Goal: Task Accomplishment & Management: Manage account settings

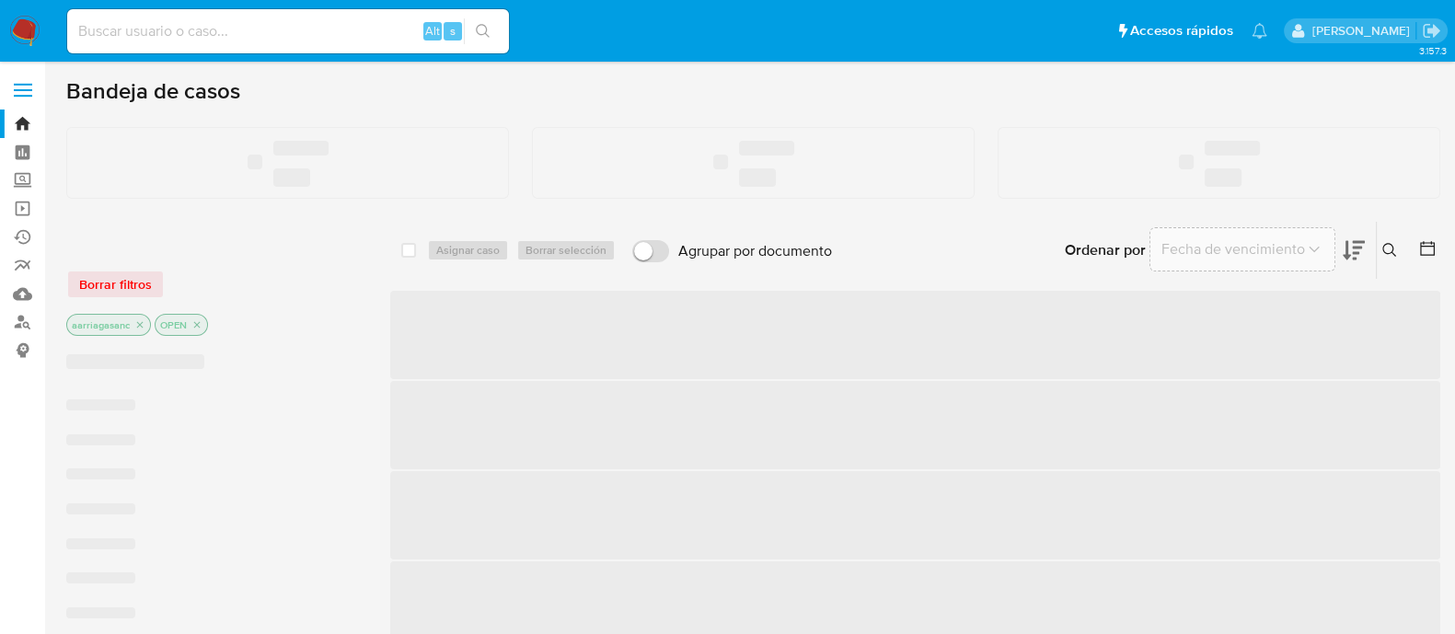
click at [132, 34] on input at bounding box center [288, 31] width 442 height 24
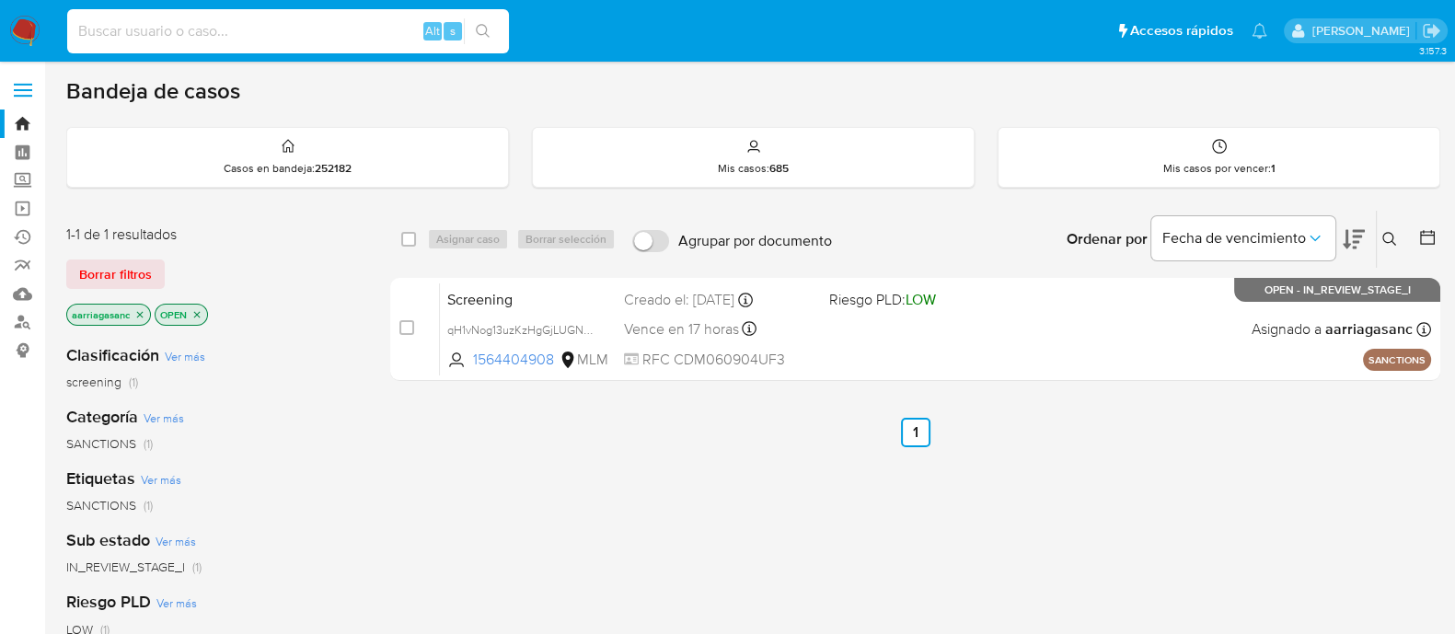
paste input "1270959971"
type input "1270959971"
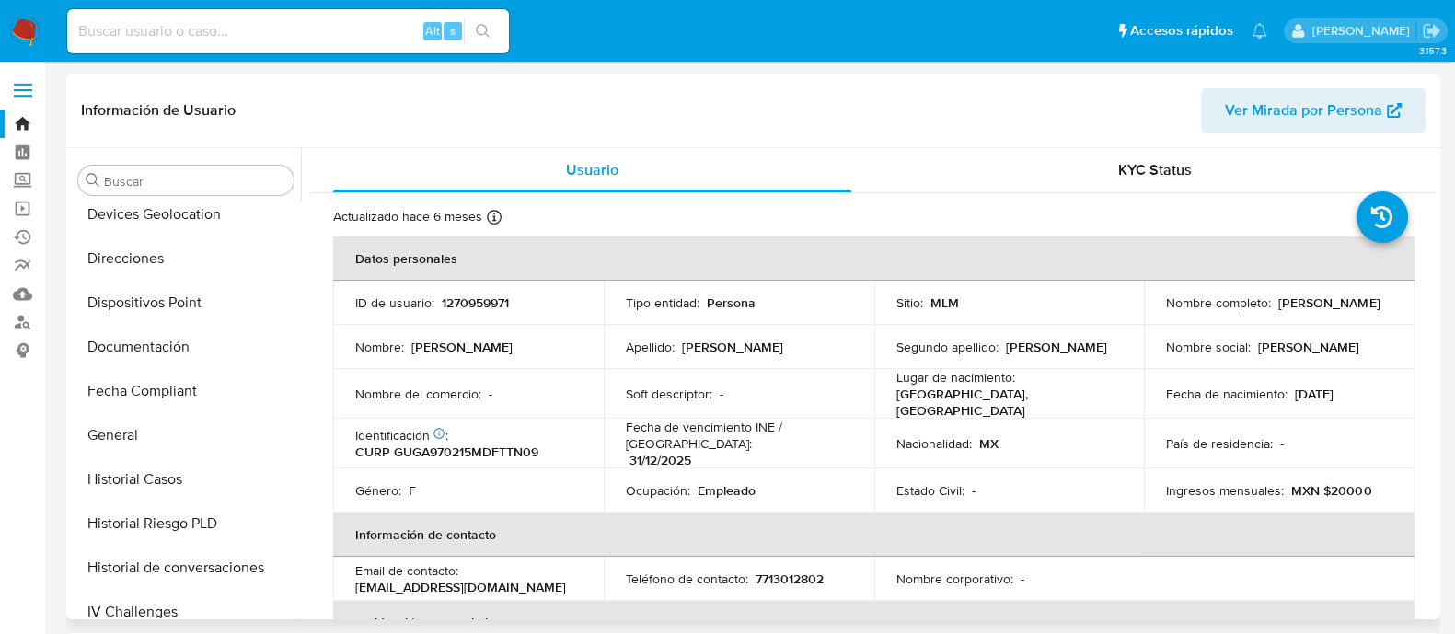
scroll to position [317, 0]
select select "10"
click at [172, 439] on button "General" at bounding box center [178, 437] width 215 height 44
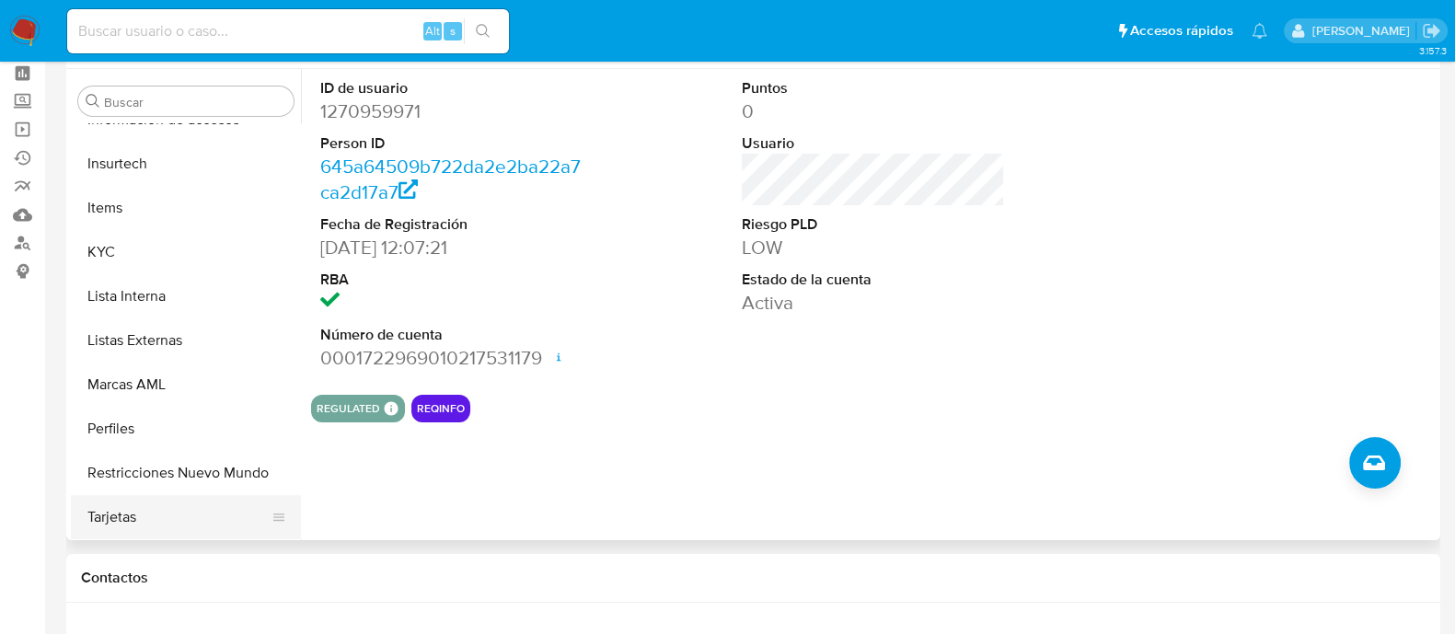
scroll to position [114, 0]
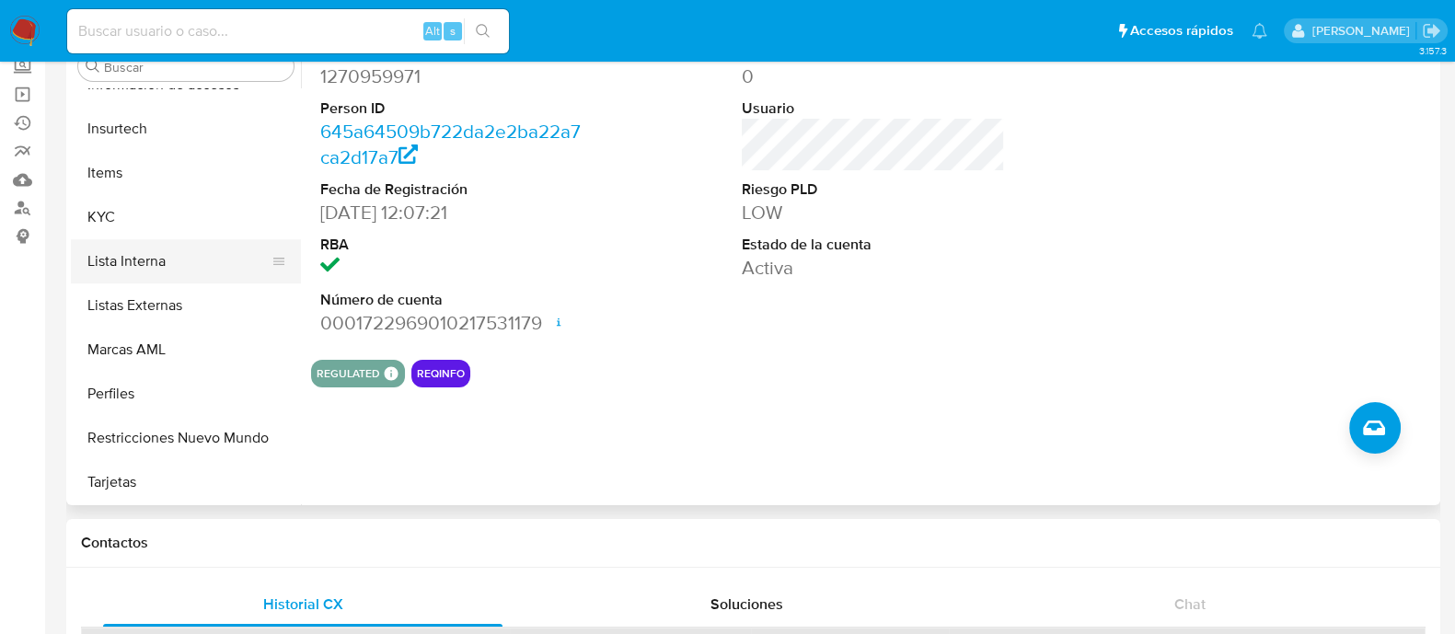
click at [144, 259] on button "Lista Interna" at bounding box center [178, 261] width 215 height 44
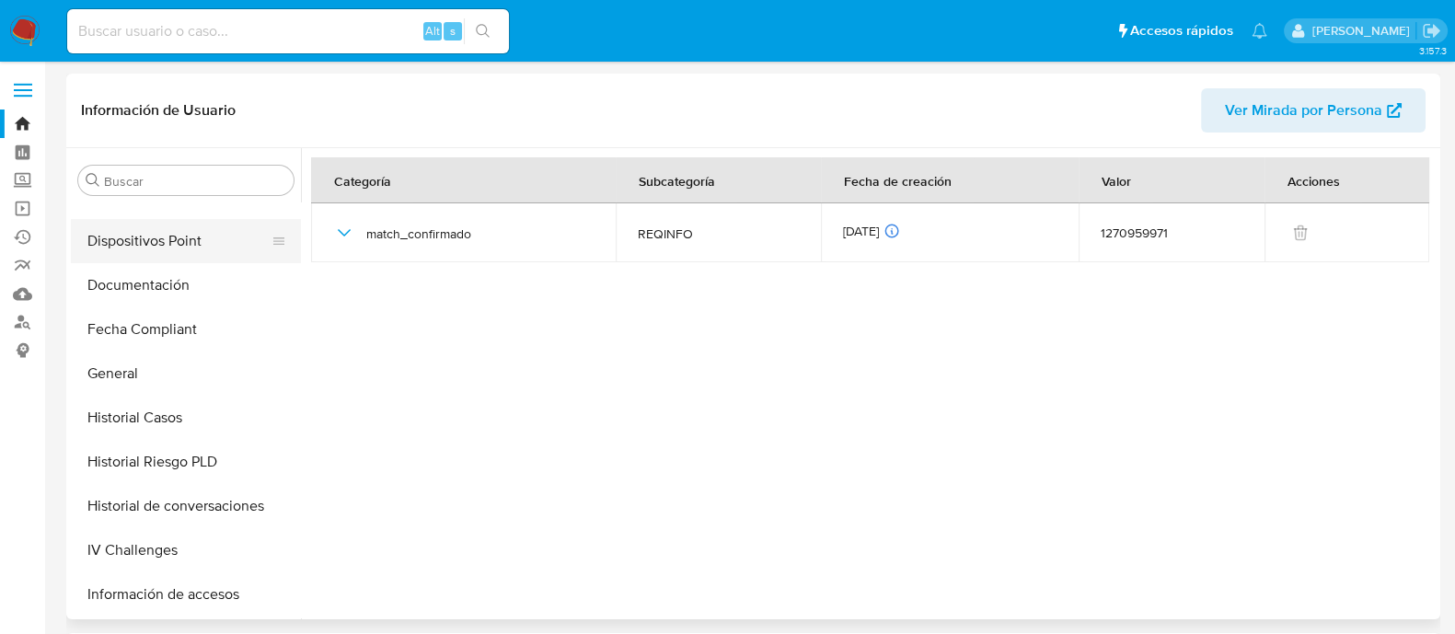
scroll to position [317, 0]
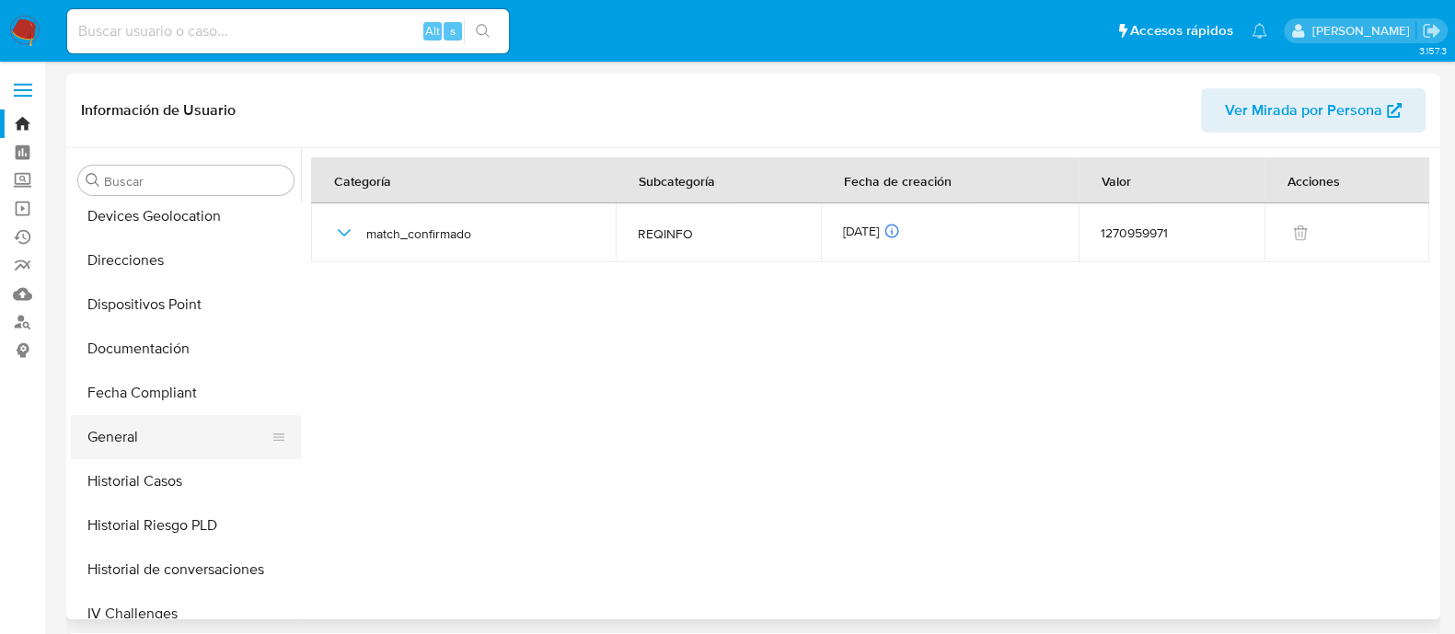
click at [116, 453] on button "General" at bounding box center [178, 437] width 215 height 44
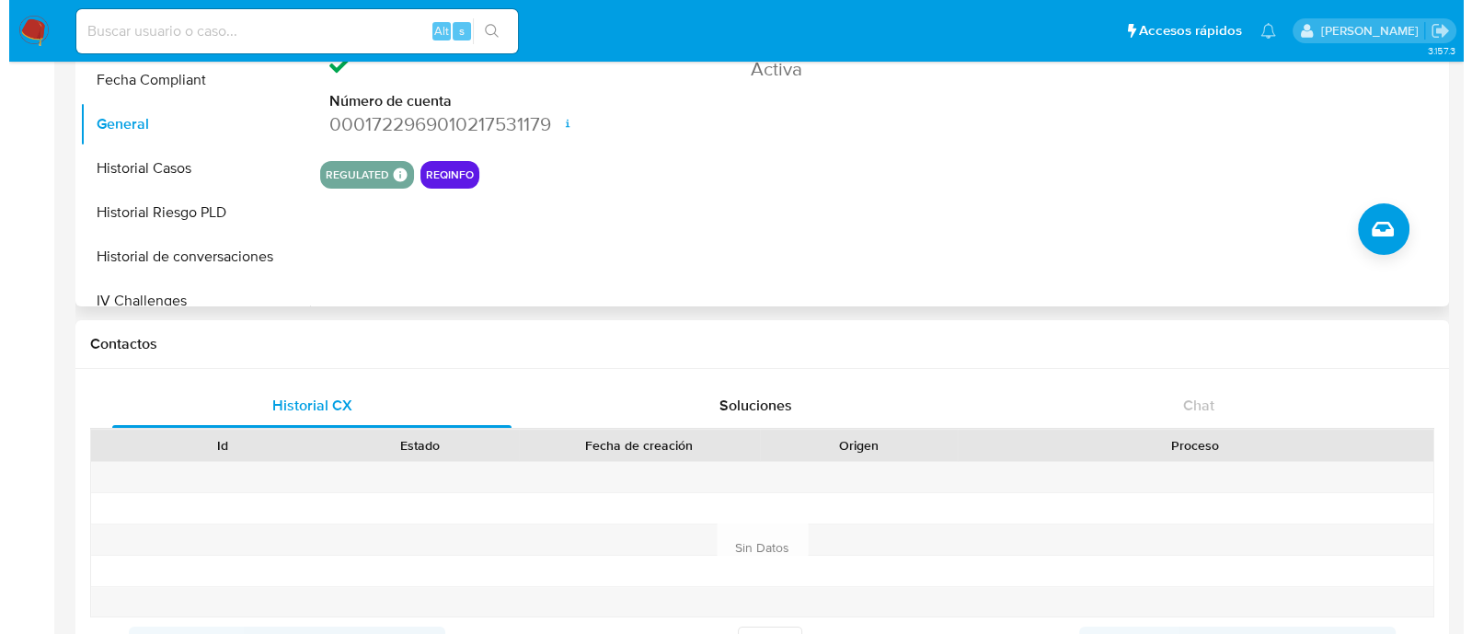
scroll to position [229, 0]
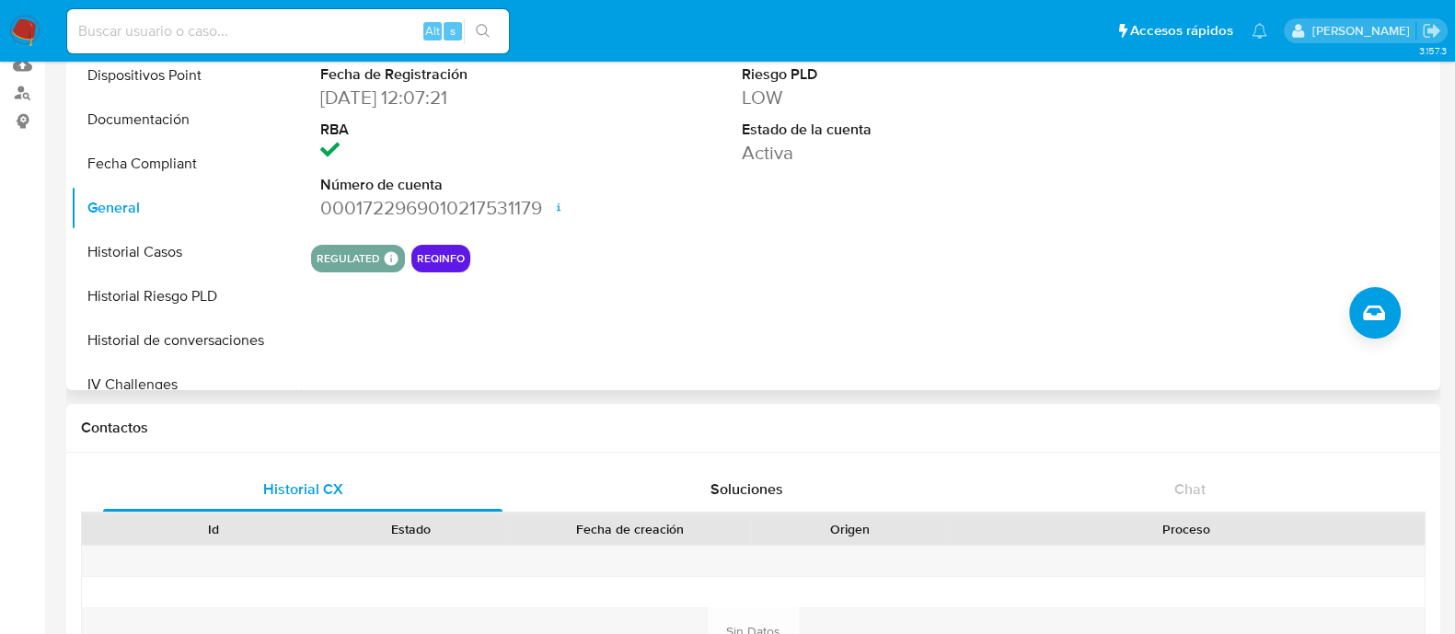
click at [1366, 281] on div "ID de usuario 1270959971 Person ID 645a64509b722da2e2ba22a7ca2d17a7 Fecha de Re…" at bounding box center [868, 154] width 1134 height 471
click at [1365, 310] on icon "Crear caso manual" at bounding box center [1374, 312] width 22 height 15
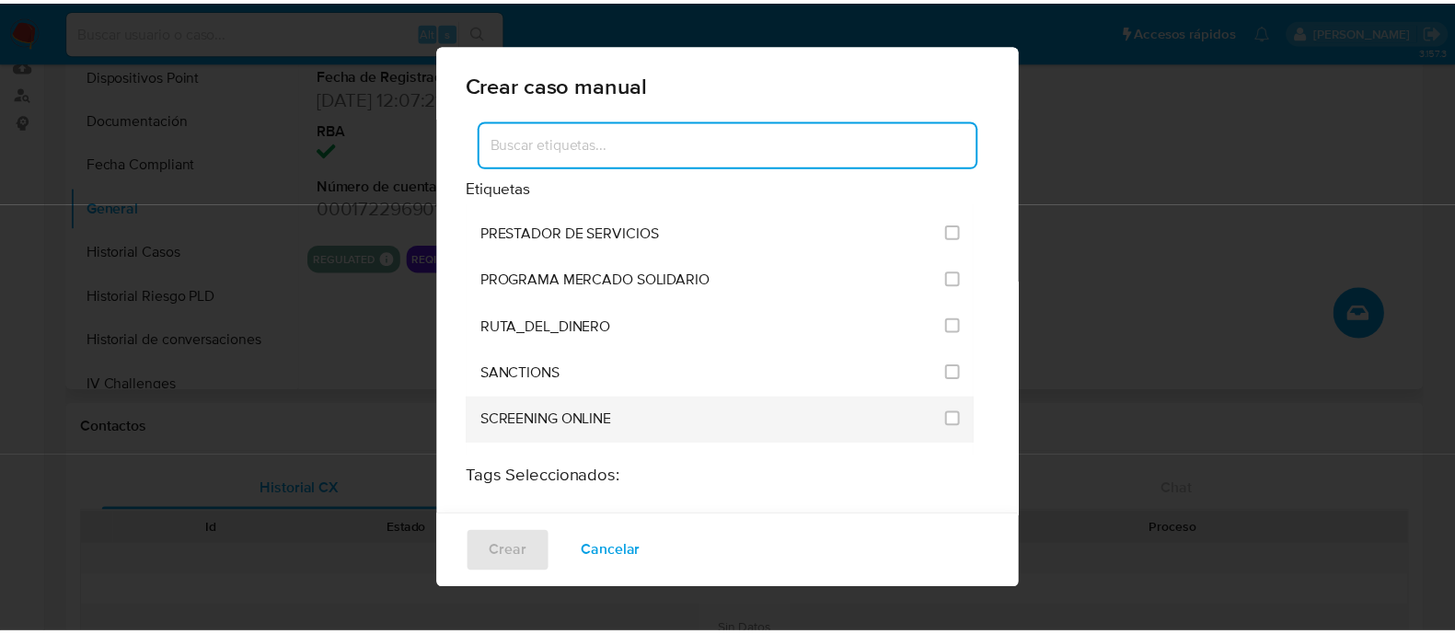
scroll to position [2415, 0]
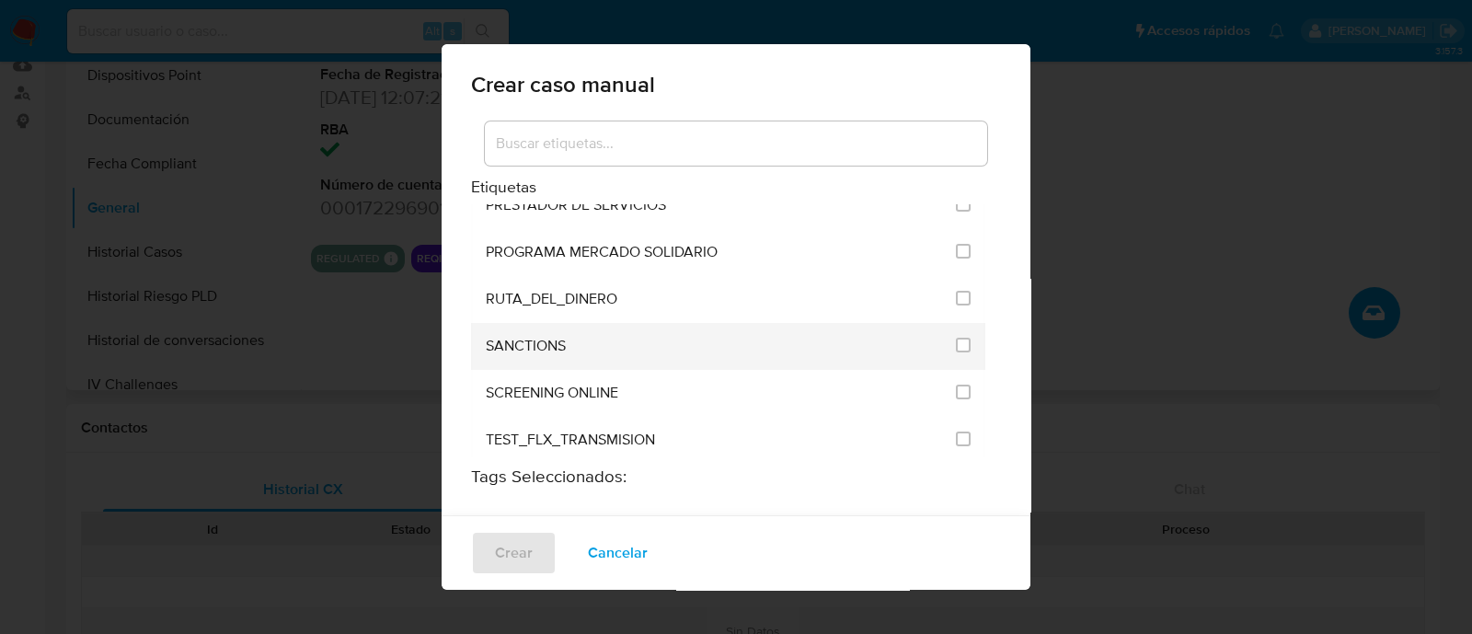
click at [971, 323] on li "SANCTIONS" at bounding box center [728, 346] width 514 height 47
click at [956, 338] on input "2615" at bounding box center [963, 345] width 15 height 15
checkbox input "true"
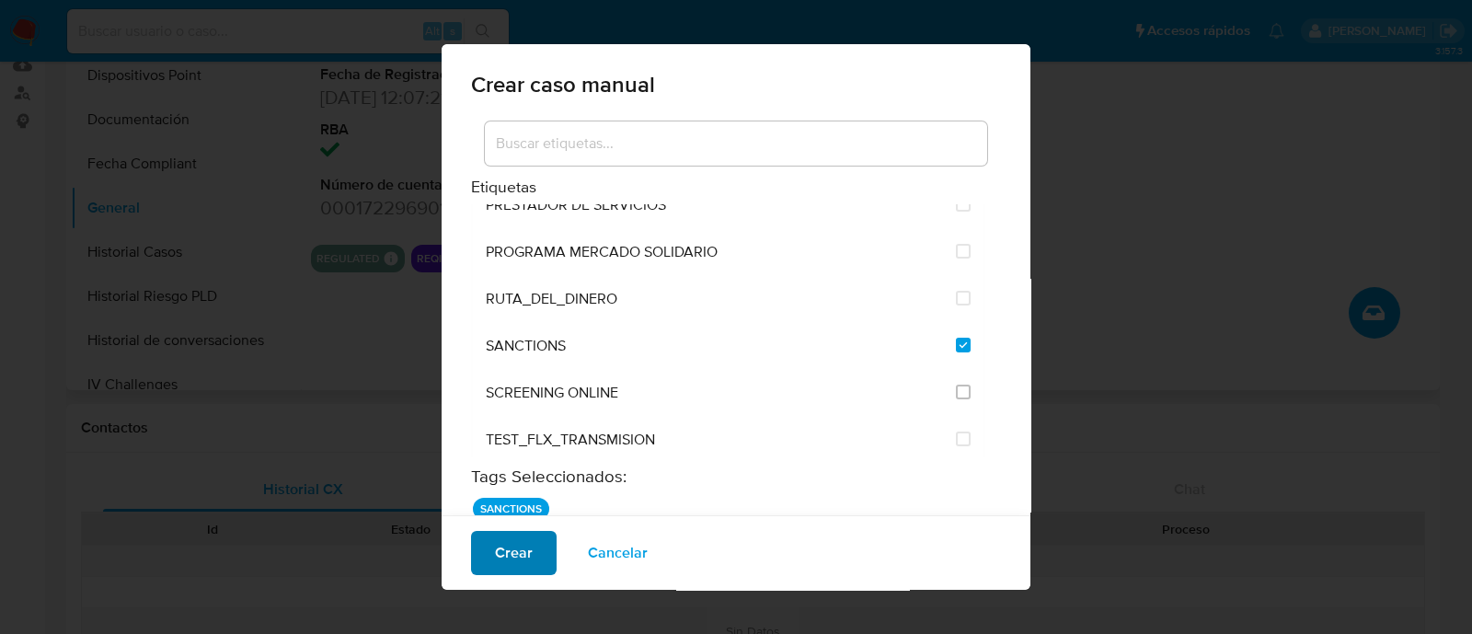
click at [508, 560] on span "Crear" at bounding box center [514, 553] width 38 height 40
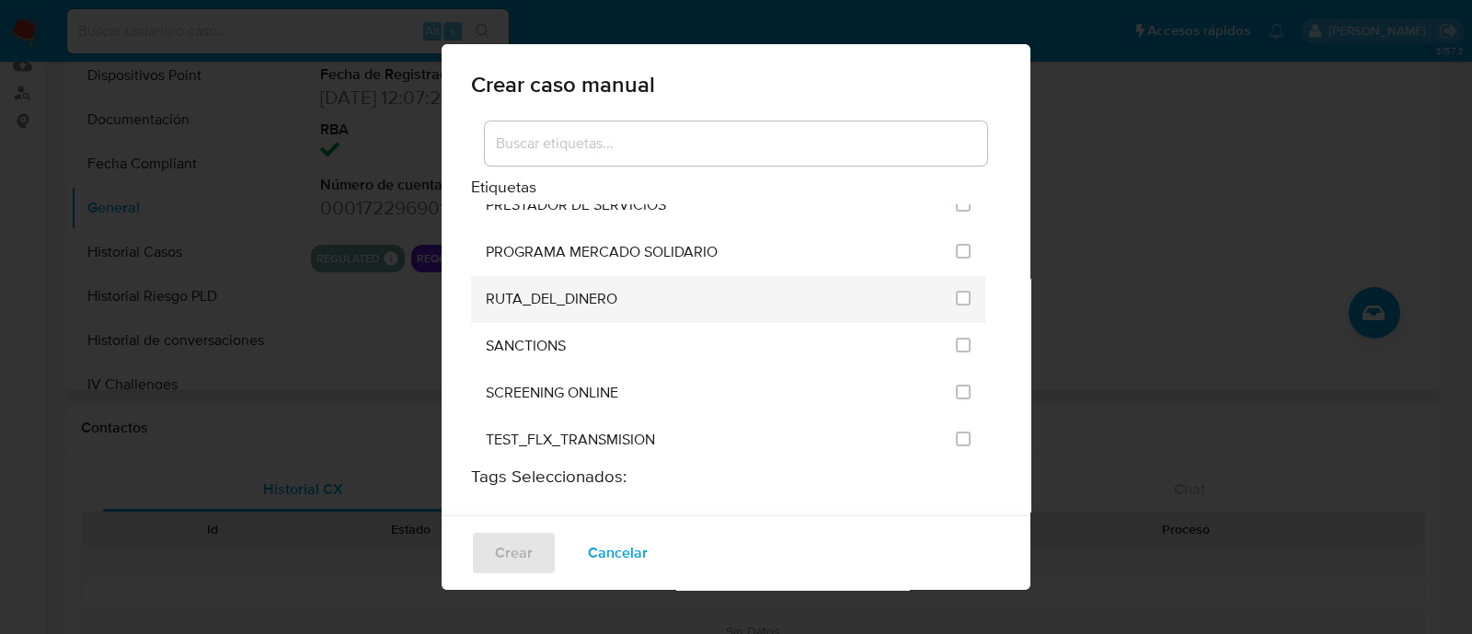
checkbox input "false"
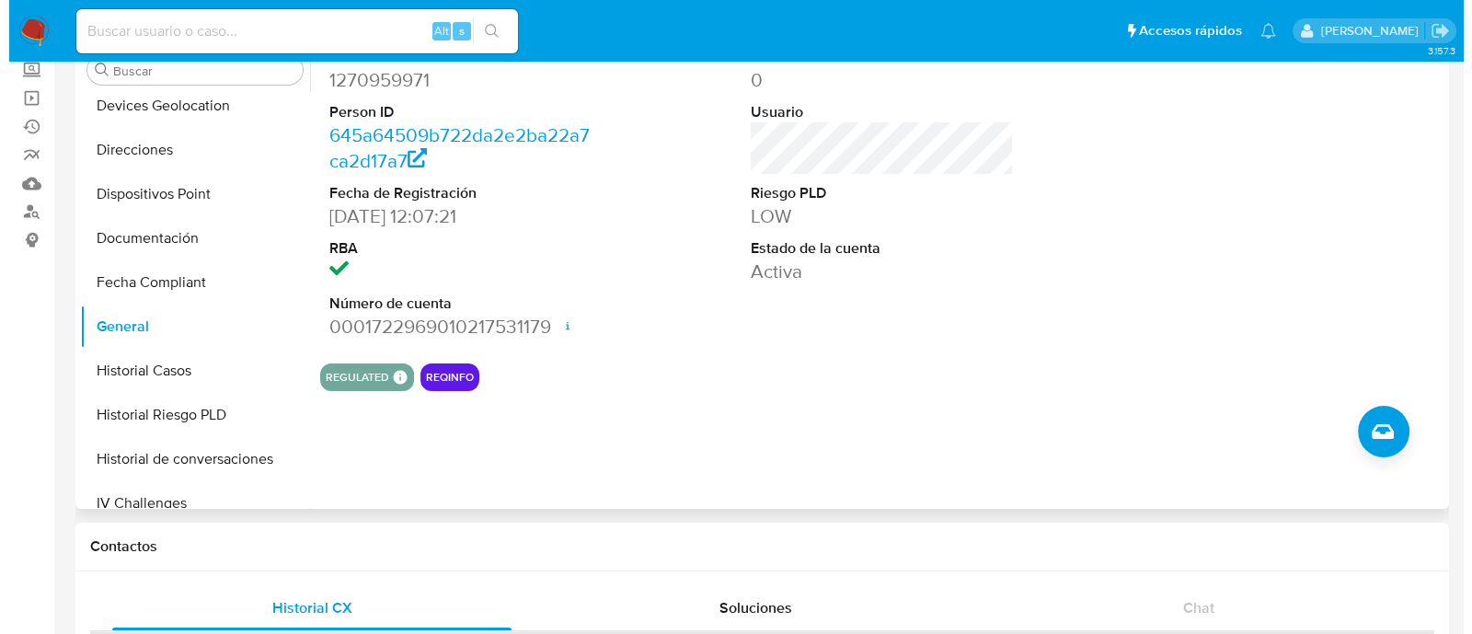
scroll to position [0, 0]
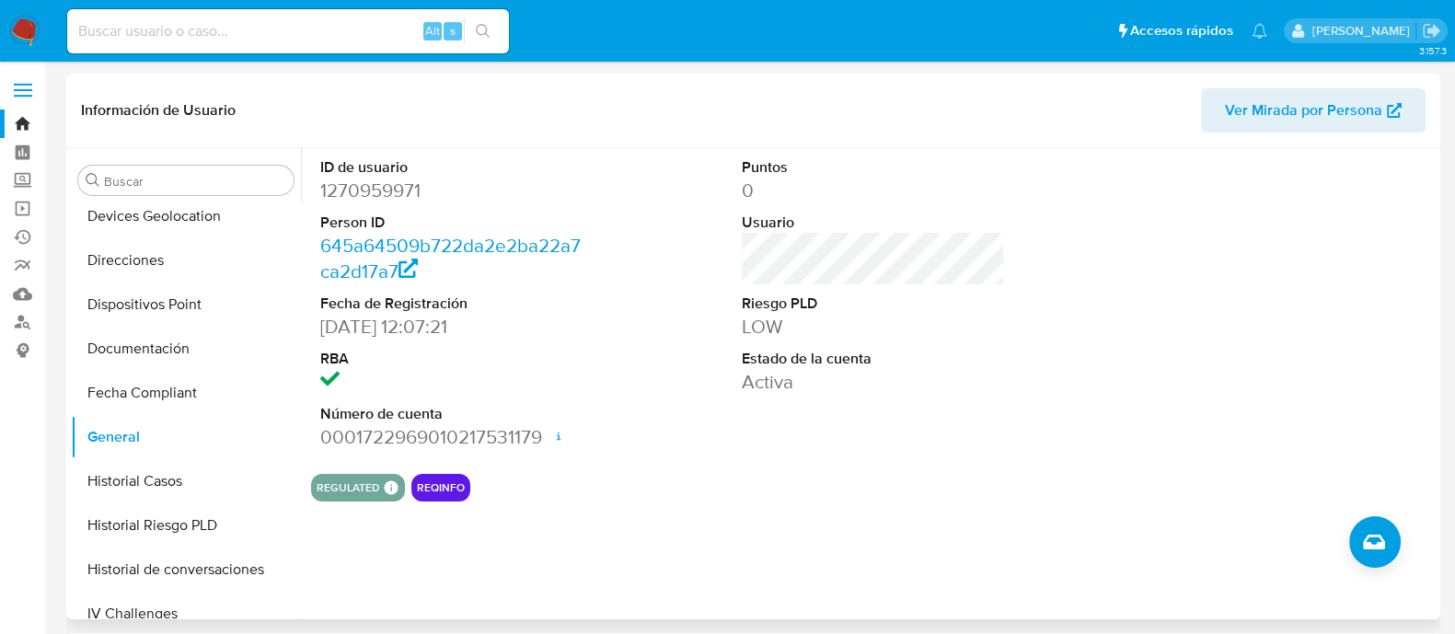
click at [407, 178] on dd "1270959971" at bounding box center [451, 191] width 263 height 26
click at [401, 187] on dd "1270959971" at bounding box center [451, 191] width 263 height 26
copy dd "1270959971"
click at [1366, 531] on icon "Crear caso manual" at bounding box center [1374, 542] width 22 height 22
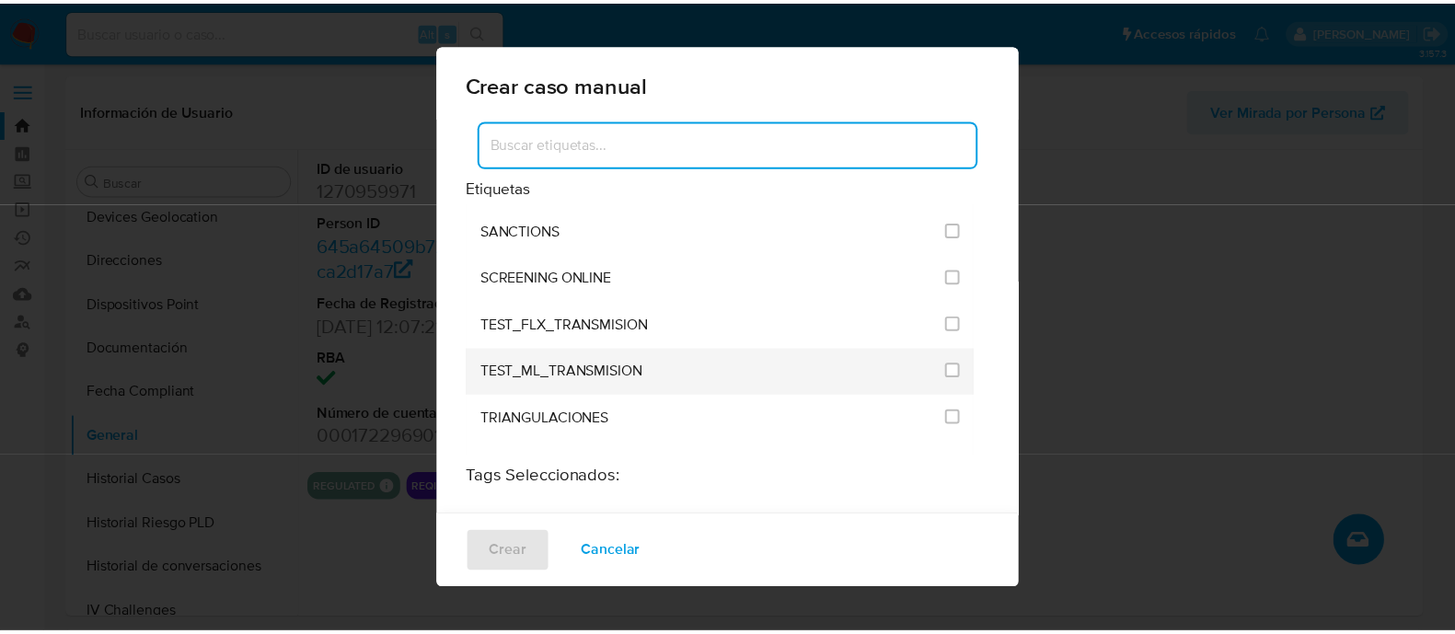
scroll to position [2415, 0]
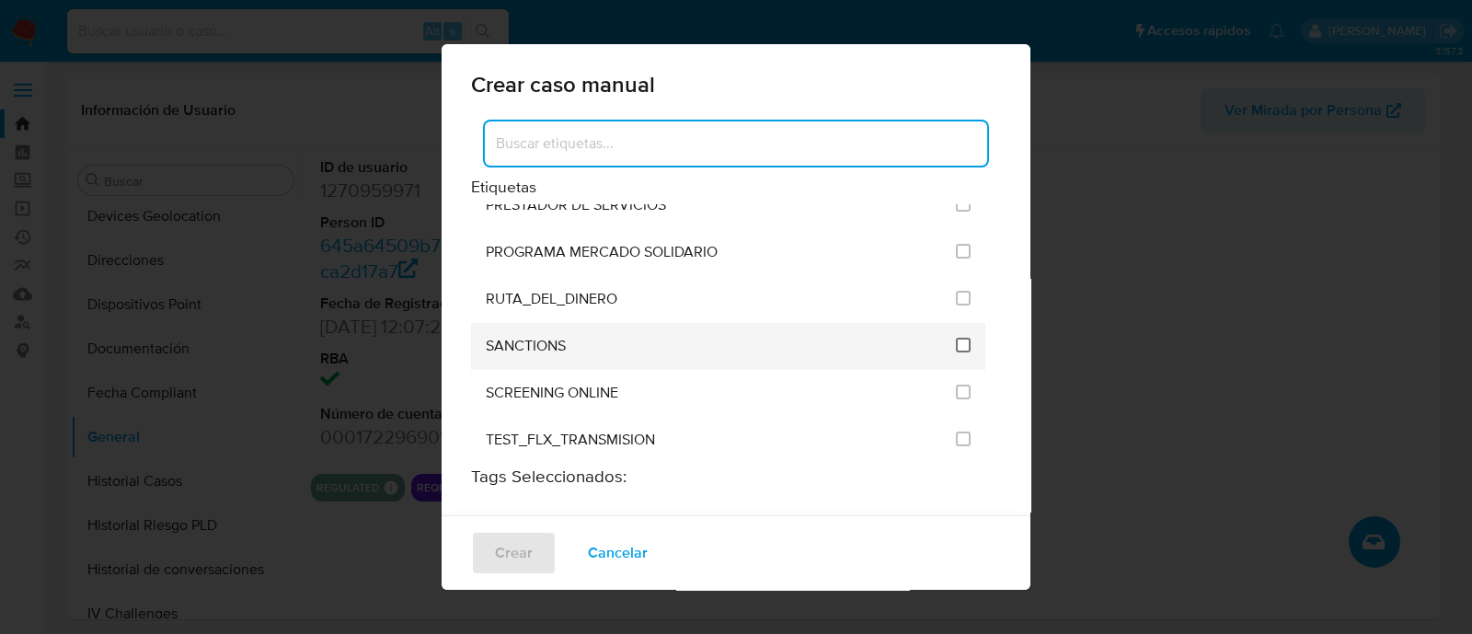
click at [956, 338] on input "2615" at bounding box center [963, 345] width 15 height 15
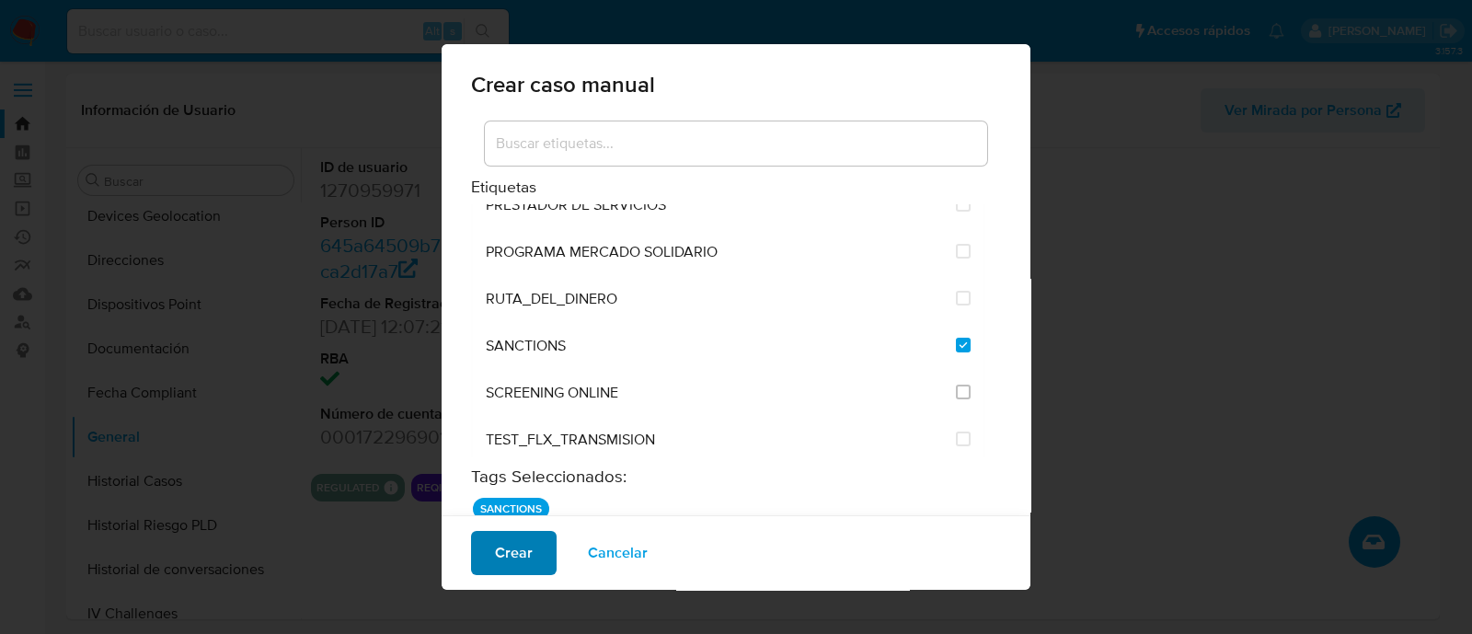
click at [501, 540] on span "Crear" at bounding box center [514, 553] width 38 height 40
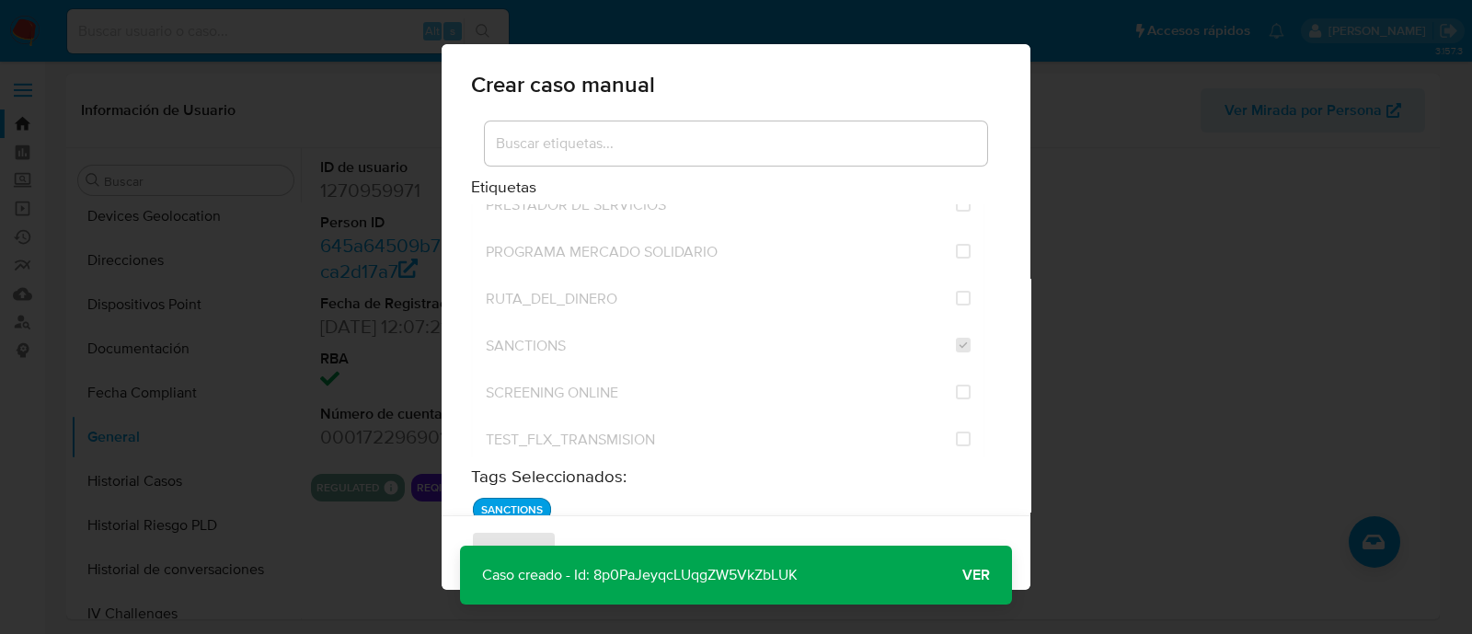
click at [981, 574] on div "Crear Cancelar" at bounding box center [736, 552] width 589 height 75
click at [971, 574] on div "Crear Cancelar" at bounding box center [736, 552] width 589 height 75
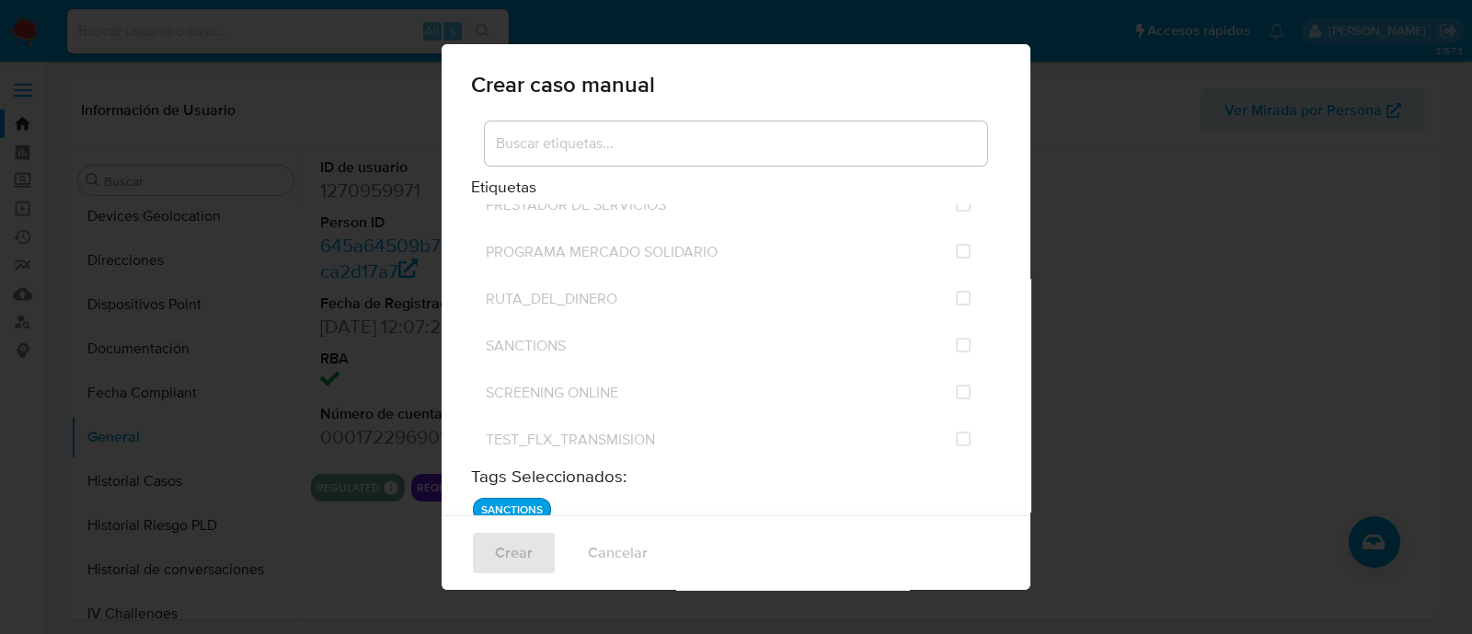
checkbox input "false"
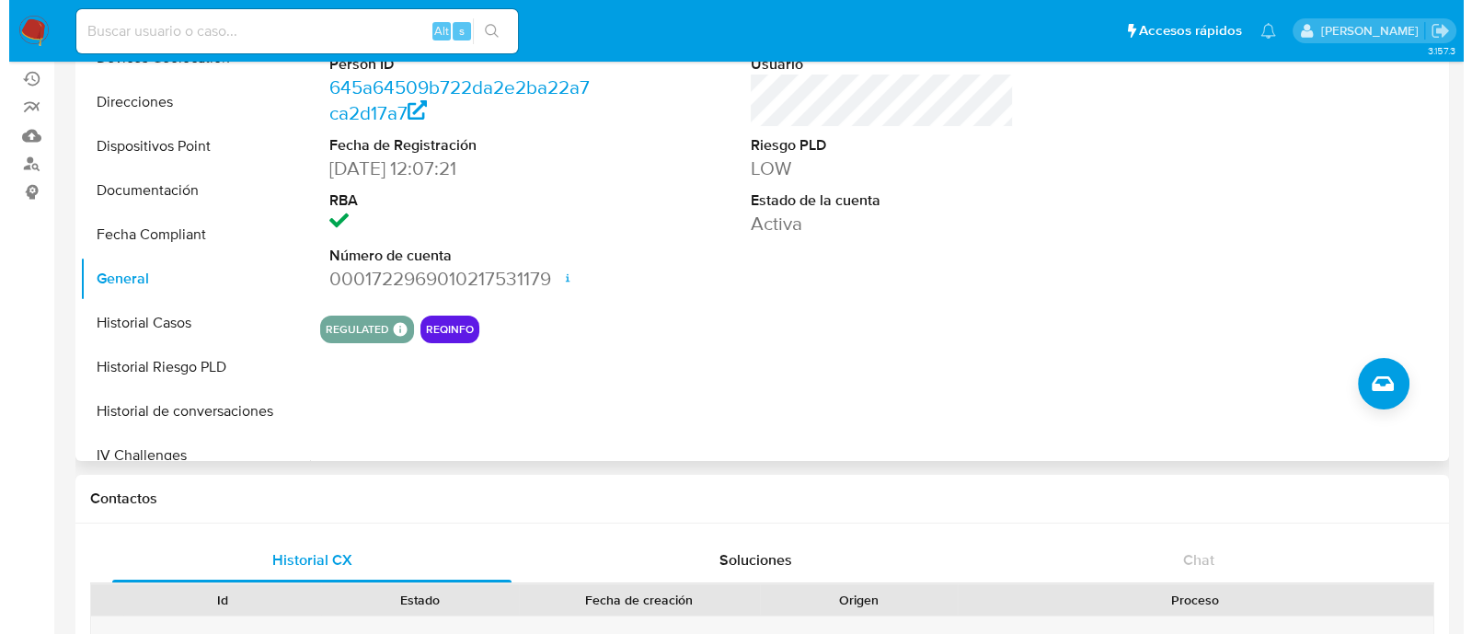
scroll to position [0, 0]
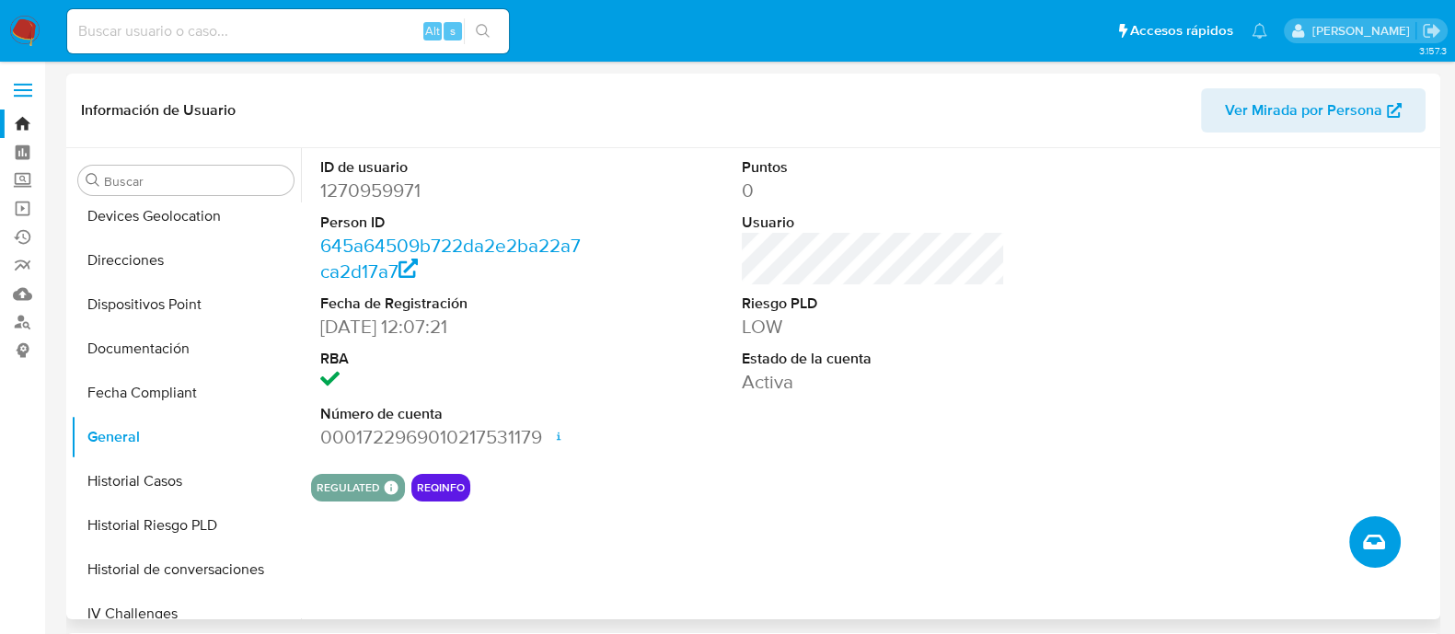
click at [1378, 549] on icon "Crear caso manual" at bounding box center [1374, 542] width 22 height 22
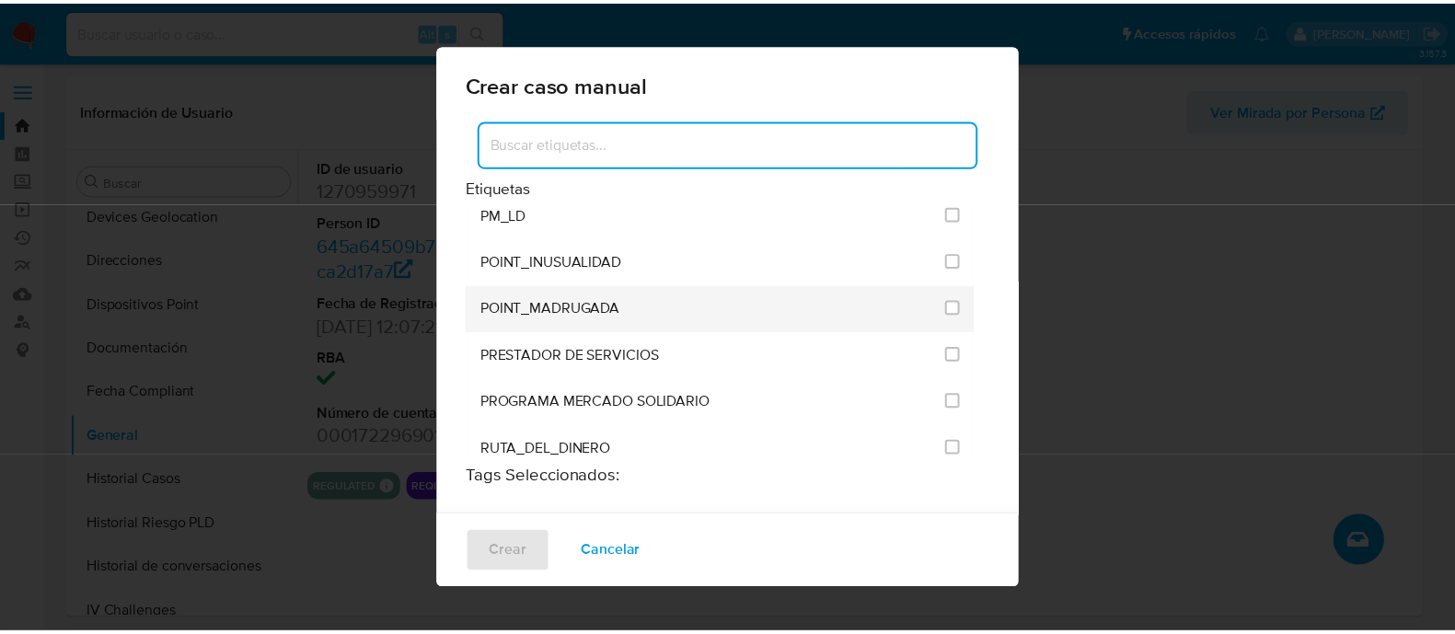
scroll to position [2300, 0]
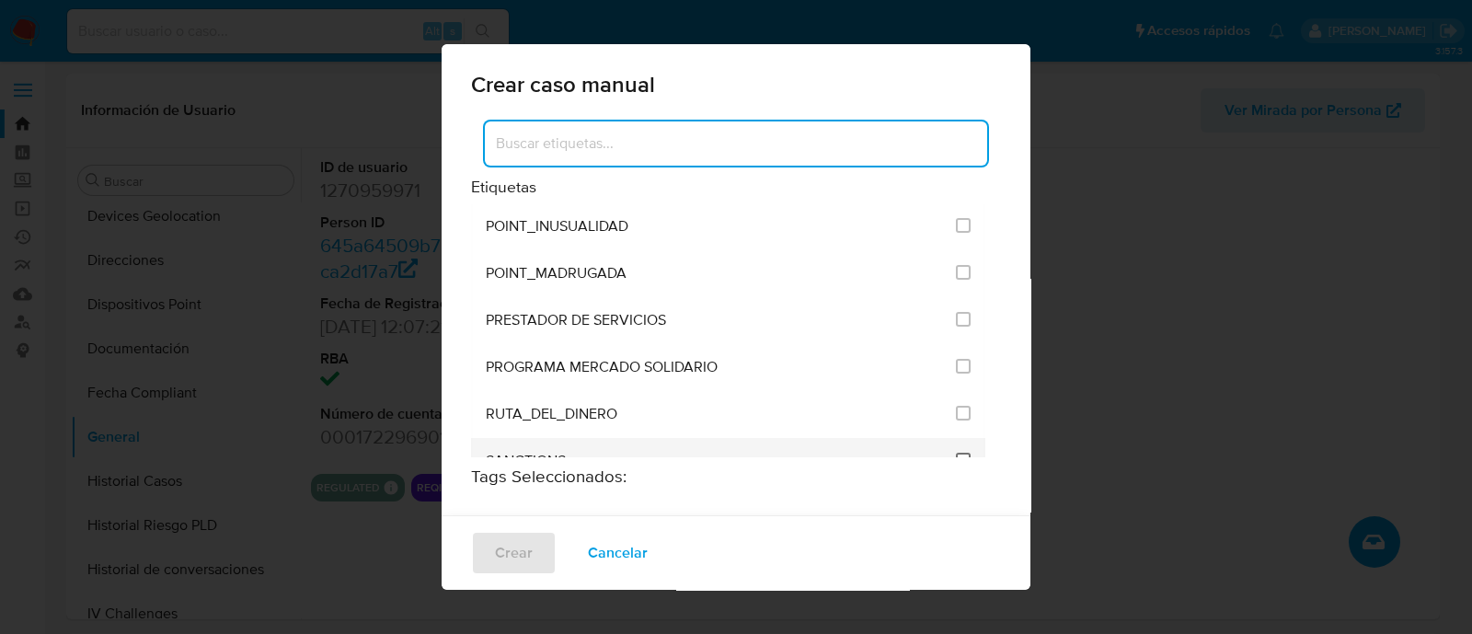
click at [956, 453] on input "2615" at bounding box center [963, 460] width 15 height 15
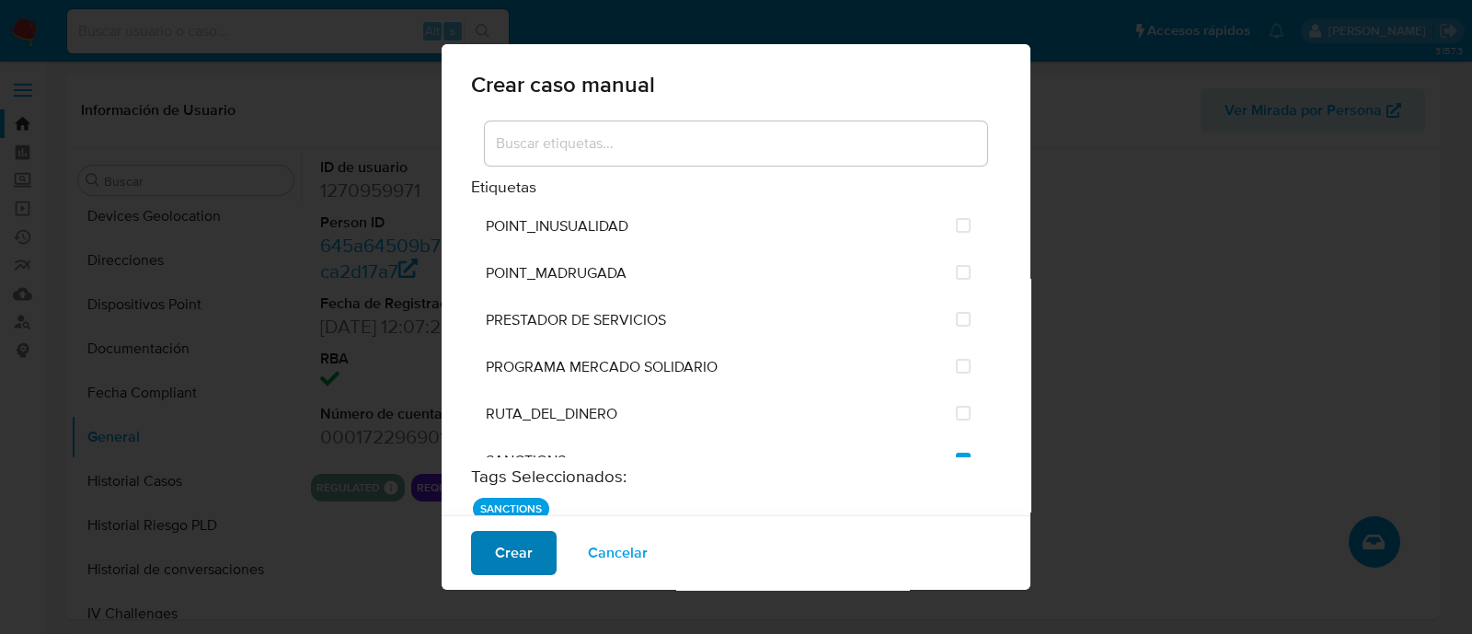
click at [490, 548] on button "Crear" at bounding box center [514, 553] width 86 height 44
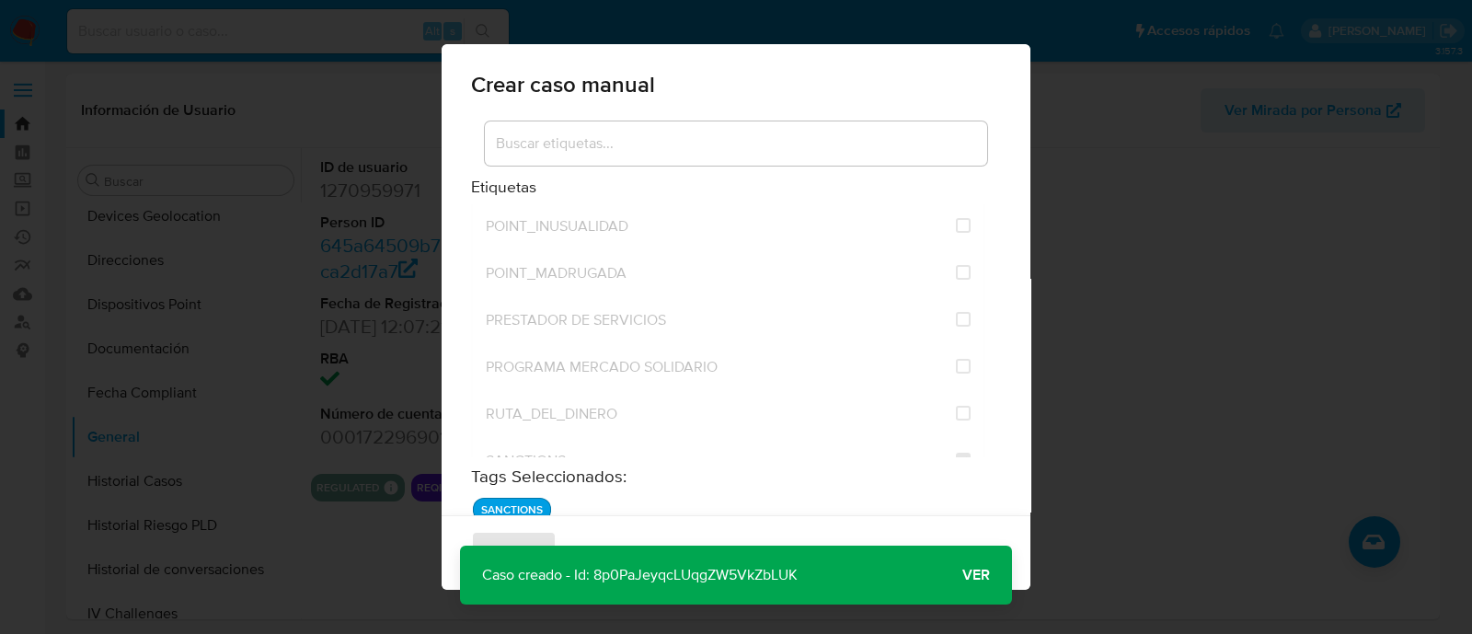
click at [966, 577] on div "Crear Cancelar" at bounding box center [736, 552] width 589 height 75
click at [966, 576] on div "Crear Cancelar" at bounding box center [736, 552] width 589 height 75
click at [962, 576] on div "Crear Cancelar" at bounding box center [736, 552] width 589 height 75
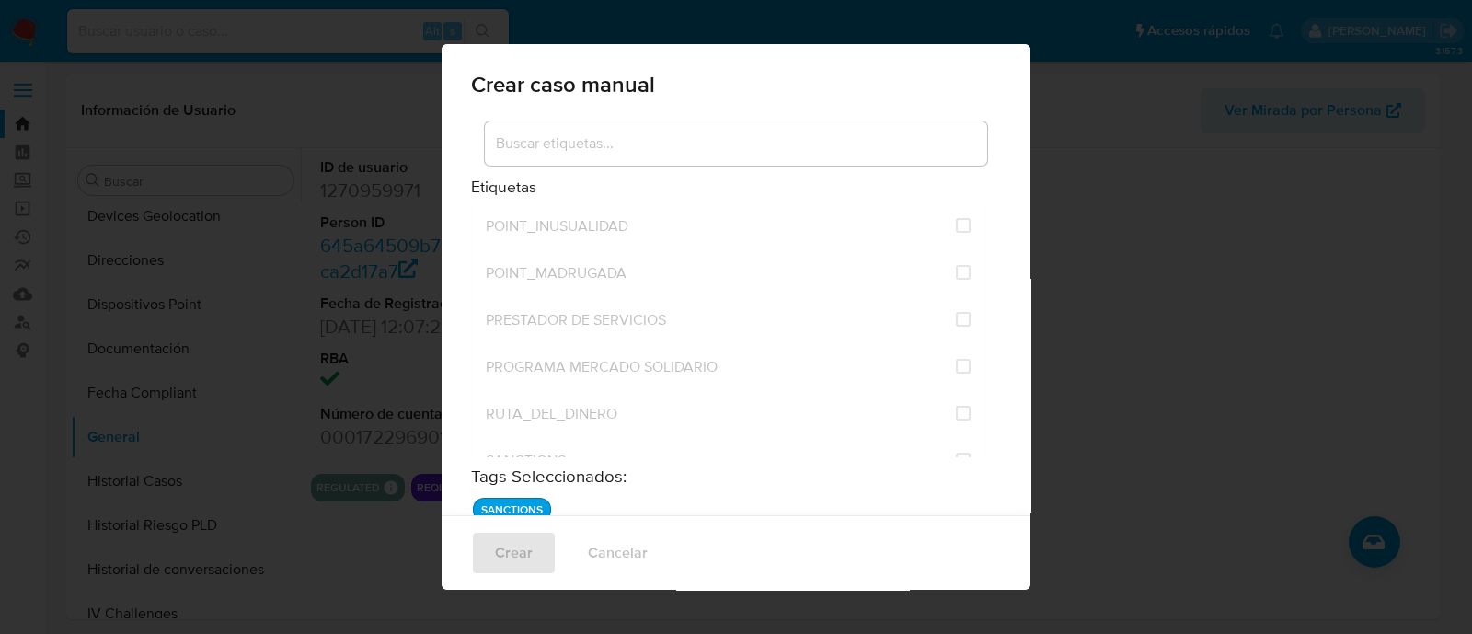
checkbox input "false"
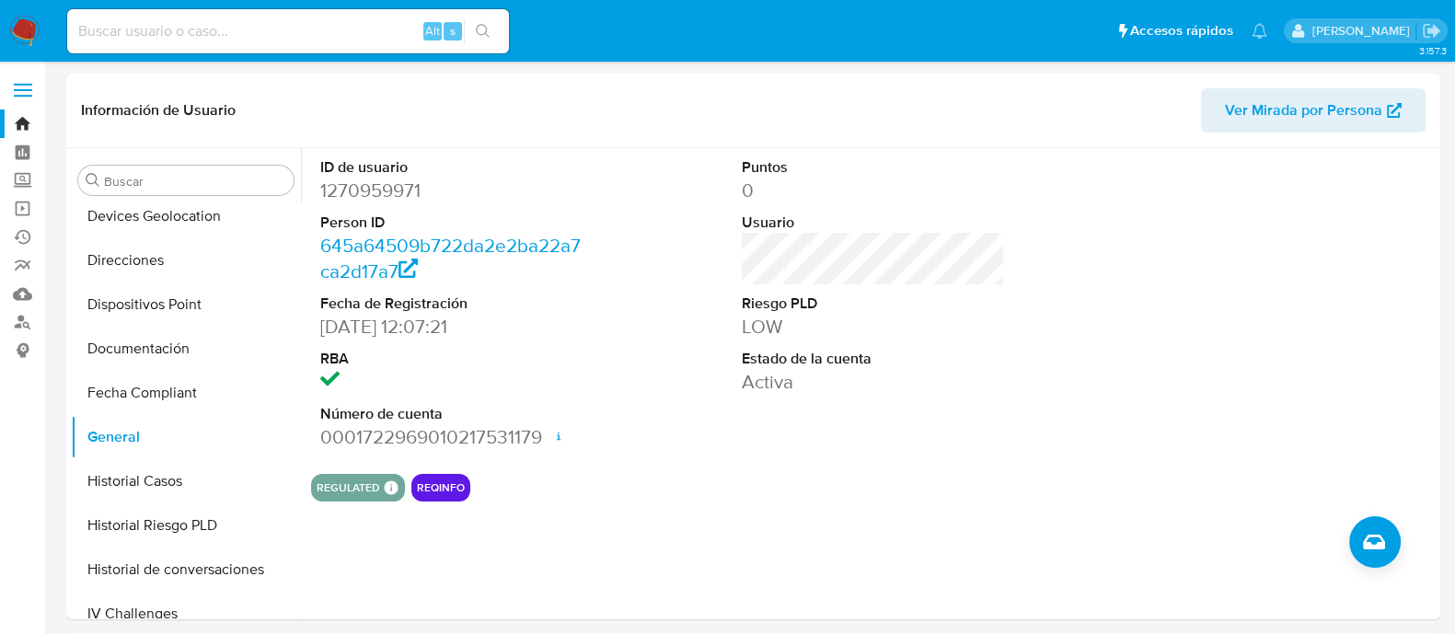
click at [32, 37] on img at bounding box center [24, 31] width 31 height 31
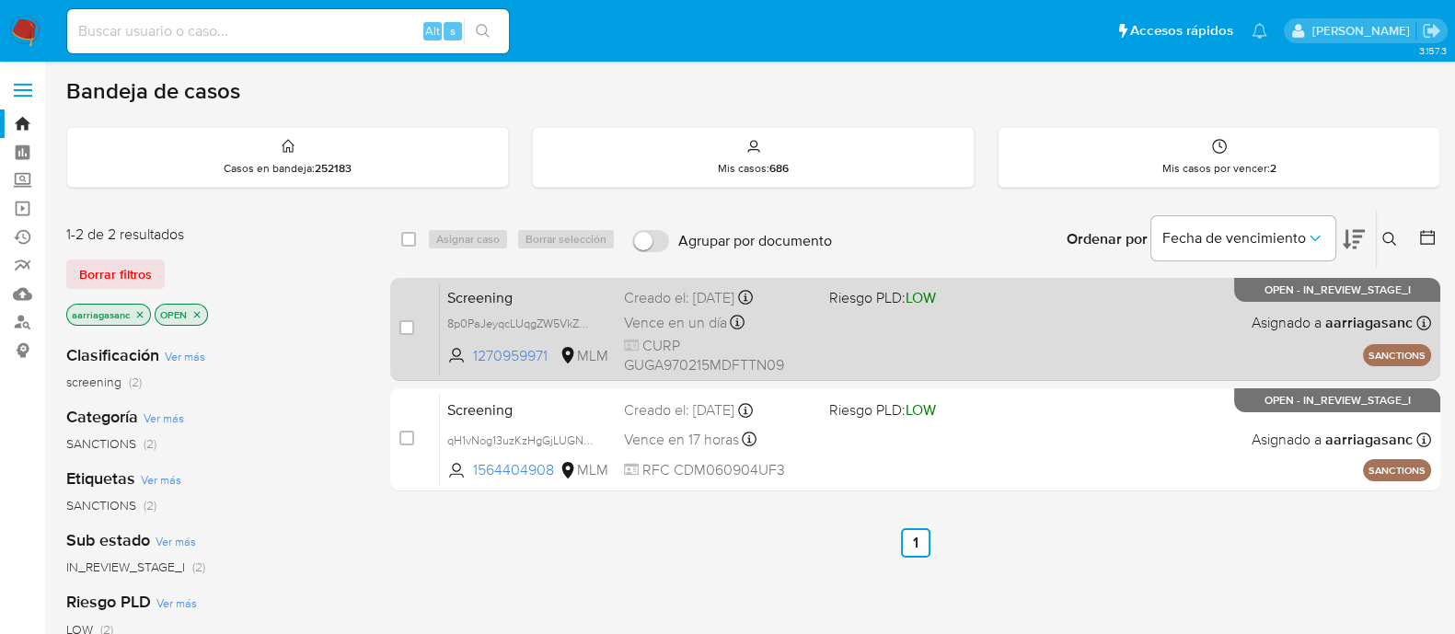
click at [910, 333] on div "Screening 8p0PaJeyqcLUqgZW5VkZbLUK 1270959971 MLM Riesgo PLD: LOW Creado el: [D…" at bounding box center [935, 328] width 991 height 93
click at [411, 327] on input "checkbox" at bounding box center [406, 327] width 15 height 15
checkbox input "true"
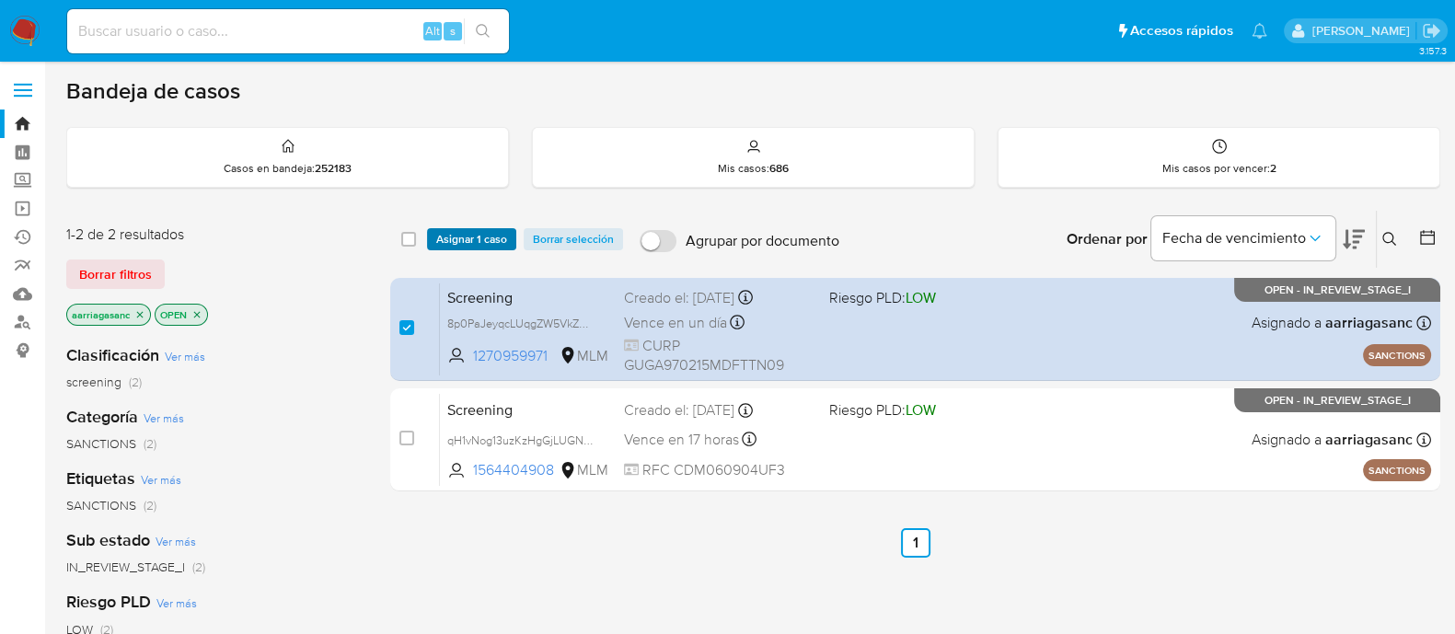
click at [455, 242] on span "Asignar 1 caso" at bounding box center [471, 239] width 71 height 18
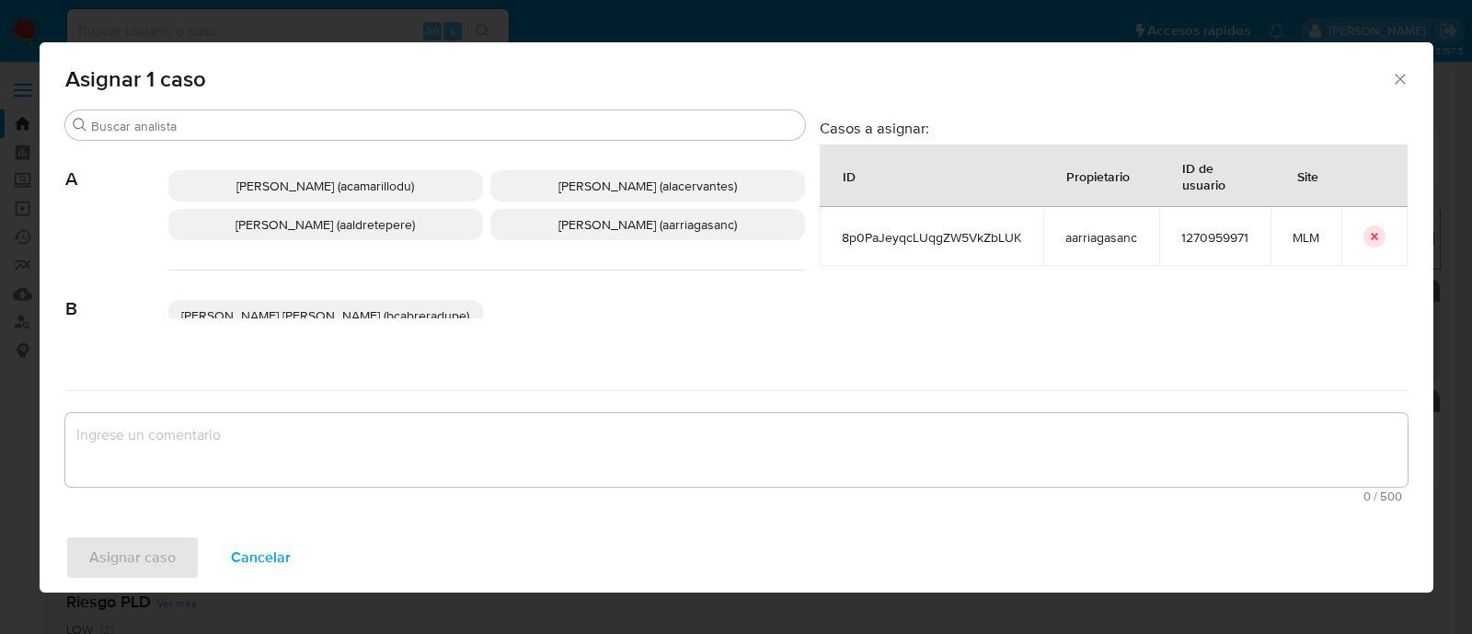
click at [602, 225] on span "Ana Maria Arriaga (aarriagasanc)" at bounding box center [647, 224] width 178 height 18
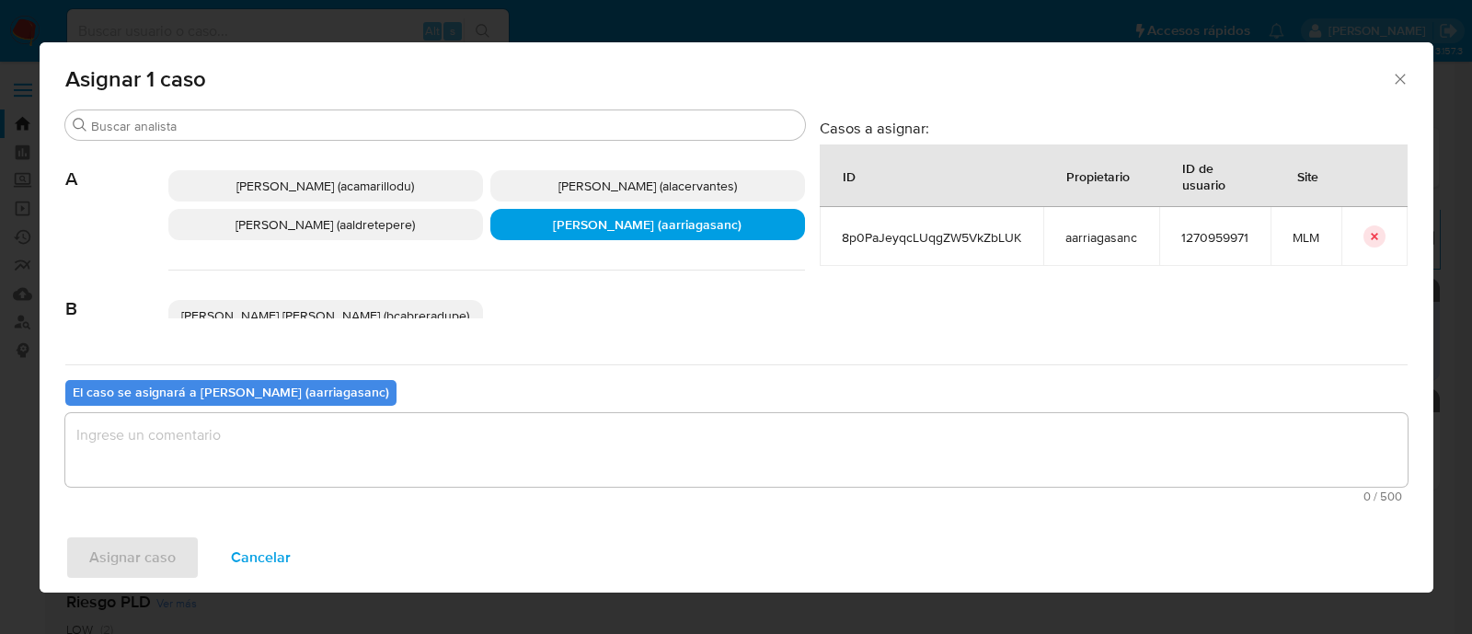
click at [520, 438] on textarea "assign-modal" at bounding box center [736, 450] width 1342 height 74
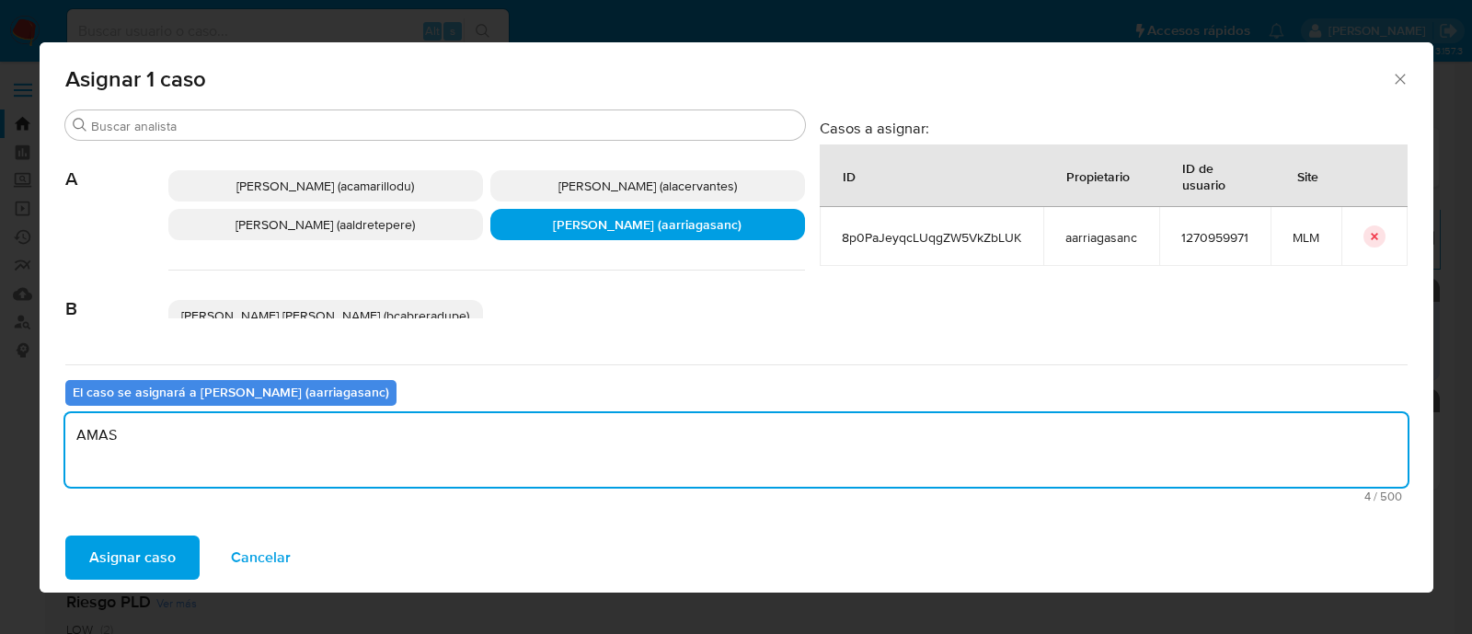
type textarea "AMAS"
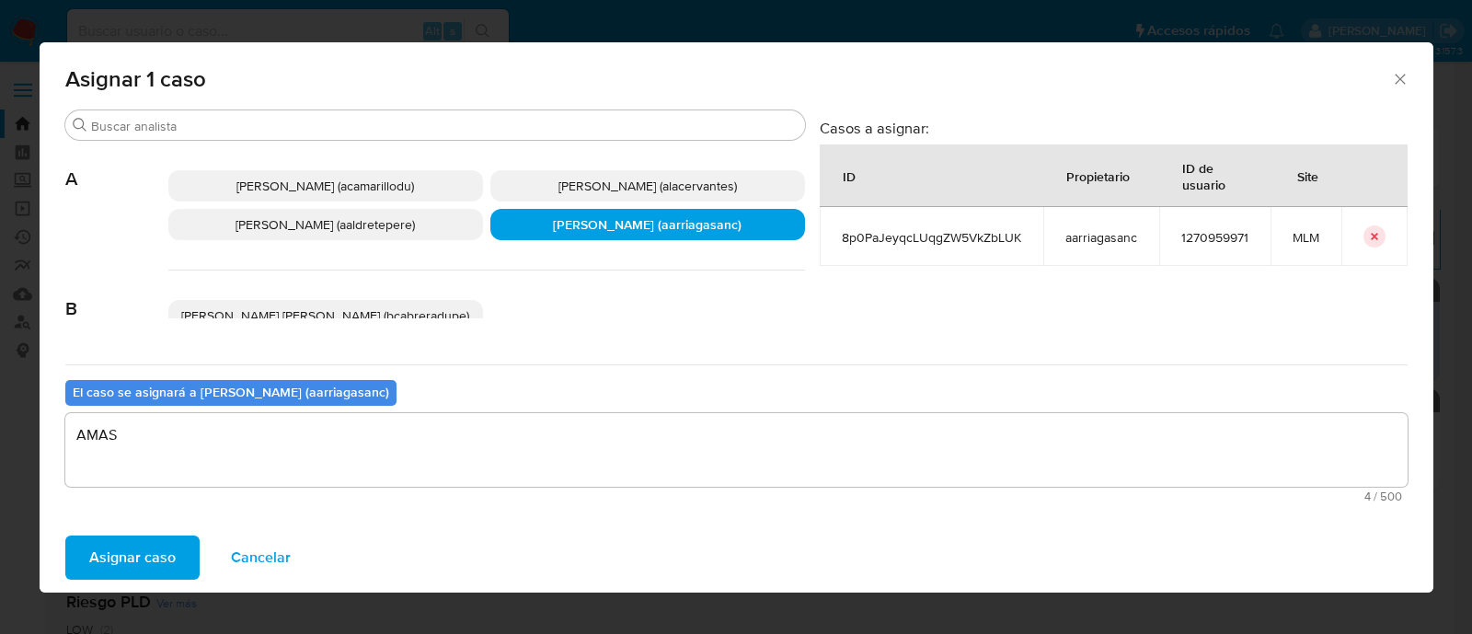
click at [123, 580] on div "Asignar caso Cancelar" at bounding box center [737, 558] width 1394 height 70
click at [125, 548] on span "Asignar caso" at bounding box center [132, 557] width 86 height 40
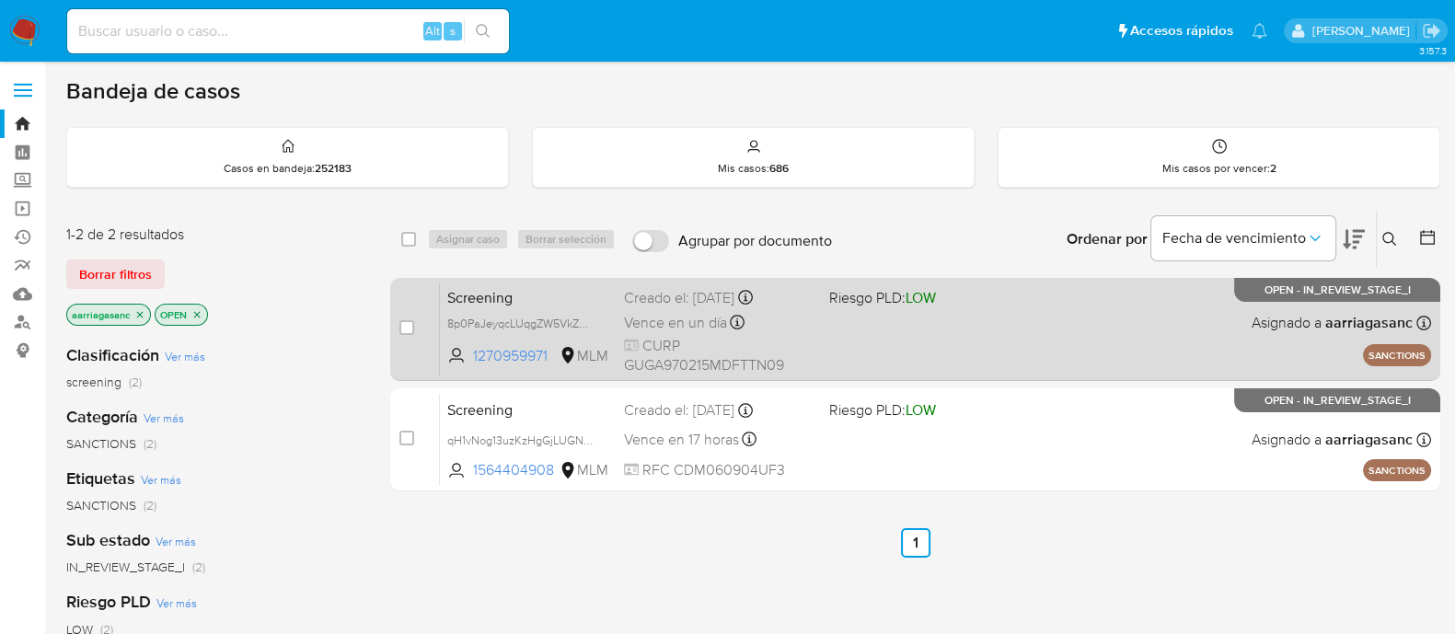
click at [860, 334] on div "Screening 8p0PaJeyqcLUqgZW5VkZbLUK 1270959971 MLM Riesgo PLD: LOW Creado el: 08…" at bounding box center [935, 328] width 991 height 93
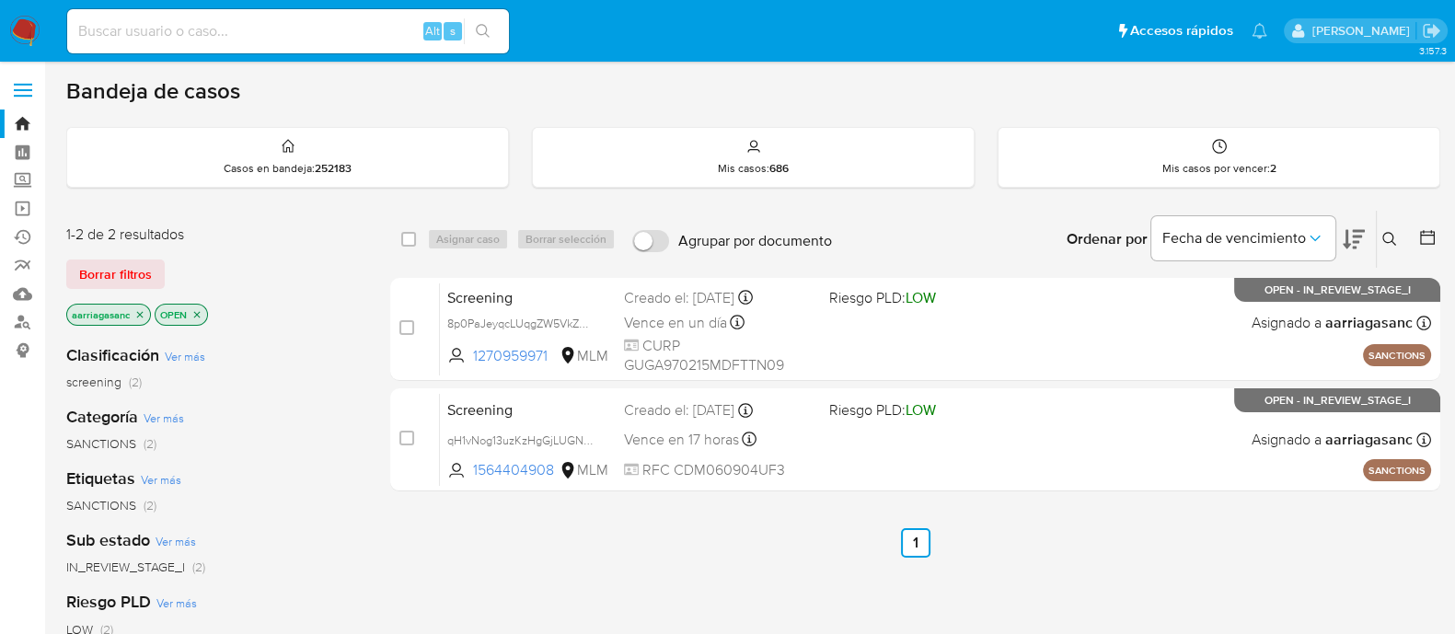
click at [324, 31] on input at bounding box center [288, 31] width 442 height 24
paste input "1270953232"
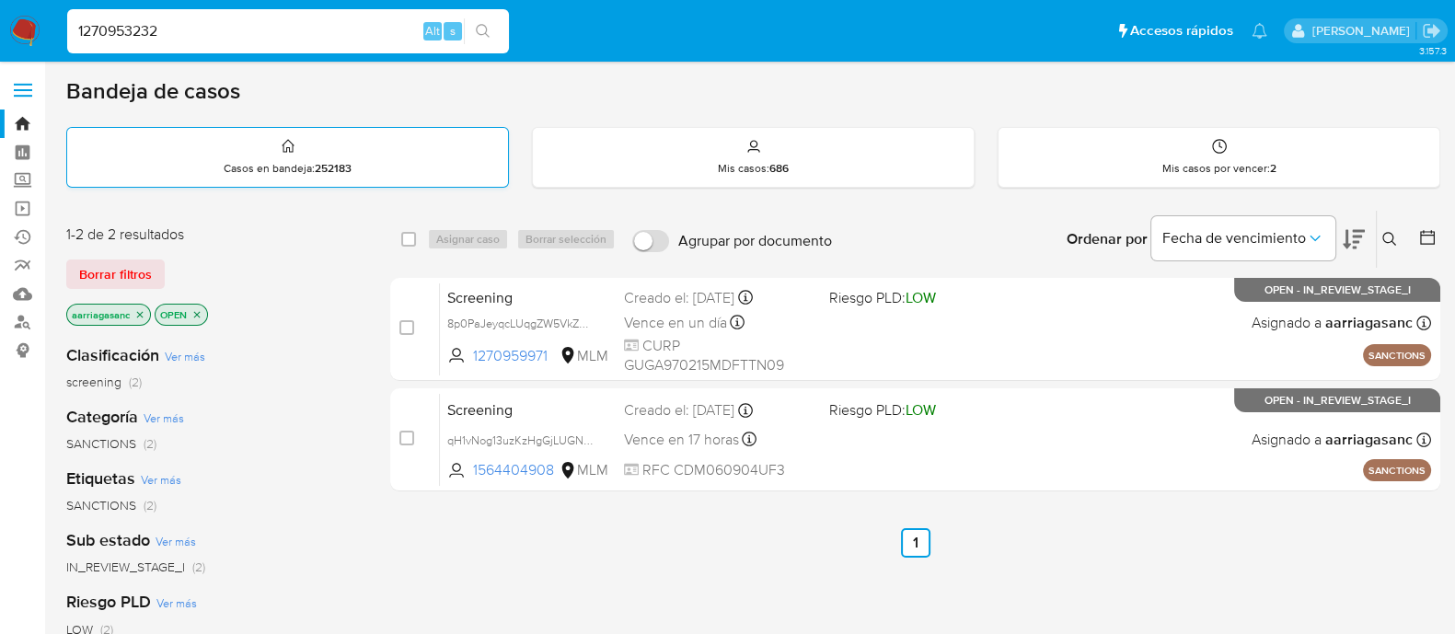
type input "1270953232"
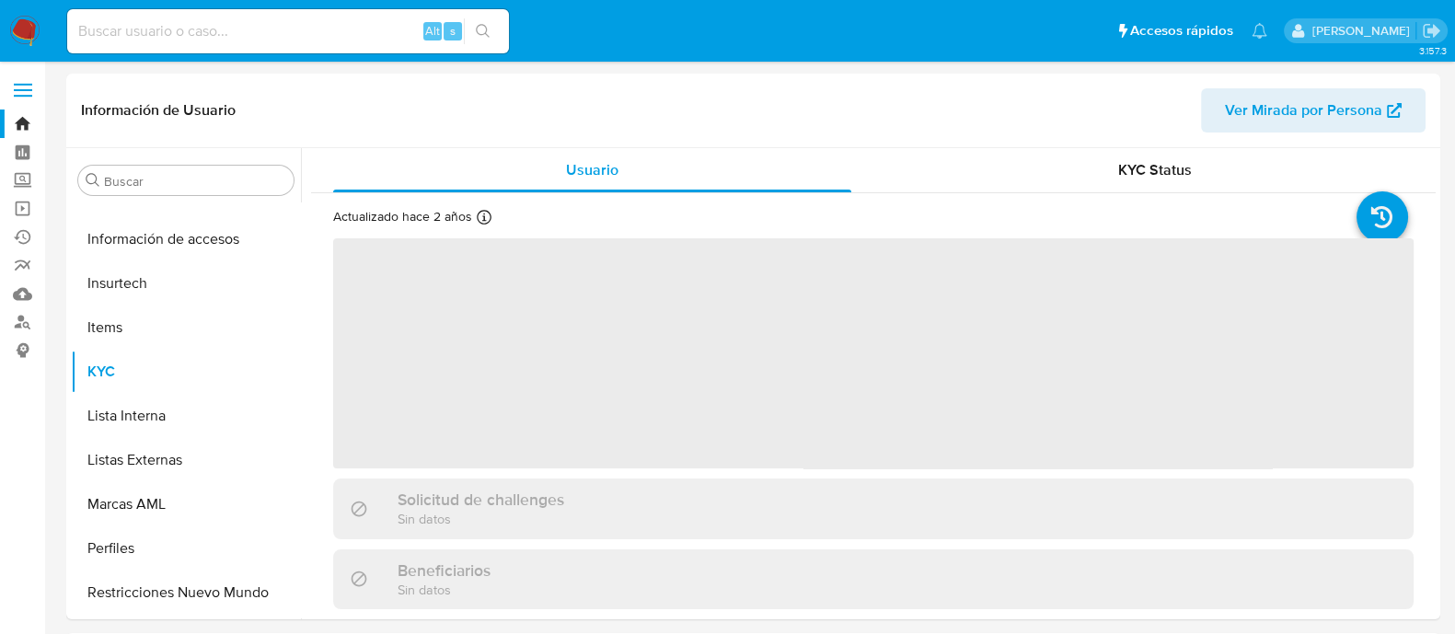
scroll to position [777, 0]
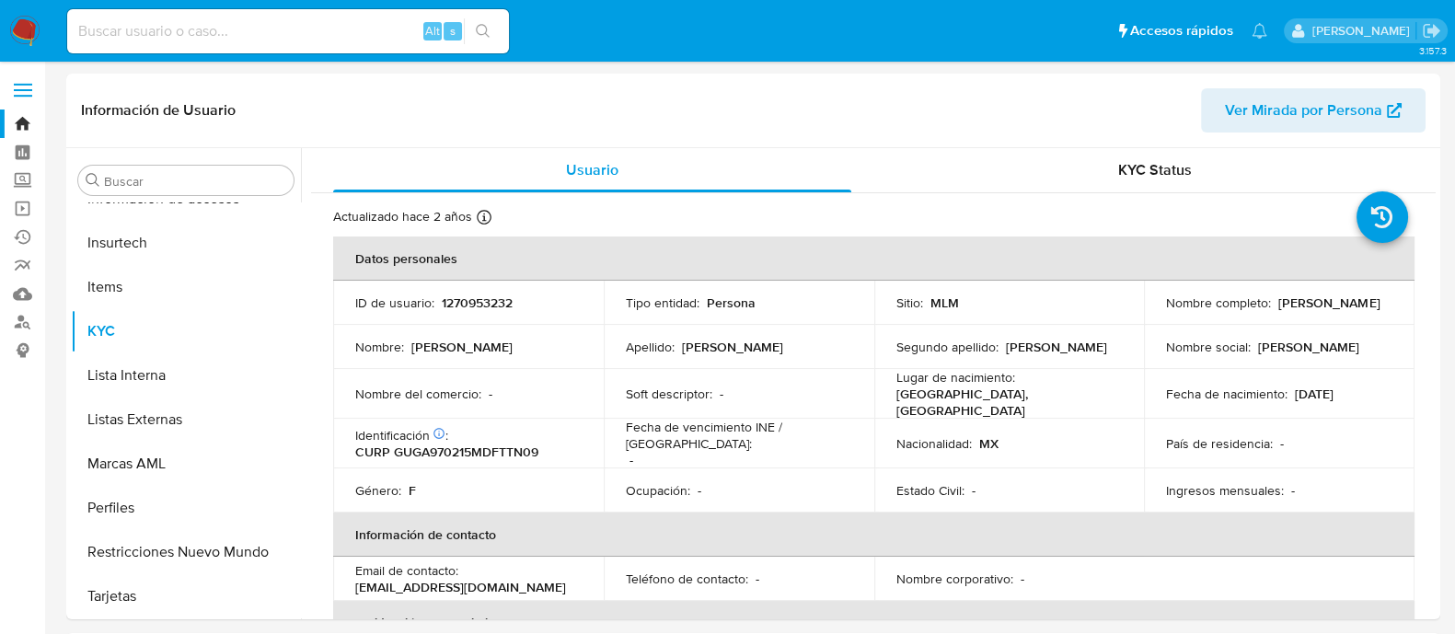
select select "10"
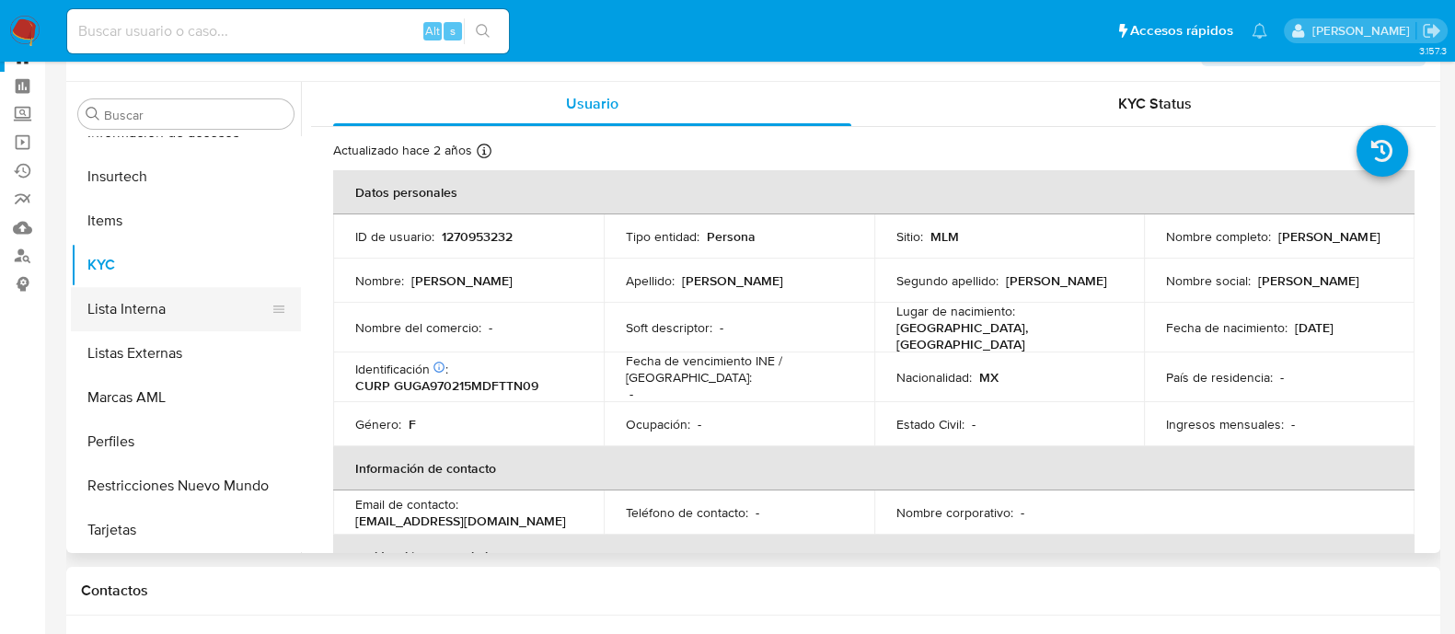
scroll to position [114, 0]
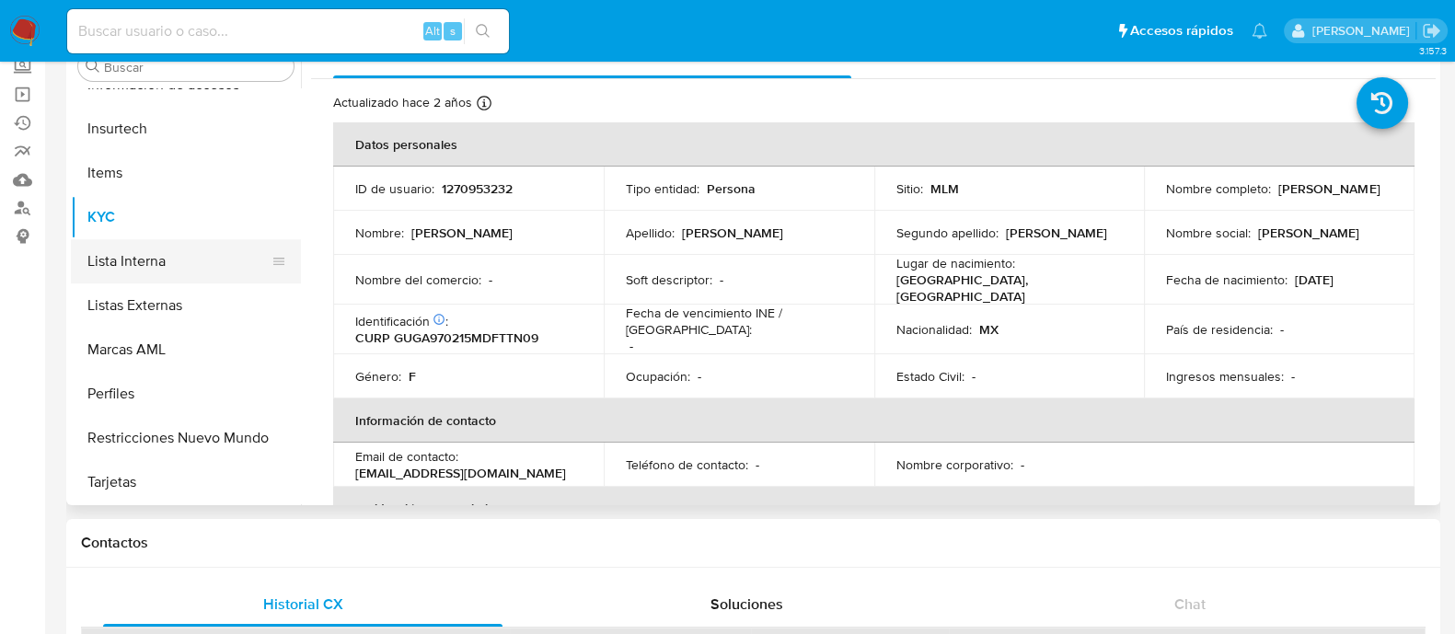
click at [164, 280] on button "Lista Interna" at bounding box center [178, 261] width 215 height 44
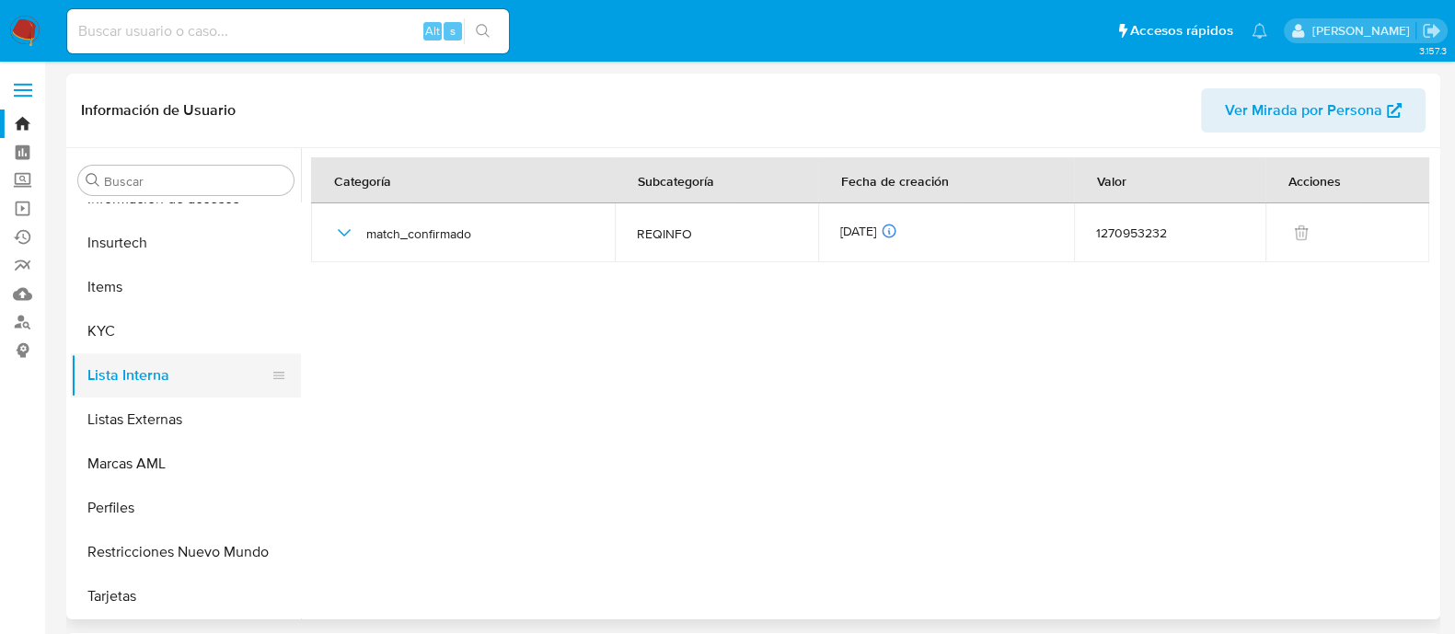
scroll to position [547, 0]
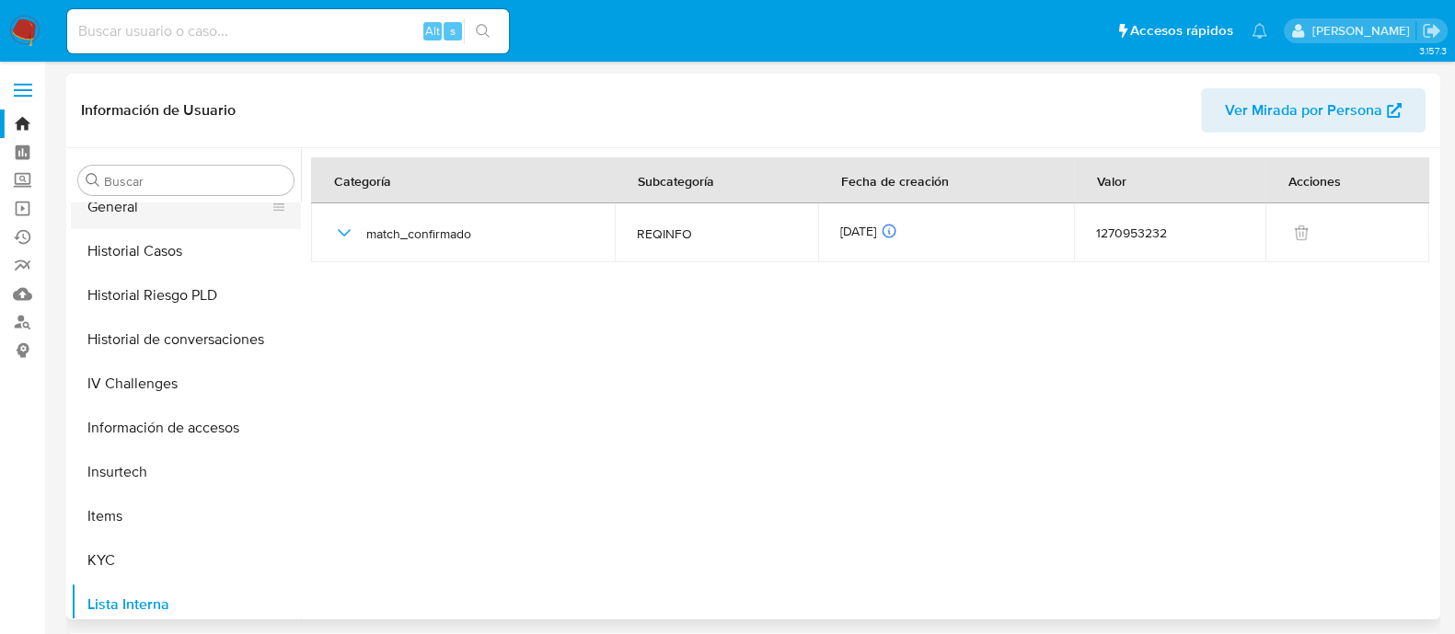
click at [133, 220] on button "General" at bounding box center [178, 207] width 215 height 44
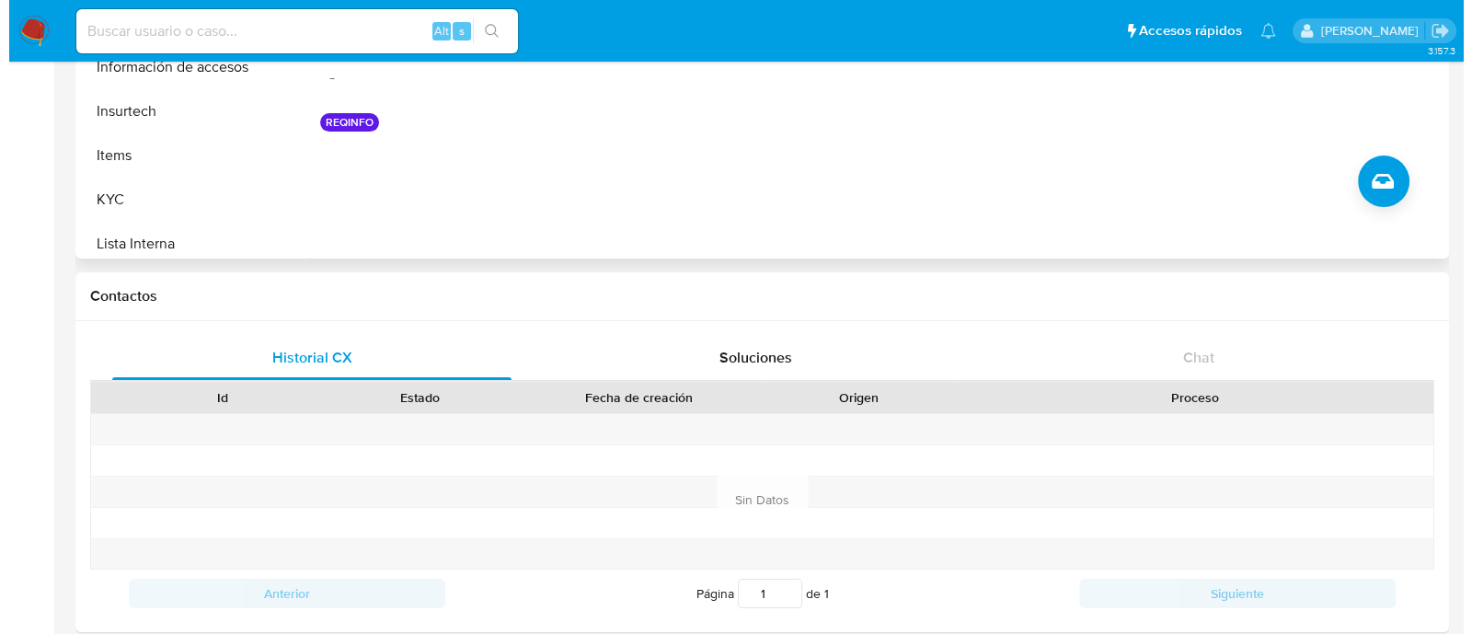
scroll to position [229, 0]
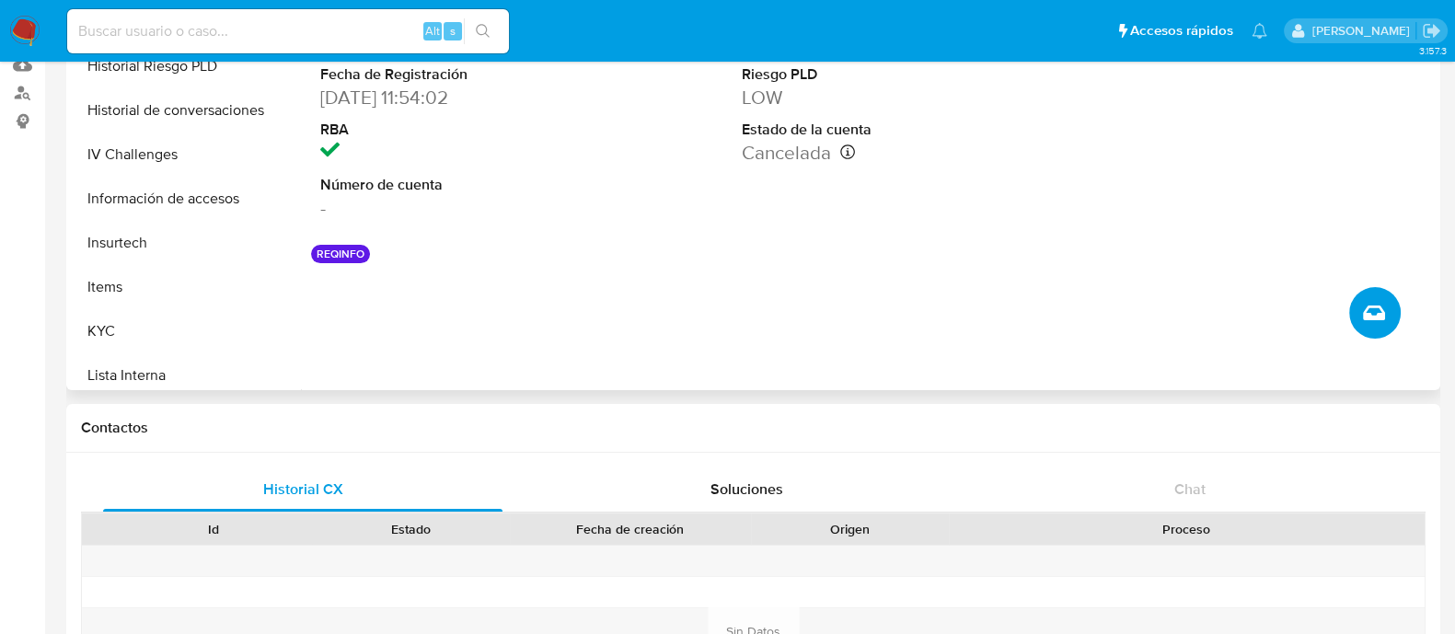
click at [1379, 313] on icon "Crear caso manual" at bounding box center [1374, 313] width 22 height 22
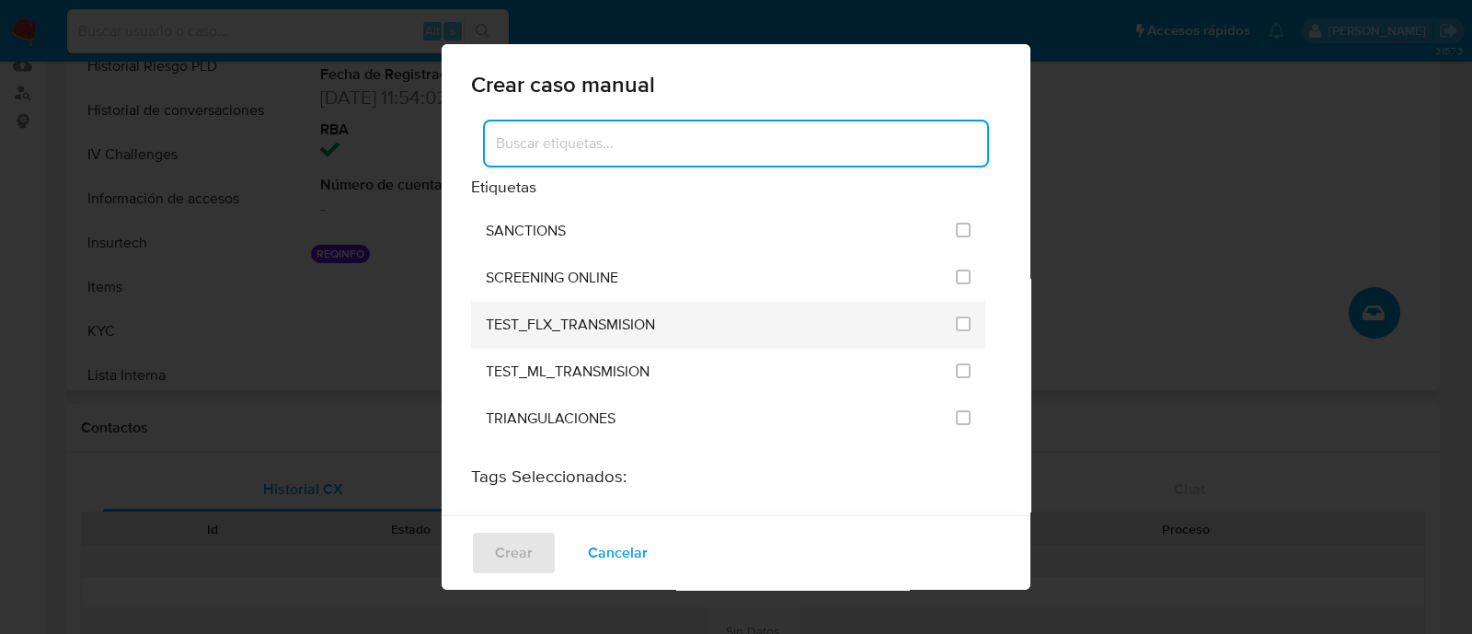
scroll to position [2415, 0]
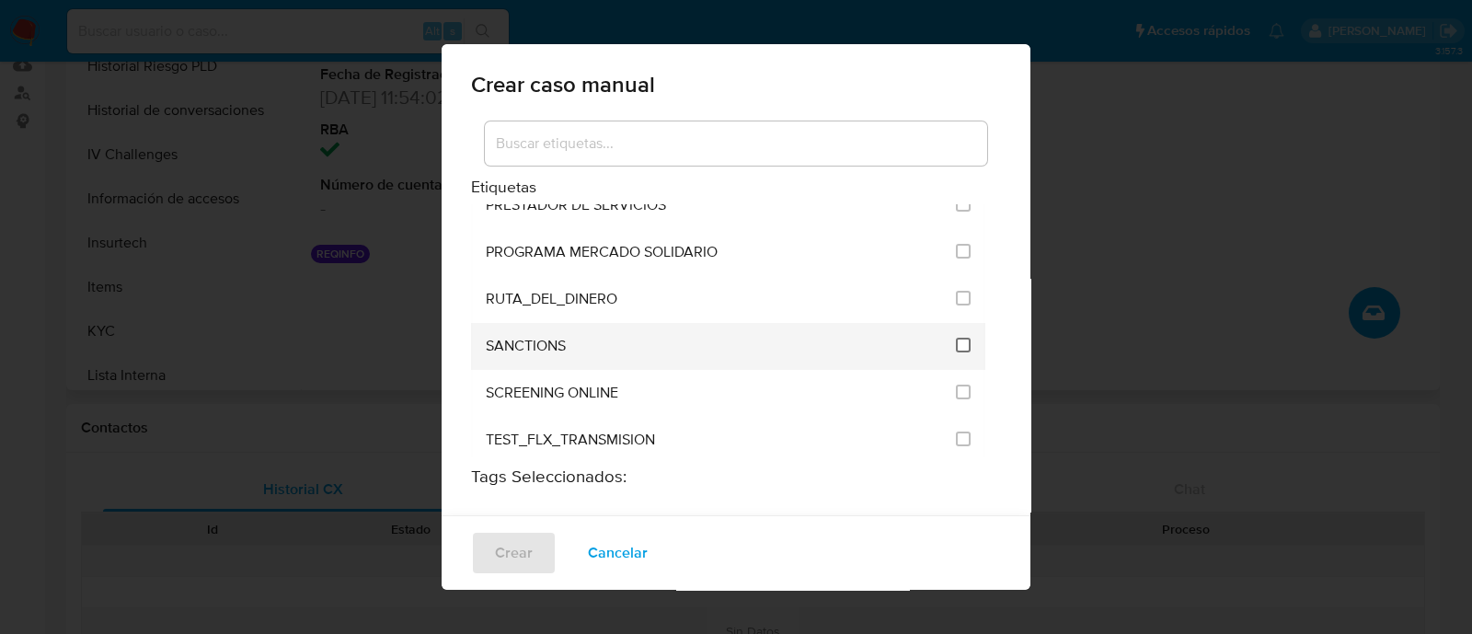
click at [956, 338] on input "2615" at bounding box center [963, 345] width 15 height 15
checkbox input "true"
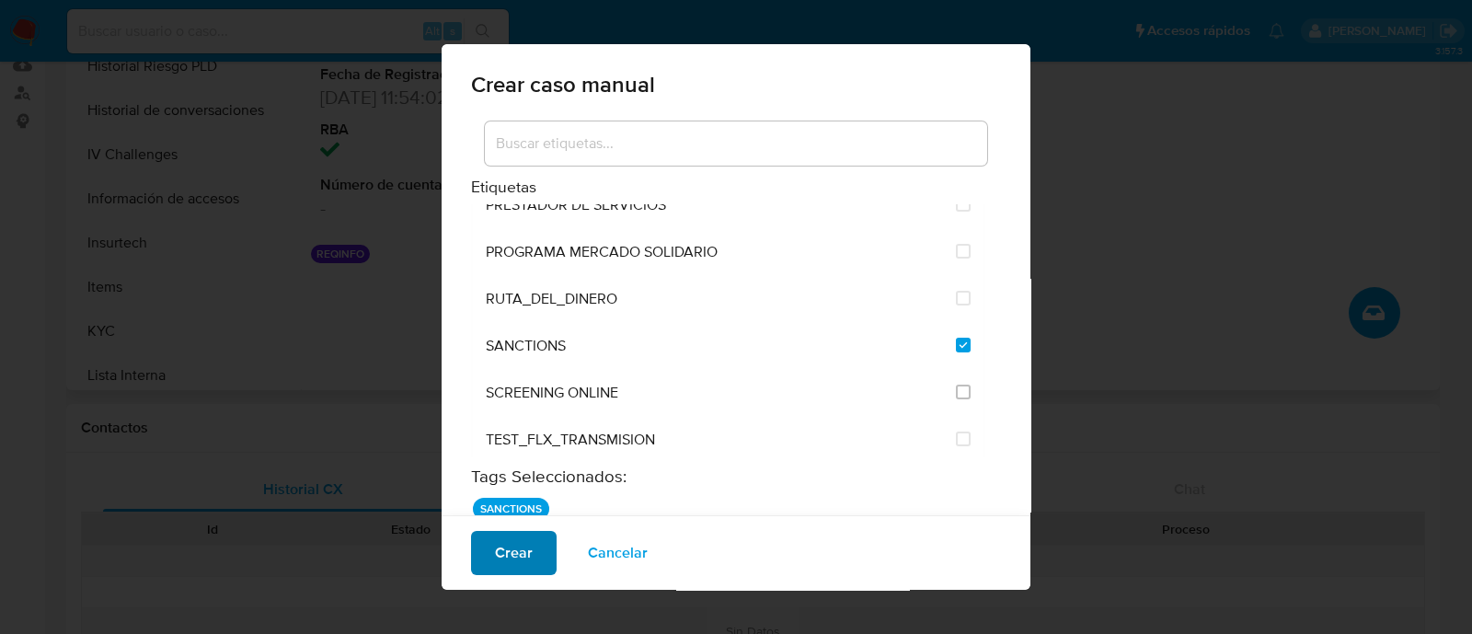
click at [500, 568] on span "Crear" at bounding box center [514, 553] width 38 height 40
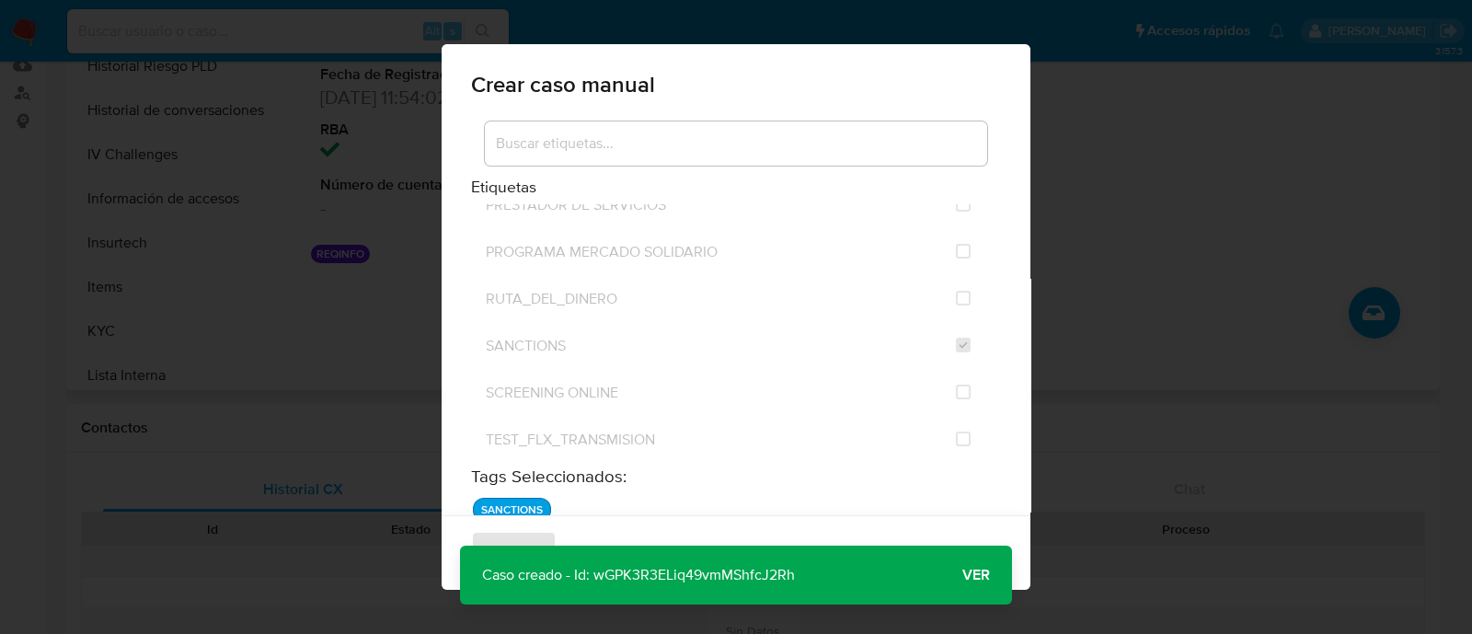
click at [973, 575] on span "Ver" at bounding box center [976, 575] width 28 height 0
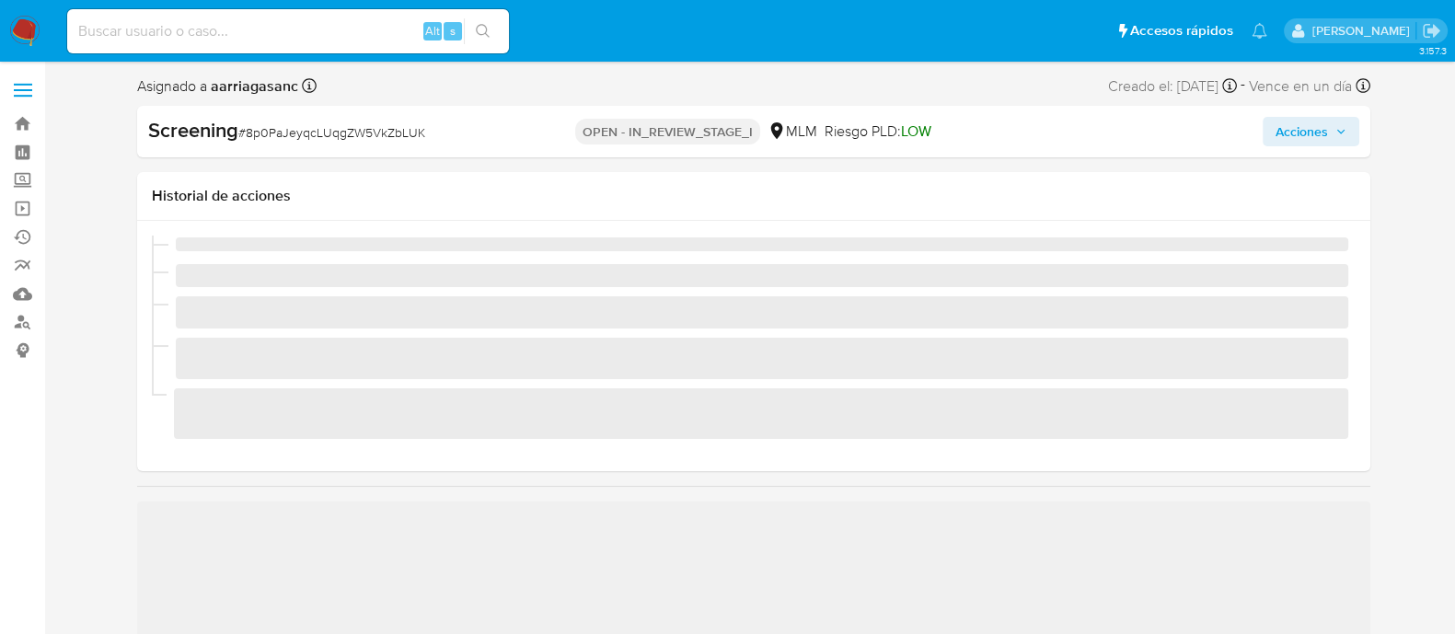
scroll to position [777, 0]
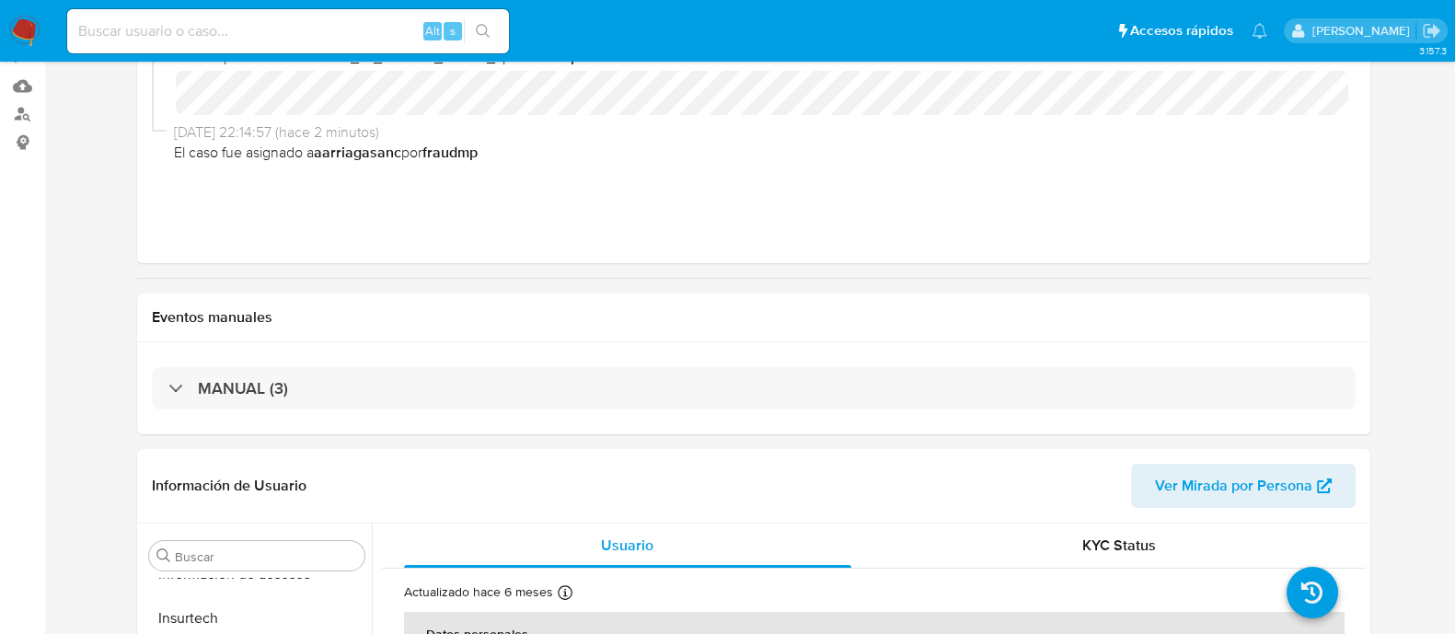
select select "10"
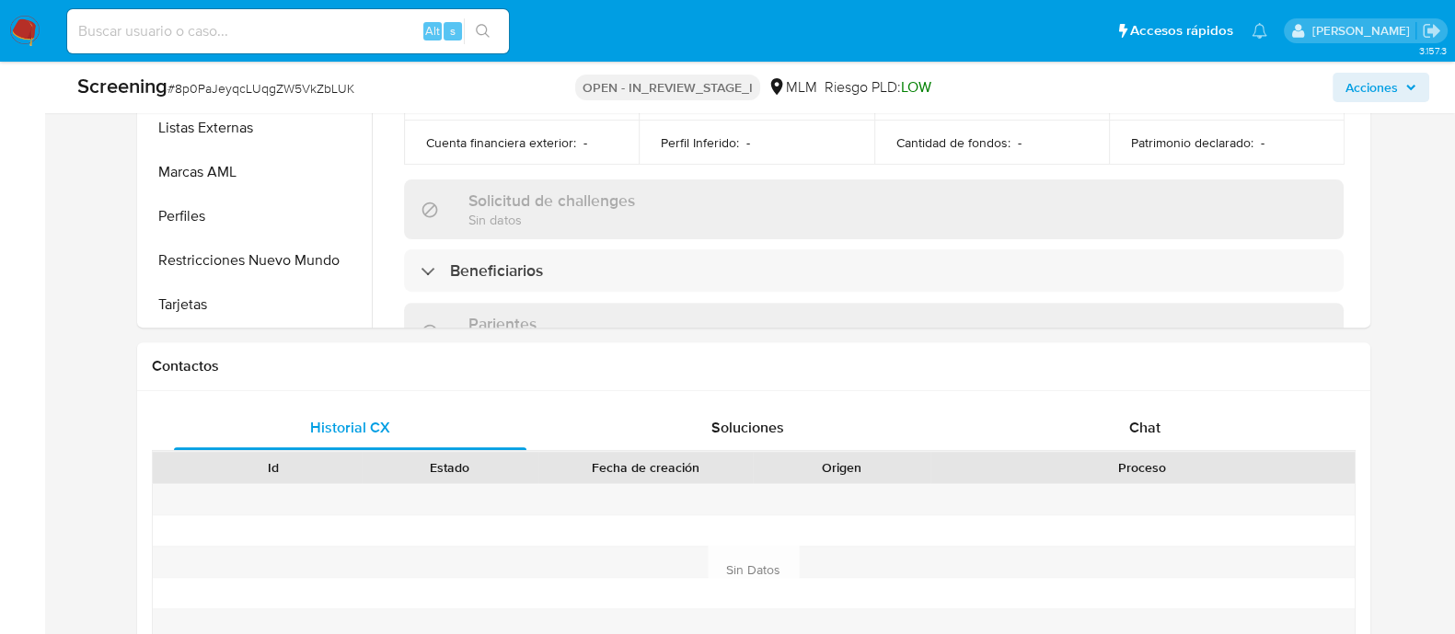
scroll to position [575, 0]
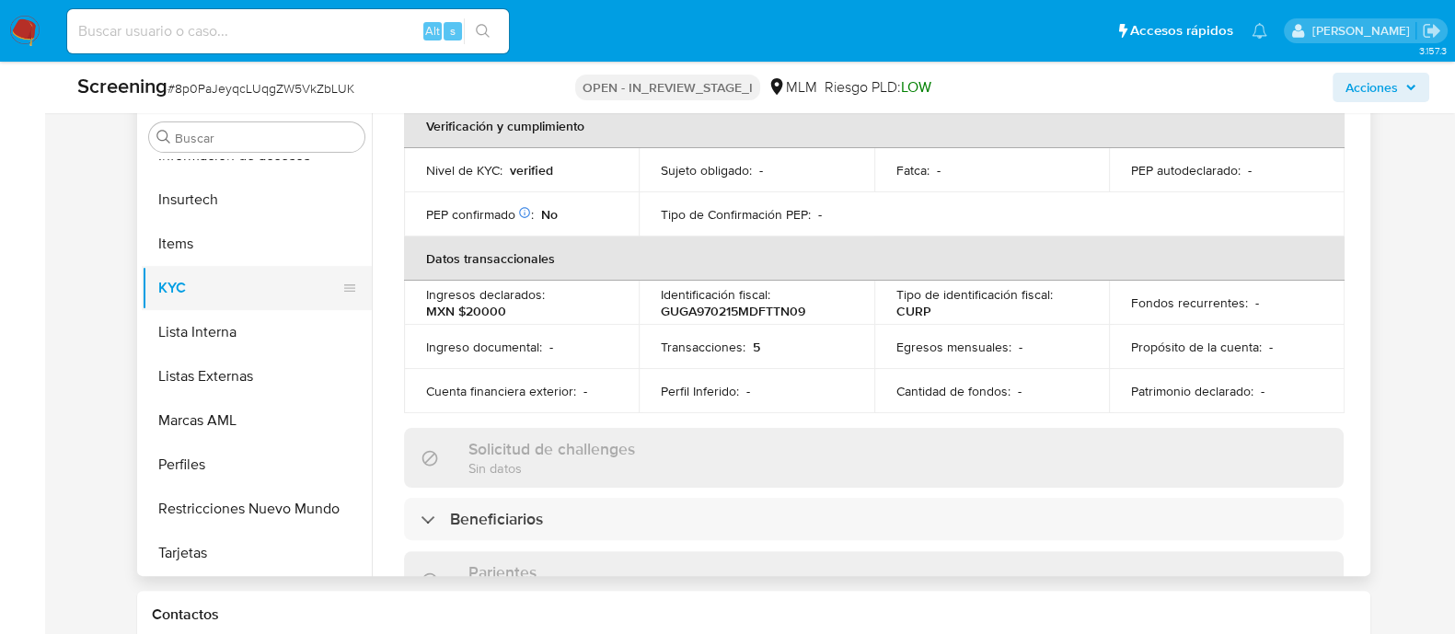
click at [214, 305] on button "KYC" at bounding box center [249, 288] width 215 height 44
click at [215, 331] on button "Lista Interna" at bounding box center [249, 332] width 215 height 44
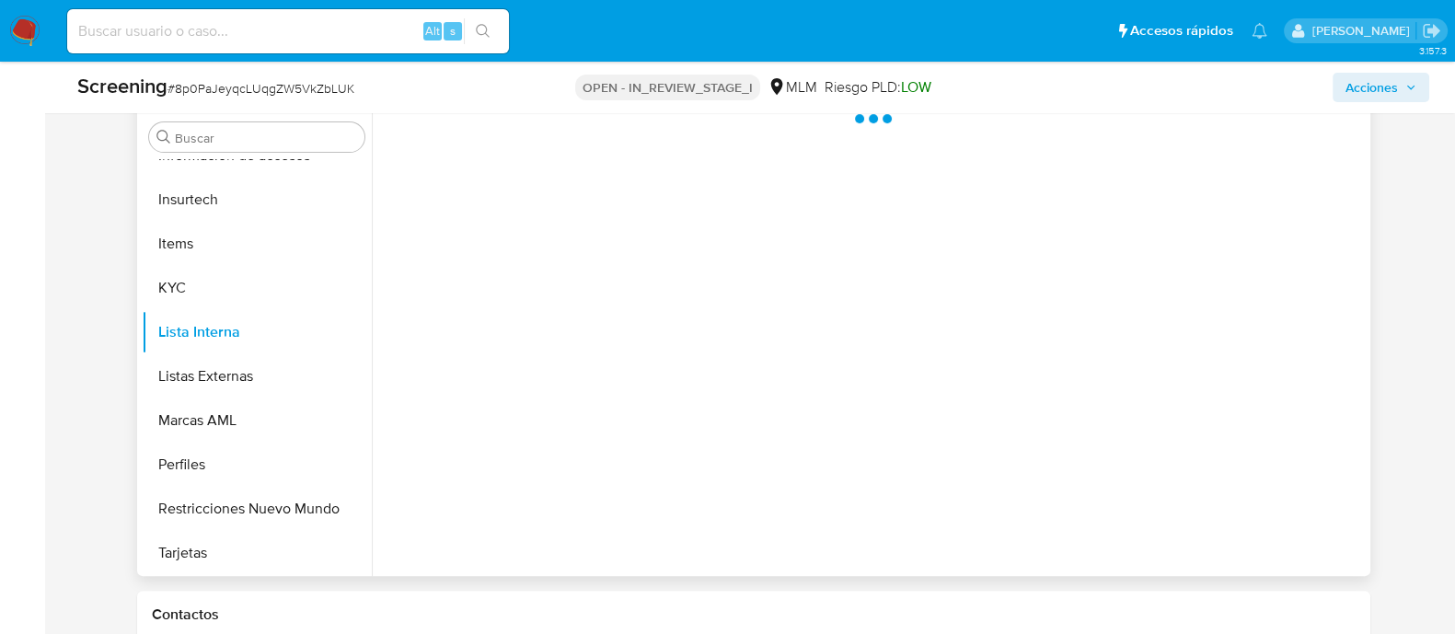
scroll to position [0, 0]
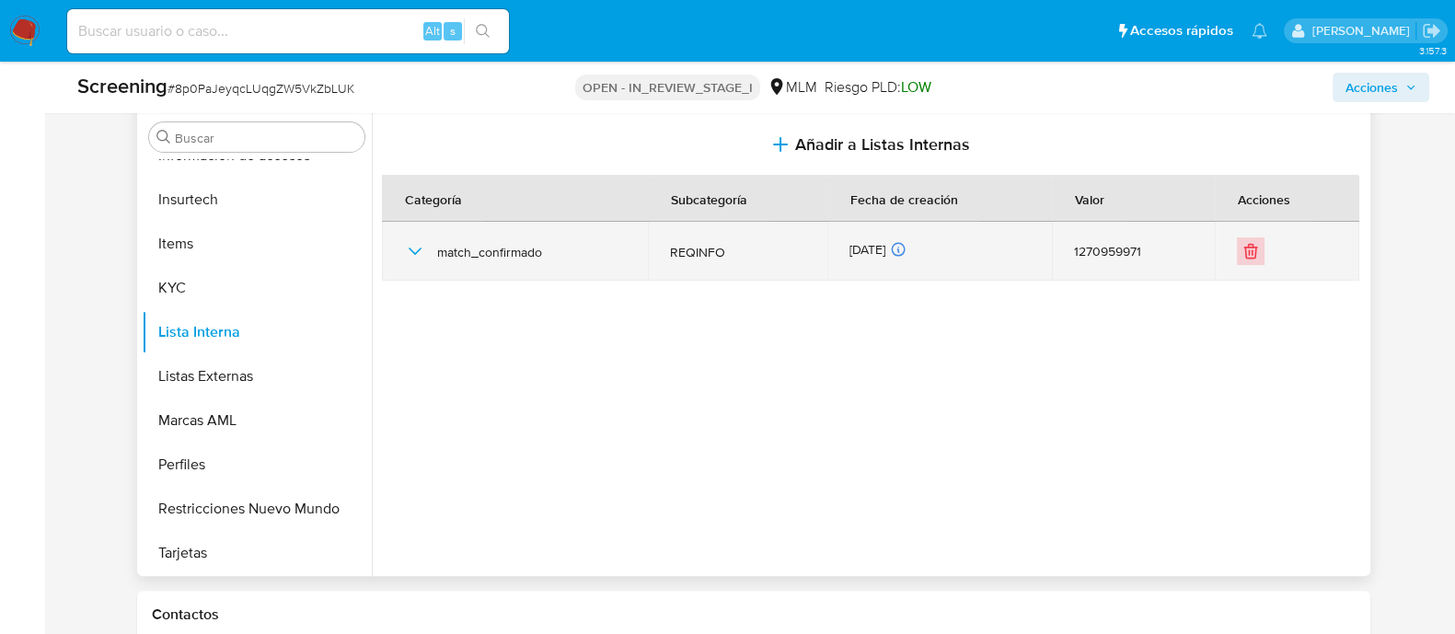
click at [1246, 248] on icon "Eliminar" at bounding box center [1250, 251] width 18 height 18
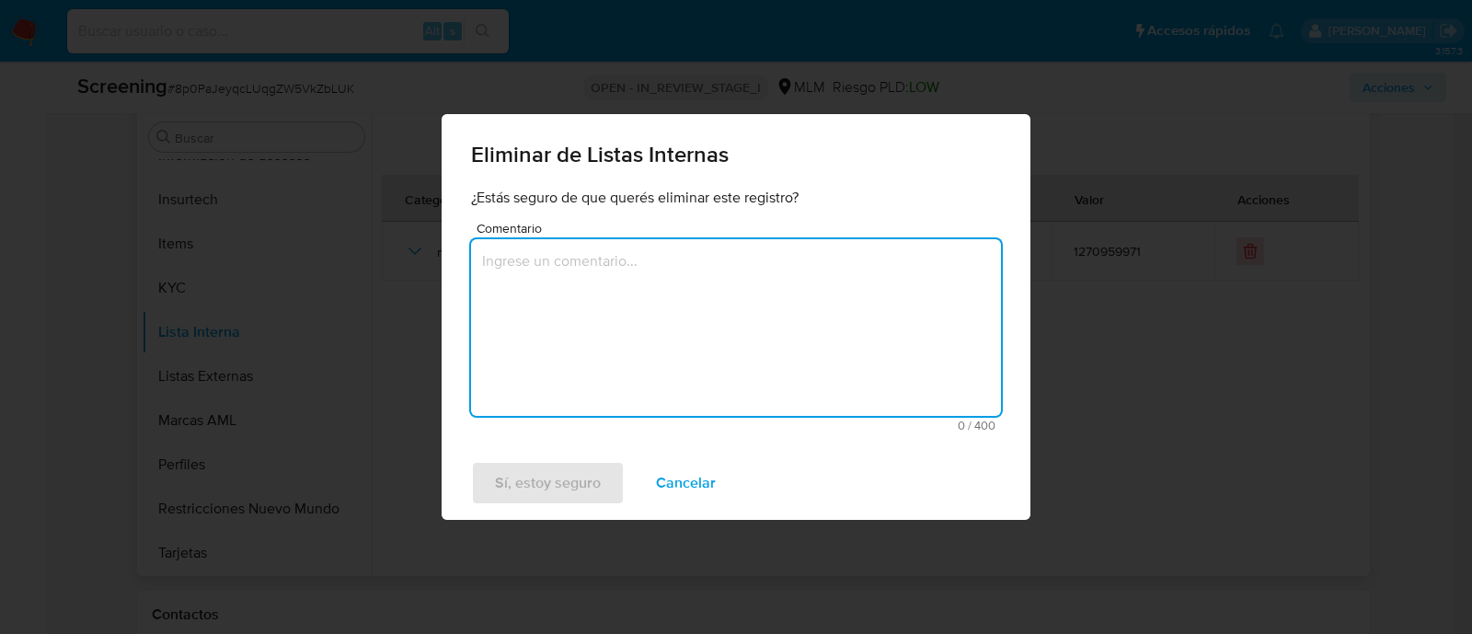
click at [703, 337] on textarea "Comentario" at bounding box center [736, 327] width 530 height 177
type textarea "CORRECCION"
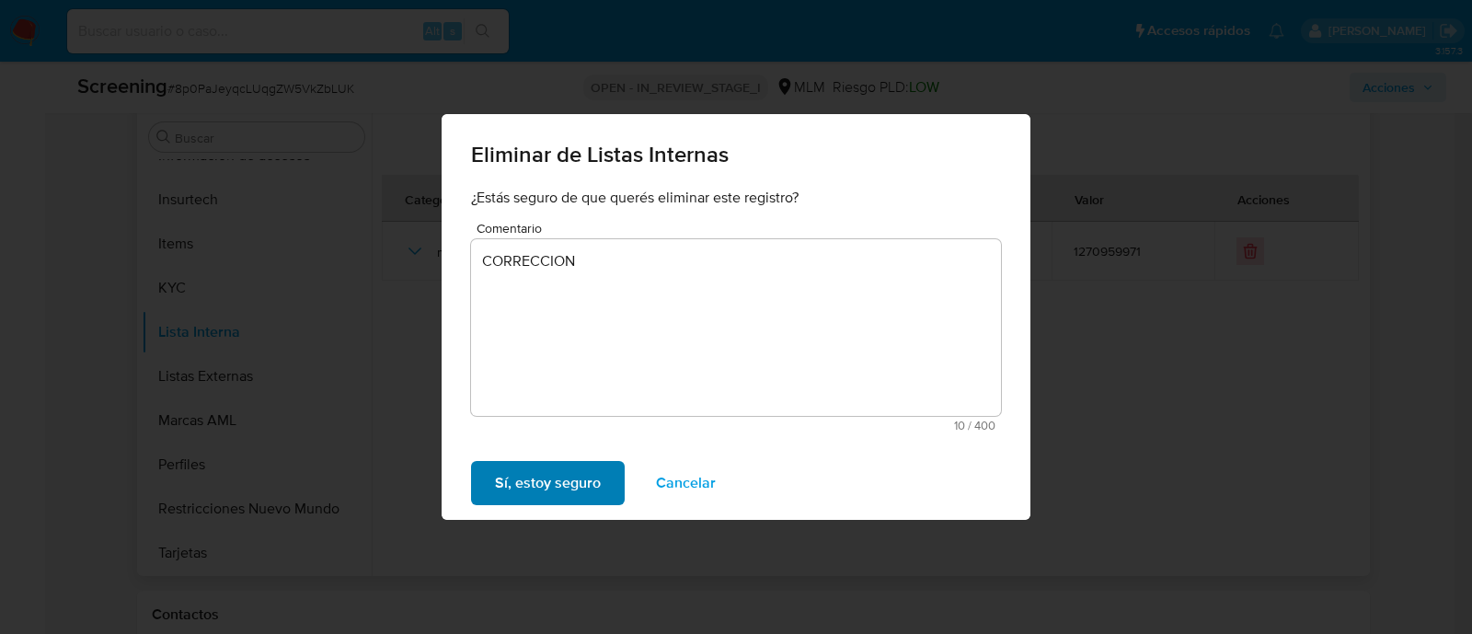
click at [593, 475] on span "Sí, estoy seguro" at bounding box center [548, 483] width 106 height 40
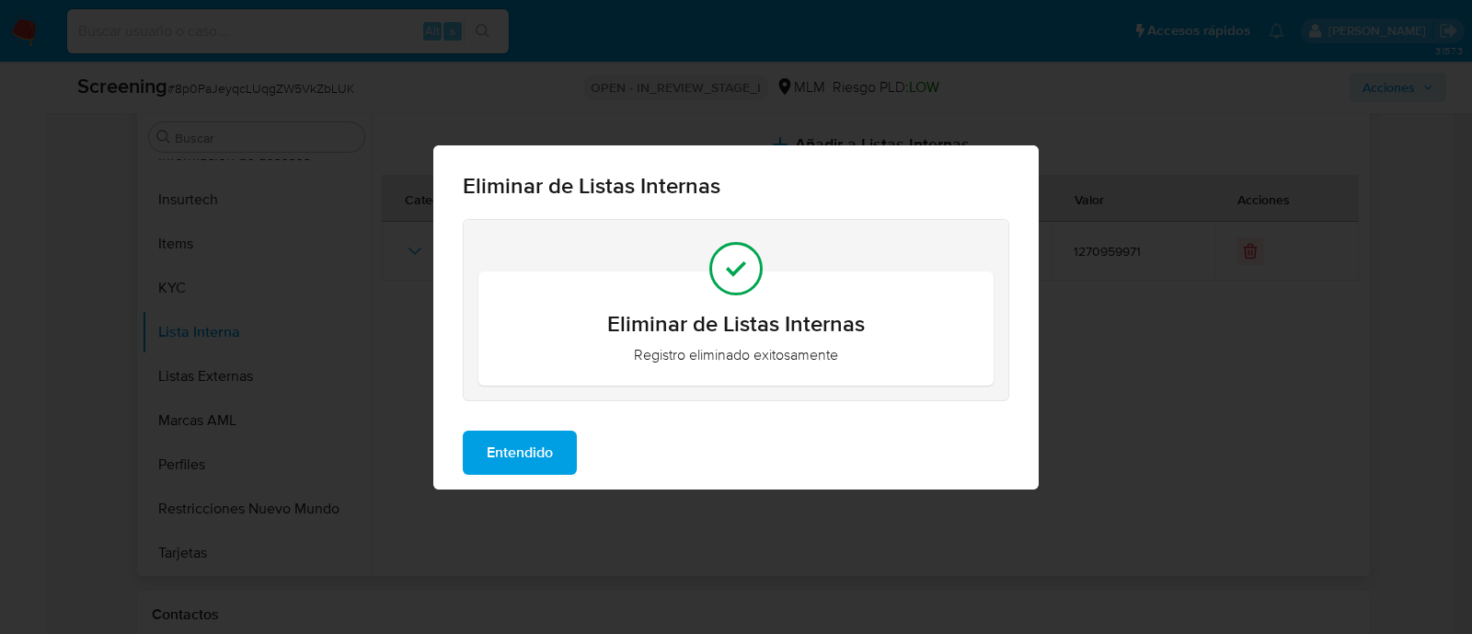
click at [543, 485] on div "Entendido" at bounding box center [735, 453] width 605 height 74
click at [521, 463] on span "Entendido" at bounding box center [520, 452] width 66 height 40
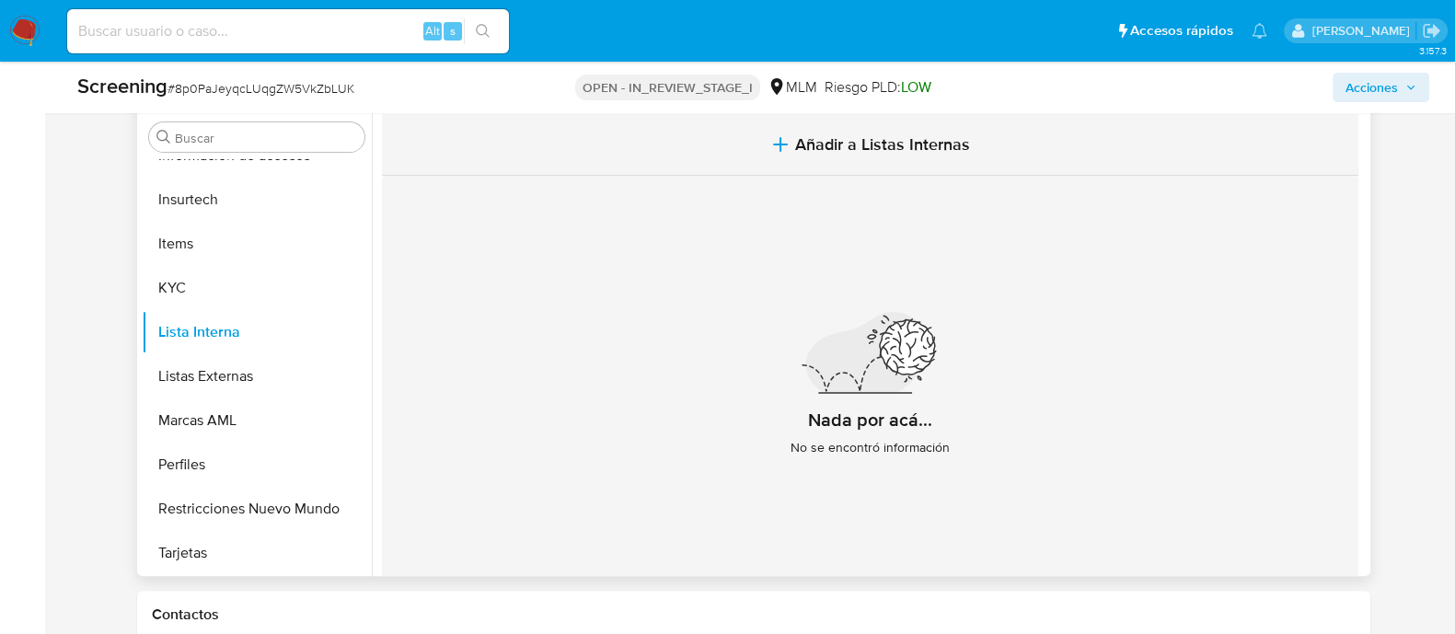
click at [879, 158] on button "Añadir a Listas Internas" at bounding box center [870, 145] width 976 height 62
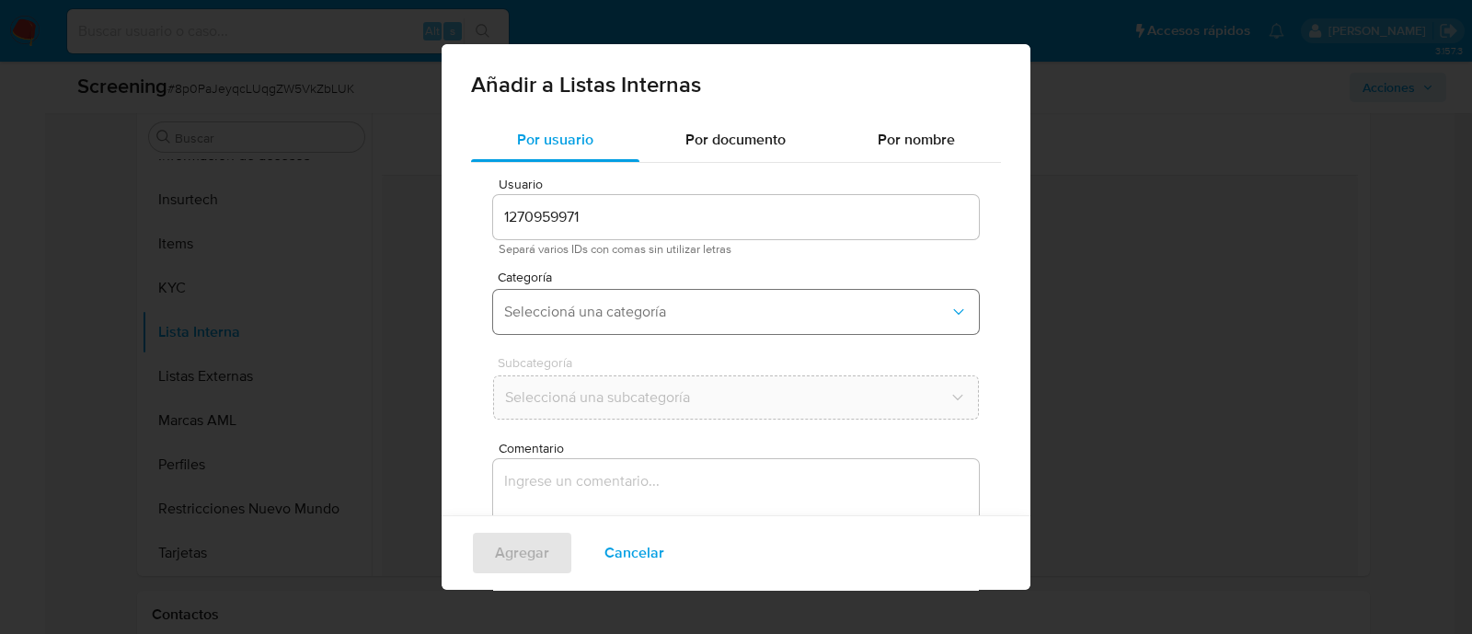
click at [659, 313] on span "Seleccioná una categoría" at bounding box center [726, 312] width 445 height 18
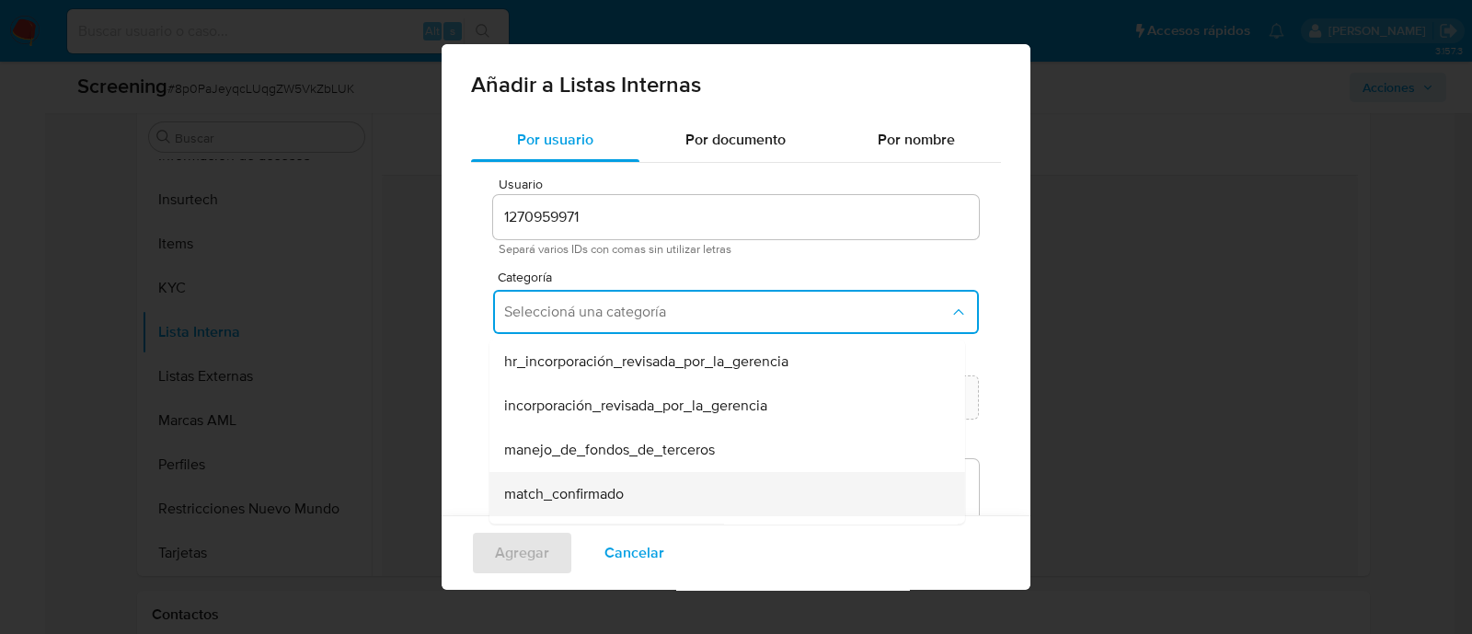
click at [584, 485] on span "match_confirmado" at bounding box center [564, 494] width 120 height 18
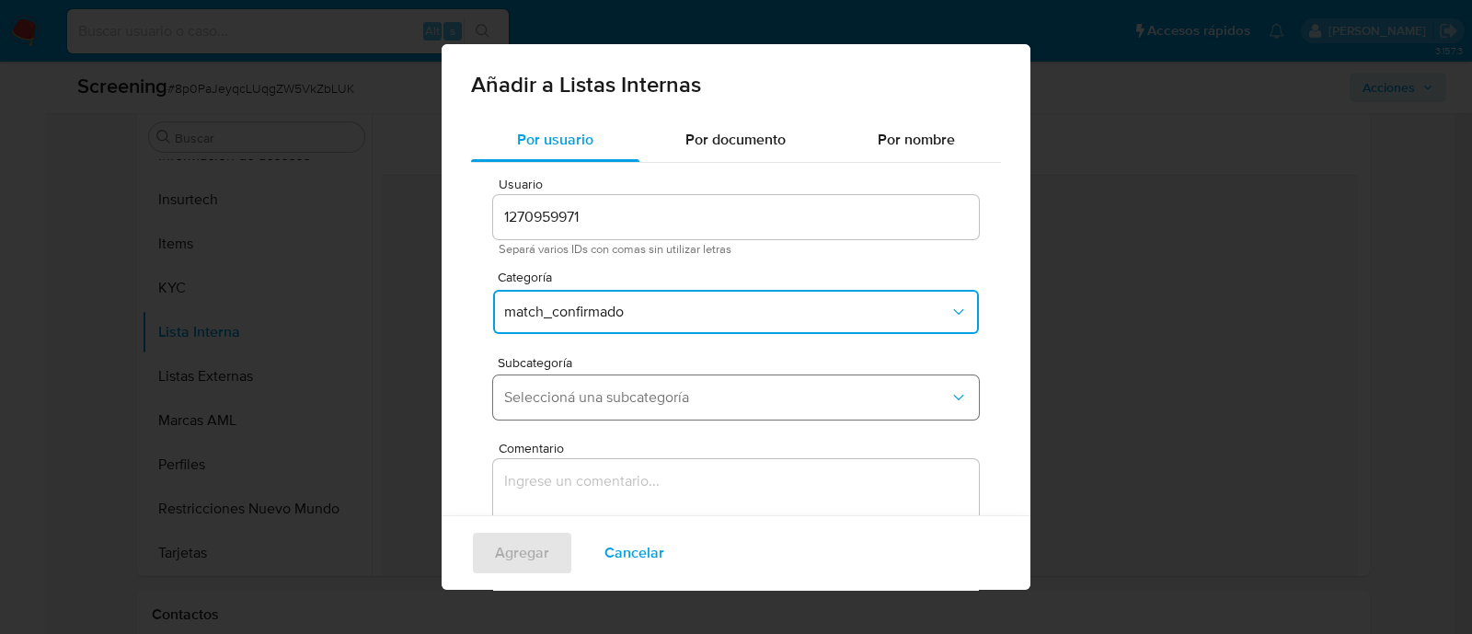
click at [570, 400] on span "Seleccioná una subcategoría" at bounding box center [726, 397] width 445 height 18
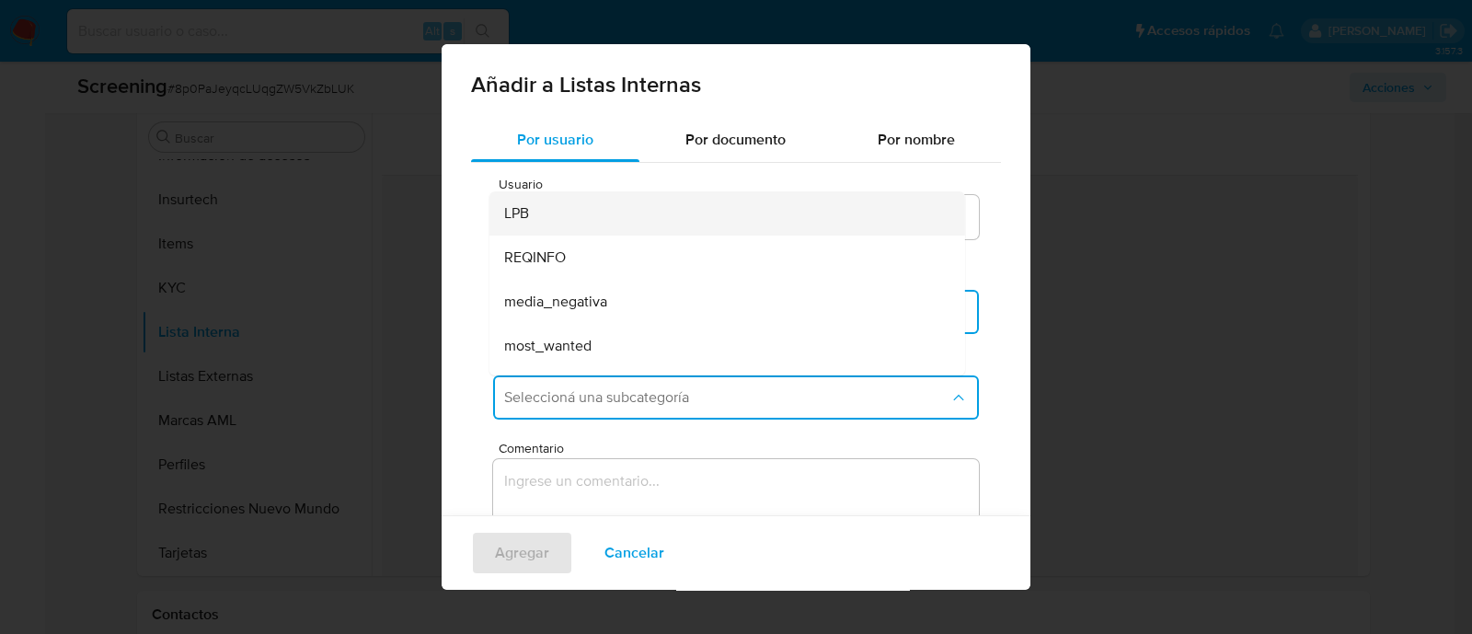
click at [549, 211] on div "LPB" at bounding box center [721, 213] width 435 height 44
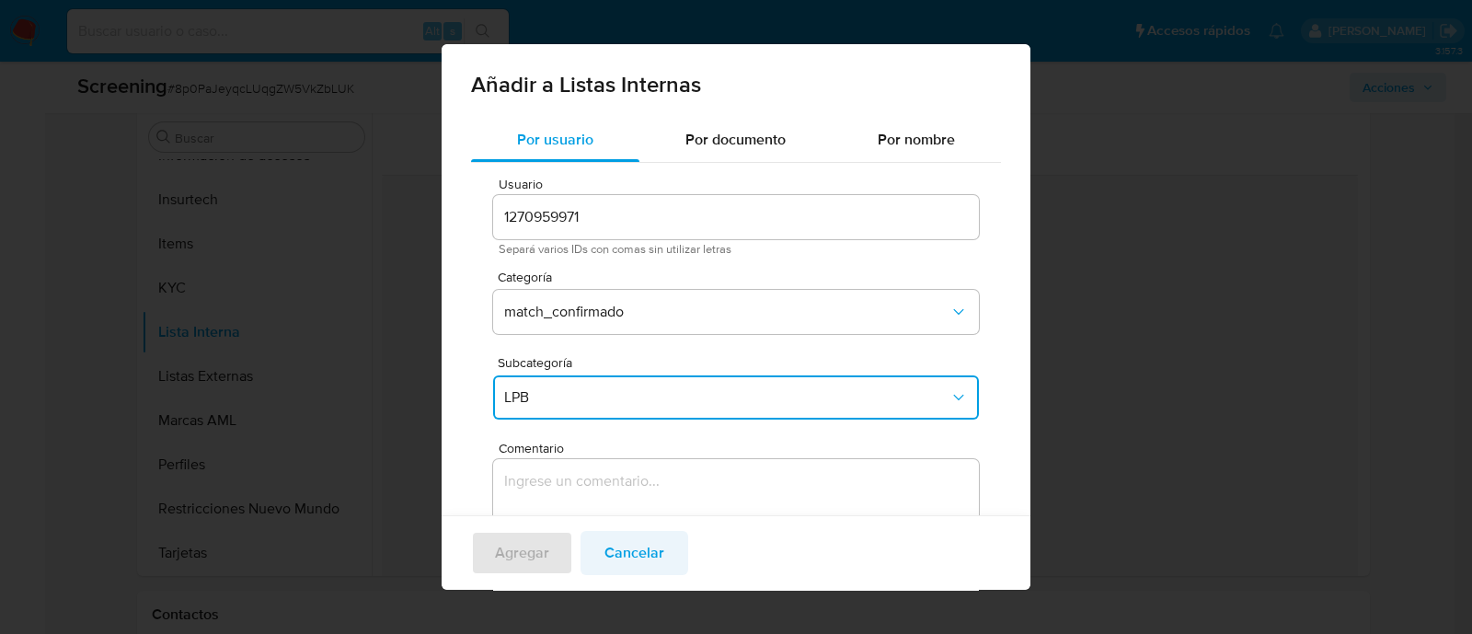
click at [636, 552] on span "Cancelar" at bounding box center [635, 553] width 60 height 40
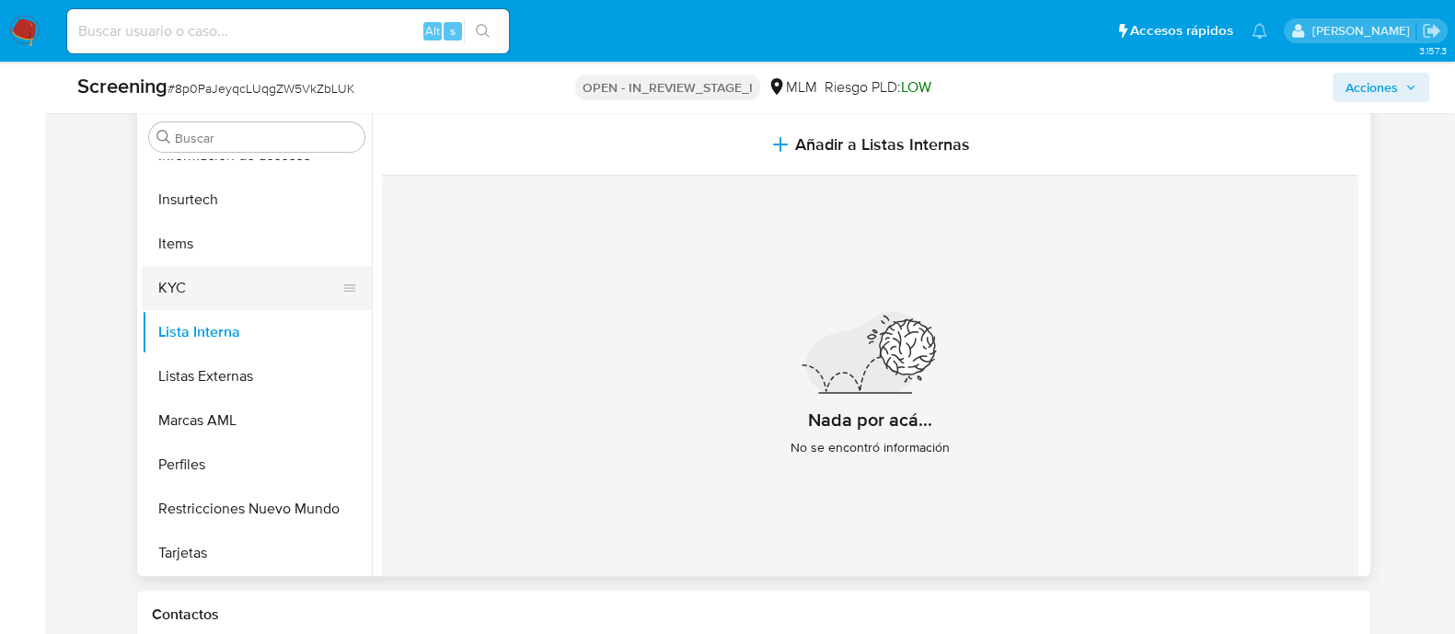
click at [258, 287] on button "KYC" at bounding box center [249, 288] width 215 height 44
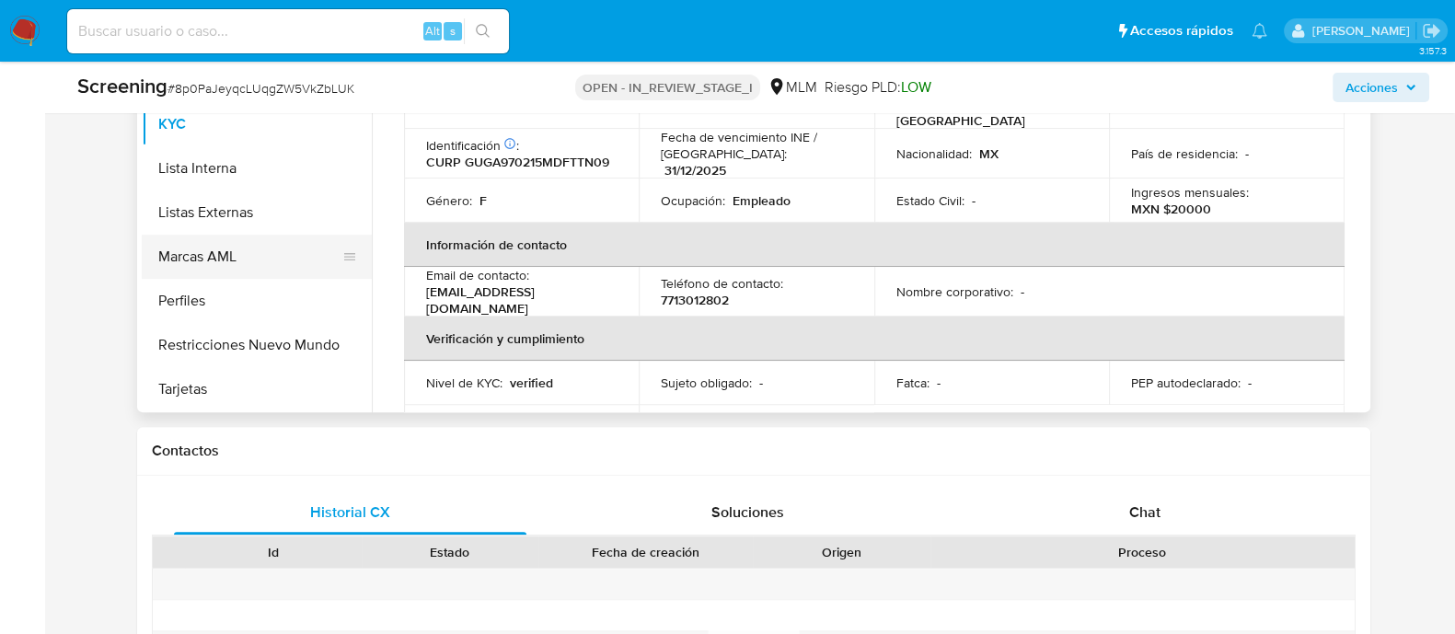
scroll to position [114, 0]
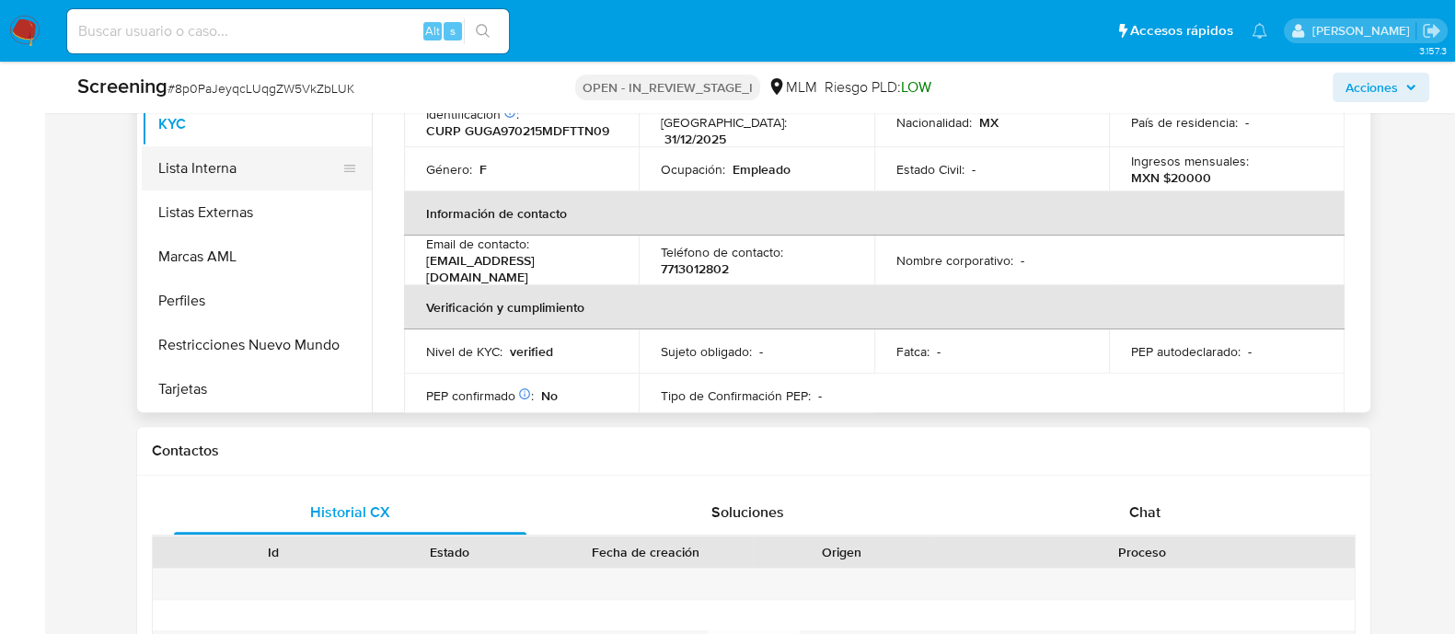
click at [226, 164] on button "Lista Interna" at bounding box center [249, 168] width 215 height 44
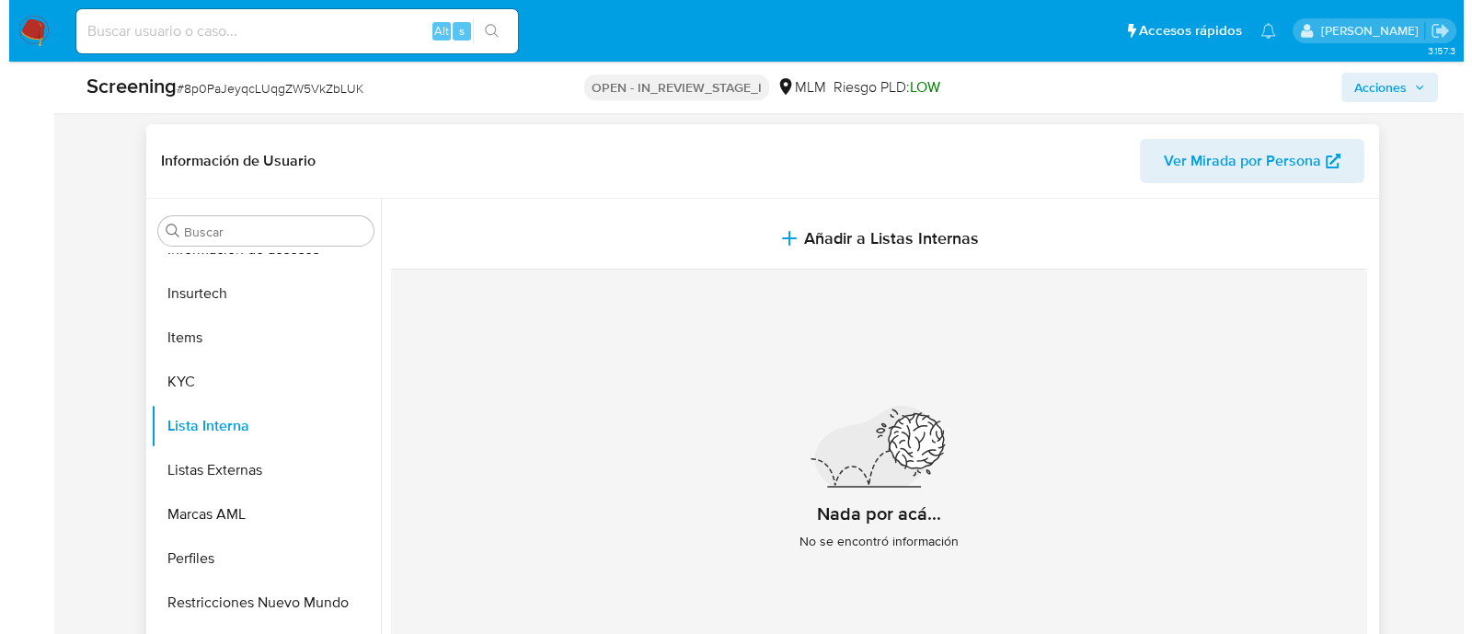
scroll to position [394, 0]
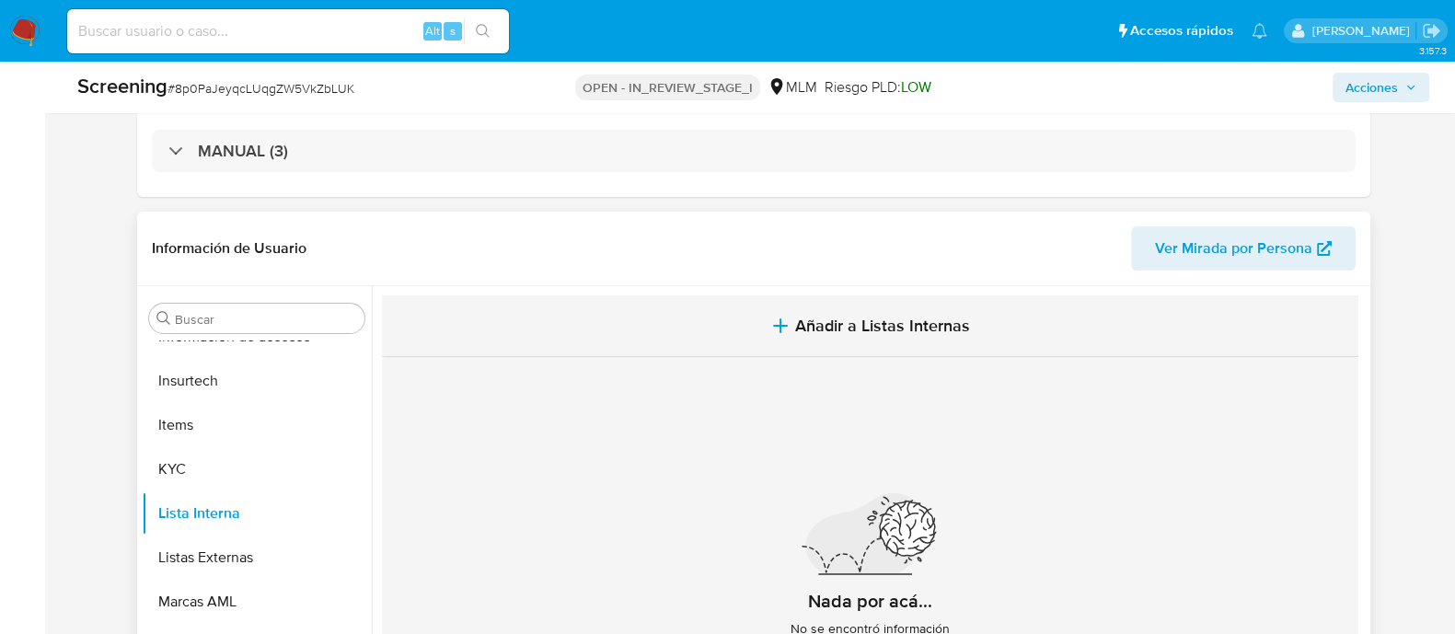
click at [818, 304] on button "Añadir a Listas Internas" at bounding box center [870, 326] width 976 height 62
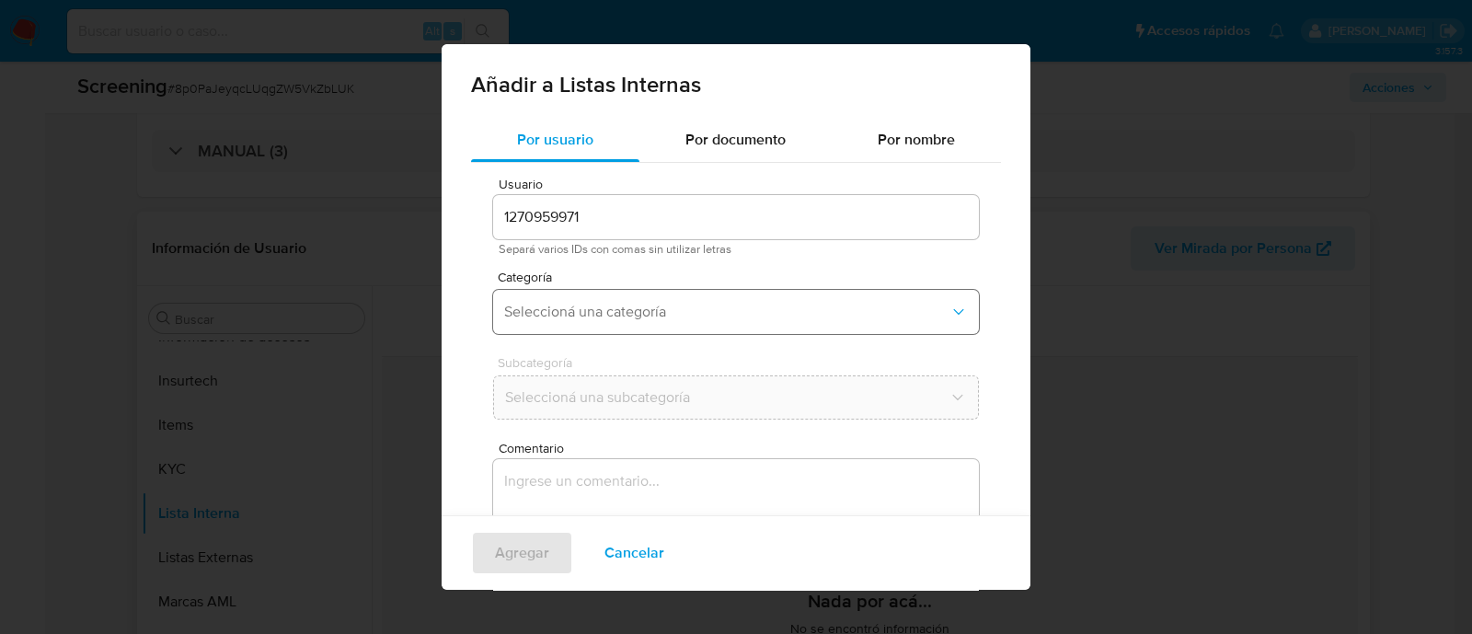
click at [818, 329] on button "Seleccioná una categoría" at bounding box center [736, 312] width 486 height 44
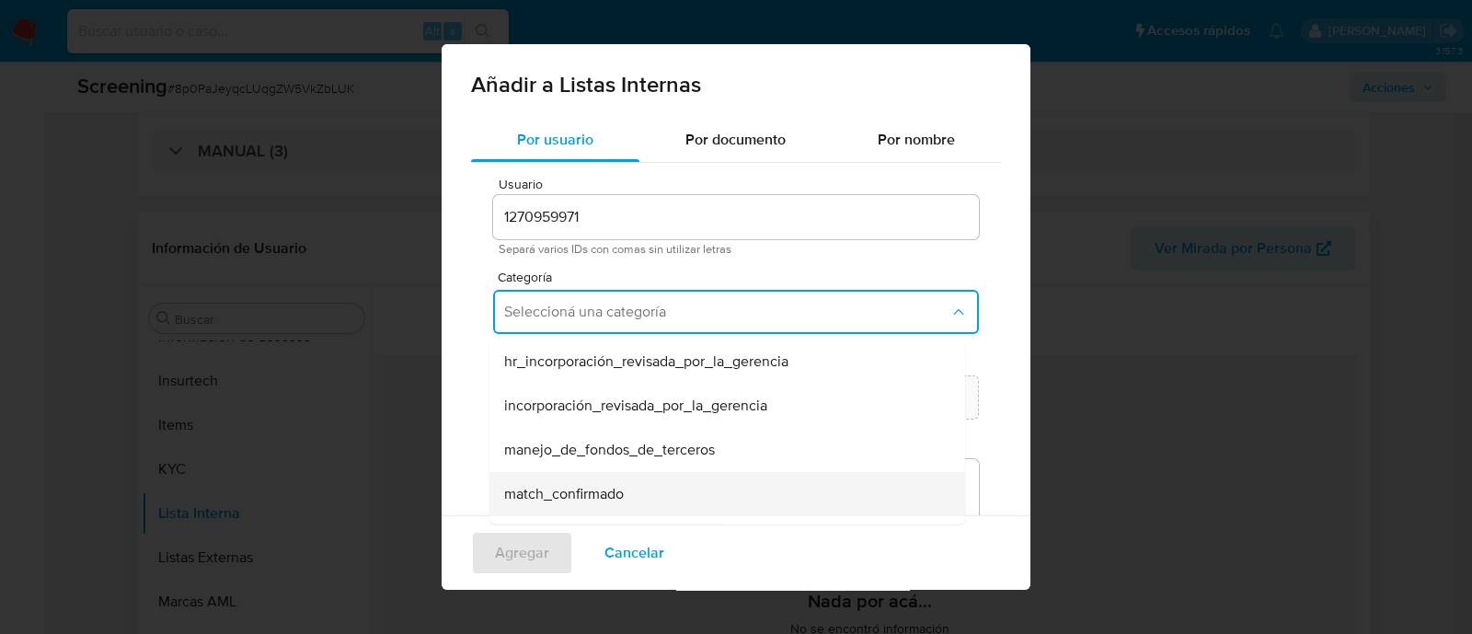
click at [537, 509] on div "match_confirmado" at bounding box center [721, 494] width 435 height 44
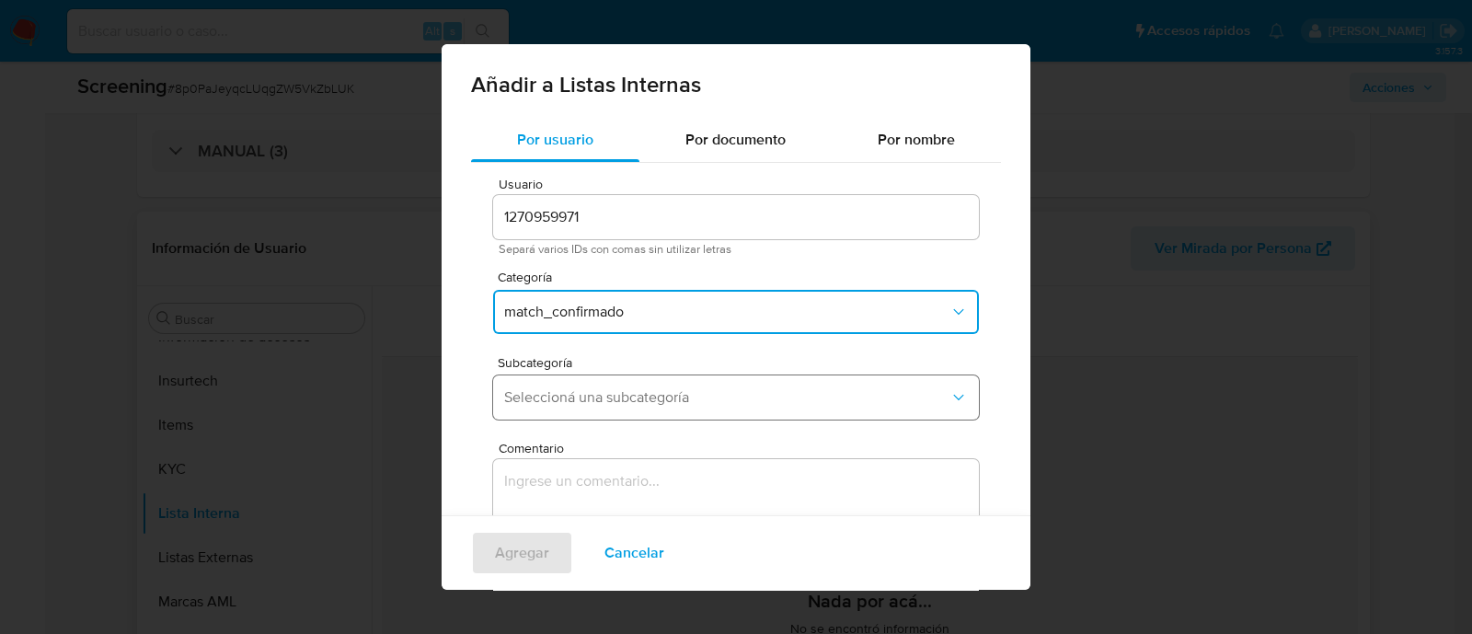
click at [550, 395] on span "Seleccioná una subcategoría" at bounding box center [726, 397] width 445 height 18
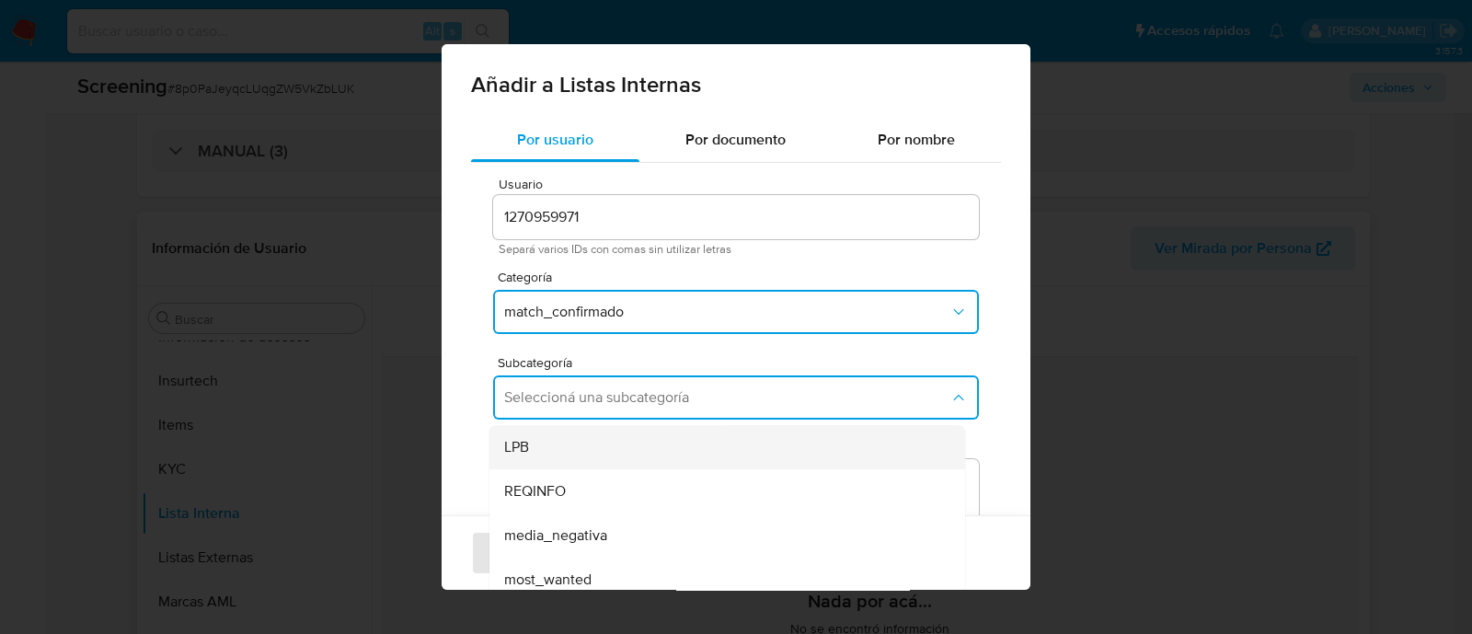
click at [579, 453] on div "LPB" at bounding box center [721, 447] width 435 height 44
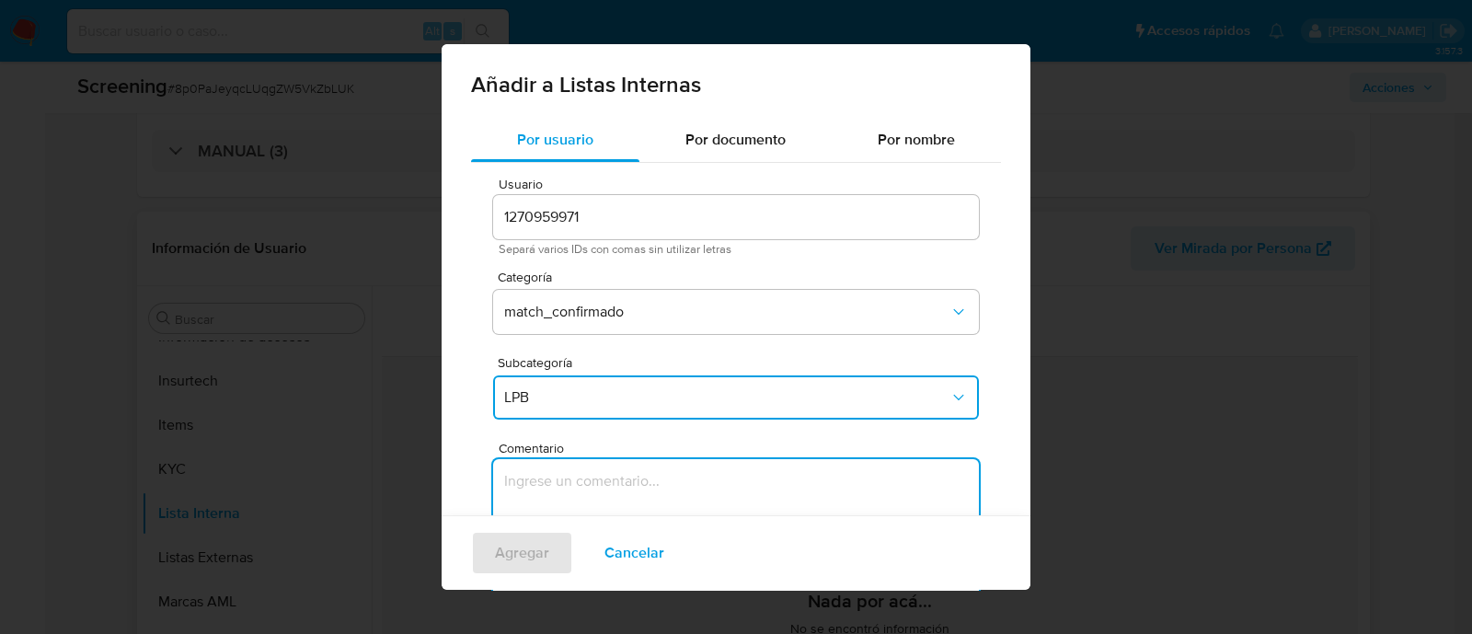
click at [570, 479] on textarea "Comentario" at bounding box center [736, 547] width 486 height 177
type textarea "G"
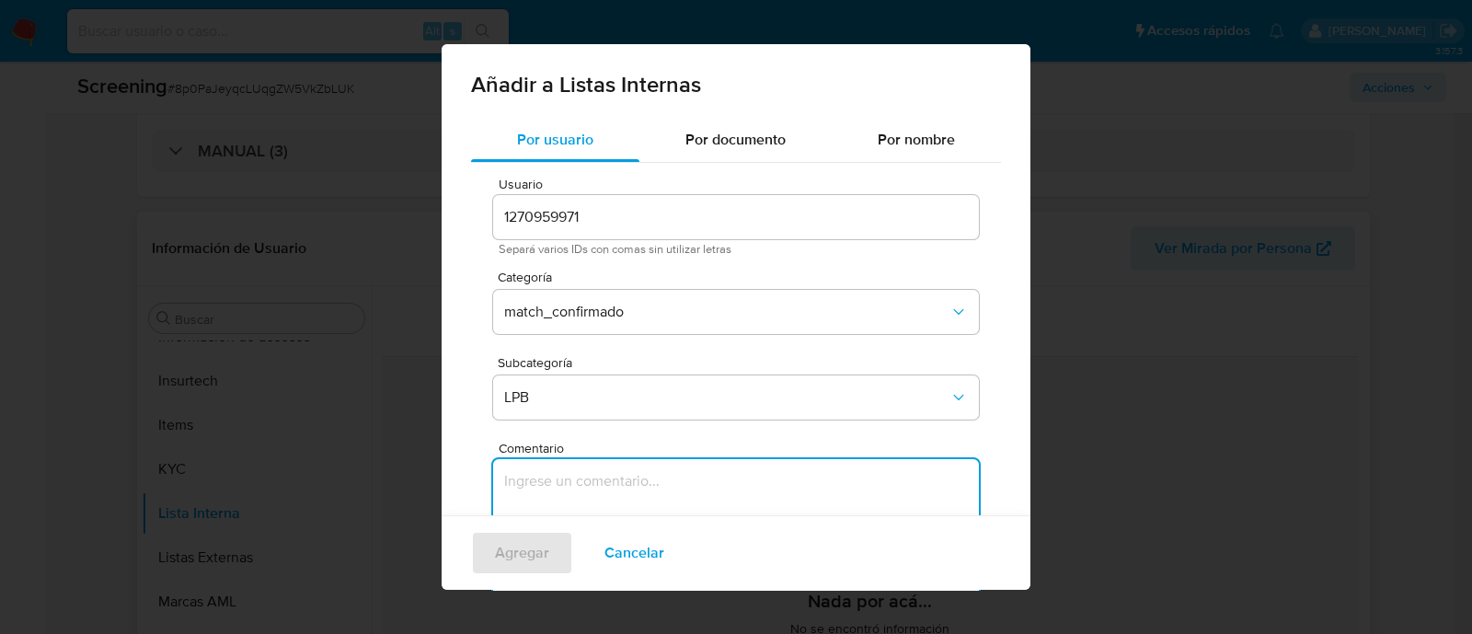
paste textarea "SE CONFIRMA COINCIDENCIA CON CLIENTE PERSONA FISICA EN LISTA LPB POR NOMBRE COM…"
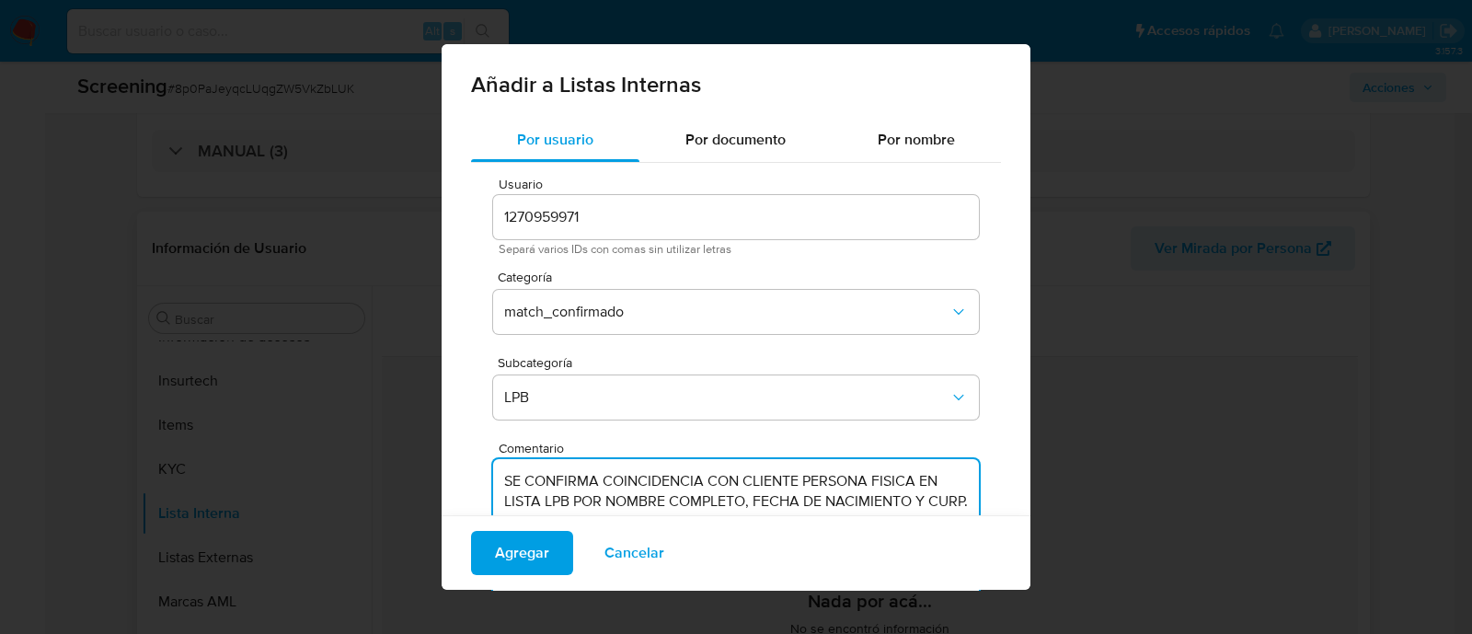
click at [927, 499] on textarea "SE CONFIRMA COINCIDENCIA CON CLIENTE PERSONA FISICA EN LISTA LPB POR NOMBRE COM…" at bounding box center [736, 547] width 486 height 177
type textarea "SE CONFIRMA COINCIDENCIA CON CLIENTE PERSONA FISICA EN LISTA LPB POR NOMBRE COM…"
click at [547, 547] on button "Agregar" at bounding box center [522, 553] width 102 height 44
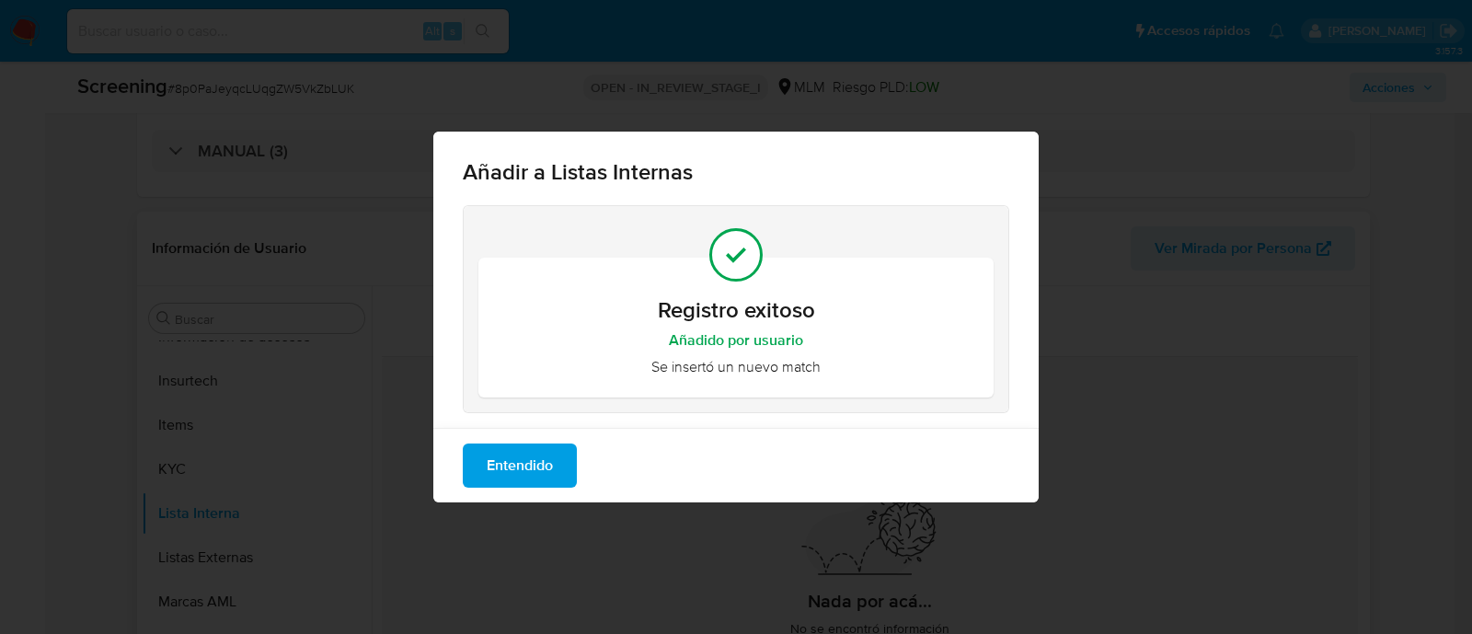
click at [538, 470] on span "Entendido" at bounding box center [520, 465] width 66 height 40
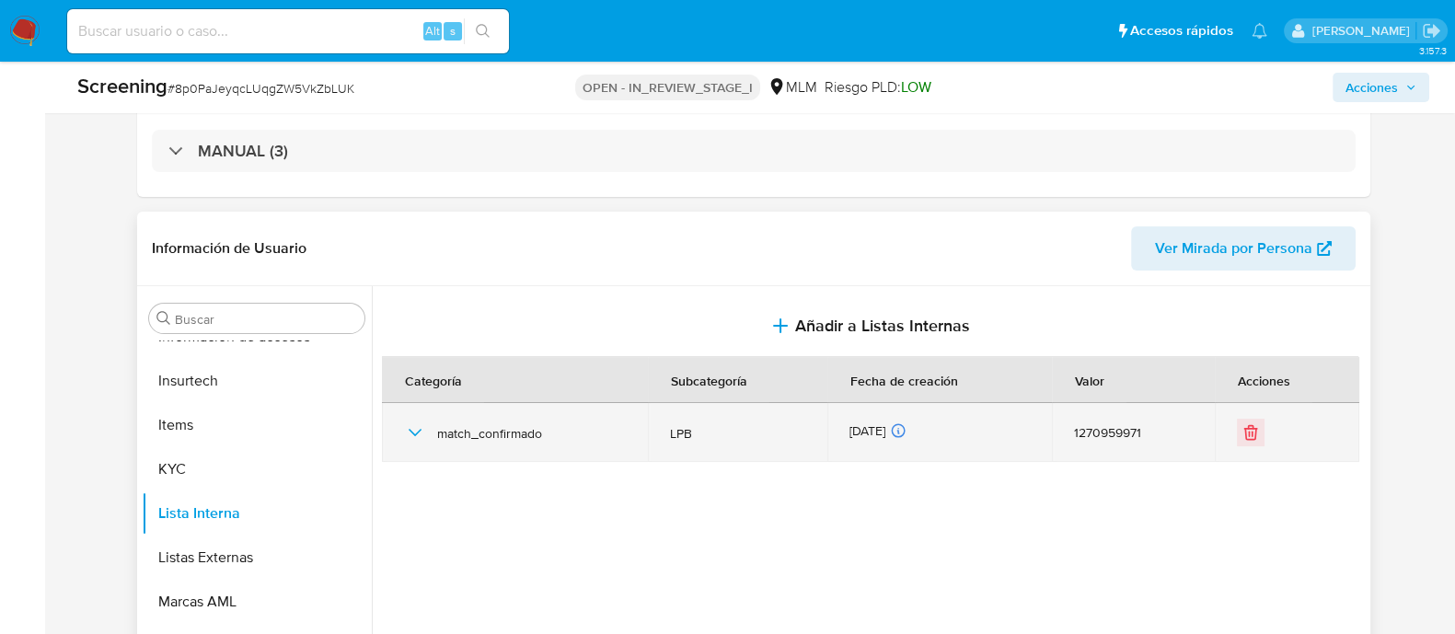
click at [423, 430] on icon "button" at bounding box center [415, 432] width 22 height 22
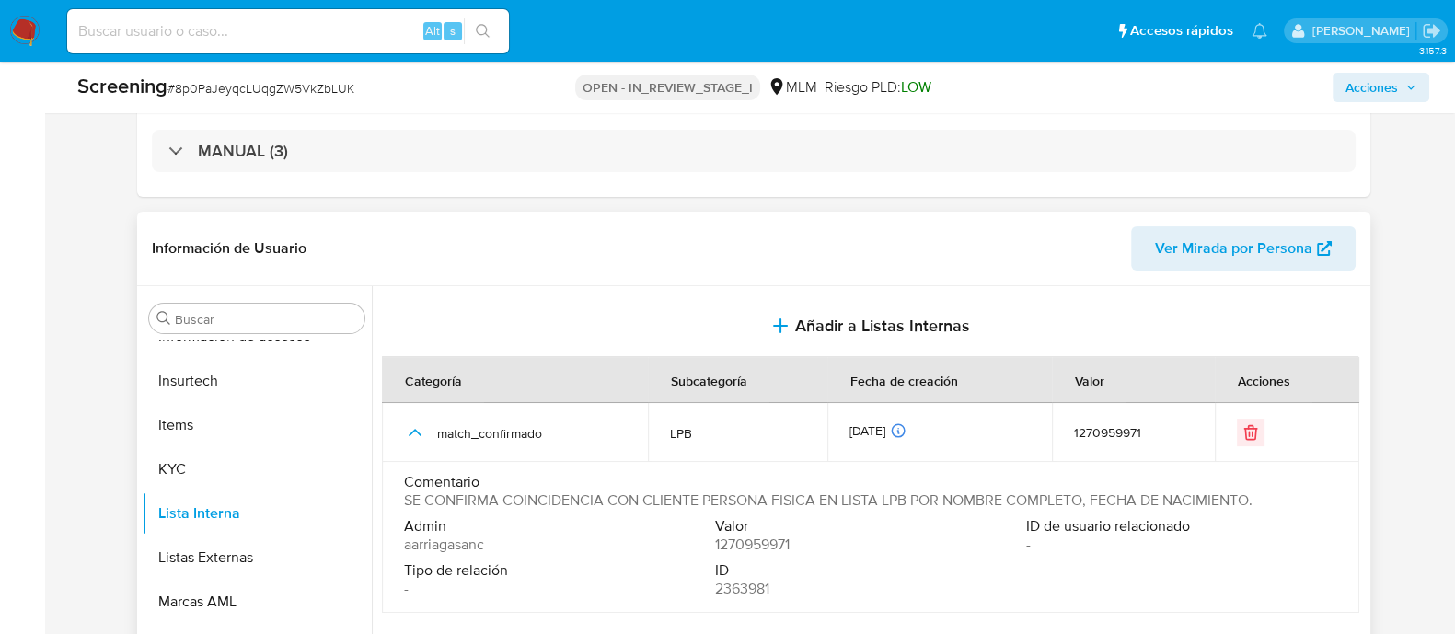
drag, startPoint x: 401, startPoint y: 503, endPoint x: 1260, endPoint y: 499, distance: 858.5
click at [1260, 499] on td "Comentario SE CONFIRMA COINCIDENCIA CON CLIENTE PERSONA FISICA EN LISTA LPB POR…" at bounding box center [870, 537] width 977 height 151
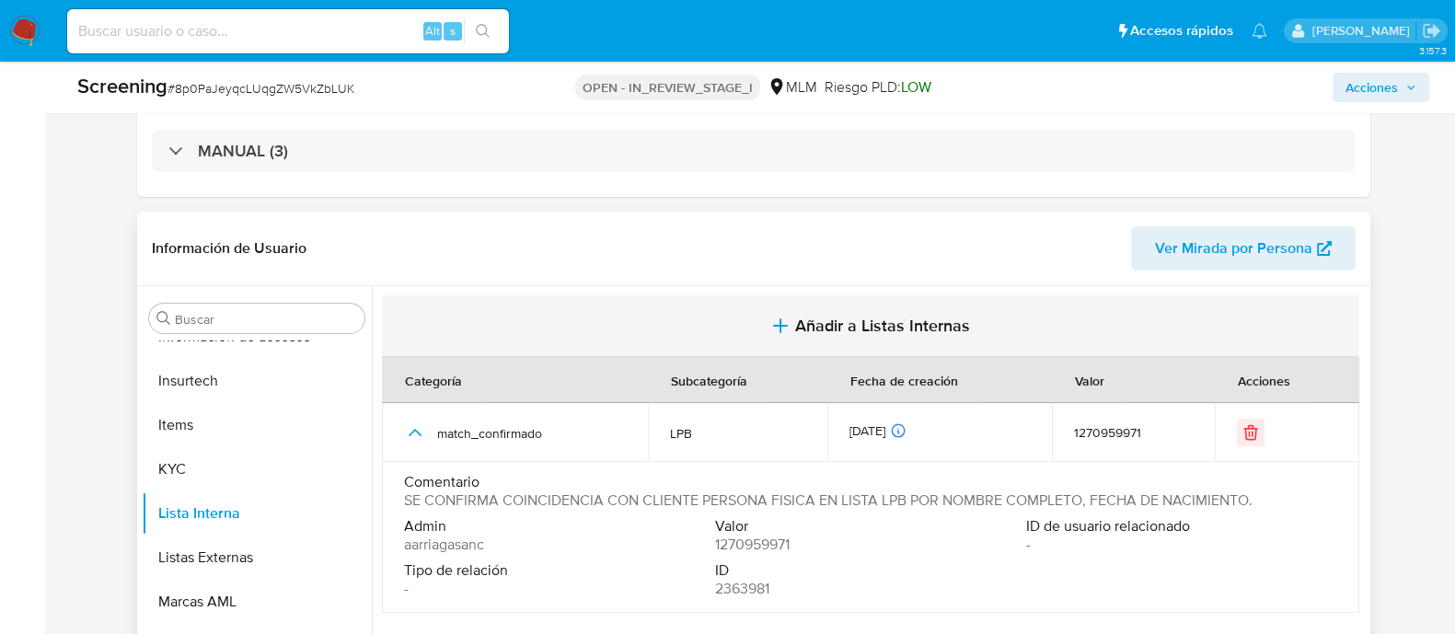
click at [924, 322] on span "Añadir a Listas Internas" at bounding box center [882, 326] width 175 height 20
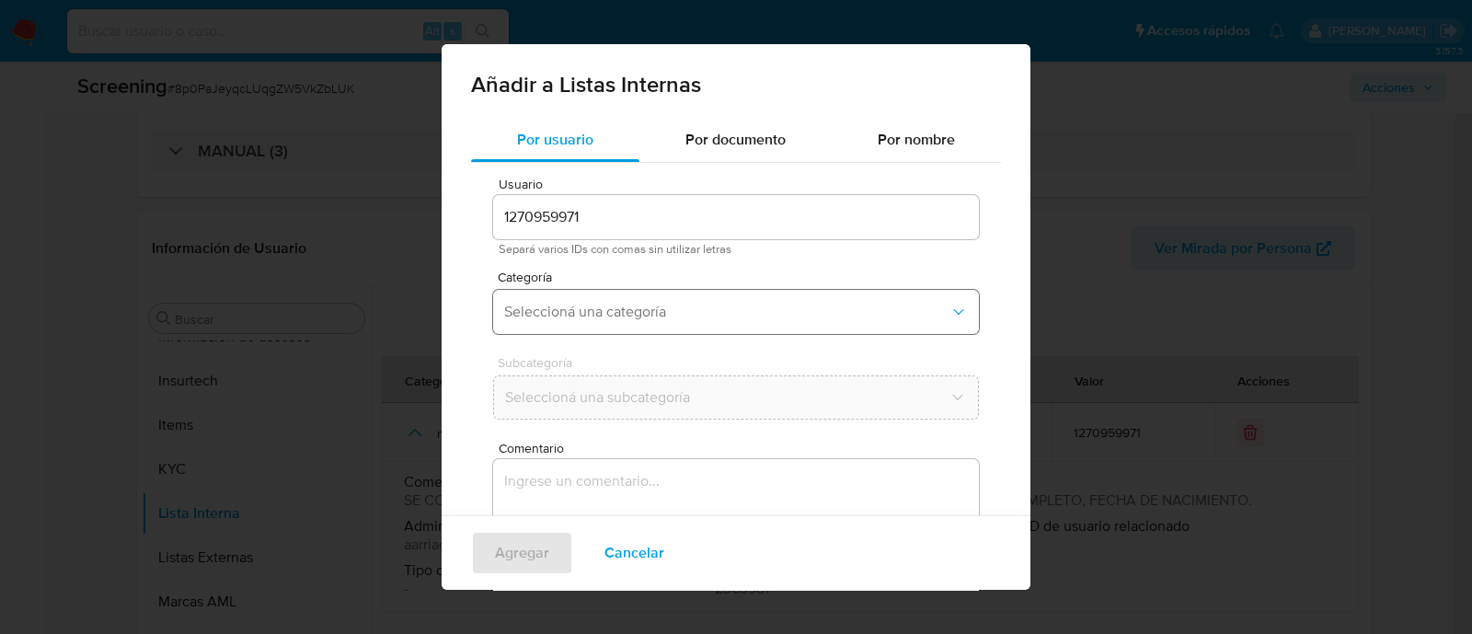
click at [616, 316] on span "Seleccioná una categoría" at bounding box center [726, 312] width 445 height 18
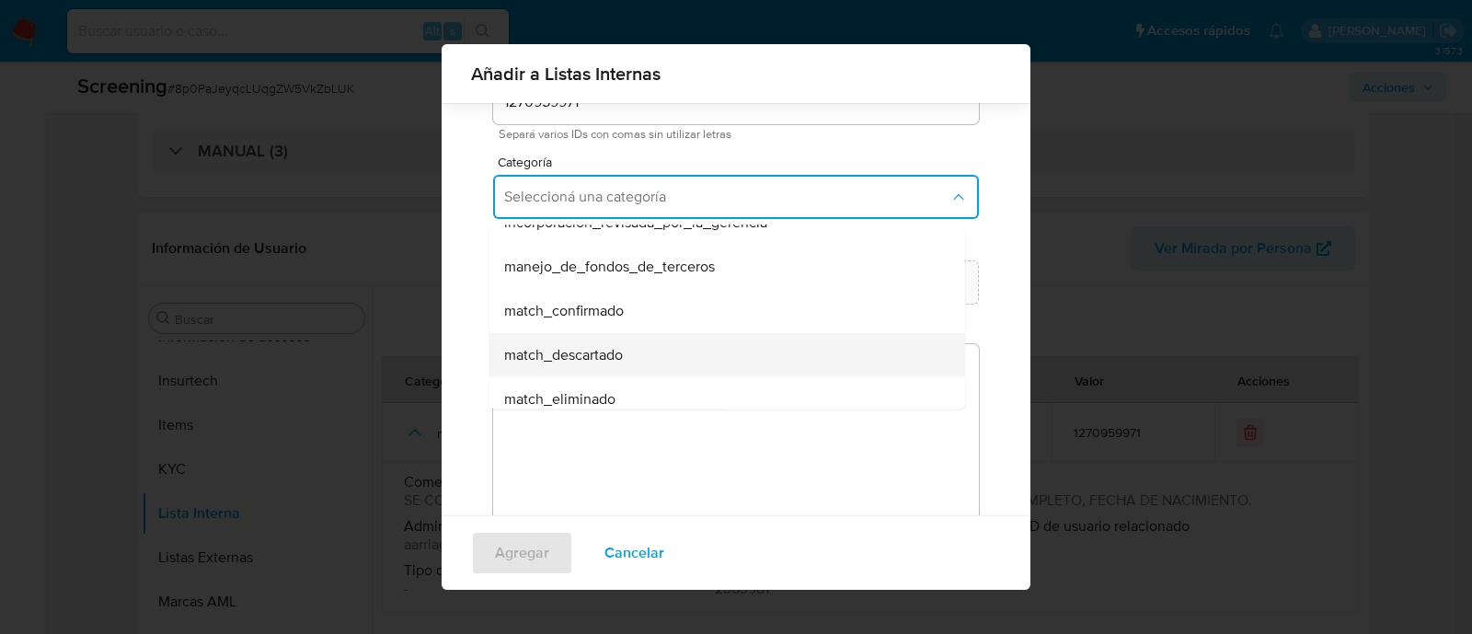
scroll to position [114, 0]
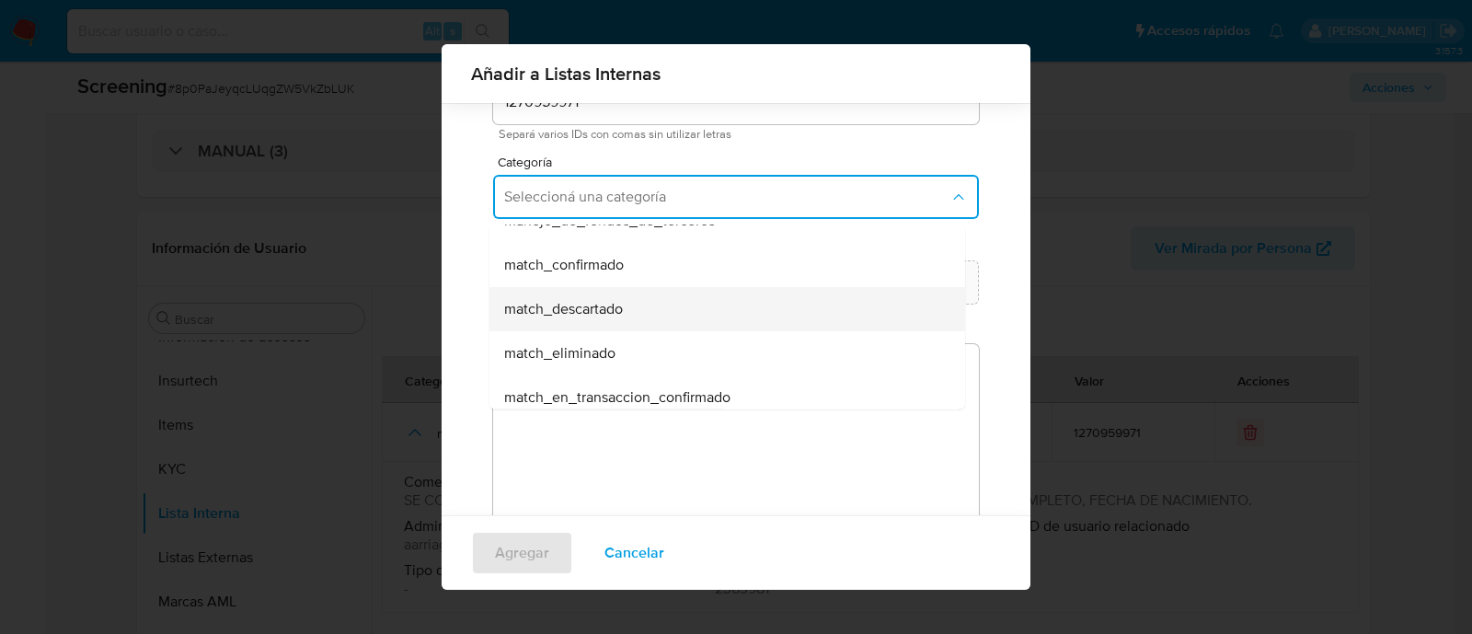
click at [581, 307] on span "match_descartado" at bounding box center [563, 309] width 119 height 18
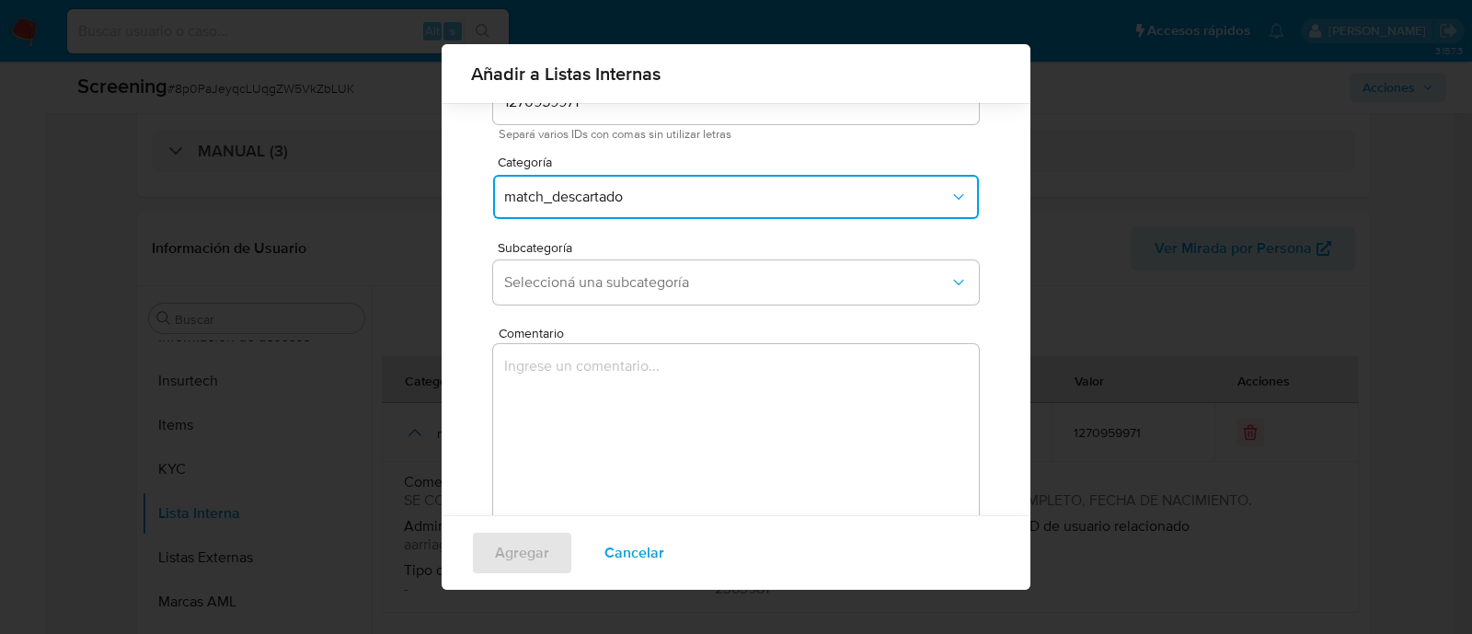
click at [593, 191] on span "match_descartado" at bounding box center [726, 197] width 445 height 18
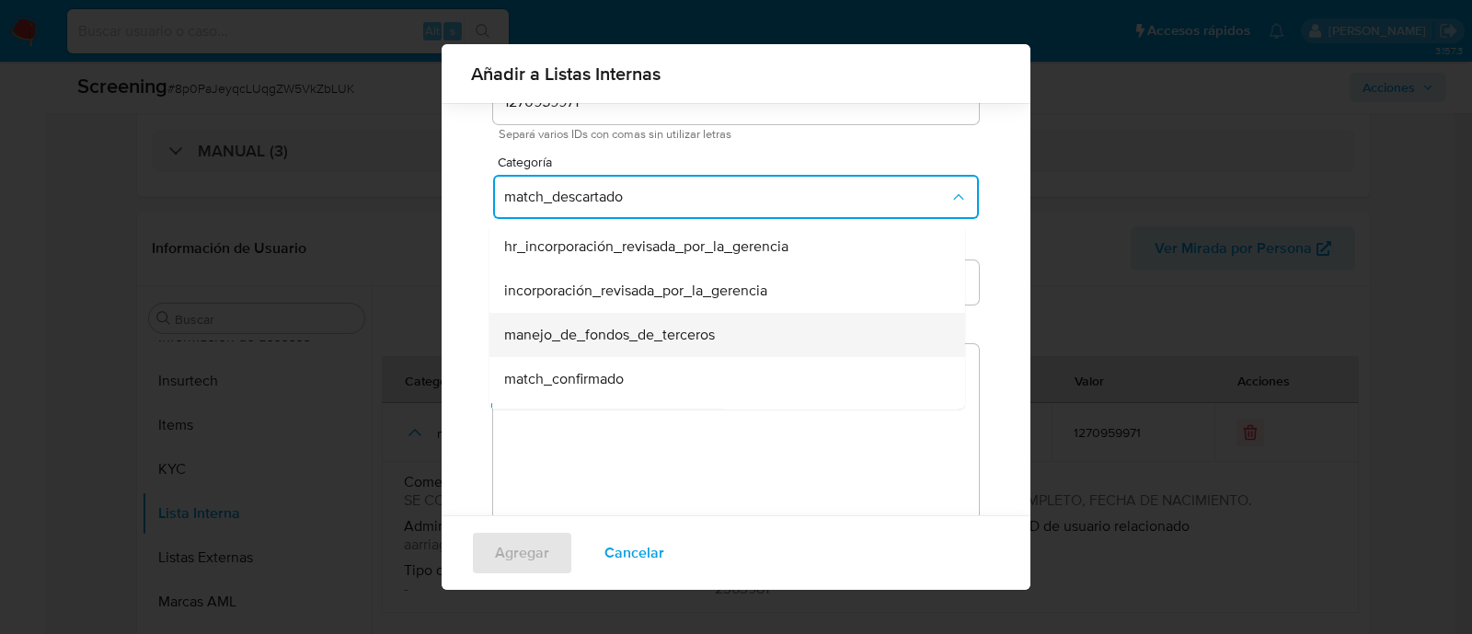
scroll to position [37, 0]
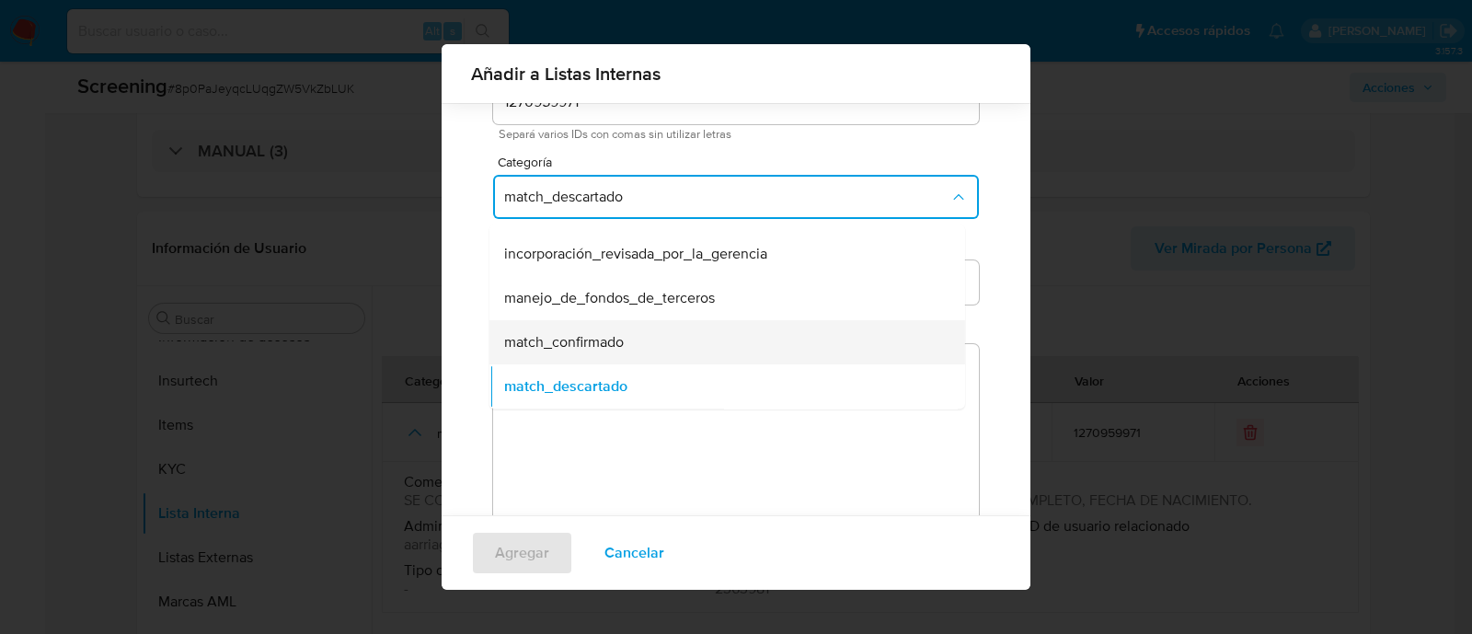
click at [601, 339] on span "match_confirmado" at bounding box center [564, 342] width 120 height 18
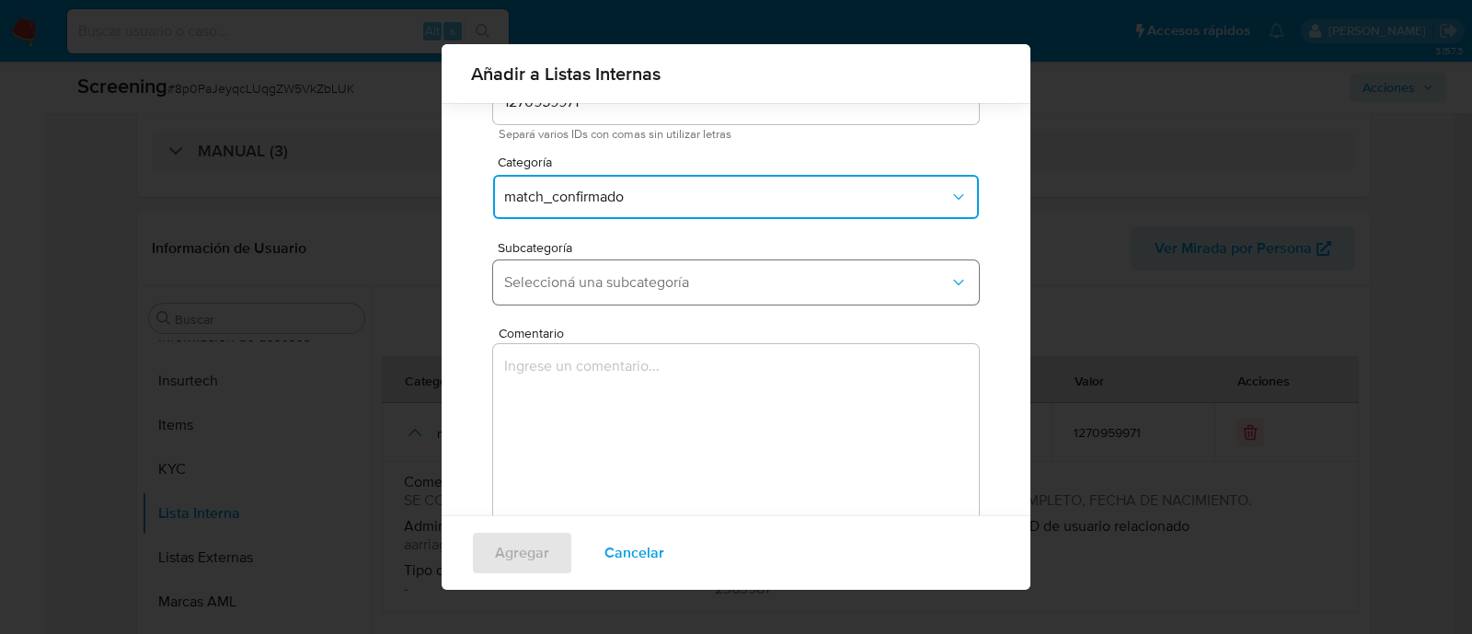
click at [667, 275] on span "Seleccioná una subcategoría" at bounding box center [726, 282] width 445 height 18
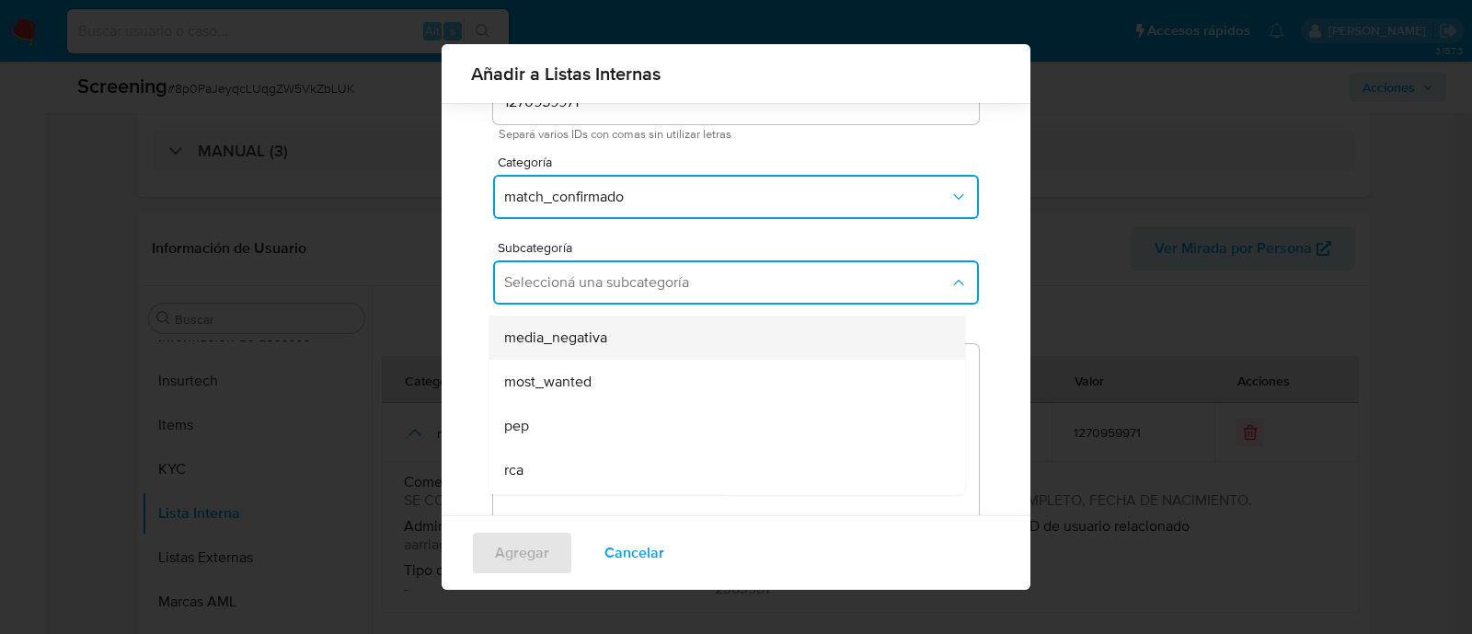
scroll to position [124, 0]
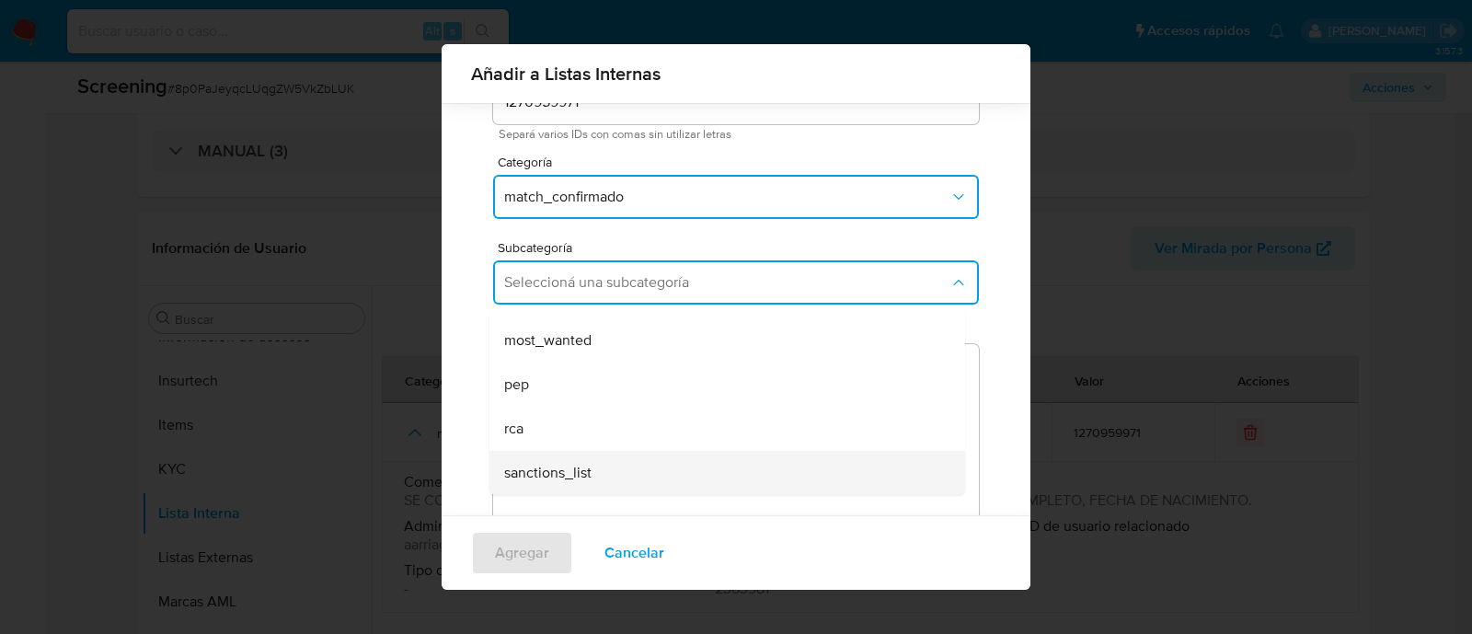
click at [598, 461] on div "sanctions_list" at bounding box center [721, 473] width 435 height 44
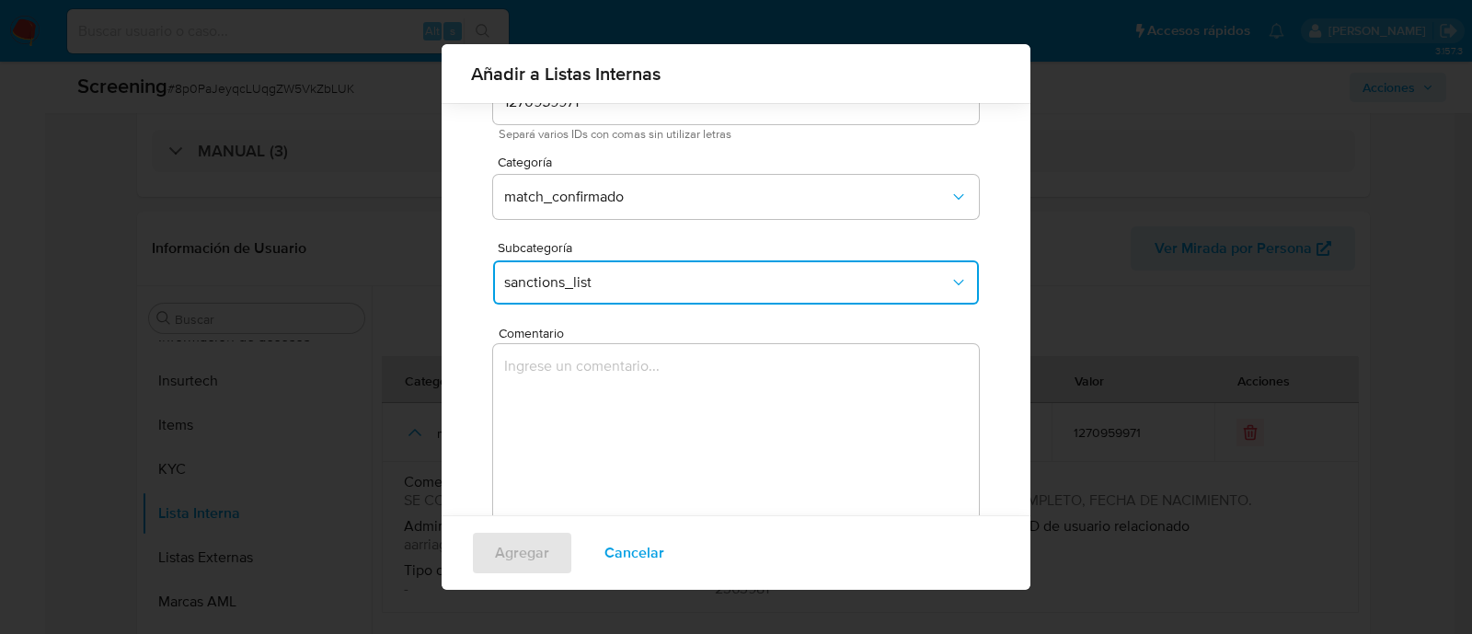
click at [596, 457] on textarea "Comentario" at bounding box center [736, 432] width 486 height 177
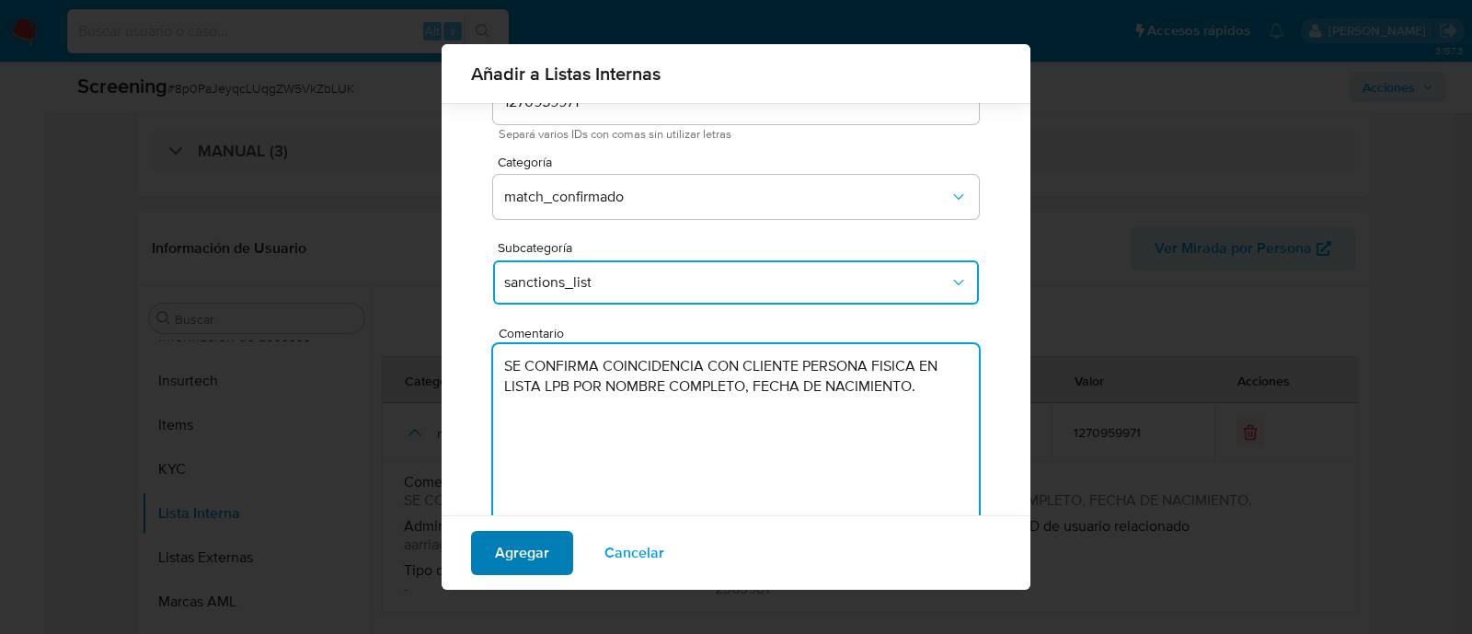
type textarea "SE CONFIRMA COINCIDENCIA CON CLIENTE PERSONA FISICA EN LISTA LPB POR NOMBRE COM…"
click at [543, 555] on span "Agregar" at bounding box center [522, 553] width 54 height 40
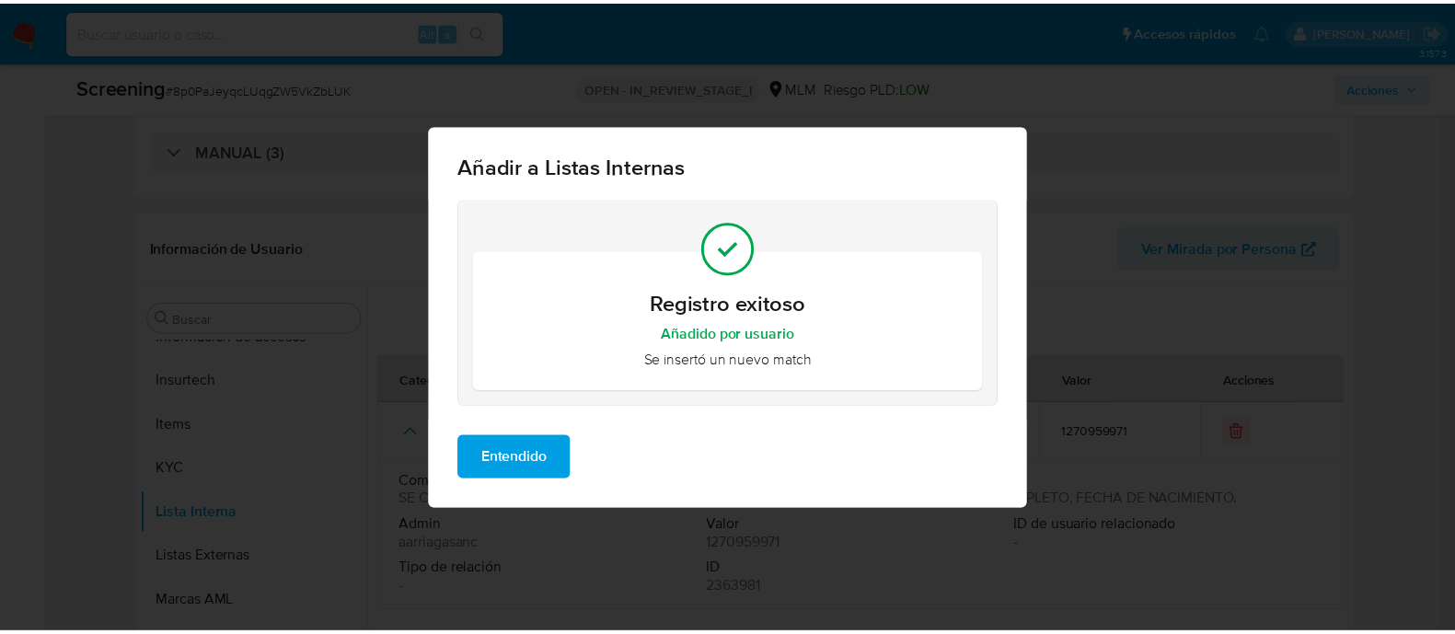
scroll to position [0, 0]
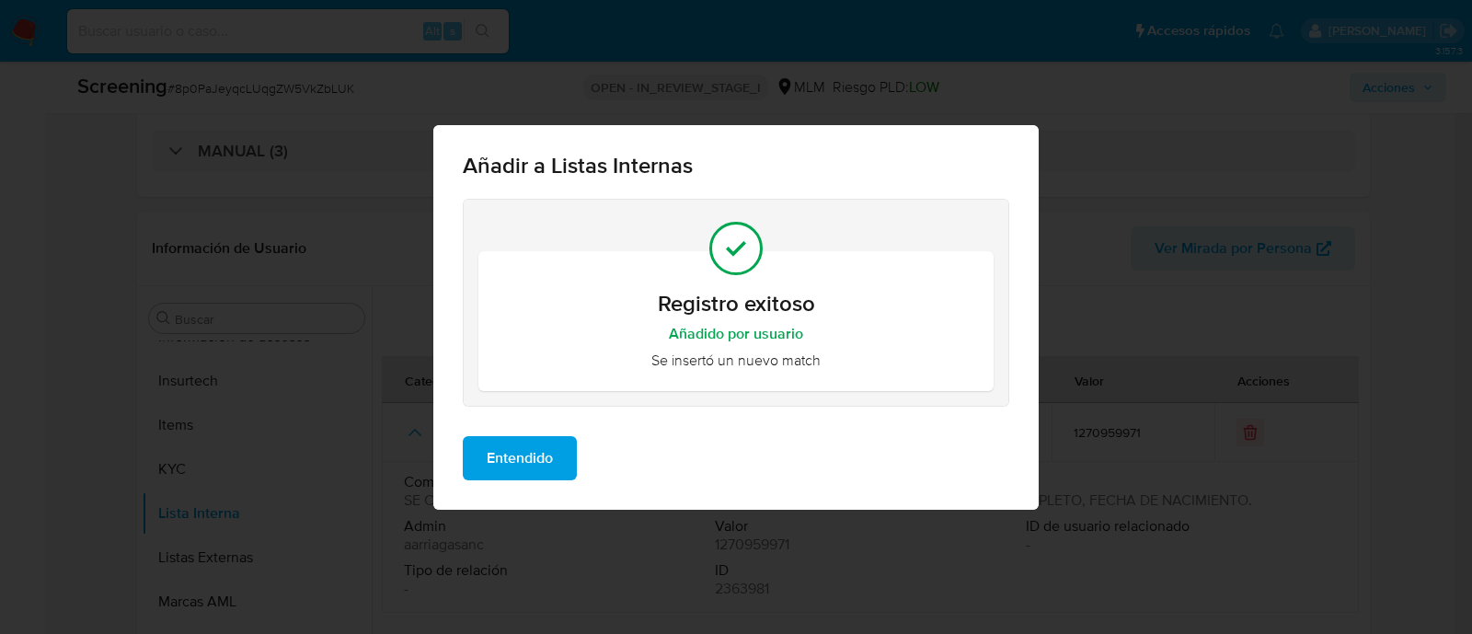
click at [547, 452] on span "Entendido" at bounding box center [520, 458] width 66 height 40
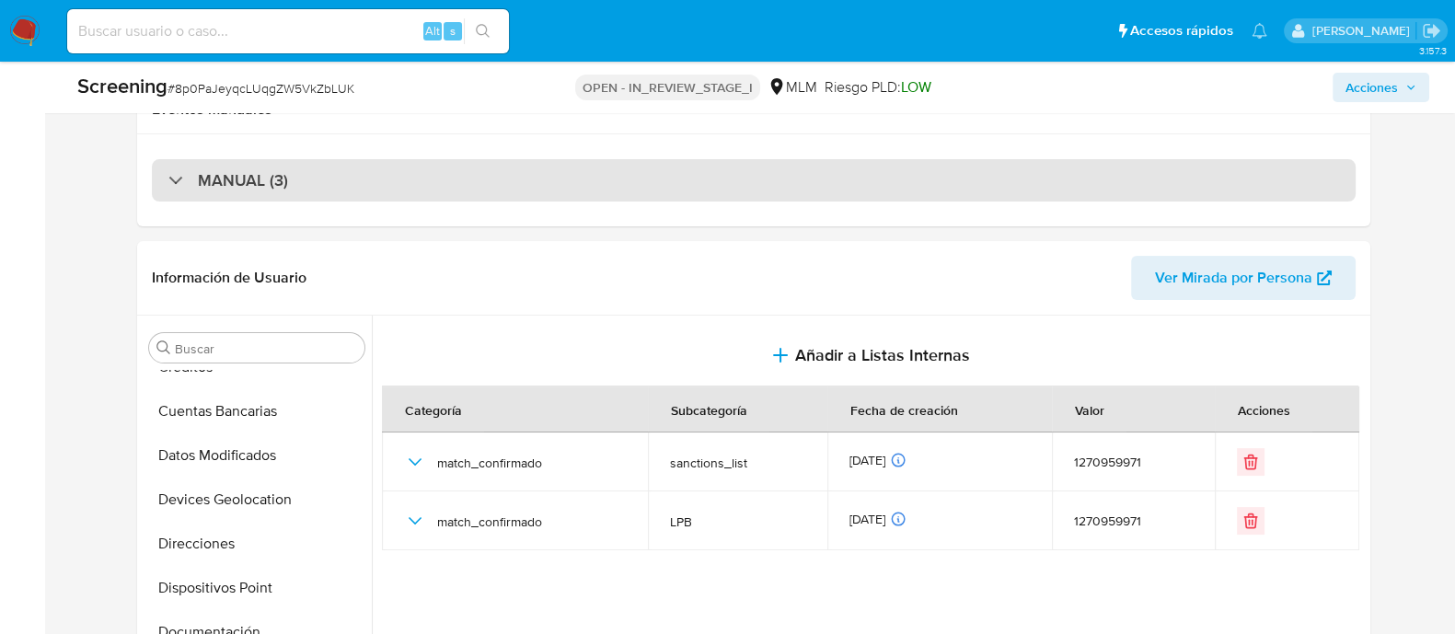
scroll to position [164, 0]
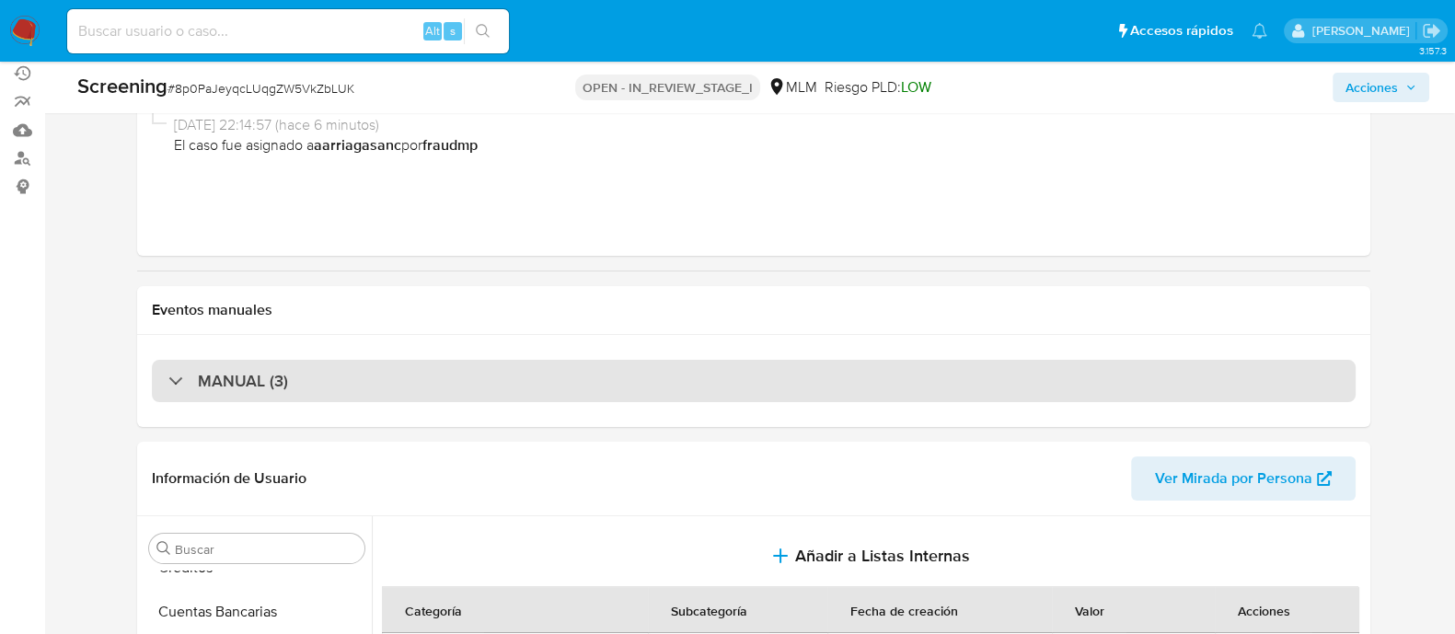
drag, startPoint x: 201, startPoint y: 370, endPoint x: 217, endPoint y: 374, distance: 17.2
click at [201, 371] on h3 "MANUAL (3)" at bounding box center [243, 381] width 90 height 20
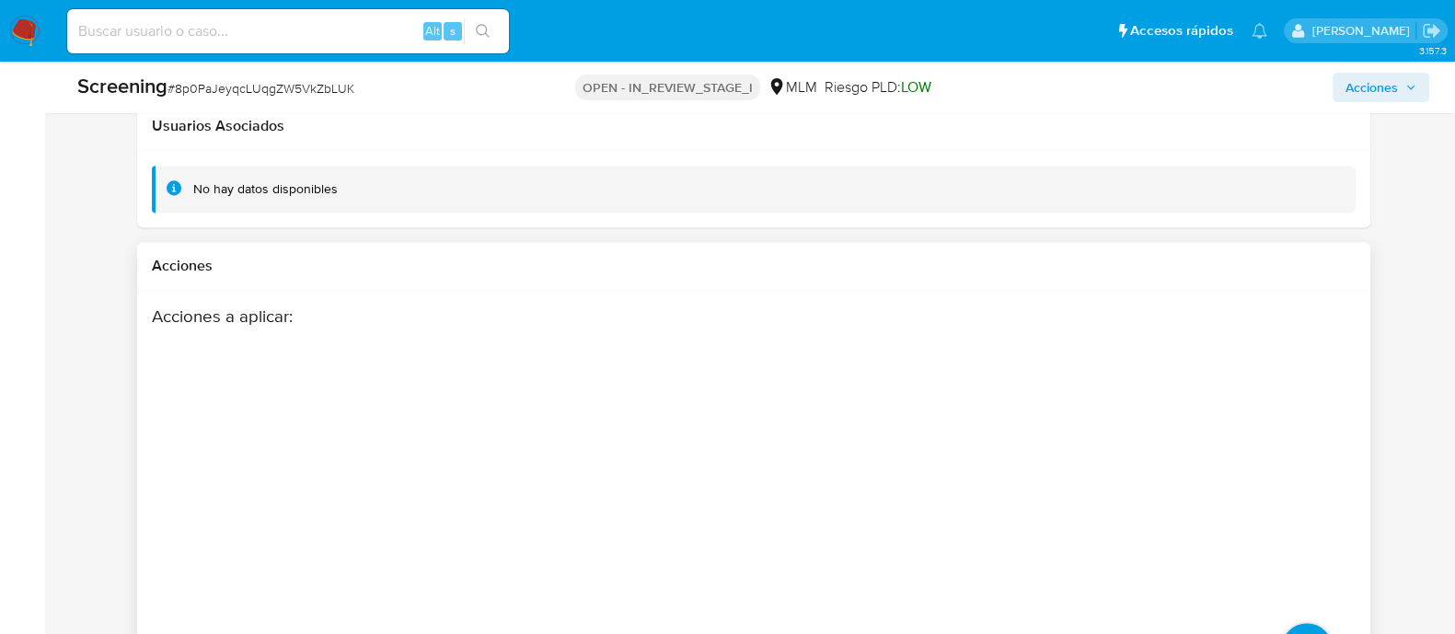
scroll to position [3161, 0]
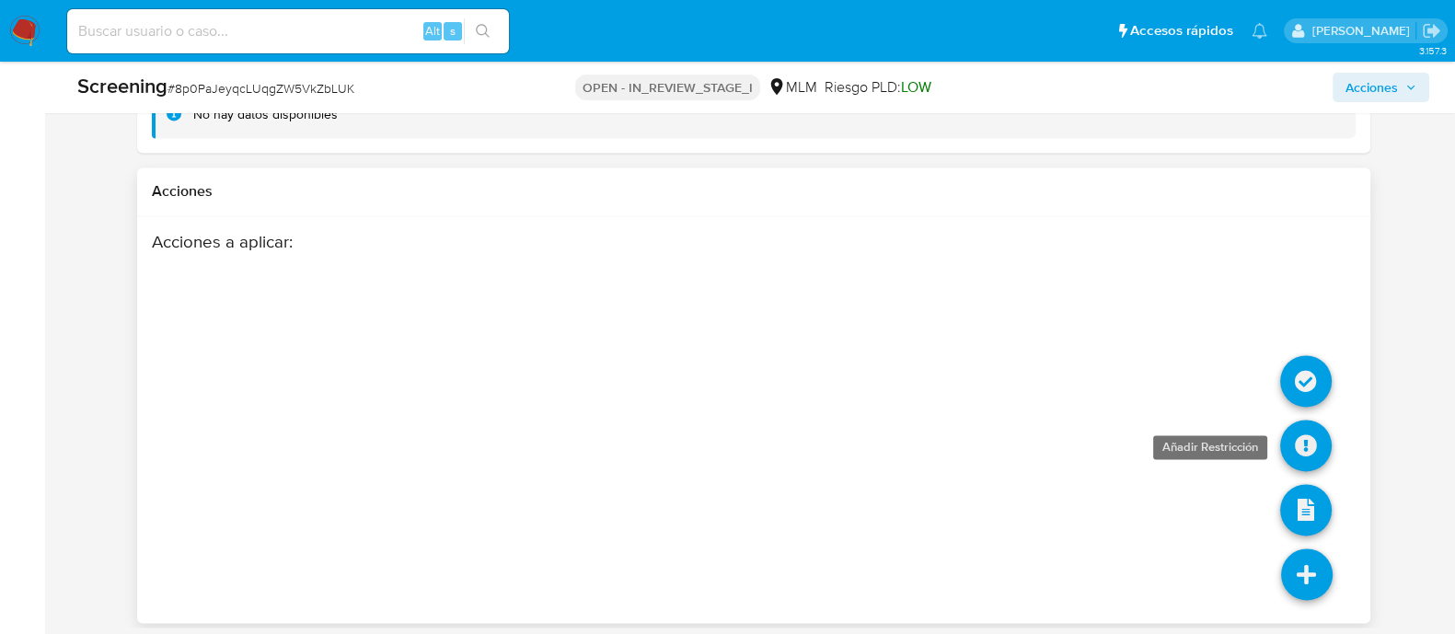
click at [1292, 443] on icon at bounding box center [1306, 446] width 52 height 52
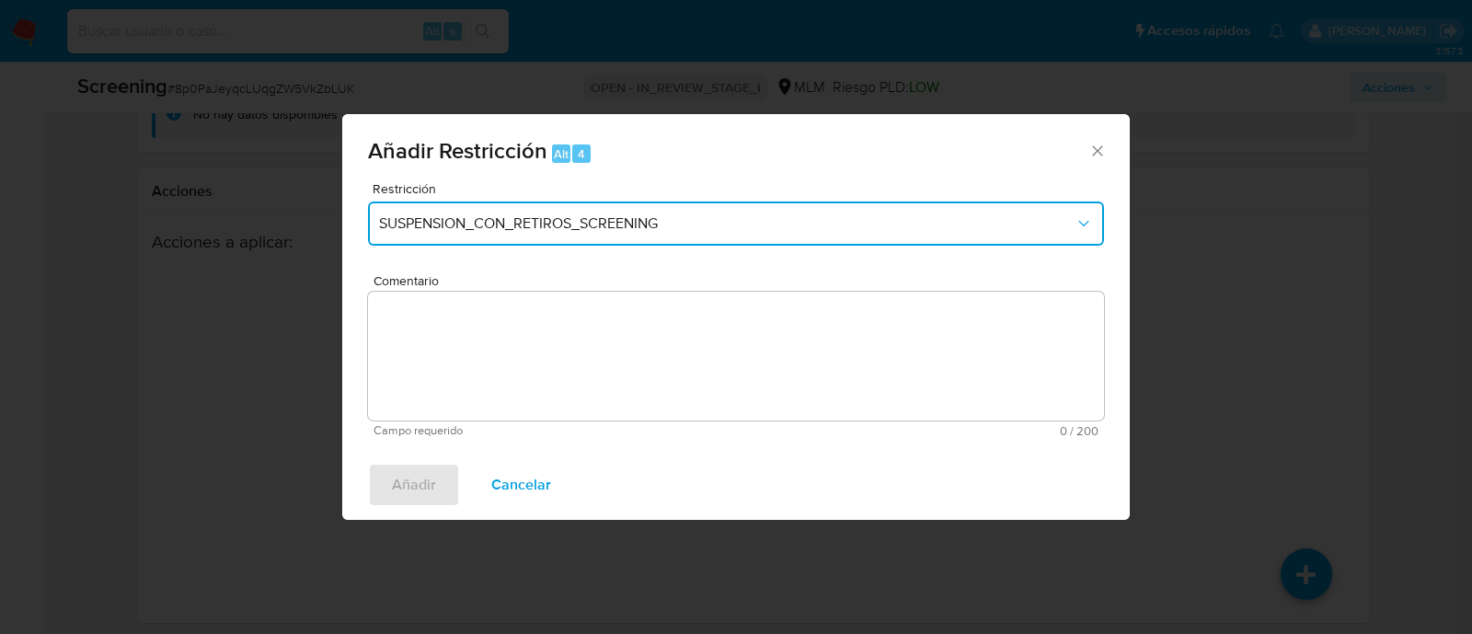
click at [709, 234] on button "SUSPENSION_CON_RETIROS_SCREENING" at bounding box center [736, 224] width 736 height 44
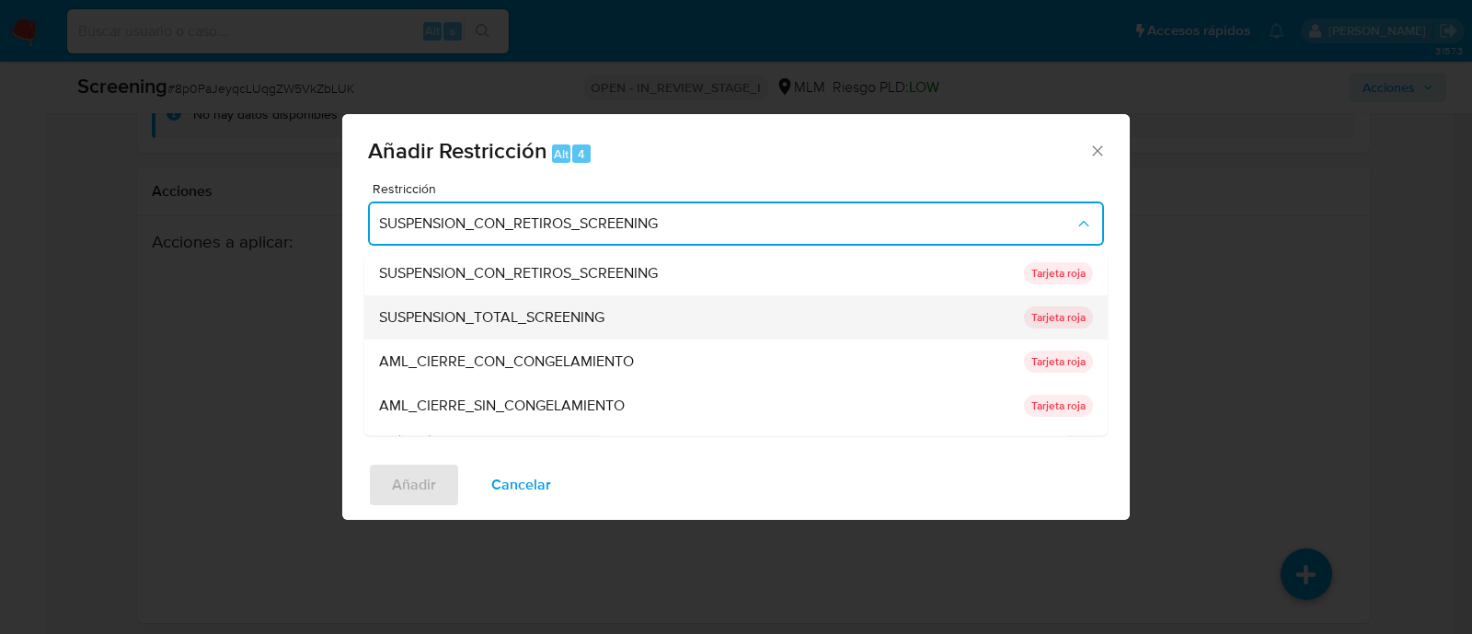
click at [520, 310] on span "SUSPENSION_TOTAL_SCREENING" at bounding box center [491, 318] width 225 height 18
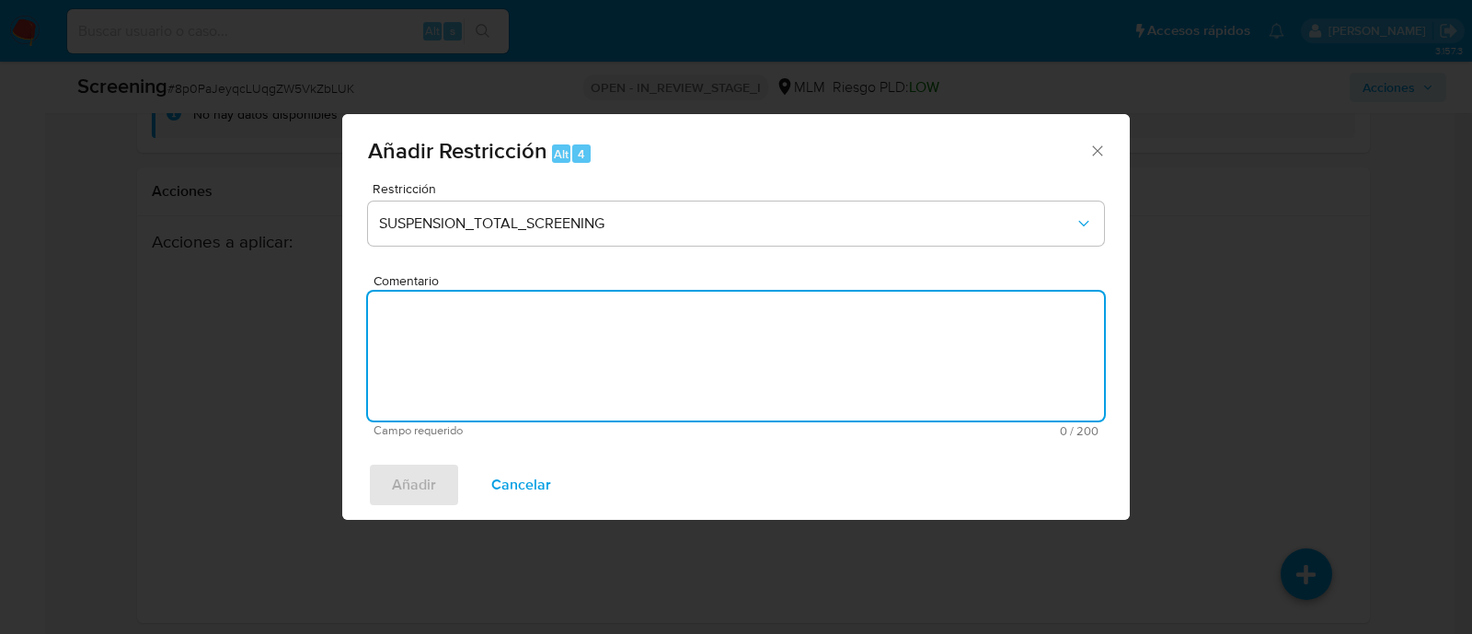
click at [483, 363] on textarea "Comentario" at bounding box center [736, 356] width 736 height 129
paste textarea "SE CONFIRMA COINCIDENCIA CON CLIENTE PERSONA FISICA EN LISTA LPB POR NOMBRE COM…"
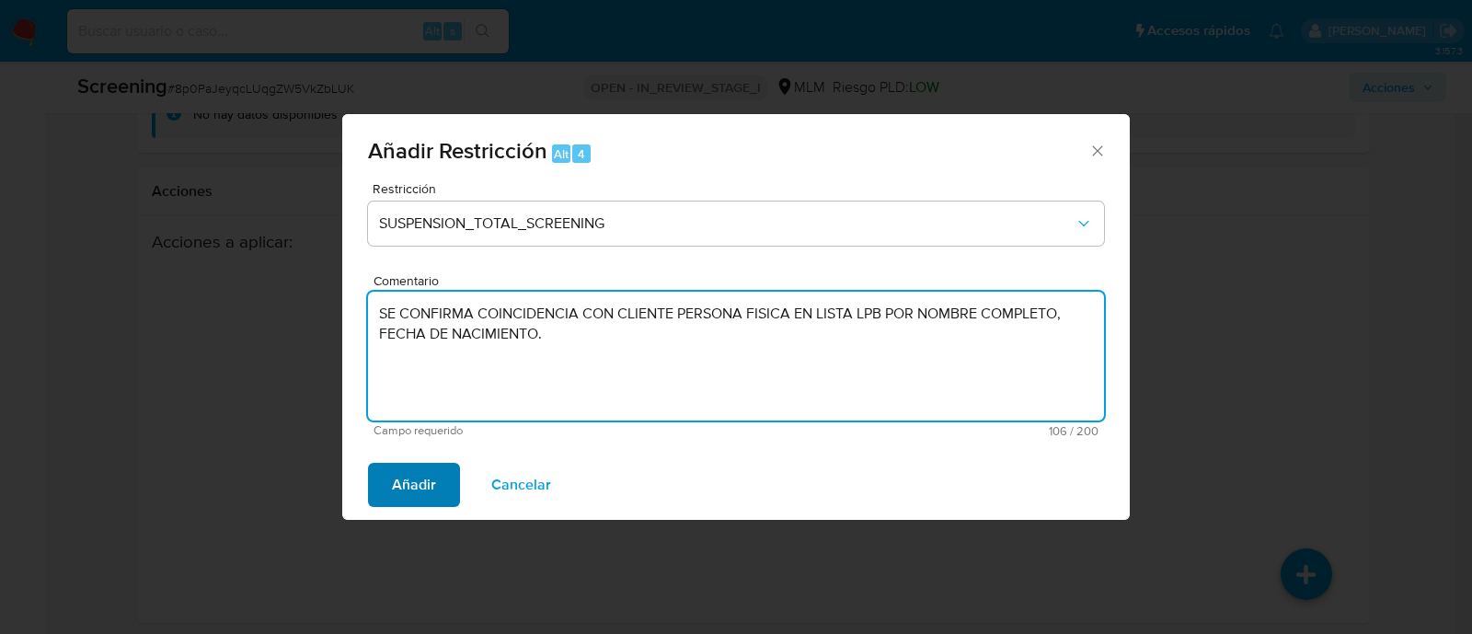
type textarea "SE CONFIRMA COINCIDENCIA CON CLIENTE PERSONA FISICA EN LISTA LPB POR NOMBRE COM…"
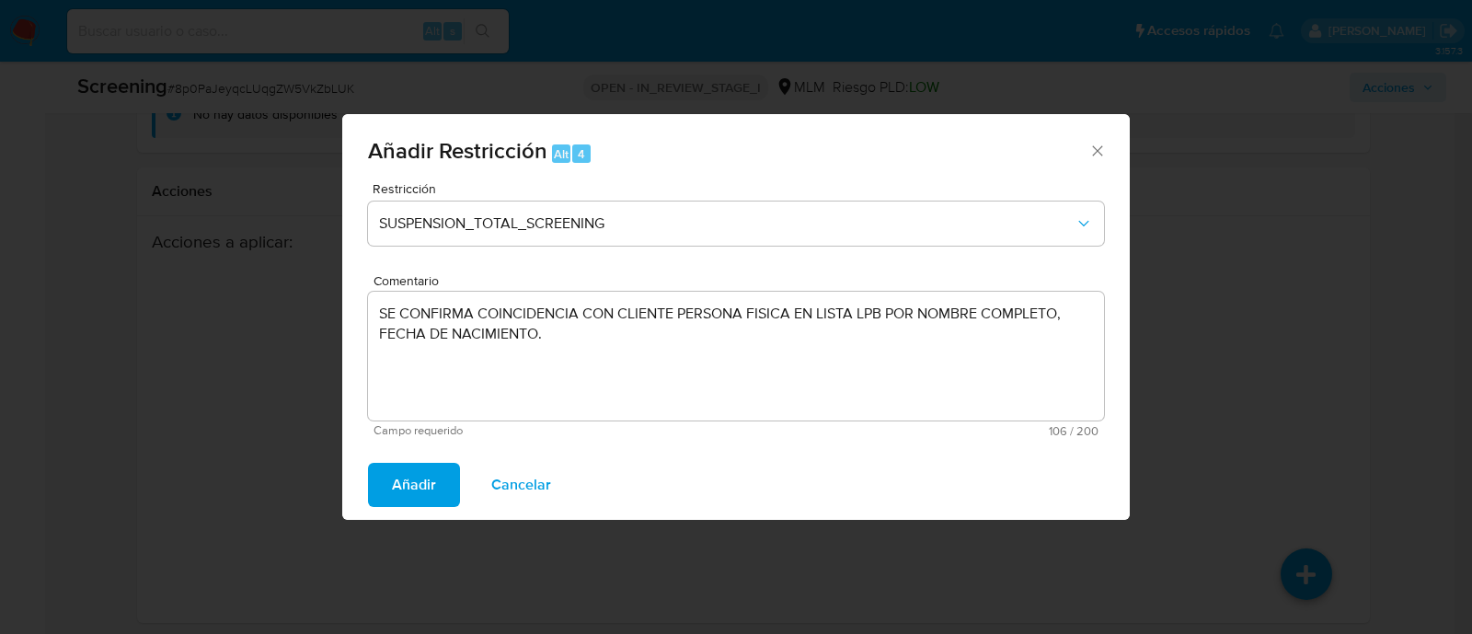
click at [401, 483] on span "Añadir" at bounding box center [414, 485] width 44 height 40
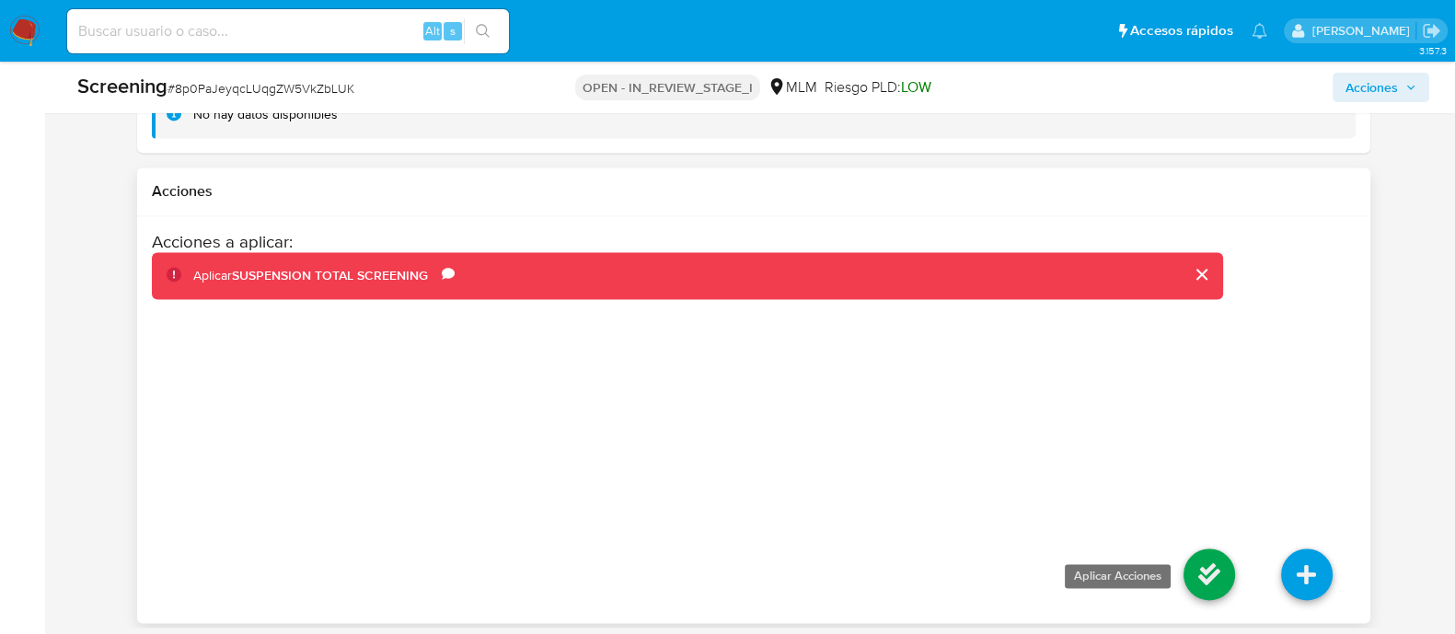
click at [1208, 558] on icon at bounding box center [1209, 574] width 52 height 52
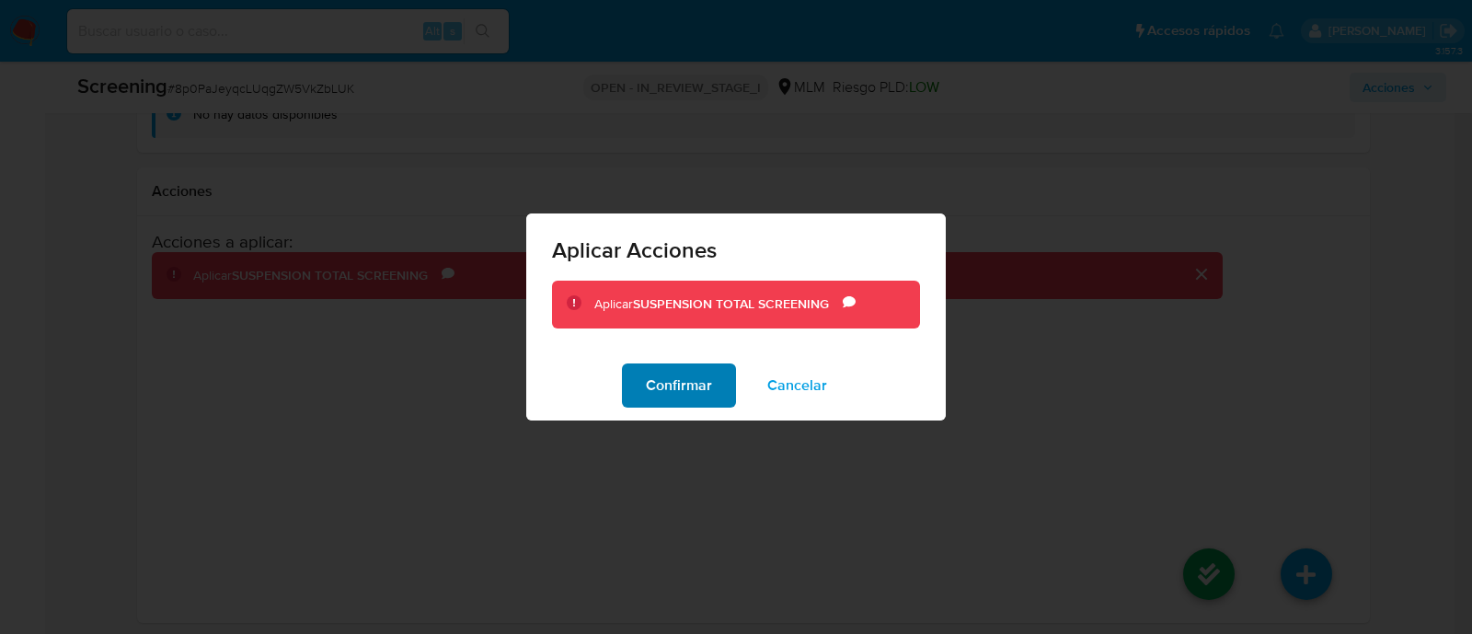
click at [674, 388] on span "Confirmar" at bounding box center [679, 385] width 66 height 40
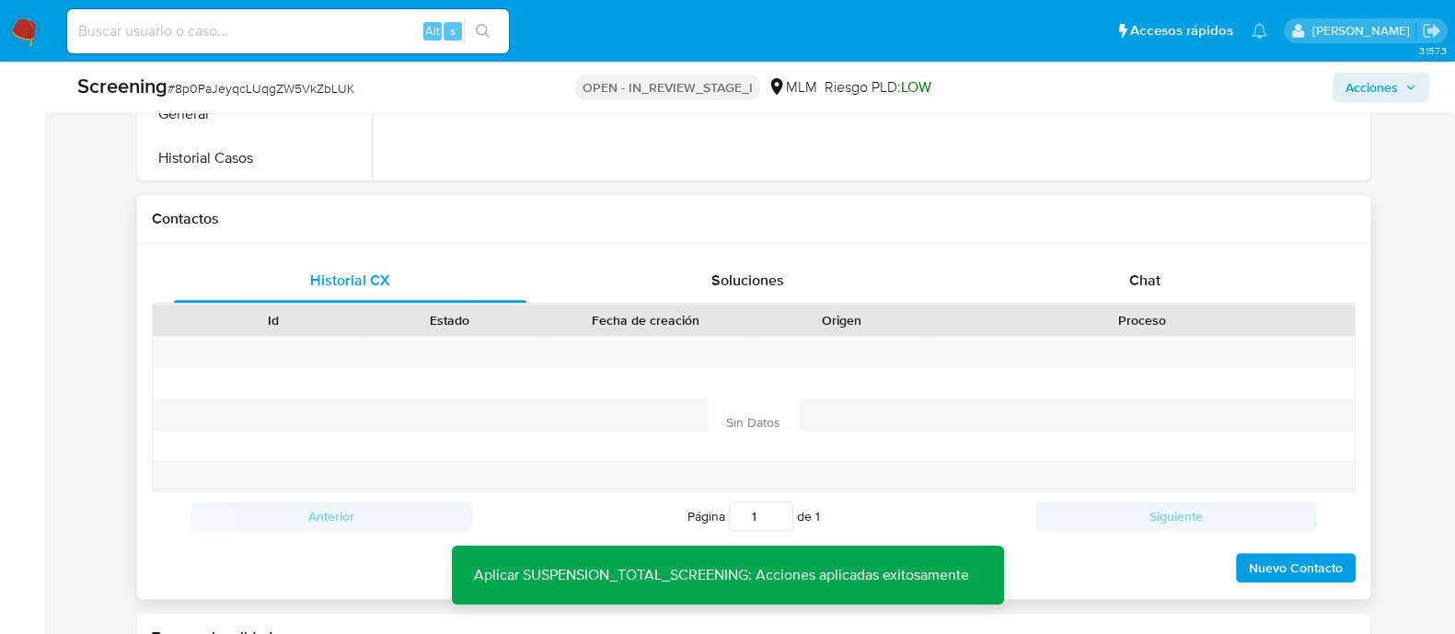
scroll to position [1320, 0]
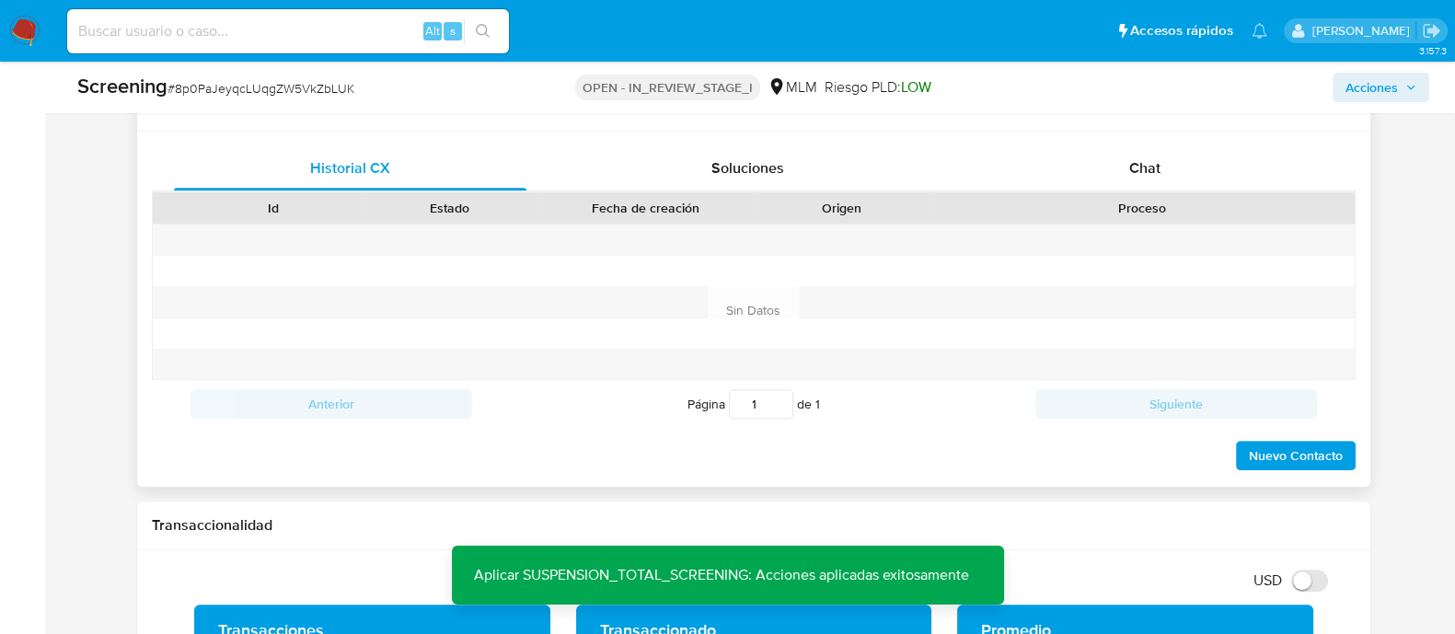
click at [1344, 460] on button "Nuevo Contacto" at bounding box center [1296, 455] width 120 height 29
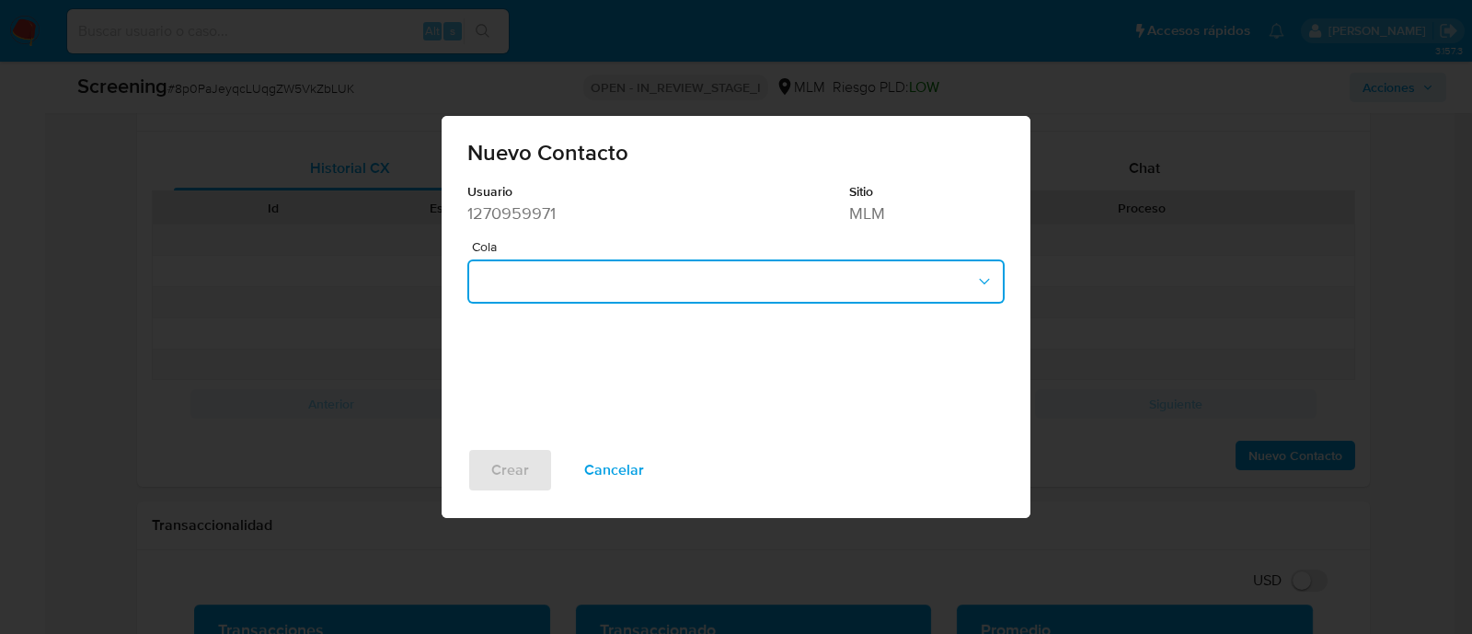
click at [600, 280] on button "button" at bounding box center [735, 281] width 537 height 44
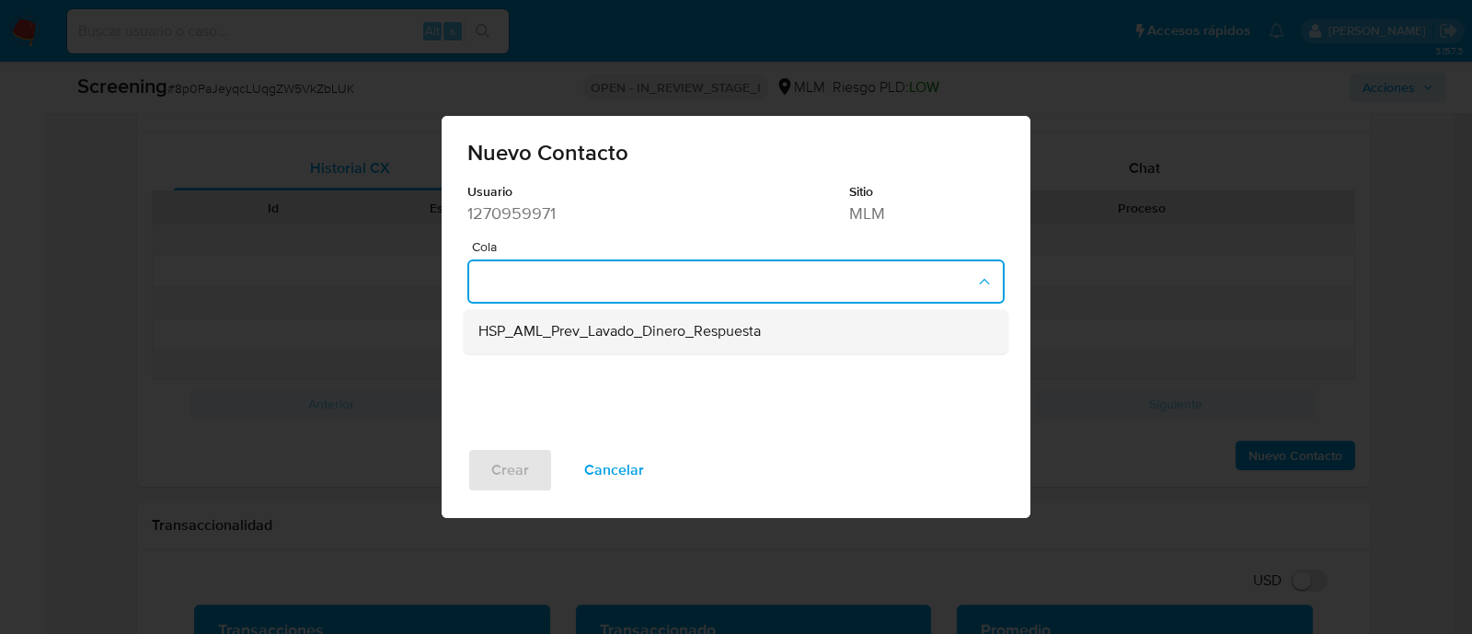
click at [574, 333] on span "HSP_AML_Prev_Lavado_Dinero_Respuesta" at bounding box center [619, 332] width 282 height 18
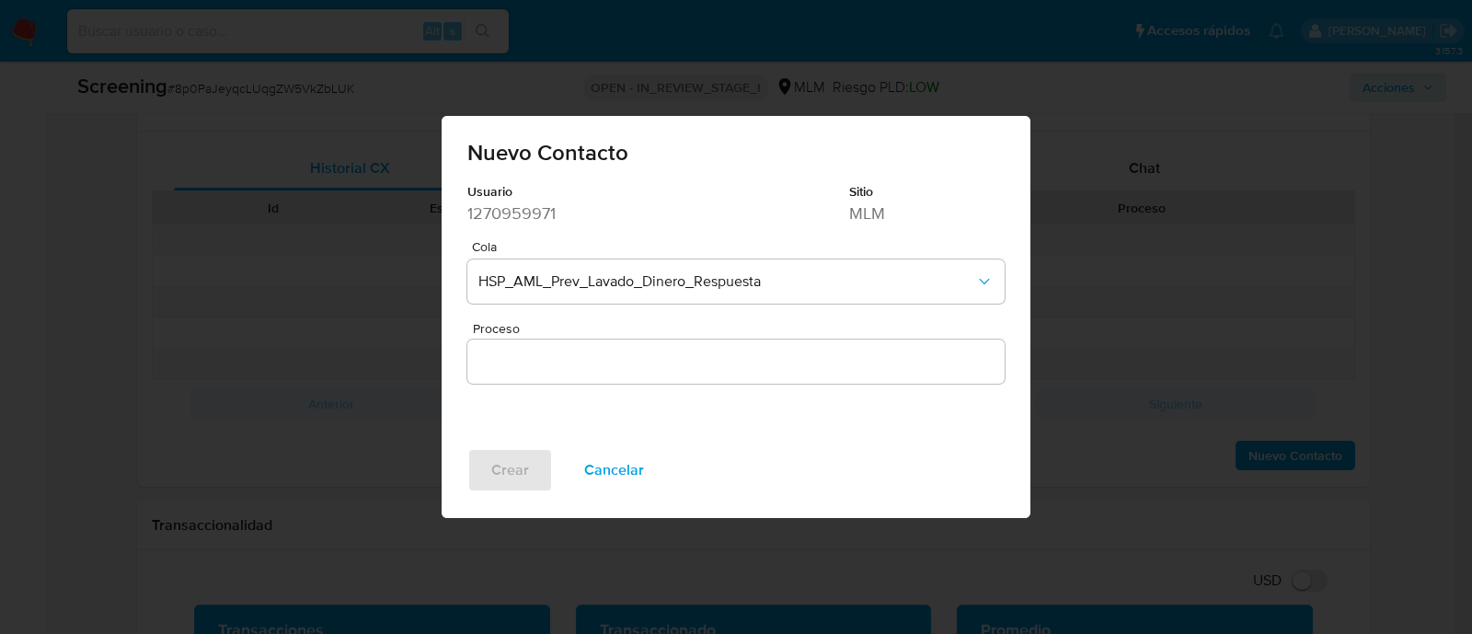
click at [533, 369] on input "Proceso" at bounding box center [735, 362] width 537 height 24
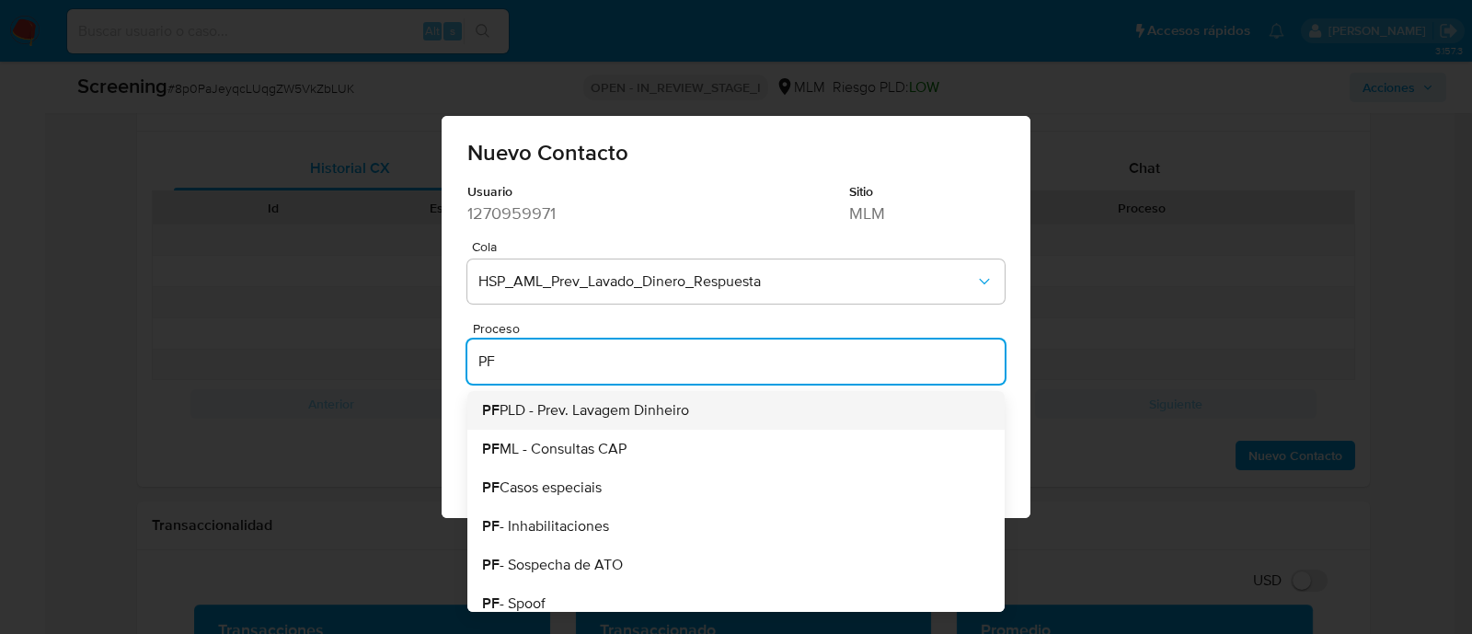
click at [603, 409] on span "PF PLD - Prev. Lavagem Dinheiro" at bounding box center [585, 410] width 207 height 15
type input "PF PLD - Prev. Lavagem Dinheiro"
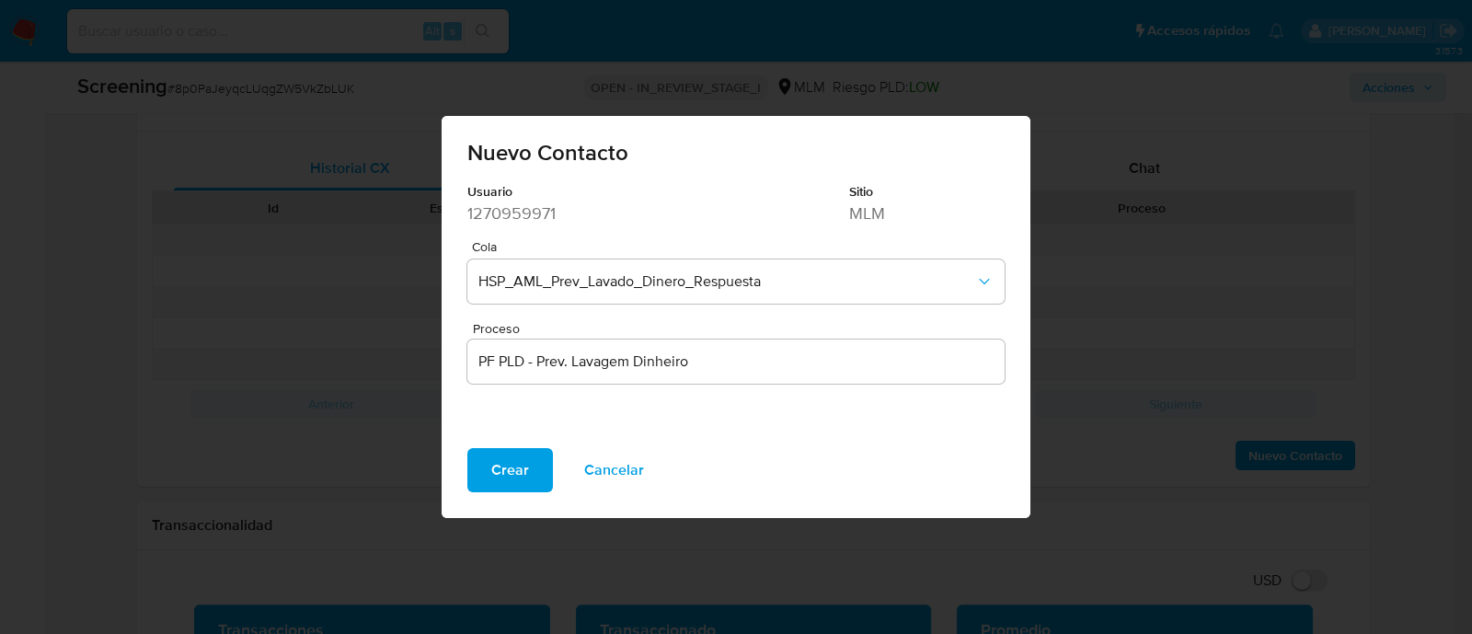
click at [504, 489] on span "Crear" at bounding box center [510, 470] width 38 height 40
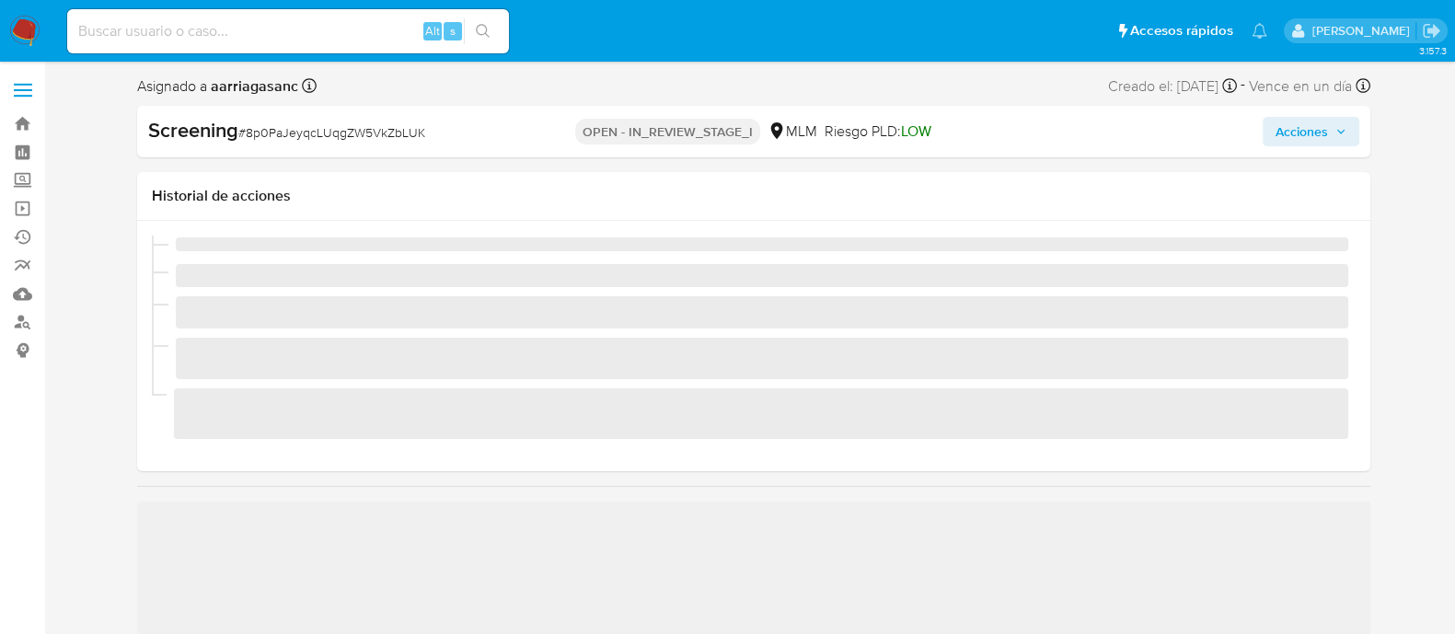
scroll to position [777, 0]
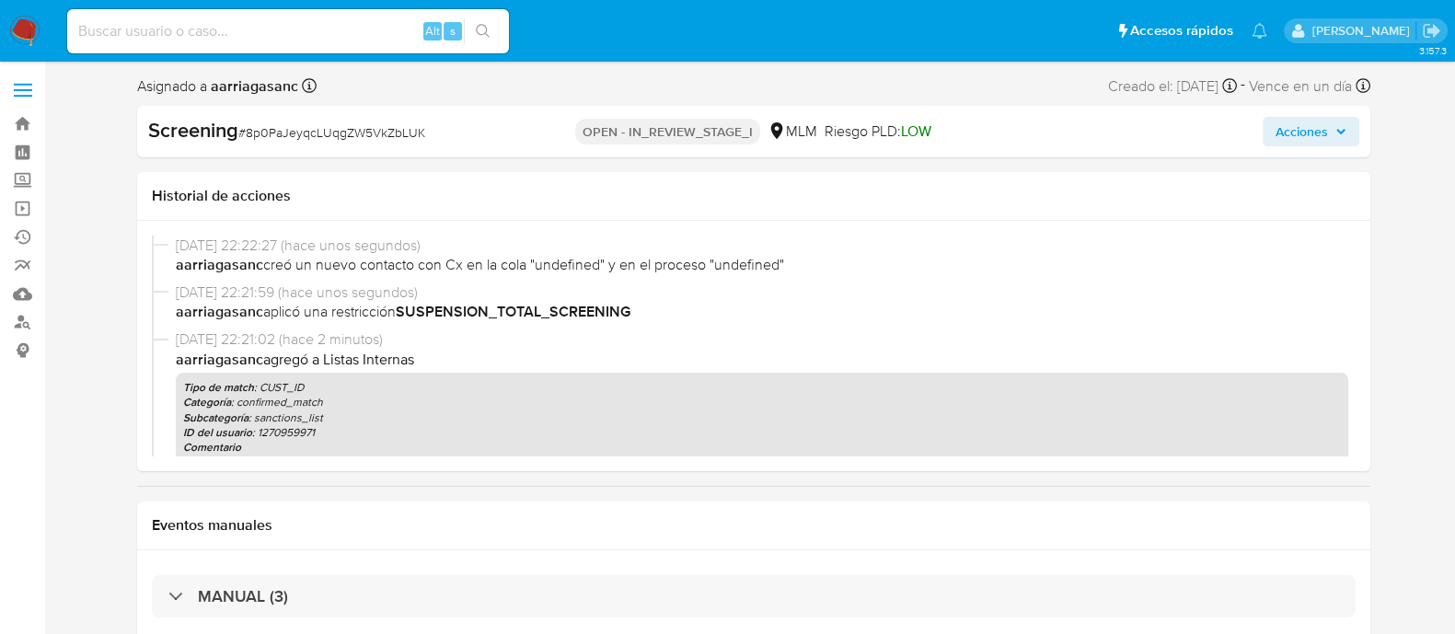
select select "10"
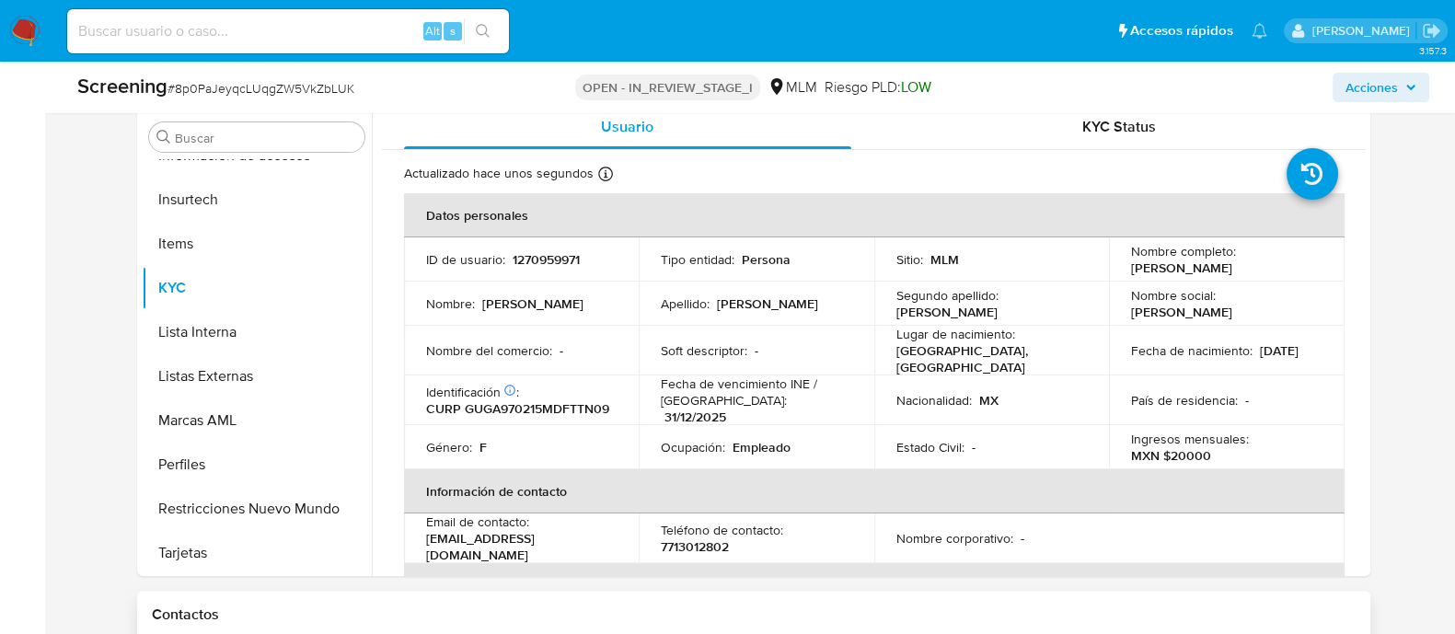
scroll to position [919, 0]
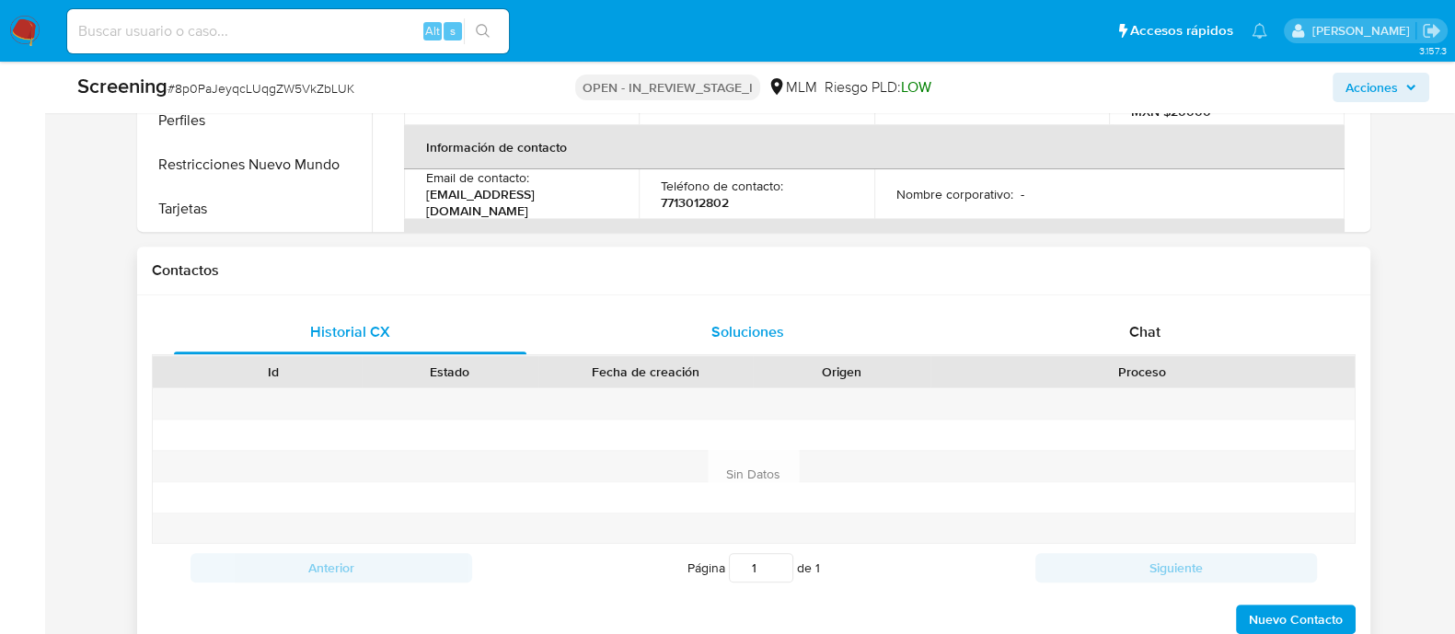
click at [750, 343] on div "Soluciones" at bounding box center [746, 332] width 353 height 44
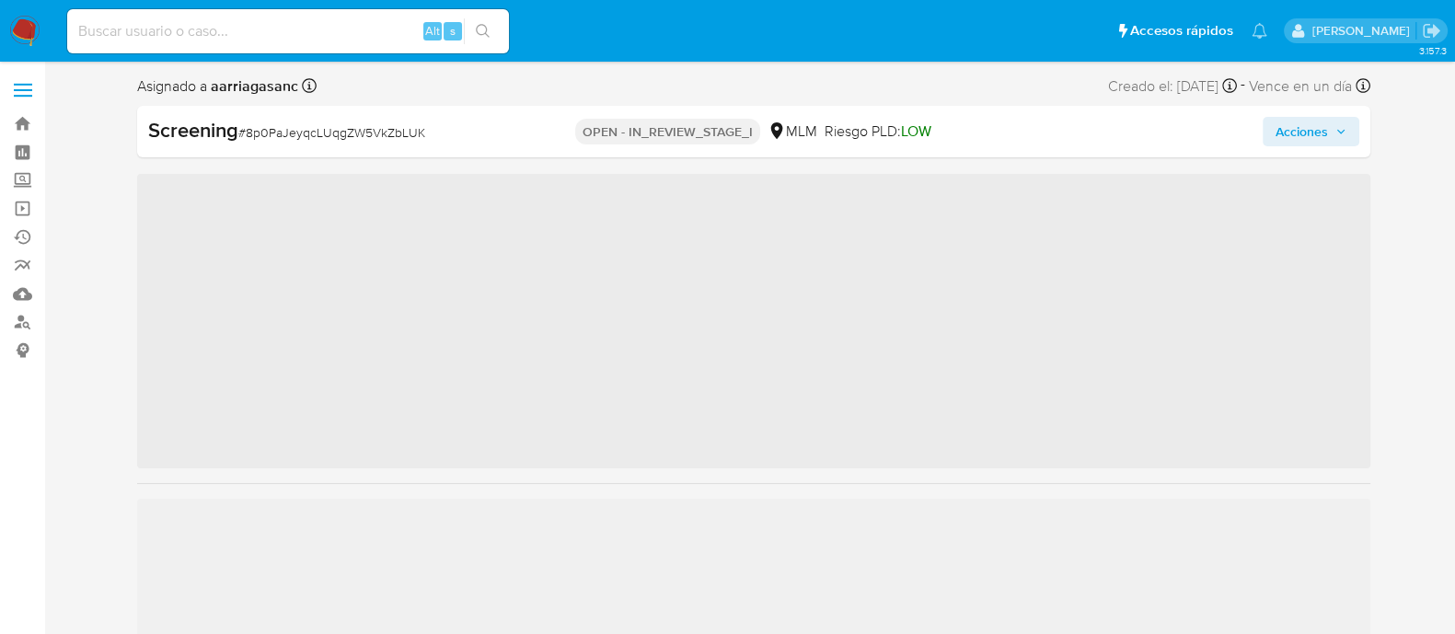
scroll to position [777, 0]
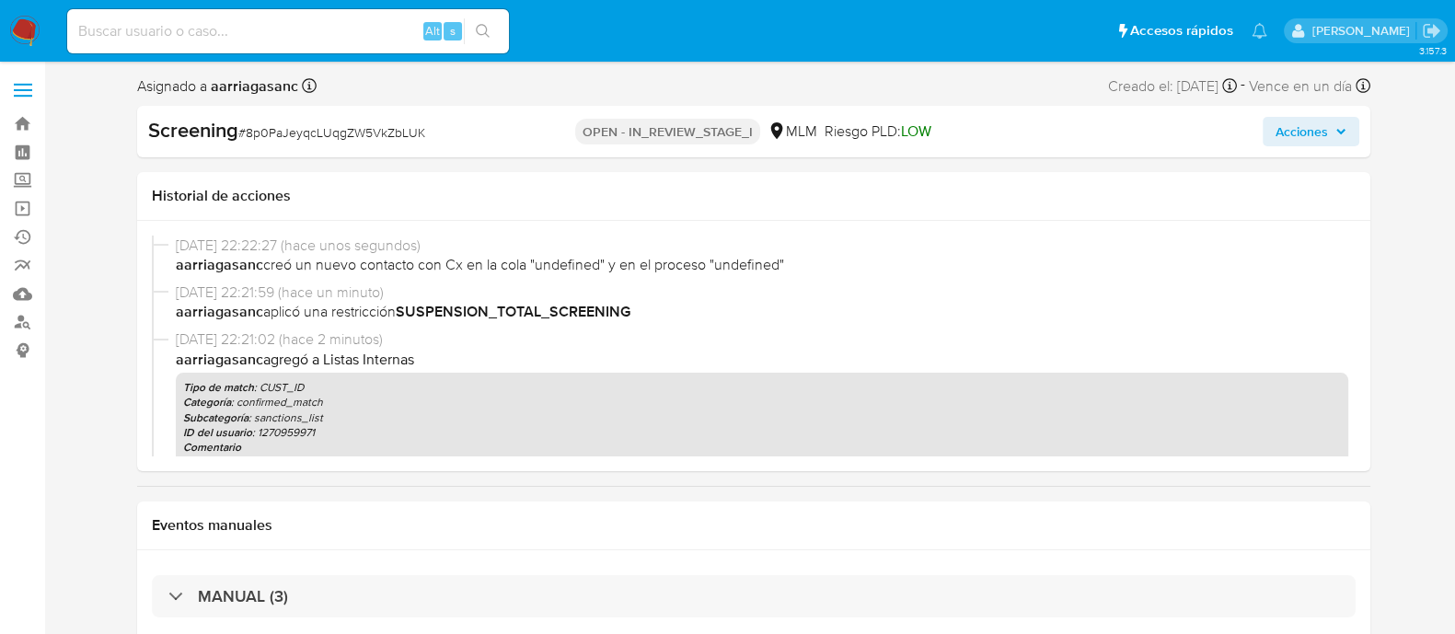
select select "10"
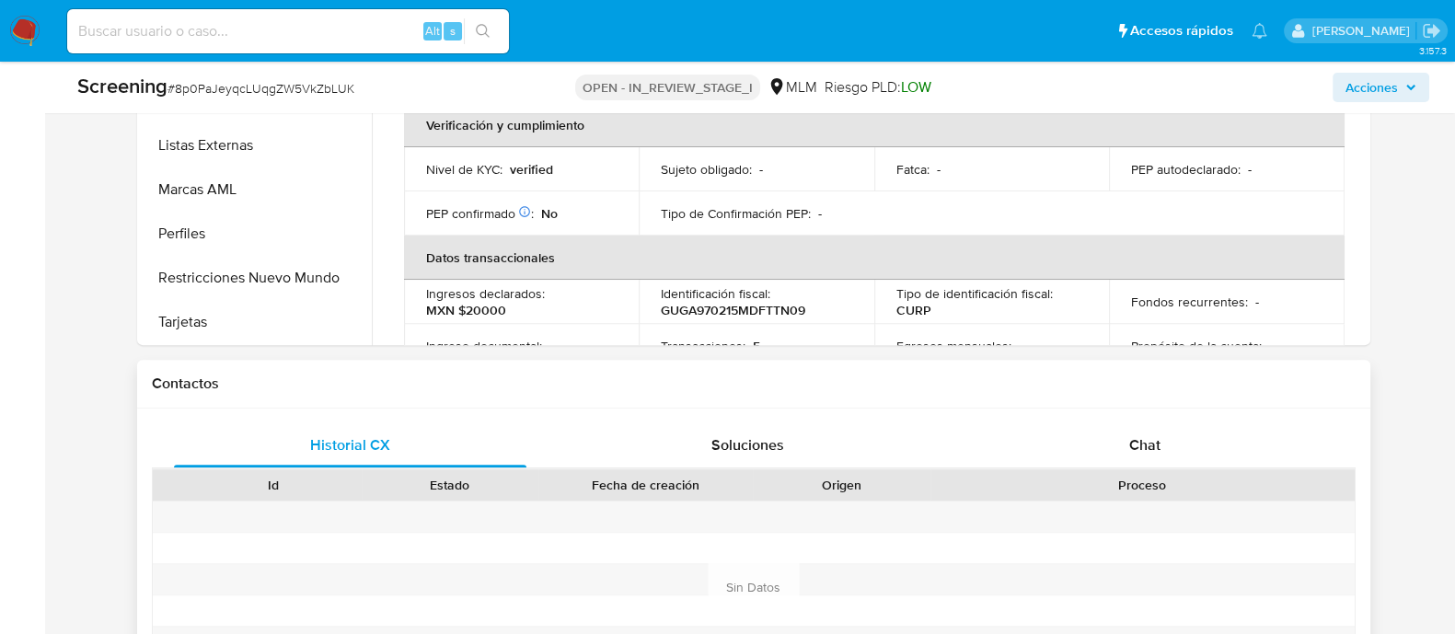
scroll to position [919, 0]
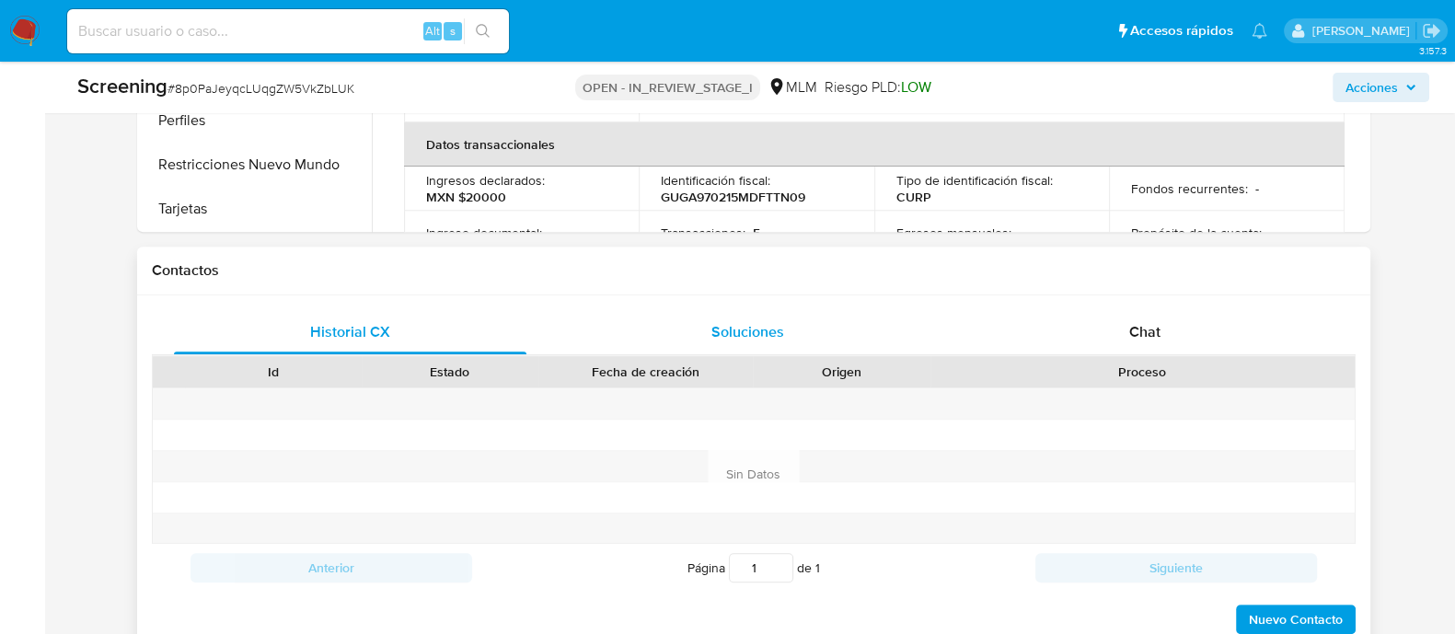
click at [702, 348] on div "Soluciones" at bounding box center [746, 332] width 353 height 44
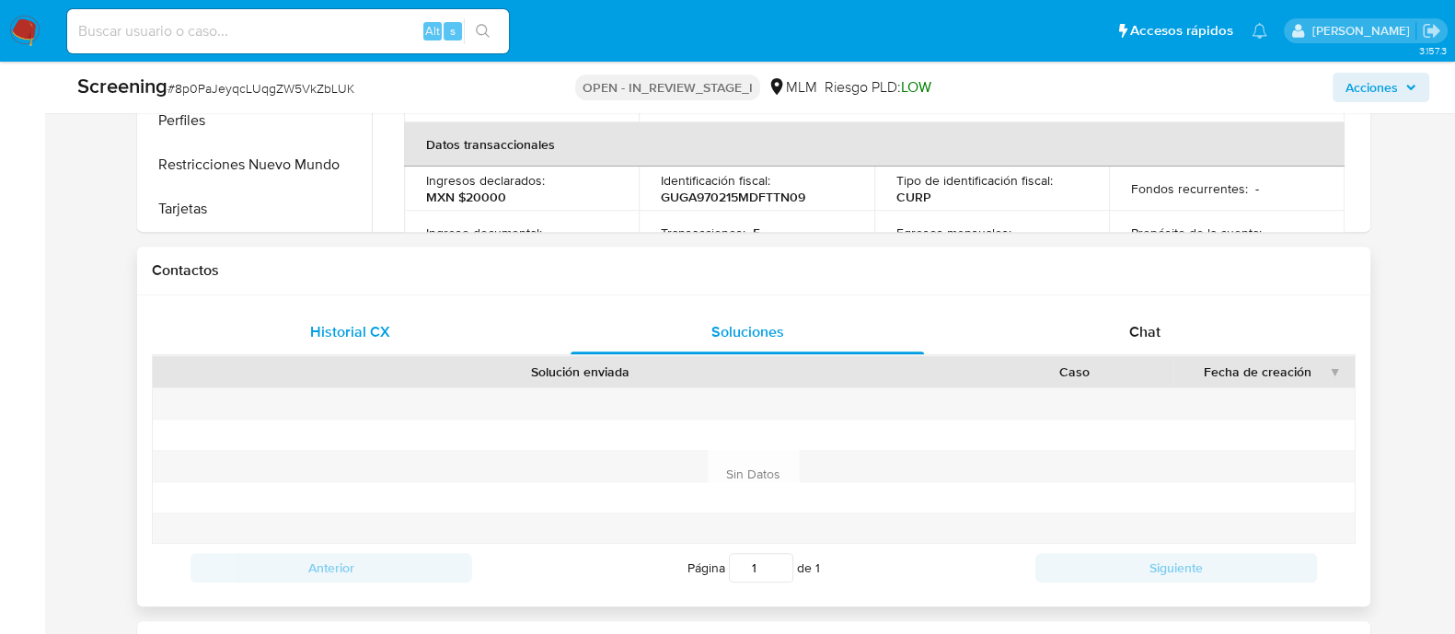
click at [327, 338] on span "Historial CX" at bounding box center [350, 331] width 80 height 21
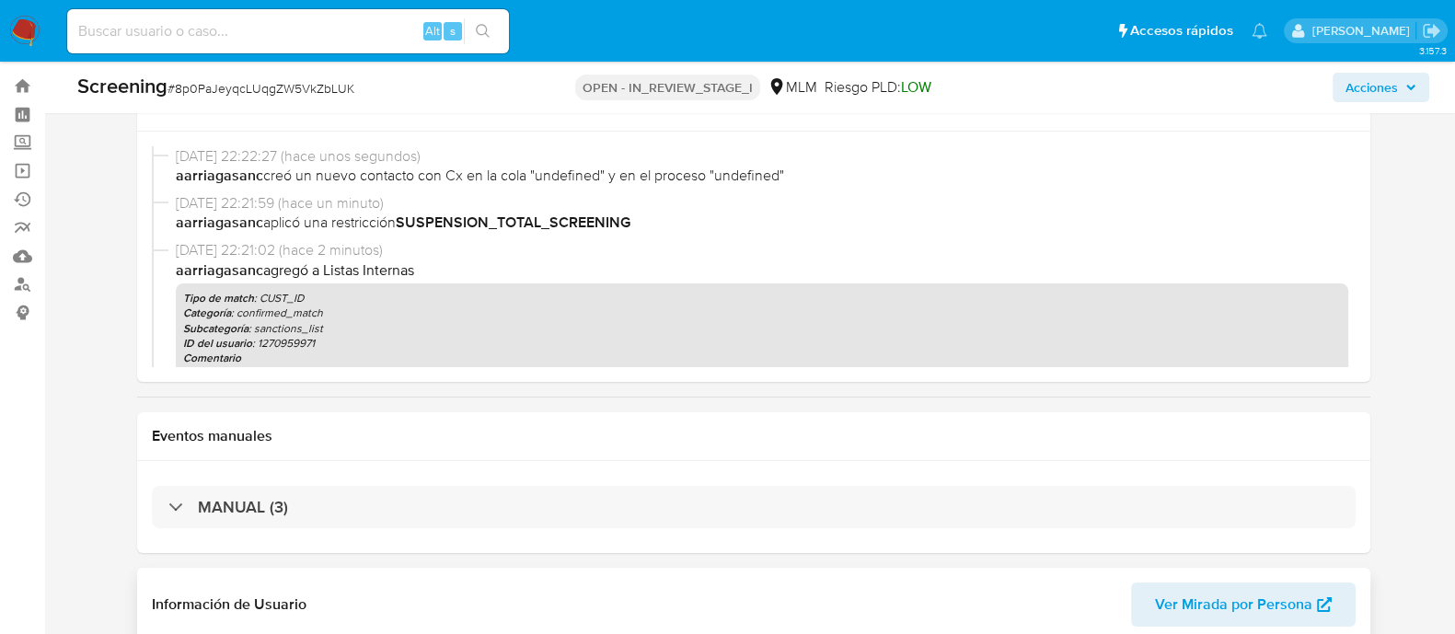
scroll to position [0, 0]
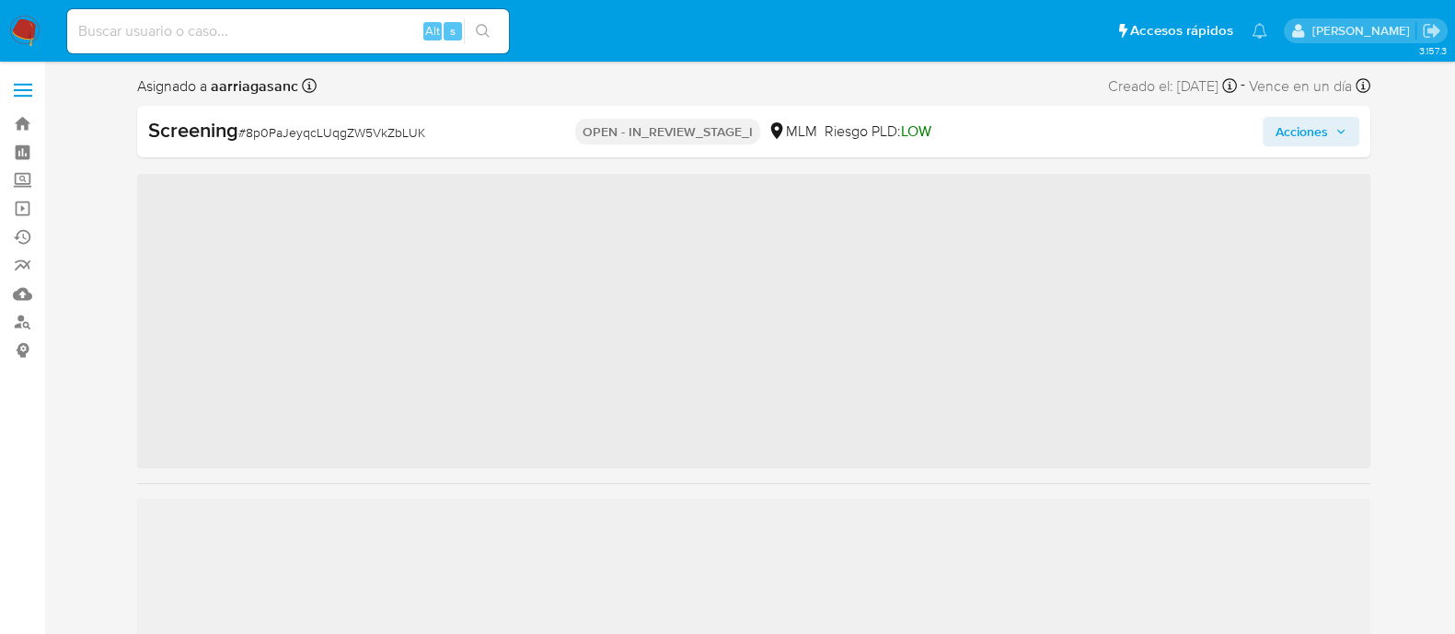
scroll to position [777, 0]
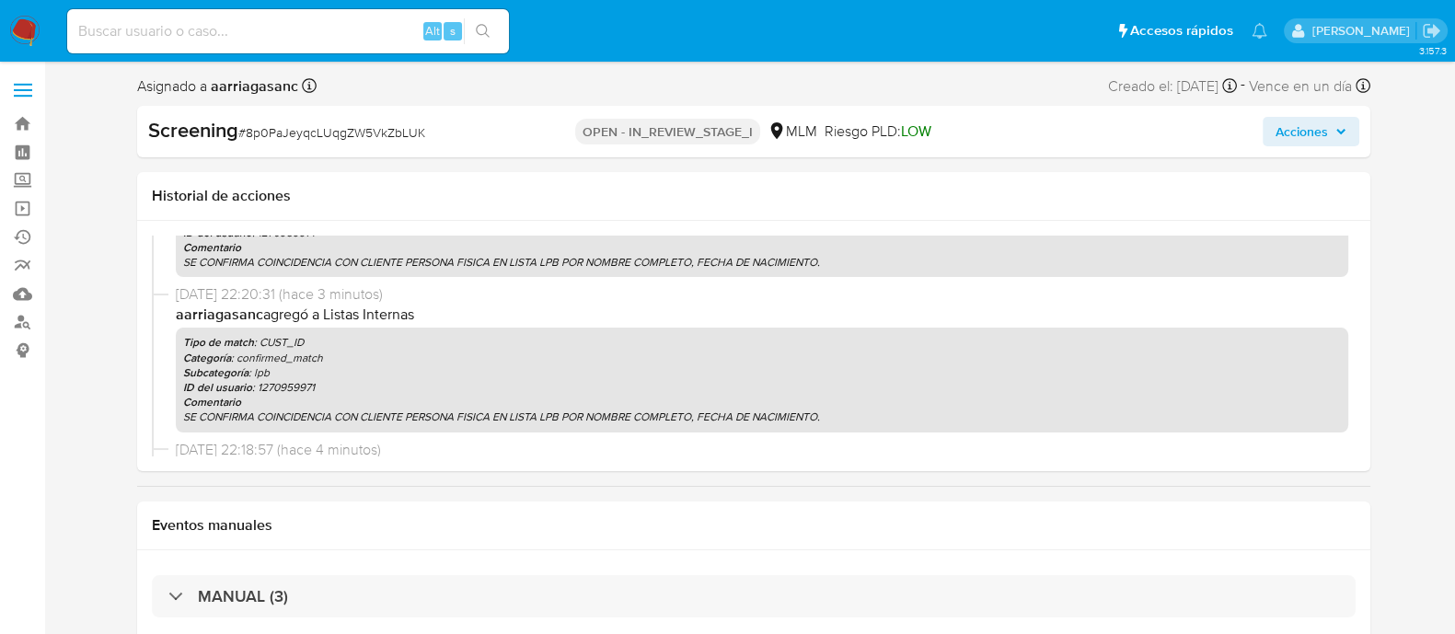
select select "10"
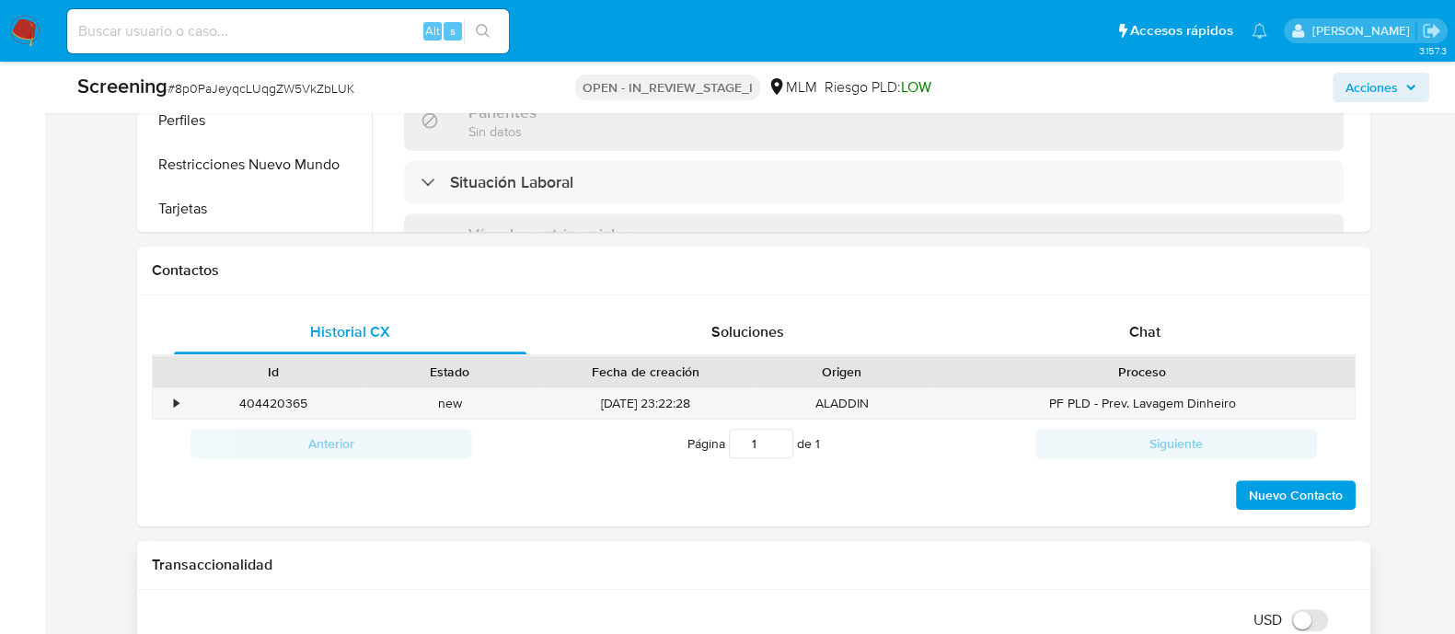
scroll to position [1035, 0]
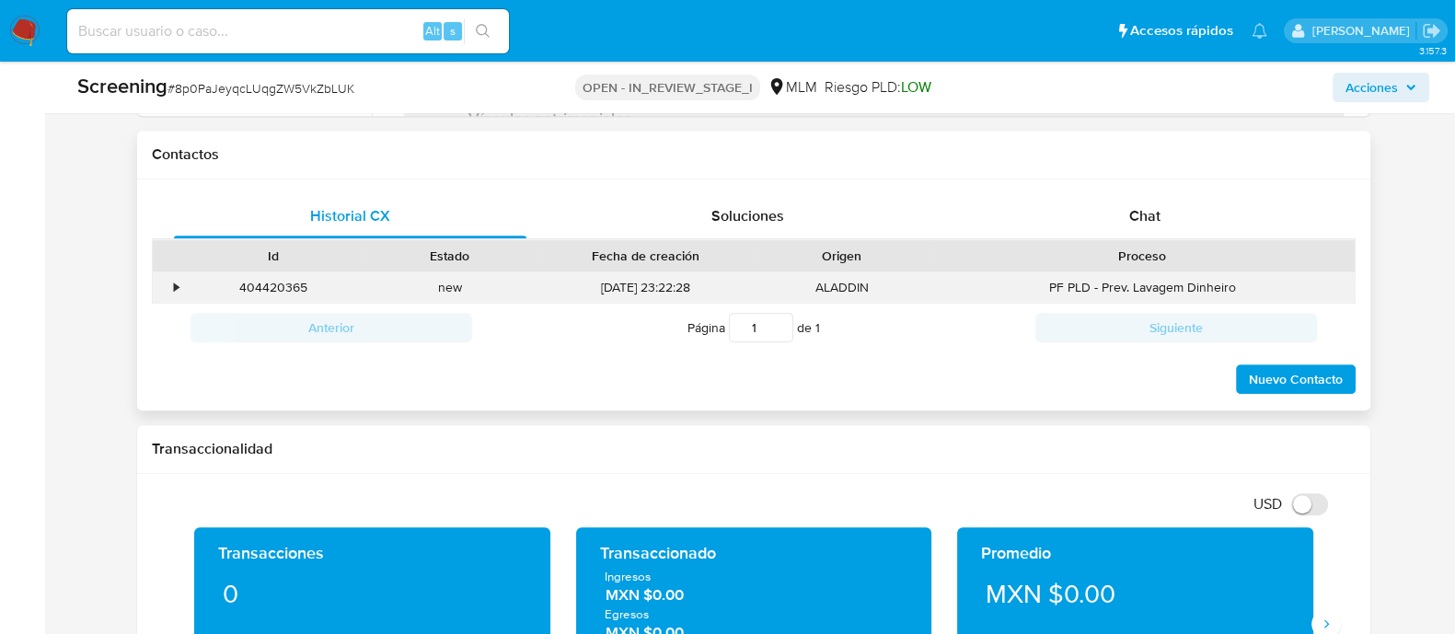
click at [168, 287] on div "•" at bounding box center [169, 287] width 32 height 30
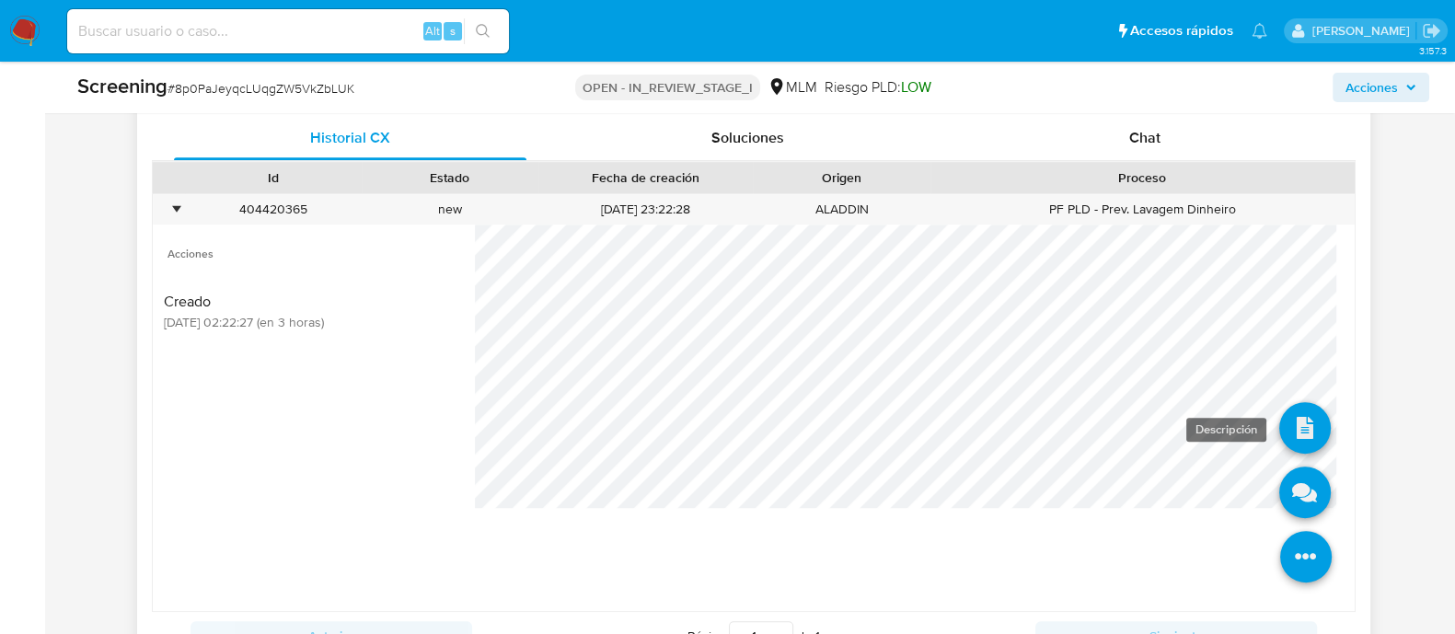
scroll to position [1150, 0]
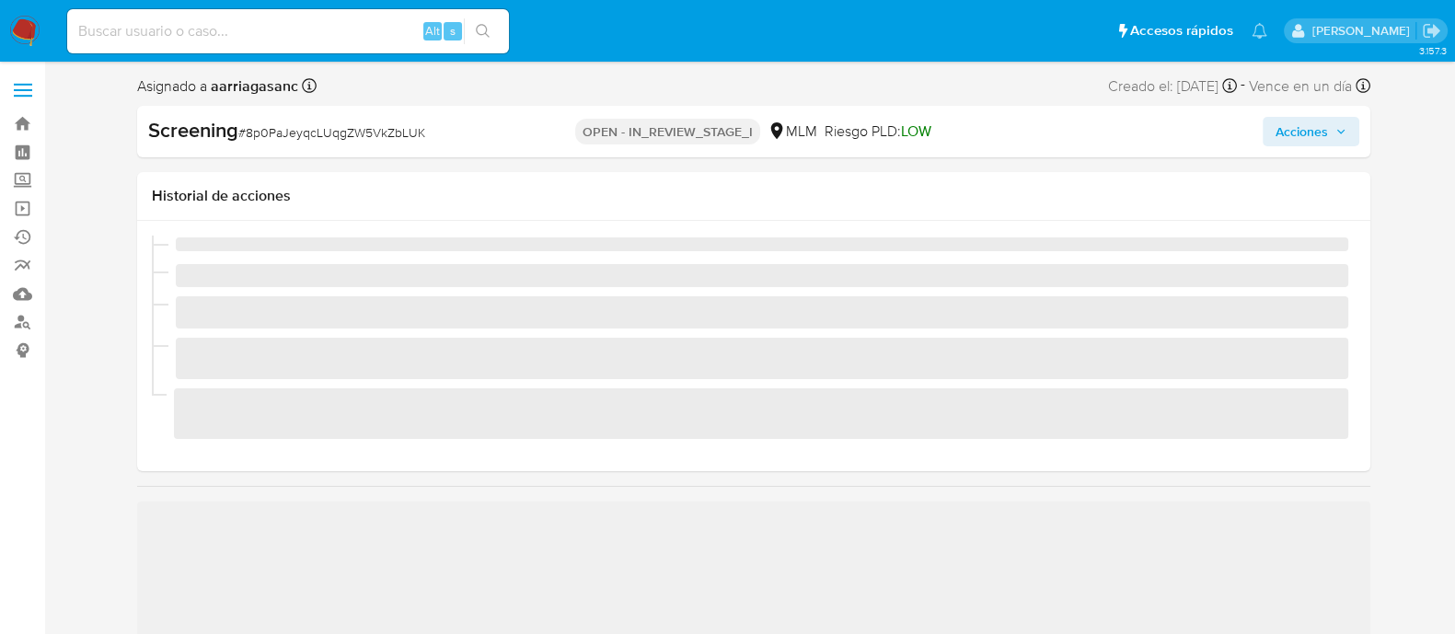
scroll to position [777, 0]
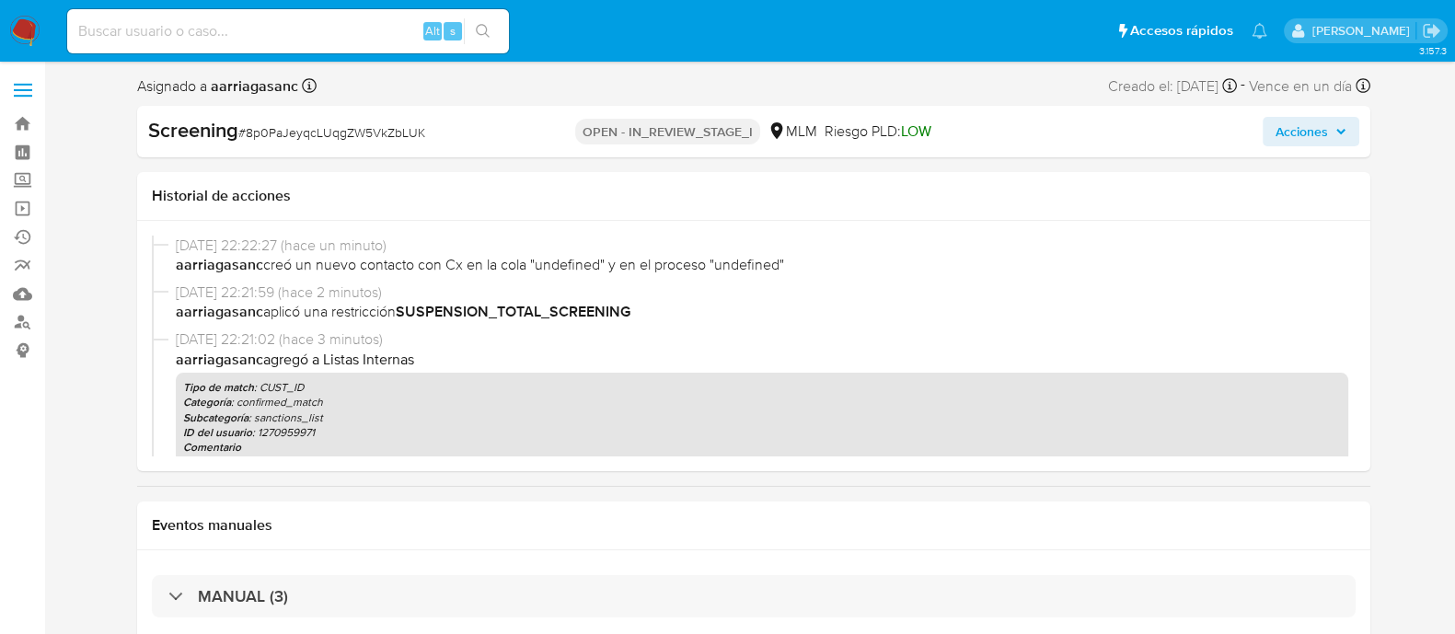
select select "10"
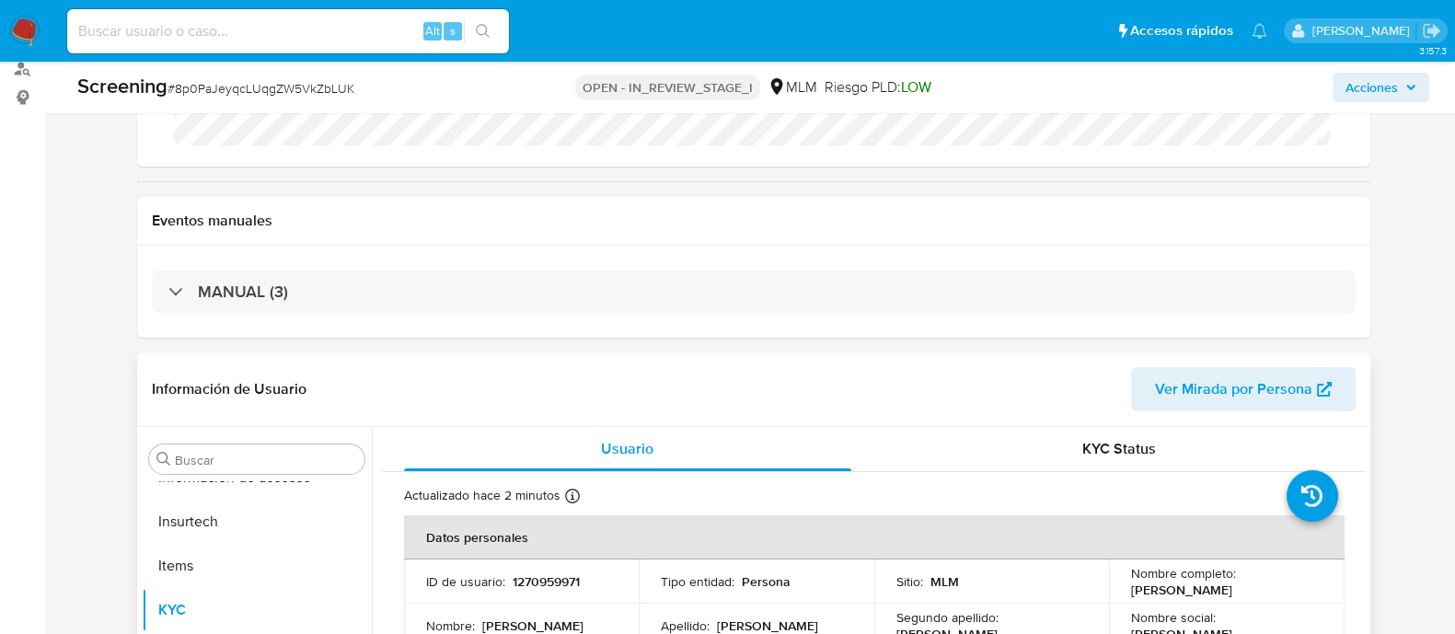
scroll to position [690, 0]
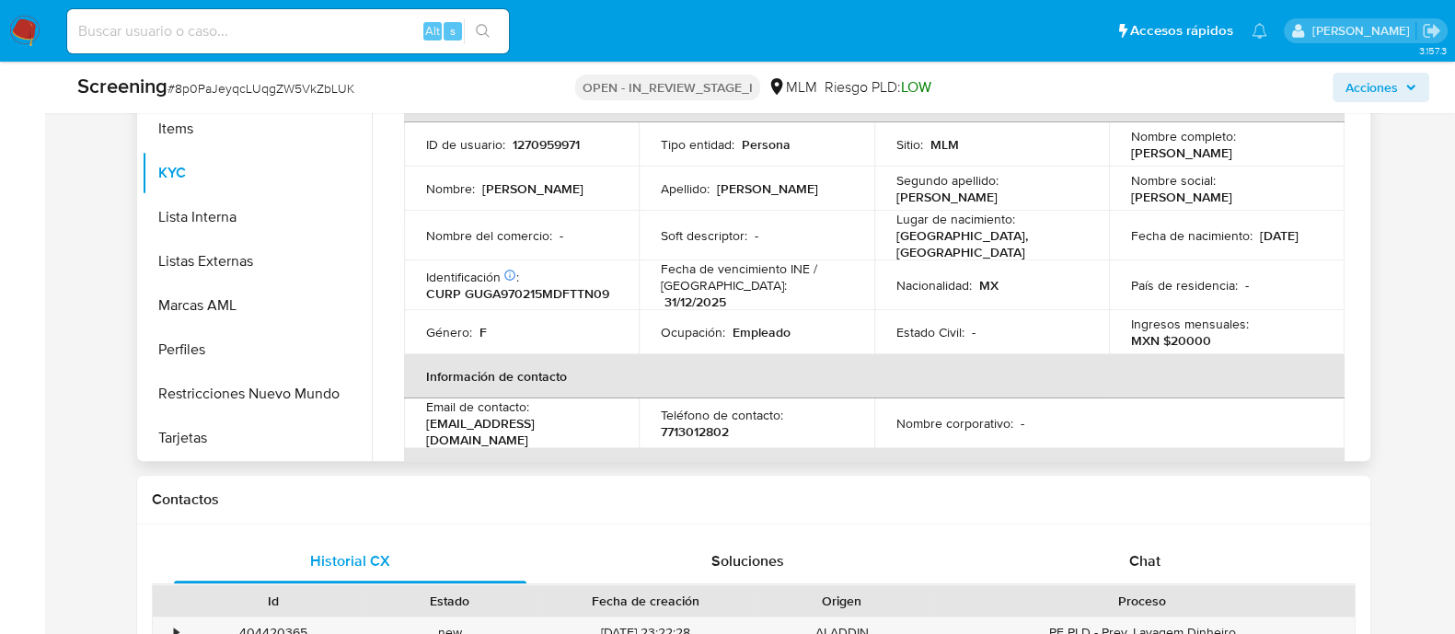
click at [1131, 144] on p "[PERSON_NAME]" at bounding box center [1181, 152] width 101 height 17
drag, startPoint x: 1125, startPoint y: 144, endPoint x: 1187, endPoint y: 158, distance: 63.2
click at [1187, 158] on p "[PERSON_NAME]" at bounding box center [1181, 152] width 101 height 17
copy p "[PERSON_NAME]"
click at [914, 314] on td "Estado Civil : -" at bounding box center [992, 332] width 236 height 44
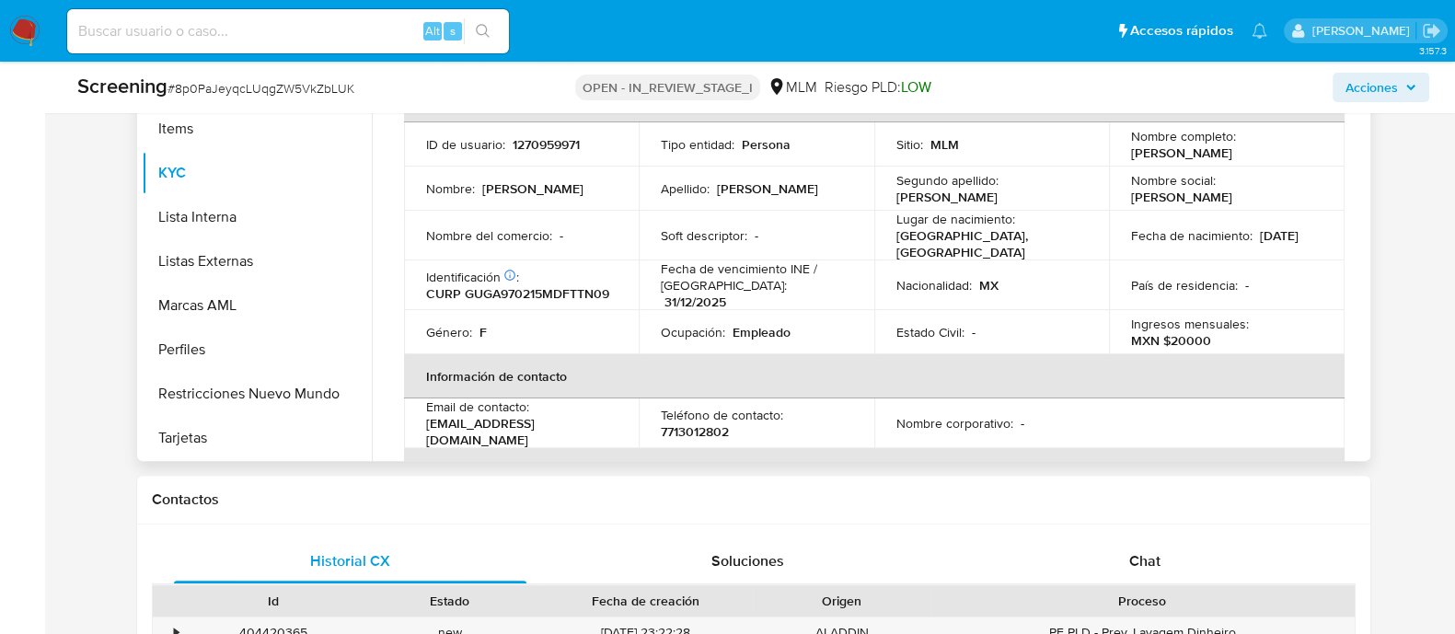
click at [1184, 300] on td "País de residencia : -" at bounding box center [1227, 285] width 236 height 50
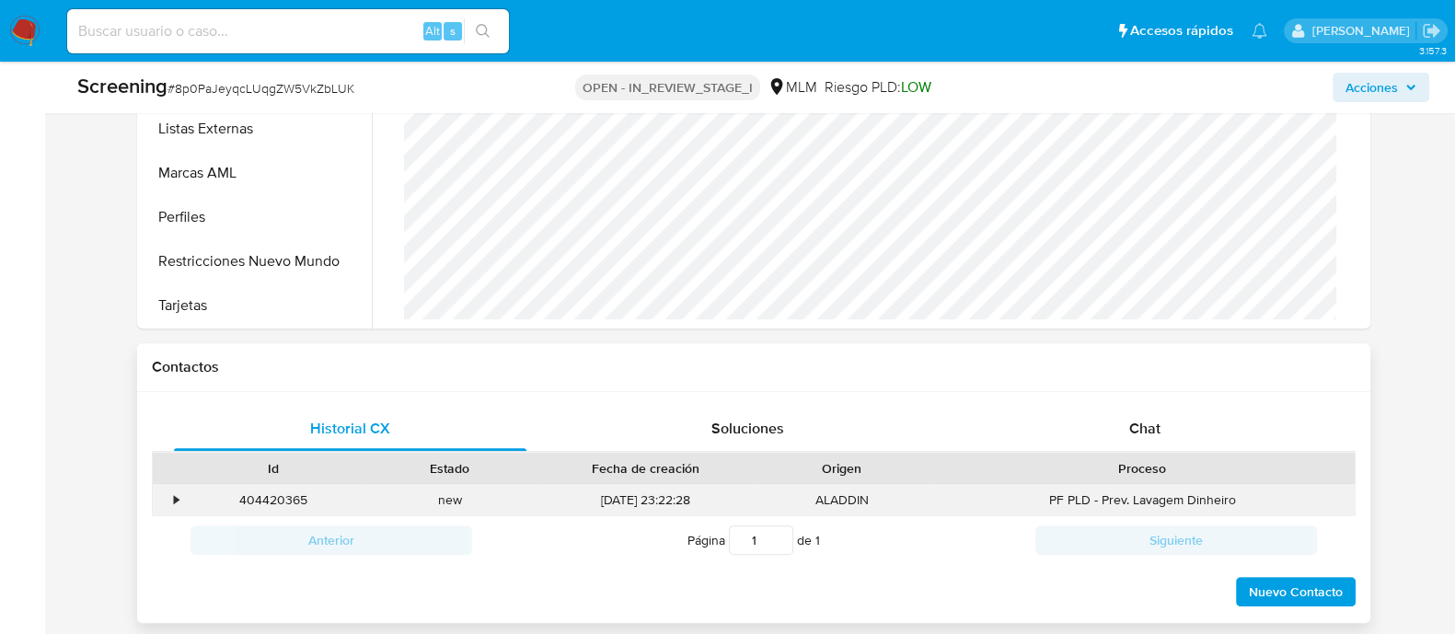
scroll to position [919, 0]
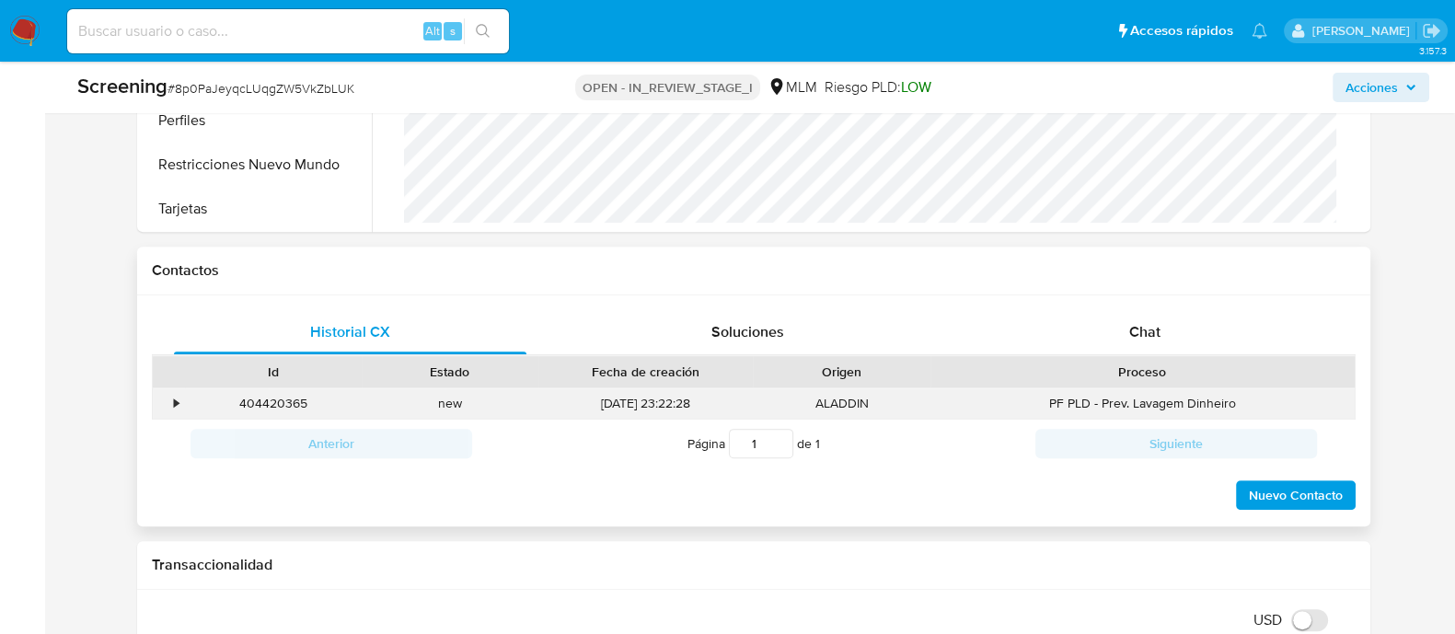
click at [158, 408] on div "•" at bounding box center [169, 403] width 32 height 30
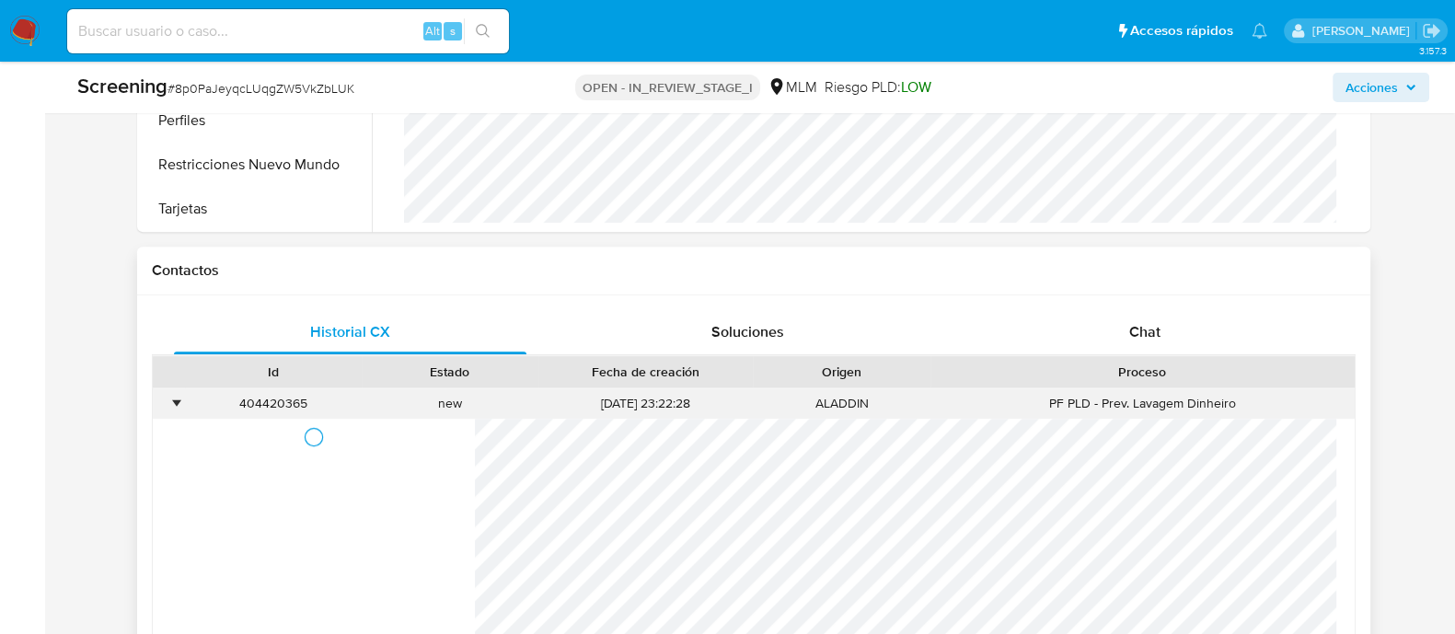
click at [170, 408] on div "•" at bounding box center [169, 403] width 32 height 30
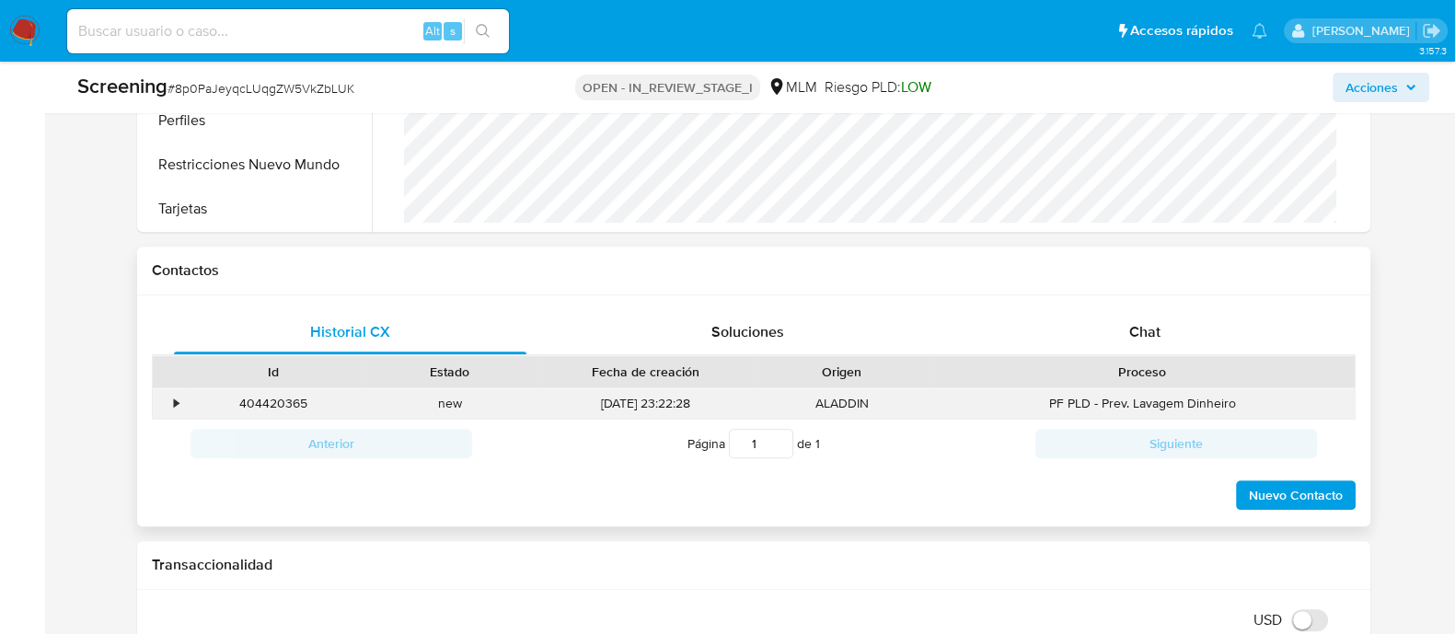
click at [171, 408] on div "•" at bounding box center [169, 403] width 32 height 30
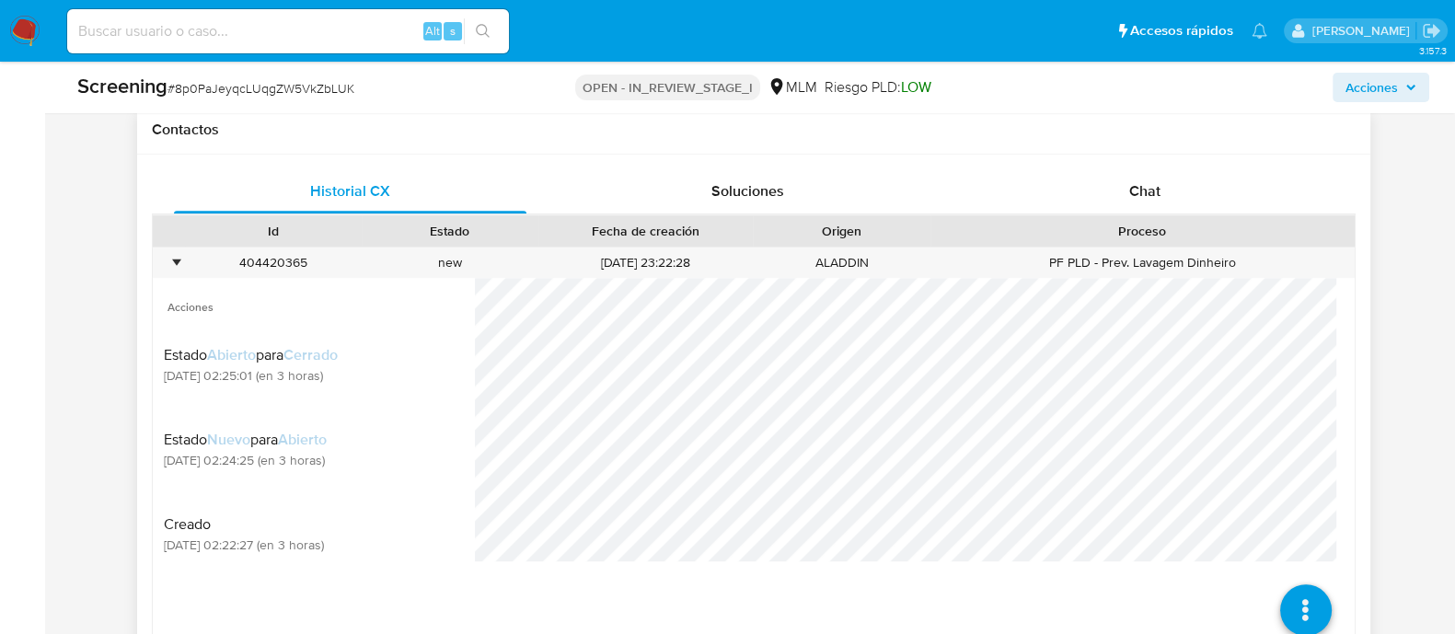
scroll to position [1035, 0]
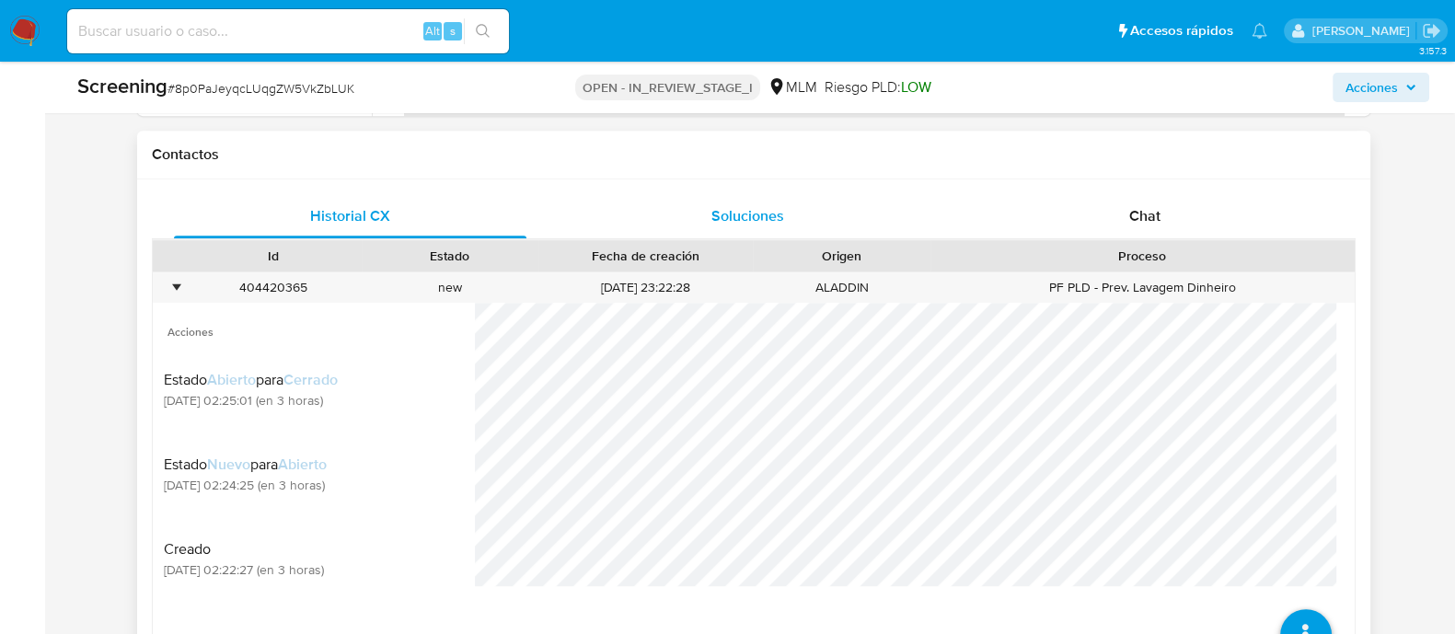
click at [760, 218] on span "Soluciones" at bounding box center [746, 215] width 73 height 21
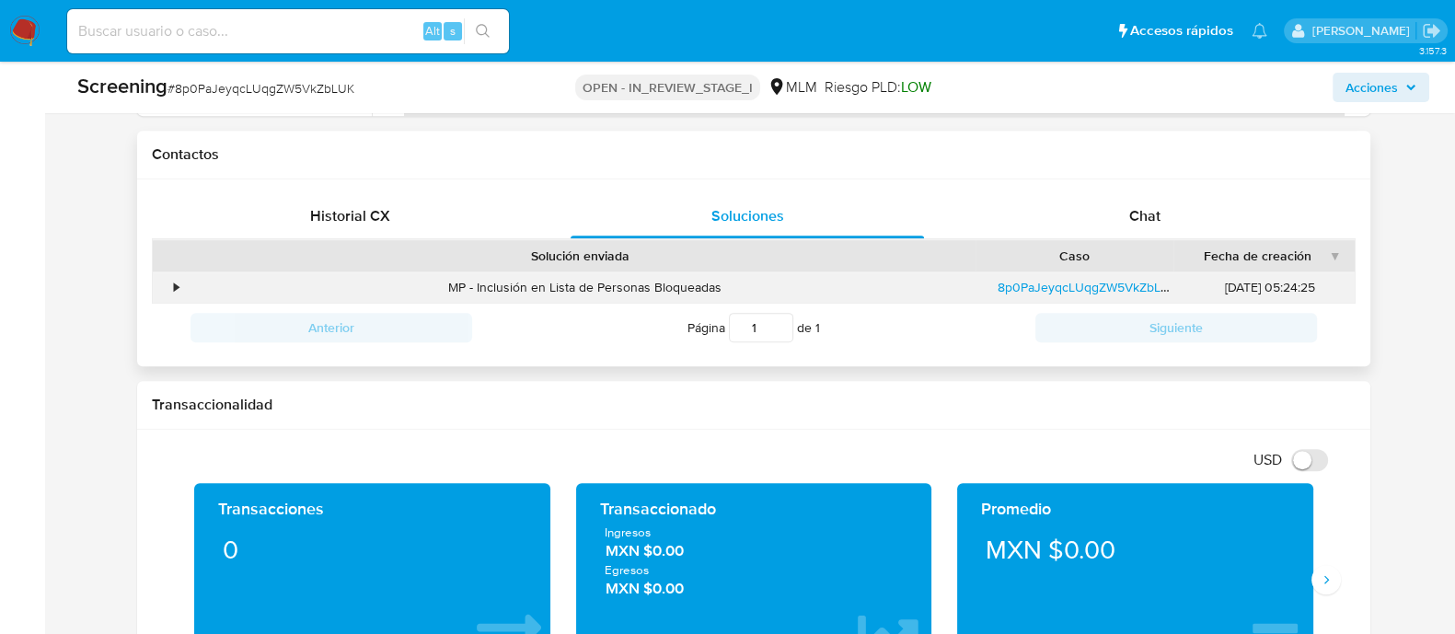
click at [181, 290] on div "•" at bounding box center [169, 287] width 32 height 30
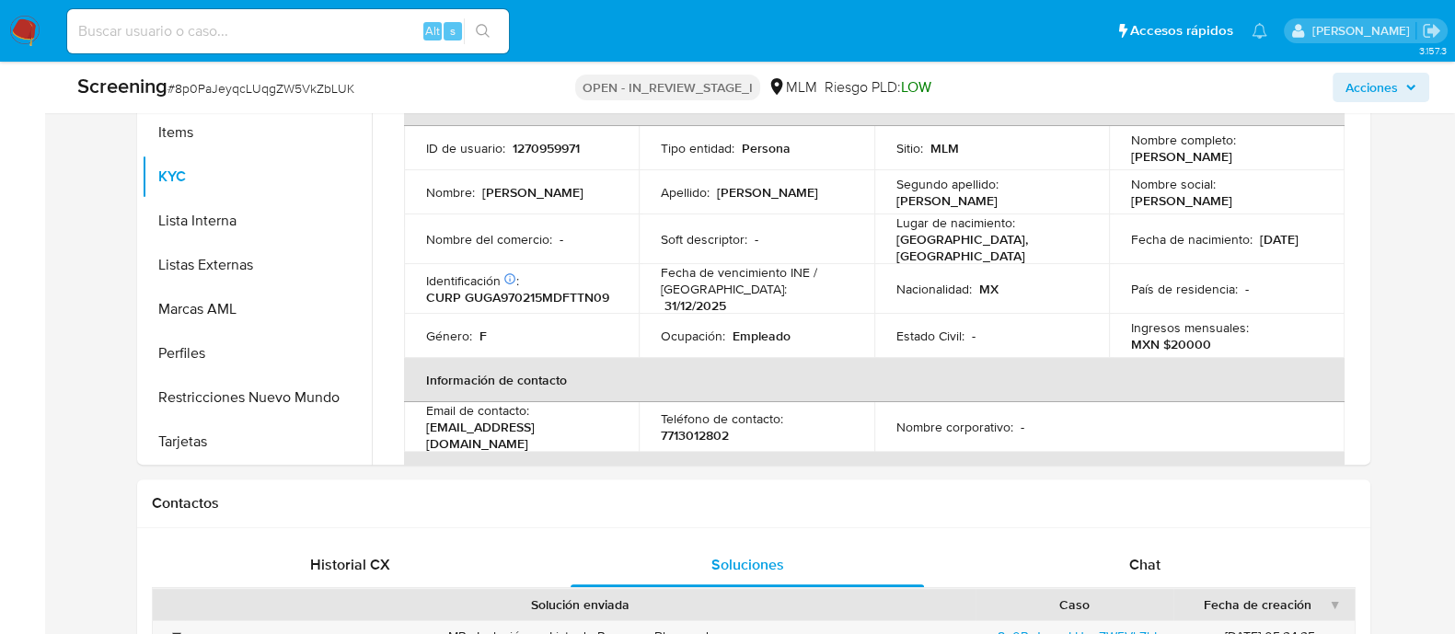
scroll to position [690, 0]
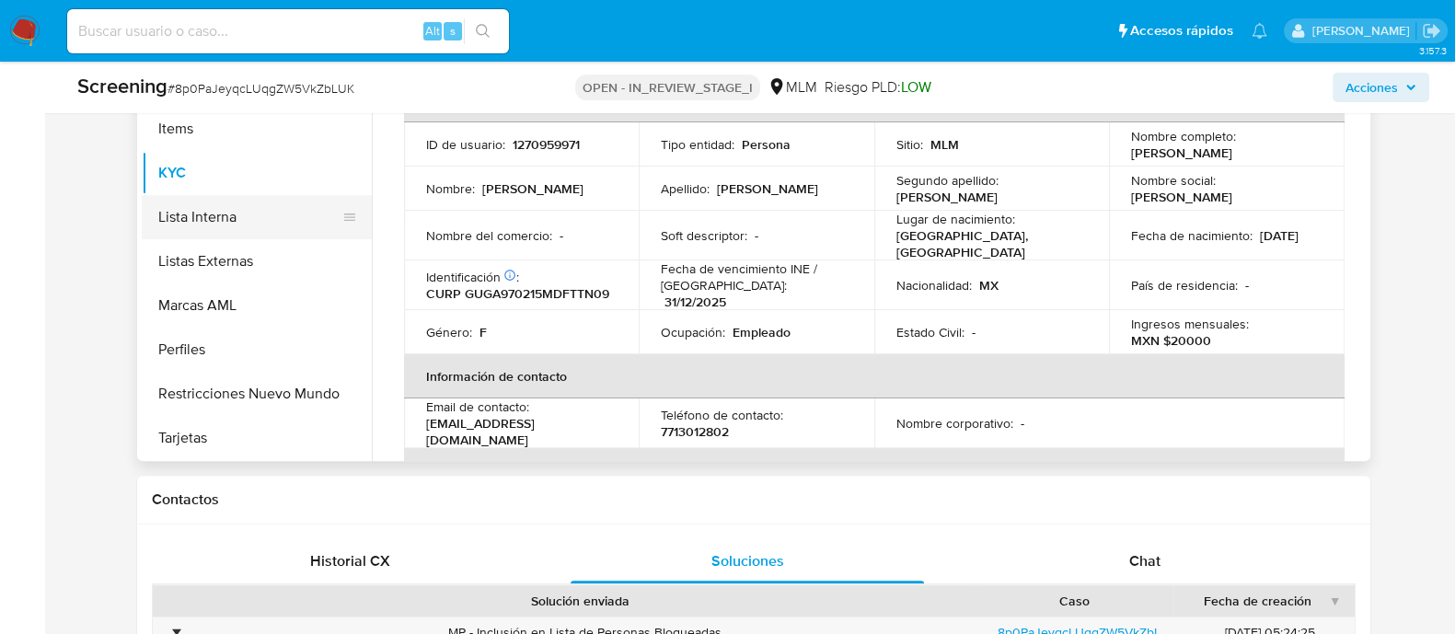
click at [221, 205] on button "Lista Interna" at bounding box center [249, 217] width 215 height 44
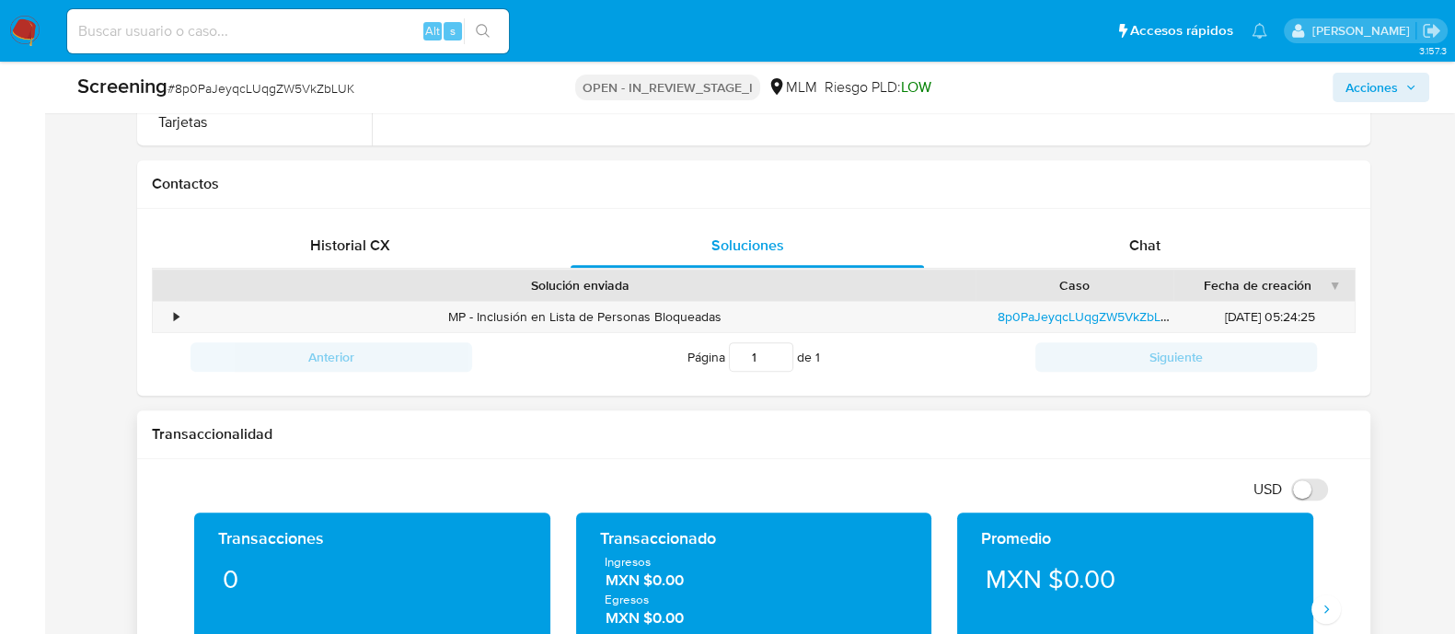
scroll to position [804, 0]
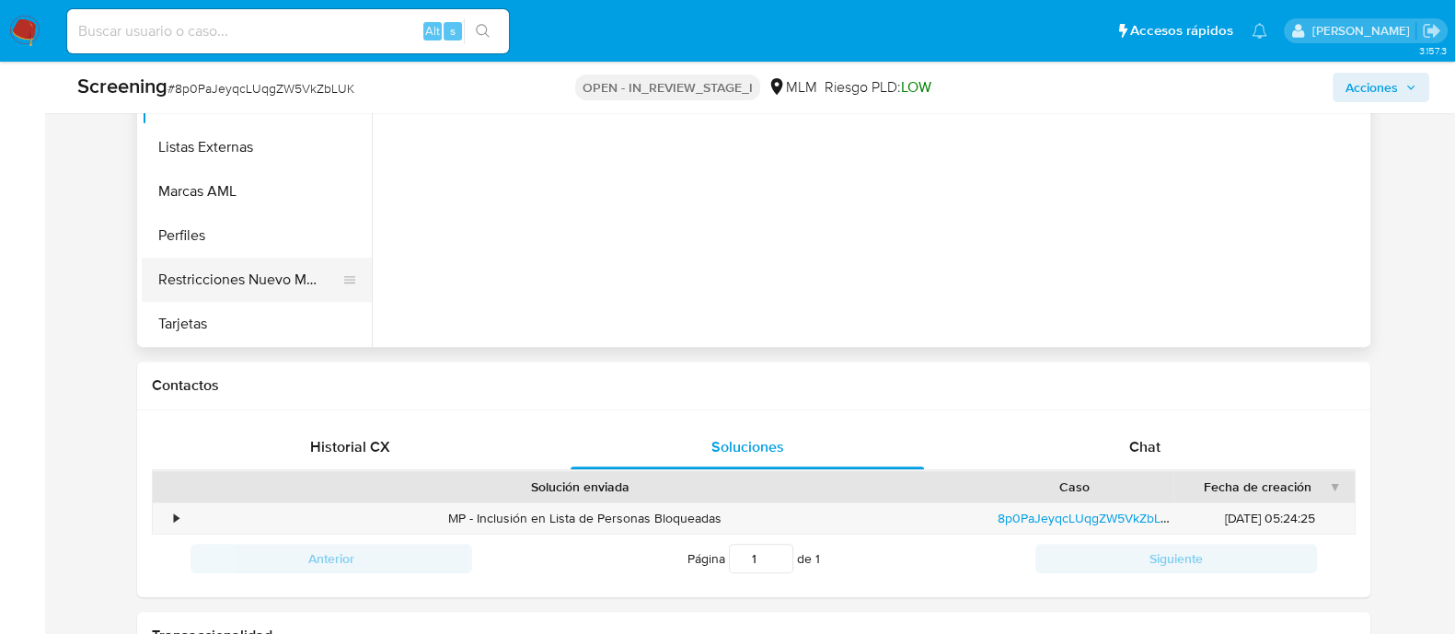
click at [262, 266] on button "Restricciones Nuevo Mundo" at bounding box center [249, 280] width 215 height 44
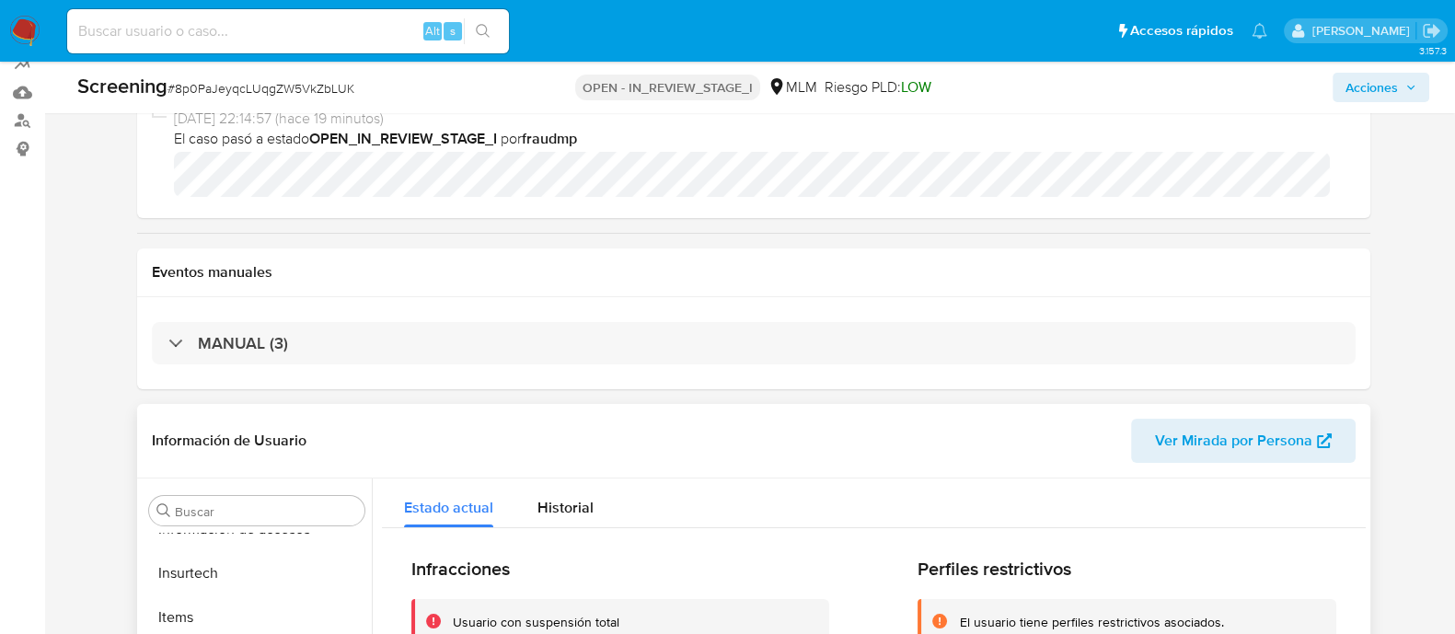
scroll to position [345, 0]
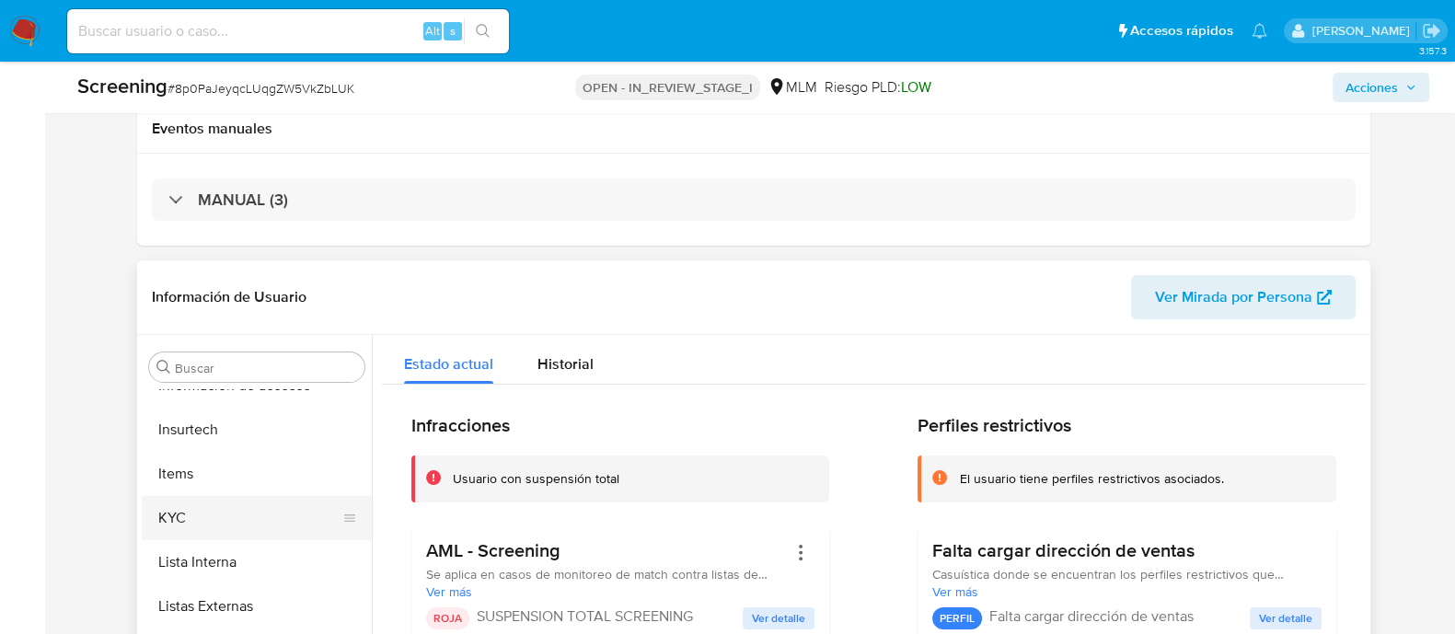
click at [248, 523] on button "KYC" at bounding box center [249, 518] width 215 height 44
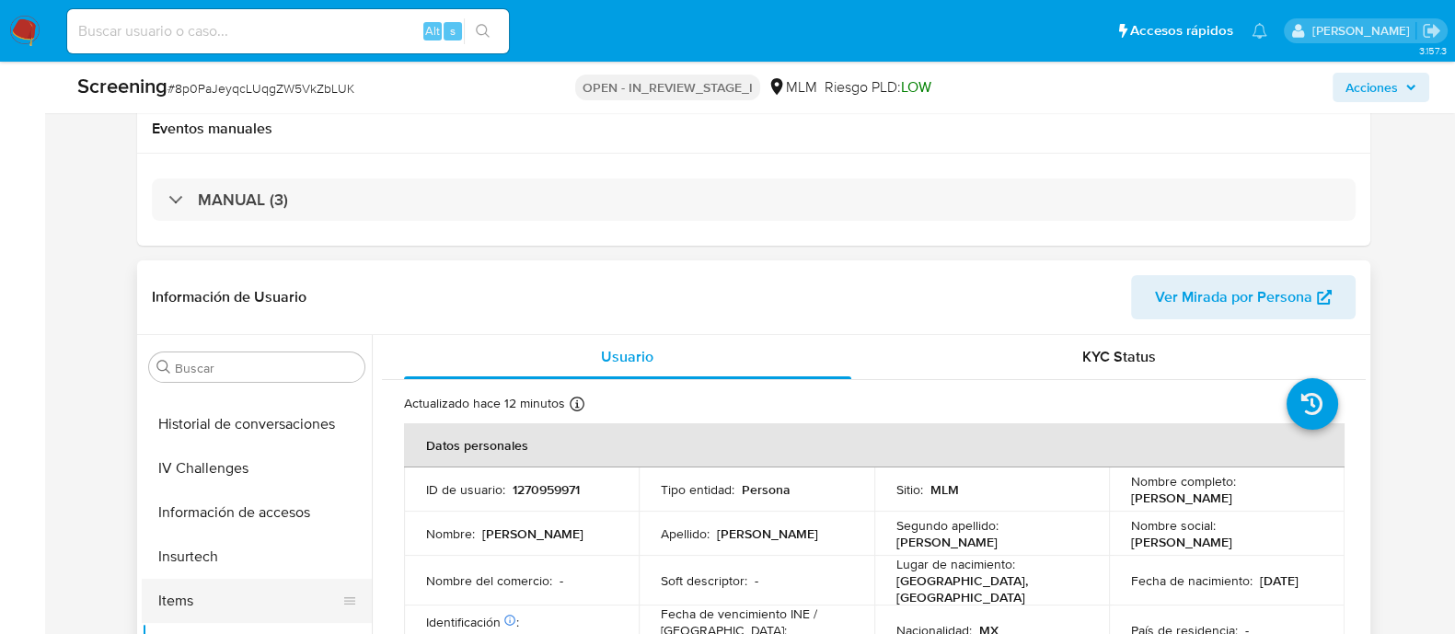
scroll to position [547, 0]
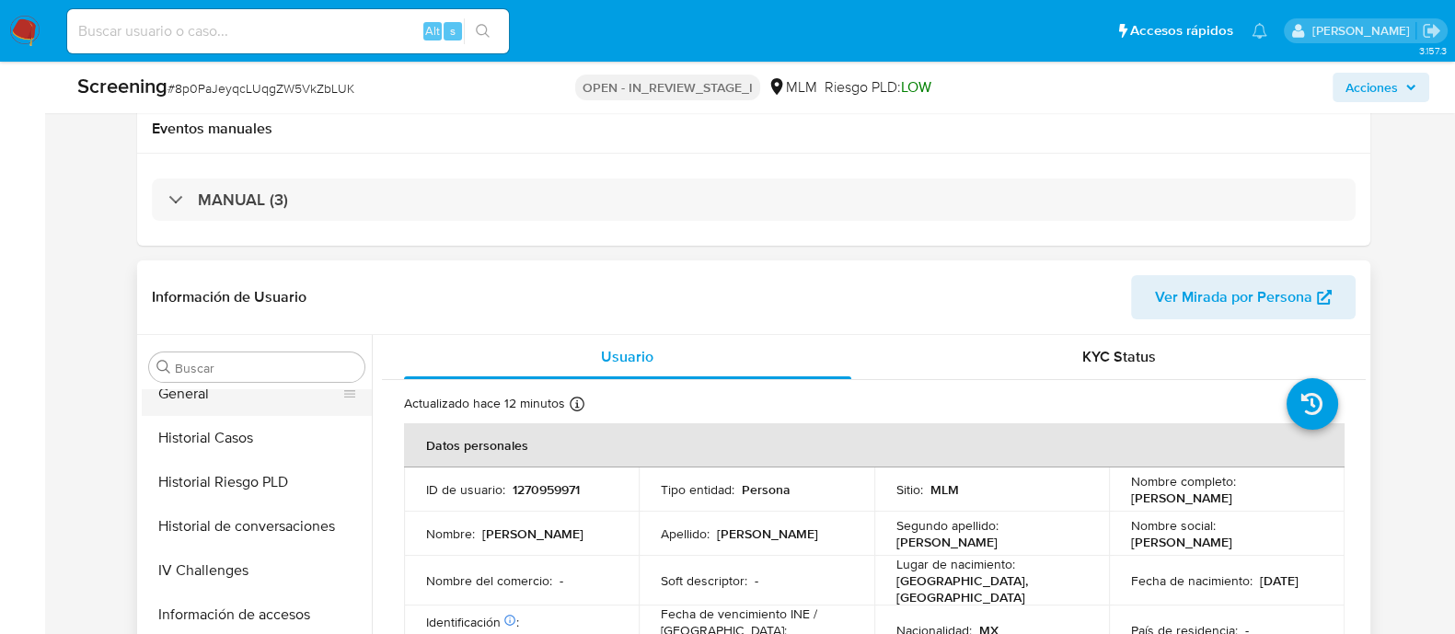
click at [238, 409] on button "General" at bounding box center [249, 394] width 215 height 44
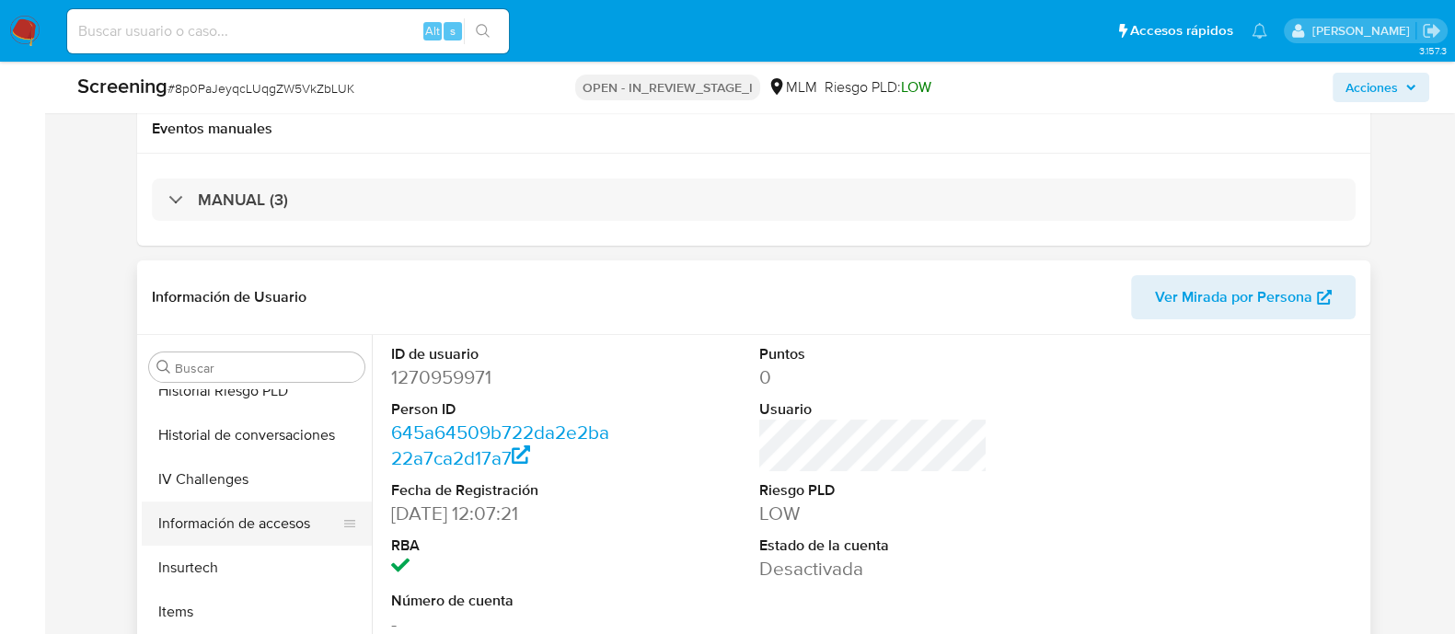
scroll to position [777, 0]
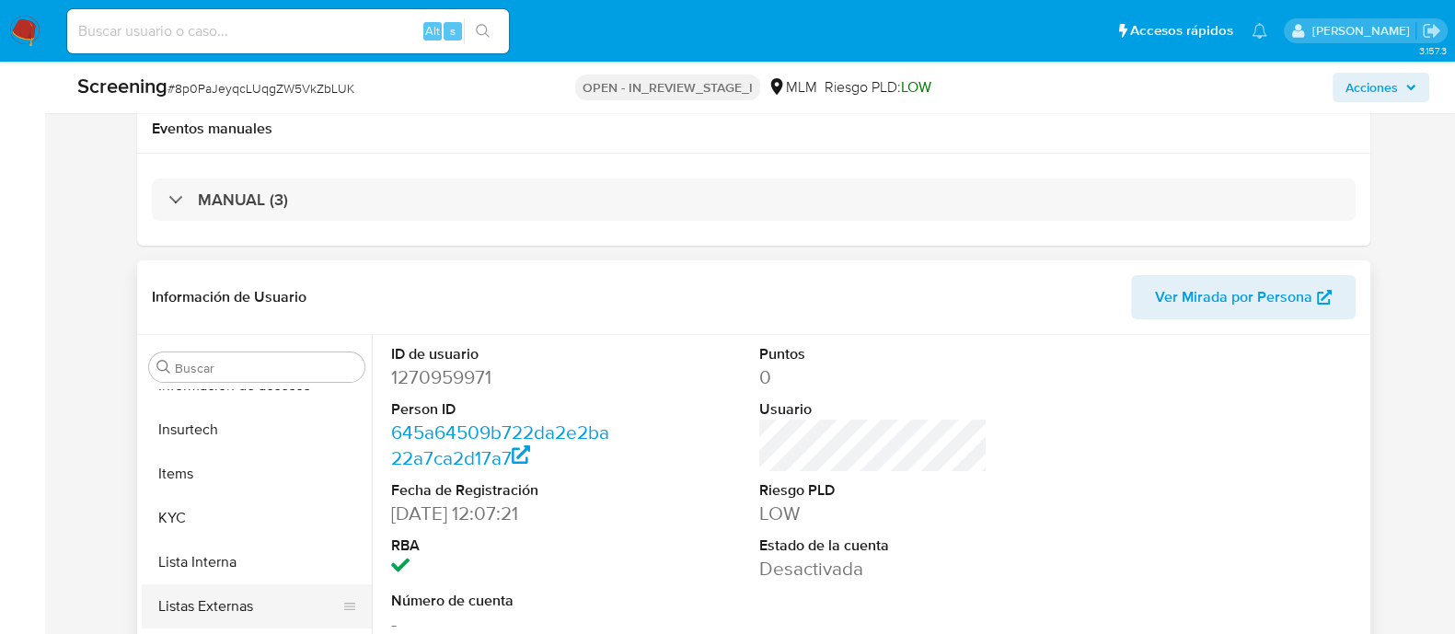
click at [216, 596] on button "Listas Externas" at bounding box center [249, 606] width 215 height 44
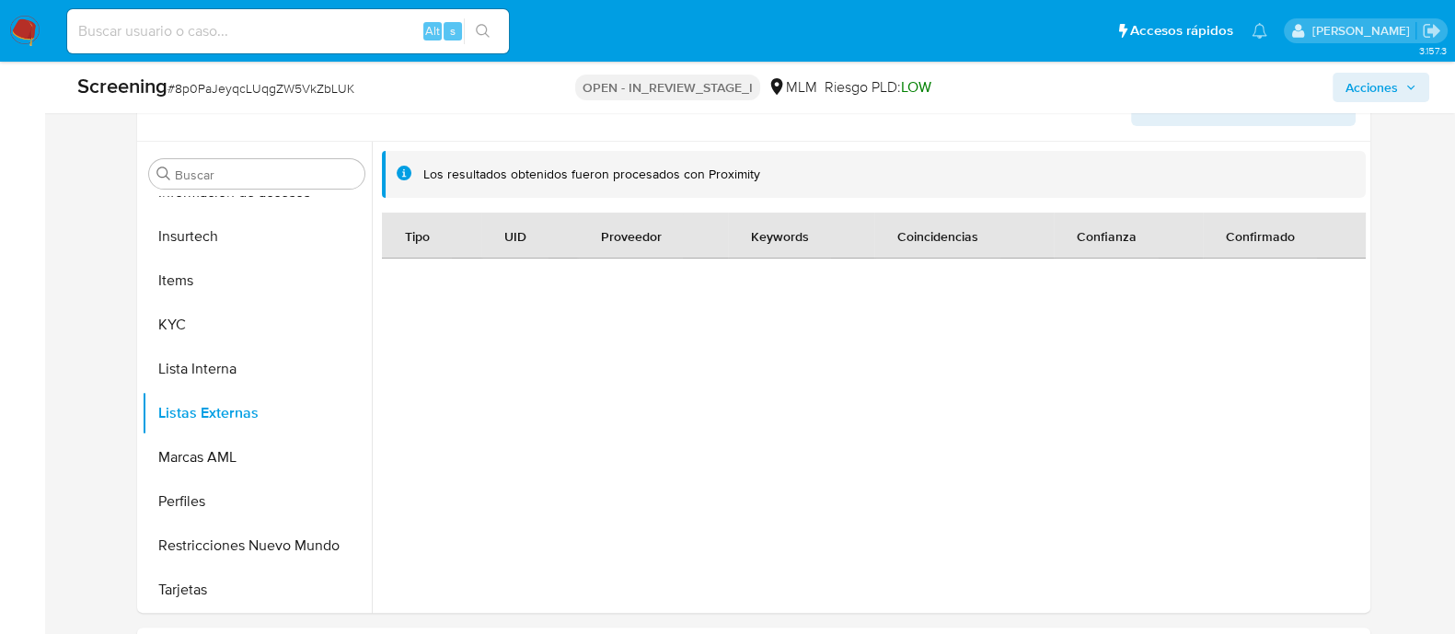
scroll to position [575, 0]
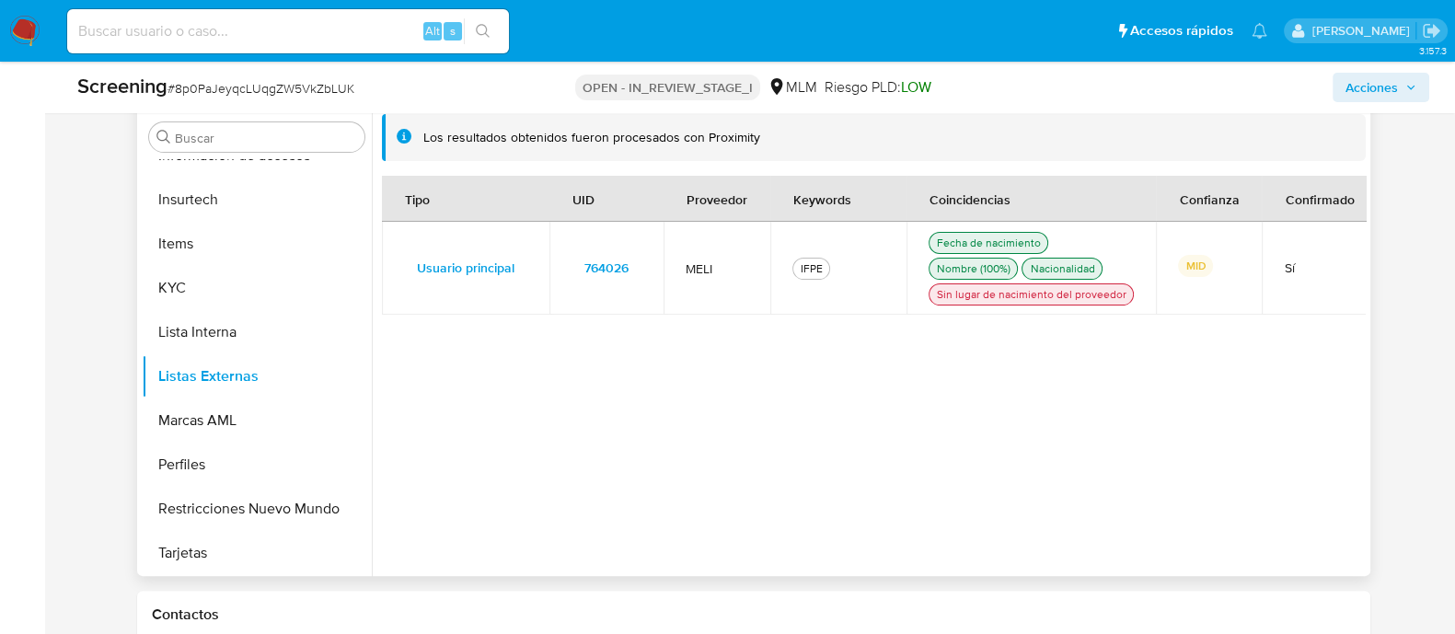
click at [596, 273] on span "764026" at bounding box center [606, 268] width 44 height 26
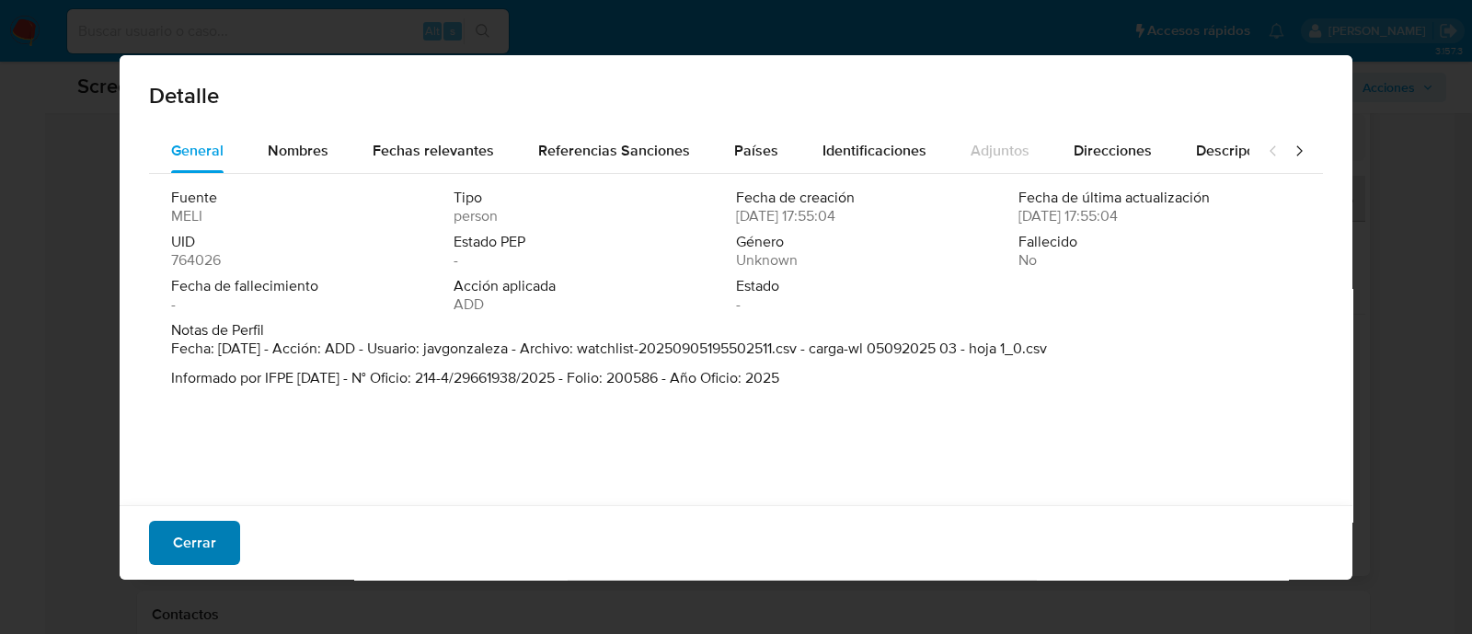
click at [181, 535] on span "Cerrar" at bounding box center [194, 543] width 43 height 40
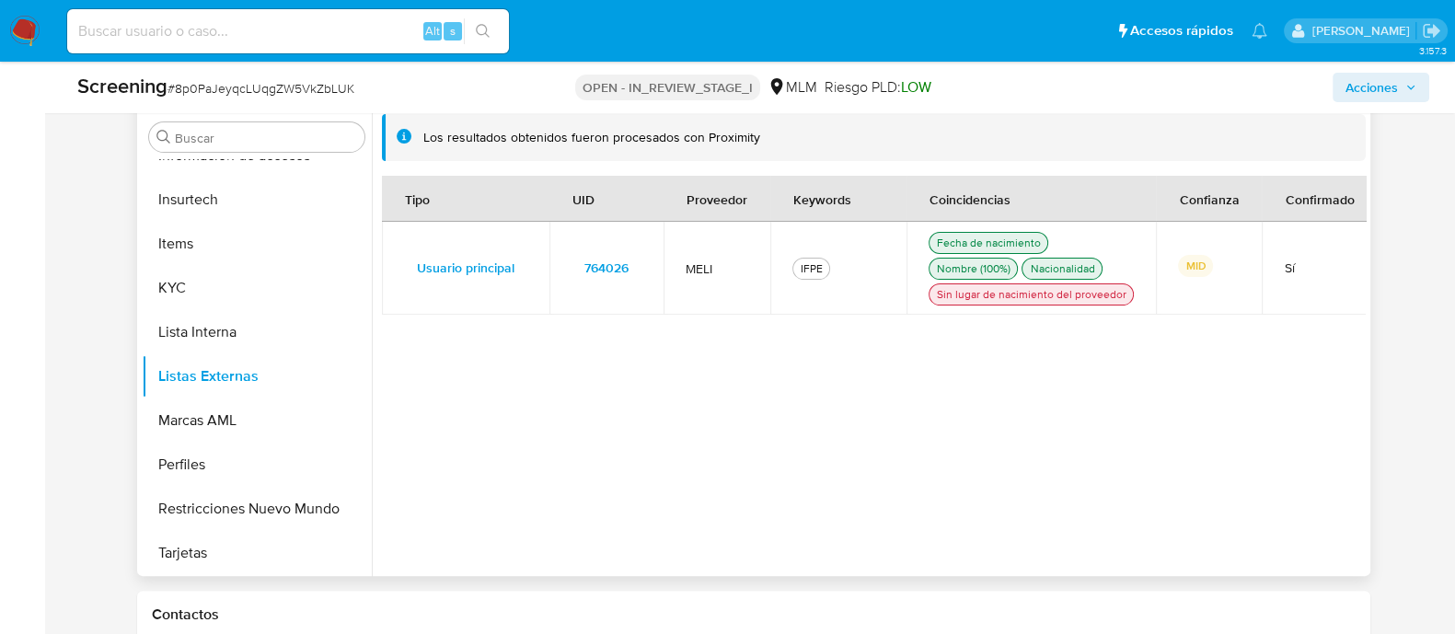
click at [595, 259] on span "764026" at bounding box center [606, 268] width 44 height 26
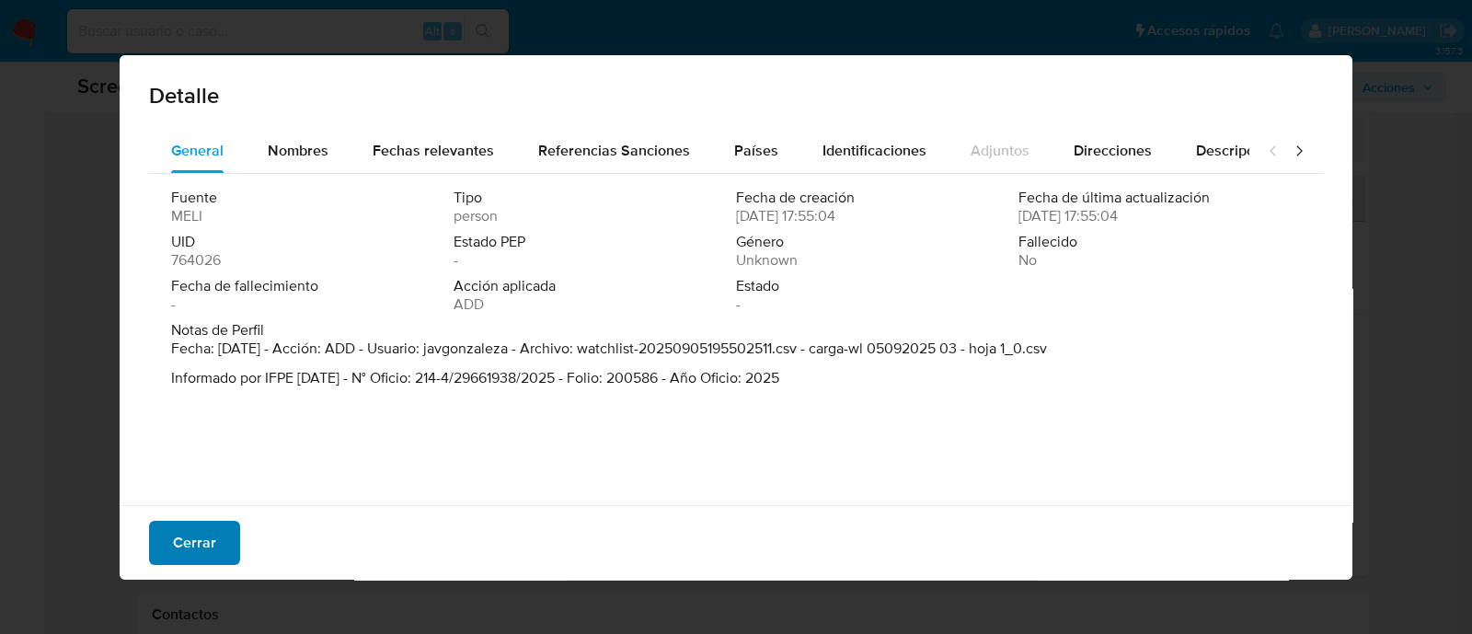
click at [205, 548] on span "Cerrar" at bounding box center [194, 543] width 43 height 40
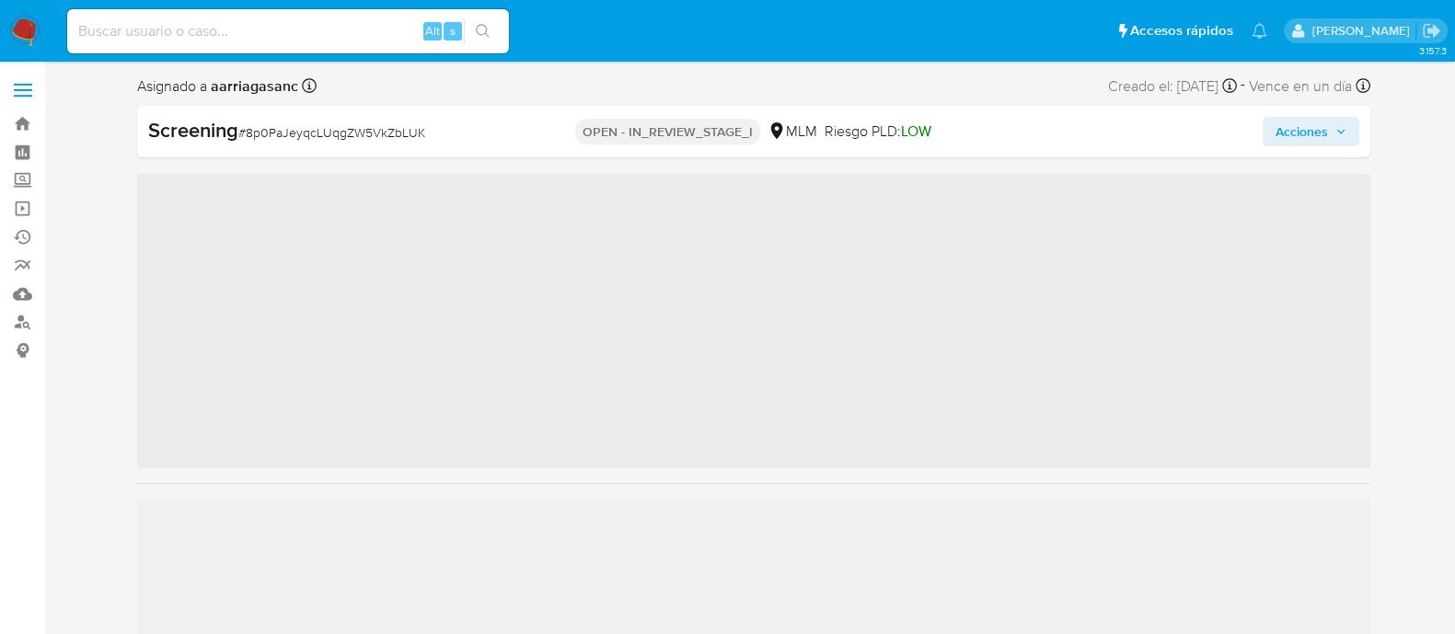
scroll to position [777, 0]
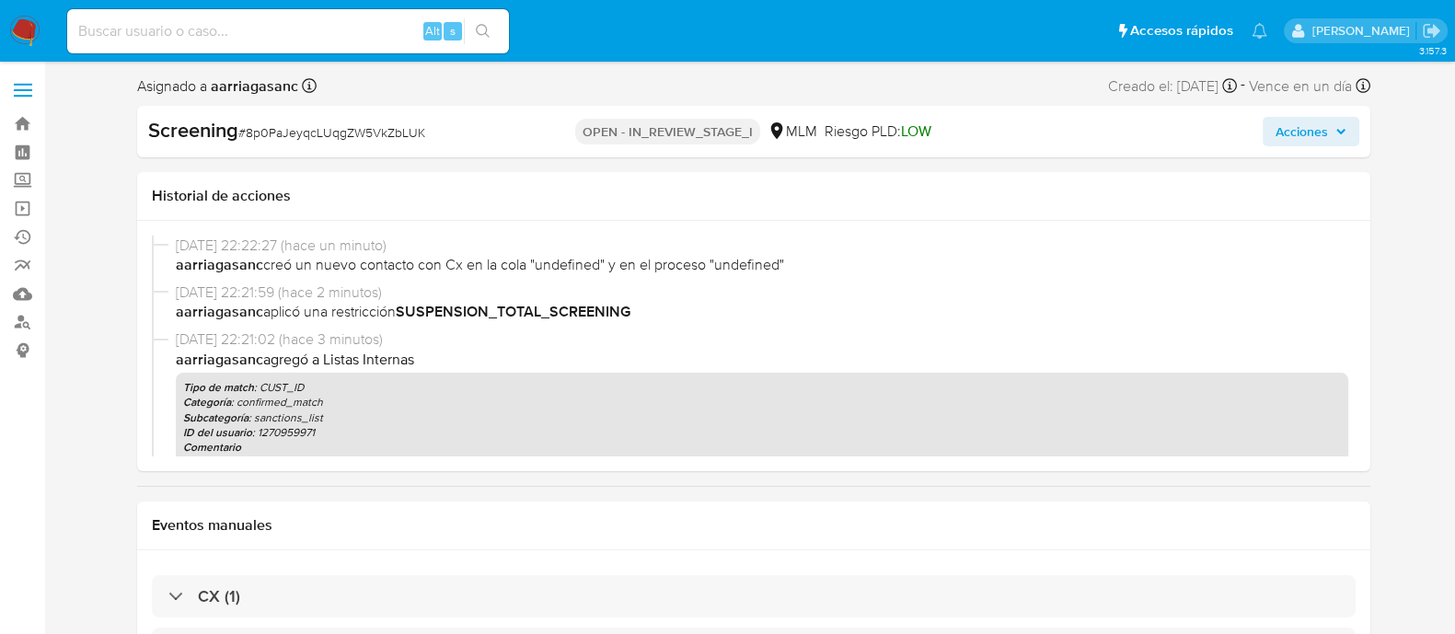
select select "10"
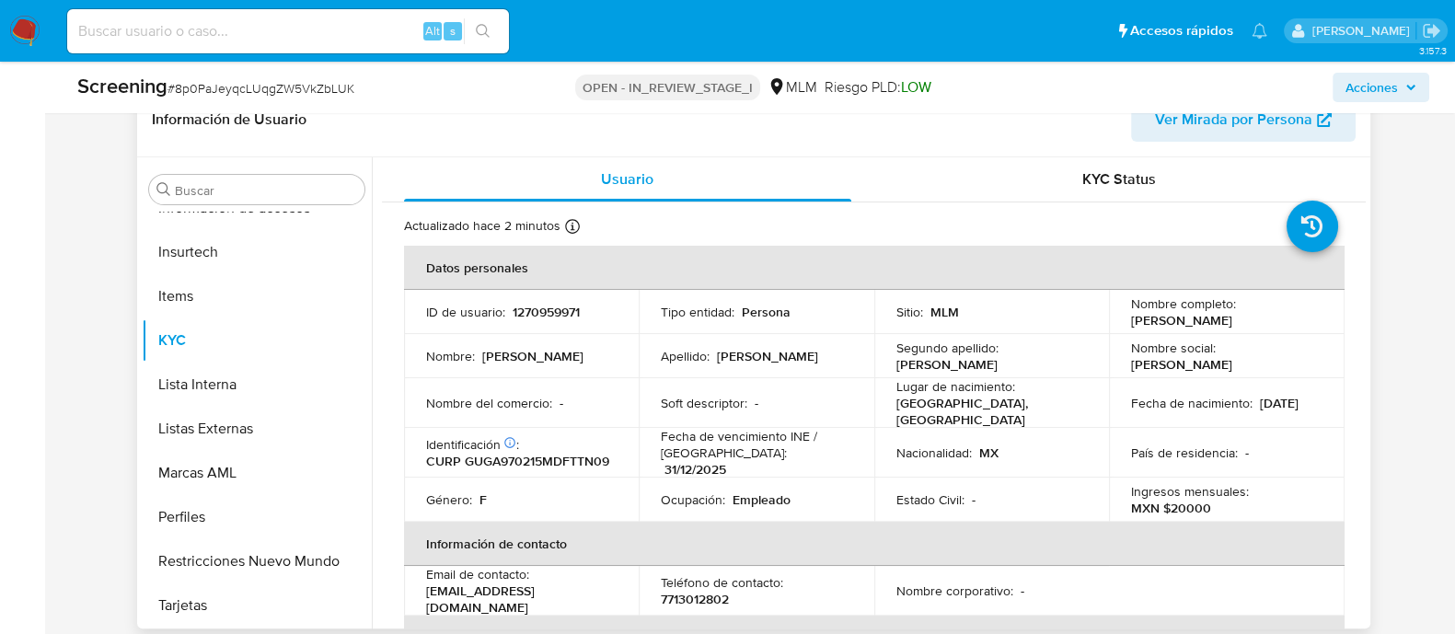
scroll to position [1035, 0]
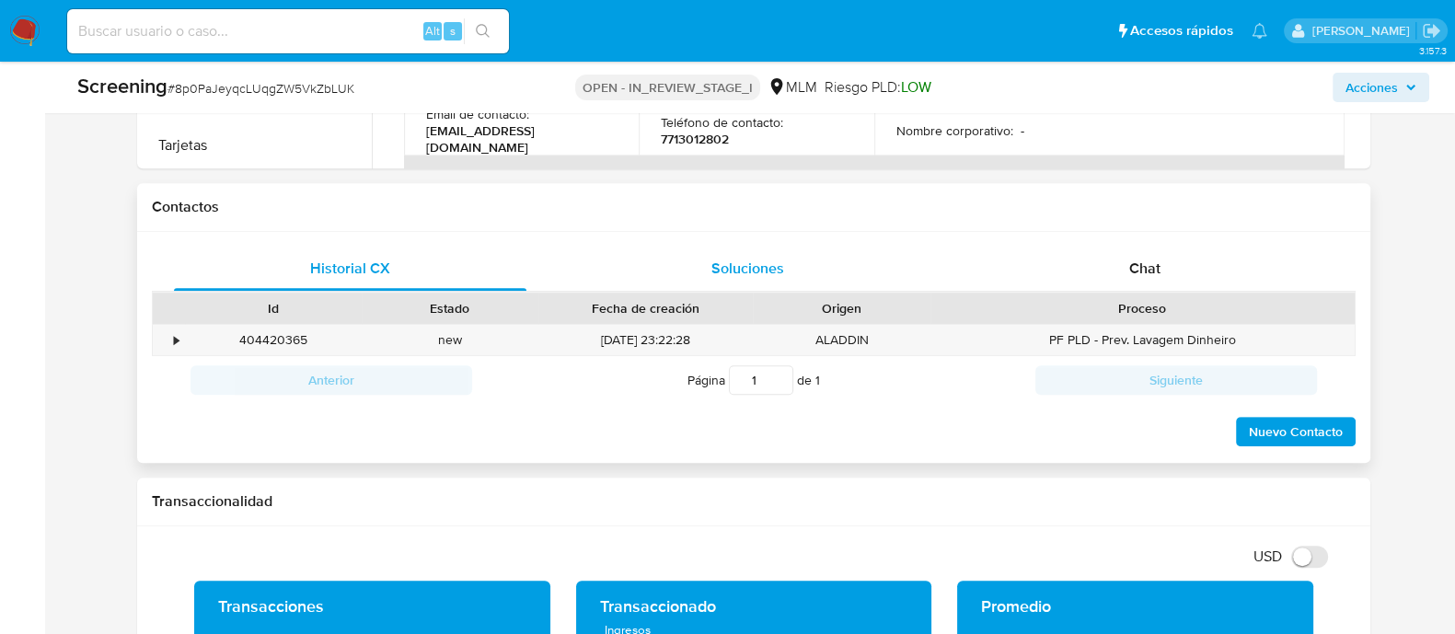
click at [735, 273] on span "Soluciones" at bounding box center [746, 268] width 73 height 21
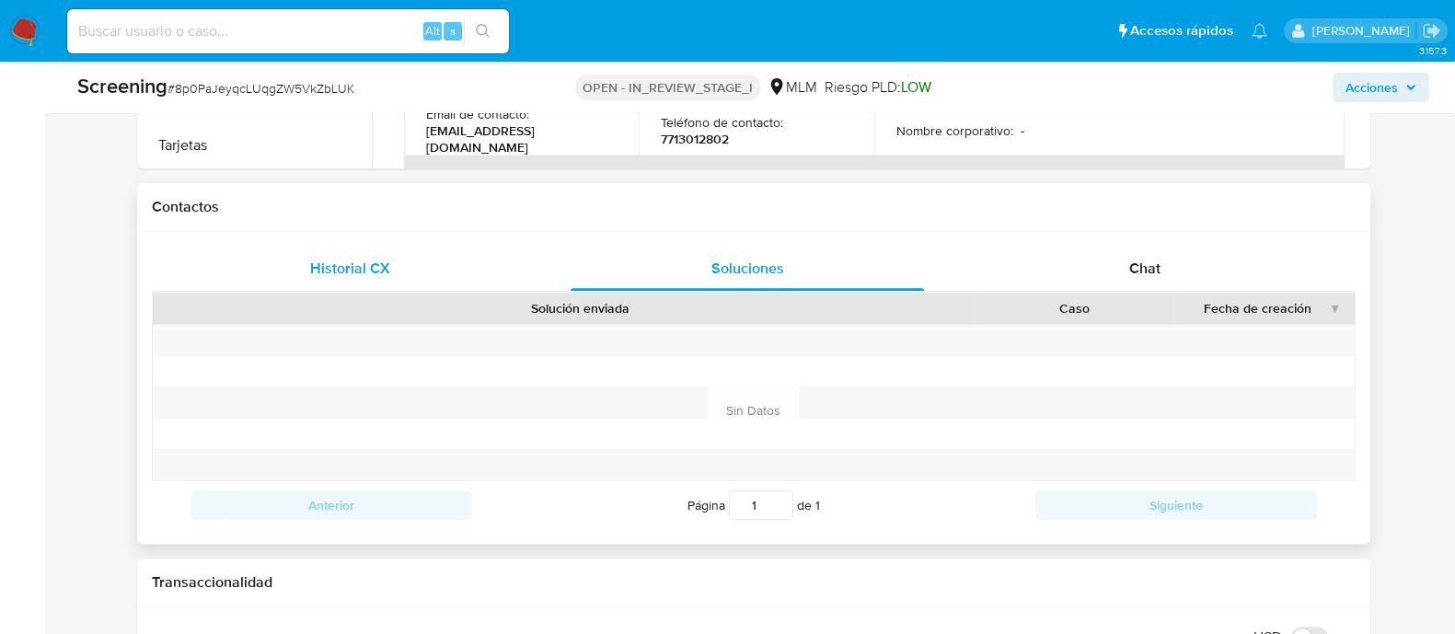
click at [359, 267] on span "Historial CX" at bounding box center [350, 268] width 80 height 21
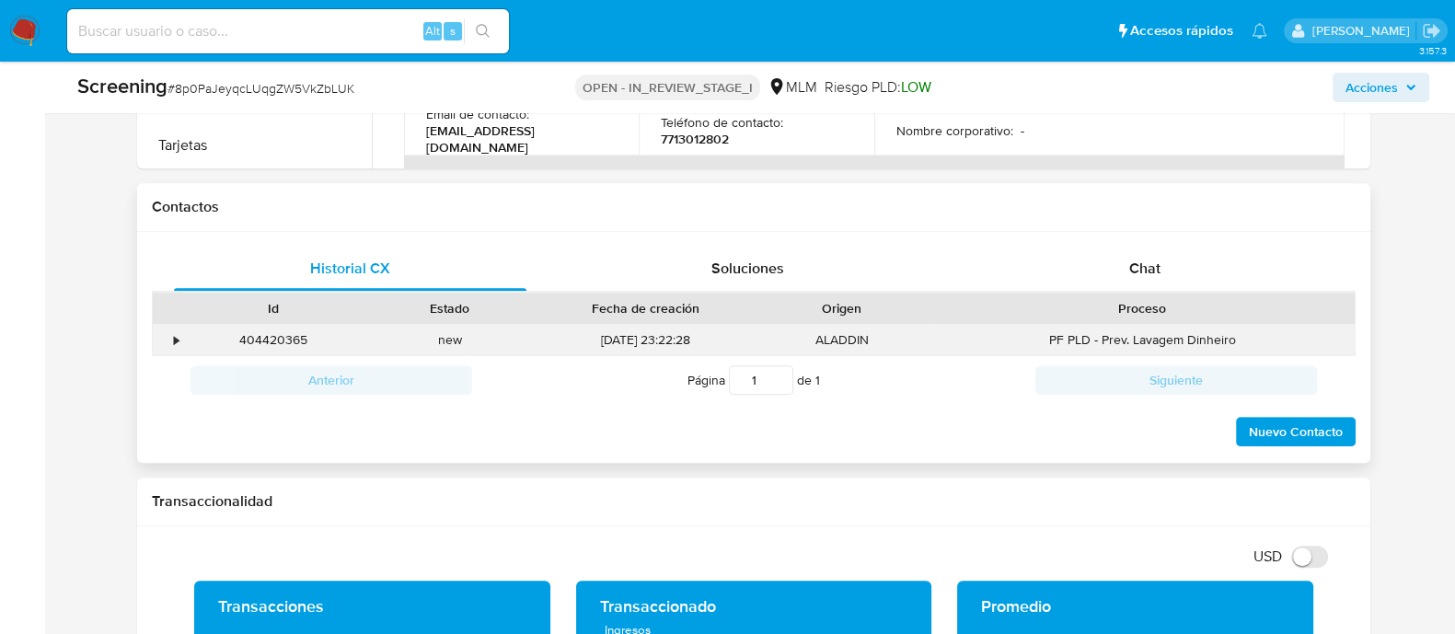
click at [183, 342] on div "•" at bounding box center [169, 340] width 32 height 30
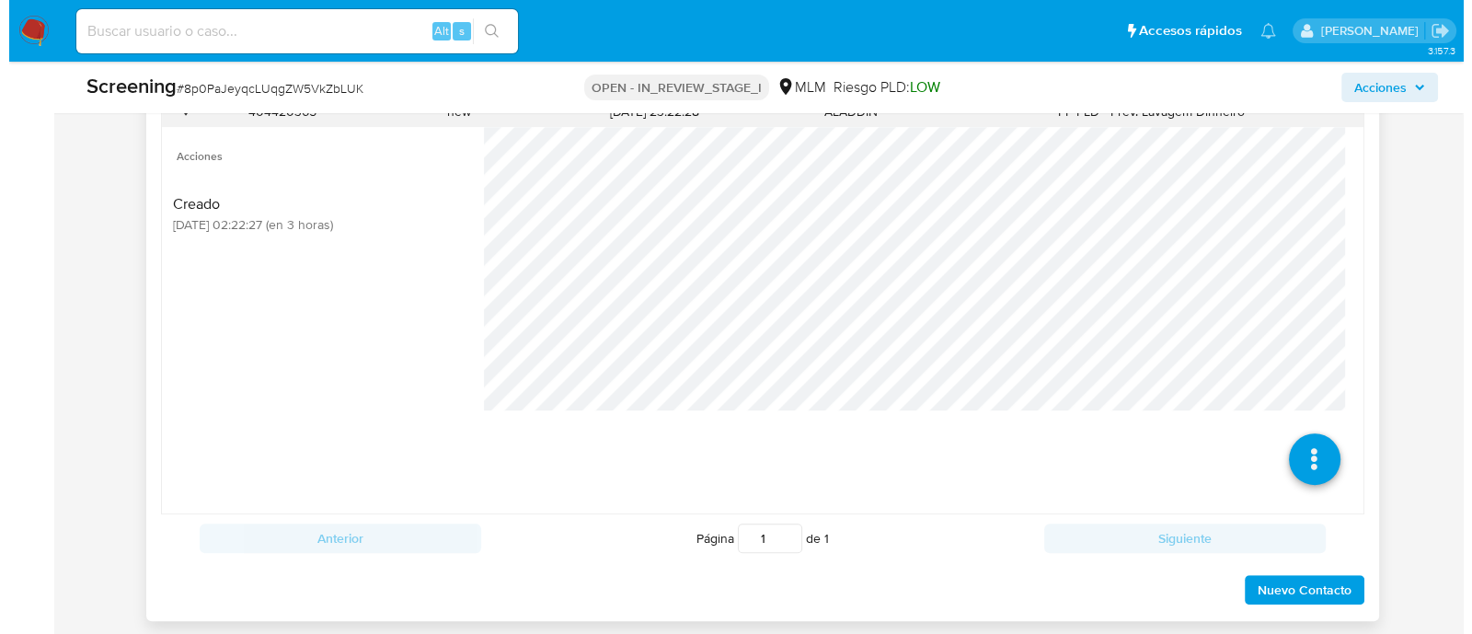
scroll to position [1265, 0]
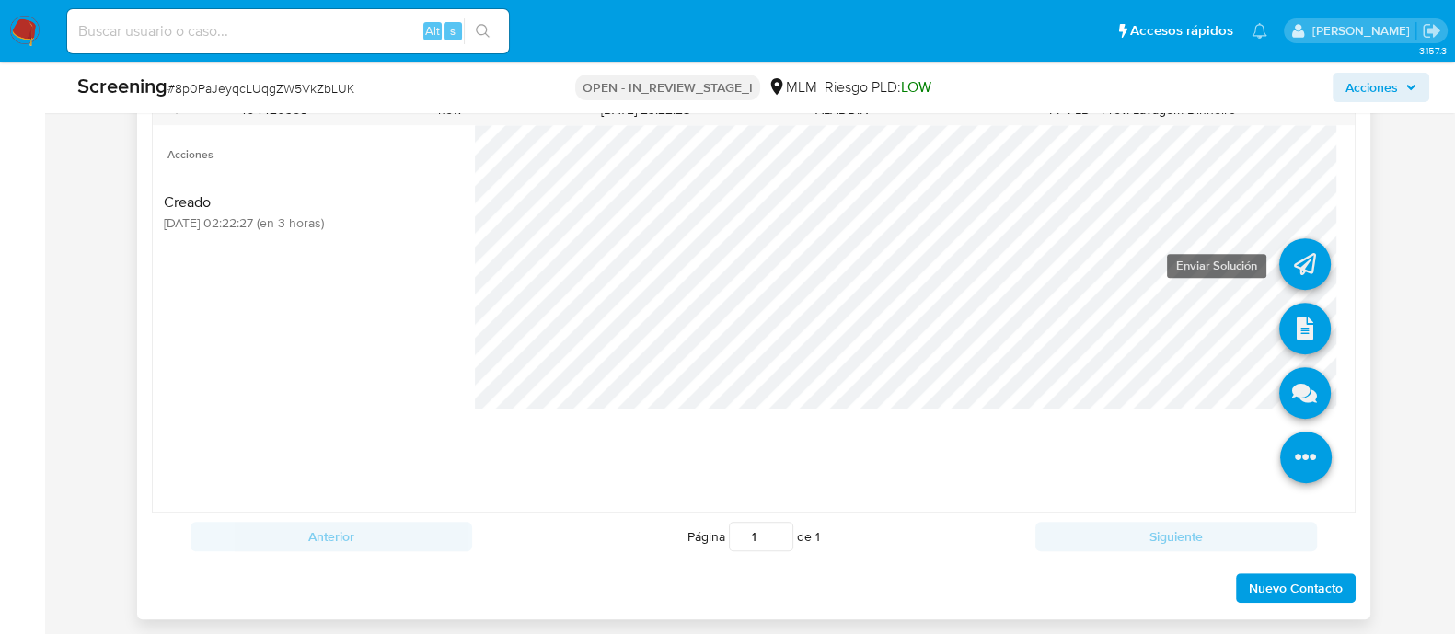
click at [1284, 268] on icon at bounding box center [1305, 264] width 52 height 52
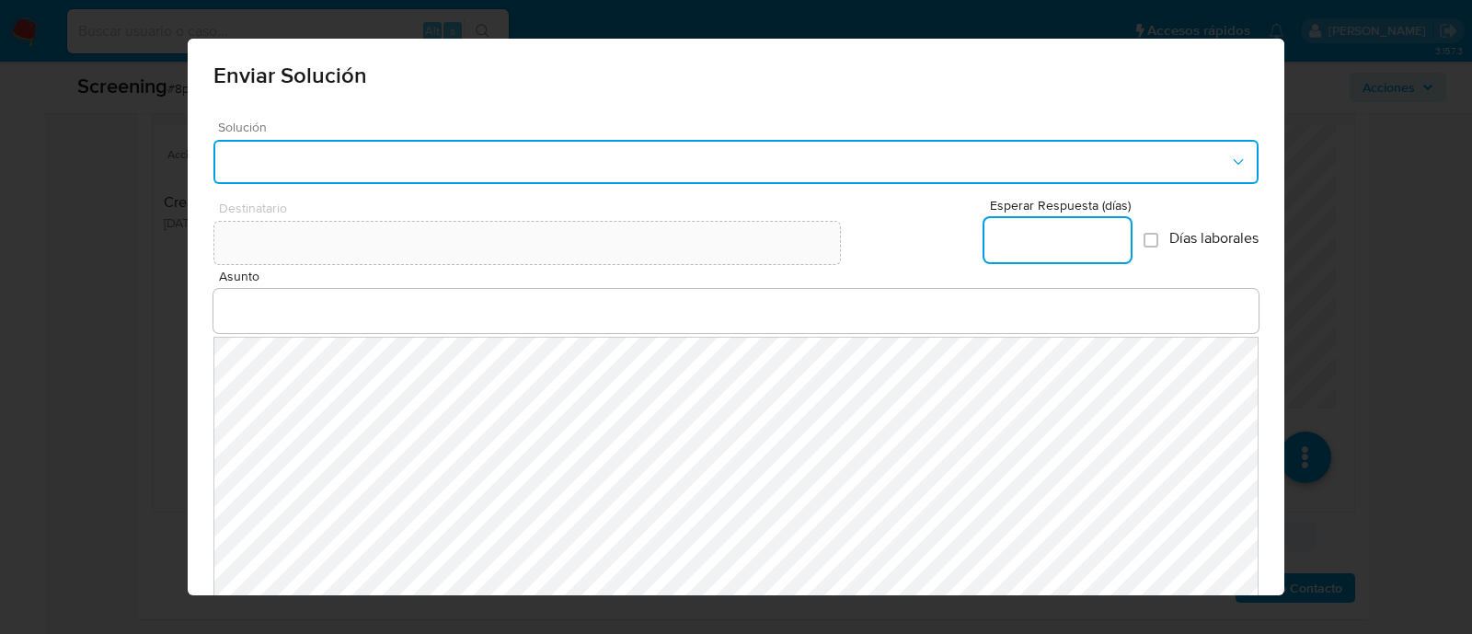
click at [552, 181] on button "button" at bounding box center [735, 162] width 1045 height 44
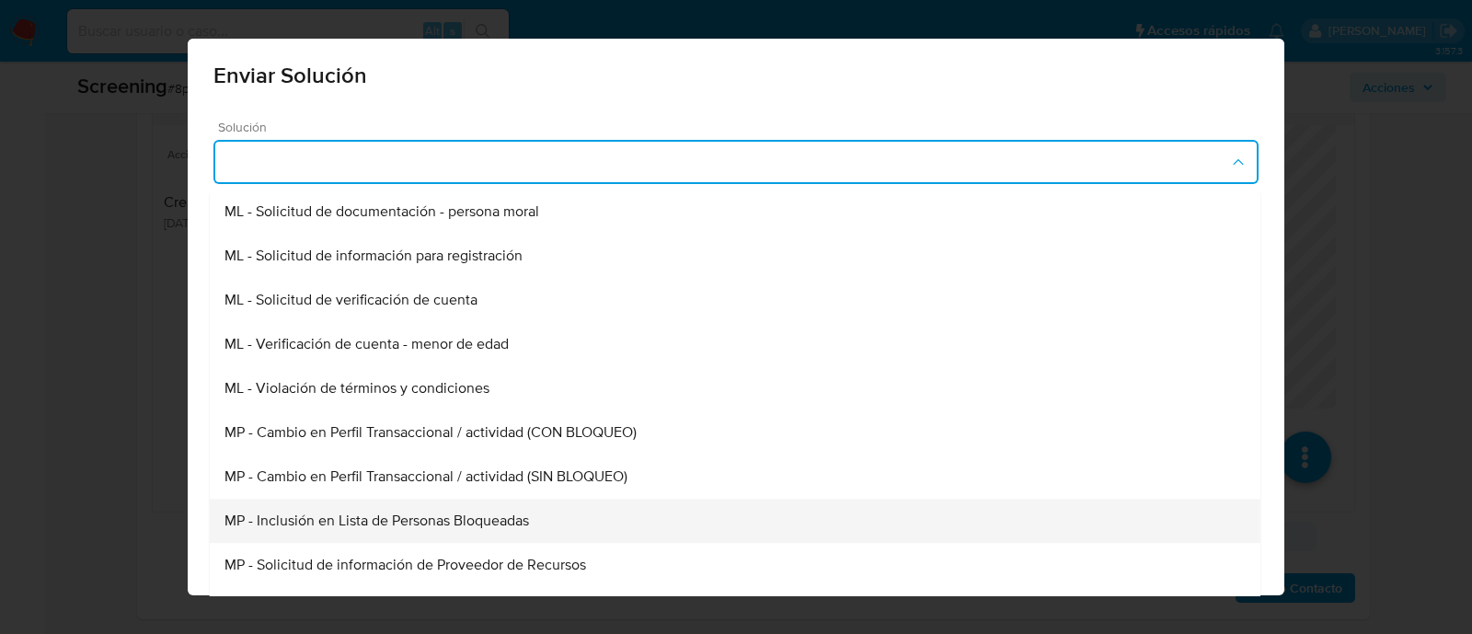
click at [418, 519] on span "MP - Inclusión en Lista de Personas Bloqueadas" at bounding box center [377, 521] width 305 height 18
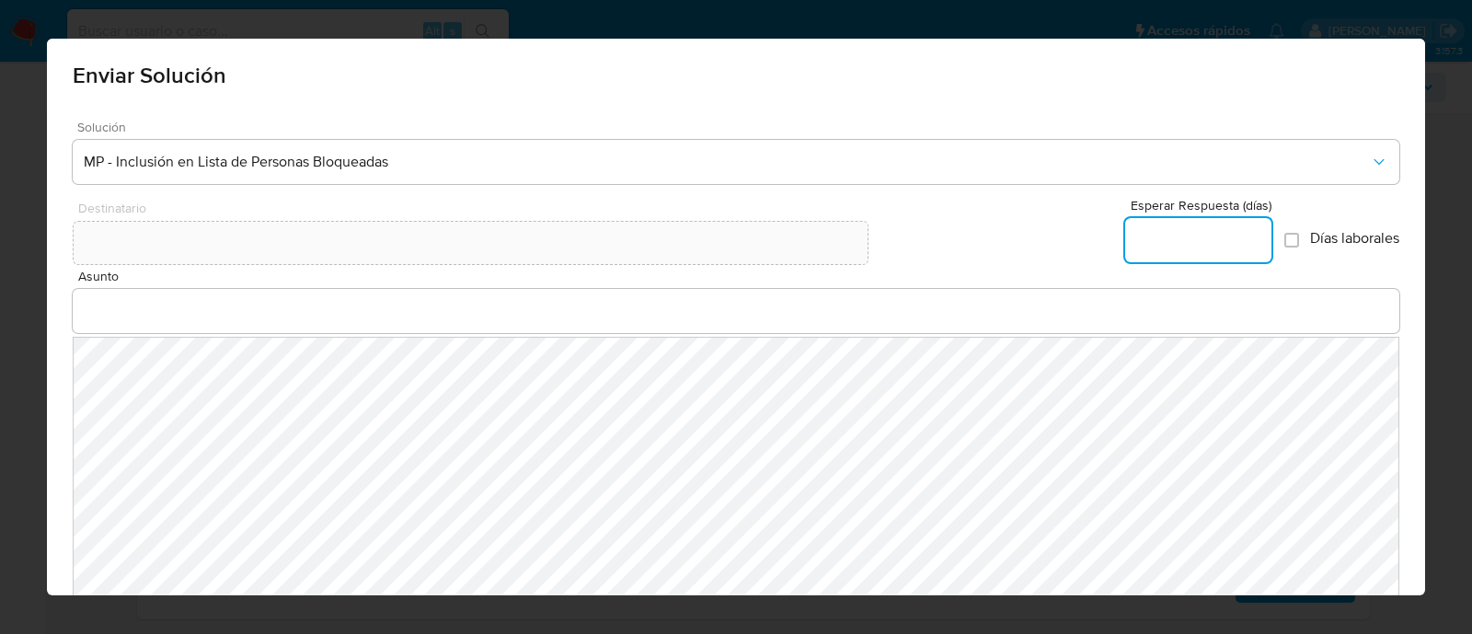
click at [1202, 247] on input "Esperar Respuesta (días)" at bounding box center [1198, 240] width 146 height 24
type input "0"
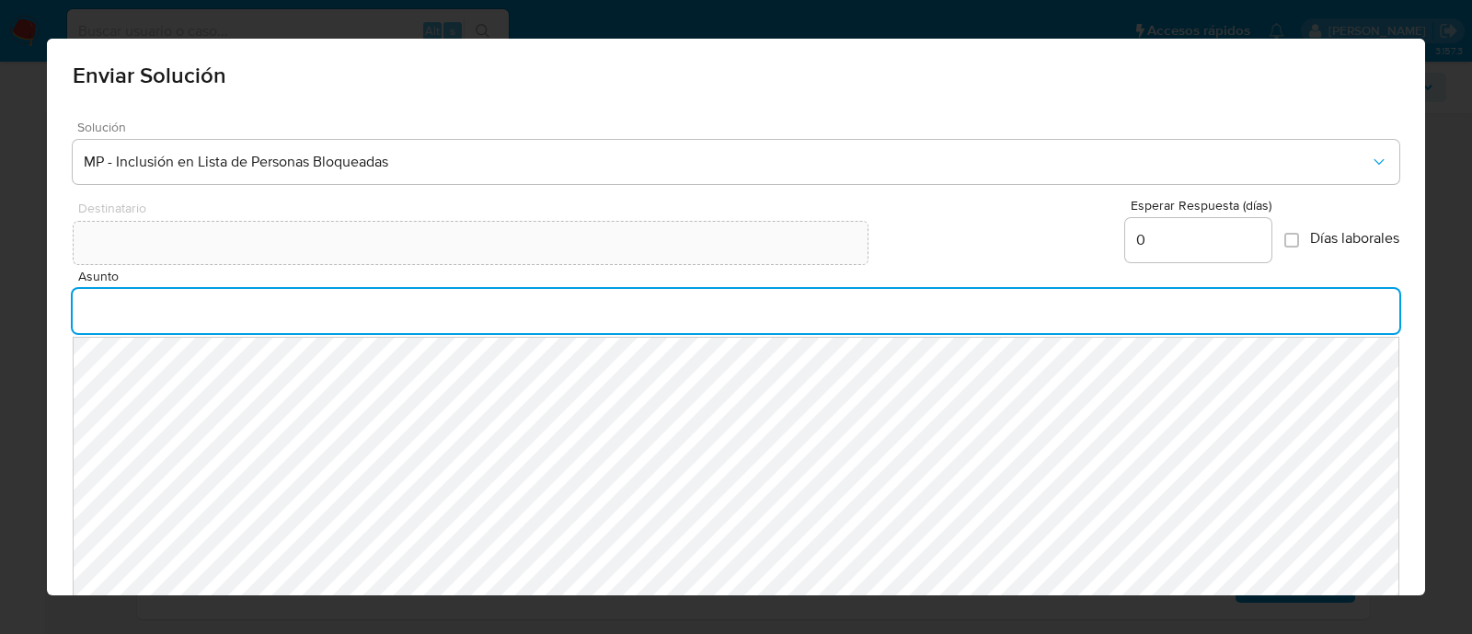
click at [193, 304] on input "Asunto" at bounding box center [737, 311] width 1328 height 24
type input "INFORMACION IMPORTANTE DE TU CUENTA MERCADO PAGO"
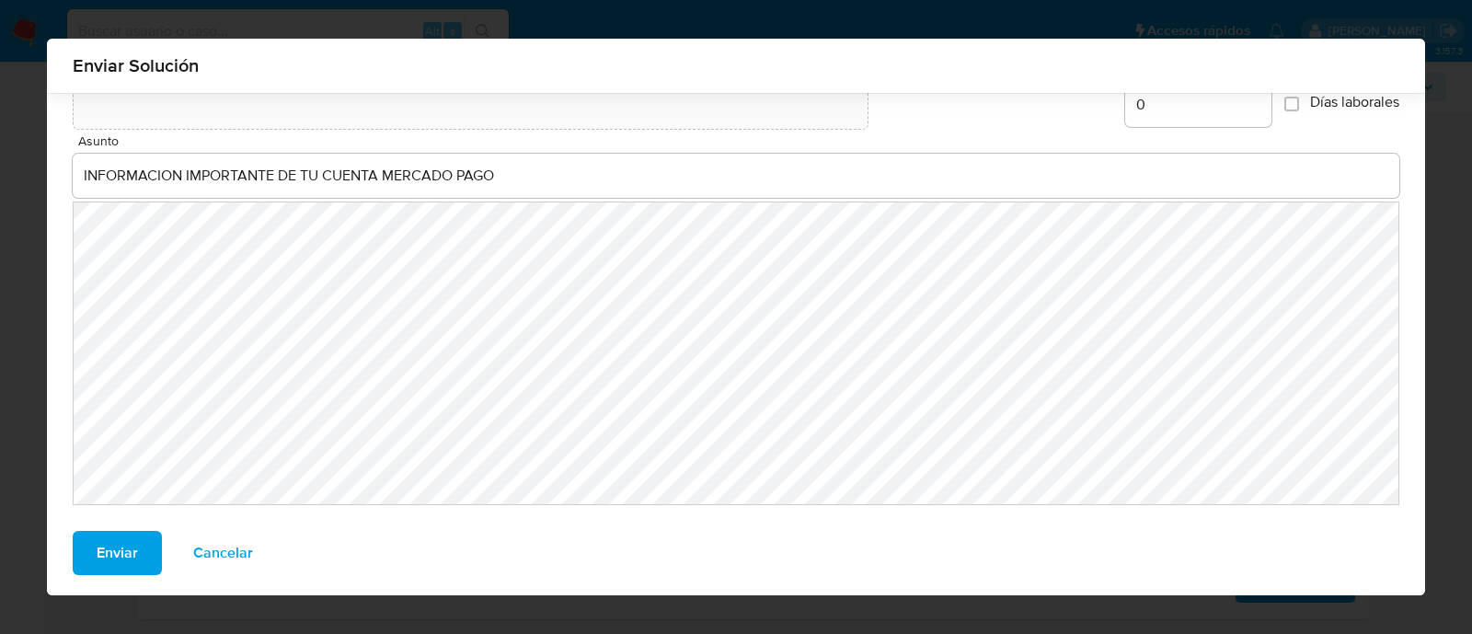
scroll to position [127, 0]
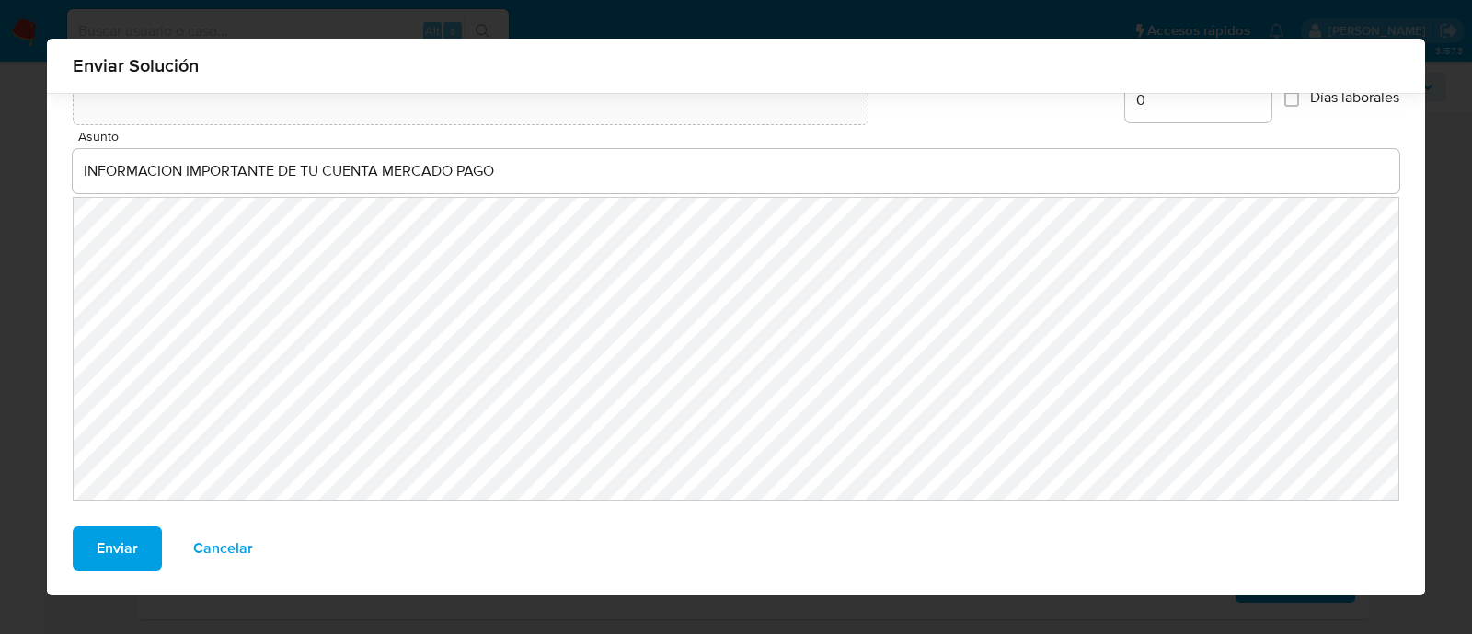
click at [97, 545] on span "Enviar" at bounding box center [117, 548] width 41 height 40
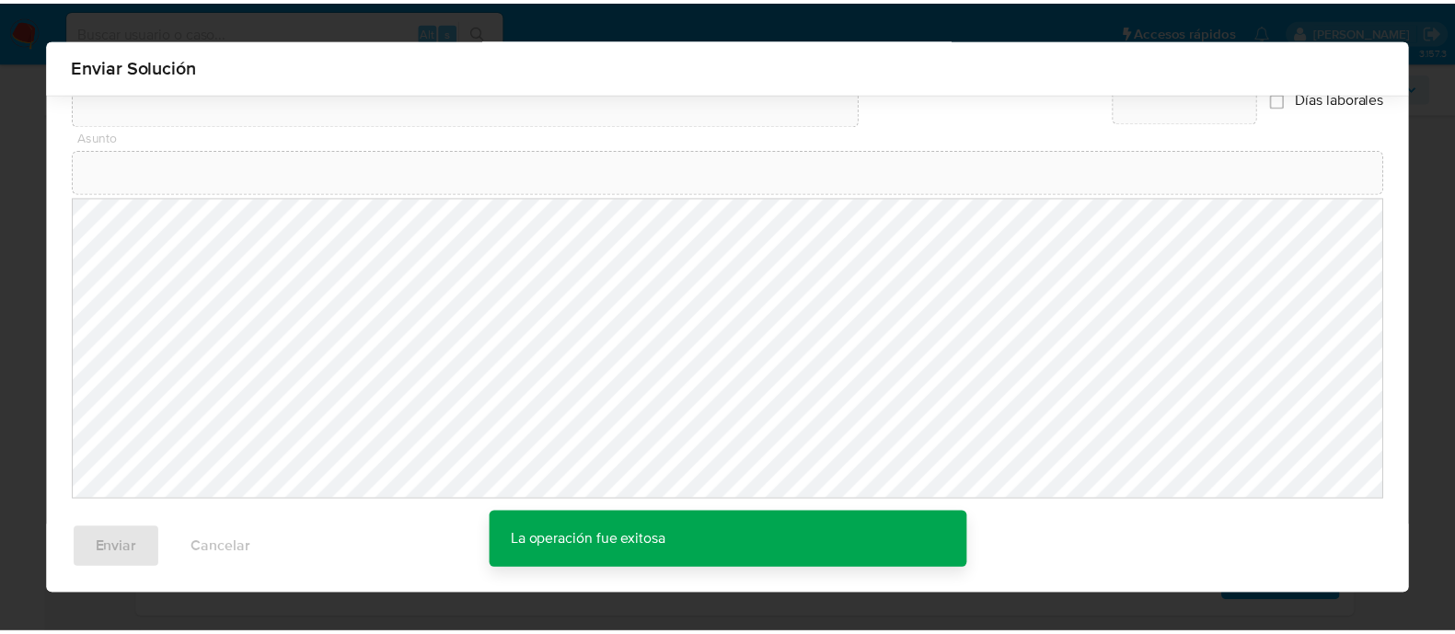
scroll to position [100, 0]
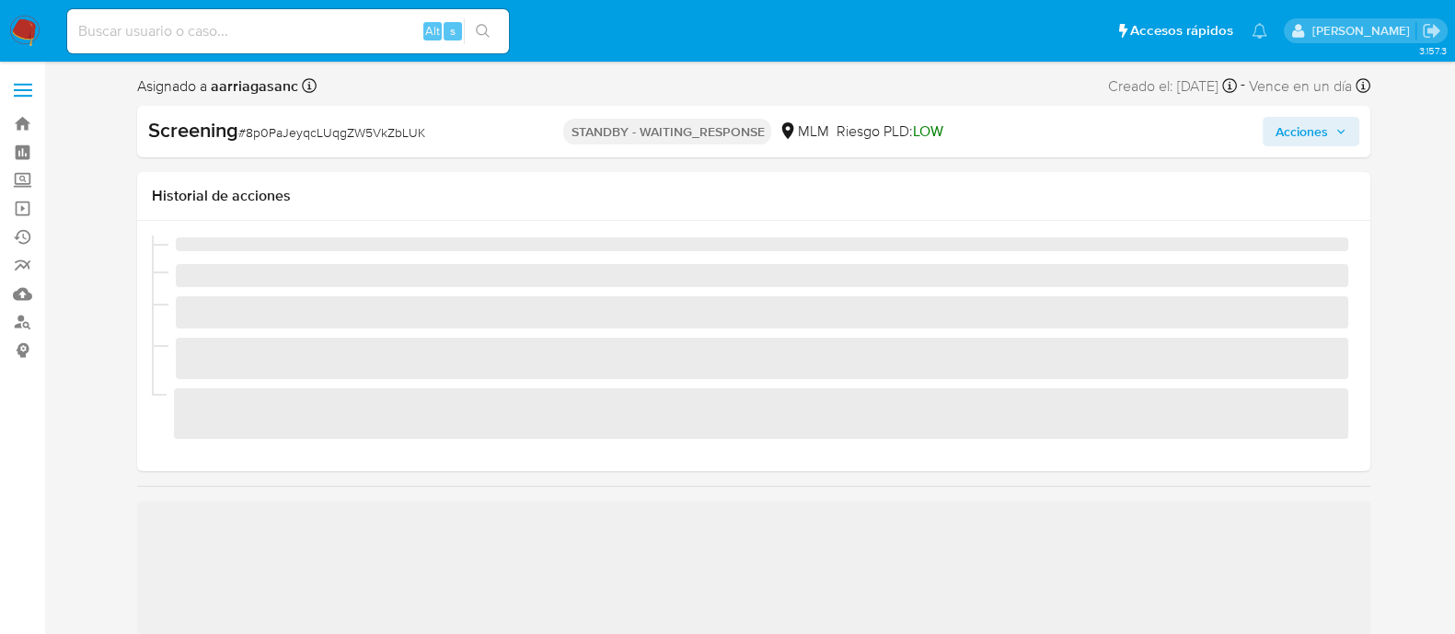
scroll to position [777, 0]
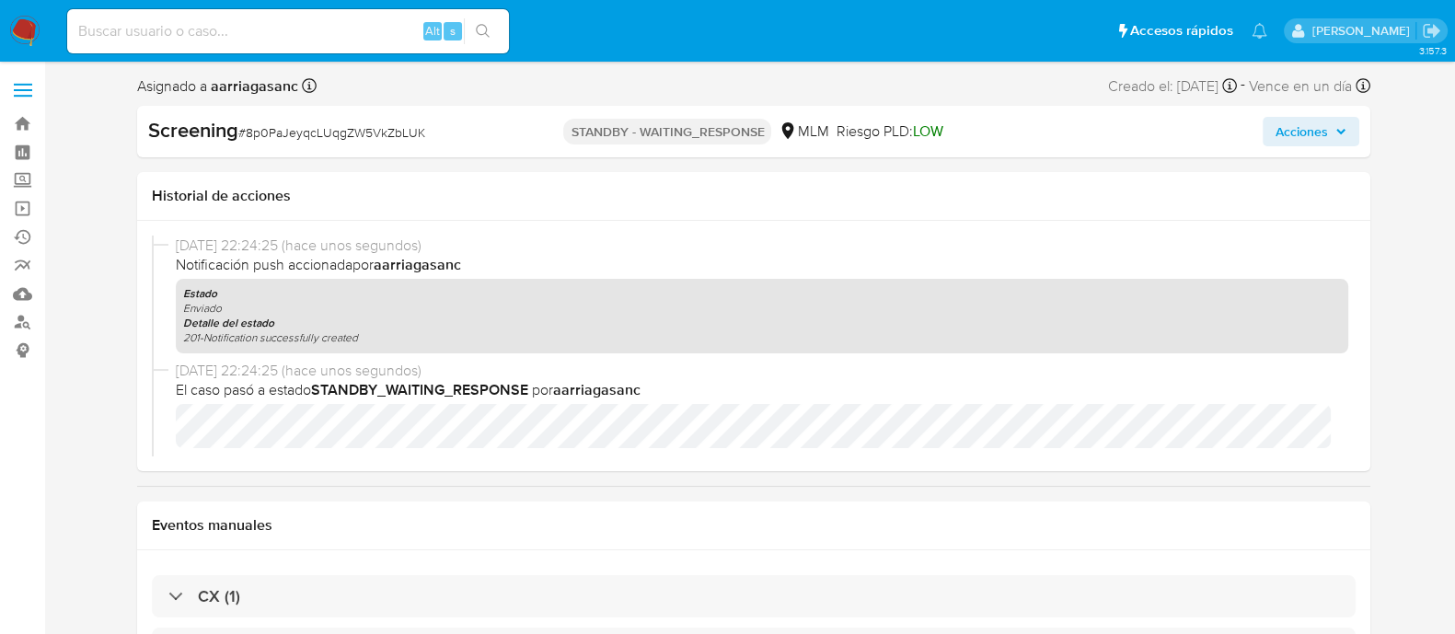
select select "10"
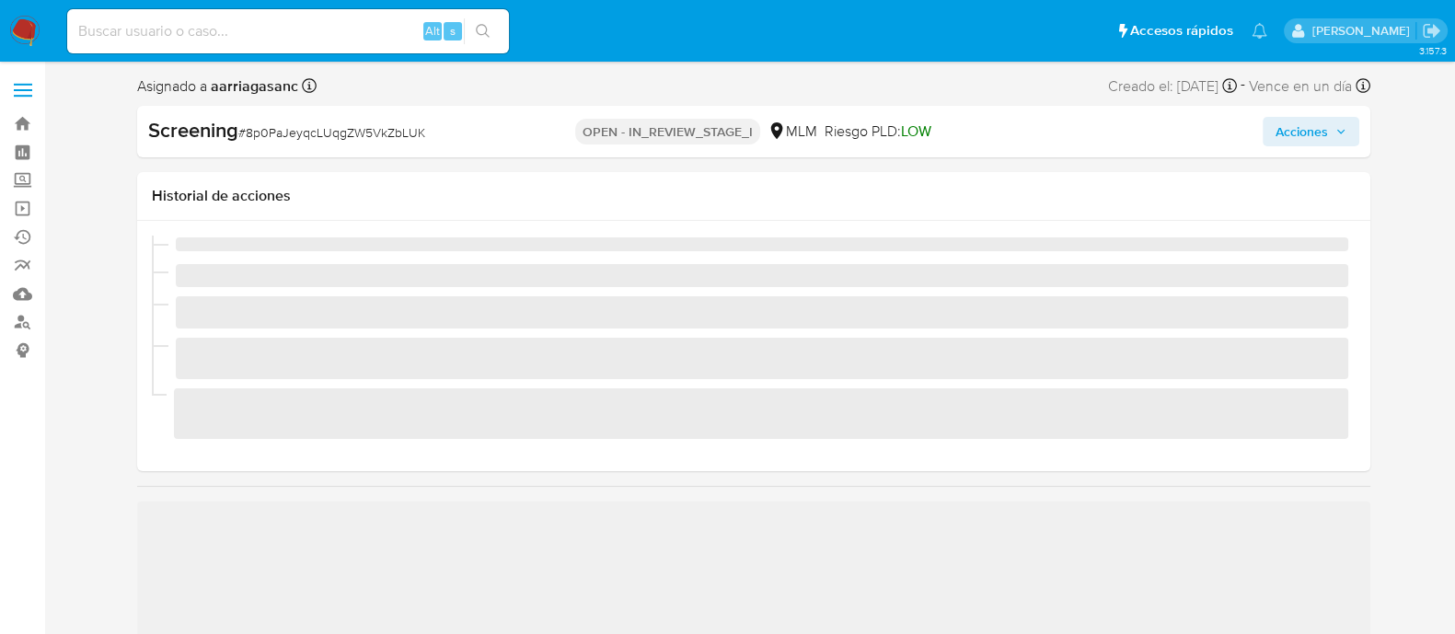
scroll to position [777, 0]
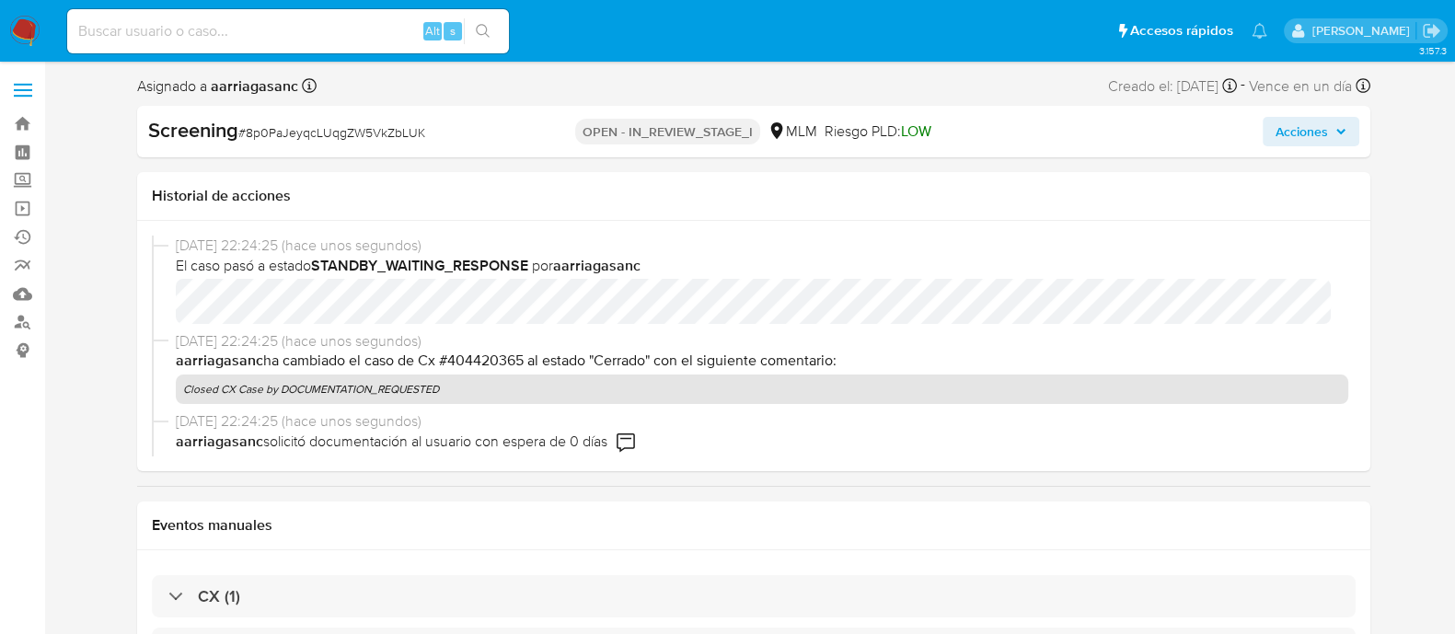
select select "10"
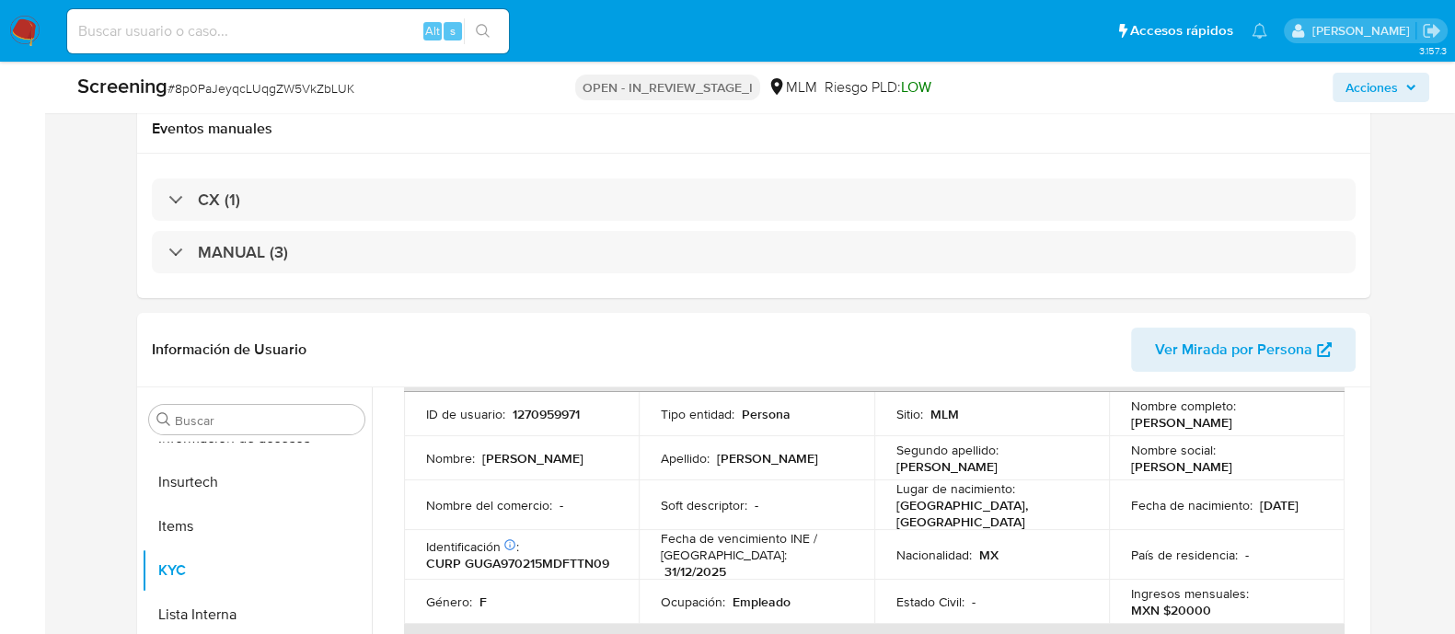
scroll to position [0, 0]
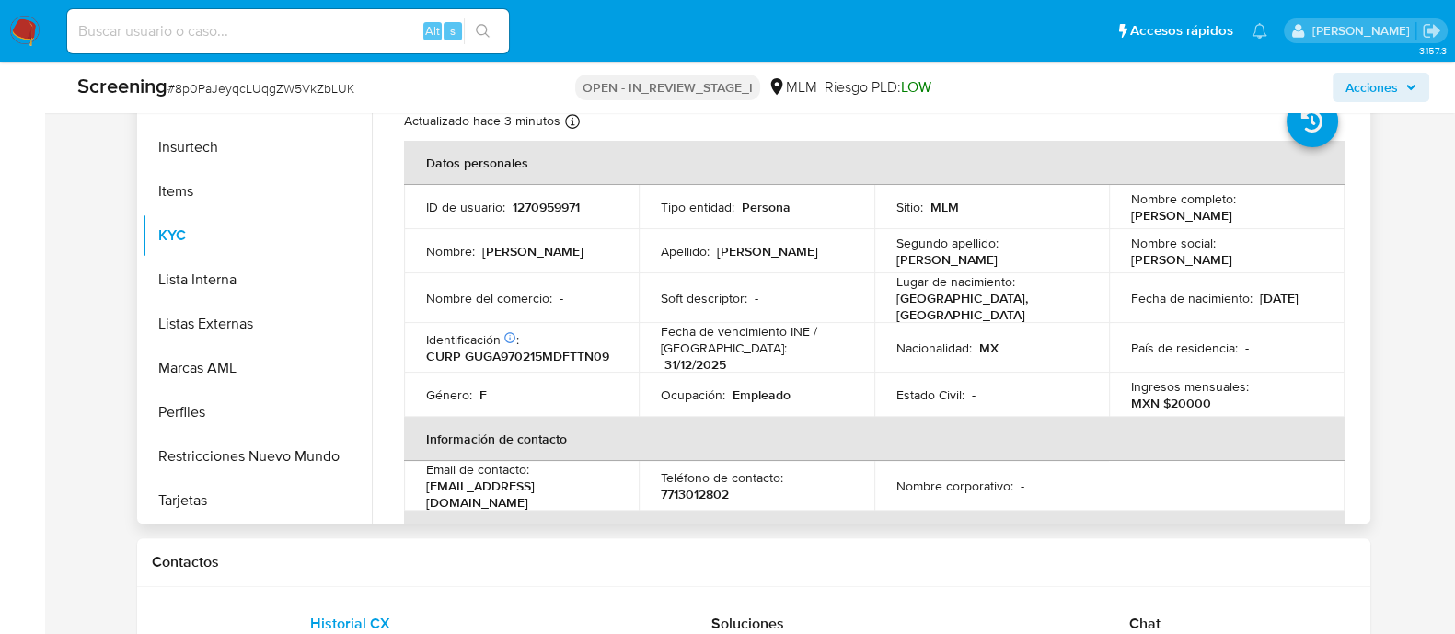
scroll to position [690, 0]
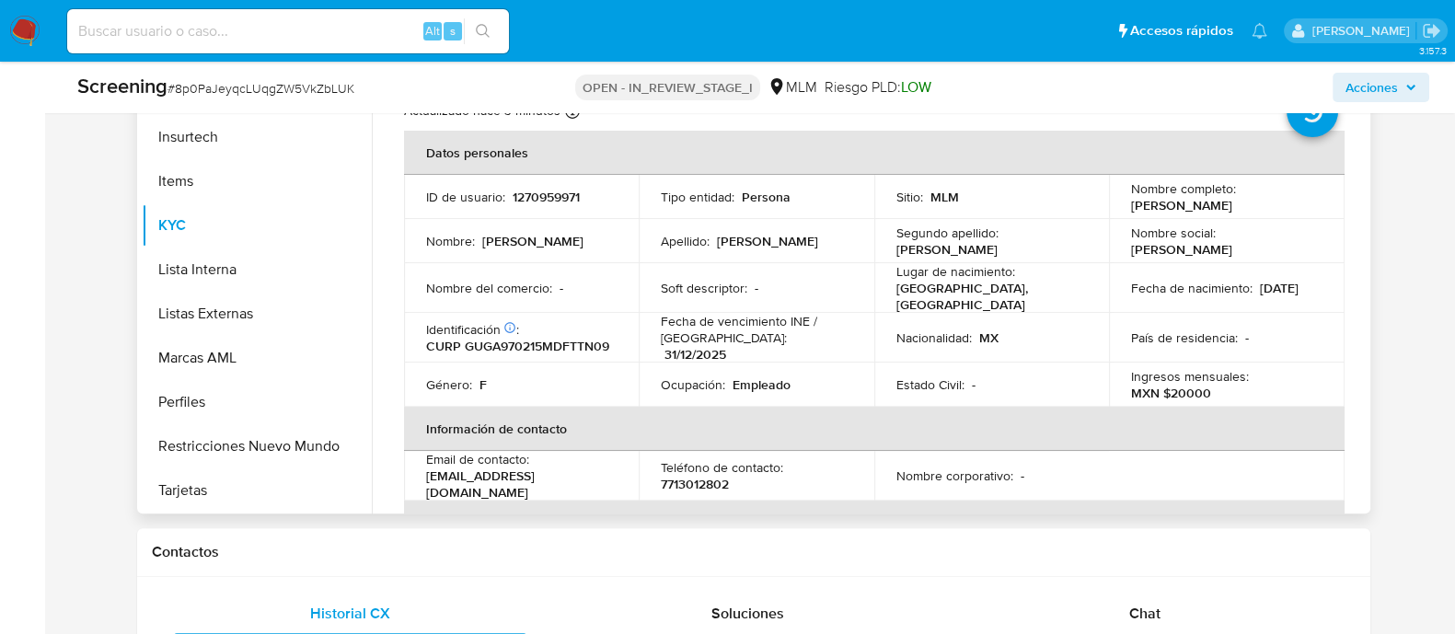
drag, startPoint x: 1127, startPoint y: 196, endPoint x: 1197, endPoint y: 219, distance: 73.6
click at [1197, 213] on p "[PERSON_NAME]" at bounding box center [1181, 205] width 101 height 17
copy p "[PERSON_NAME]"
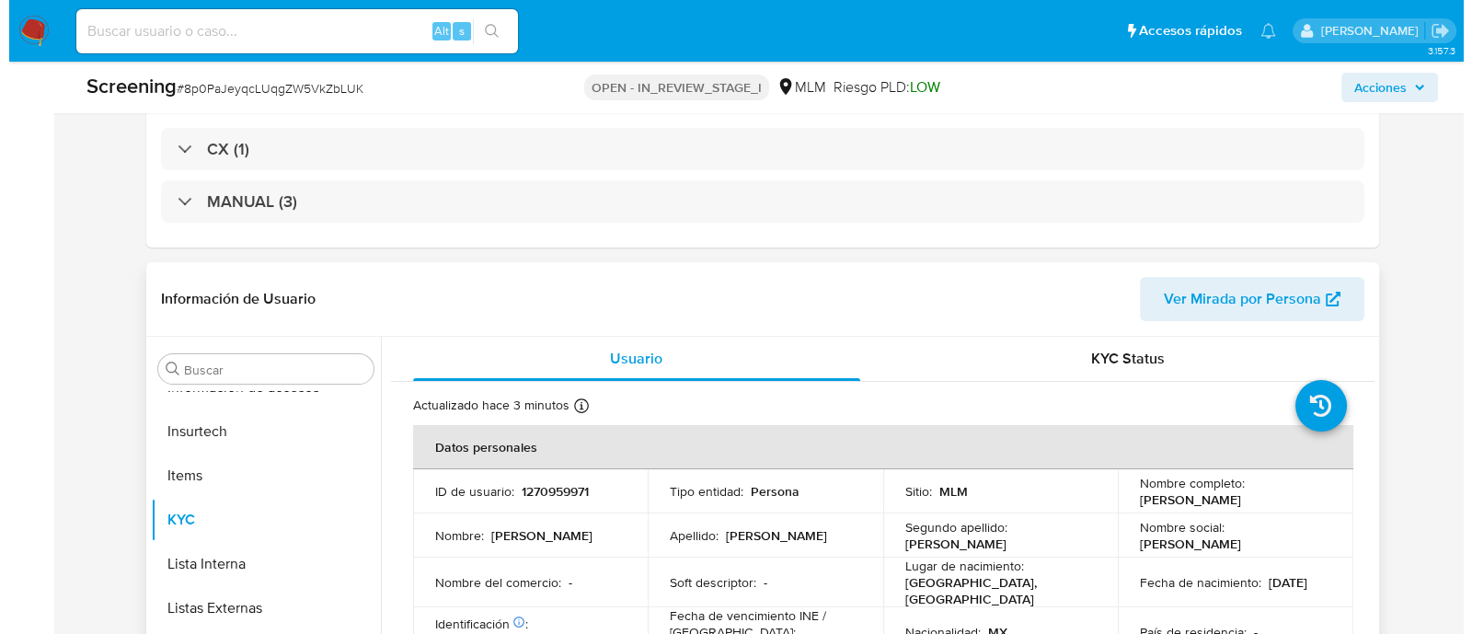
scroll to position [459, 0]
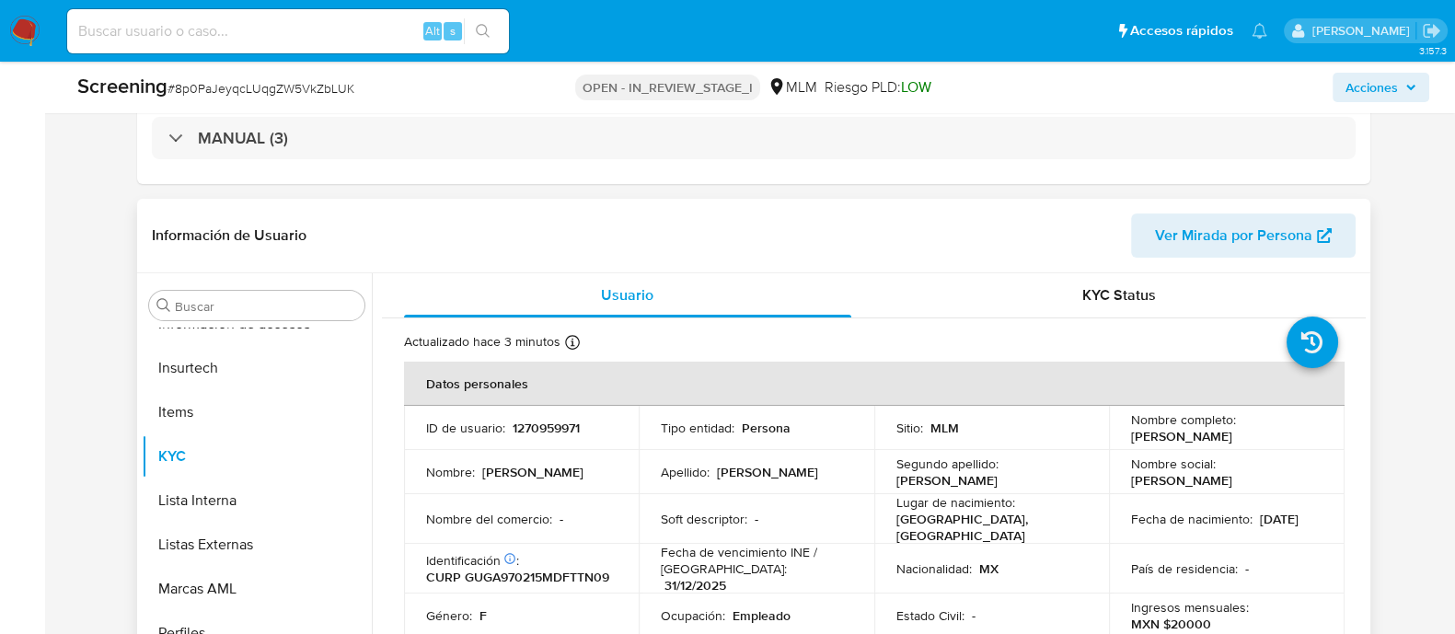
drag, startPoint x: 1126, startPoint y: 526, endPoint x: 1219, endPoint y: 521, distance: 93.1
click at [1219, 521] on div "Fecha de nacimiento : 15/02/1997" at bounding box center [1226, 519] width 191 height 17
copy p "[DATE]"
click at [1346, 89] on span "Acciones" at bounding box center [1371, 87] width 52 height 29
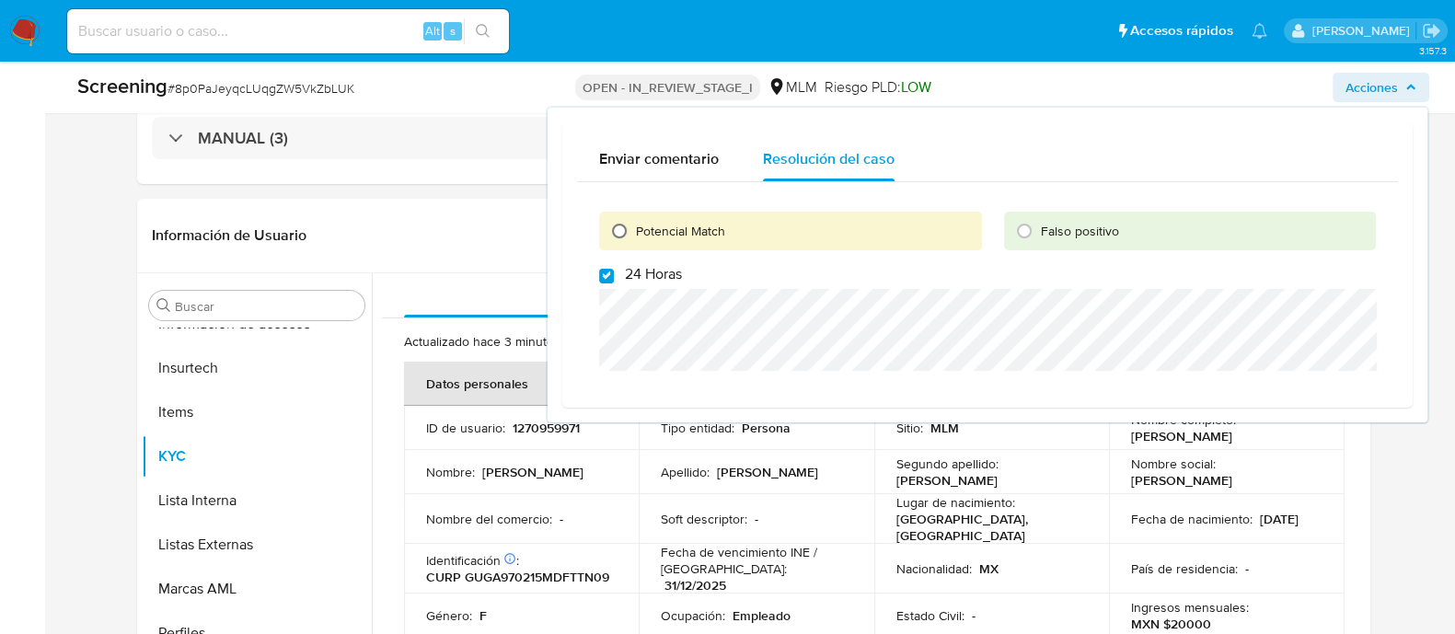
click at [610, 224] on input "Potencial Match" at bounding box center [619, 230] width 29 height 29
radio input "true"
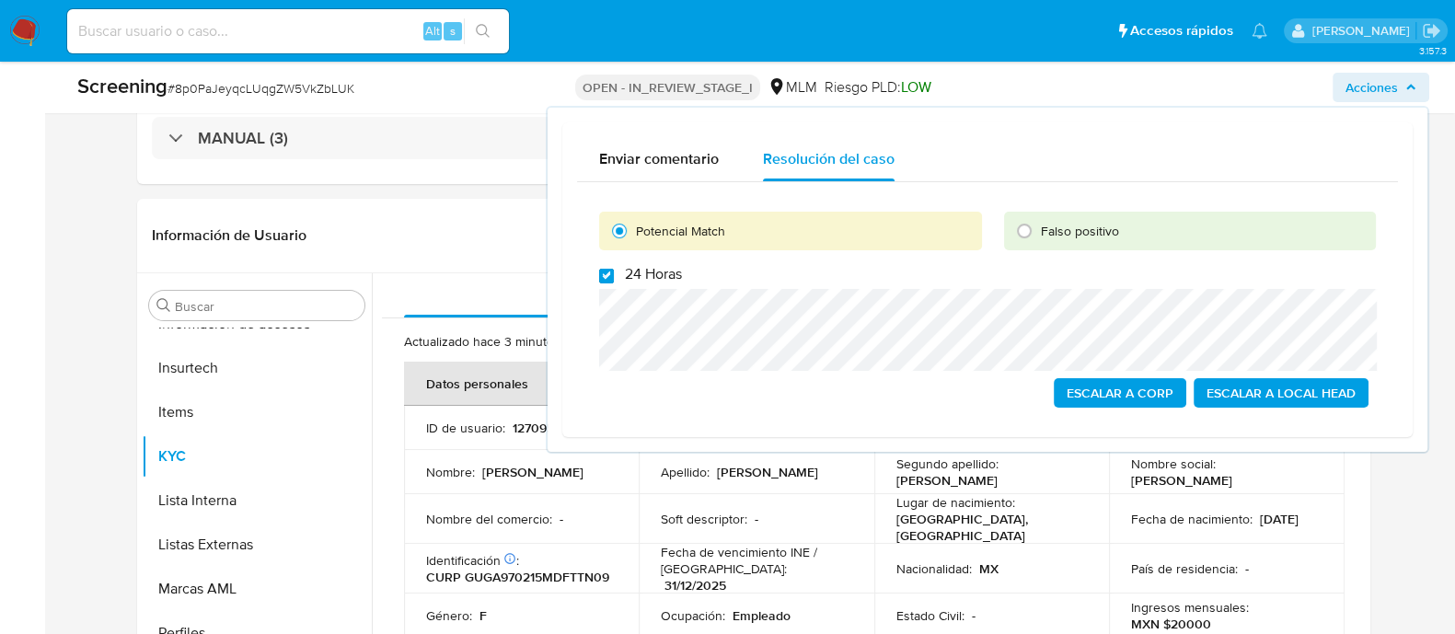
click at [602, 278] on input "24 Horas" at bounding box center [606, 276] width 15 height 15
click at [605, 273] on input "24 Horas" at bounding box center [606, 276] width 15 height 15
checkbox input "true"
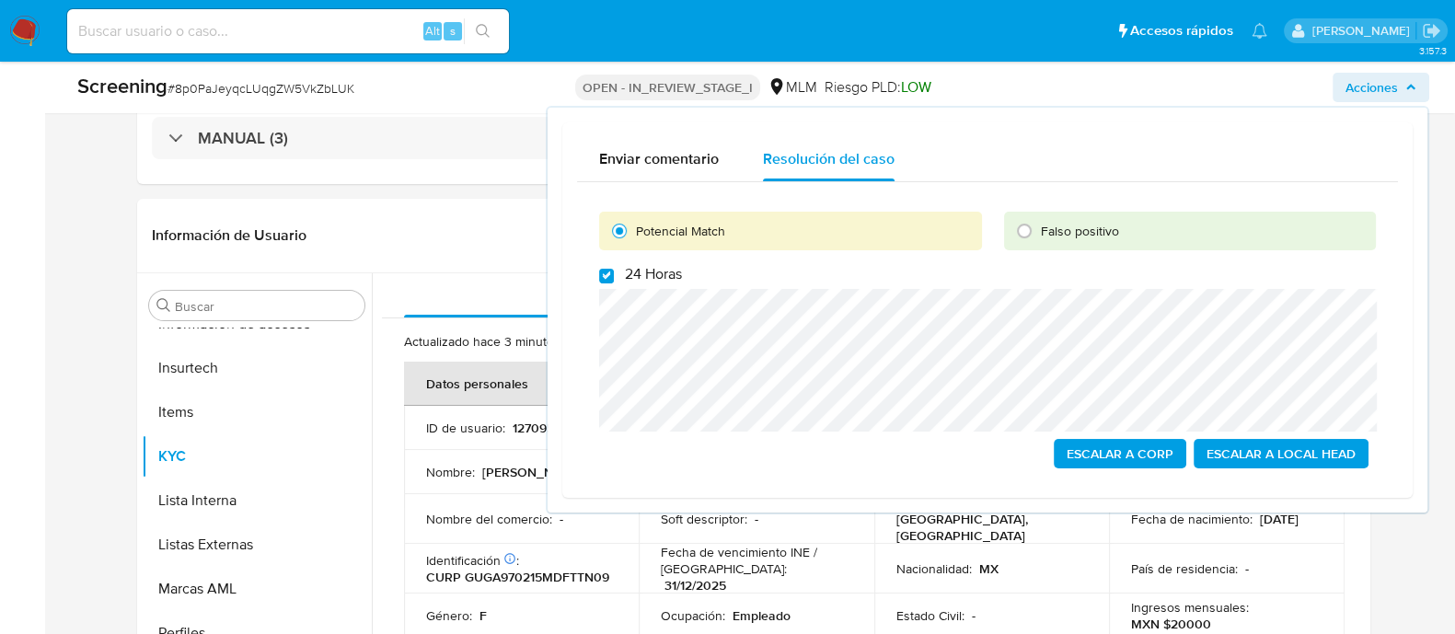
click at [1256, 455] on span "Escalar a Local Head" at bounding box center [1280, 454] width 149 height 26
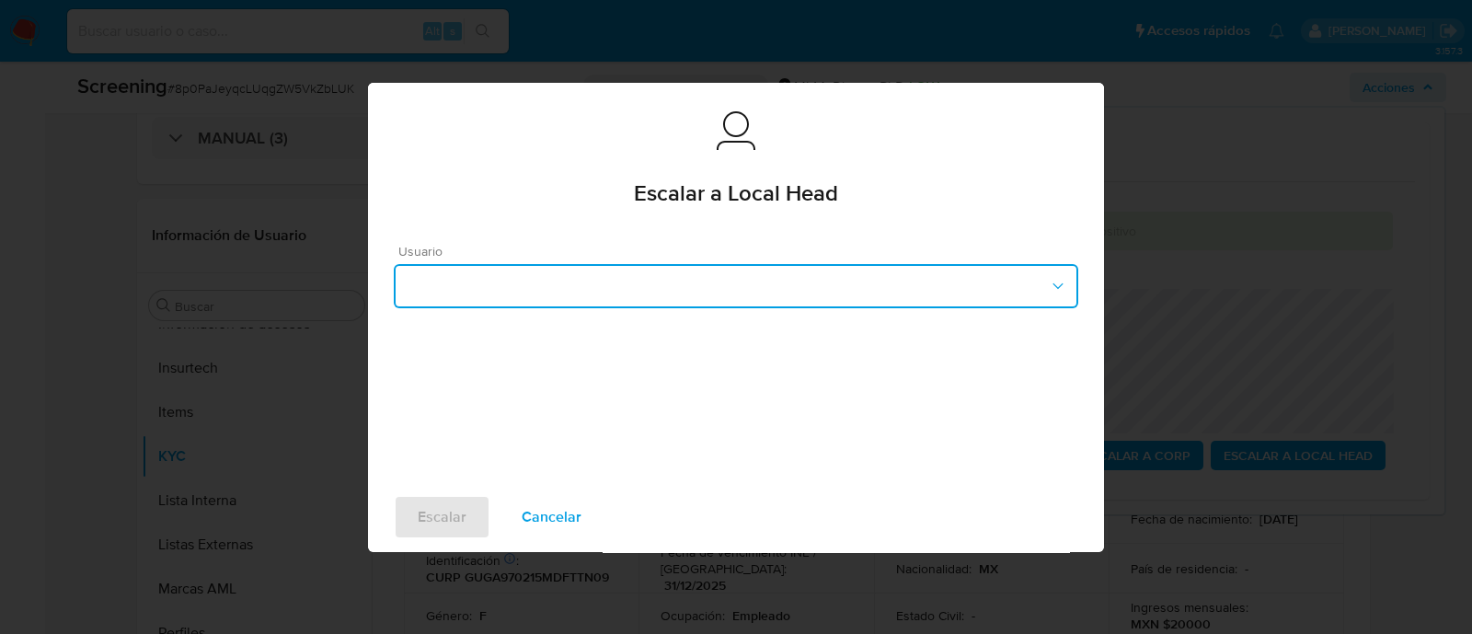
click at [800, 295] on button "button" at bounding box center [736, 286] width 685 height 44
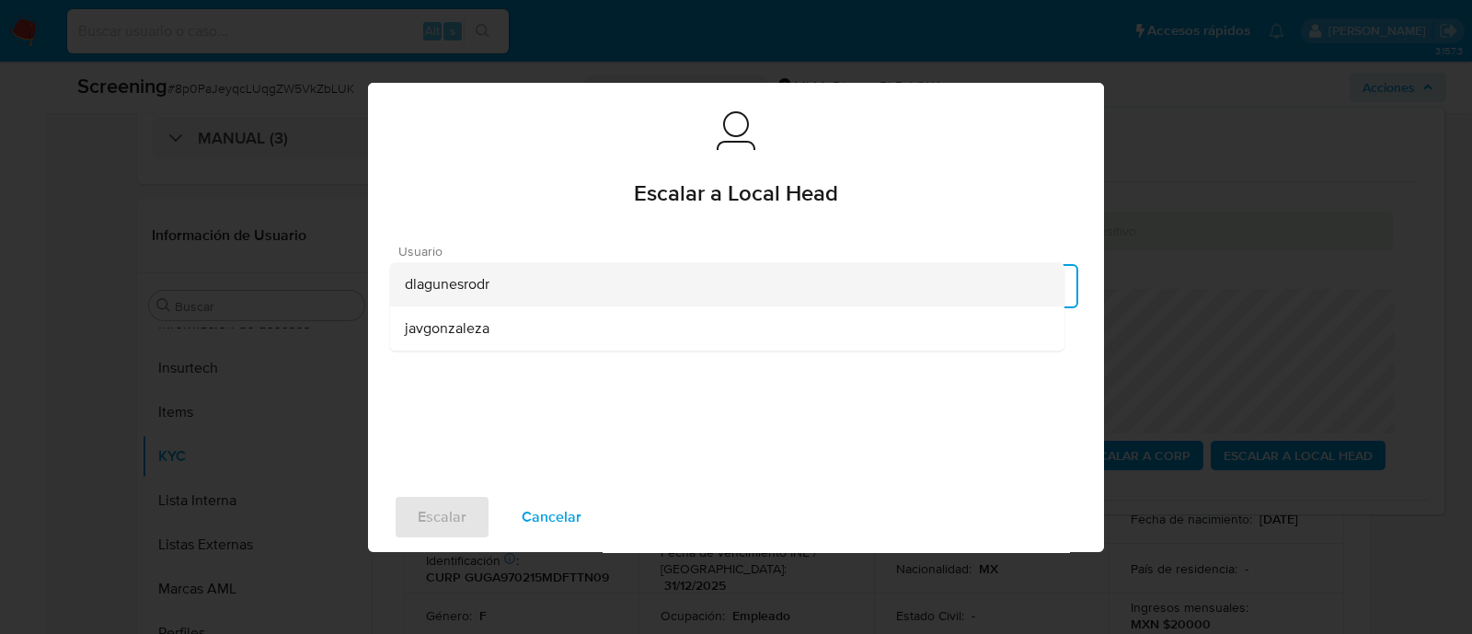
click at [490, 297] on div "dlagunesrodr" at bounding box center [727, 284] width 645 height 44
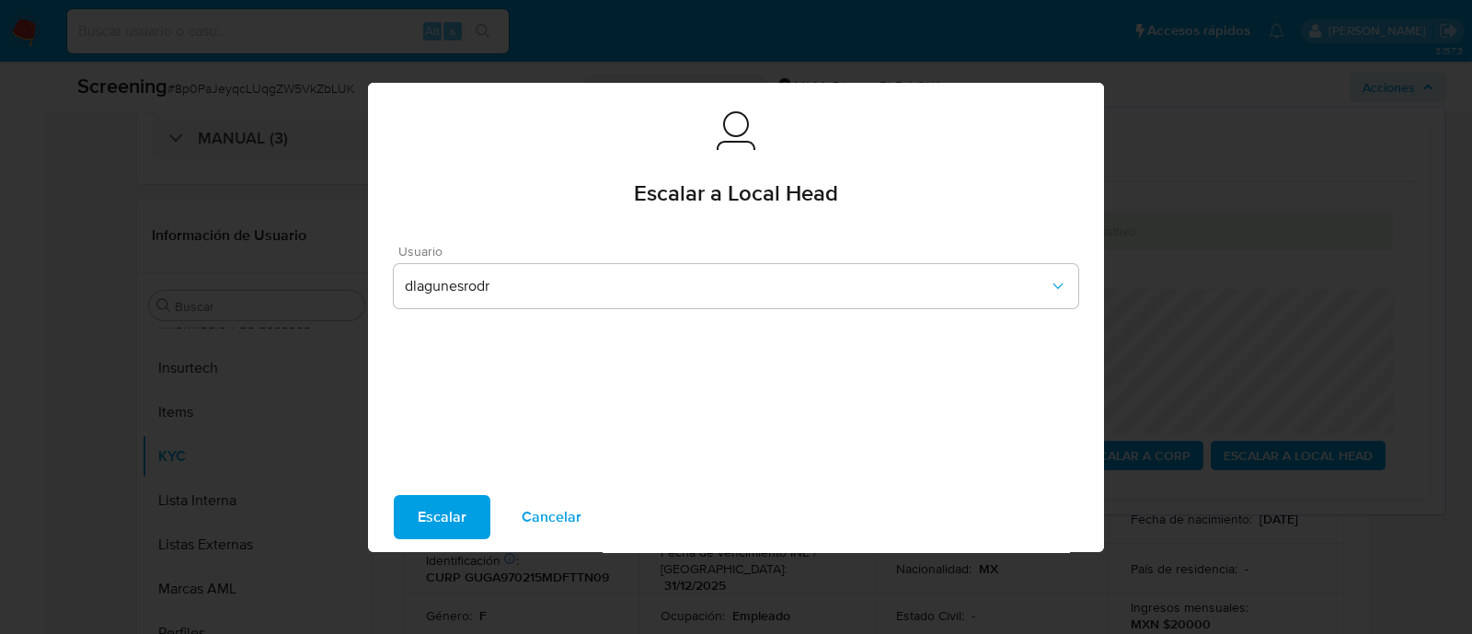
click at [444, 533] on span "Escalar" at bounding box center [442, 517] width 49 height 40
click at [451, 517] on span "Escalar" at bounding box center [442, 517] width 49 height 40
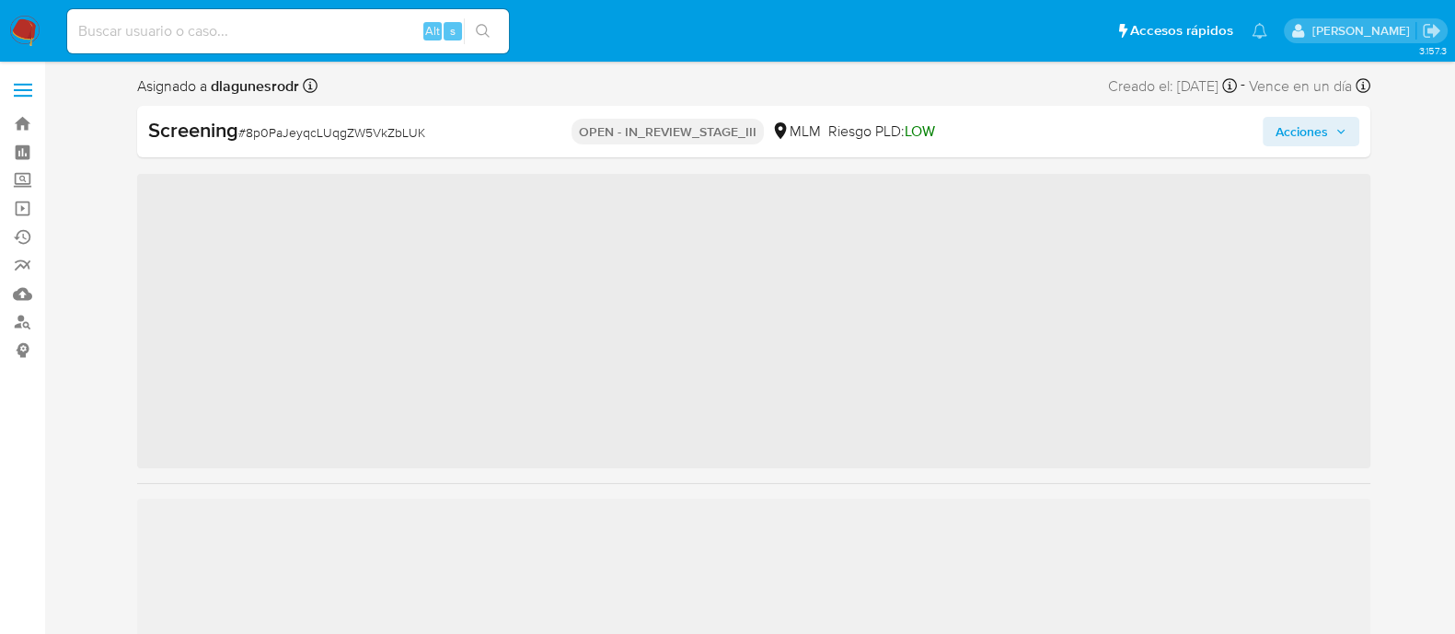
scroll to position [777, 0]
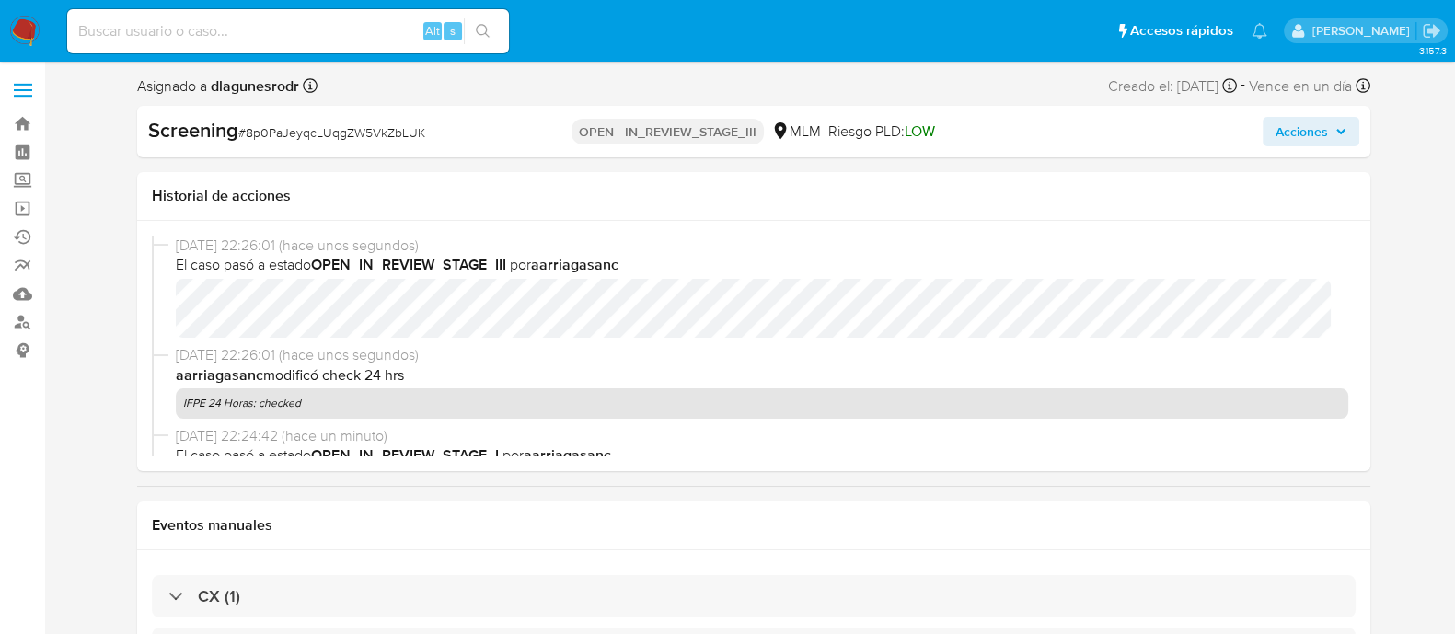
select select "10"
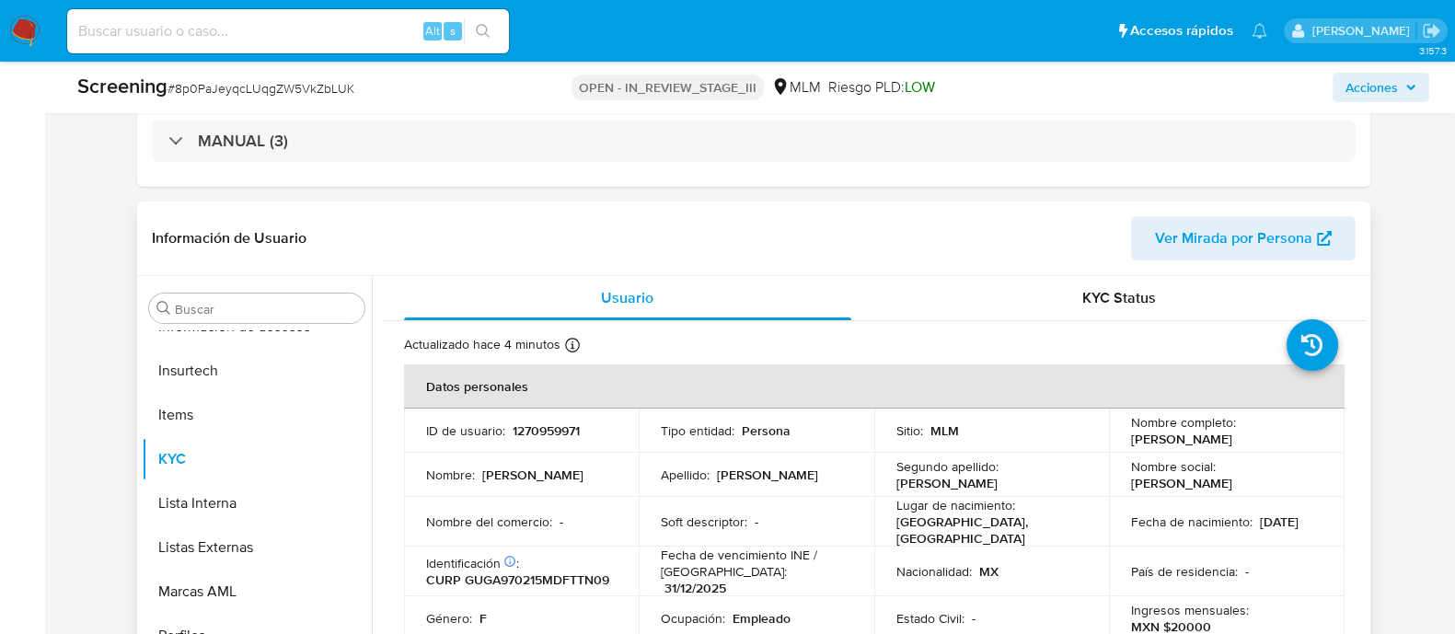
scroll to position [459, 0]
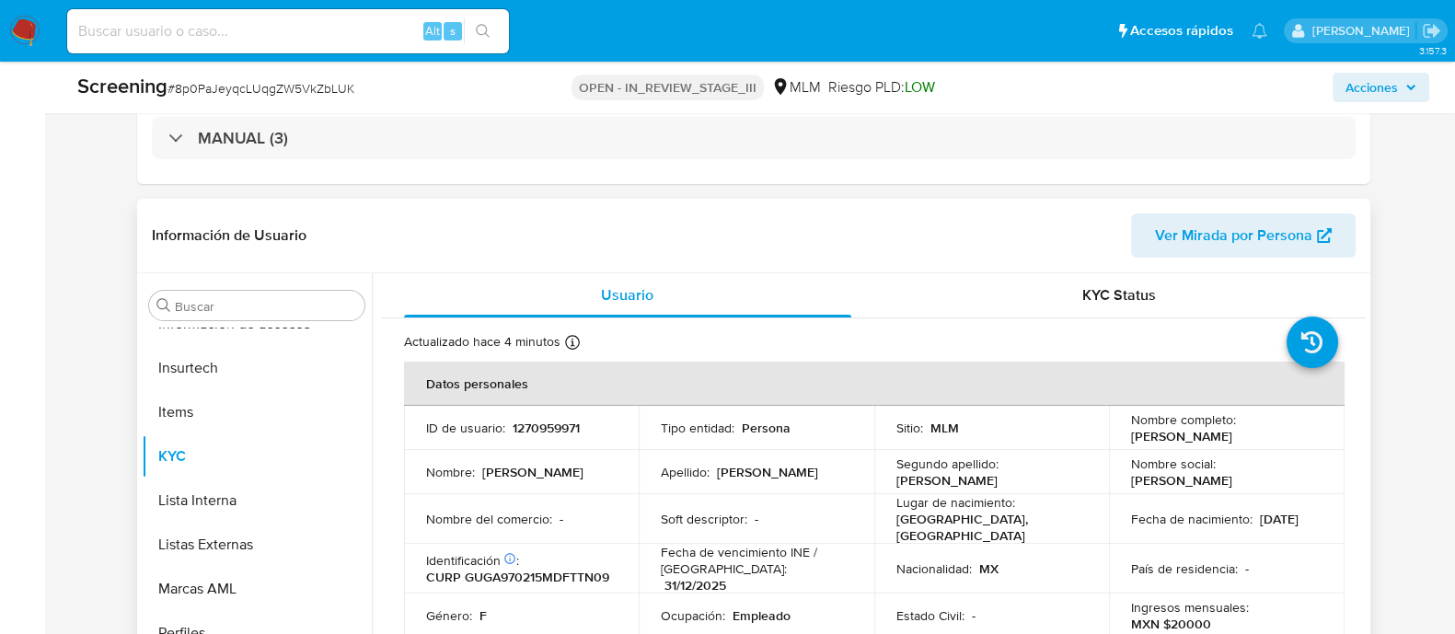
drag, startPoint x: 1124, startPoint y: 426, endPoint x: 1185, endPoint y: 449, distance: 64.9
click at [1185, 444] on p "[PERSON_NAME]" at bounding box center [1181, 436] width 101 height 17
copy p "[PERSON_NAME]"
click at [1012, 486] on td "Segundo apellido : Gutierrez" at bounding box center [992, 472] width 236 height 44
drag, startPoint x: 1128, startPoint y: 439, endPoint x: 1180, endPoint y: 437, distance: 51.6
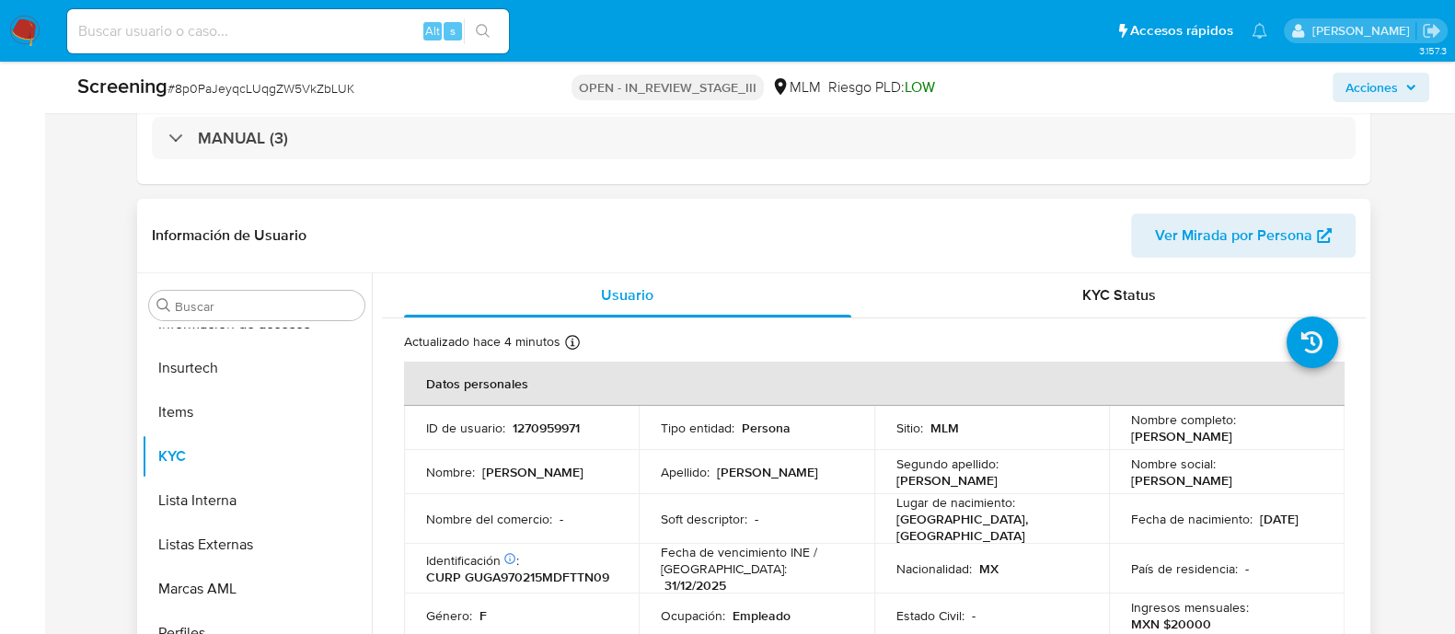
click at [1180, 437] on p "[PERSON_NAME]" at bounding box center [1181, 436] width 101 height 17
click at [1162, 438] on p "[PERSON_NAME]" at bounding box center [1181, 436] width 101 height 17
drag, startPoint x: 1132, startPoint y: 414, endPoint x: 1188, endPoint y: 445, distance: 64.3
click at [1188, 444] on div "Nombre completo : Anatalia Jocelyn Gutierrez Gutierrez" at bounding box center [1226, 427] width 191 height 33
copy div "Nombre completo : Anatalia Jocelyn Gutierrez Gutierrez"
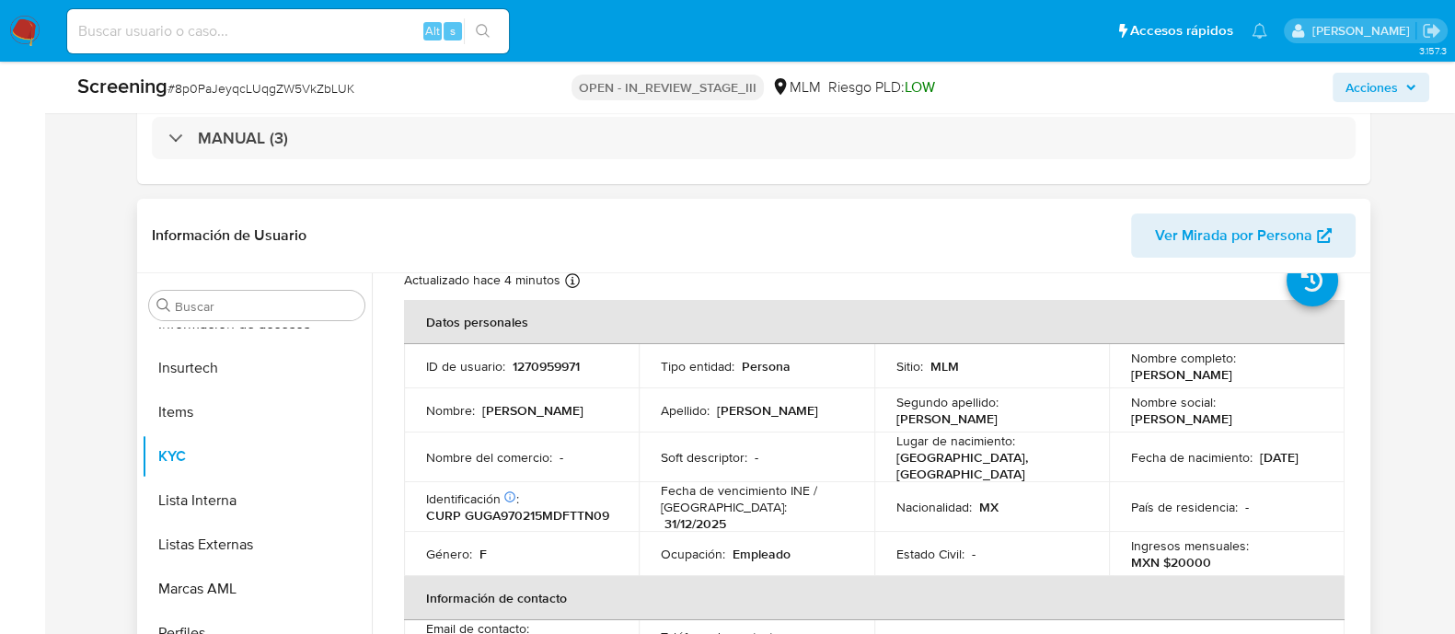
scroll to position [114, 0]
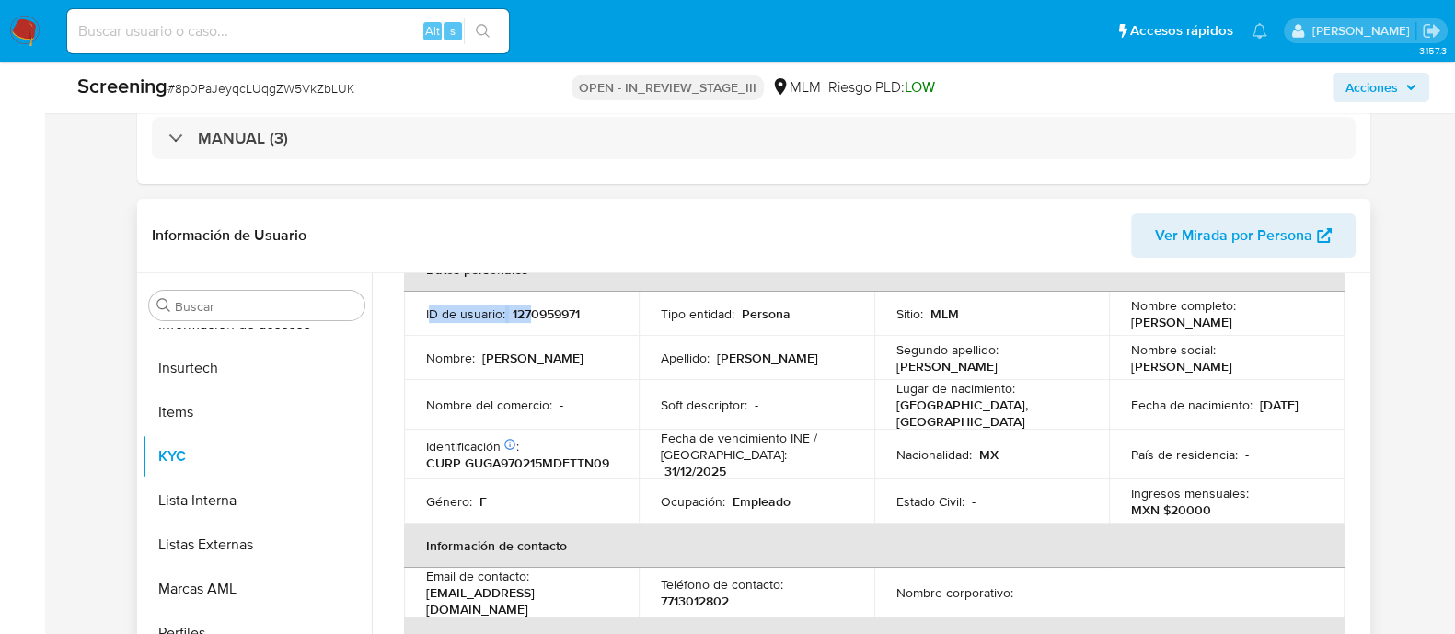
drag, startPoint x: 427, startPoint y: 314, endPoint x: 530, endPoint y: 321, distance: 103.3
click at [530, 321] on div "ID de usuario : 1270959971" at bounding box center [521, 313] width 191 height 17
click at [530, 321] on p "1270959971" at bounding box center [545, 313] width 67 height 17
drag, startPoint x: 420, startPoint y: 317, endPoint x: 585, endPoint y: 305, distance: 165.1
click at [585, 305] on td "ID de usuario : 1270959971" at bounding box center [522, 314] width 236 height 44
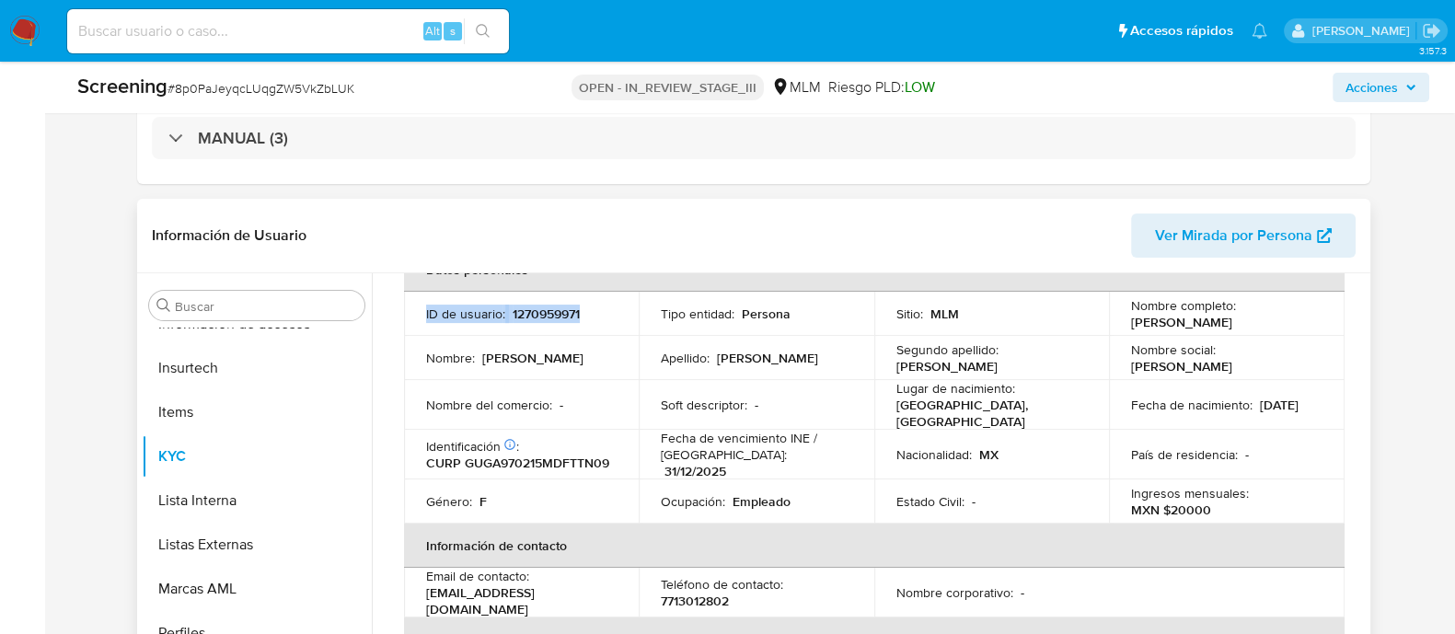
copy div "ID de usuario : 1270959971"
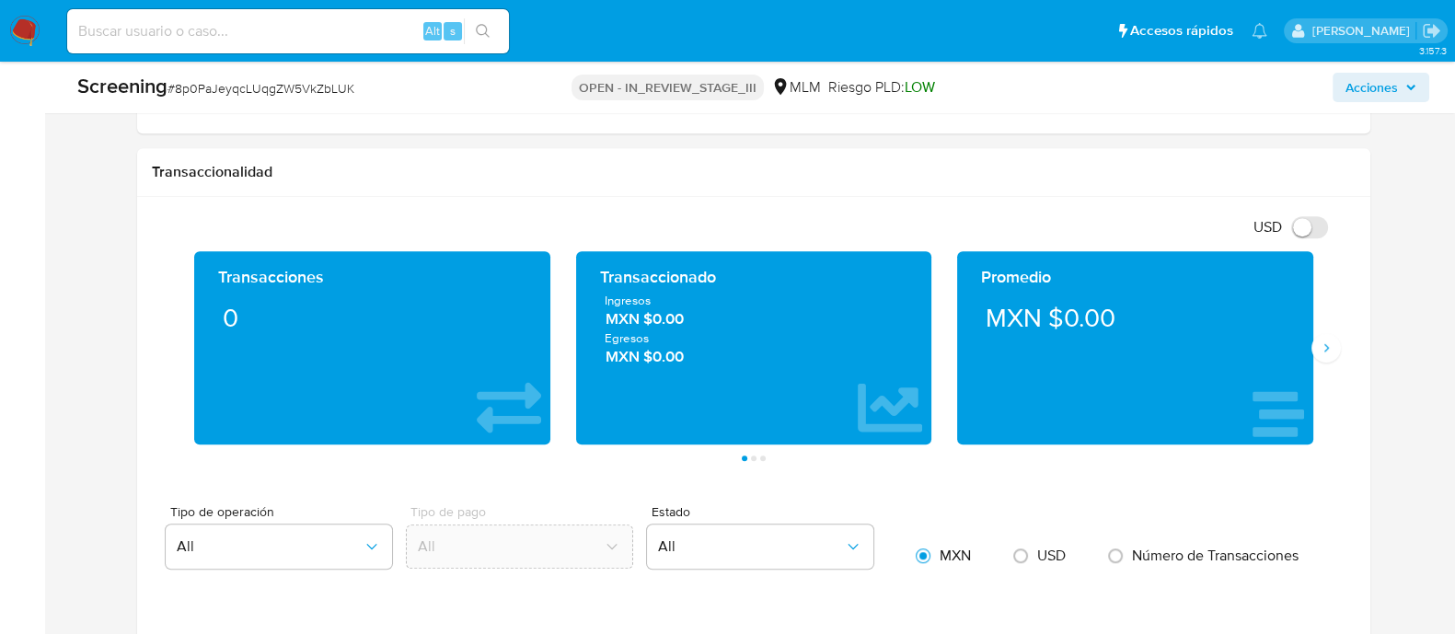
scroll to position [1380, 0]
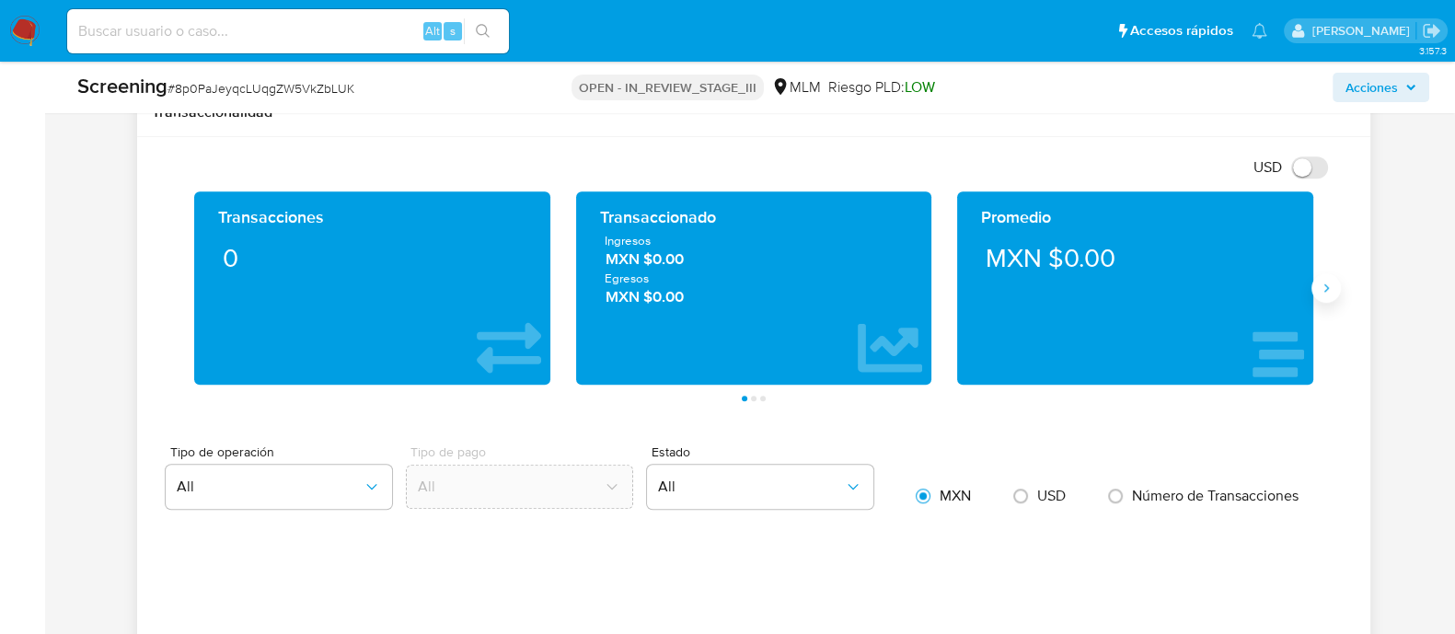
click at [1319, 290] on icon "Siguiente" at bounding box center [1326, 288] width 15 height 15
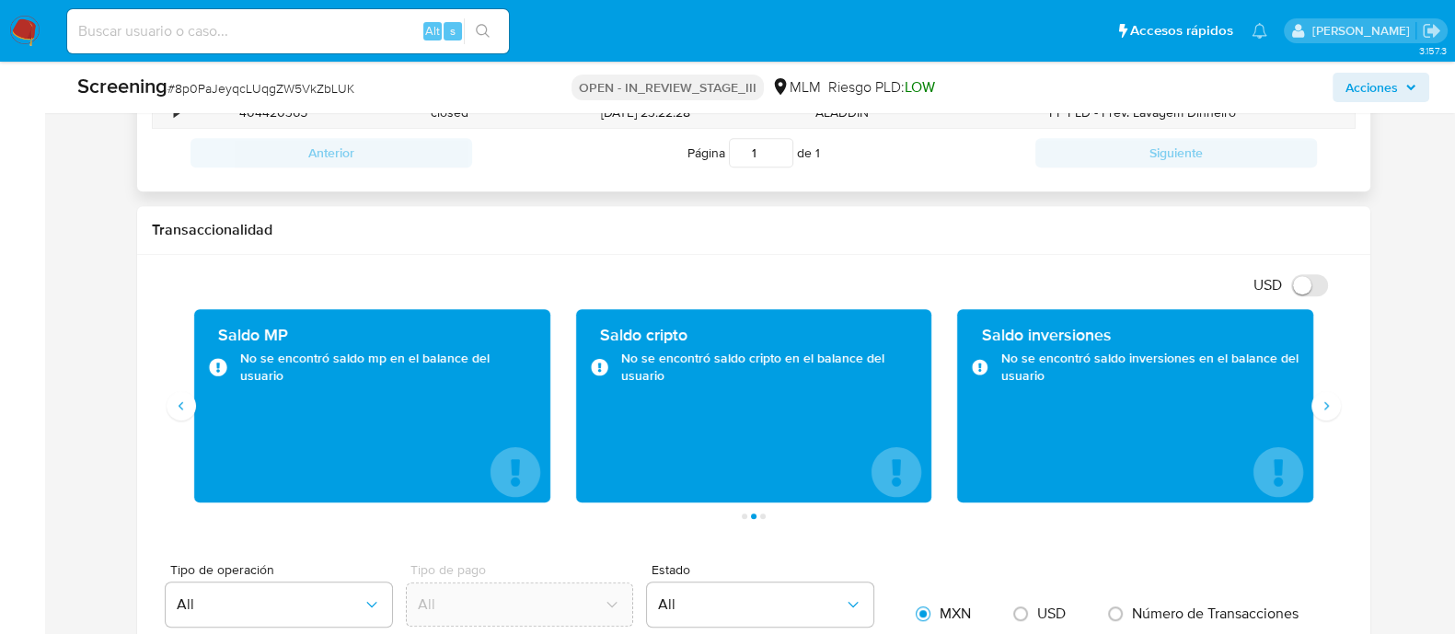
scroll to position [1150, 0]
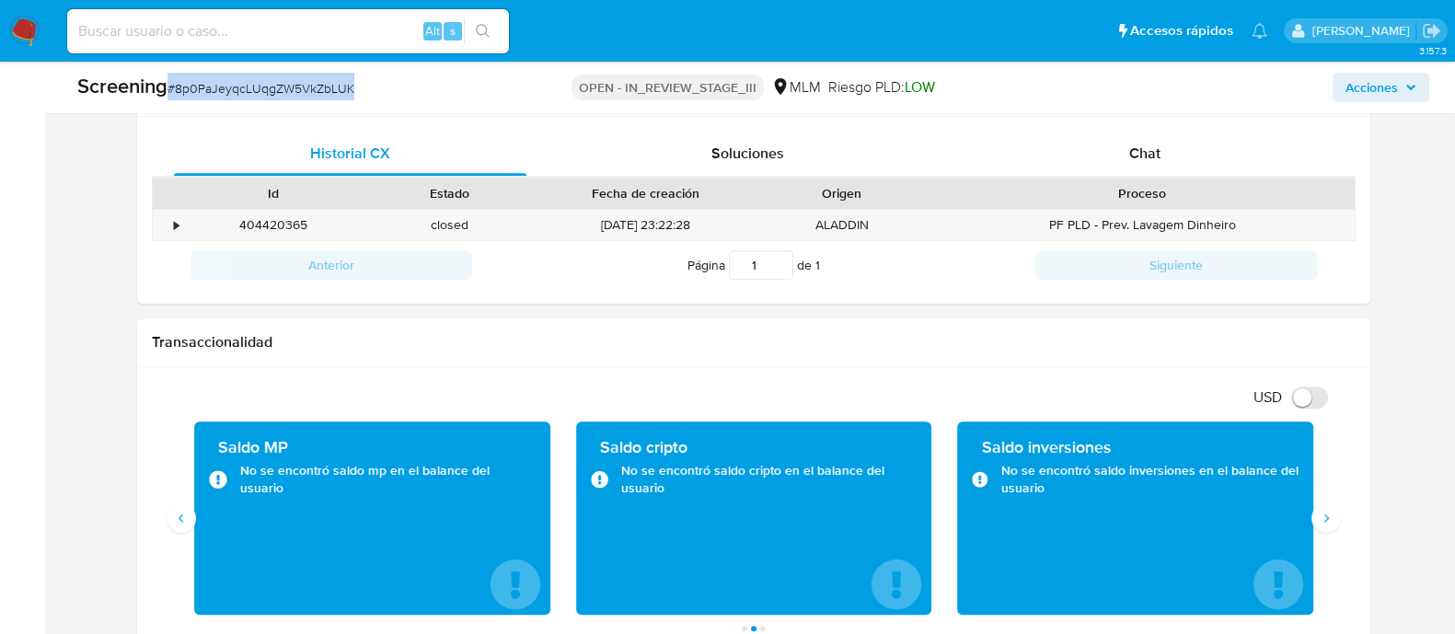
drag, startPoint x: 178, startPoint y: 81, endPoint x: 412, endPoint y: 77, distance: 234.7
click at [412, 77] on div "Screening # 8p0PaJeyqcLUqgZW5VkZbLUK" at bounding box center [298, 87] width 443 height 28
copy span "# 8p0PaJeyqcLUqgZW5VkZbLUK"
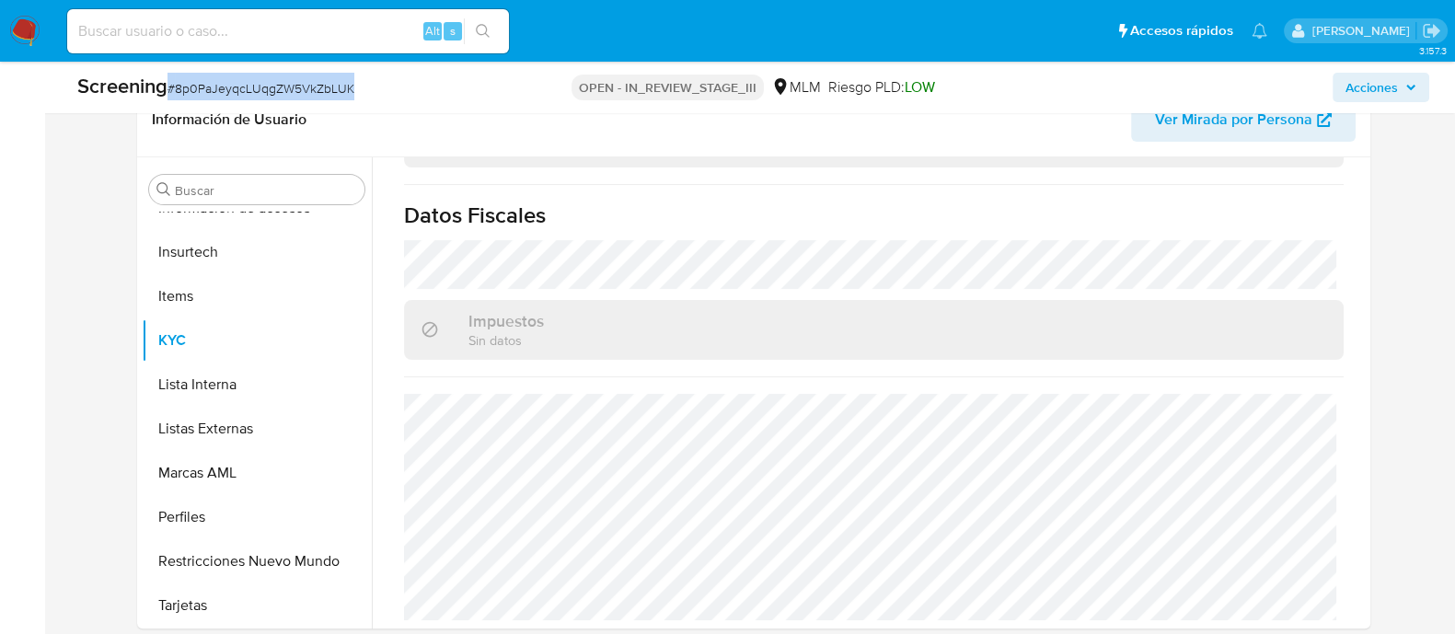
scroll to position [574, 0]
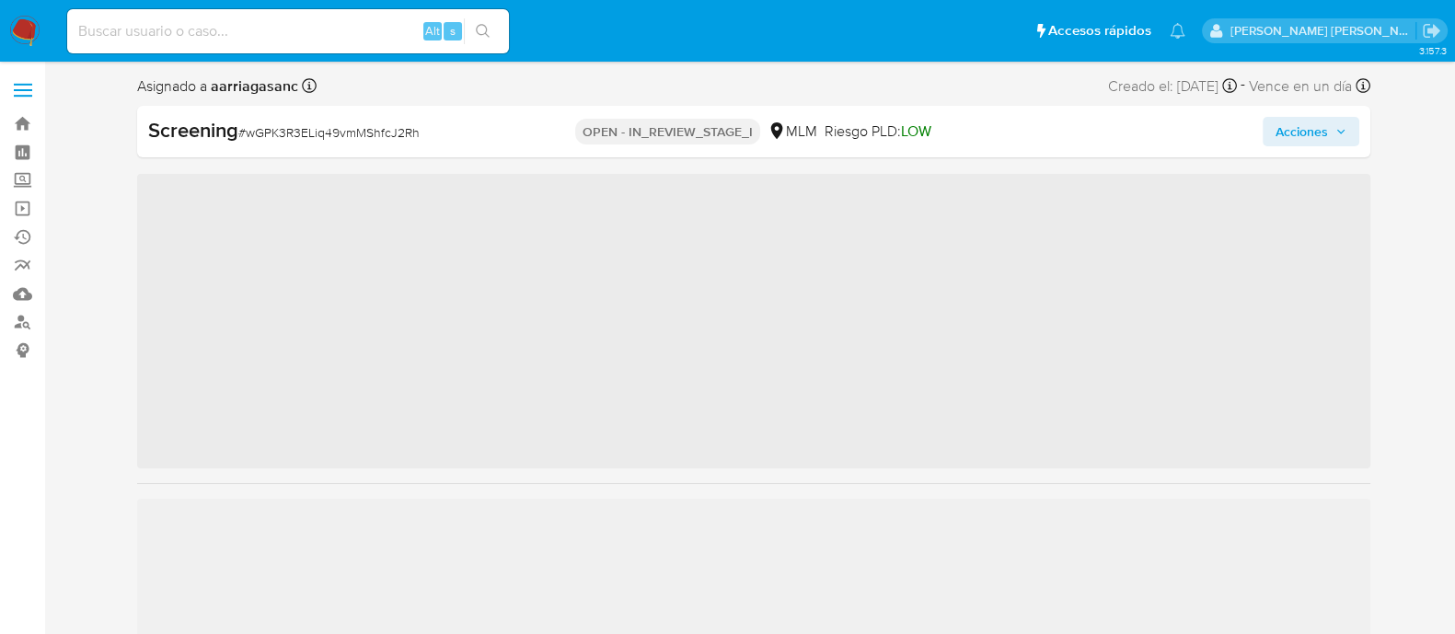
scroll to position [777, 0]
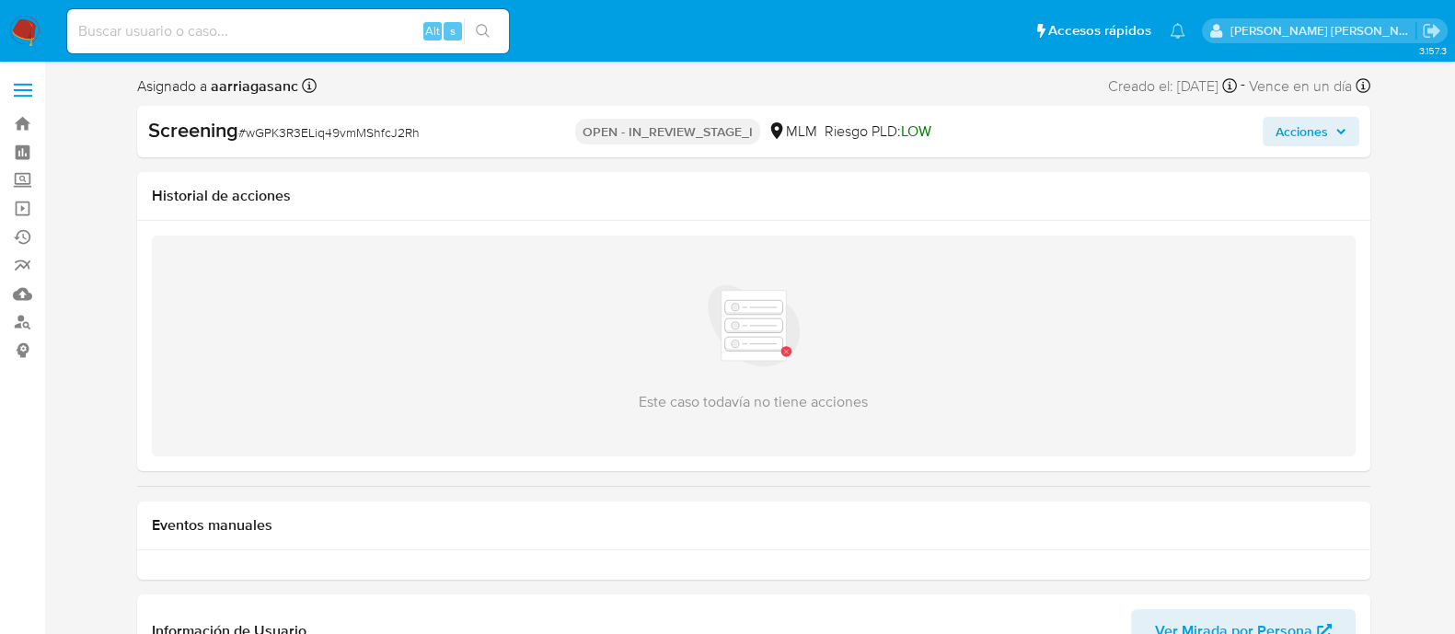
select select "10"
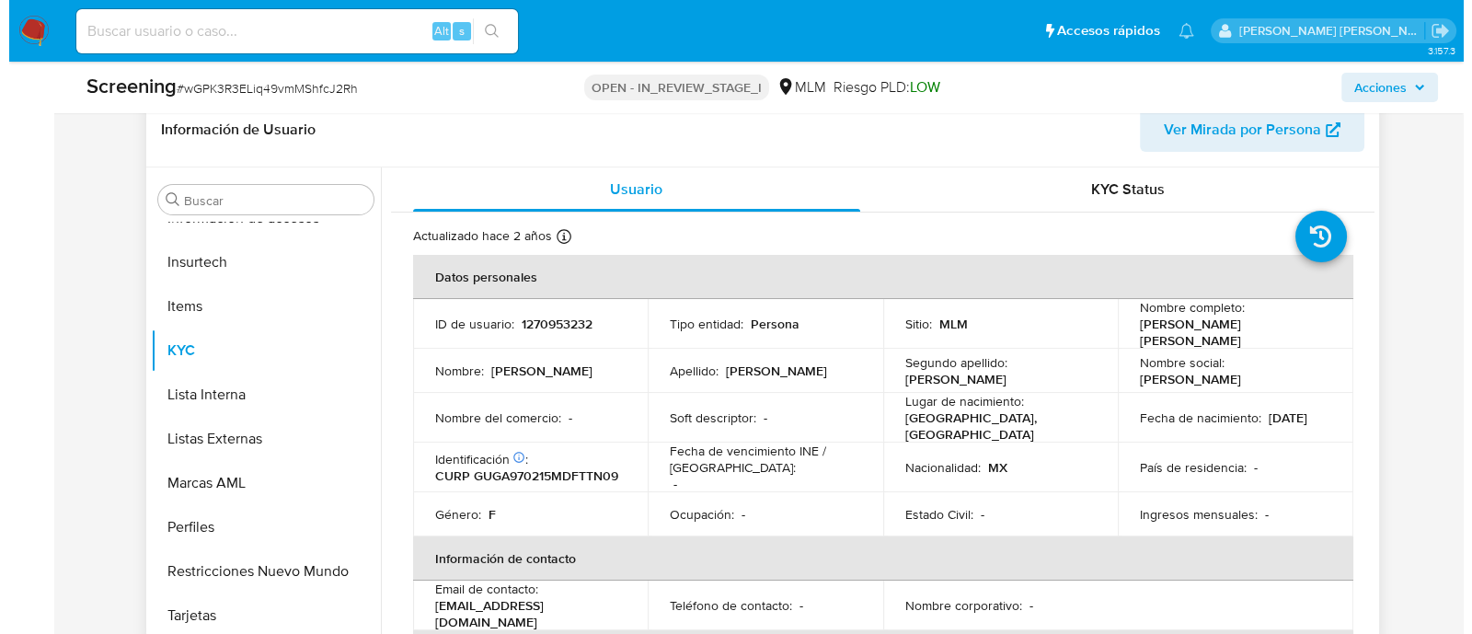
scroll to position [459, 0]
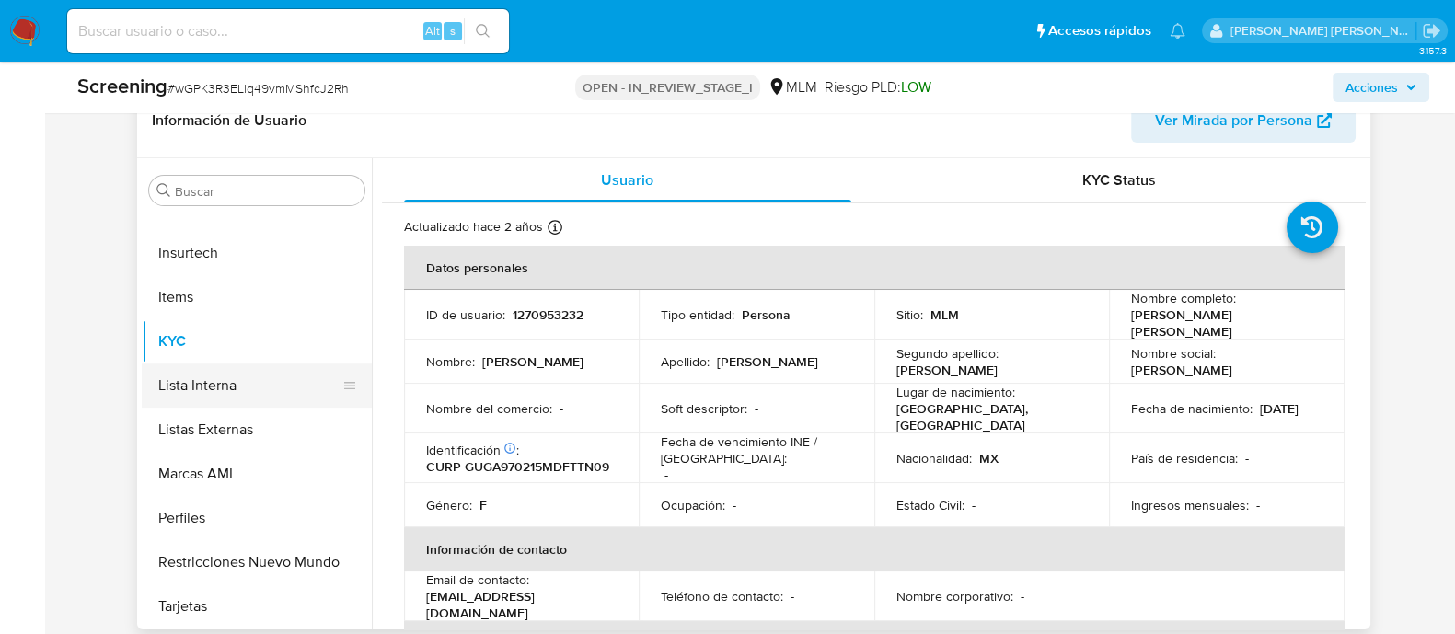
click at [227, 387] on button "Lista Interna" at bounding box center [249, 385] width 215 height 44
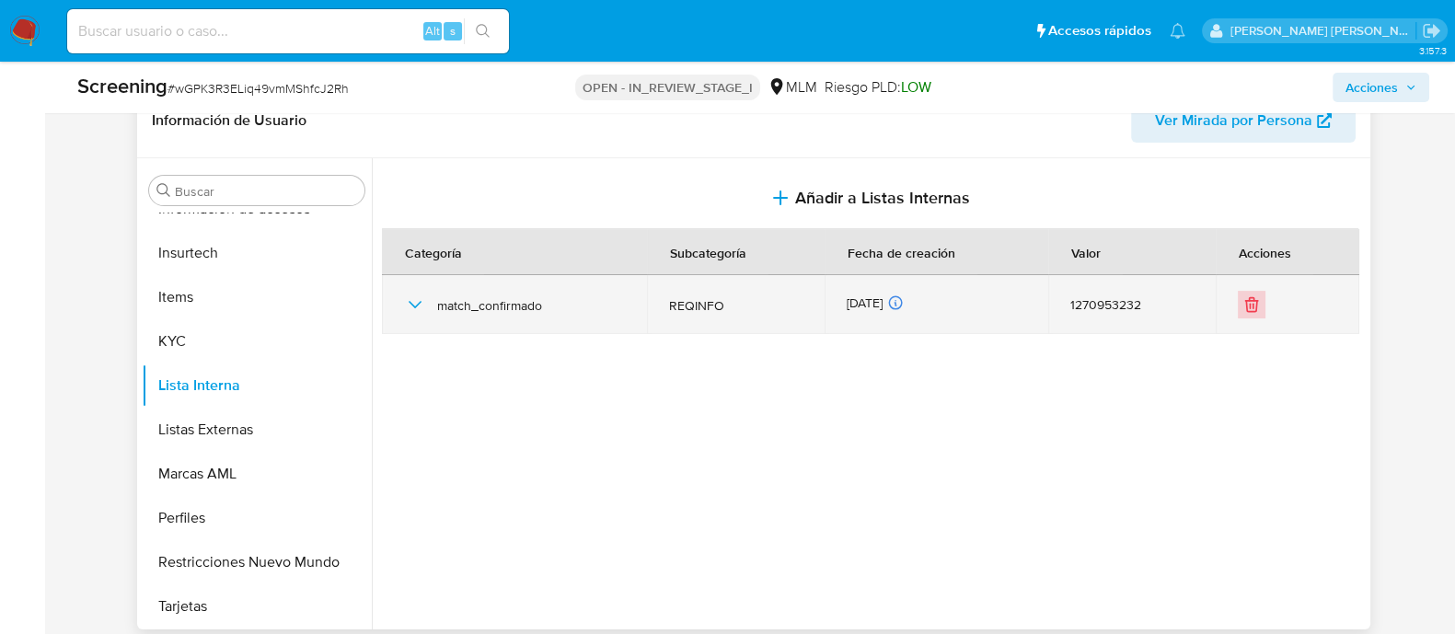
click at [1252, 295] on icon "Eliminar" at bounding box center [1251, 304] width 18 height 18
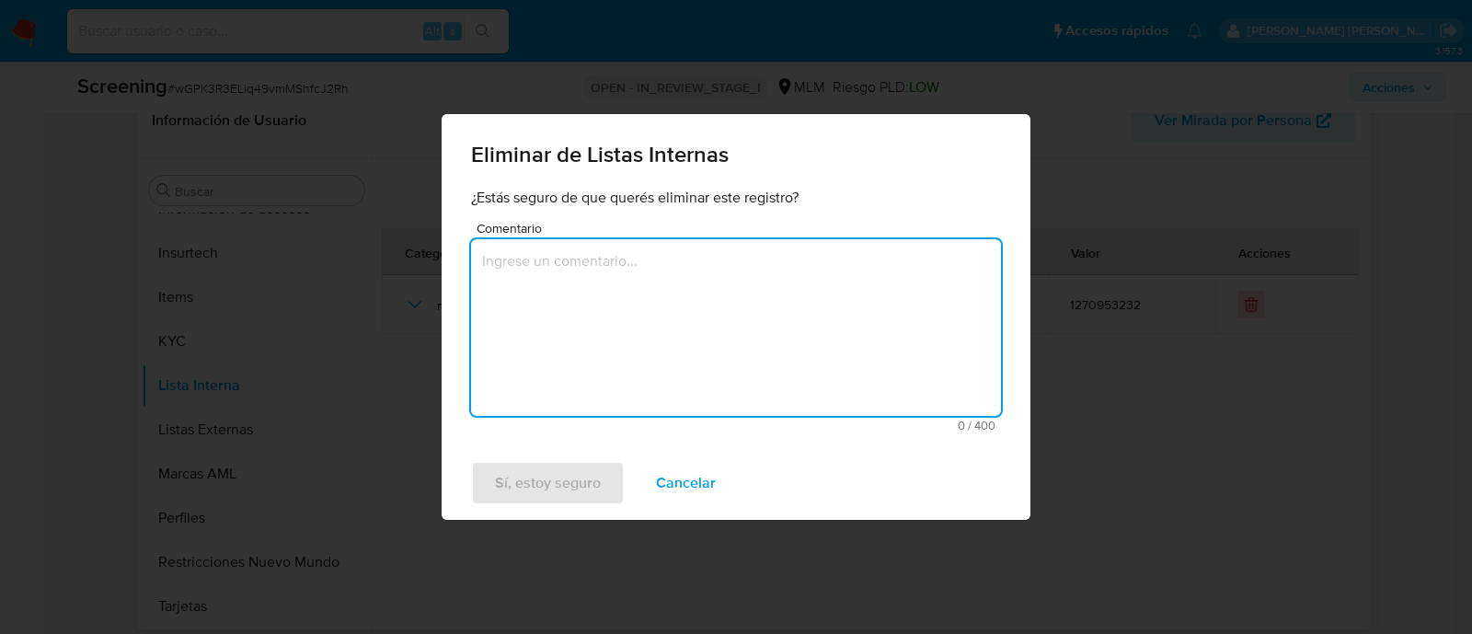
click at [690, 361] on textarea "Comentario" at bounding box center [736, 327] width 530 height 177
type textarea "Correc"
click at [611, 475] on button "Sí, estoy seguro" at bounding box center [548, 483] width 154 height 44
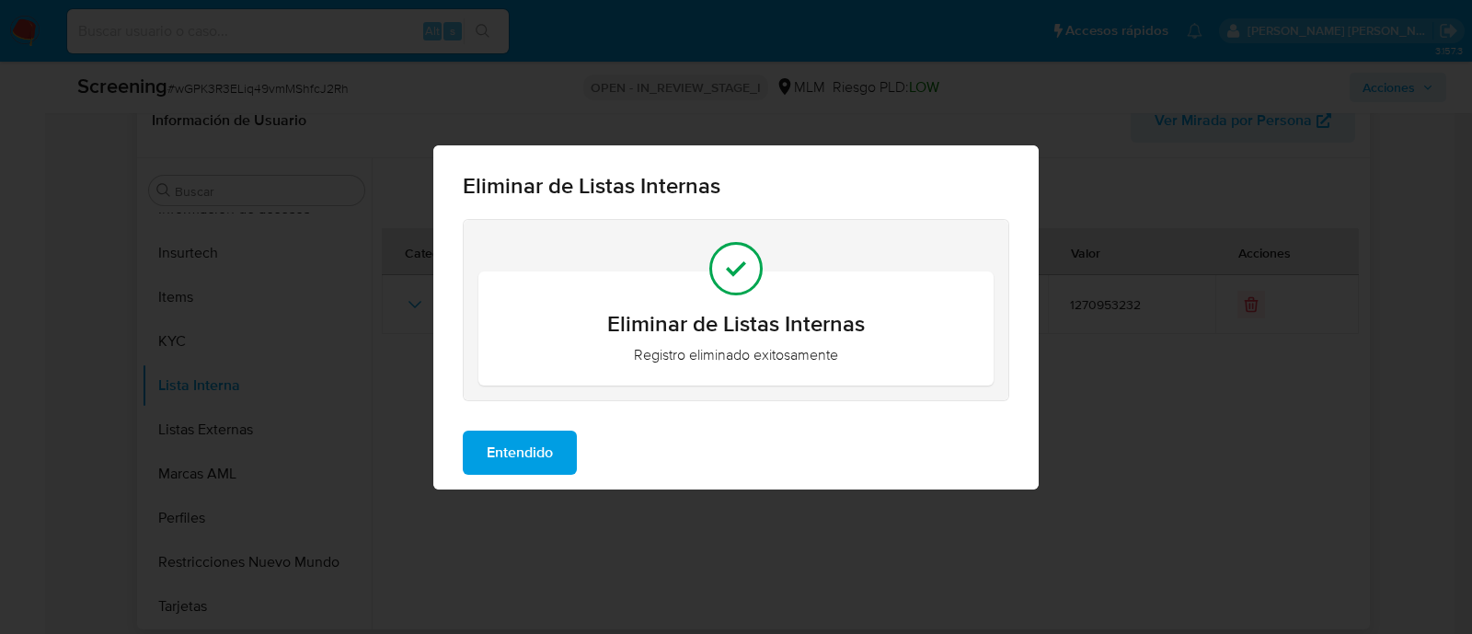
click at [529, 441] on span "Entendido" at bounding box center [520, 452] width 66 height 40
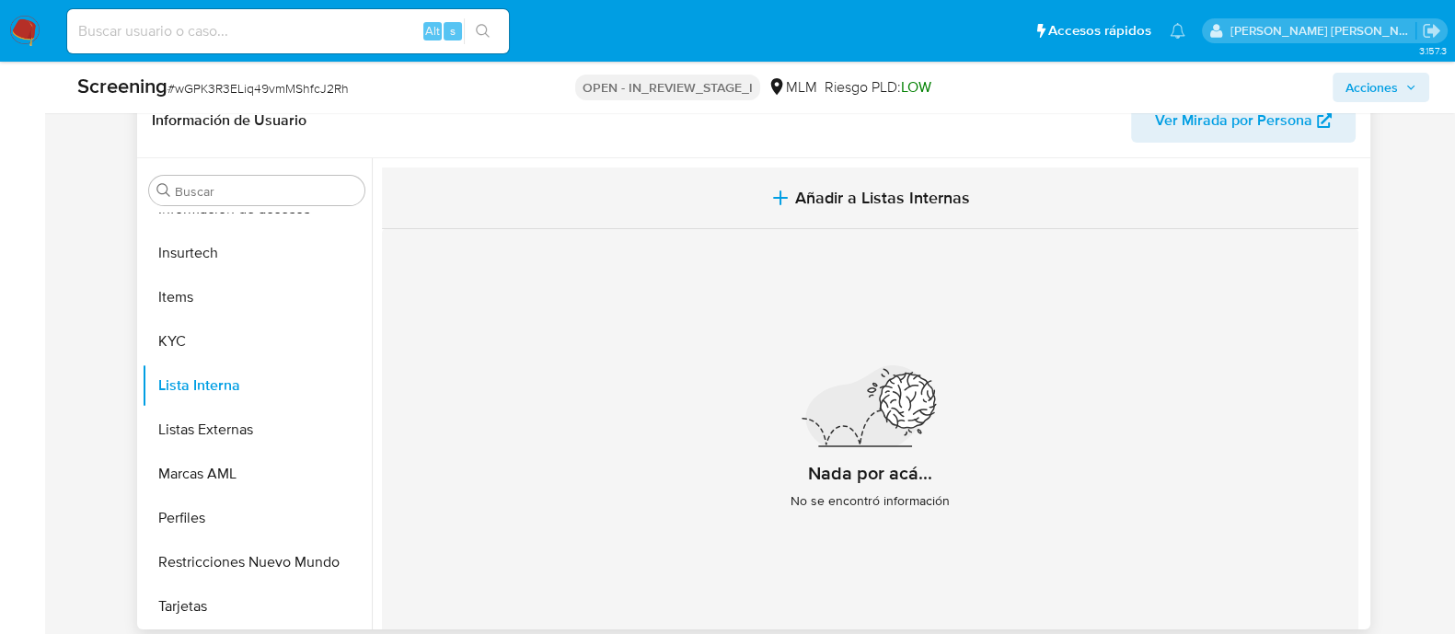
click at [902, 198] on span "Añadir a Listas Internas" at bounding box center [882, 198] width 175 height 20
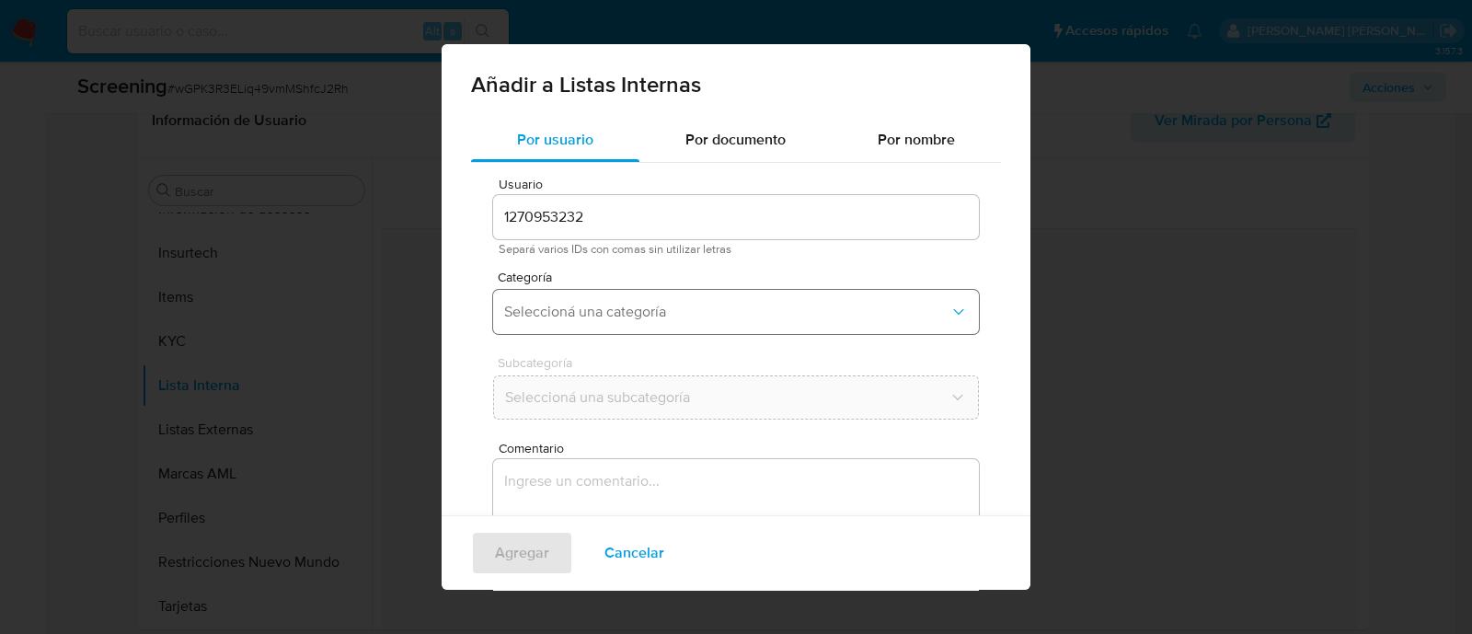
click at [658, 300] on button "Seleccioná una categoría" at bounding box center [736, 312] width 486 height 44
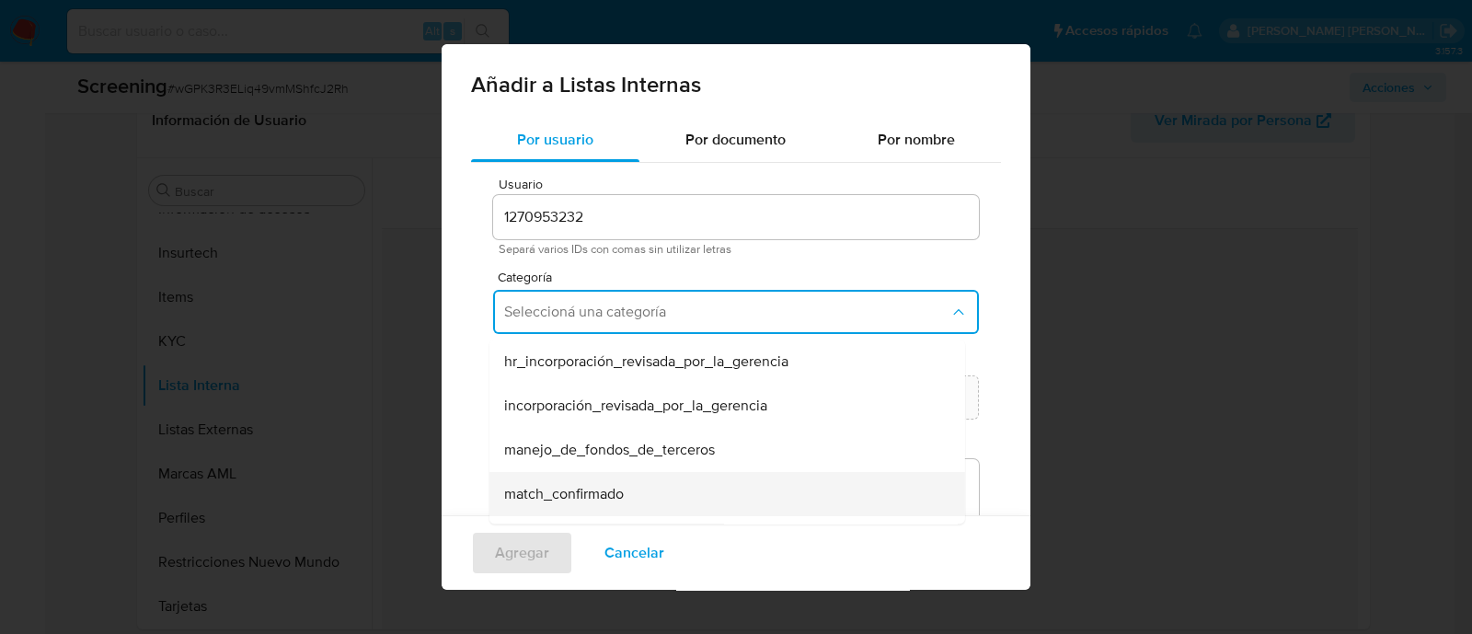
click at [628, 483] on div "match_confirmado" at bounding box center [721, 494] width 435 height 44
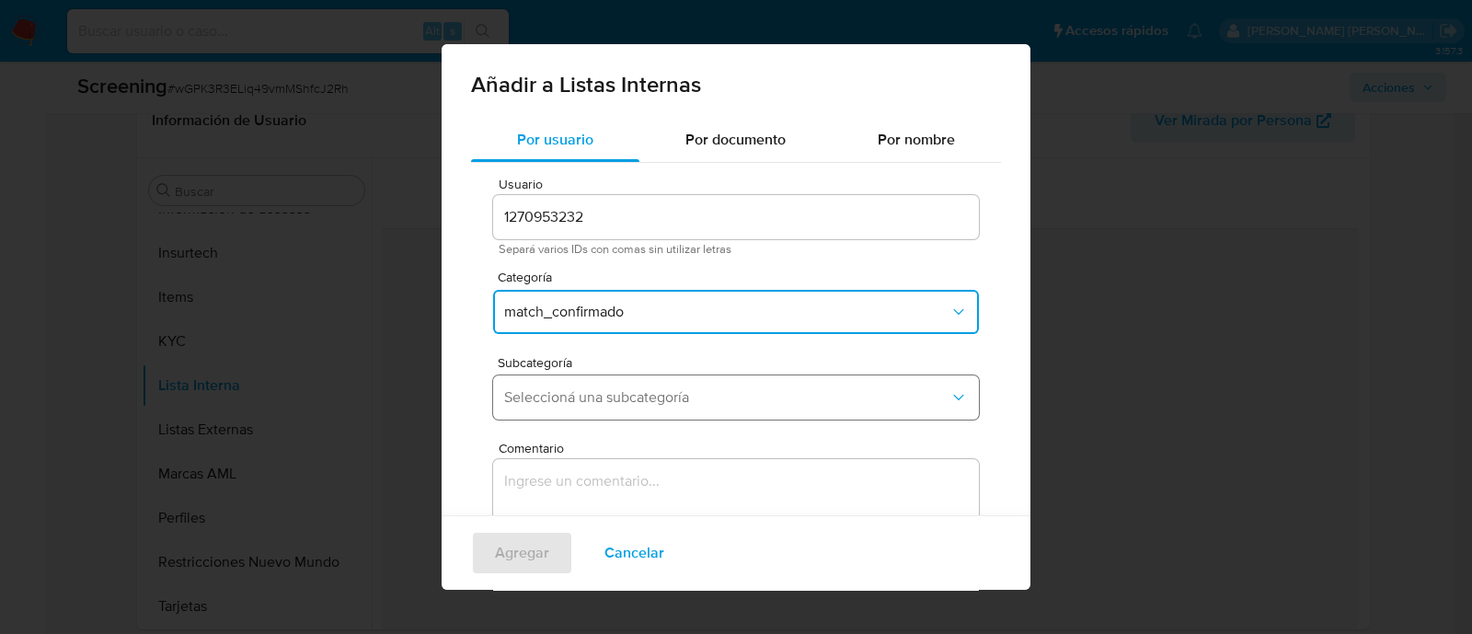
click at [633, 390] on span "Seleccioná una subcategoría" at bounding box center [726, 397] width 445 height 18
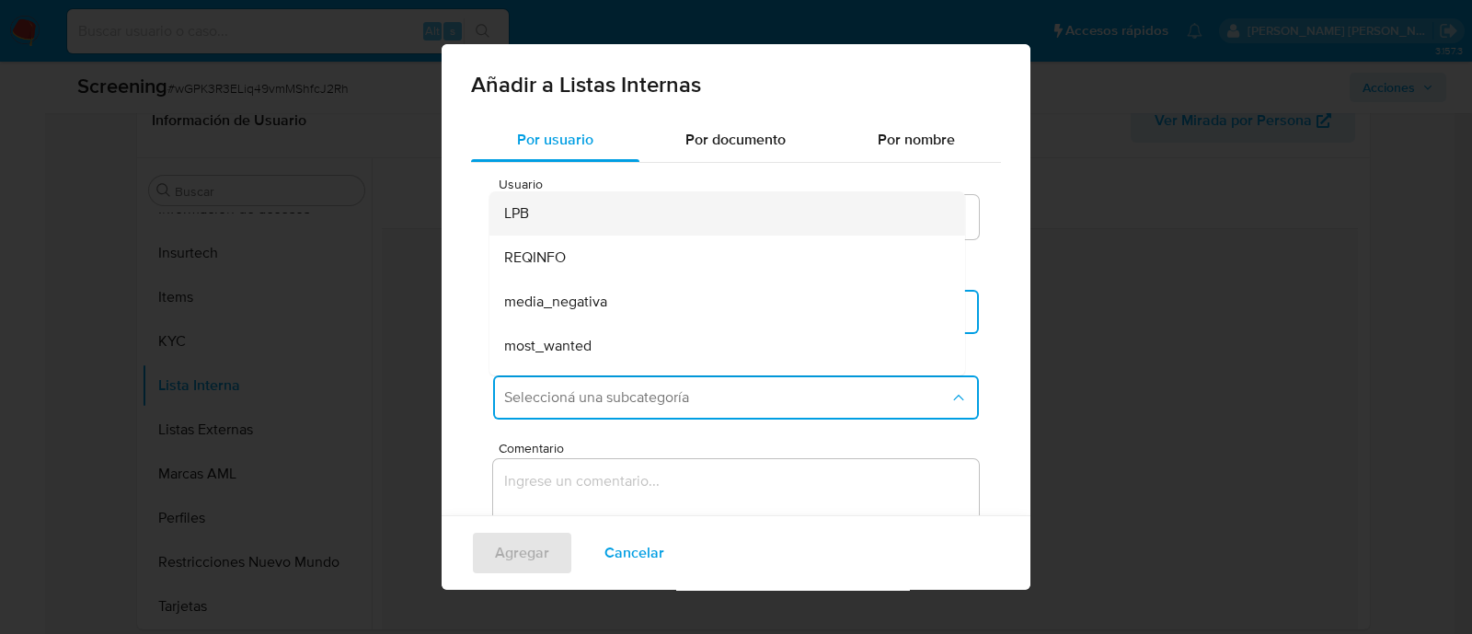
click at [549, 209] on div "LPB" at bounding box center [721, 213] width 435 height 44
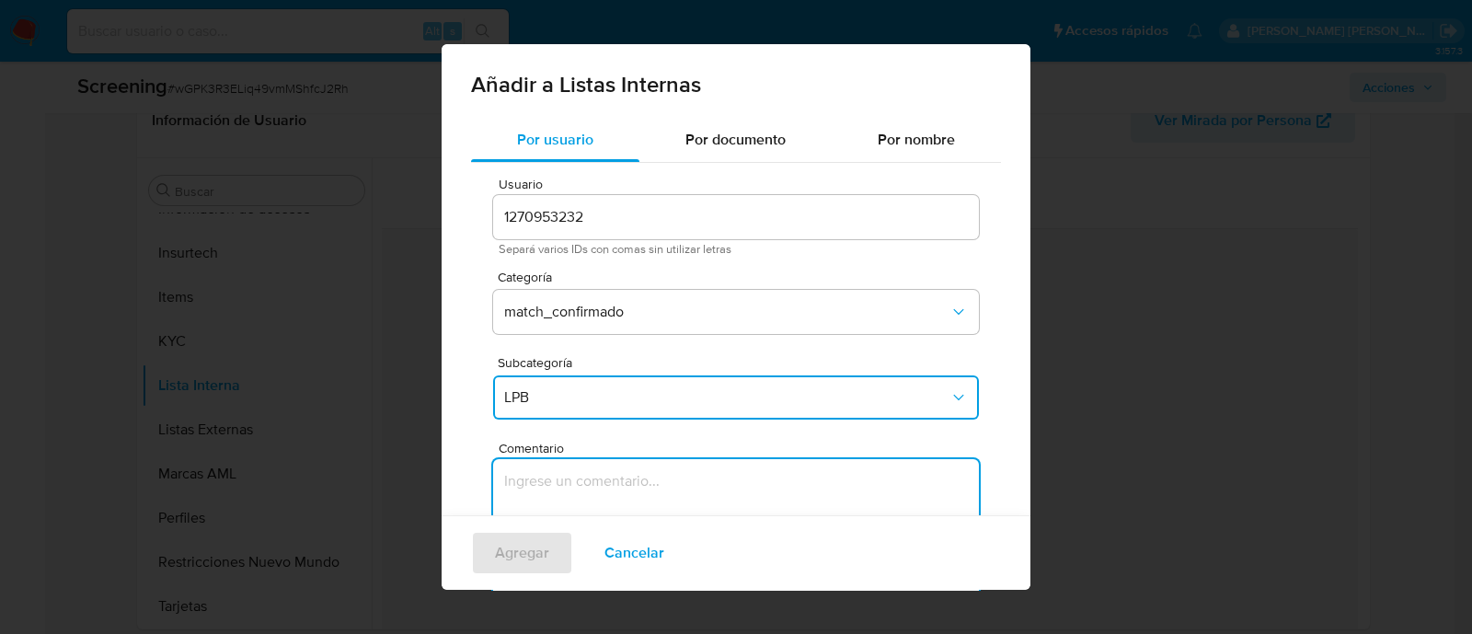
click at [570, 473] on textarea "Comentario" at bounding box center [736, 547] width 486 height 177
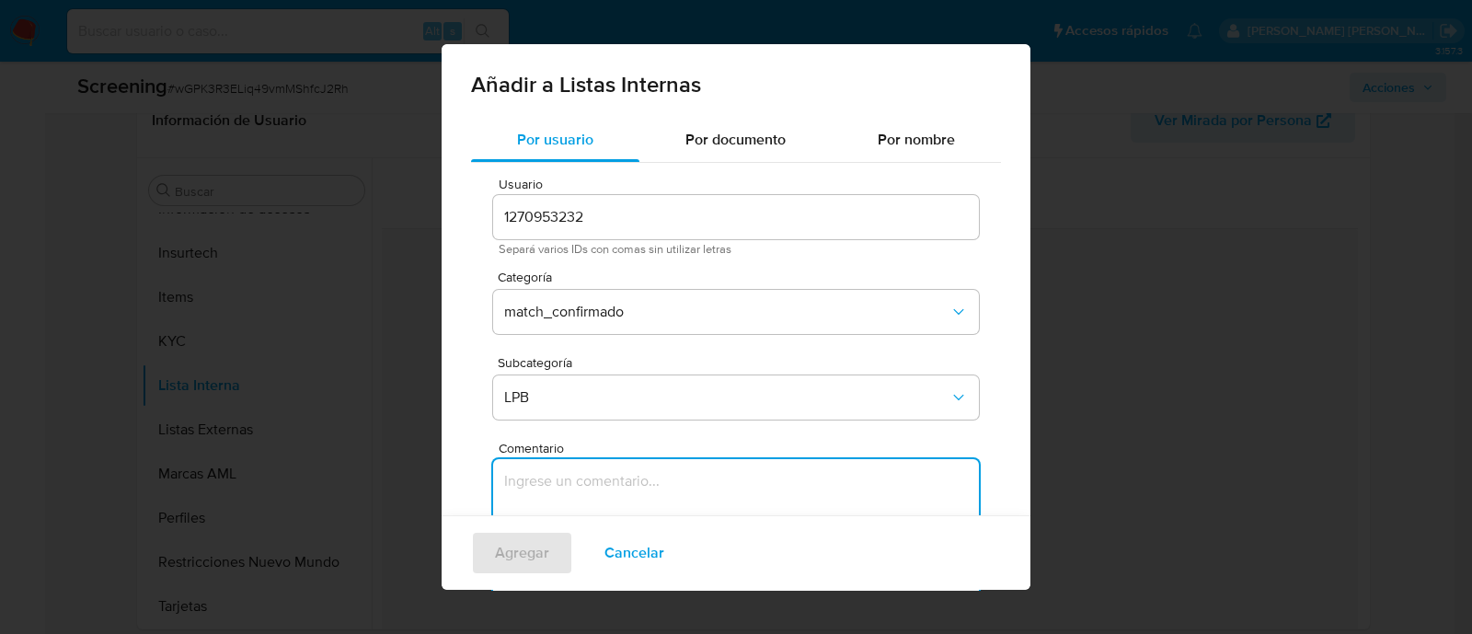
paste textarea "SE CONFIRMA COINCIDENCIA CON CLIENTE PERSONA FISICA EN LISTA LPB POR NOMBRE COM…"
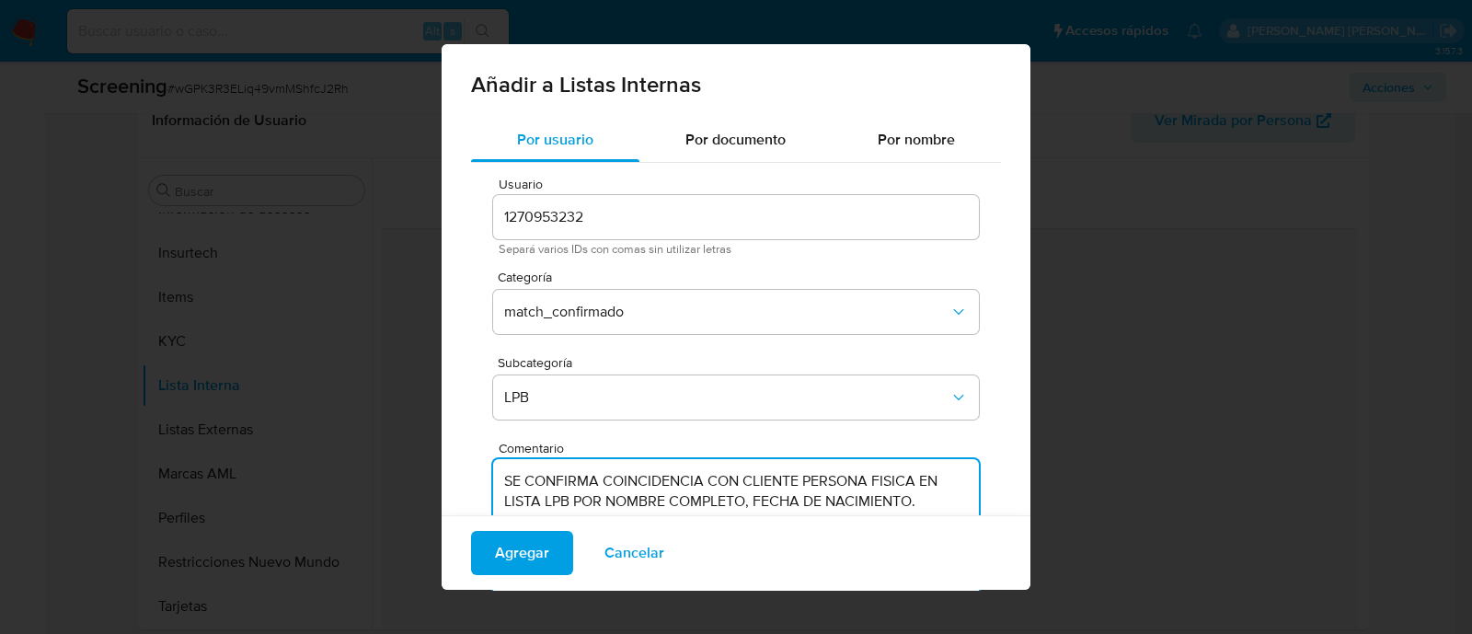
click at [653, 496] on textarea "SE CONFIRMA COINCIDENCIA CON CLIENTE PERSONA FISICA EN LISTA LPB POR NOMBRE COM…" at bounding box center [736, 547] width 486 height 177
type textarea "SE CONFIRMA COINCIDENCIA CON CLIENTE PERSONA FISICA EN LISTA LPB POR NOMBRE COM…"
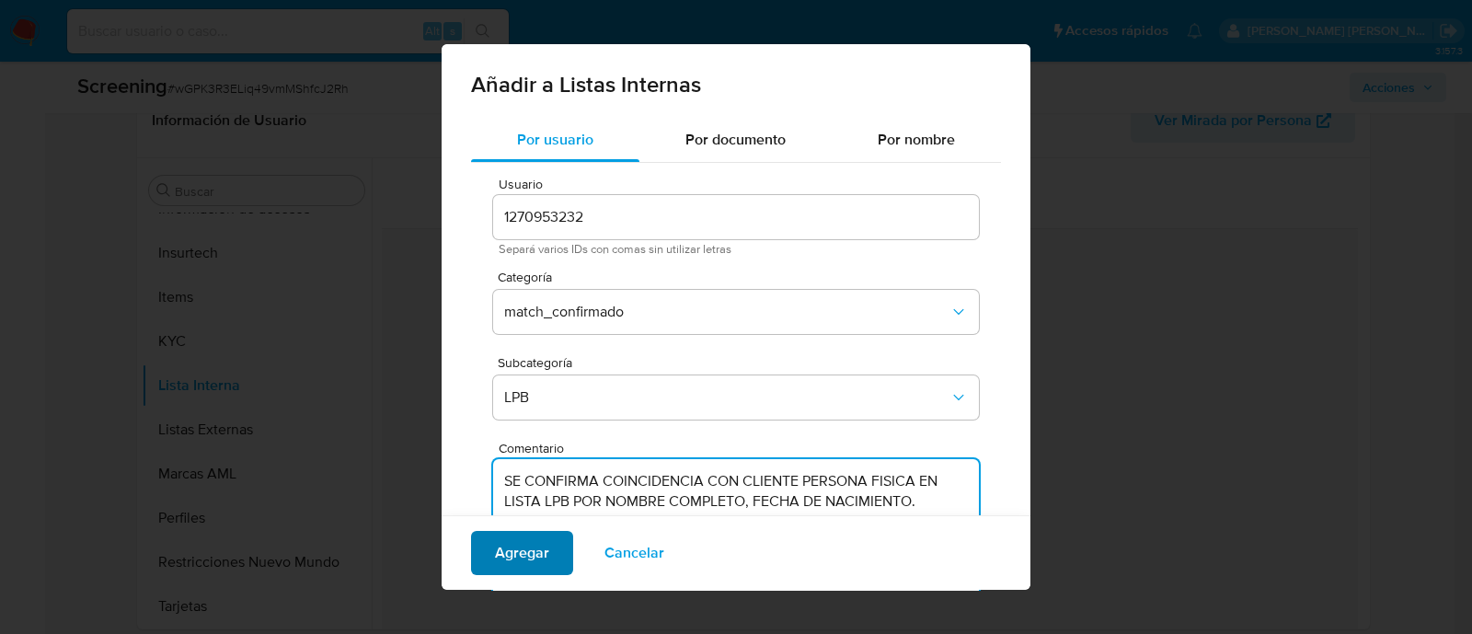
click at [533, 545] on span "Agregar" at bounding box center [522, 553] width 54 height 40
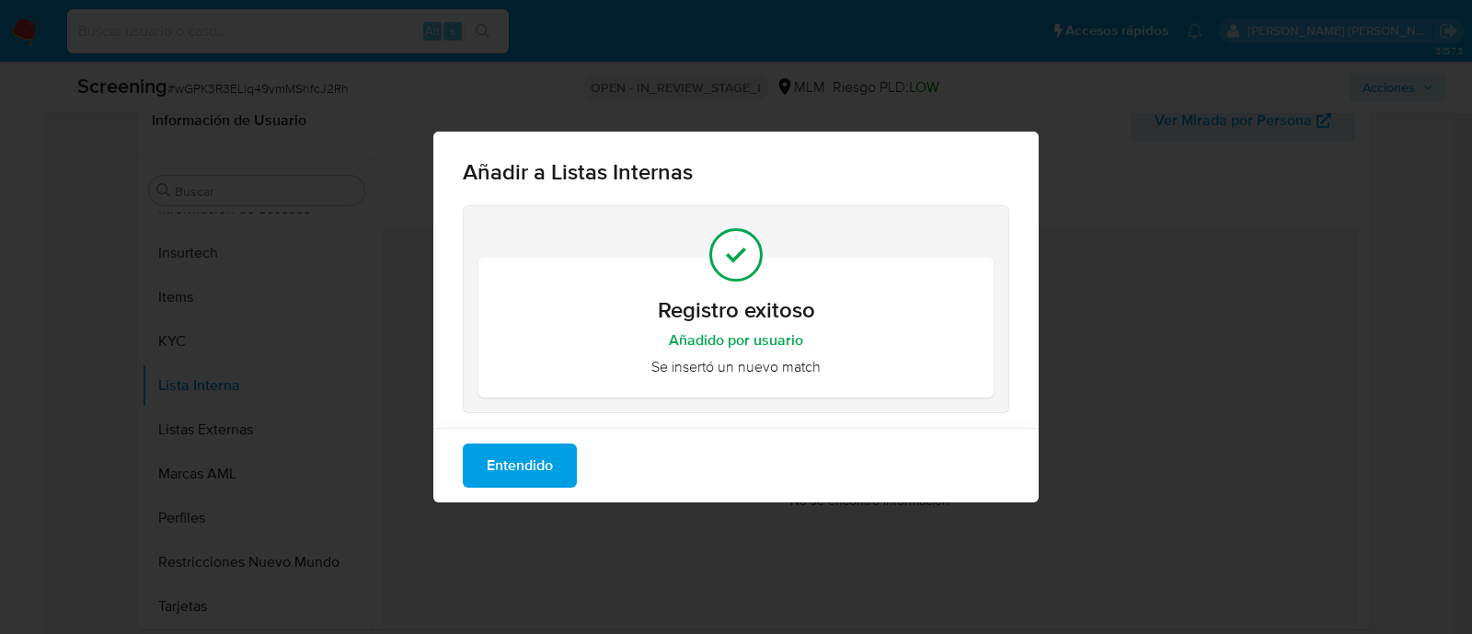
click at [506, 453] on span "Entendido" at bounding box center [520, 465] width 66 height 40
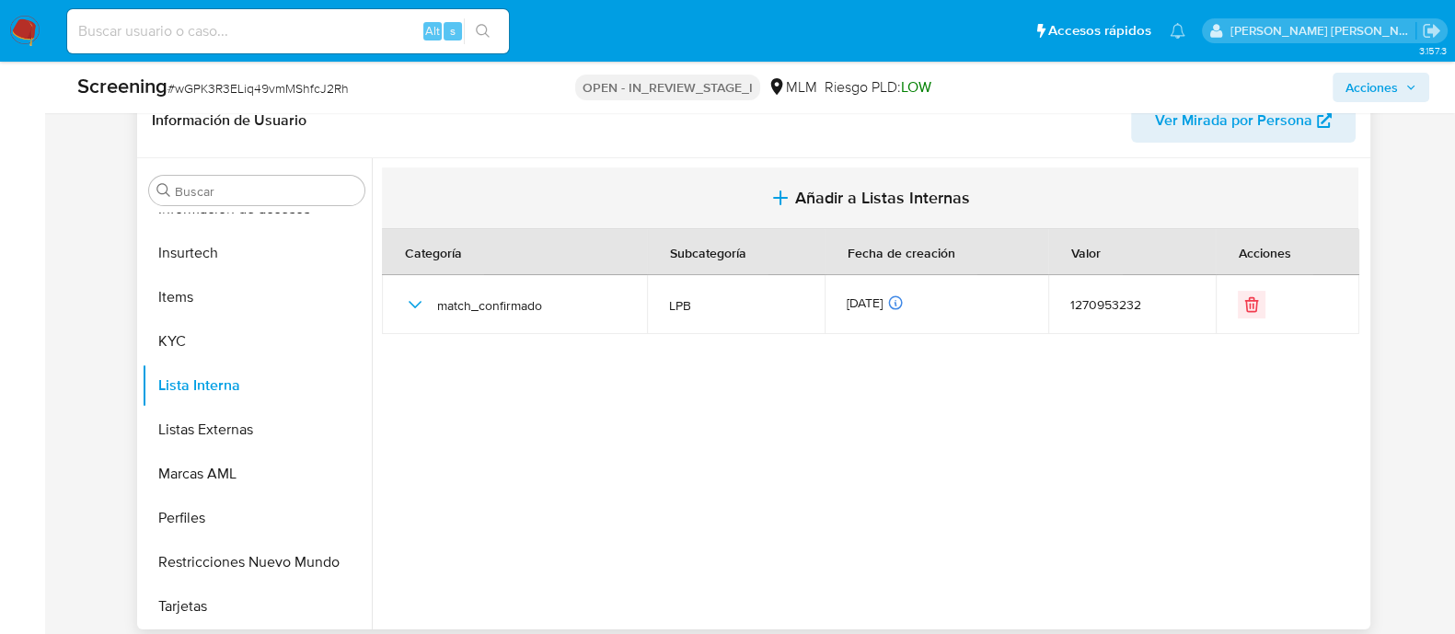
click at [796, 194] on span "Añadir a Listas Internas" at bounding box center [882, 198] width 175 height 20
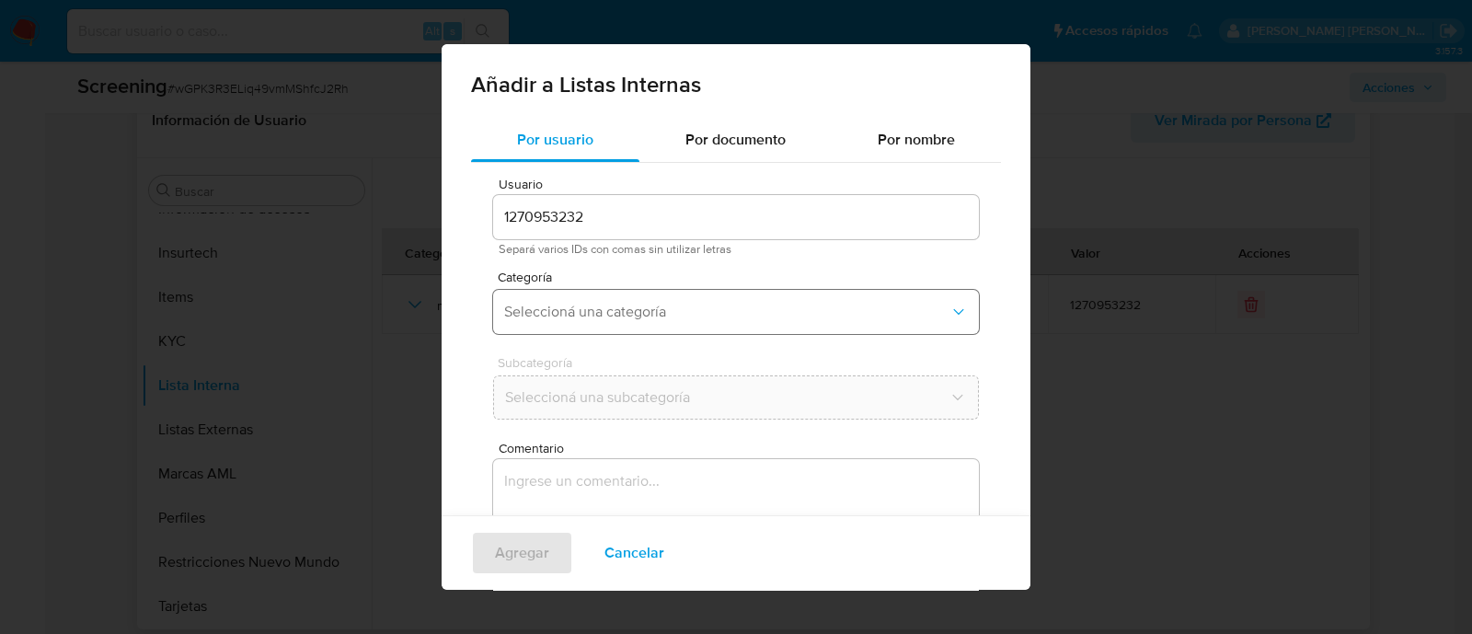
click at [601, 305] on span "Seleccioná una categoría" at bounding box center [726, 312] width 445 height 18
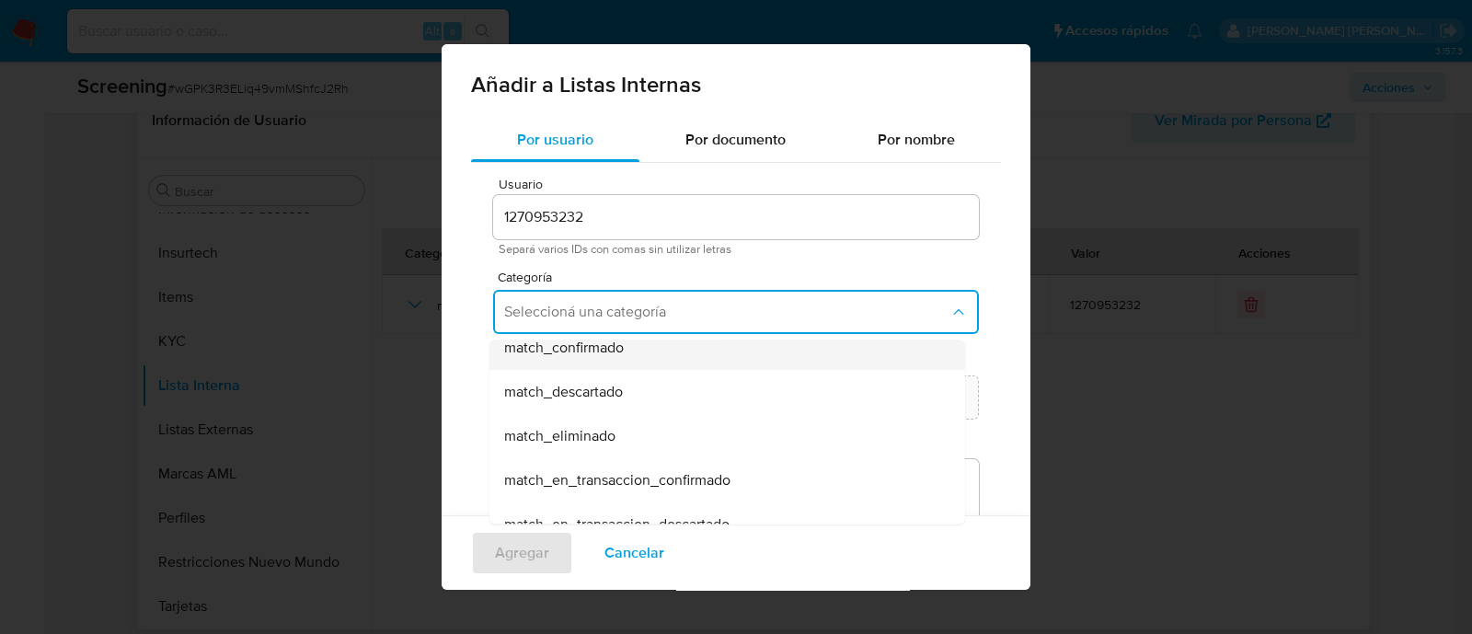
scroll to position [114, 0]
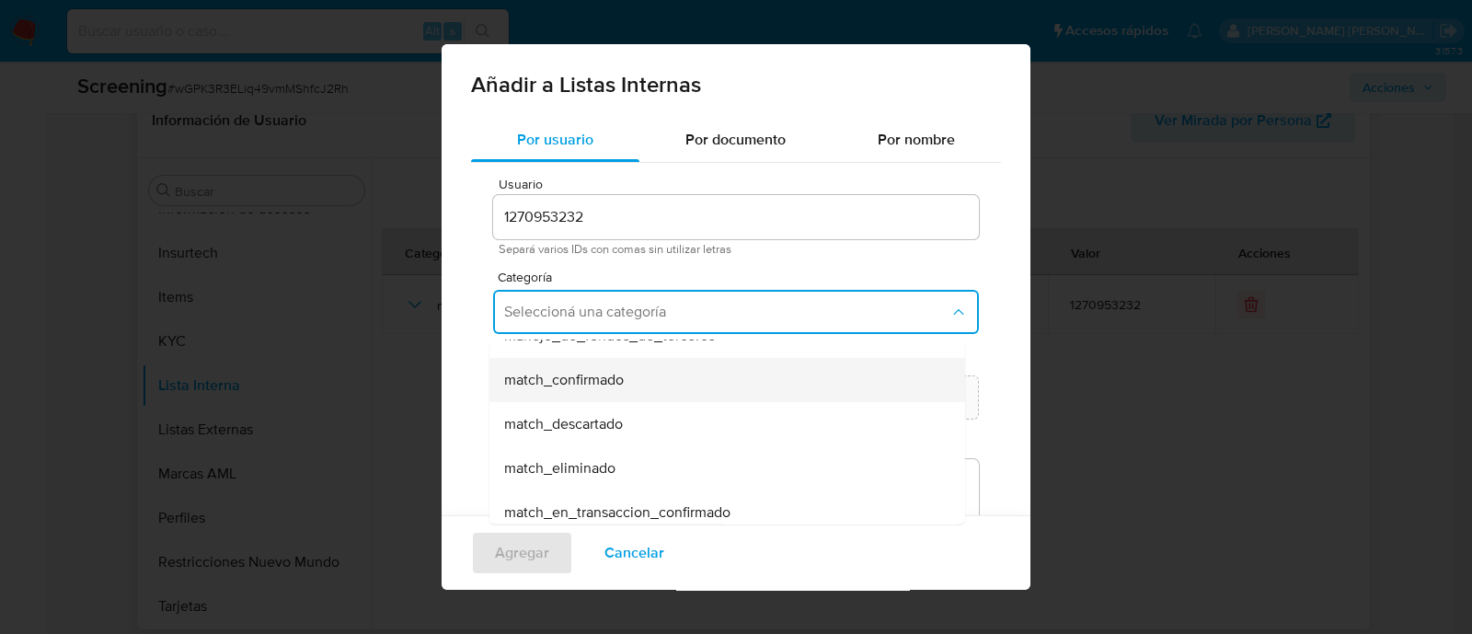
click at [591, 374] on span "match_confirmado" at bounding box center [564, 380] width 120 height 18
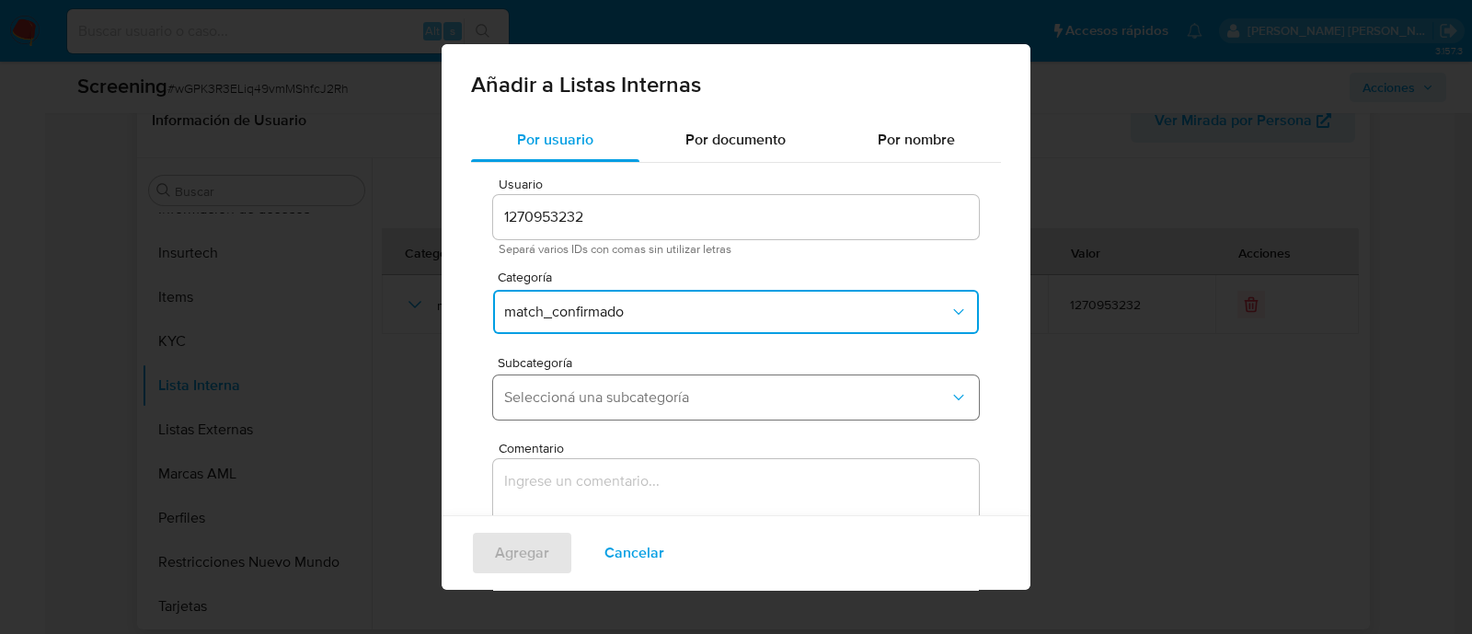
click at [589, 415] on button "Seleccioná una subcategoría" at bounding box center [736, 397] width 486 height 44
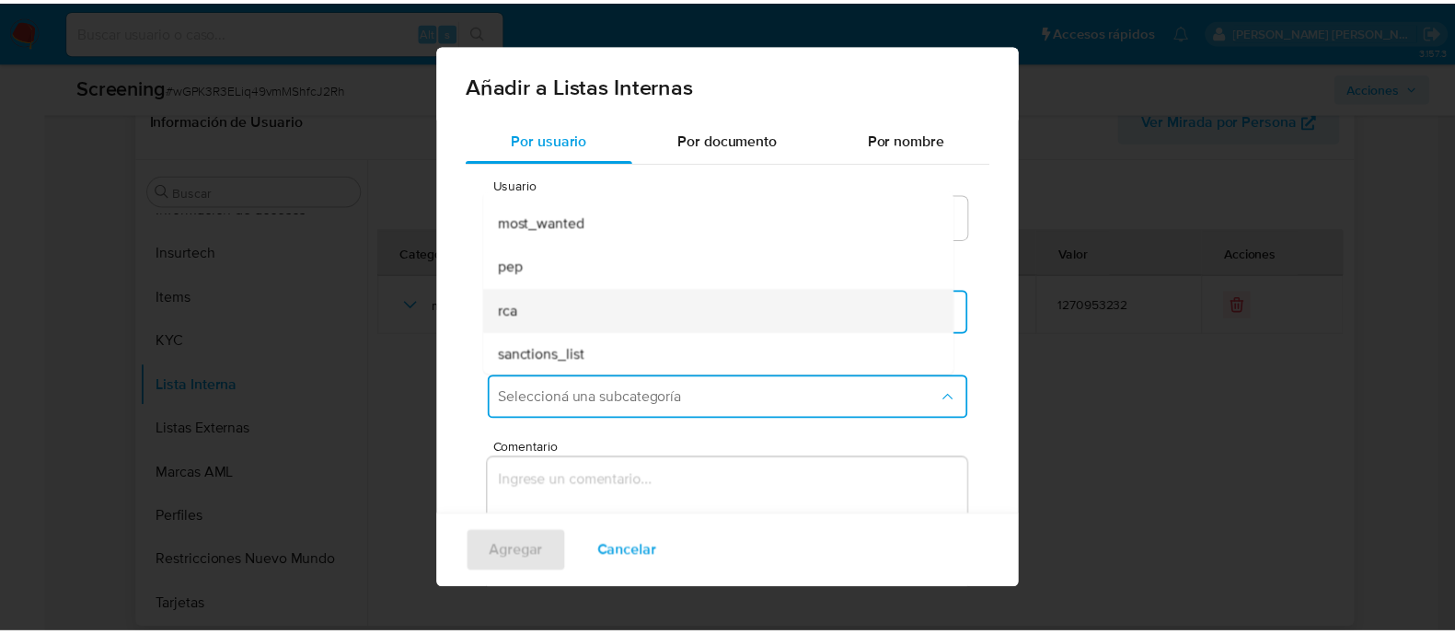
scroll to position [124, 0]
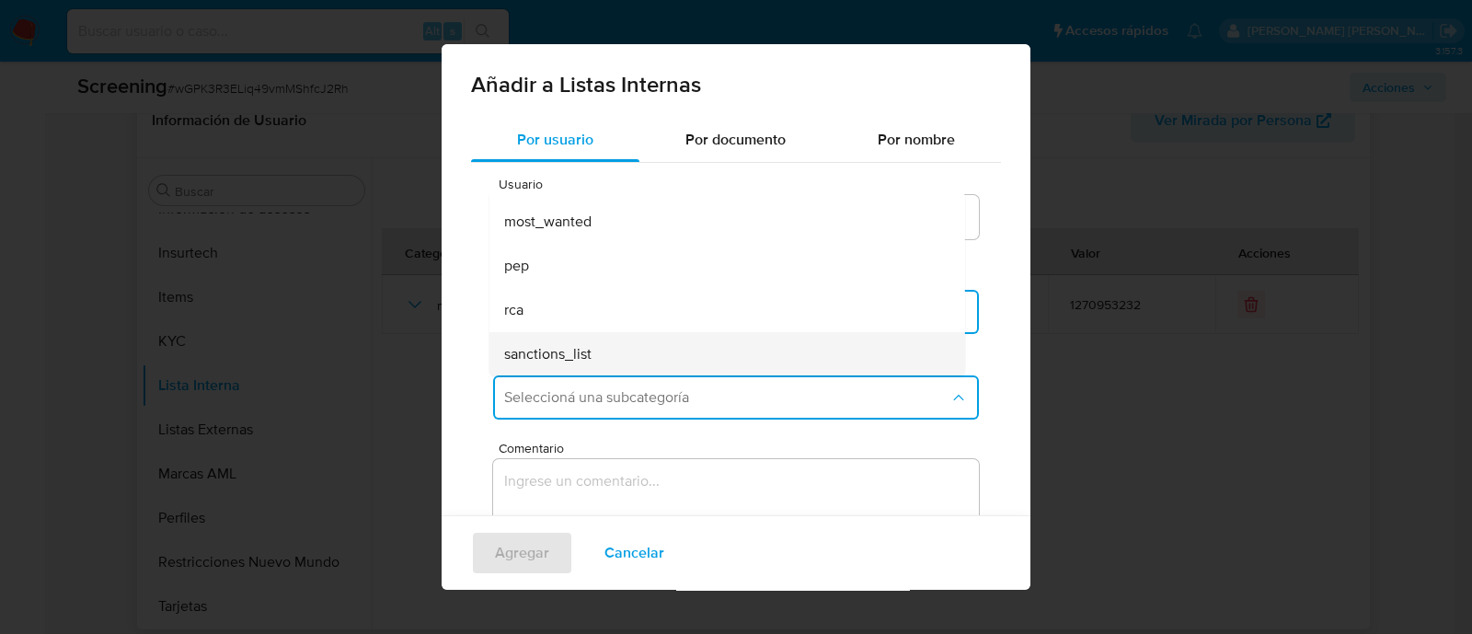
click at [565, 351] on span "sanctions_list" at bounding box center [547, 354] width 87 height 18
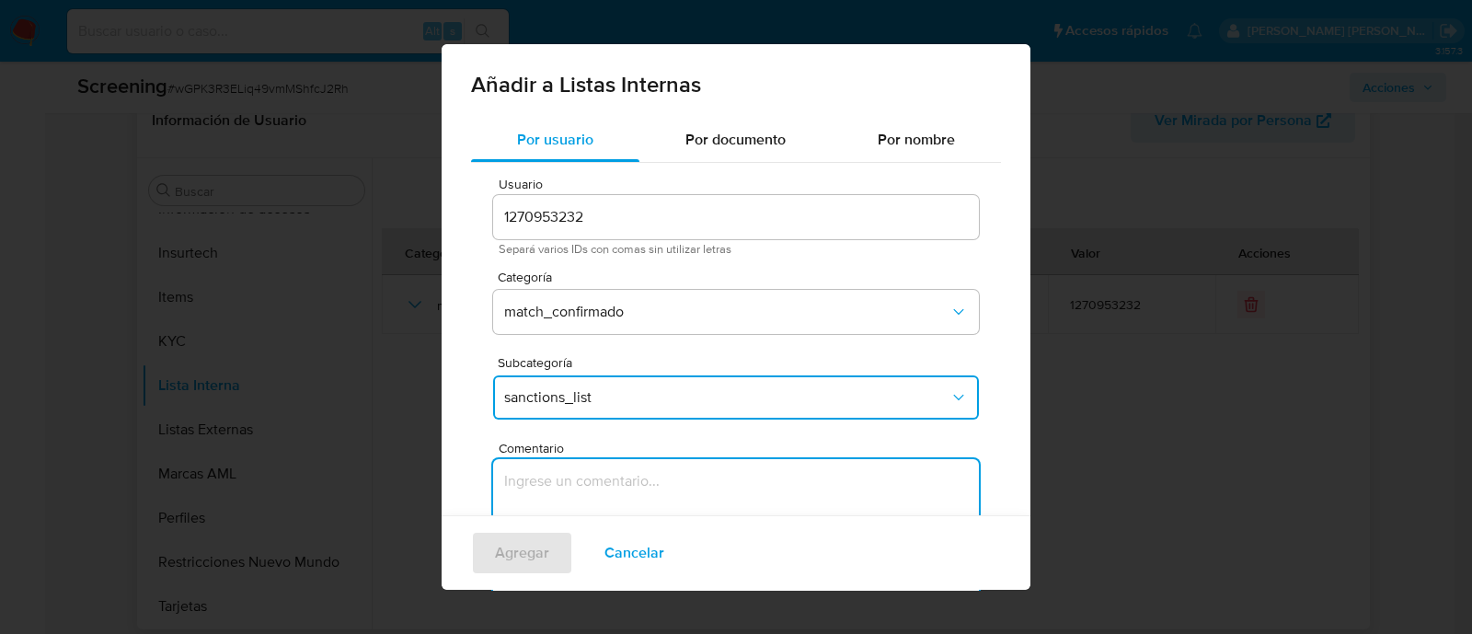
click at [557, 462] on textarea "Comentario" at bounding box center [736, 547] width 486 height 177
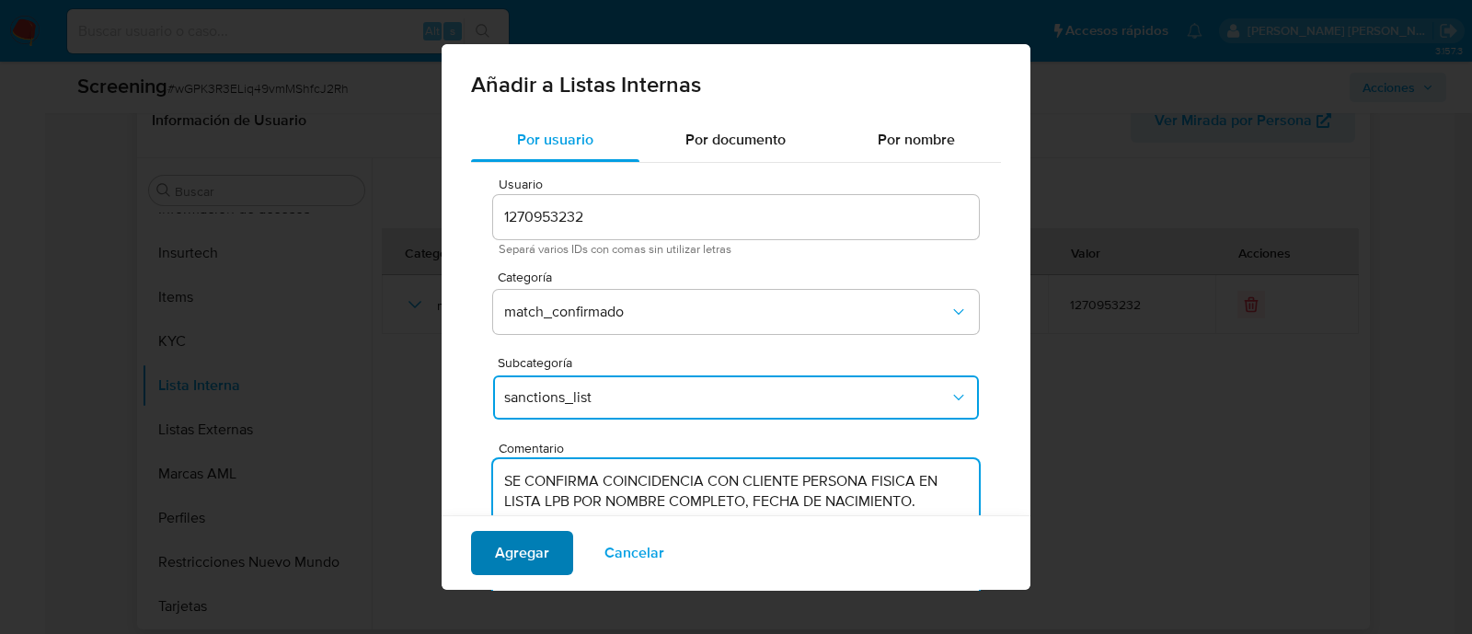
type textarea "SE CONFIRMA COINCIDENCIA CON CLIENTE PERSONA FISICA EN LISTA LPB POR NOMBRE COM…"
click at [542, 541] on span "Agregar" at bounding box center [522, 553] width 54 height 40
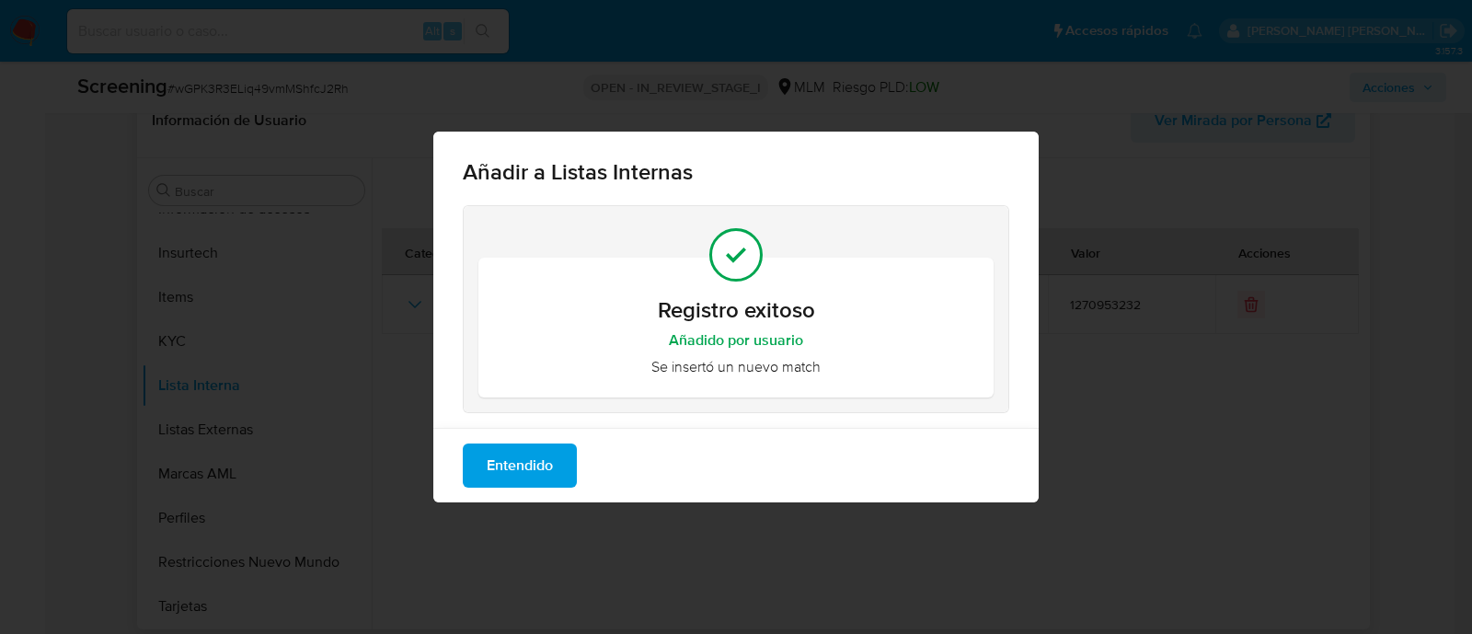
click at [553, 452] on span "Entendido" at bounding box center [520, 465] width 66 height 40
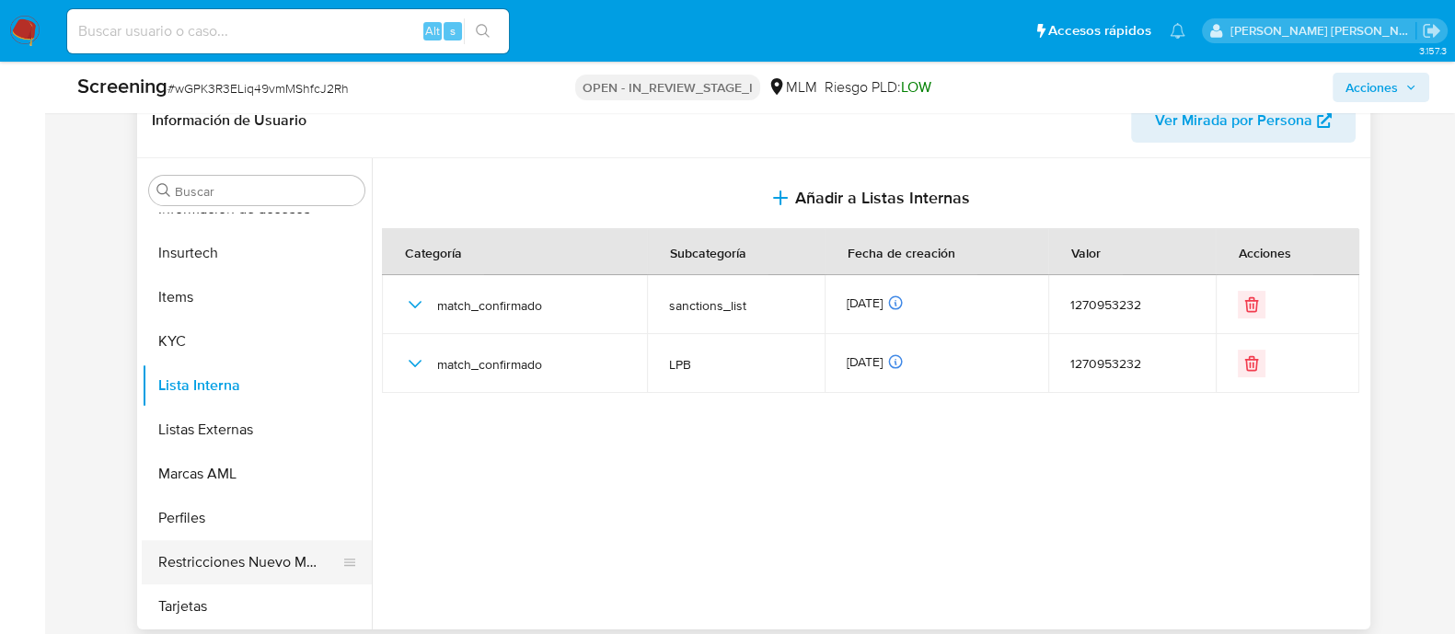
click at [279, 547] on button "Restricciones Nuevo Mundo" at bounding box center [249, 562] width 215 height 44
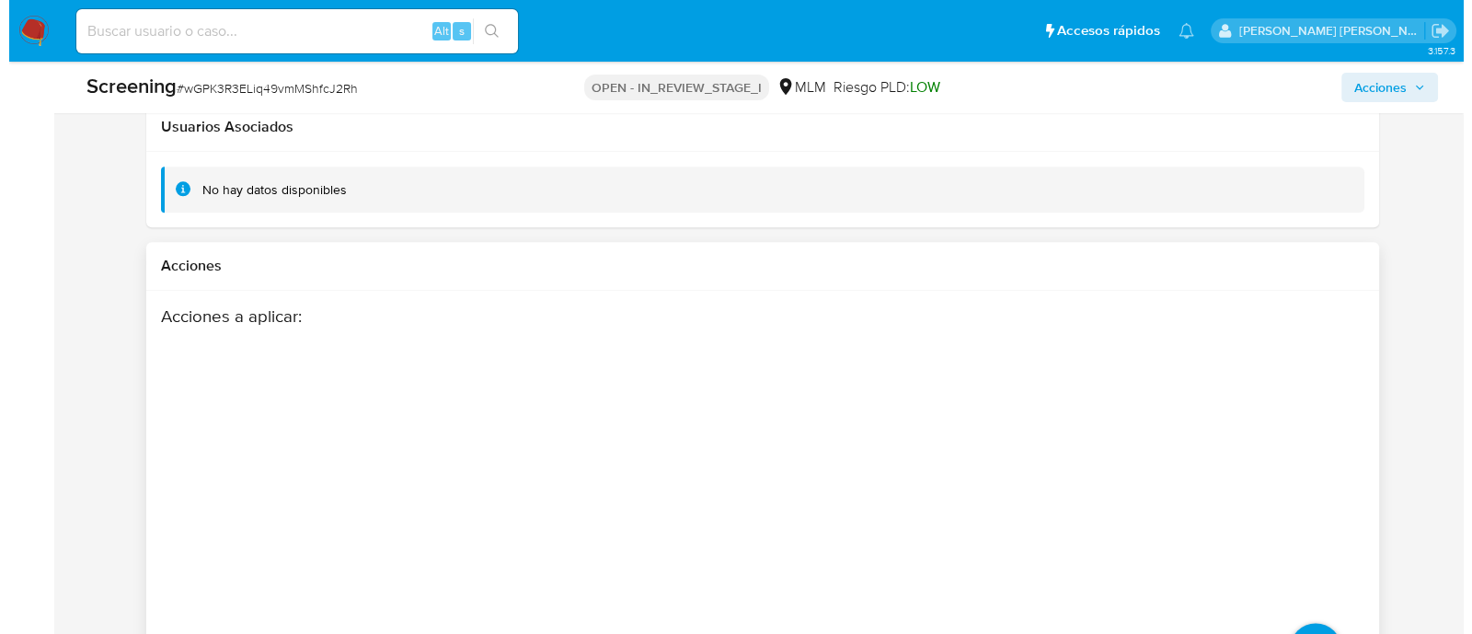
scroll to position [2861, 0]
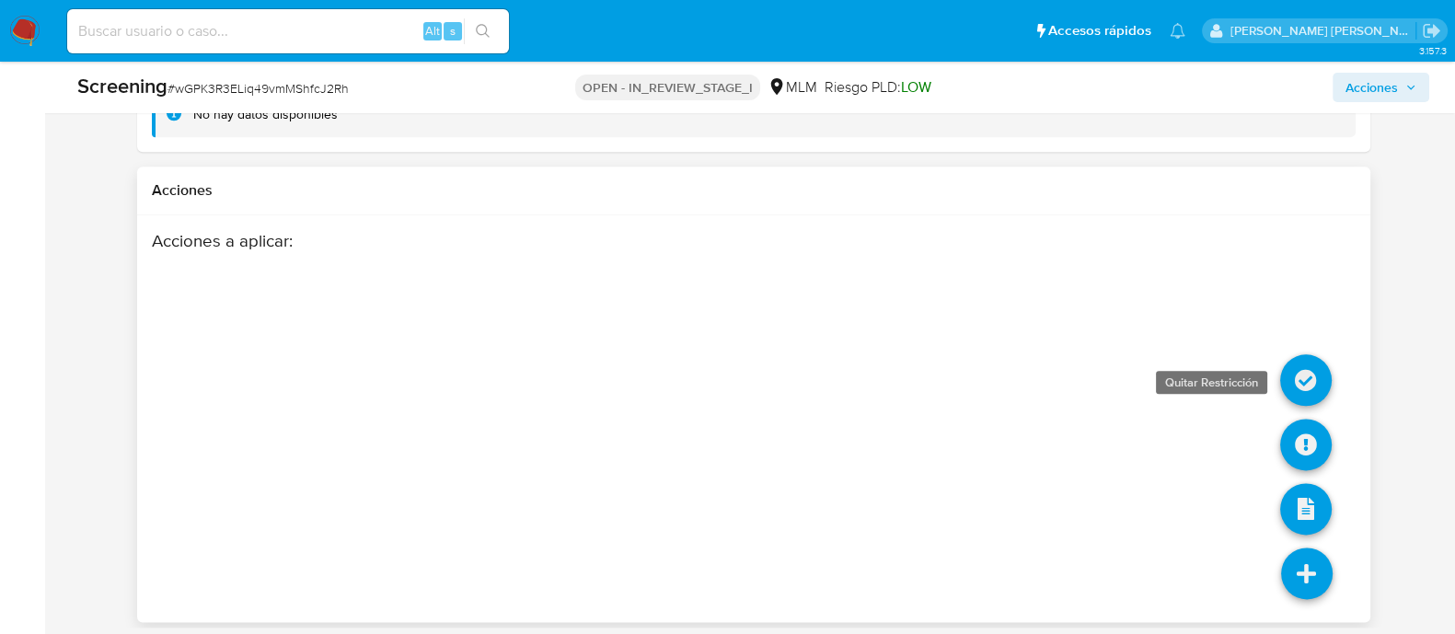
click at [1307, 393] on icon at bounding box center [1306, 380] width 52 height 52
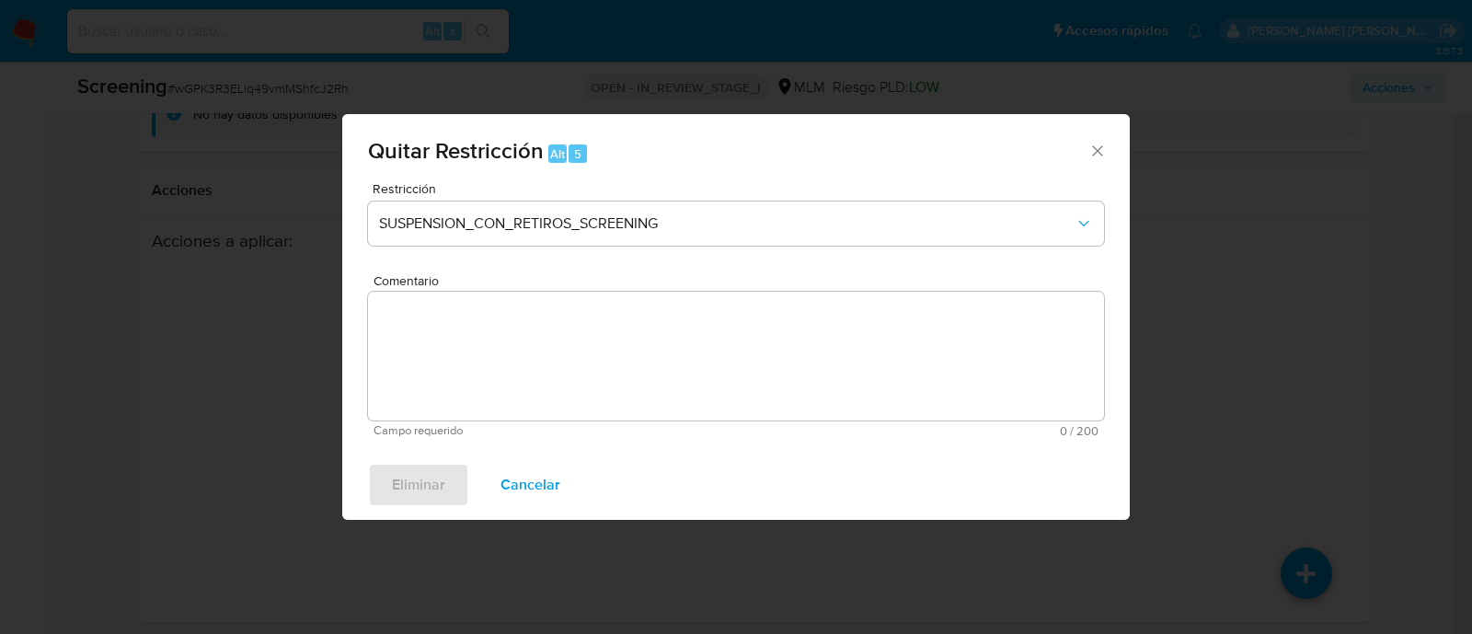
click at [538, 494] on span "Cancelar" at bounding box center [531, 485] width 60 height 40
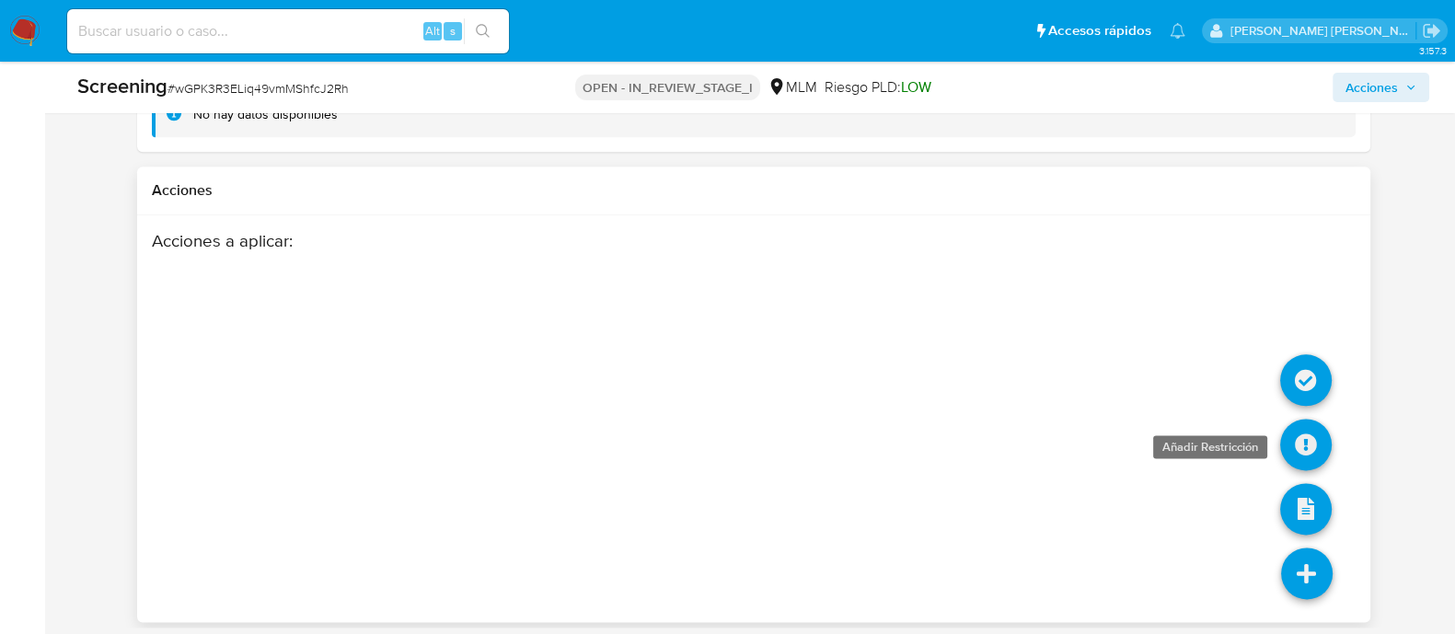
click at [1306, 443] on icon at bounding box center [1306, 445] width 52 height 52
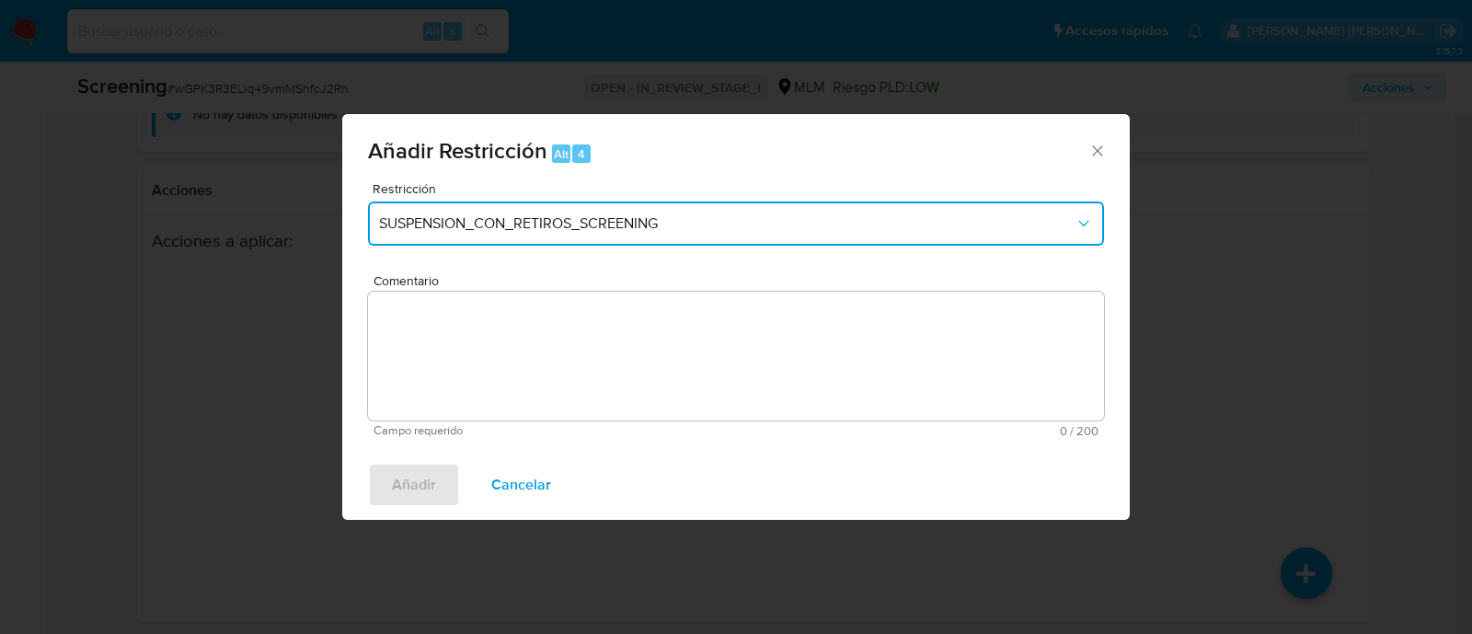
click at [543, 202] on button "SUSPENSION_CON_RETIROS_SCREENING" at bounding box center [736, 224] width 736 height 44
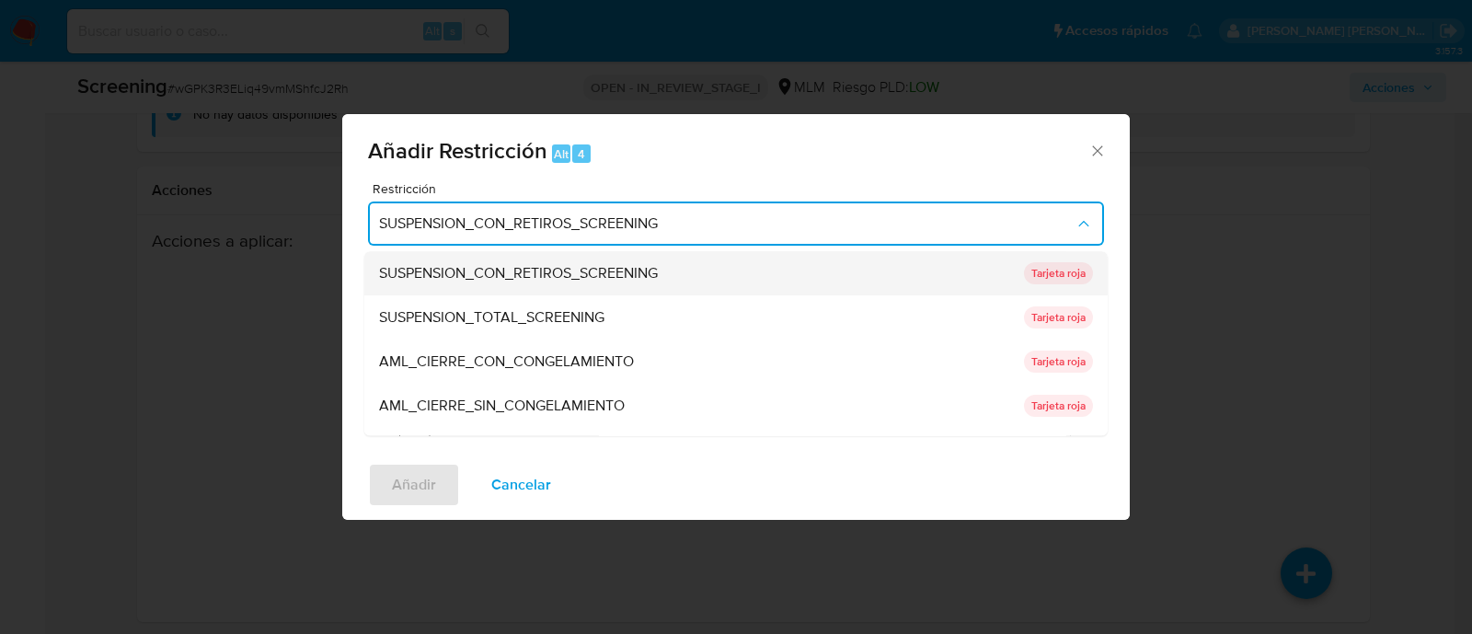
click at [517, 280] on span "SUSPENSION_CON_RETIROS_SCREENING" at bounding box center [518, 274] width 279 height 18
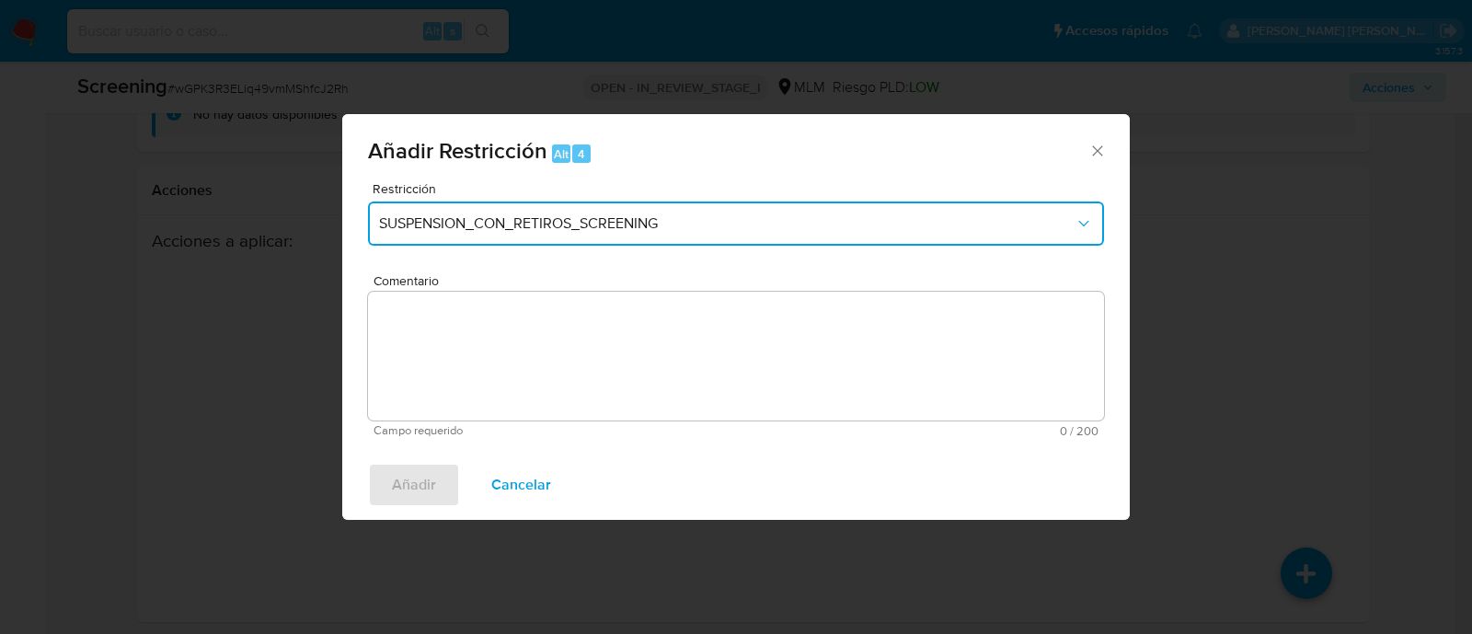
click at [517, 228] on span "SUSPENSION_CON_RETIROS_SCREENING" at bounding box center [727, 223] width 696 height 18
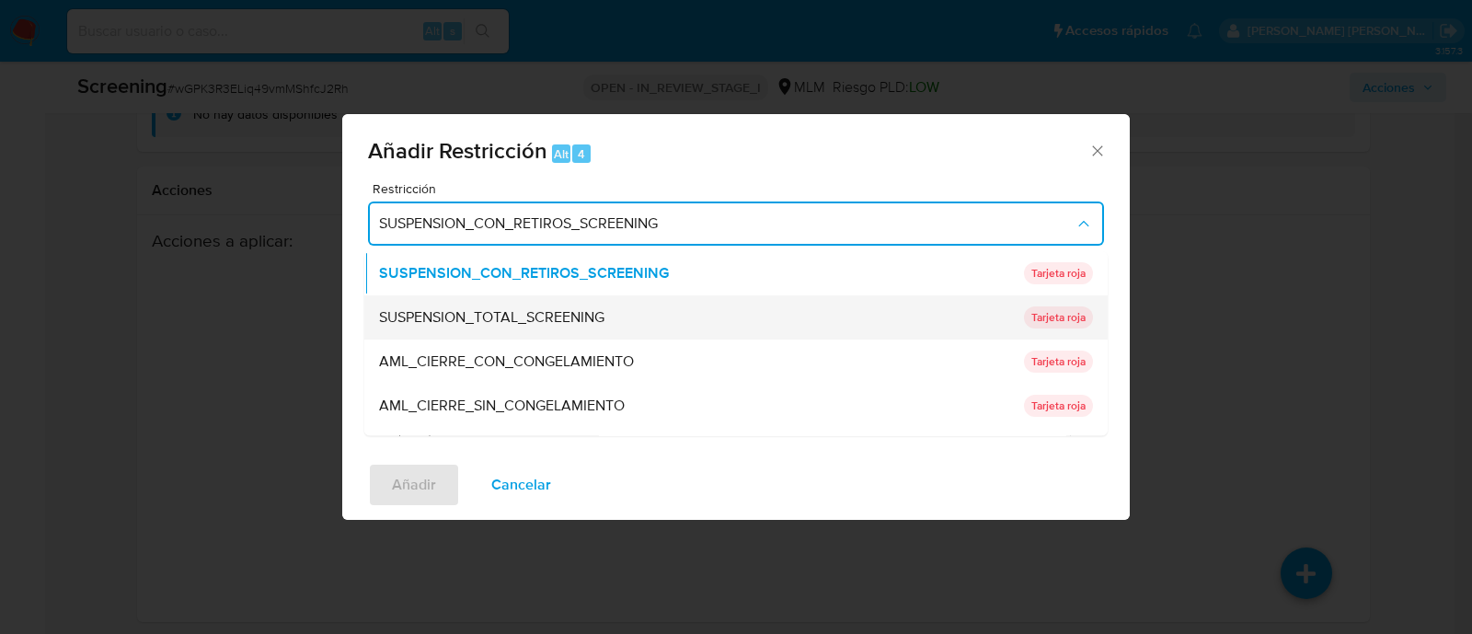
click at [510, 324] on span "SUSPENSION_TOTAL_SCREENING" at bounding box center [491, 318] width 225 height 18
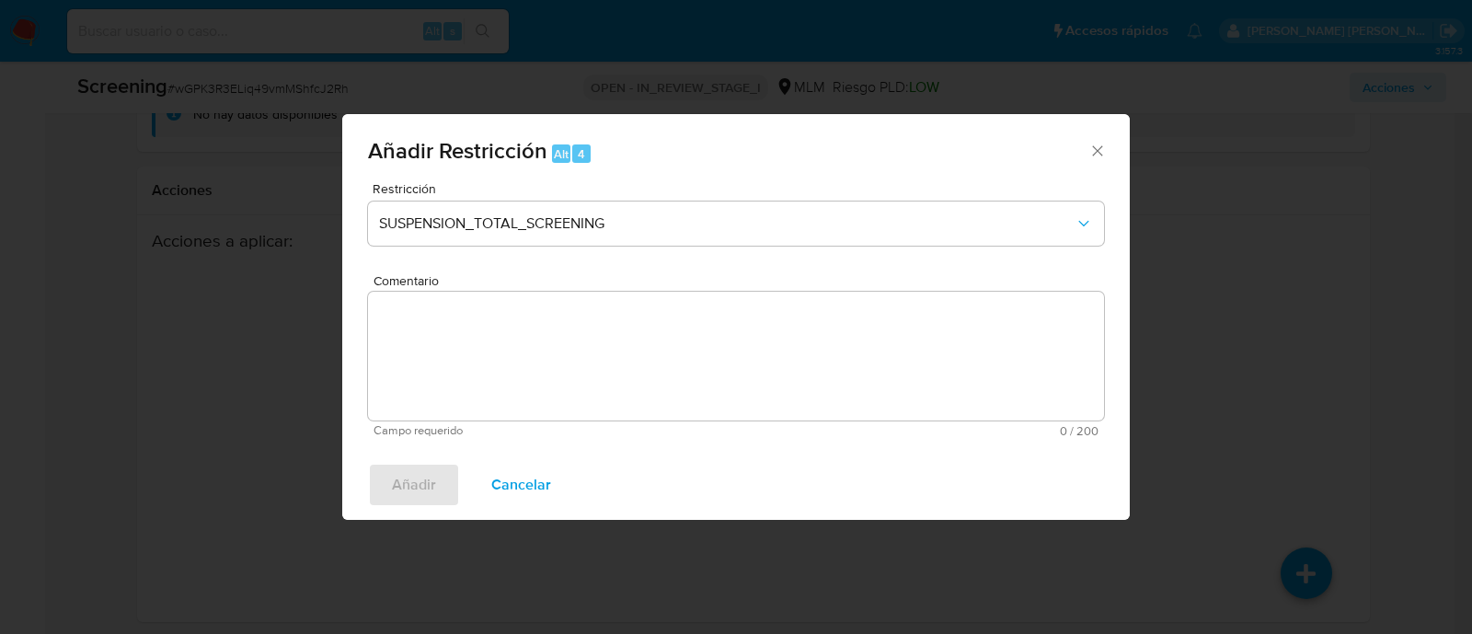
click at [506, 382] on textarea "Comentario" at bounding box center [736, 356] width 736 height 129
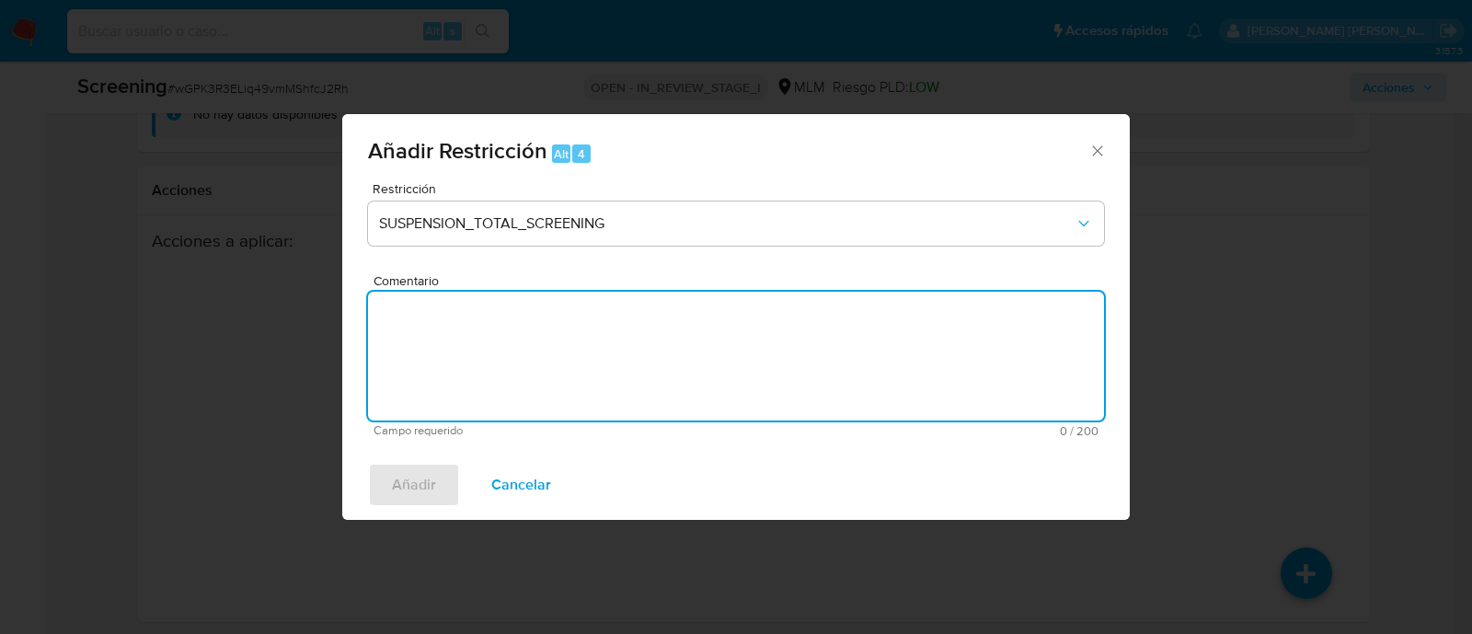
paste textarea "SE CONFIRMA COINCIDENCIA CON CLIENTE PERSONA FISICA EN LISTA LPB POR NOMBRE COM…"
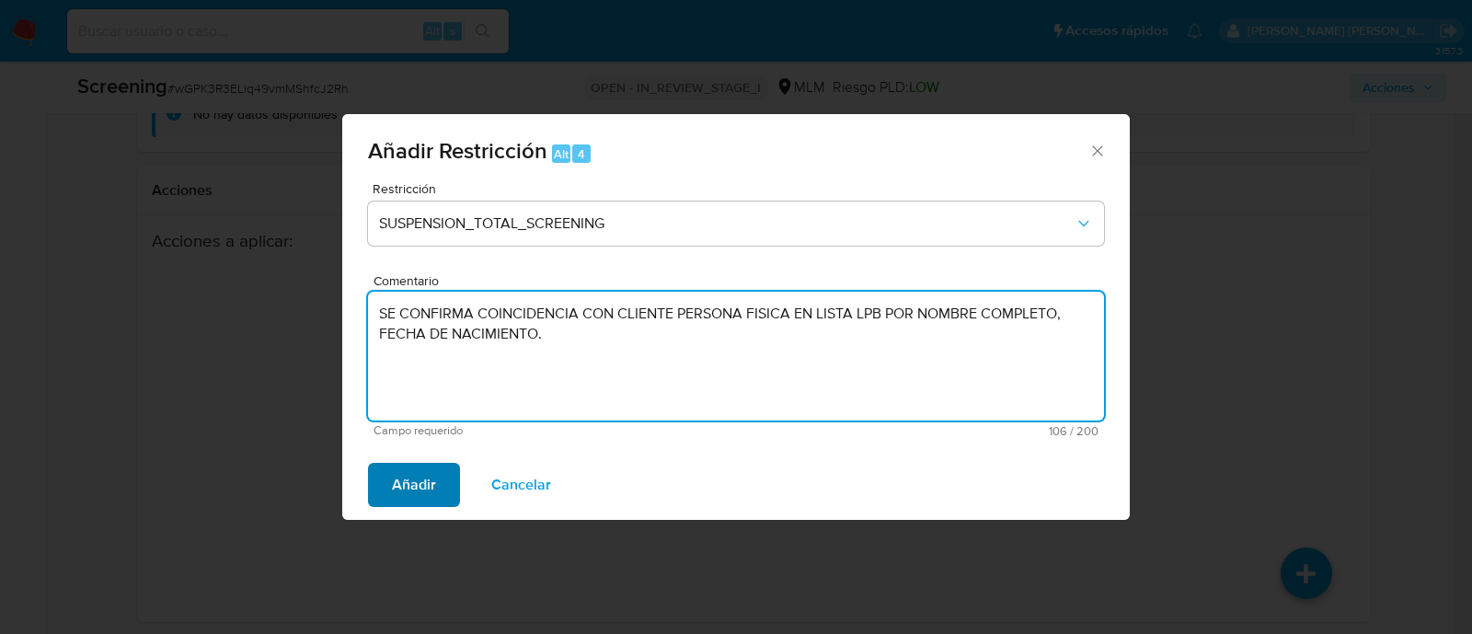
type textarea "SE CONFIRMA COINCIDENCIA CON CLIENTE PERSONA FISICA EN LISTA LPB POR NOMBRE COM…"
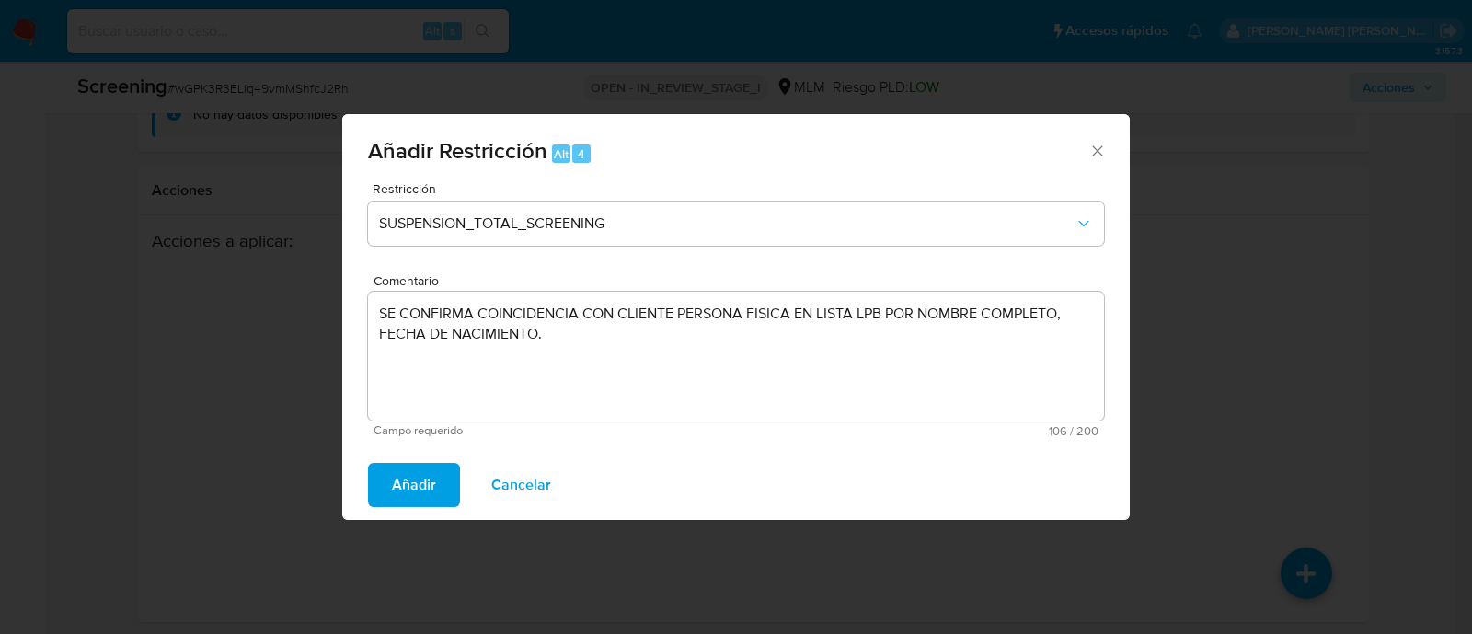
click at [419, 505] on span "Añadir" at bounding box center [414, 485] width 44 height 40
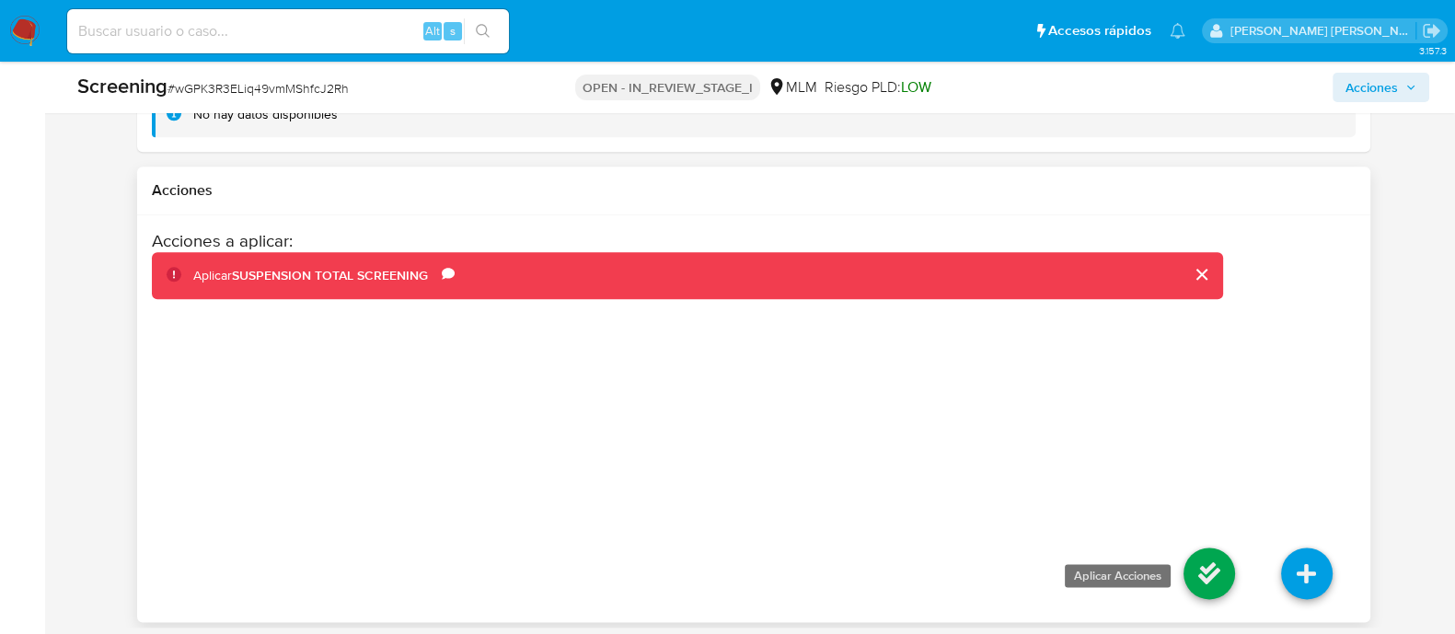
click at [1204, 562] on icon at bounding box center [1209, 573] width 52 height 52
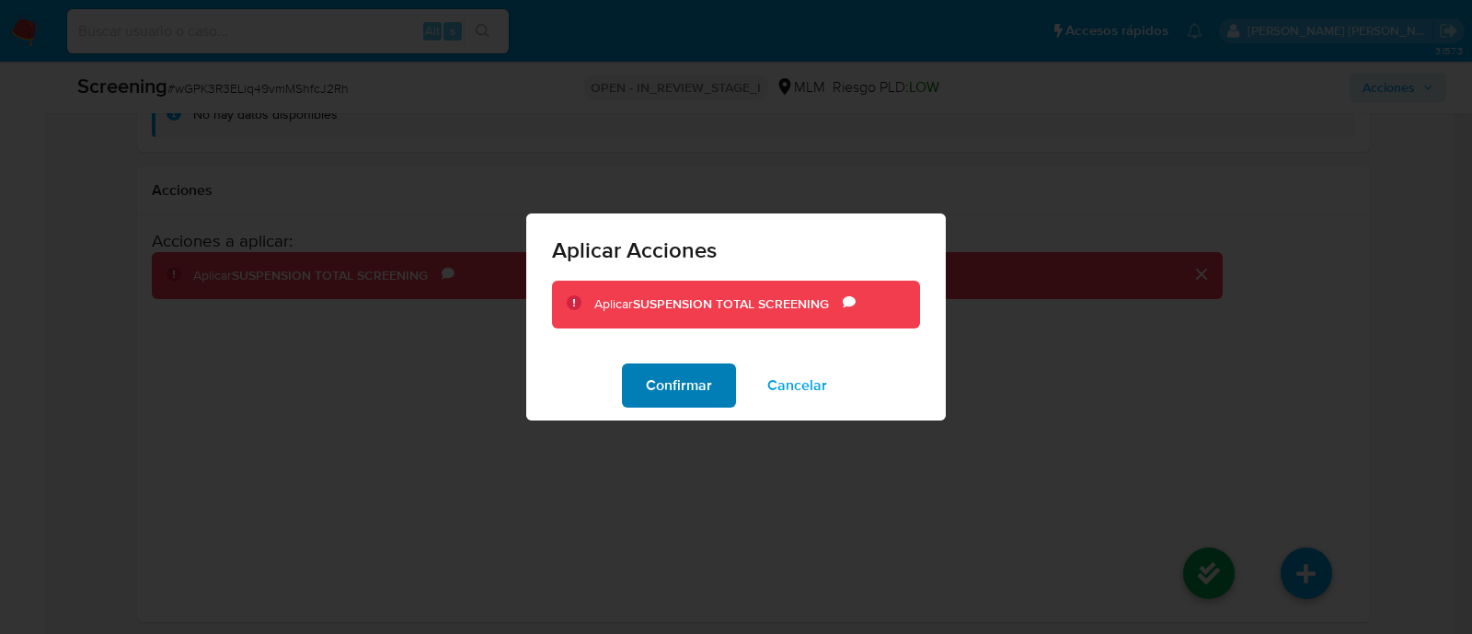
click at [699, 386] on span "Confirmar" at bounding box center [679, 385] width 66 height 40
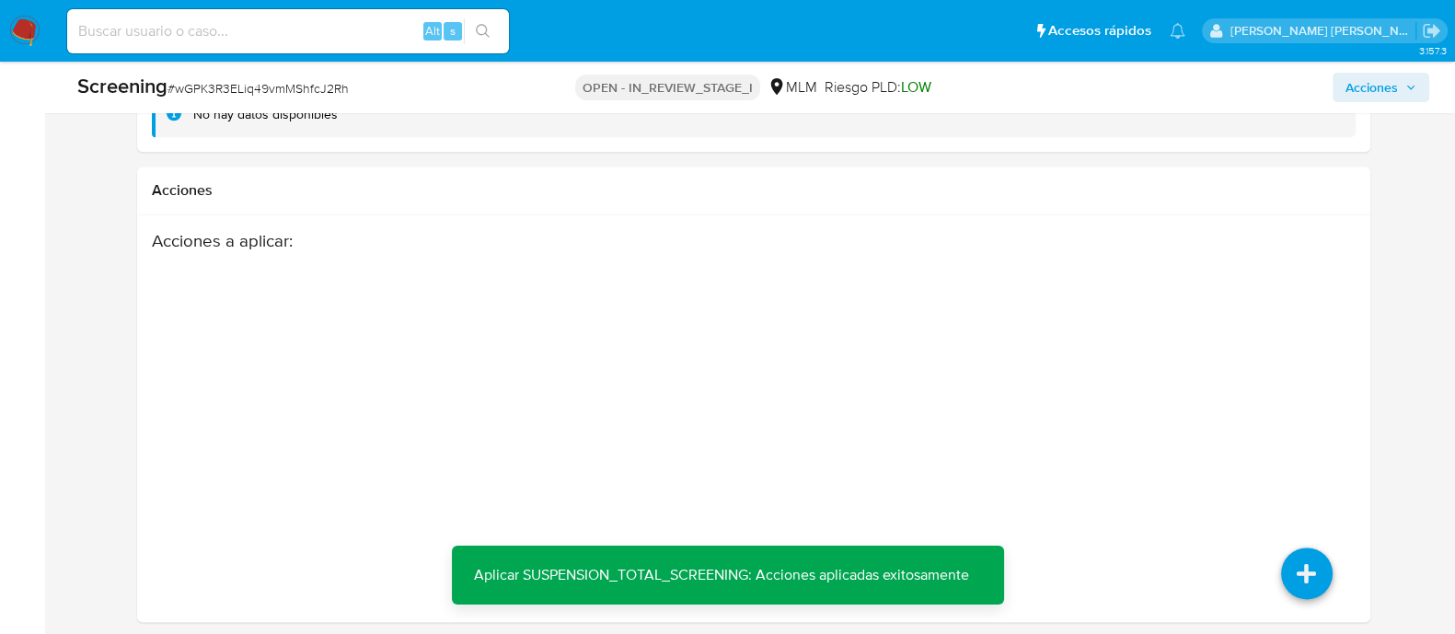
click at [1377, 94] on span "Acciones" at bounding box center [1371, 87] width 52 height 29
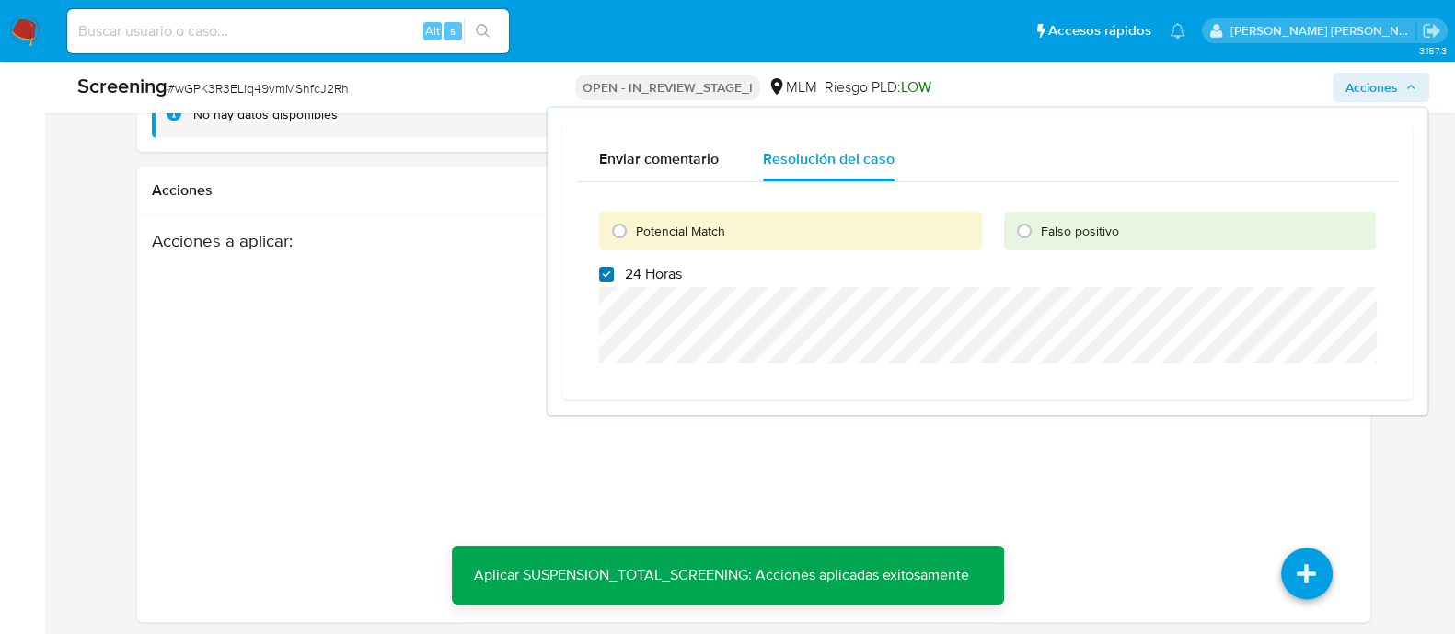
click at [611, 277] on input "24 Horas" at bounding box center [606, 274] width 15 height 15
checkbox input "false"
click at [621, 237] on input "Potencial Match" at bounding box center [619, 230] width 29 height 29
radio input "true"
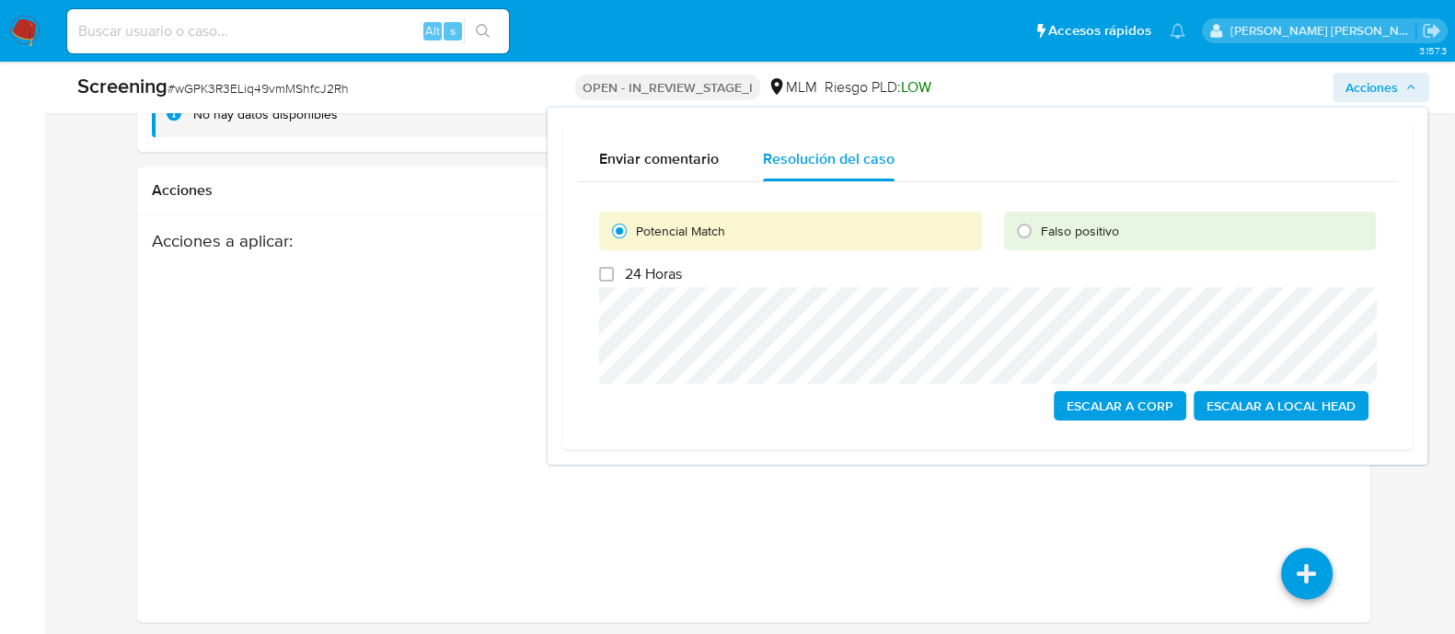
click at [1315, 397] on span "Escalar a Local Head" at bounding box center [1280, 406] width 149 height 26
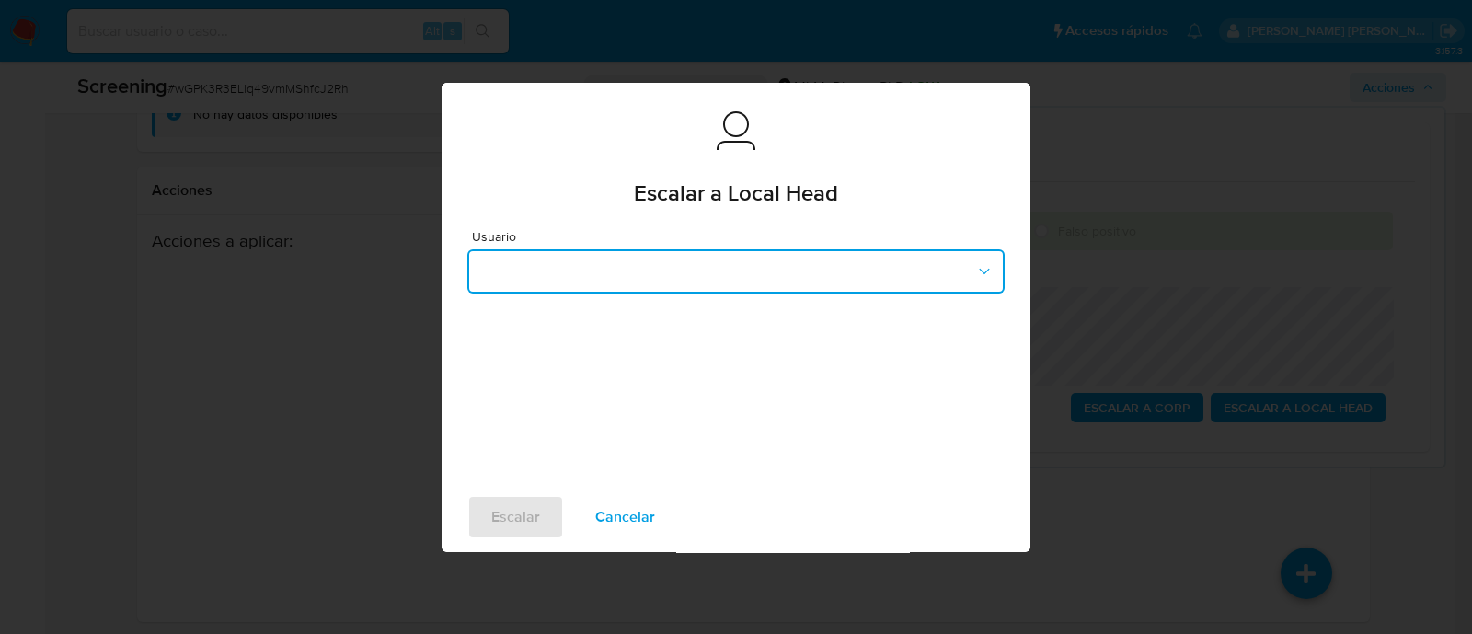
click at [800, 255] on button "button" at bounding box center [735, 271] width 537 height 44
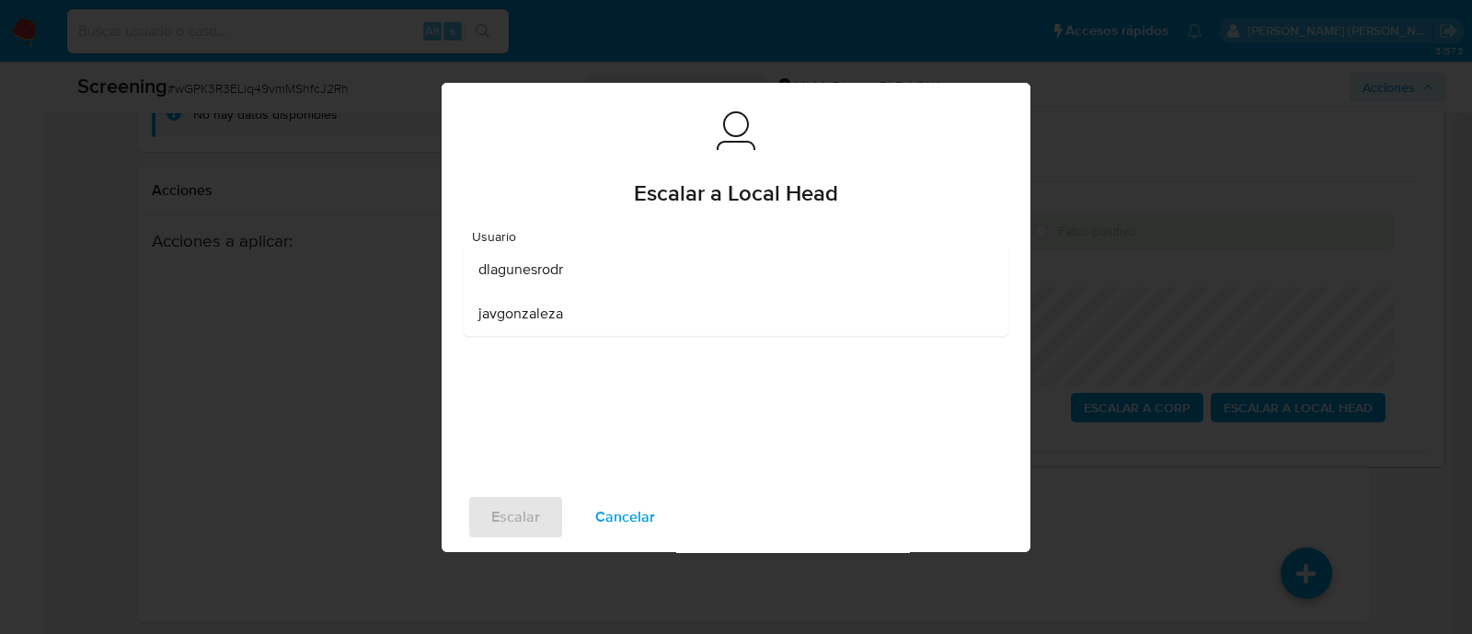
click at [547, 269] on span "dlagunesrodr" at bounding box center [520, 269] width 85 height 18
click at [536, 542] on div "Escalar Cancelar" at bounding box center [736, 517] width 589 height 70
click at [526, 517] on span "Escalar" at bounding box center [515, 517] width 49 height 40
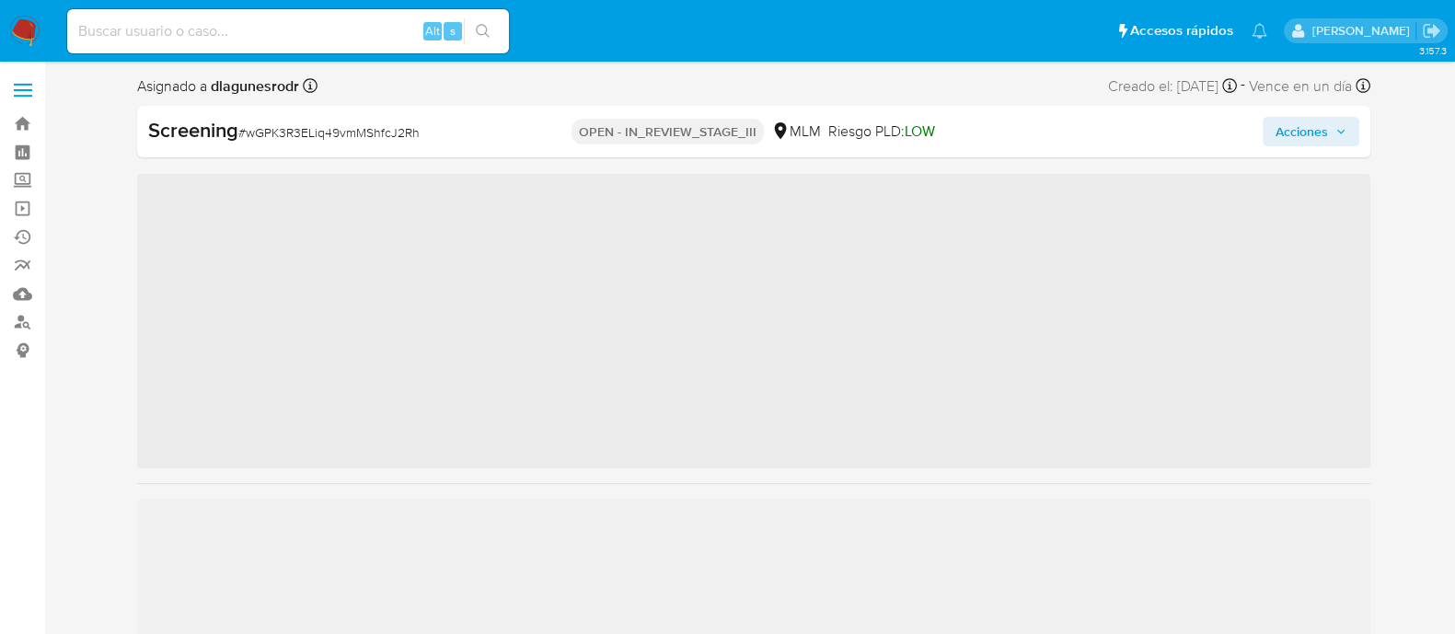
scroll to position [777, 0]
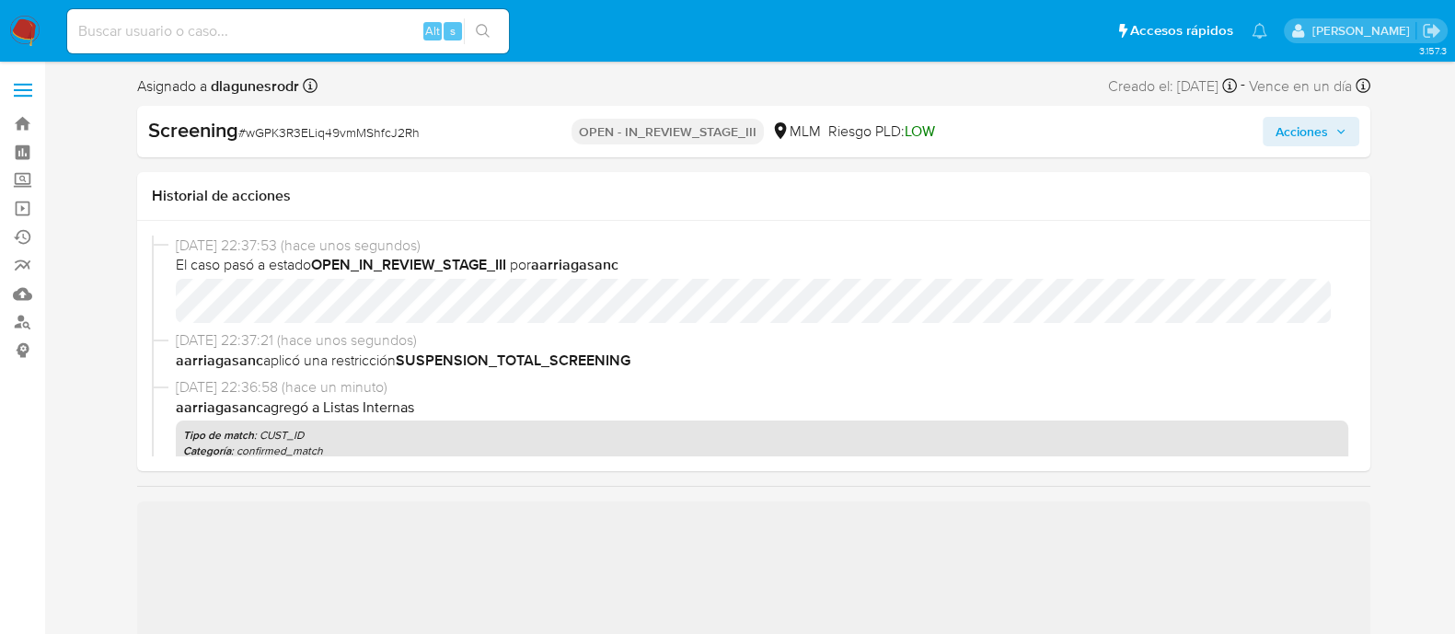
select select "10"
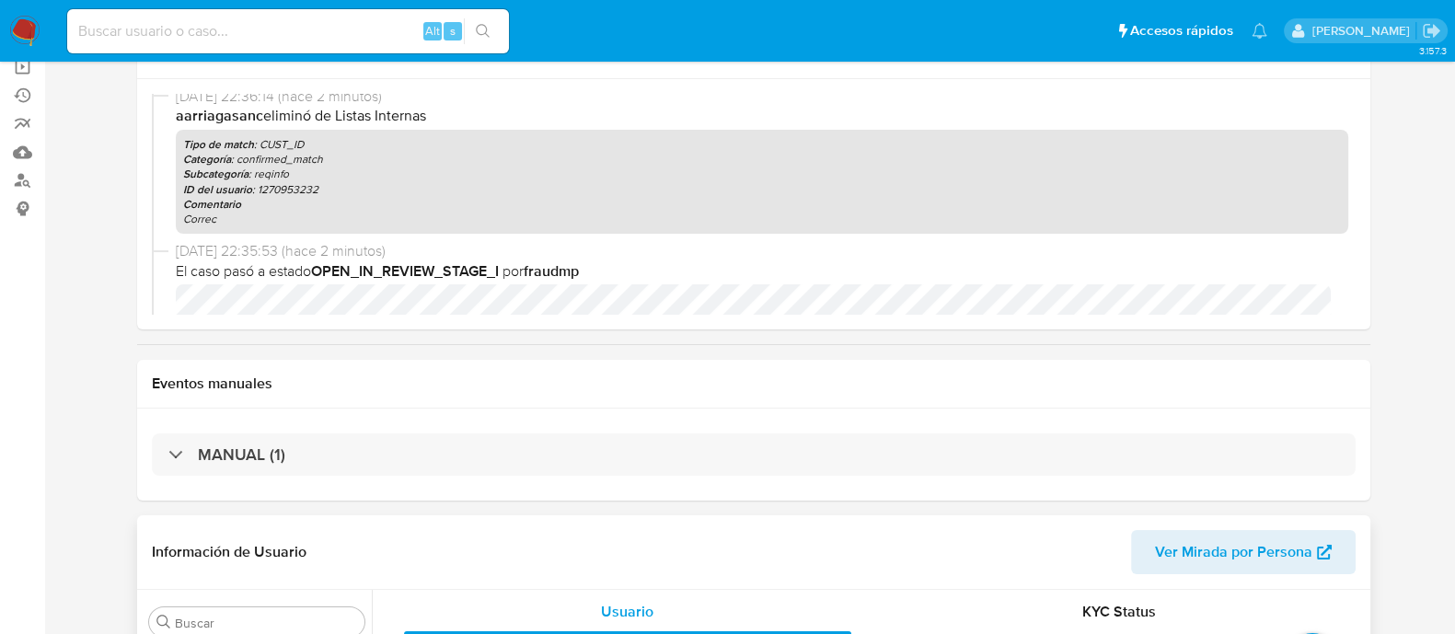
scroll to position [345, 0]
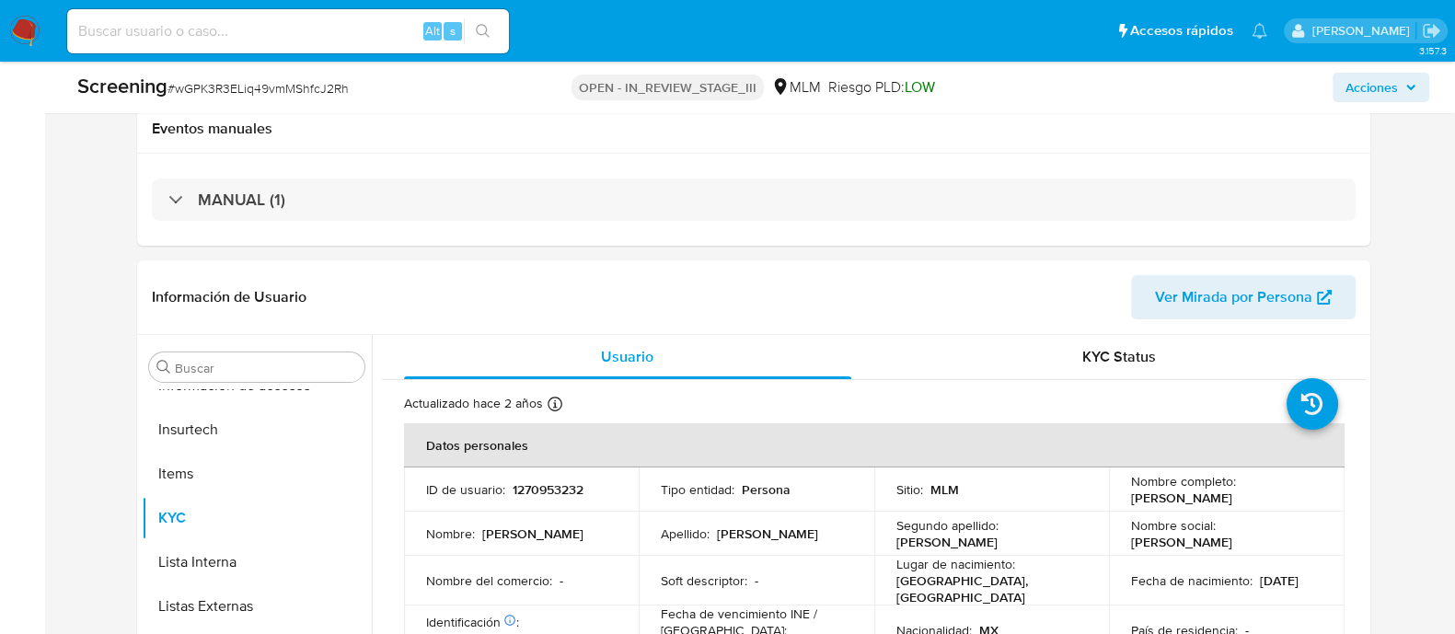
click at [304, 45] on div "Alt s" at bounding box center [288, 31] width 442 height 44
click at [294, 38] on input at bounding box center [288, 31] width 442 height 24
paste input "1270497057"
type input "1270497057"
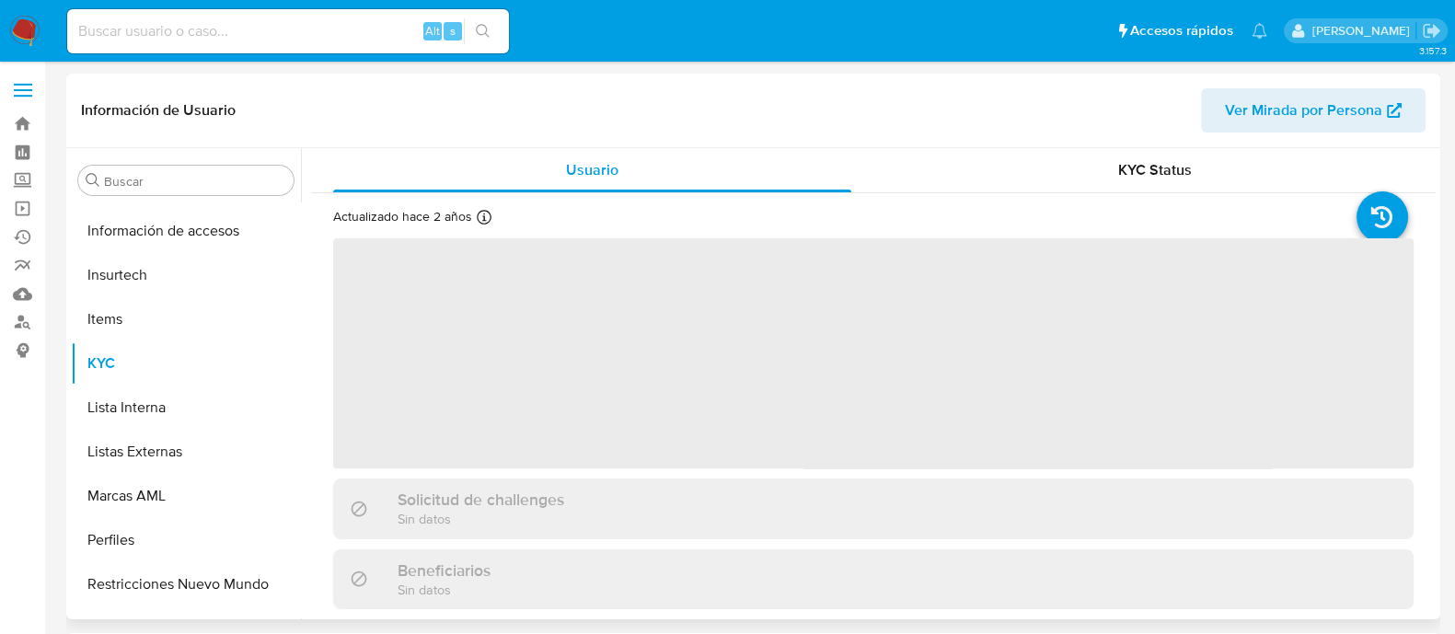
scroll to position [777, 0]
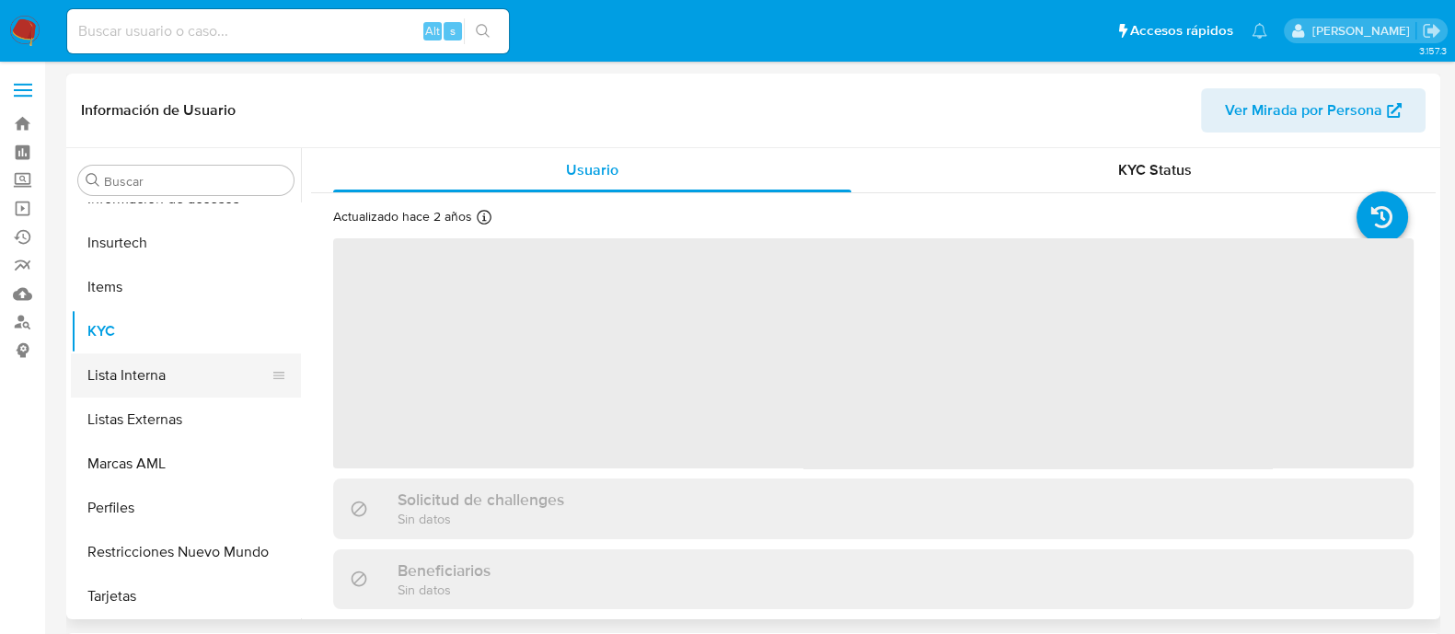
select select "10"
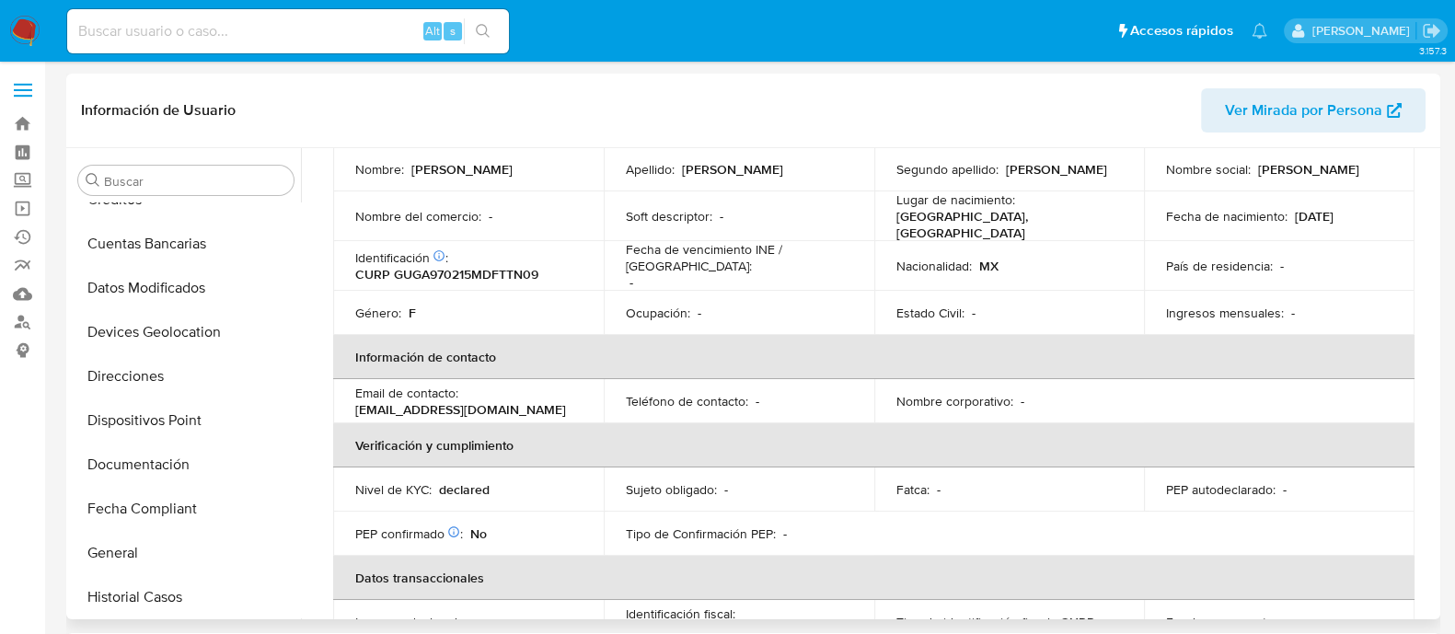
scroll to position [804, 0]
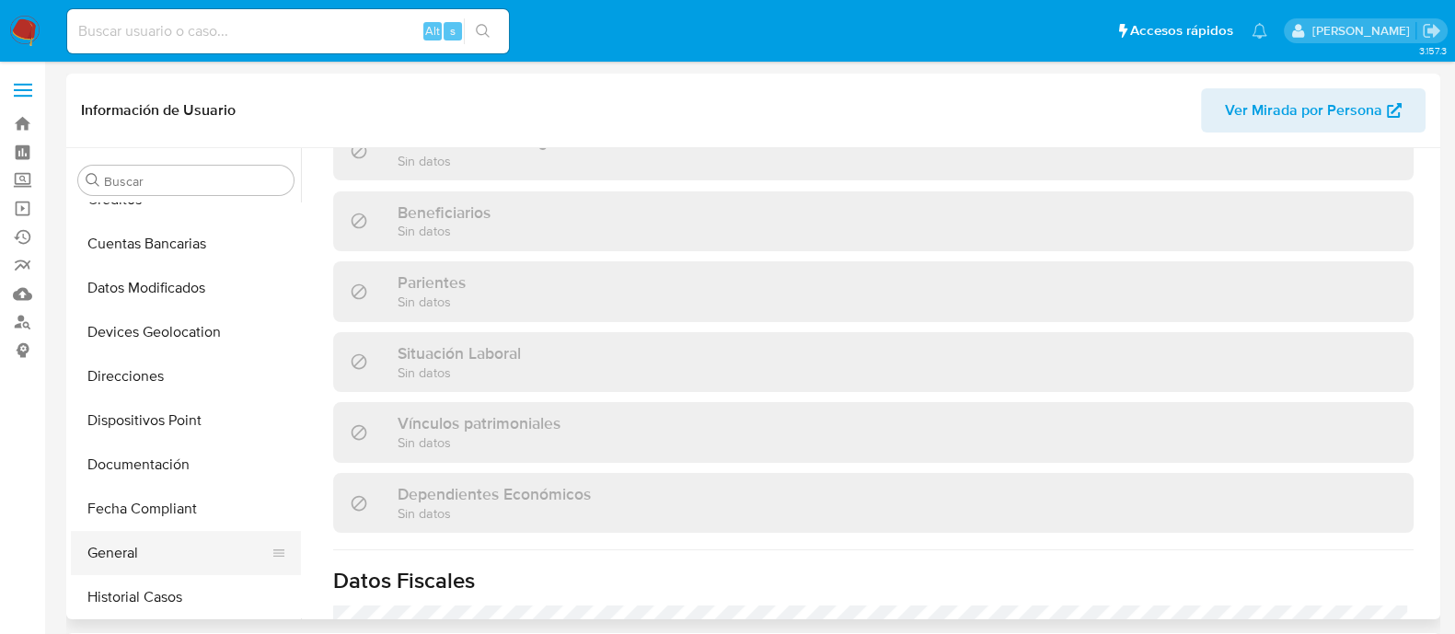
click at [138, 552] on button "General" at bounding box center [178, 553] width 215 height 44
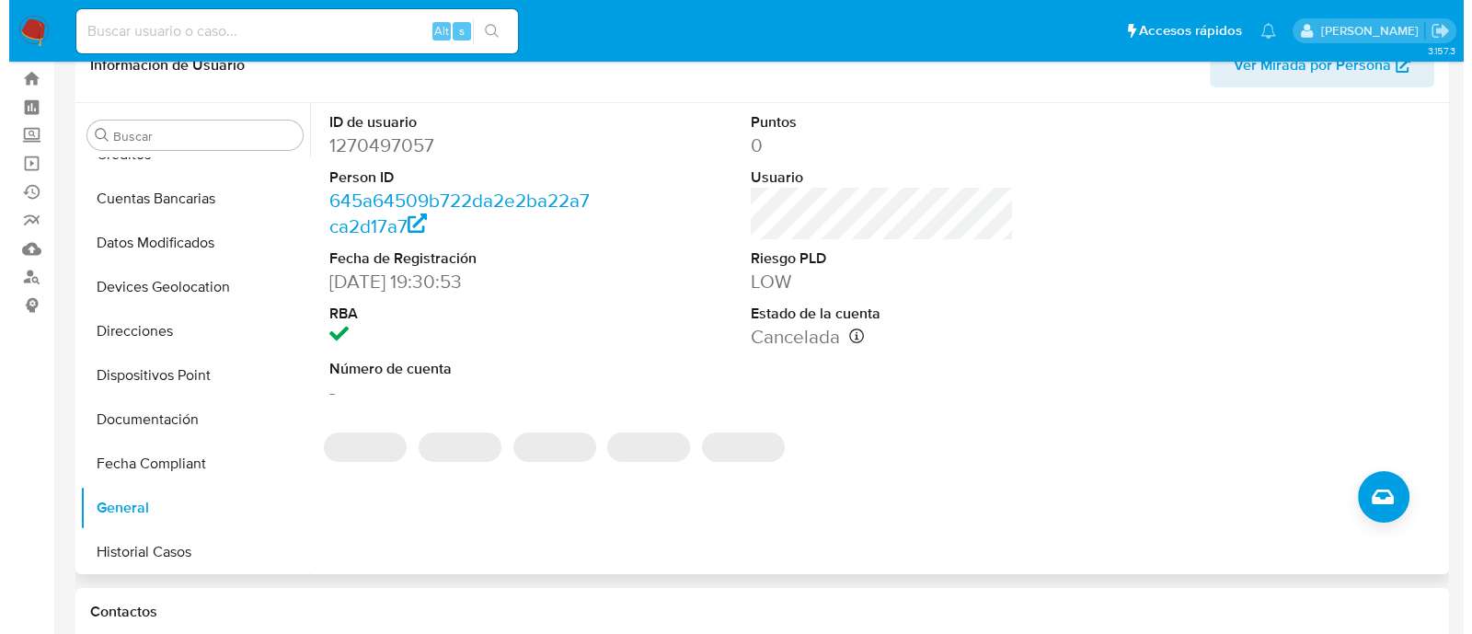
scroll to position [114, 0]
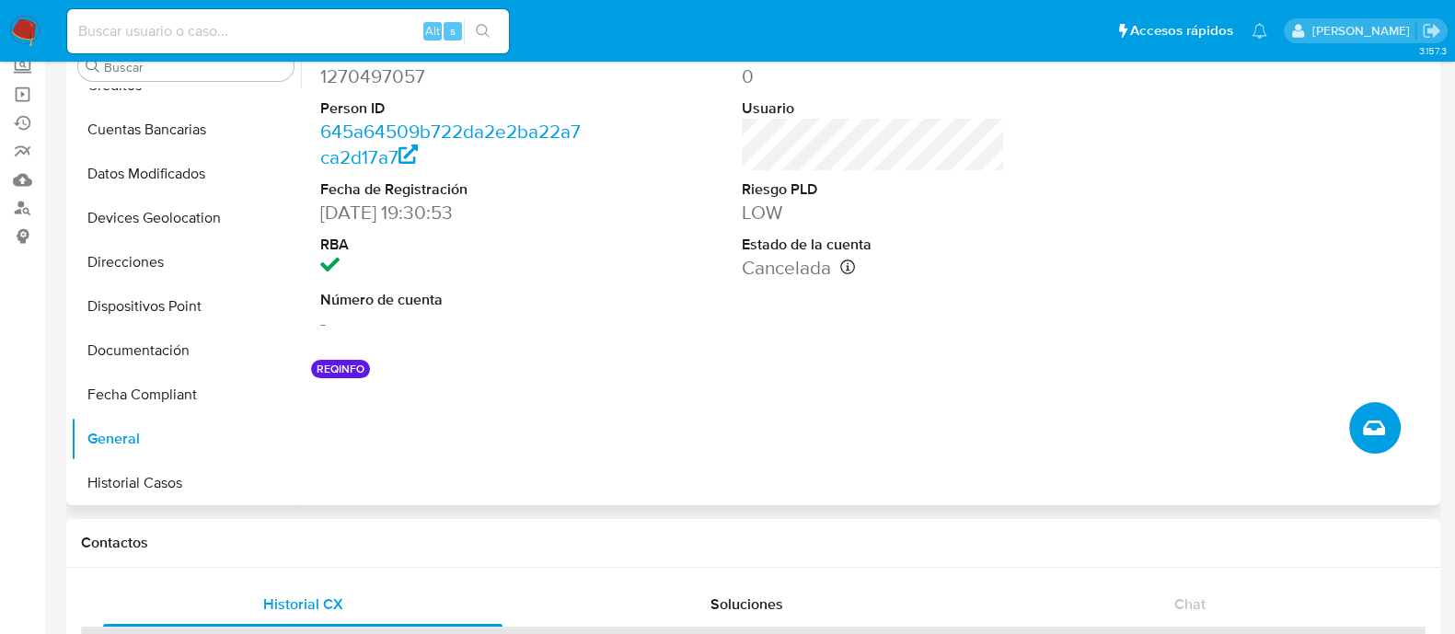
click at [1361, 412] on button "Crear caso manual" at bounding box center [1375, 428] width 52 height 52
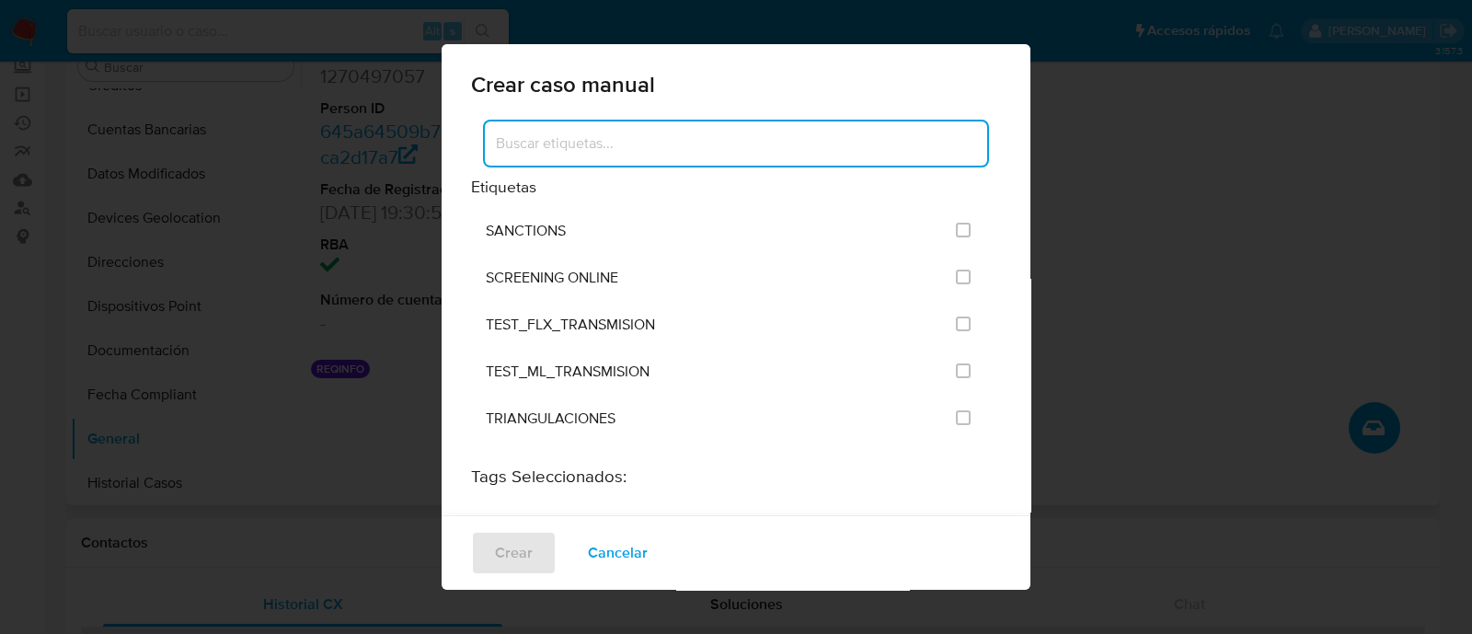
scroll to position [2415, 0]
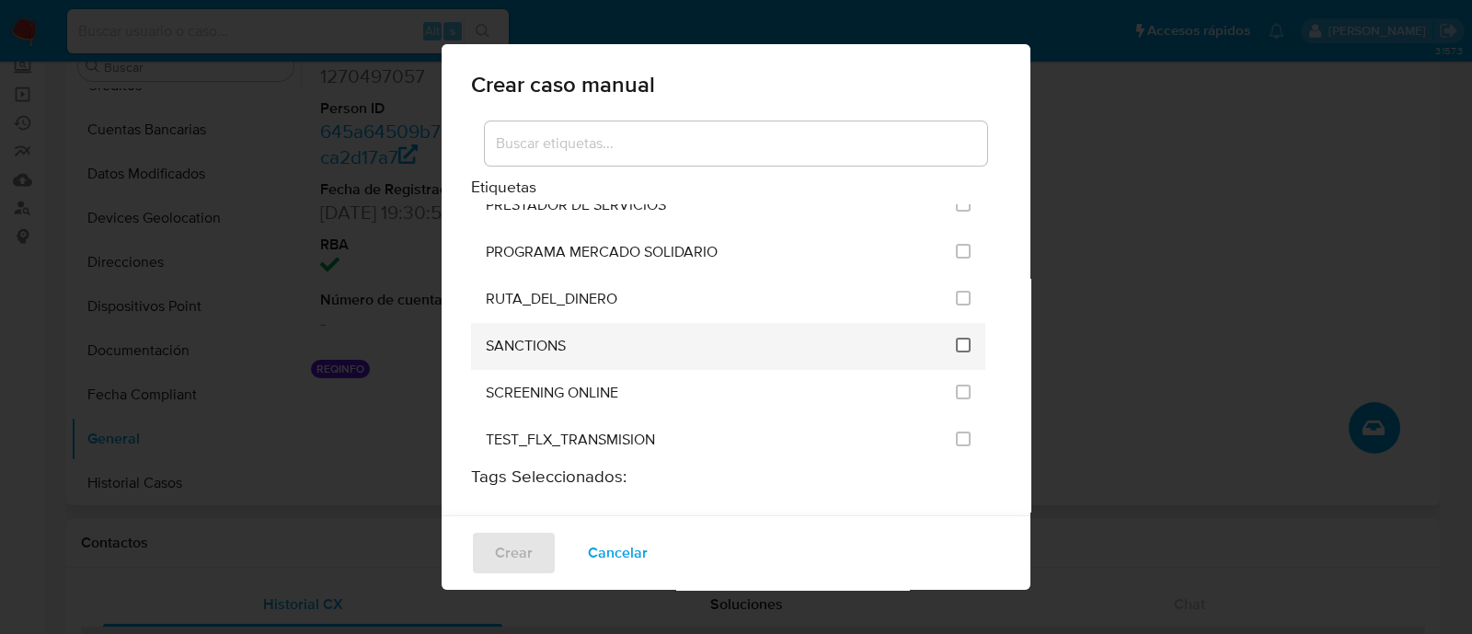
click at [956, 338] on input "2615" at bounding box center [963, 345] width 15 height 15
checkbox input "true"
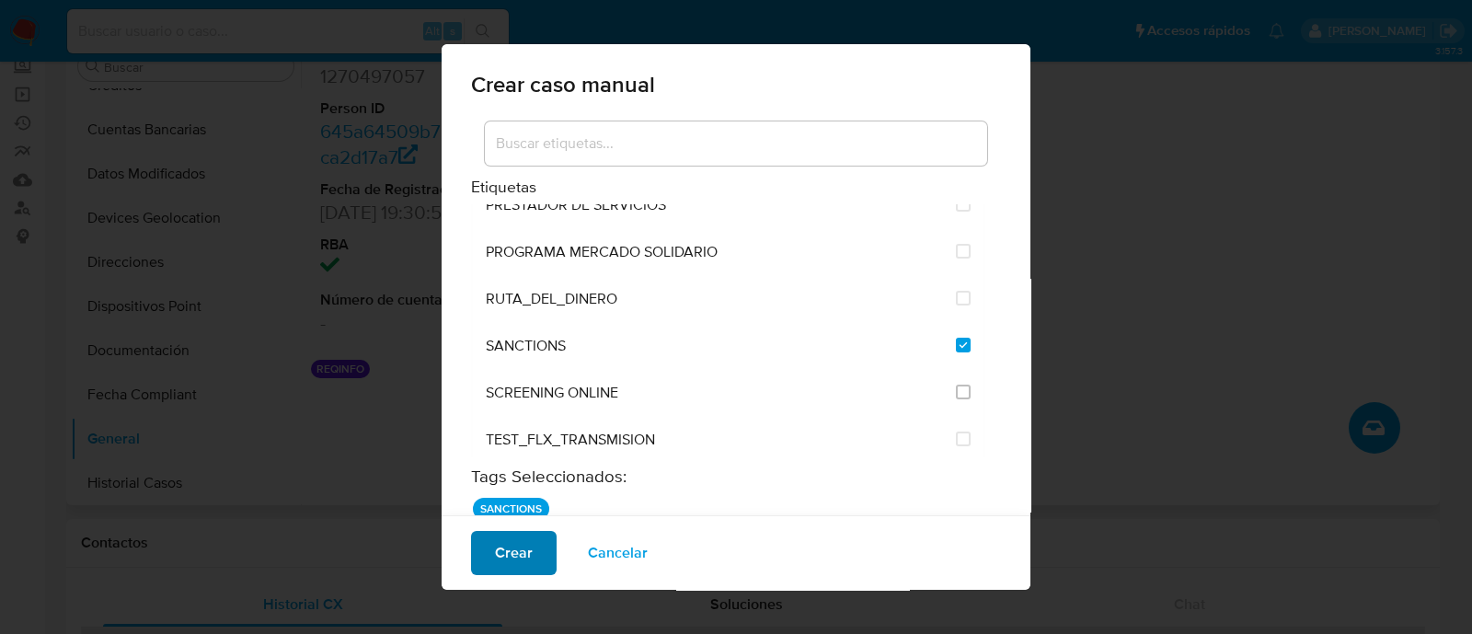
click at [520, 553] on span "Crear" at bounding box center [514, 553] width 38 height 40
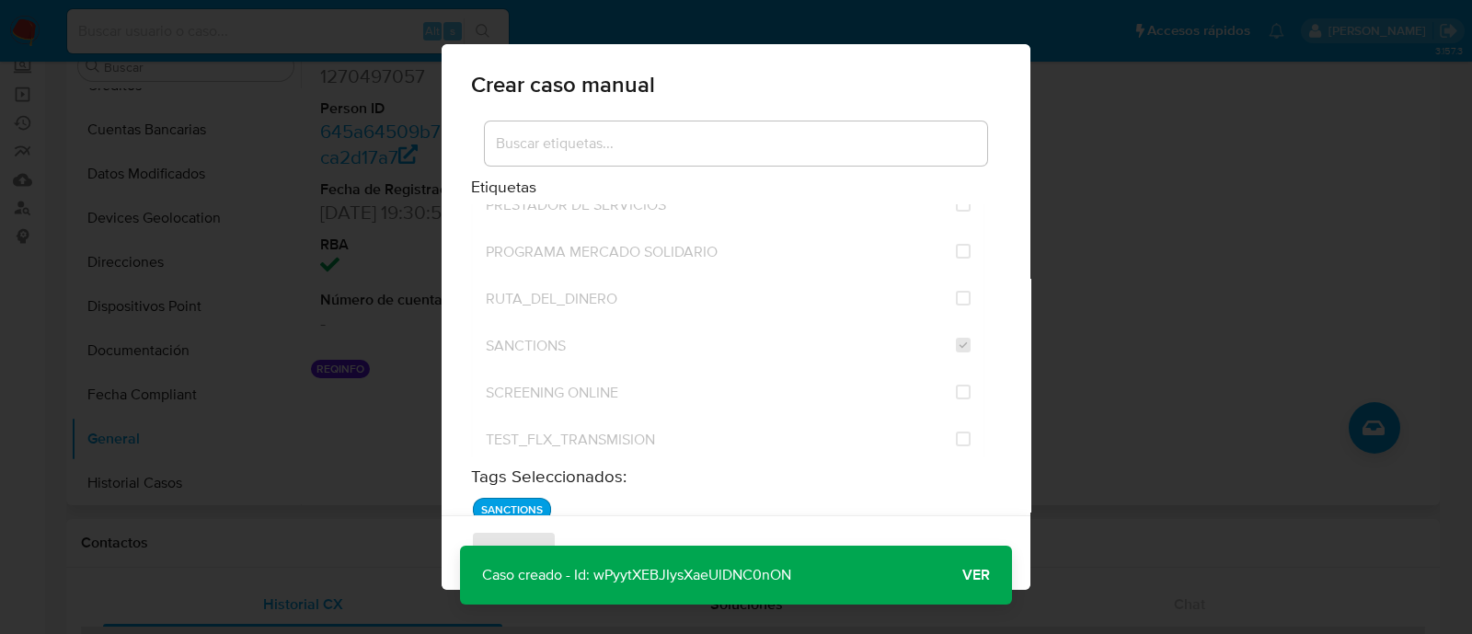
click at [973, 575] on span "Ver" at bounding box center [976, 575] width 28 height 0
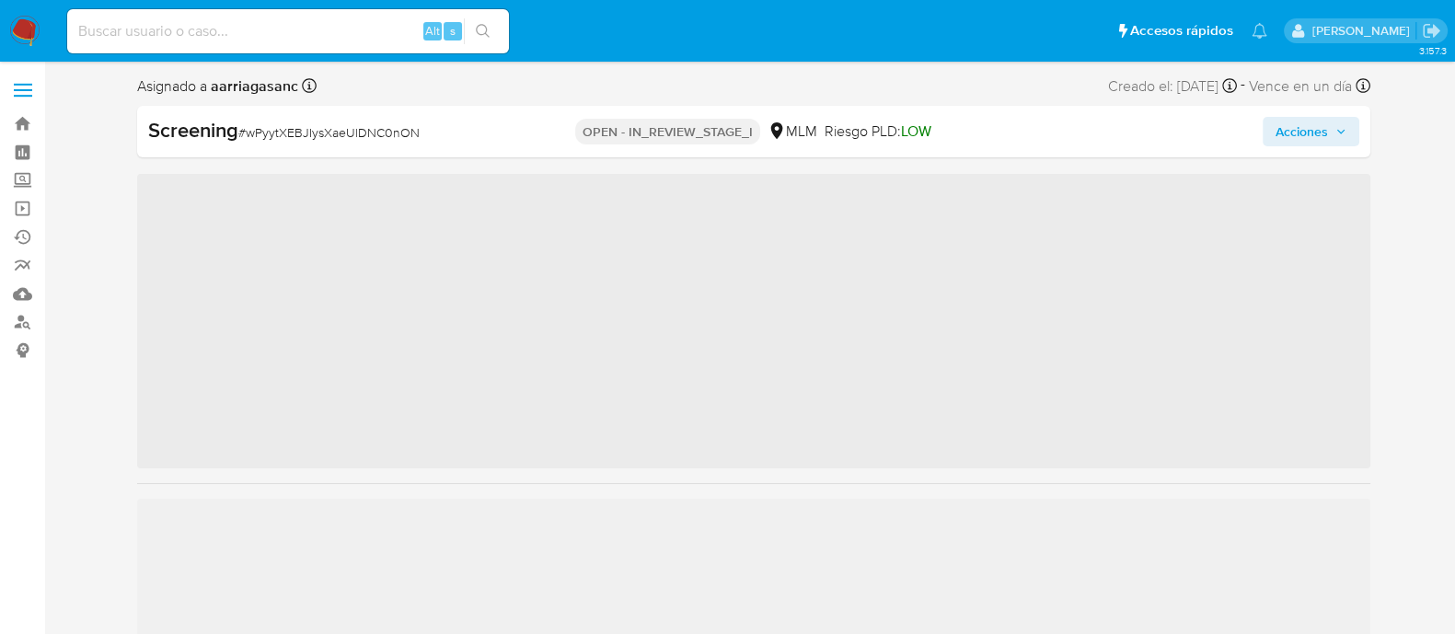
scroll to position [777, 0]
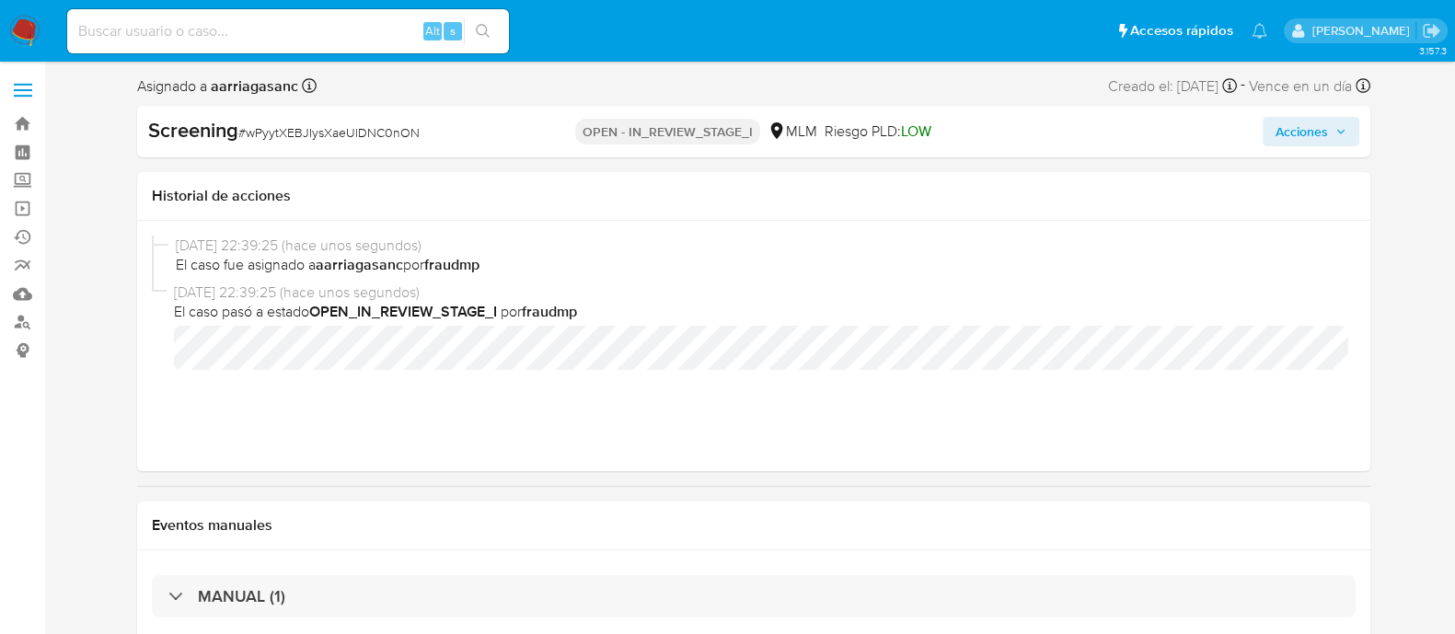
select select "10"
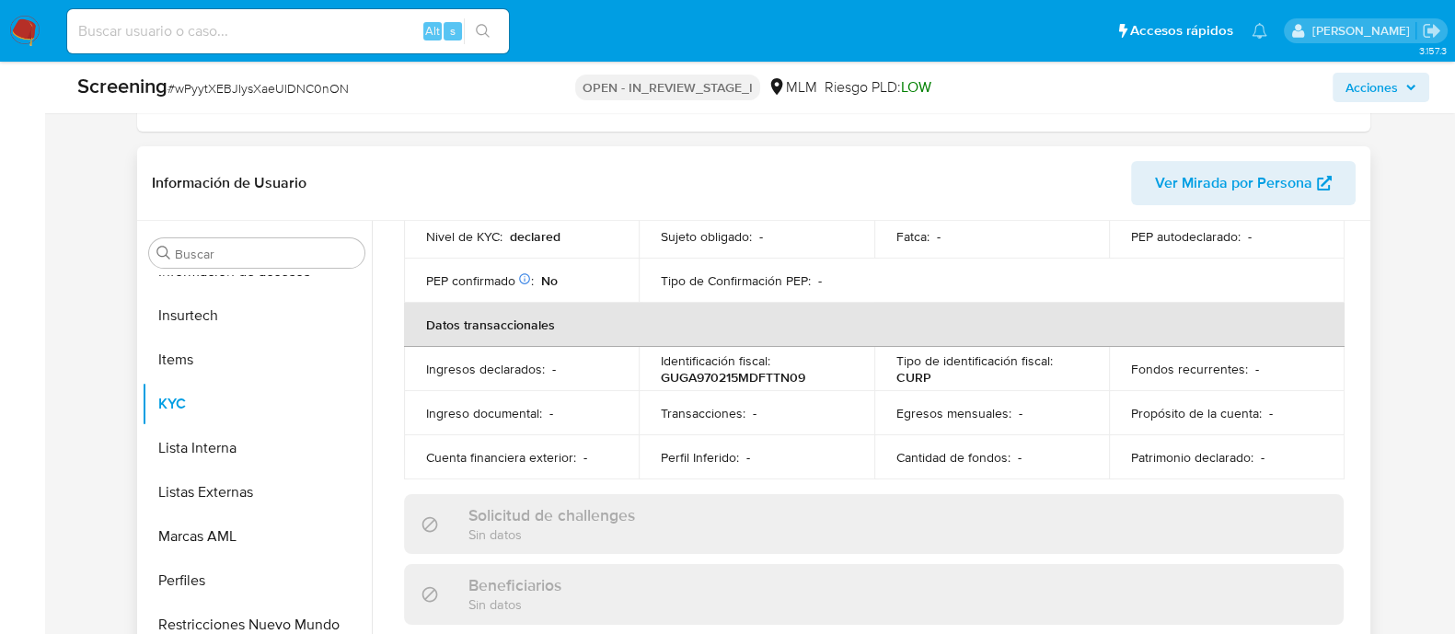
scroll to position [575, 0]
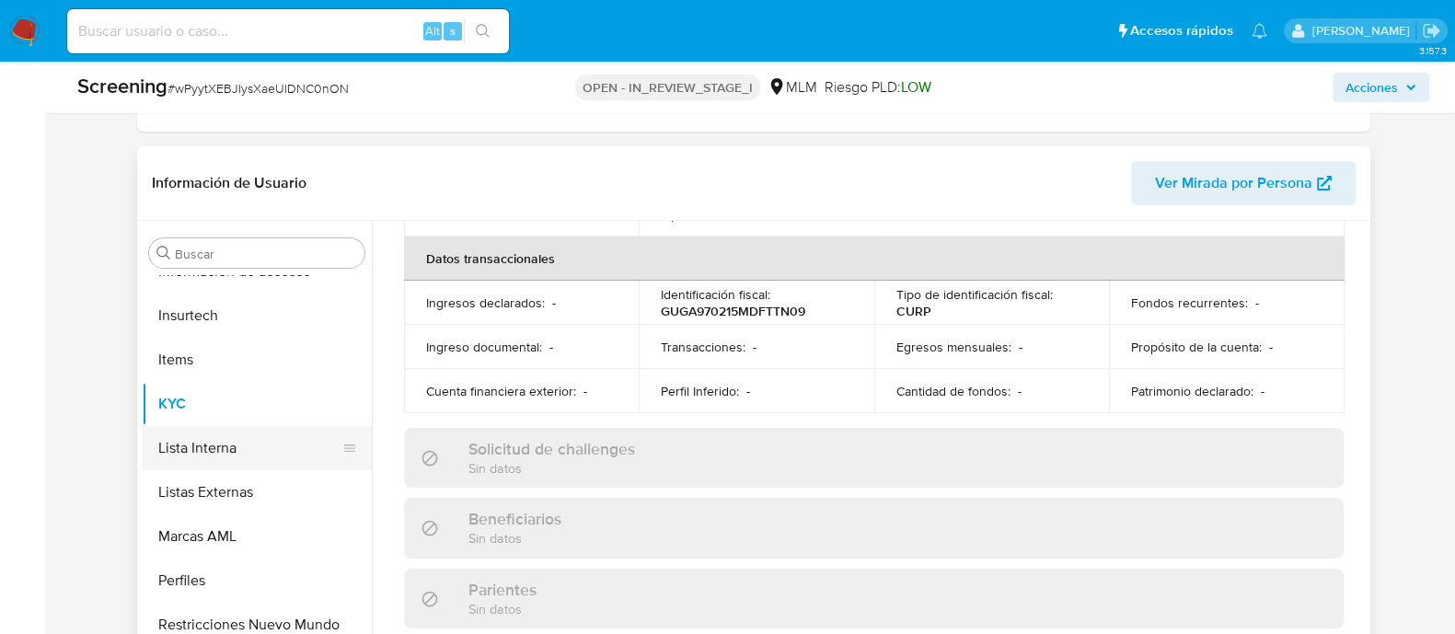
click at [249, 460] on button "Lista Interna" at bounding box center [249, 448] width 215 height 44
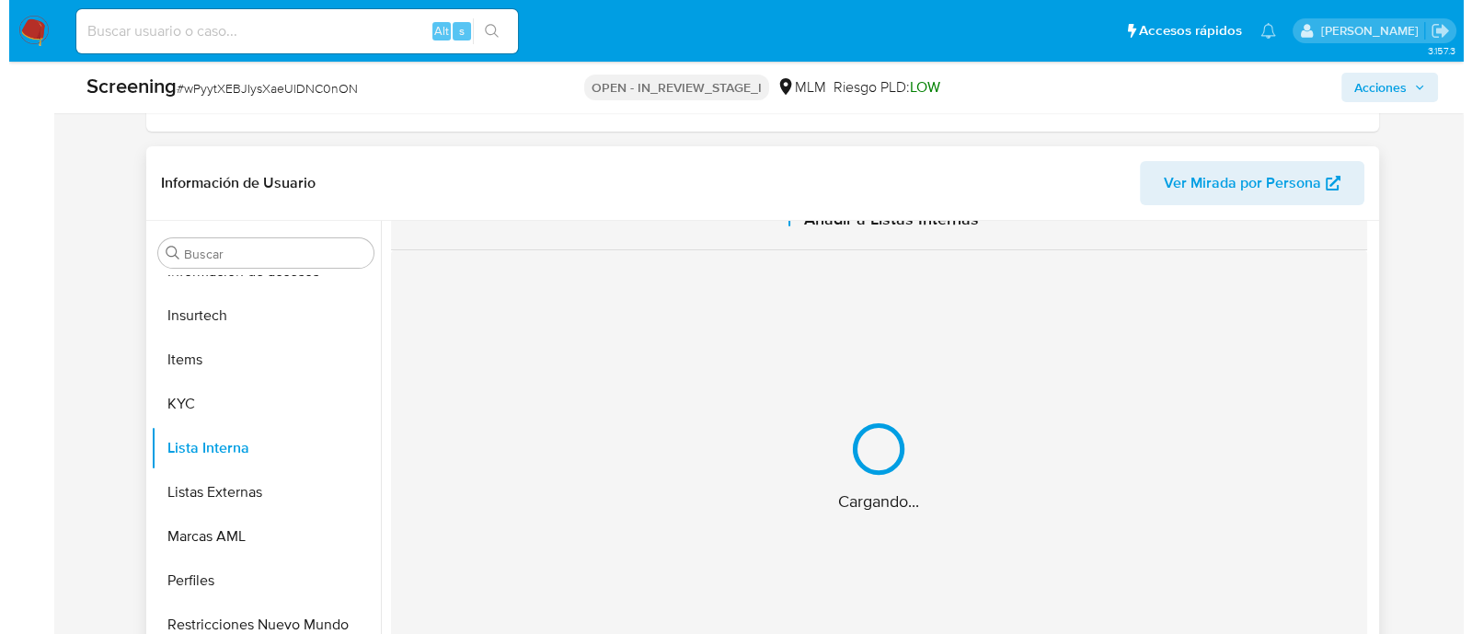
scroll to position [0, 0]
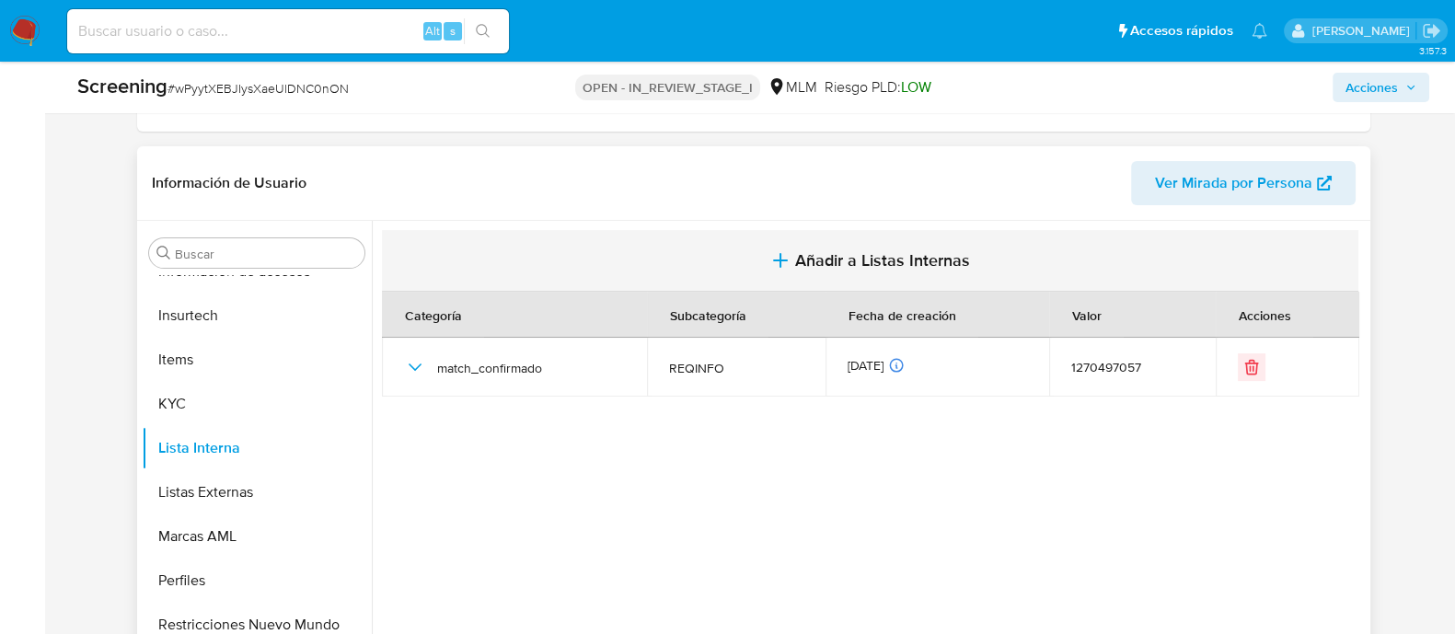
click at [840, 256] on span "Añadir a Listas Internas" at bounding box center [882, 260] width 175 height 20
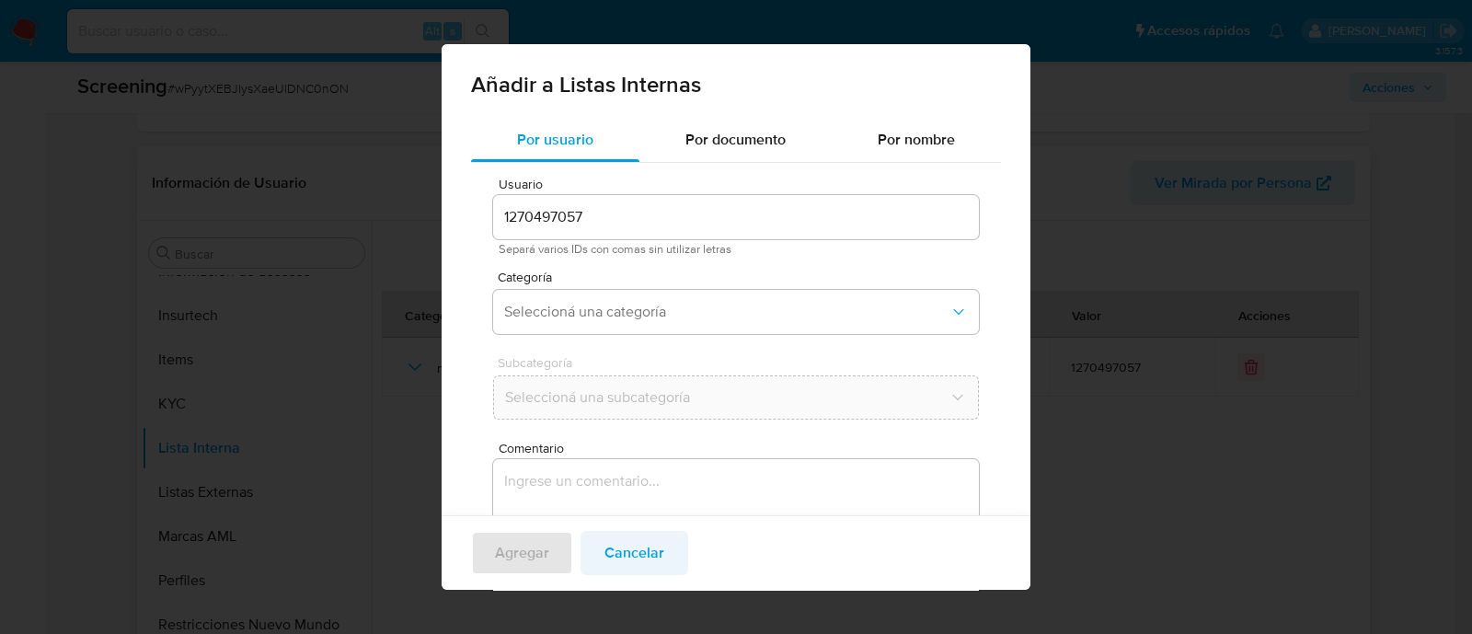
click at [642, 544] on span "Cancelar" at bounding box center [635, 553] width 60 height 40
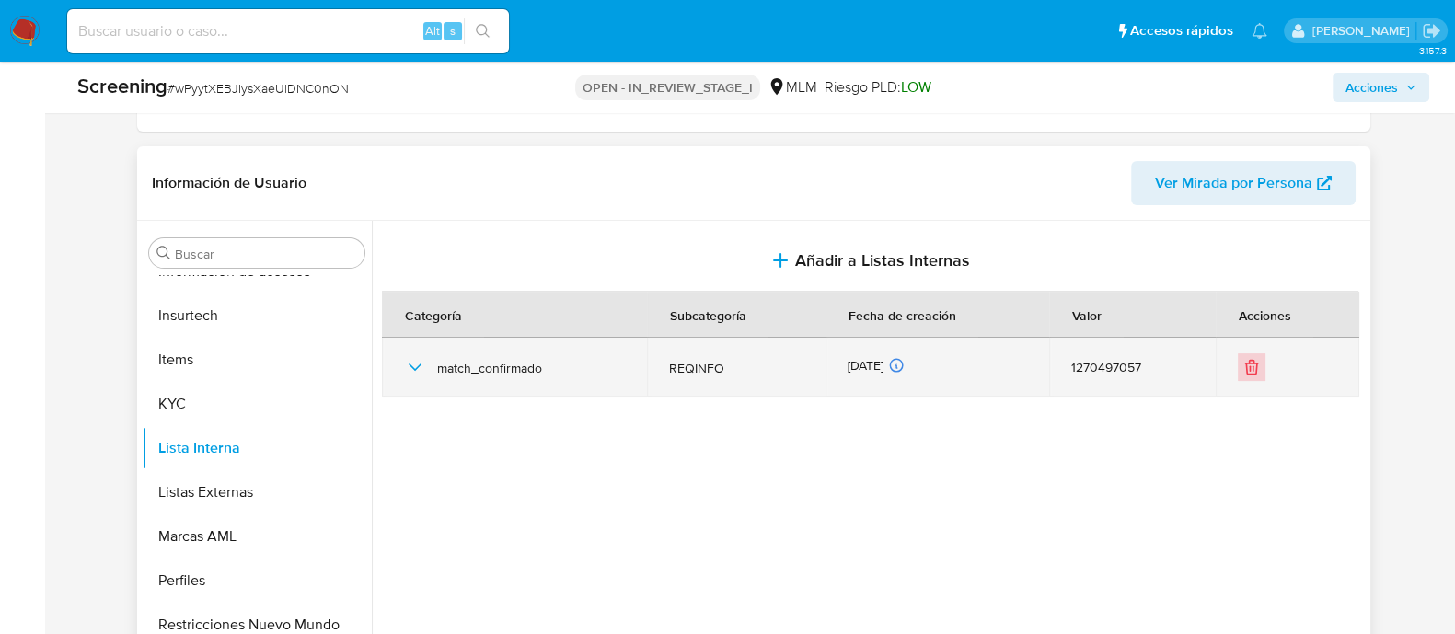
click at [1246, 363] on icon "Eliminar" at bounding box center [1251, 368] width 11 height 11
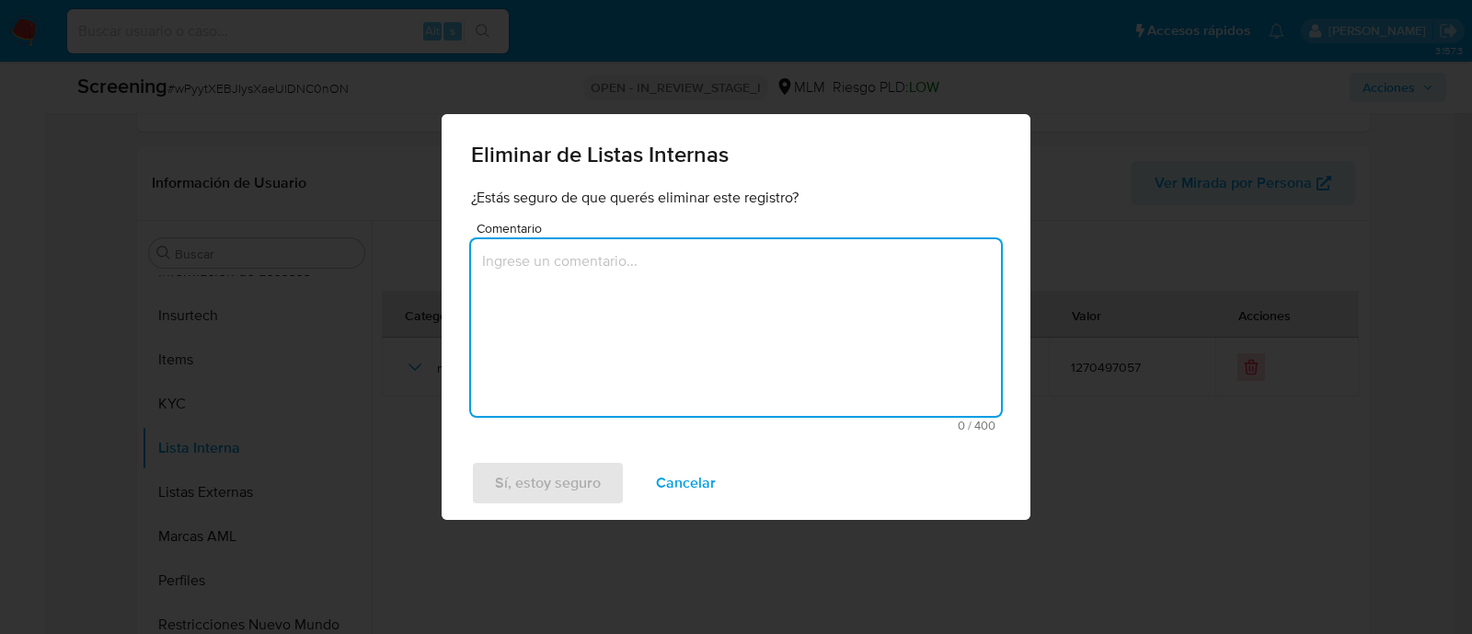
click at [737, 367] on textarea "Comentario" at bounding box center [736, 327] width 530 height 177
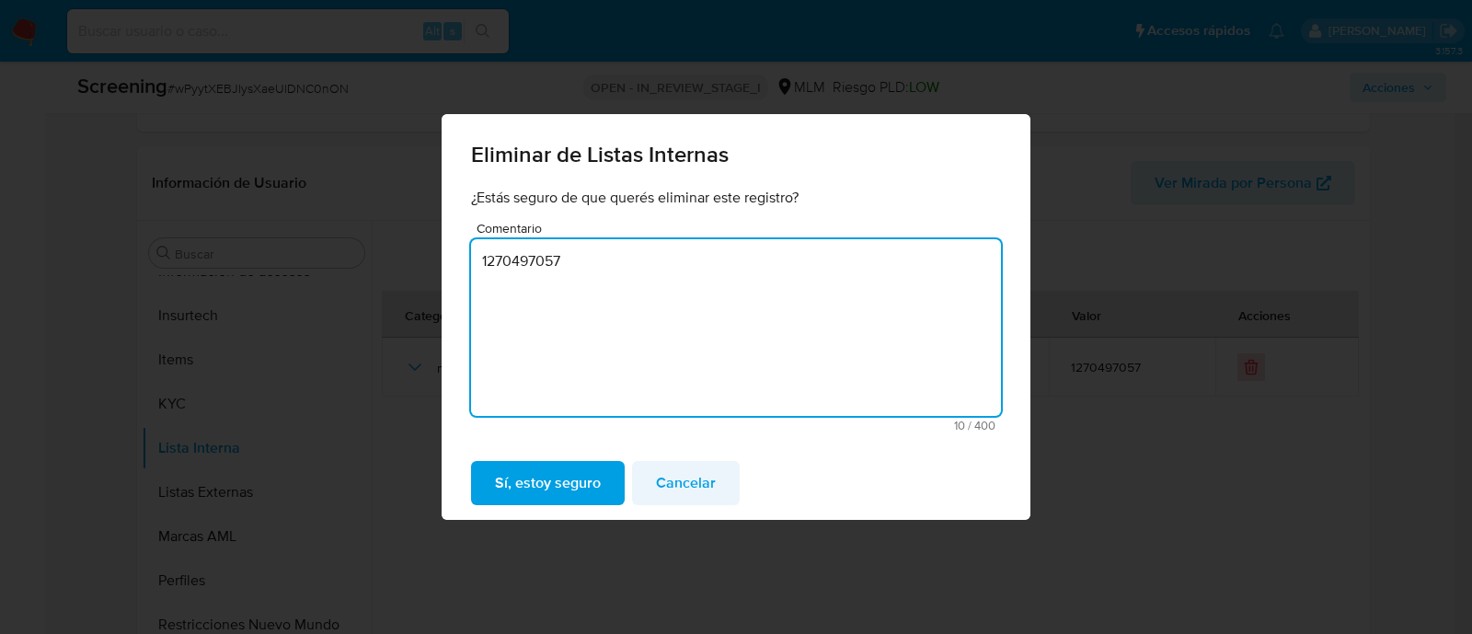
drag, startPoint x: 737, startPoint y: 367, endPoint x: 696, endPoint y: 464, distance: 105.1
click at [741, 425] on div "Comentario 1270497057 10 / 400 390 caracteres restantes" at bounding box center [736, 327] width 530 height 210
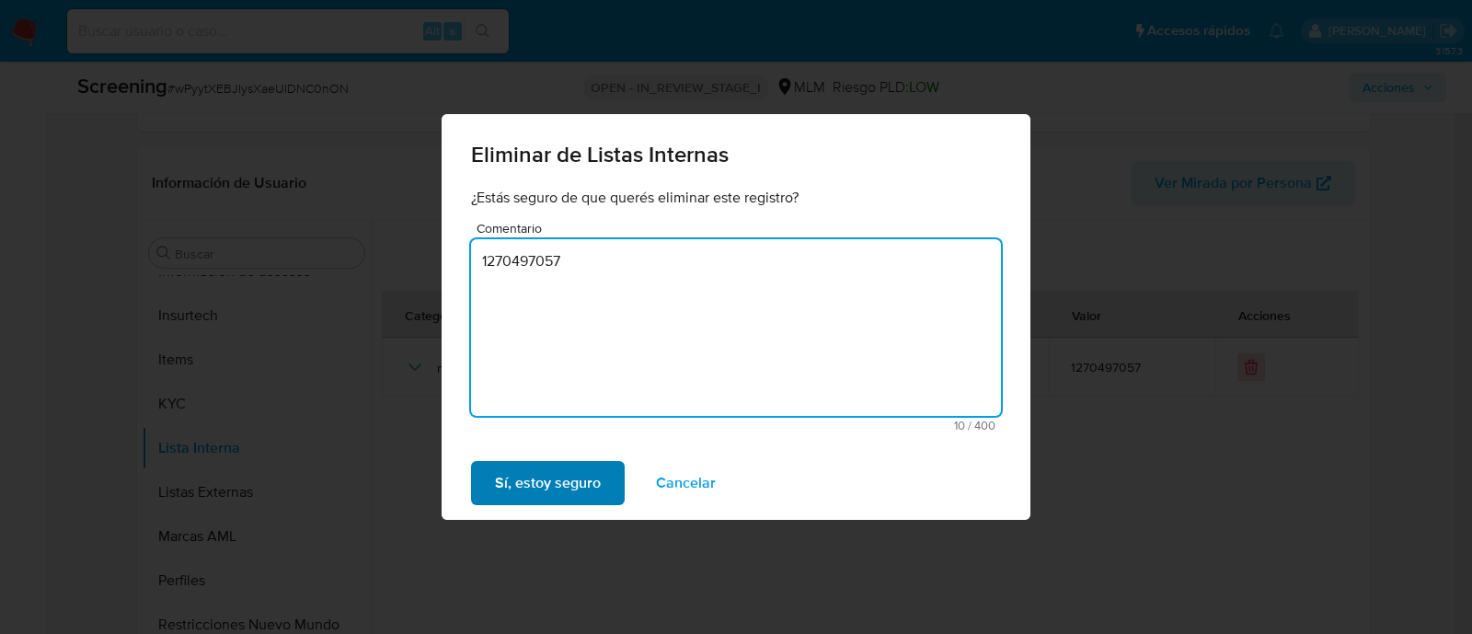
type textarea "1270497057"
click at [572, 468] on span "Sí, estoy seguro" at bounding box center [548, 483] width 106 height 40
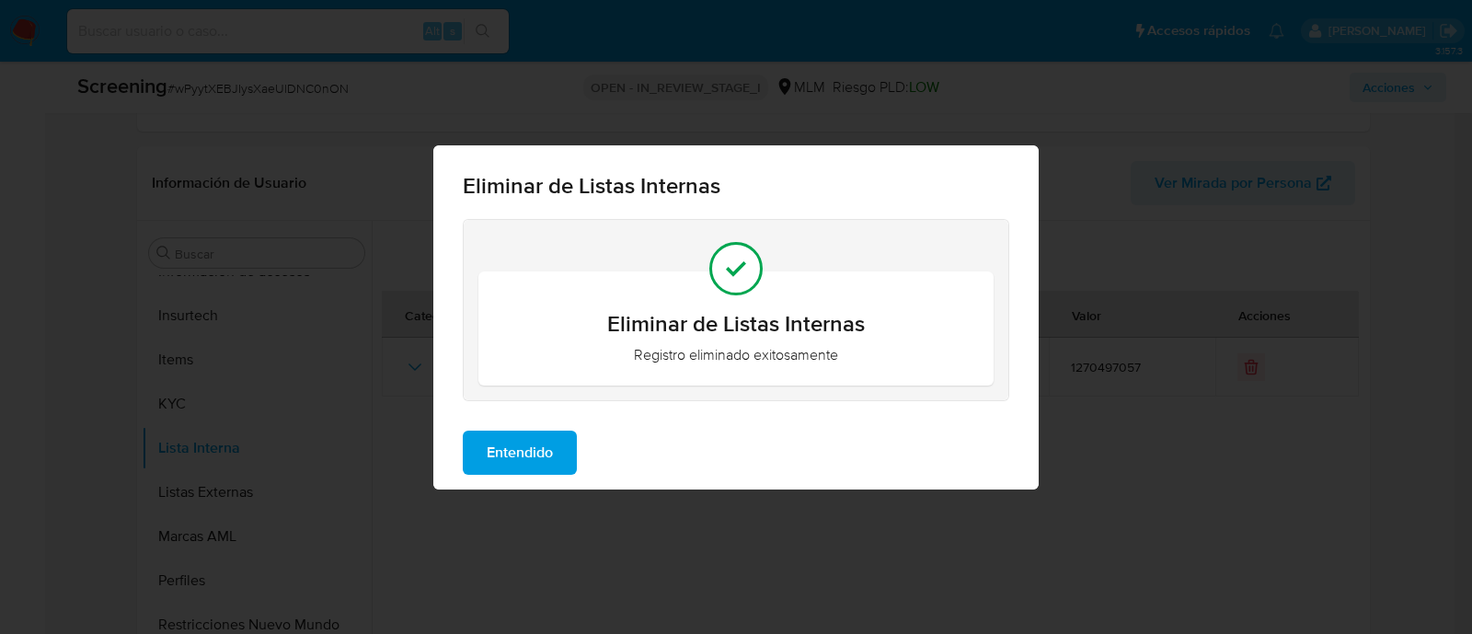
click at [515, 432] on span "Entendido" at bounding box center [520, 452] width 66 height 40
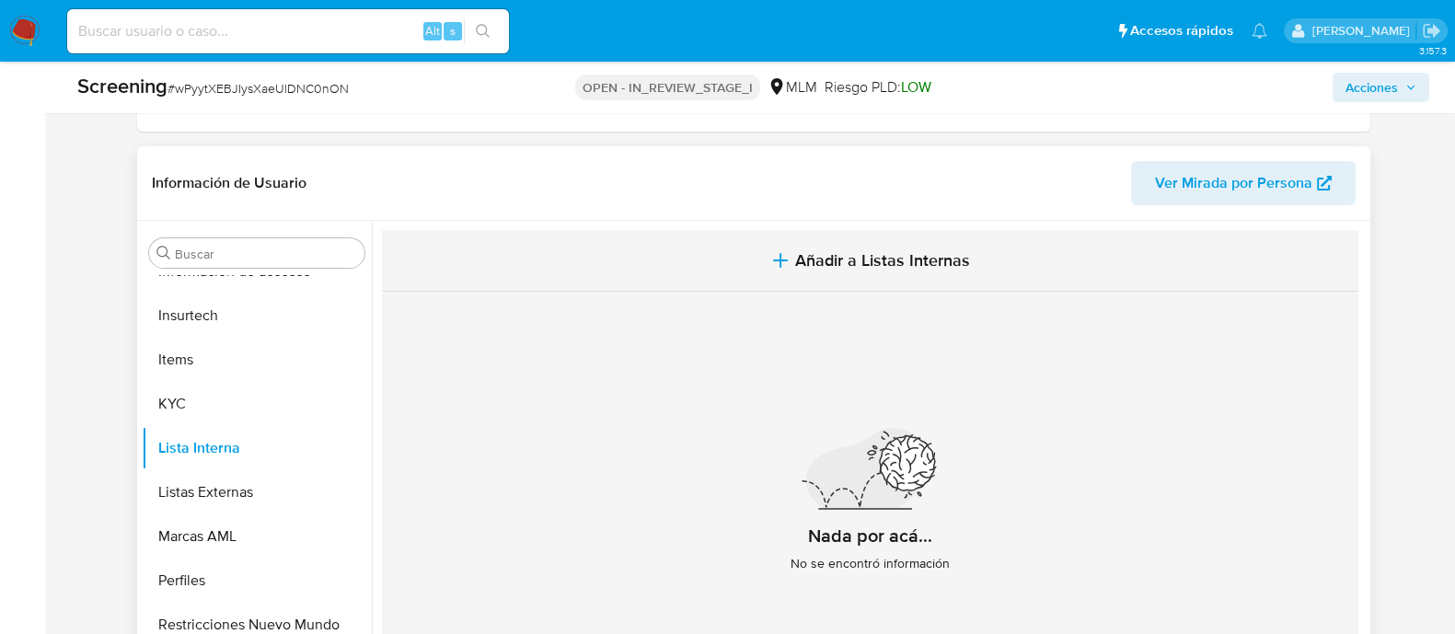
click at [865, 245] on button "Añadir a Listas Internas" at bounding box center [870, 261] width 976 height 62
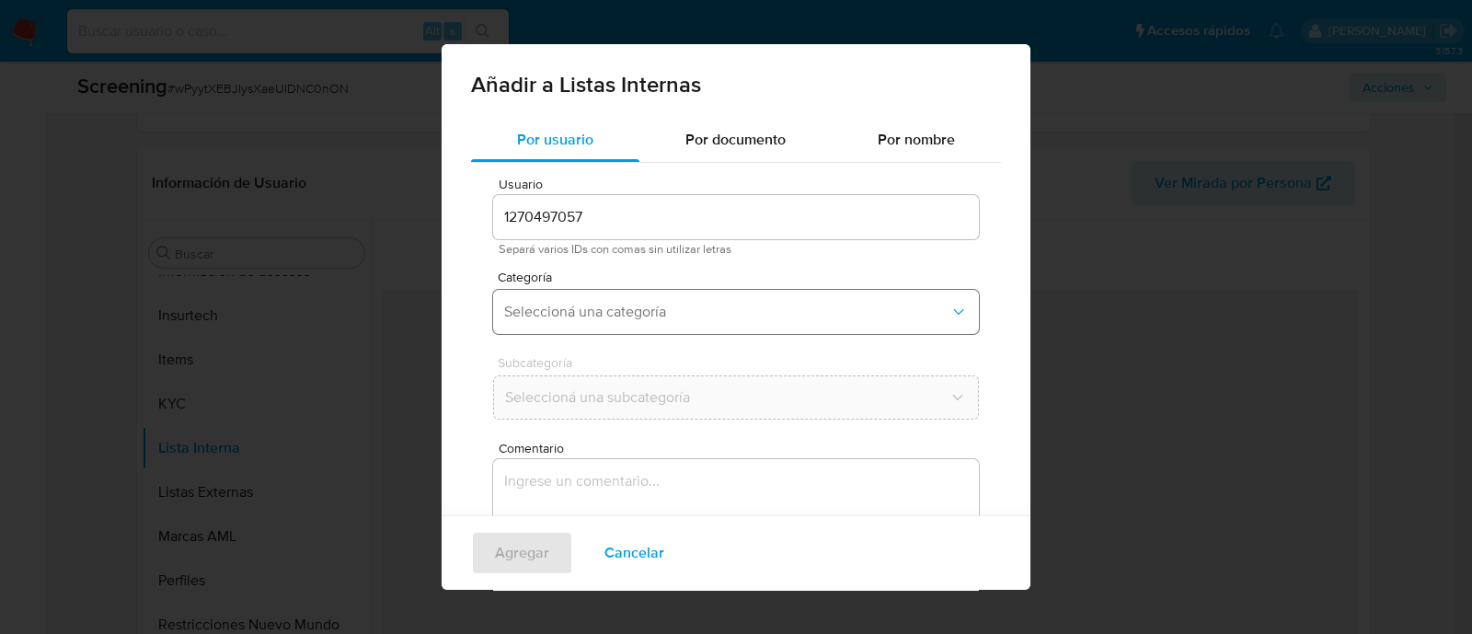
click at [613, 307] on span "Seleccioná una categoría" at bounding box center [726, 312] width 445 height 18
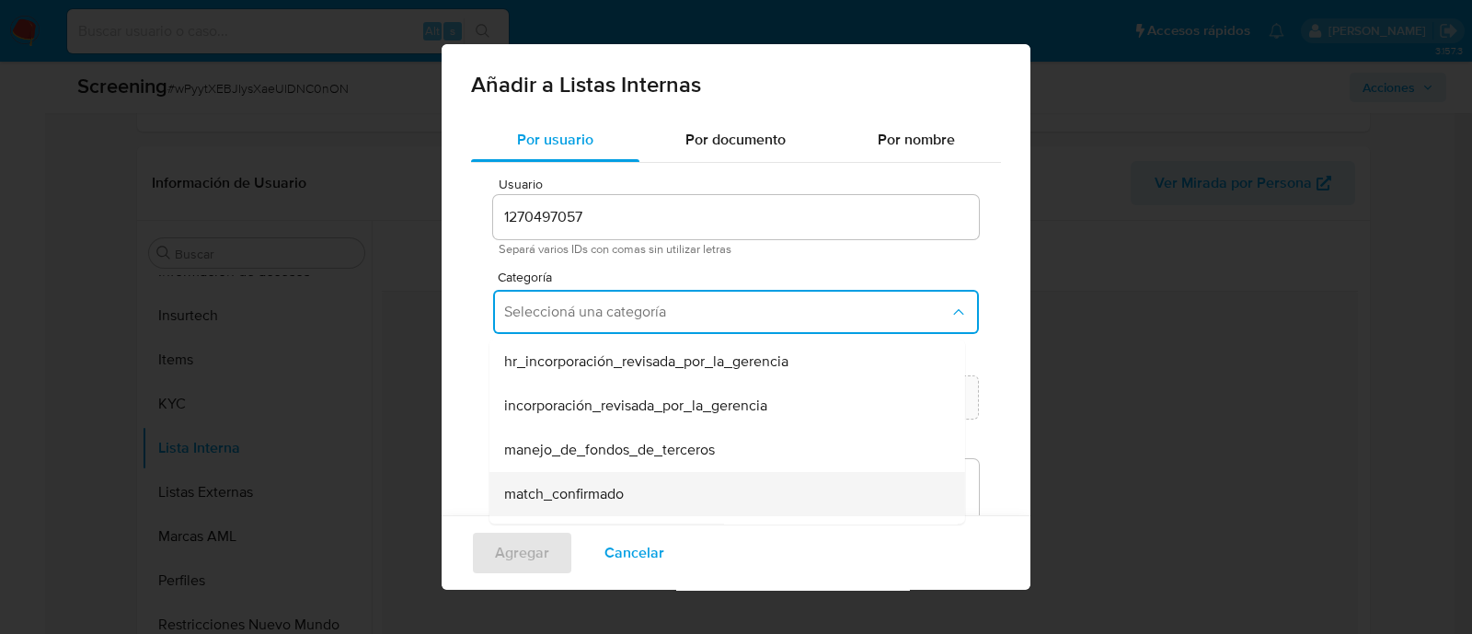
click at [621, 498] on span "match_confirmado" at bounding box center [564, 494] width 120 height 18
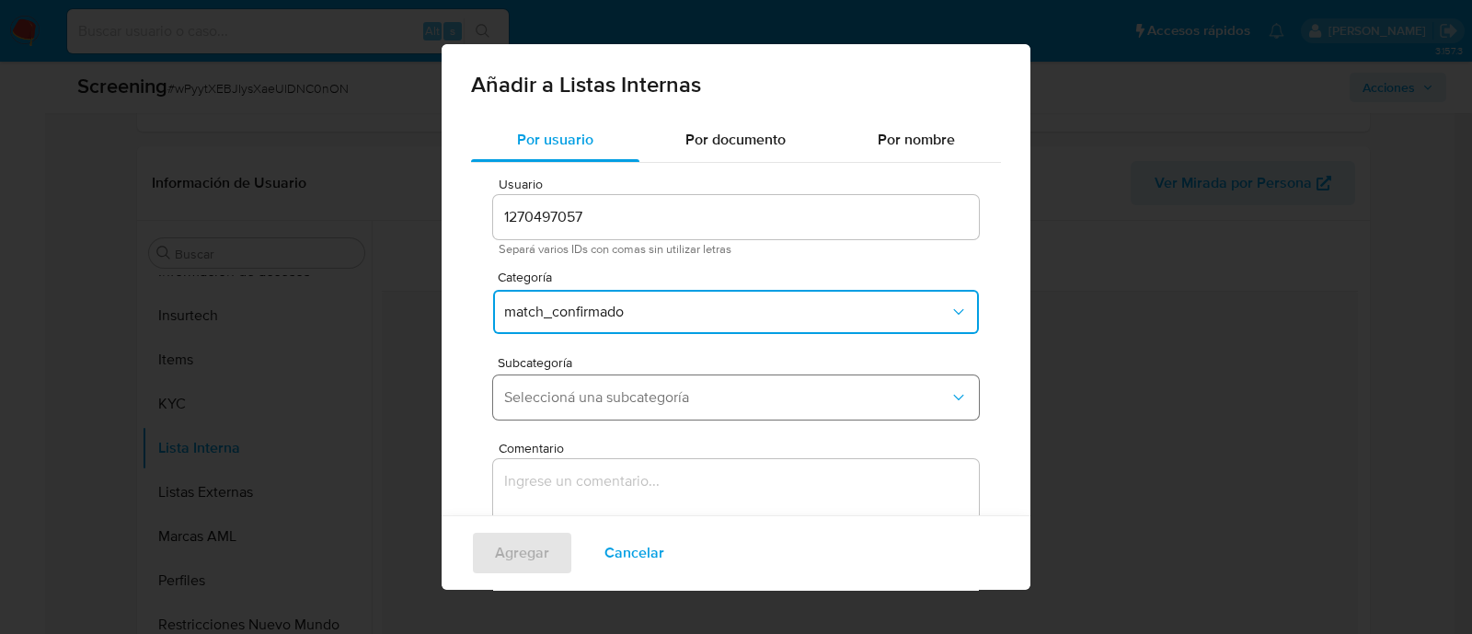
drag, startPoint x: 610, startPoint y: 418, endPoint x: 600, endPoint y: 402, distance: 18.6
click at [608, 416] on button "Seleccioná una subcategoría" at bounding box center [736, 397] width 486 height 44
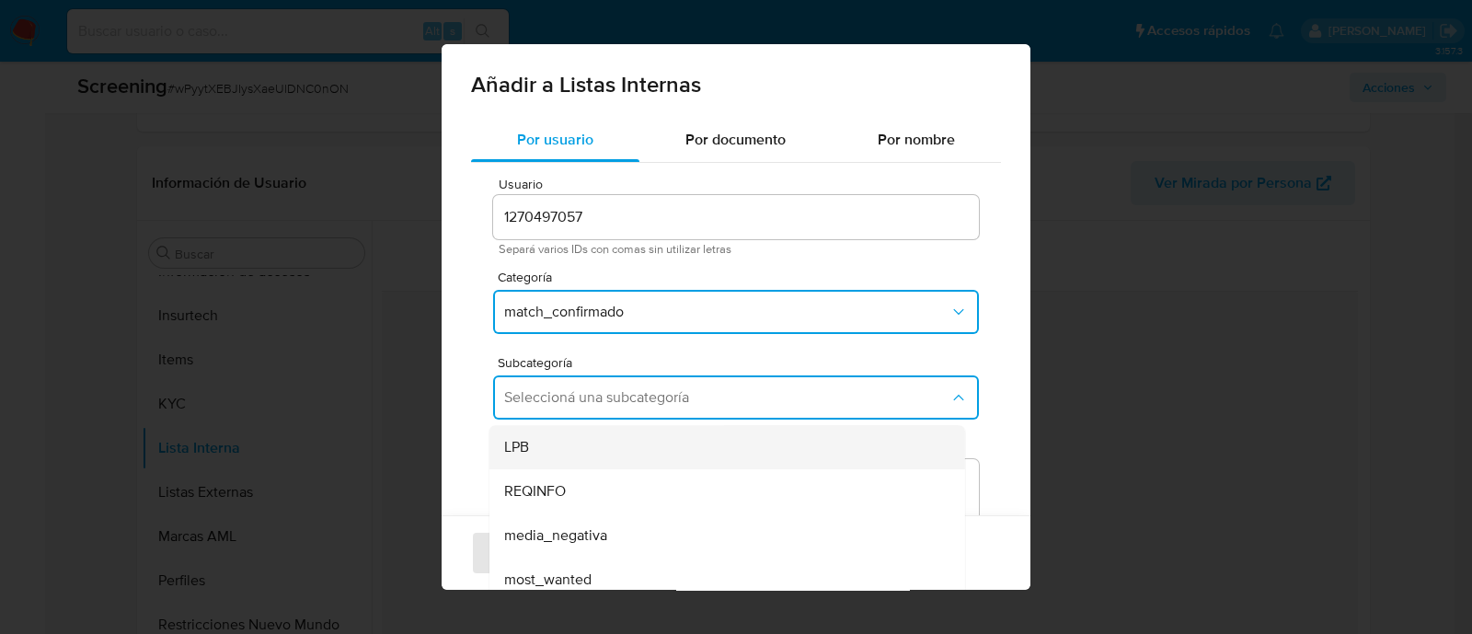
click at [537, 432] on div "LPB" at bounding box center [721, 447] width 435 height 44
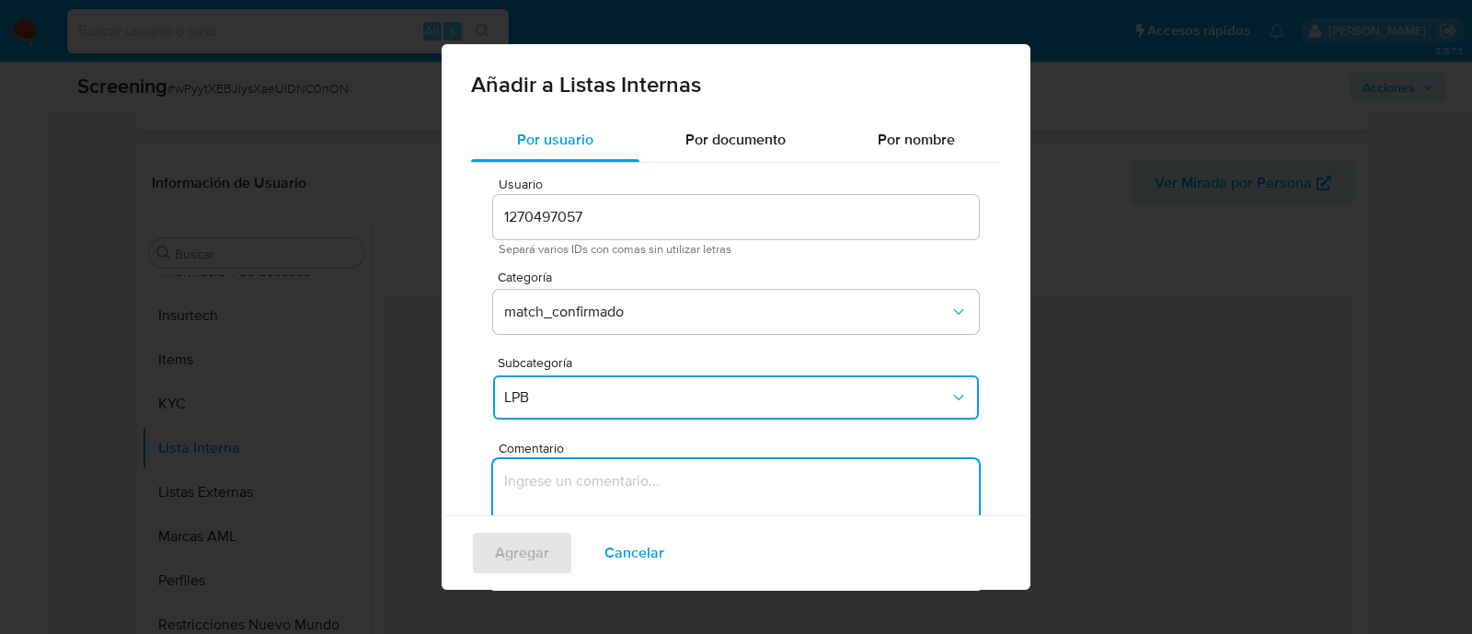
click at [539, 475] on textarea "Comentario" at bounding box center [736, 547] width 486 height 177
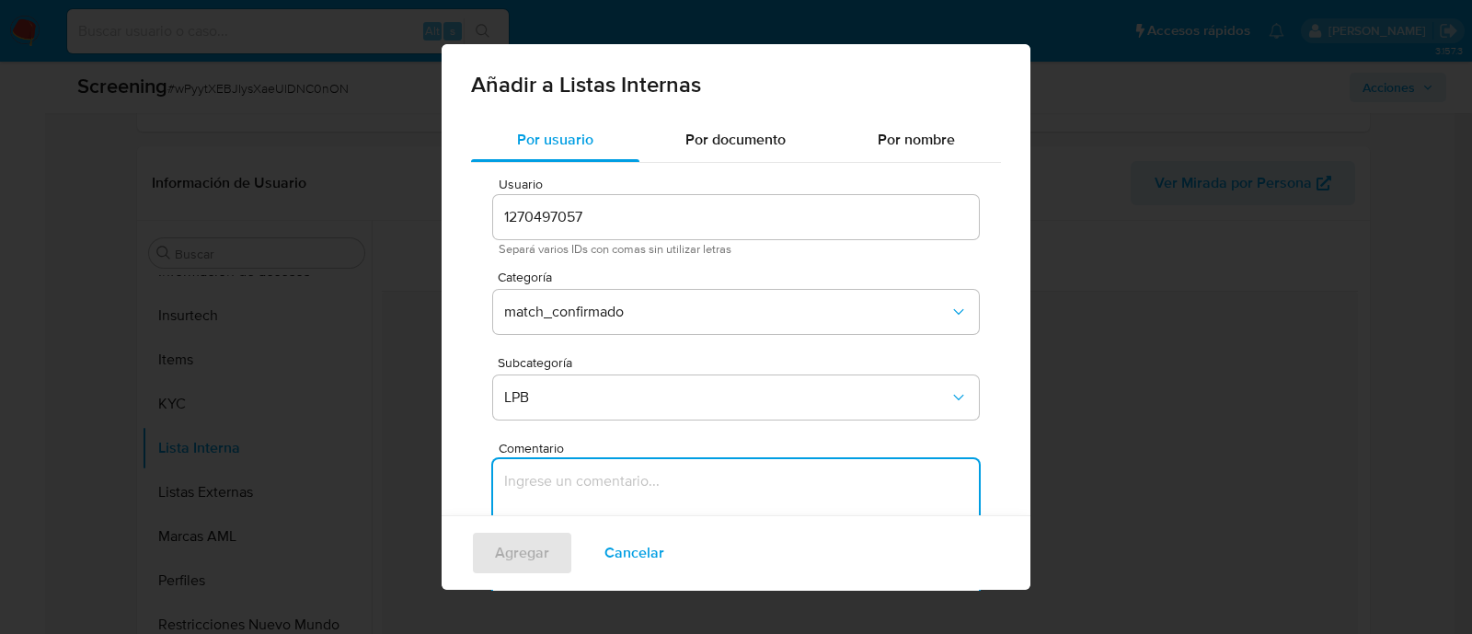
paste textarea "SE CONFIRMA COINCIDENCIA CON CLIENTE PERSONA FISICA EN LISTA LPB POR NOMBRE COM…"
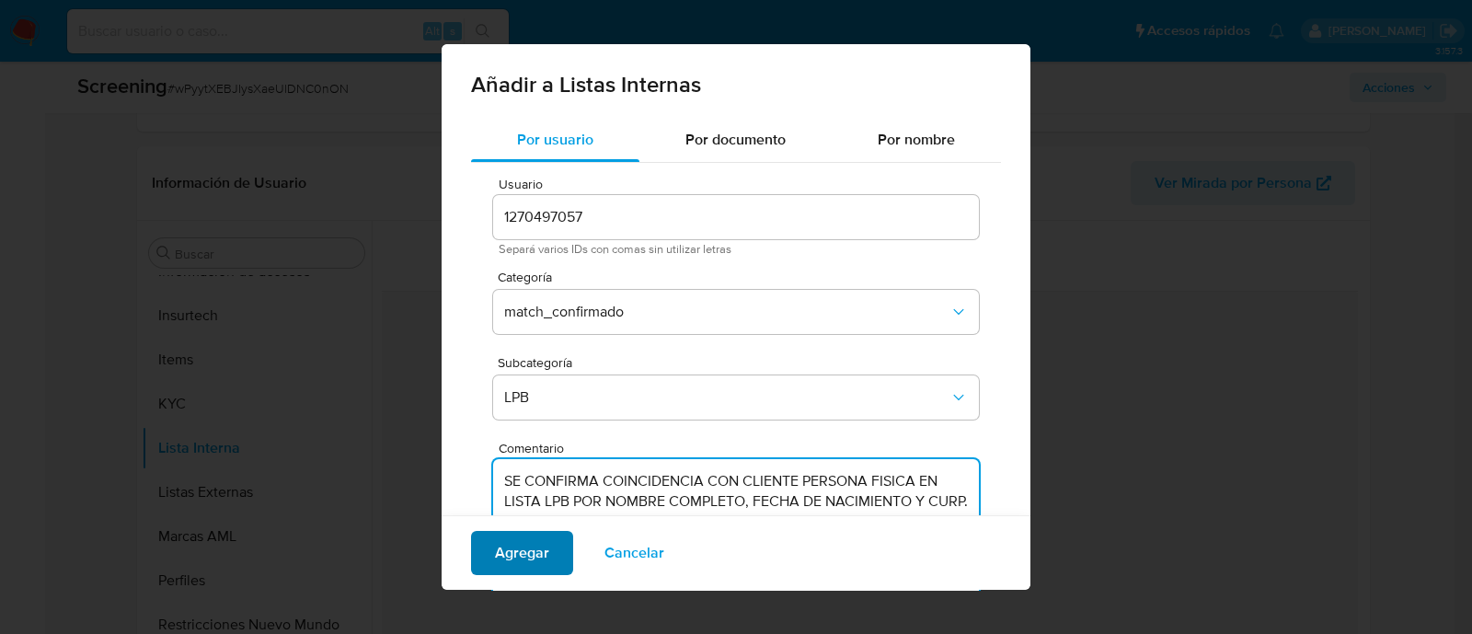
type textarea "SE CONFIRMA COINCIDENCIA CON CLIENTE PERSONA FISICA EN LISTA LPB POR NOMBRE COM…"
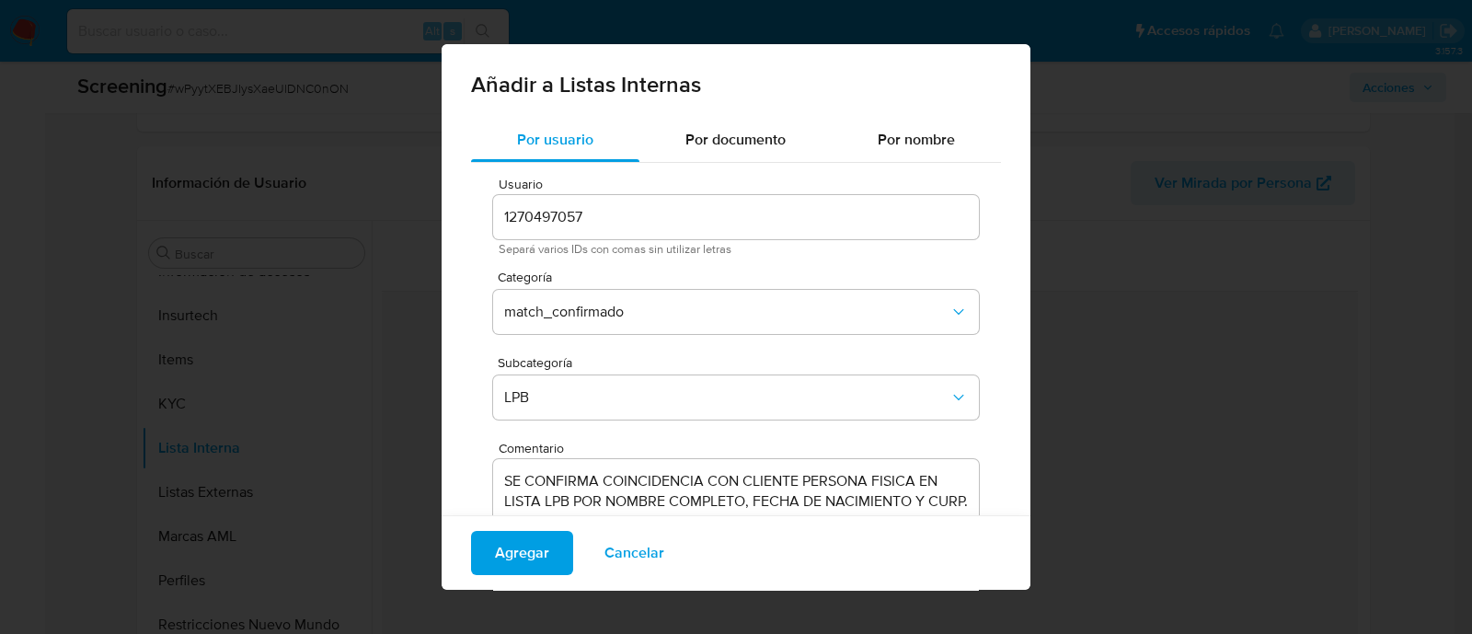
click at [536, 554] on span "Agregar" at bounding box center [522, 553] width 54 height 40
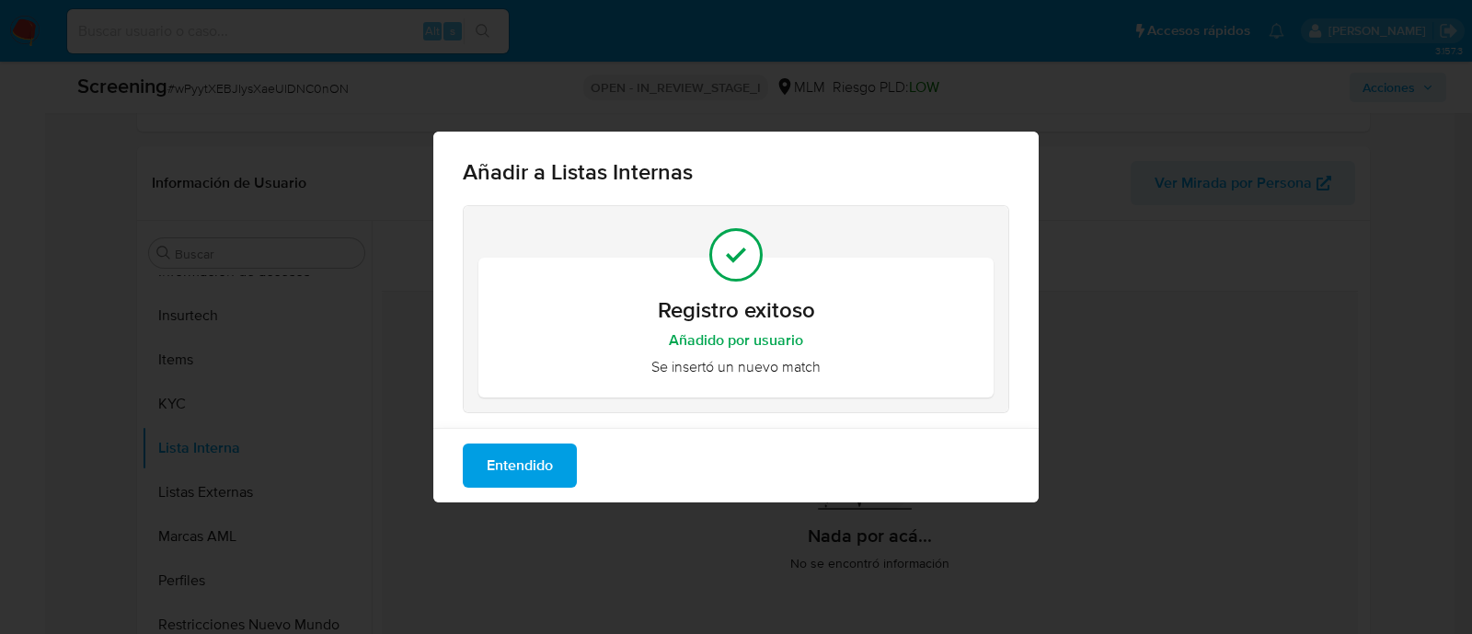
click at [557, 483] on button "Entendido" at bounding box center [520, 465] width 114 height 44
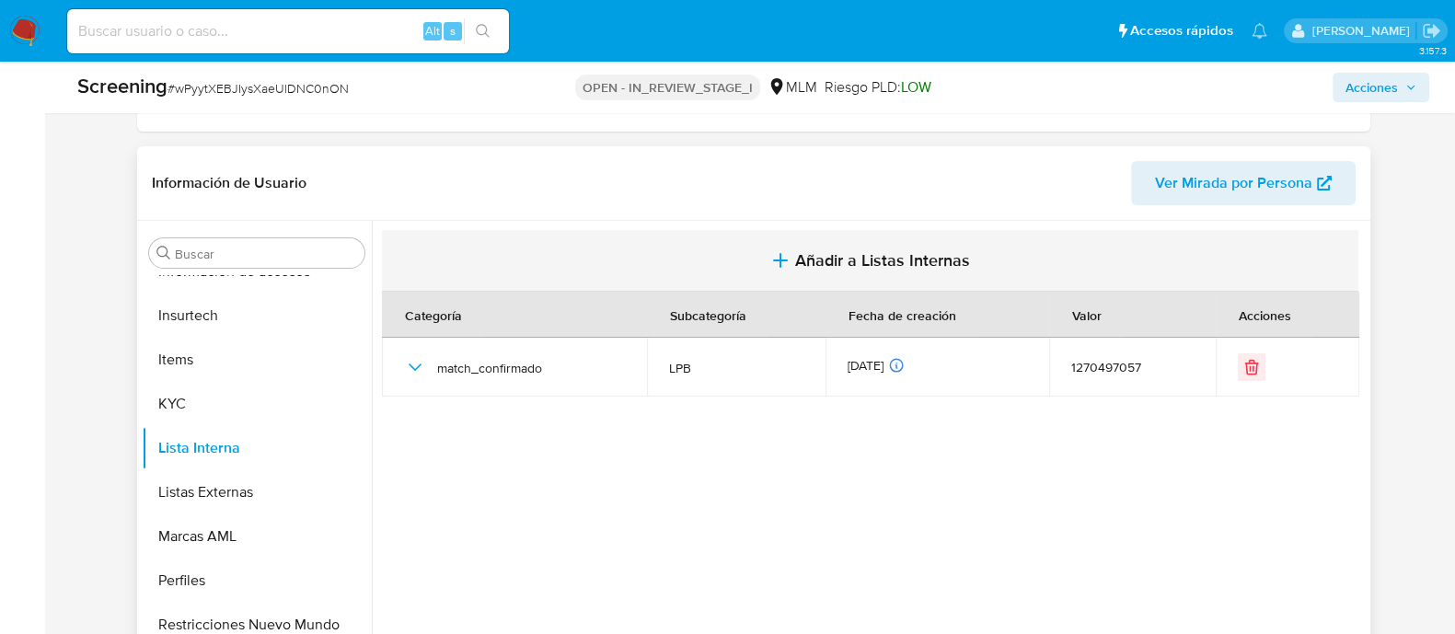
click at [823, 262] on span "Añadir a Listas Internas" at bounding box center [882, 260] width 175 height 20
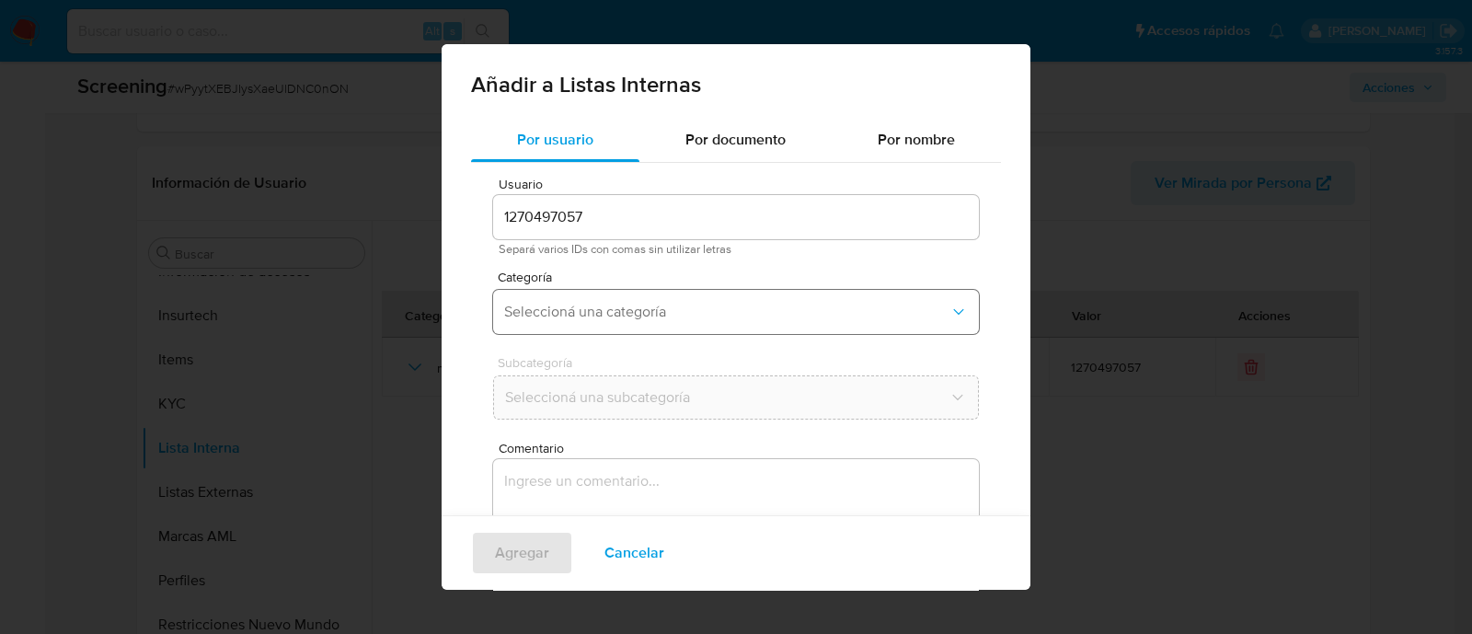
click at [660, 328] on button "Seleccioná una categoría" at bounding box center [736, 312] width 486 height 44
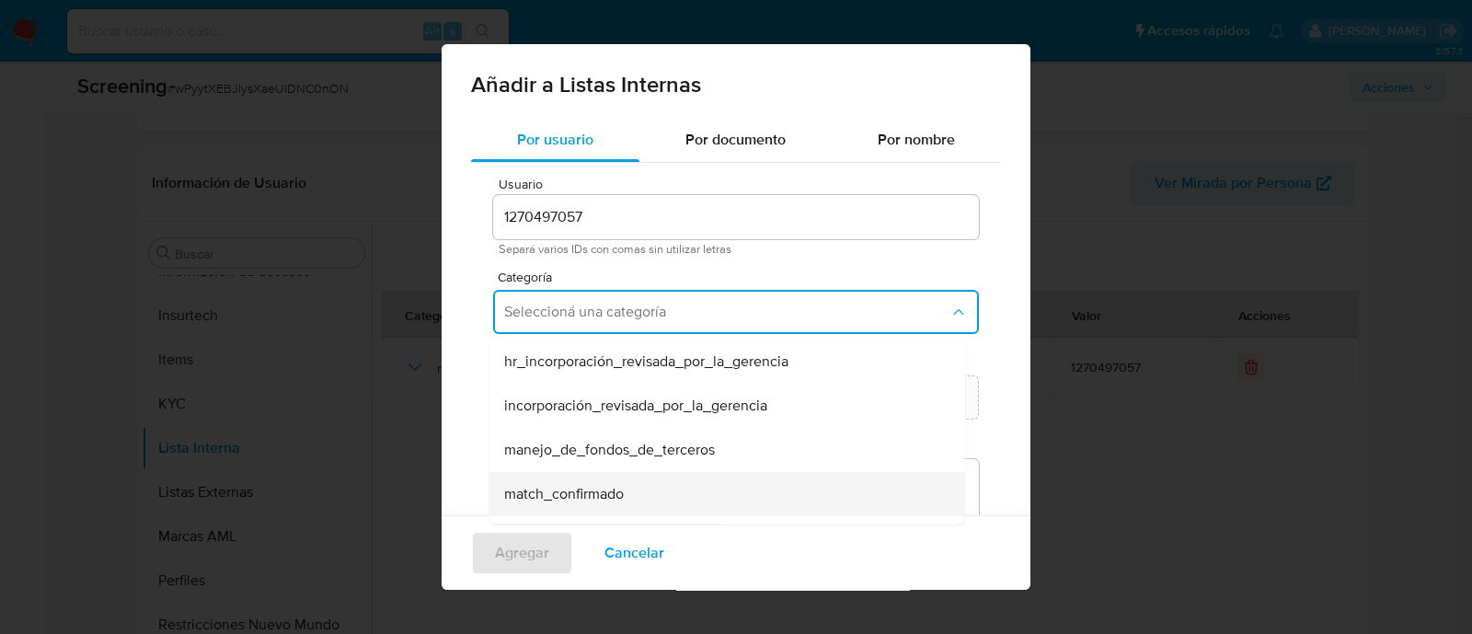
click at [591, 497] on span "match_confirmado" at bounding box center [564, 494] width 120 height 18
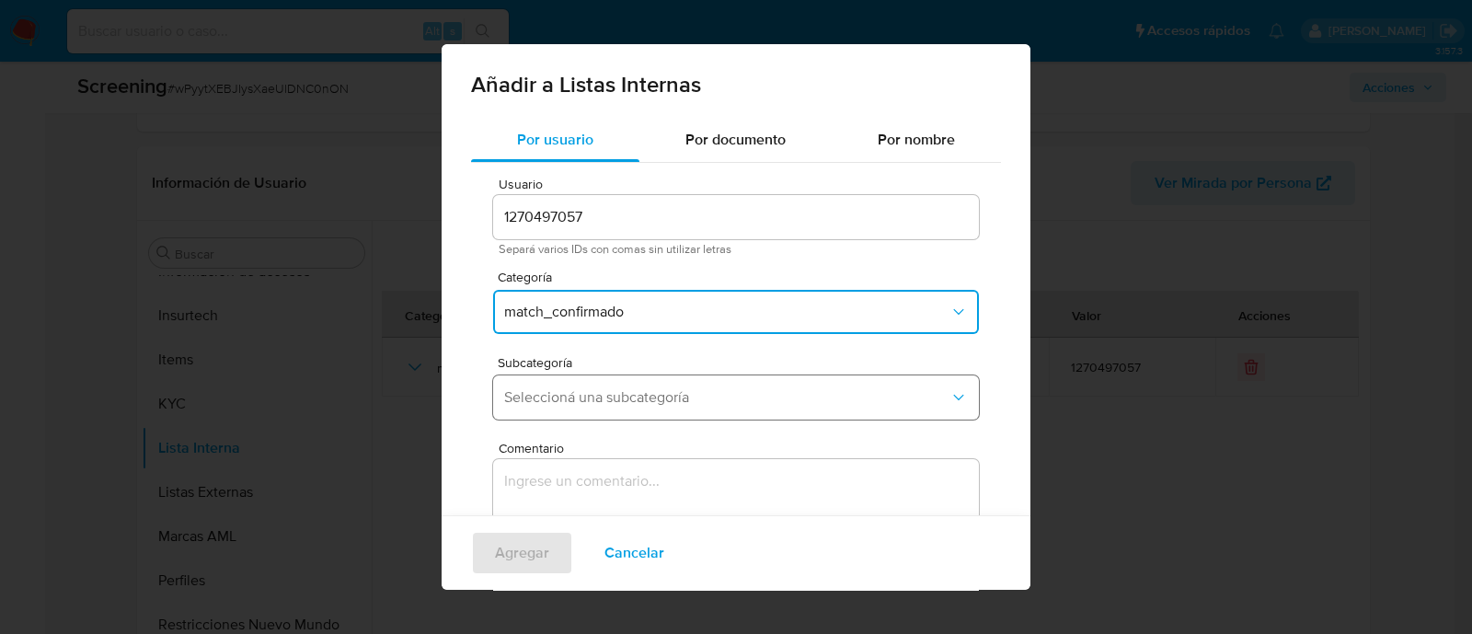
click at [591, 400] on span "Seleccioná una subcategoría" at bounding box center [726, 397] width 445 height 18
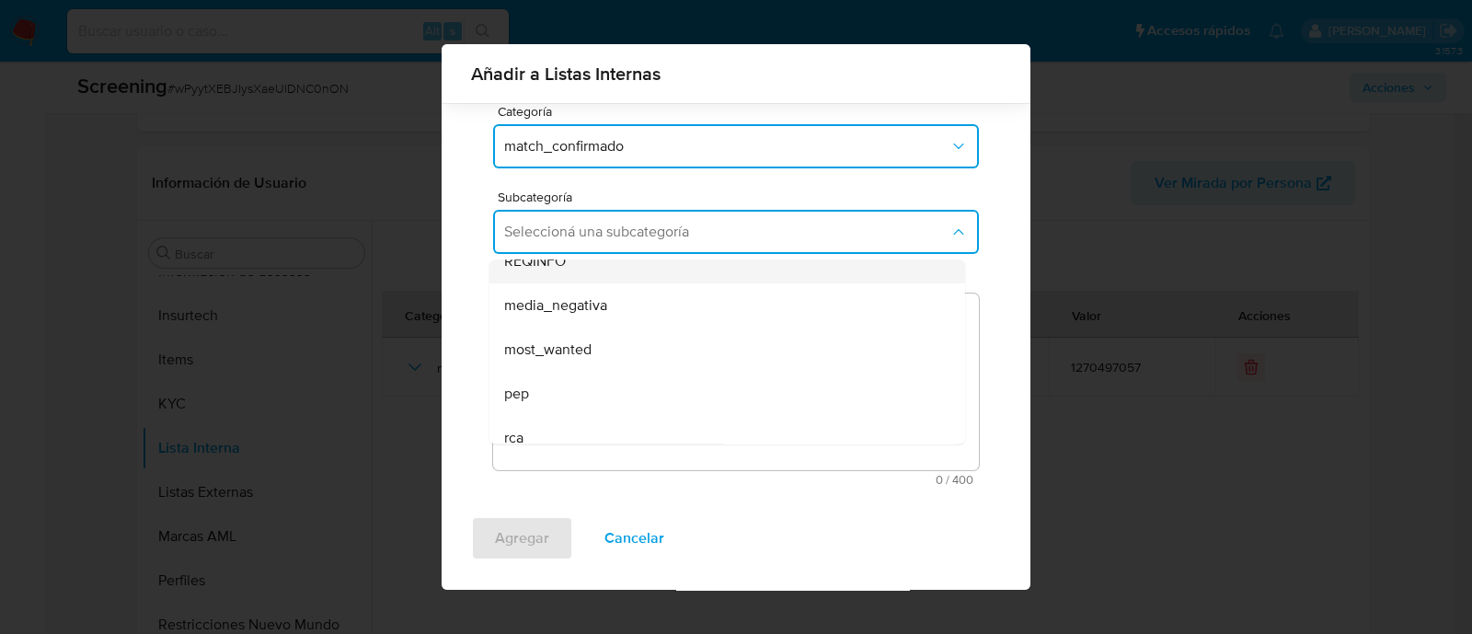
scroll to position [124, 0]
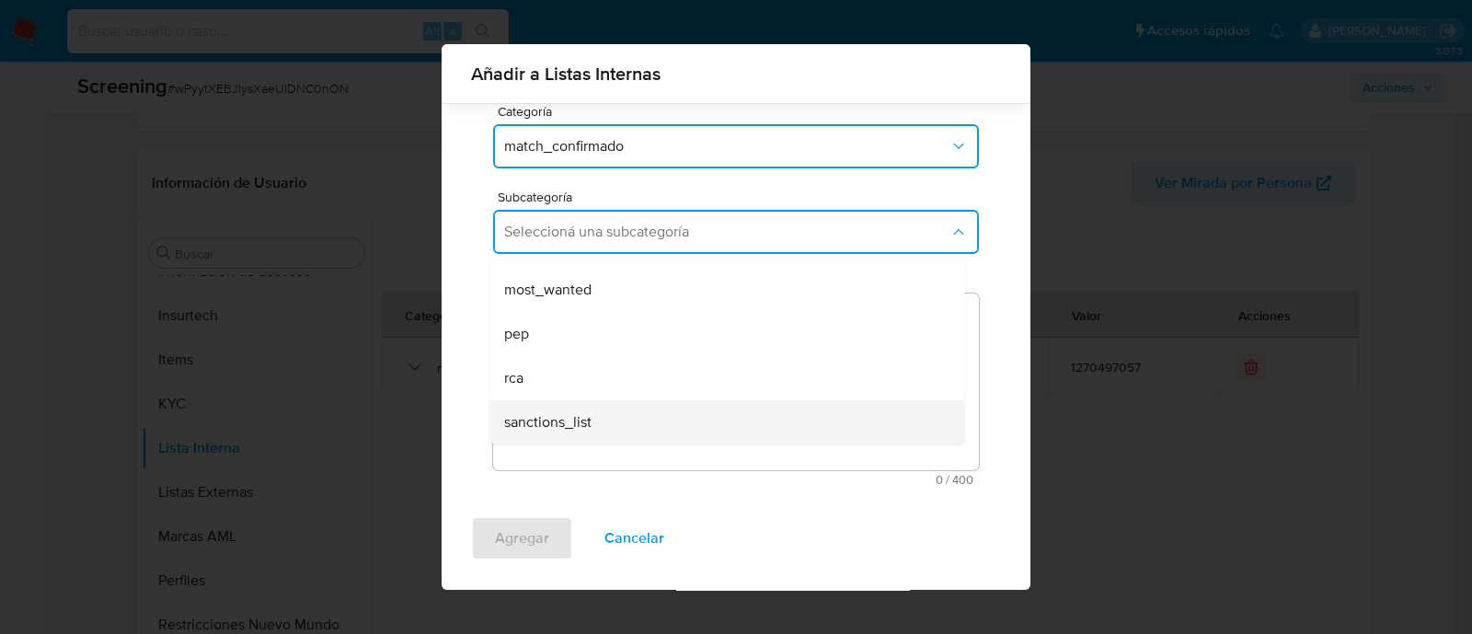
click at [606, 417] on div "sanctions_list" at bounding box center [721, 422] width 435 height 44
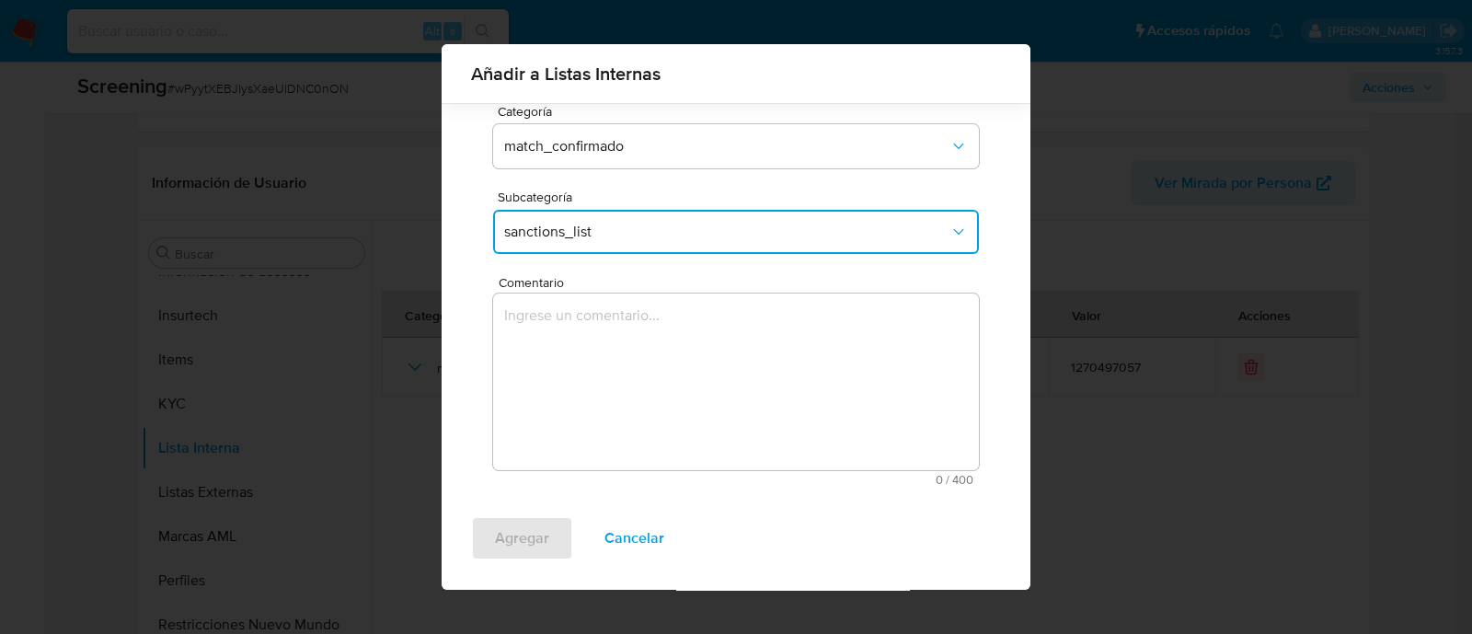
click at [567, 424] on textarea "Comentario" at bounding box center [736, 382] width 486 height 177
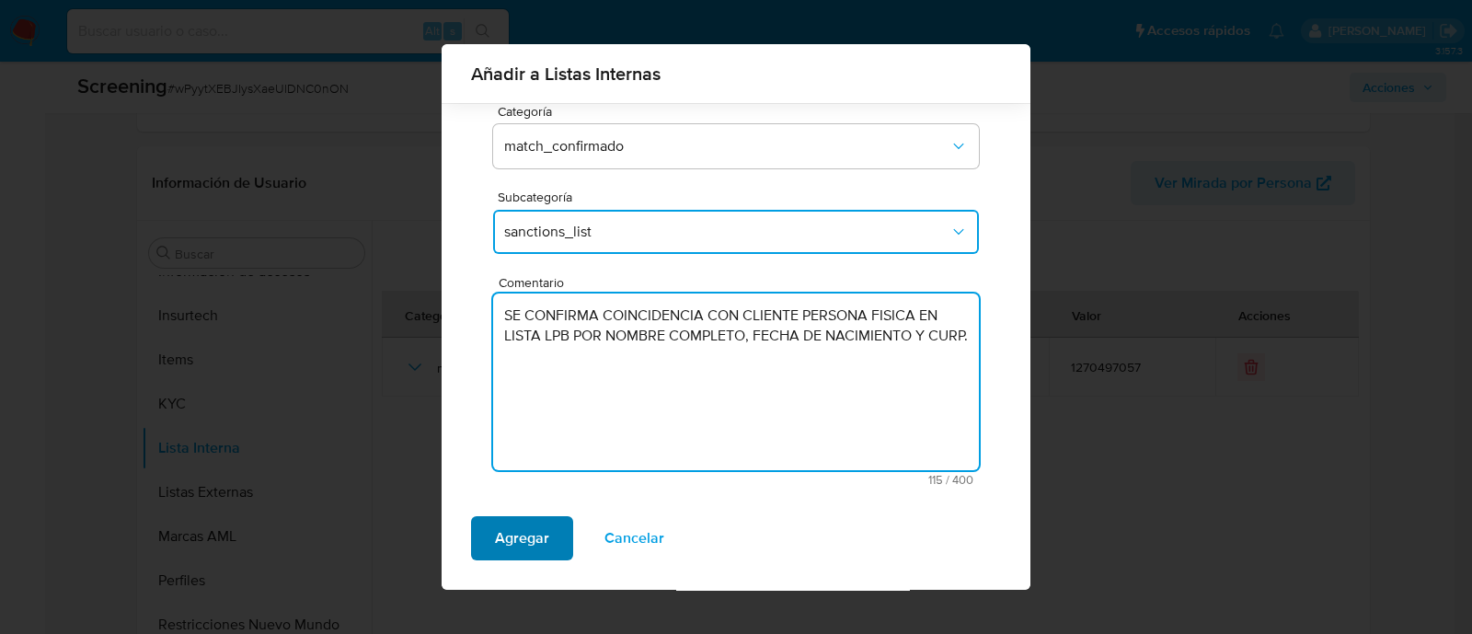
type textarea "SE CONFIRMA COINCIDENCIA CON CLIENTE PERSONA FISICA EN LISTA LPB POR NOMBRE COM…"
click at [549, 519] on button "Agregar" at bounding box center [522, 538] width 102 height 44
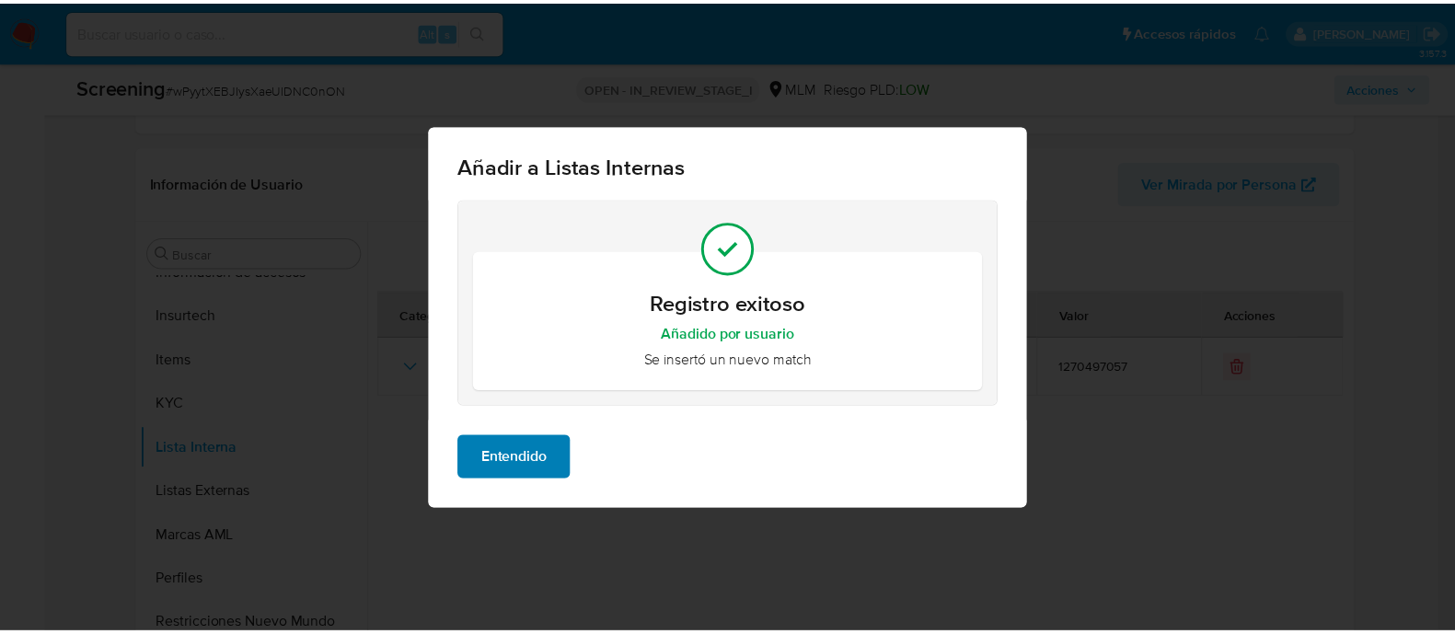
scroll to position [0, 0]
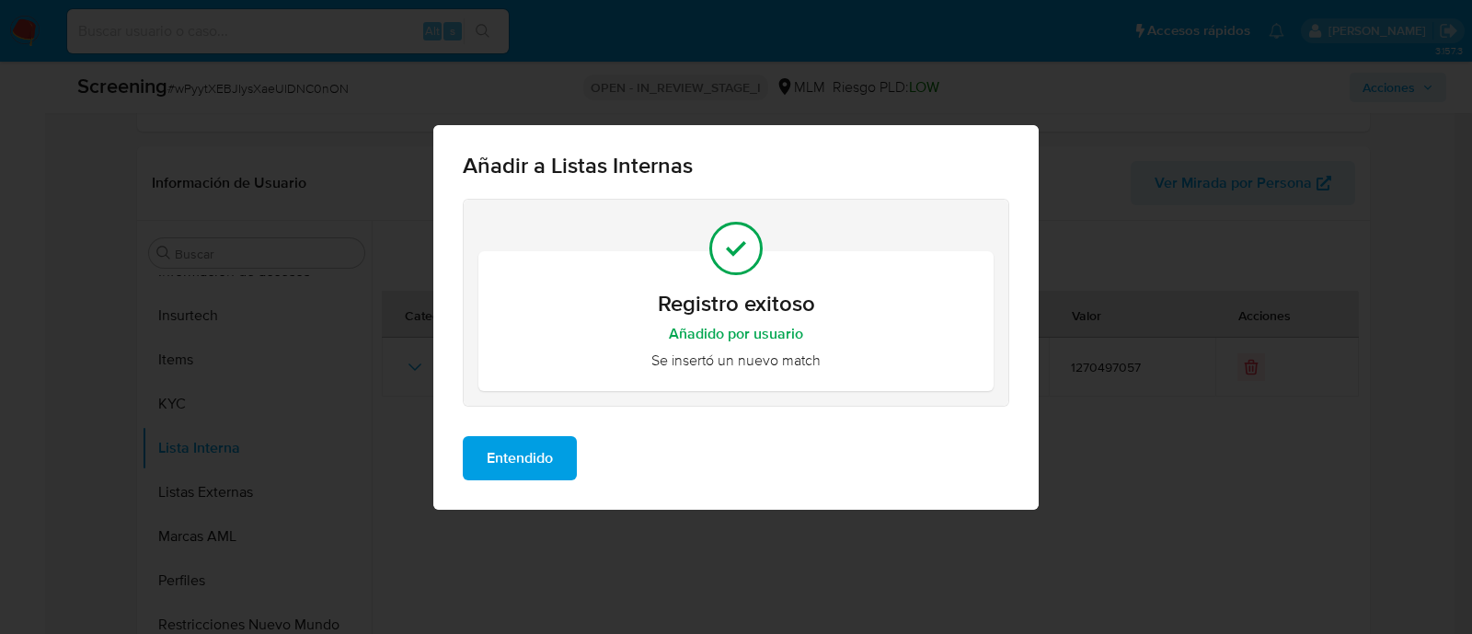
click at [548, 460] on span "Entendido" at bounding box center [520, 458] width 66 height 40
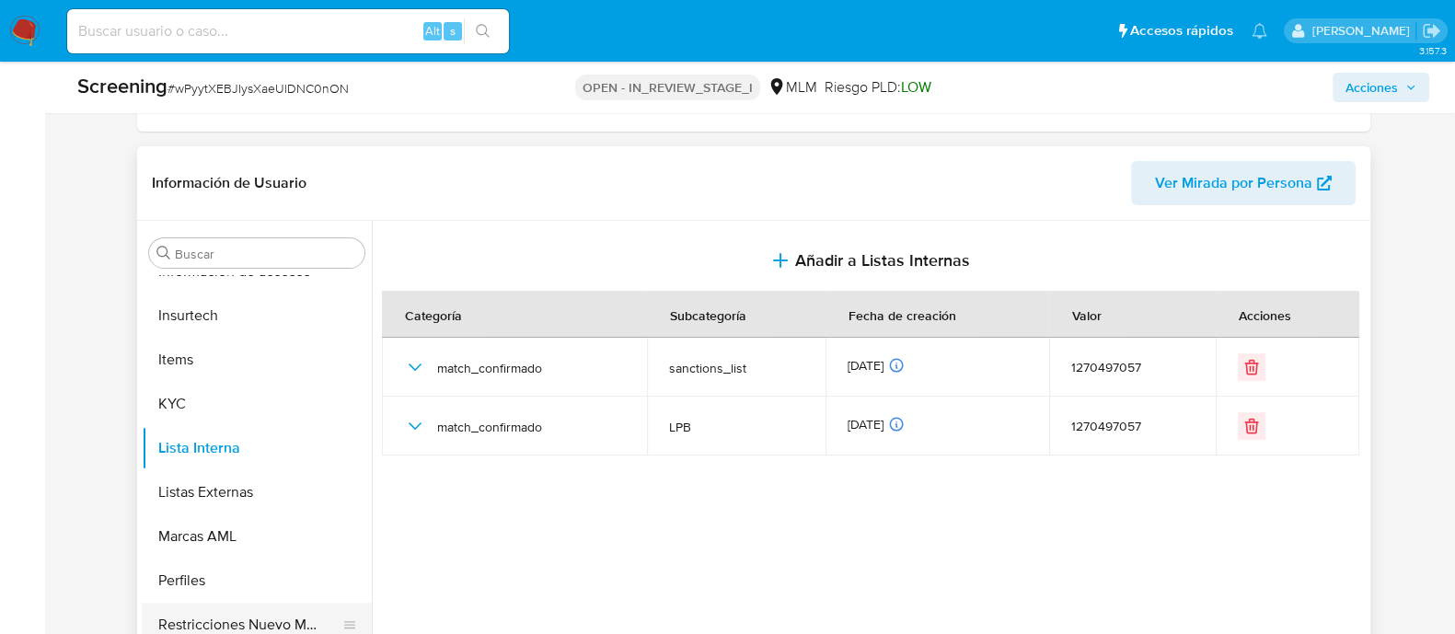
click at [299, 605] on button "Restricciones Nuevo Mundo" at bounding box center [249, 625] width 215 height 44
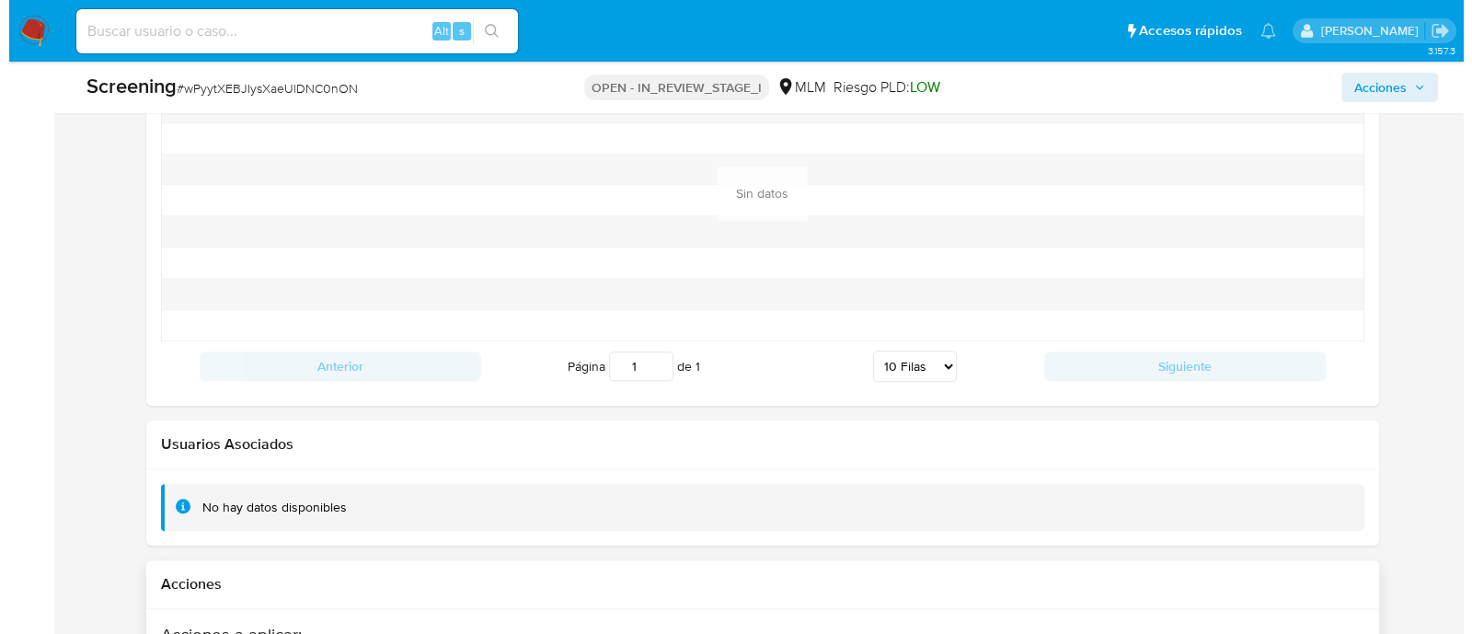
scroll to position [2924, 0]
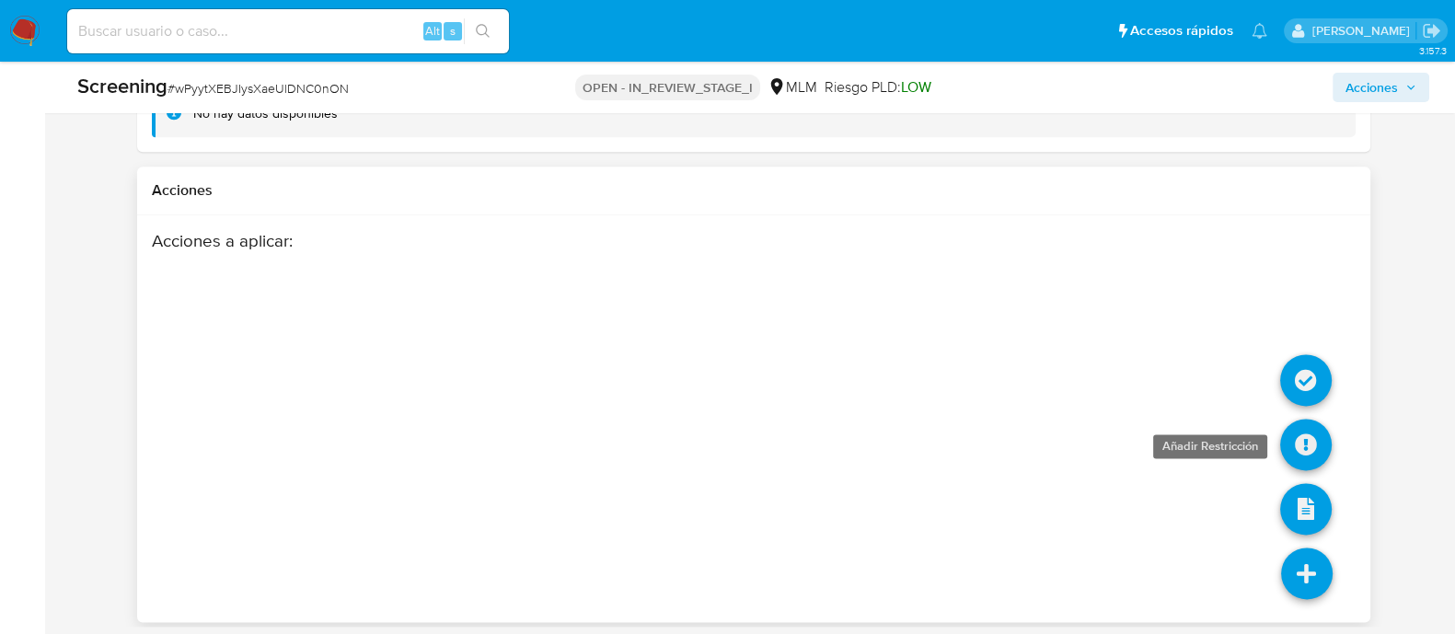
click at [1295, 436] on icon at bounding box center [1306, 445] width 52 height 52
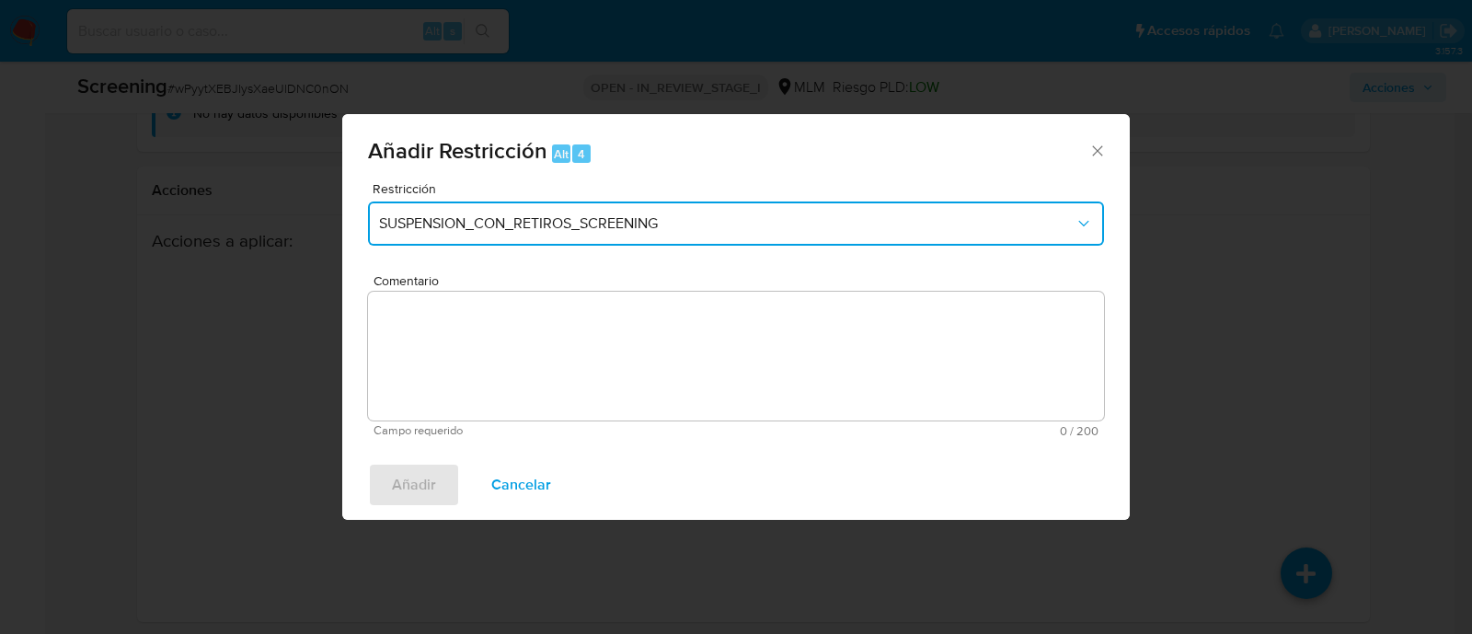
click at [570, 241] on button "SUSPENSION_CON_RETIROS_SCREENING" at bounding box center [736, 224] width 736 height 44
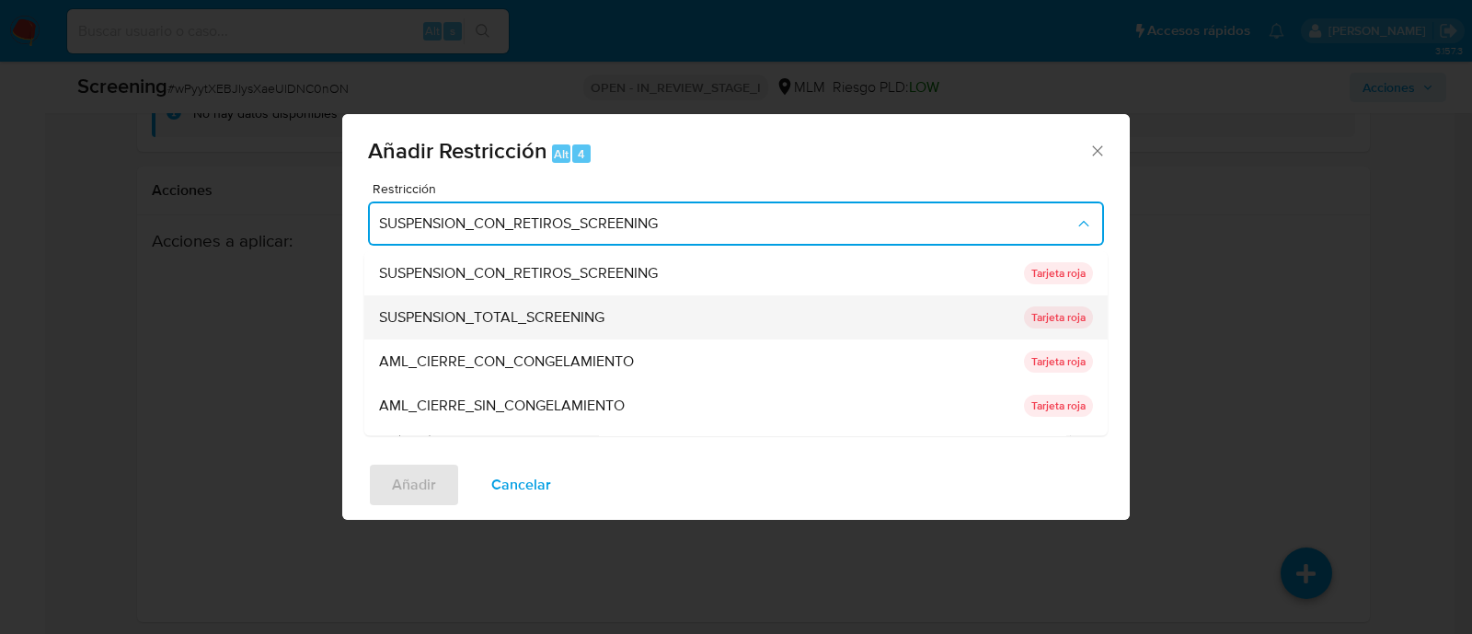
click at [552, 314] on span "SUSPENSION_TOTAL_SCREENING" at bounding box center [491, 318] width 225 height 18
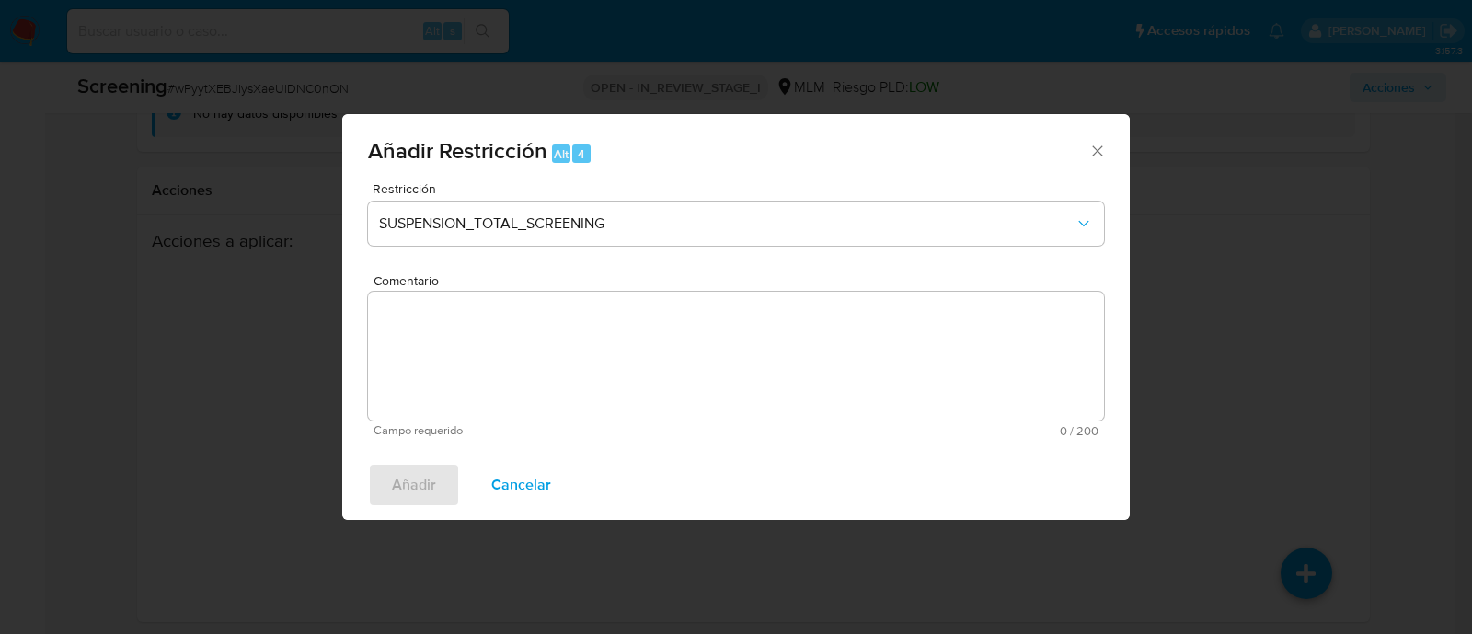
click at [552, 314] on textarea "Comentario" at bounding box center [736, 356] width 736 height 129
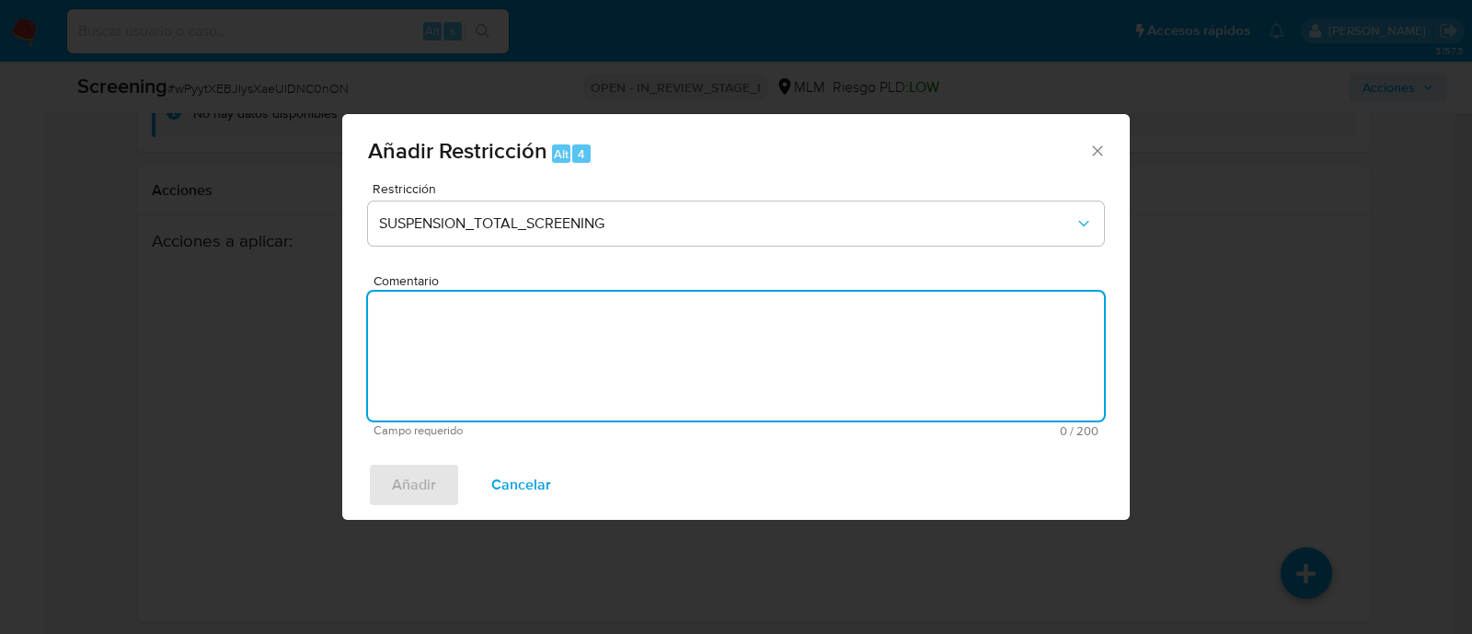
paste textarea "SE CONFIRMA COINCIDENCIA CON CLIENTE PERSONA FISICA EN LISTA LPB POR NOMBRE COM…"
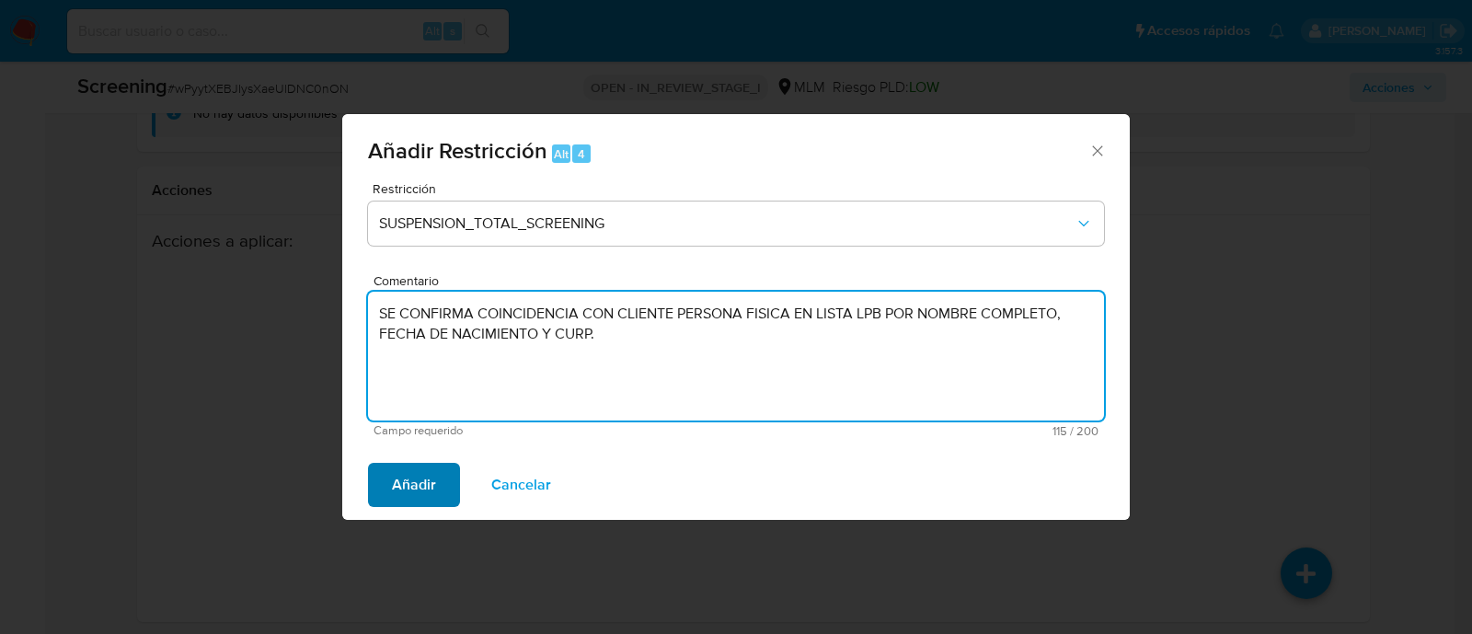
type textarea "SE CONFIRMA COINCIDENCIA CON CLIENTE PERSONA FISICA EN LISTA LPB POR NOMBRE COM…"
click at [396, 490] on span "Añadir" at bounding box center [414, 485] width 44 height 40
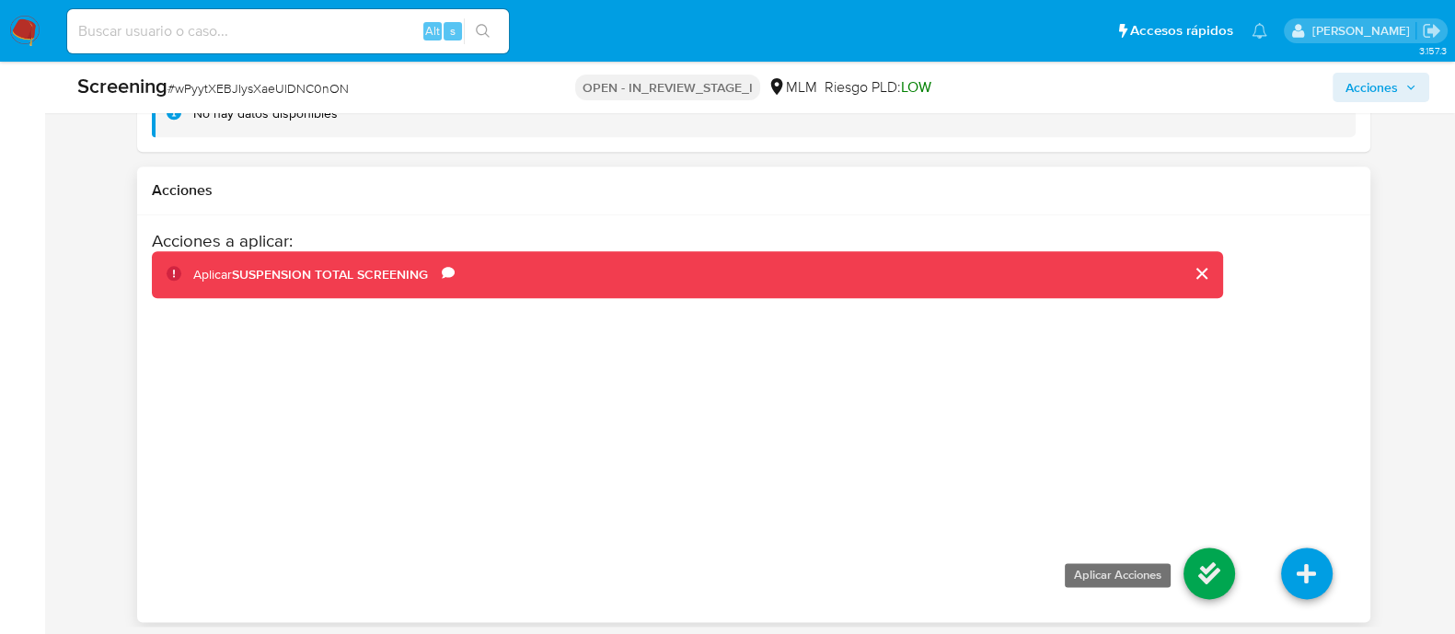
click at [1217, 563] on icon at bounding box center [1209, 573] width 52 height 52
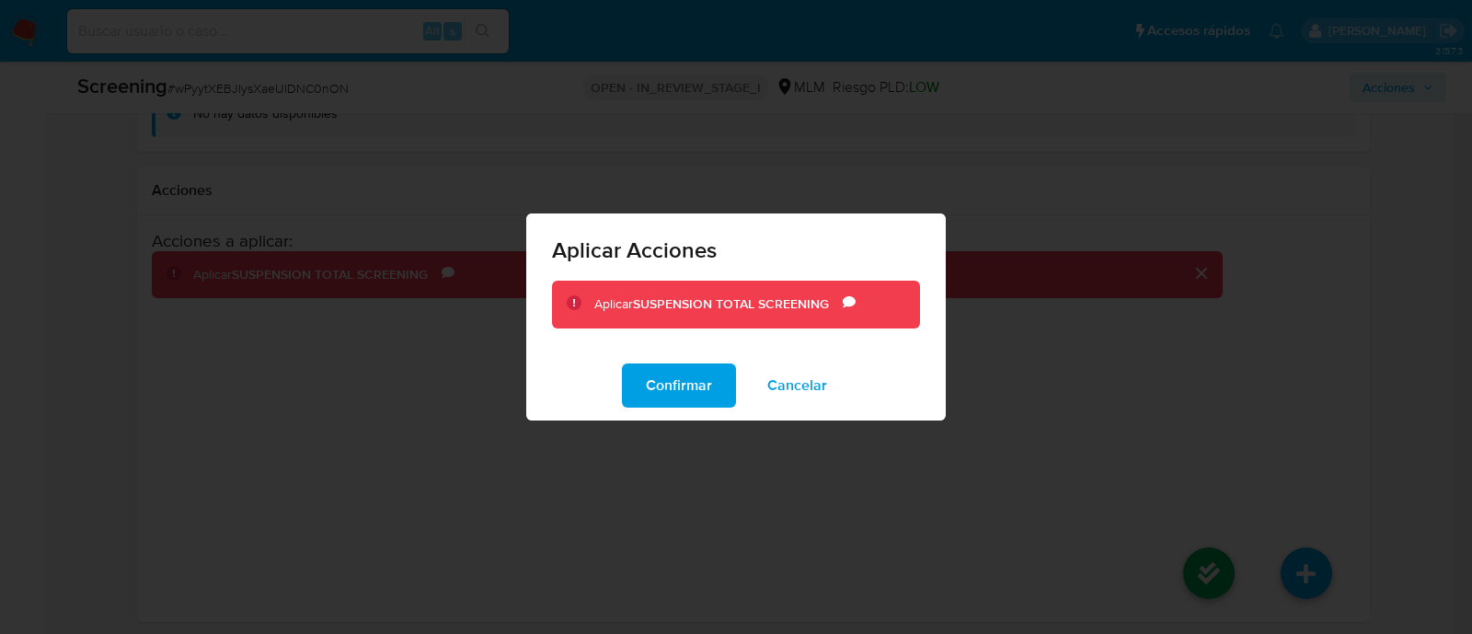
click at [602, 374] on div "Confirmar Cancelar" at bounding box center [736, 386] width 420 height 70
click at [653, 373] on span "Confirmar" at bounding box center [679, 385] width 66 height 40
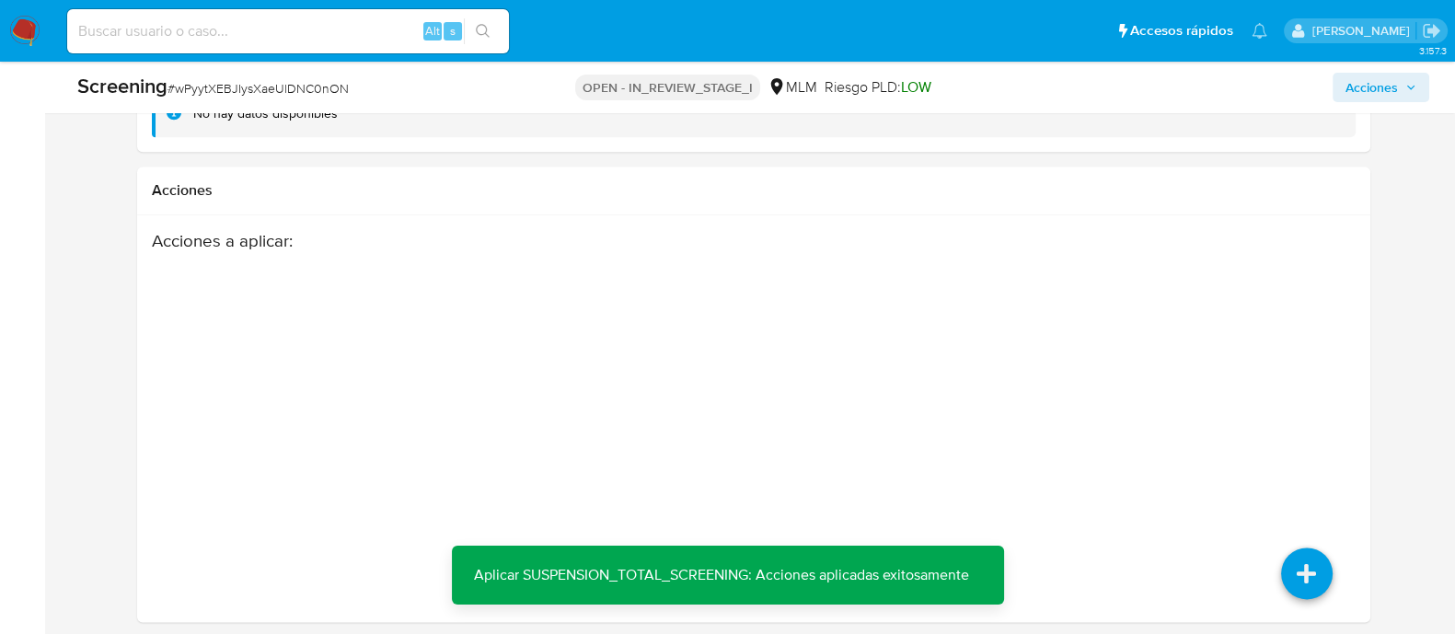
click at [1357, 83] on span "Acciones" at bounding box center [1371, 87] width 52 height 29
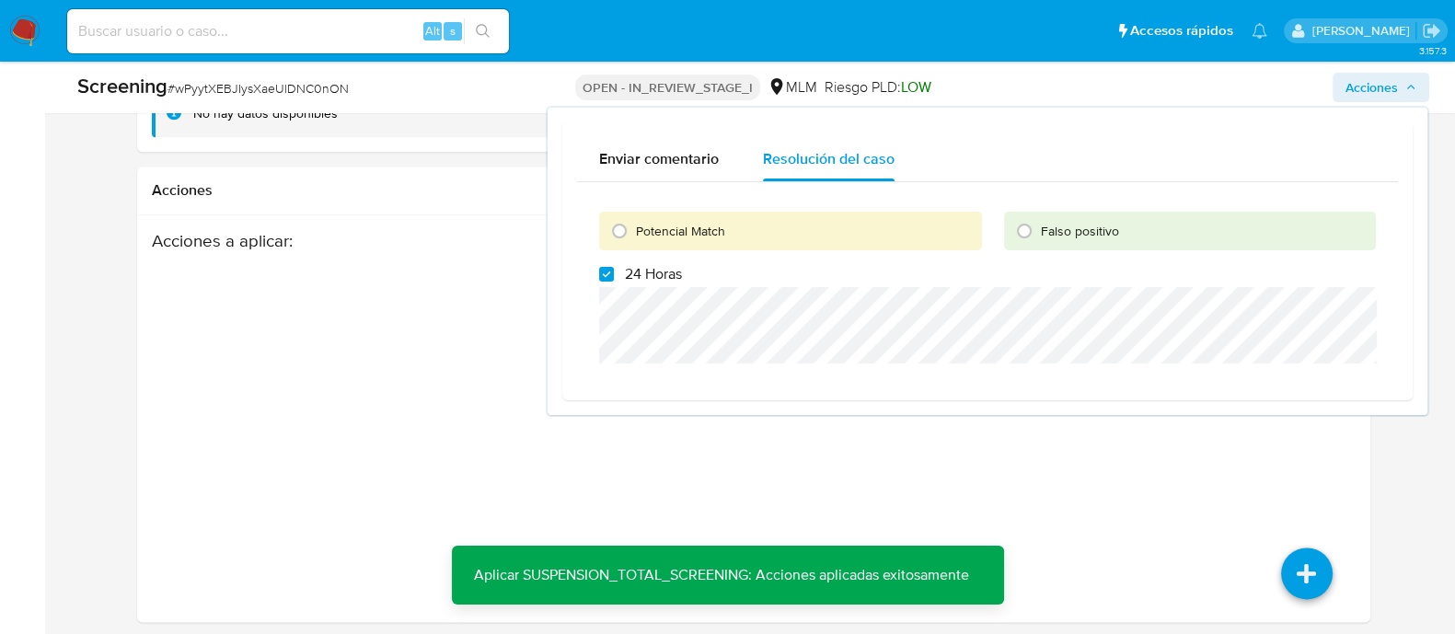
click at [619, 278] on label "24 Horas" at bounding box center [640, 274] width 83 height 18
click at [614, 278] on input "24 Horas" at bounding box center [606, 274] width 15 height 15
checkbox input "false"
drag, startPoint x: 607, startPoint y: 241, endPoint x: 616, endPoint y: 236, distance: 10.3
click at [611, 238] on input "Potencial Match" at bounding box center [619, 230] width 29 height 29
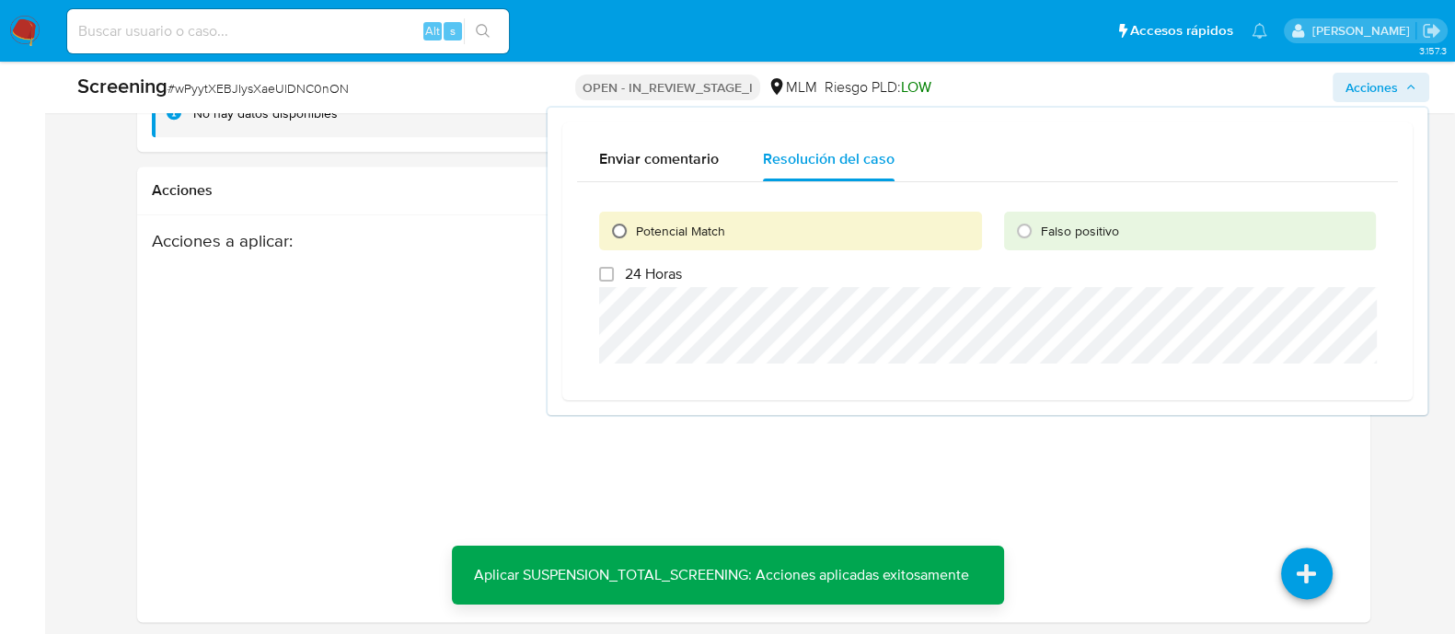
radio input "true"
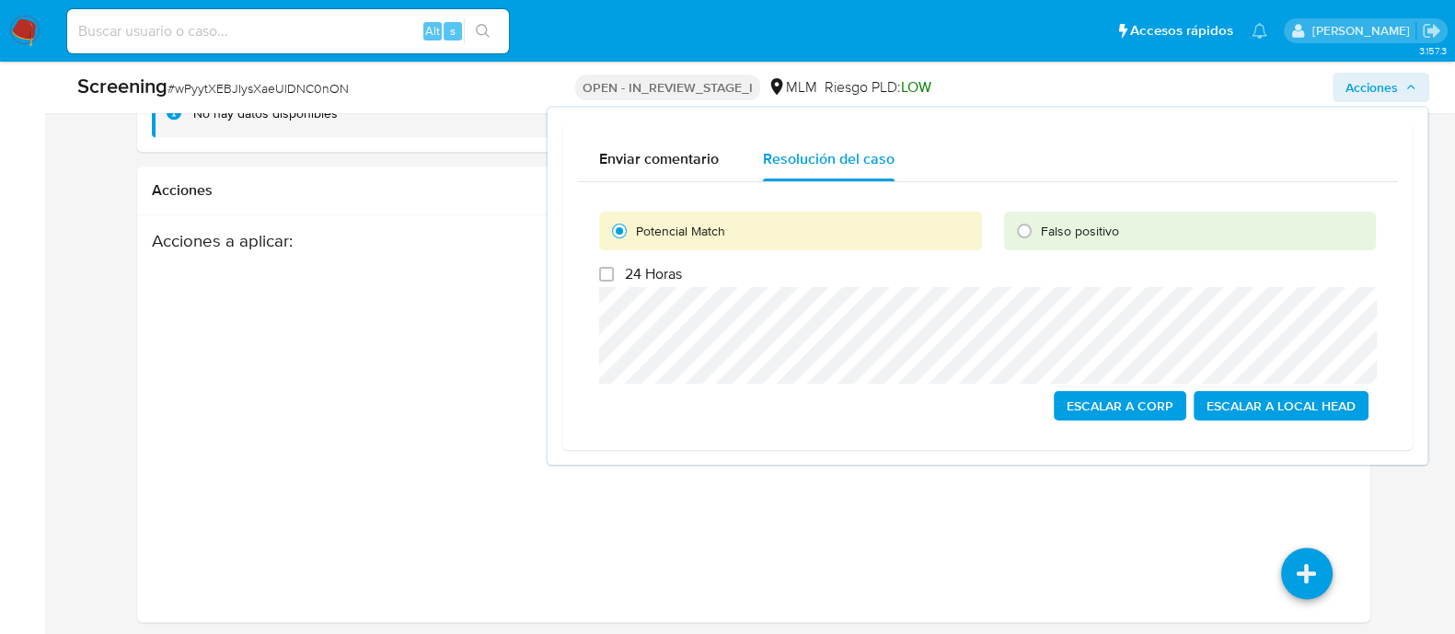
click at [1242, 402] on span "Escalar a Local Head" at bounding box center [1280, 406] width 149 height 26
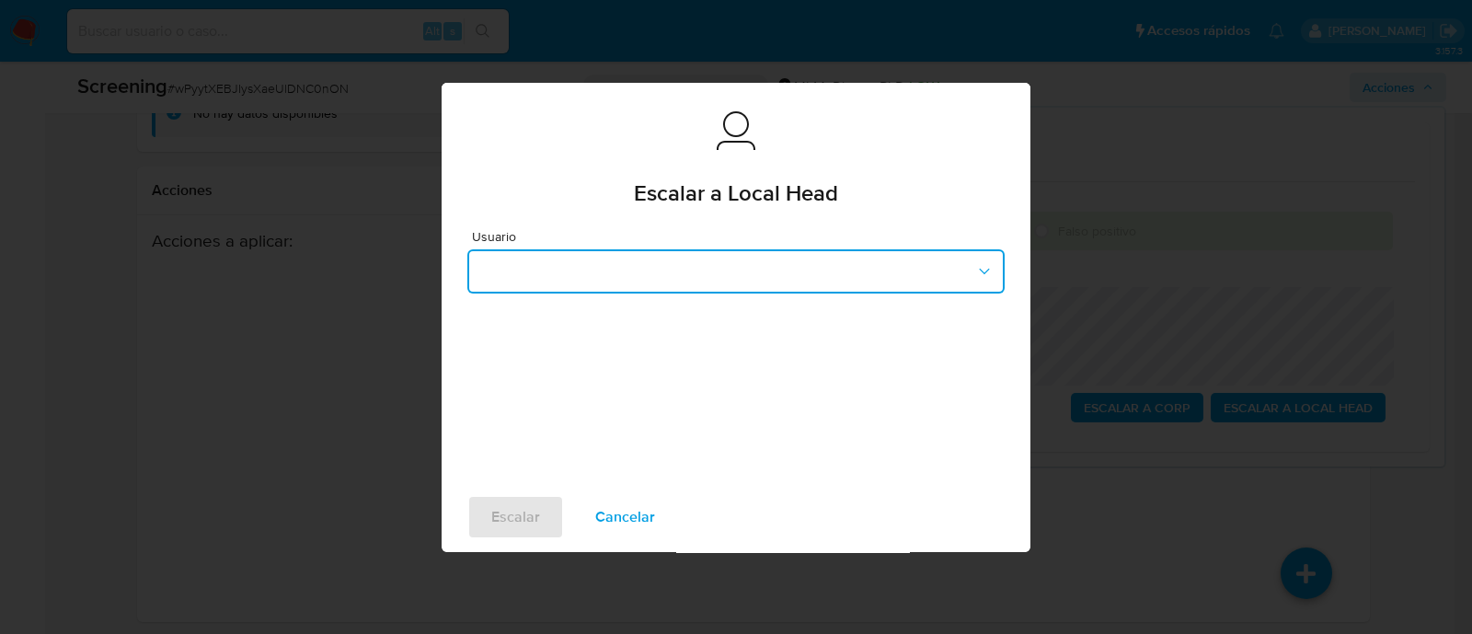
click at [731, 273] on button "button" at bounding box center [735, 271] width 537 height 44
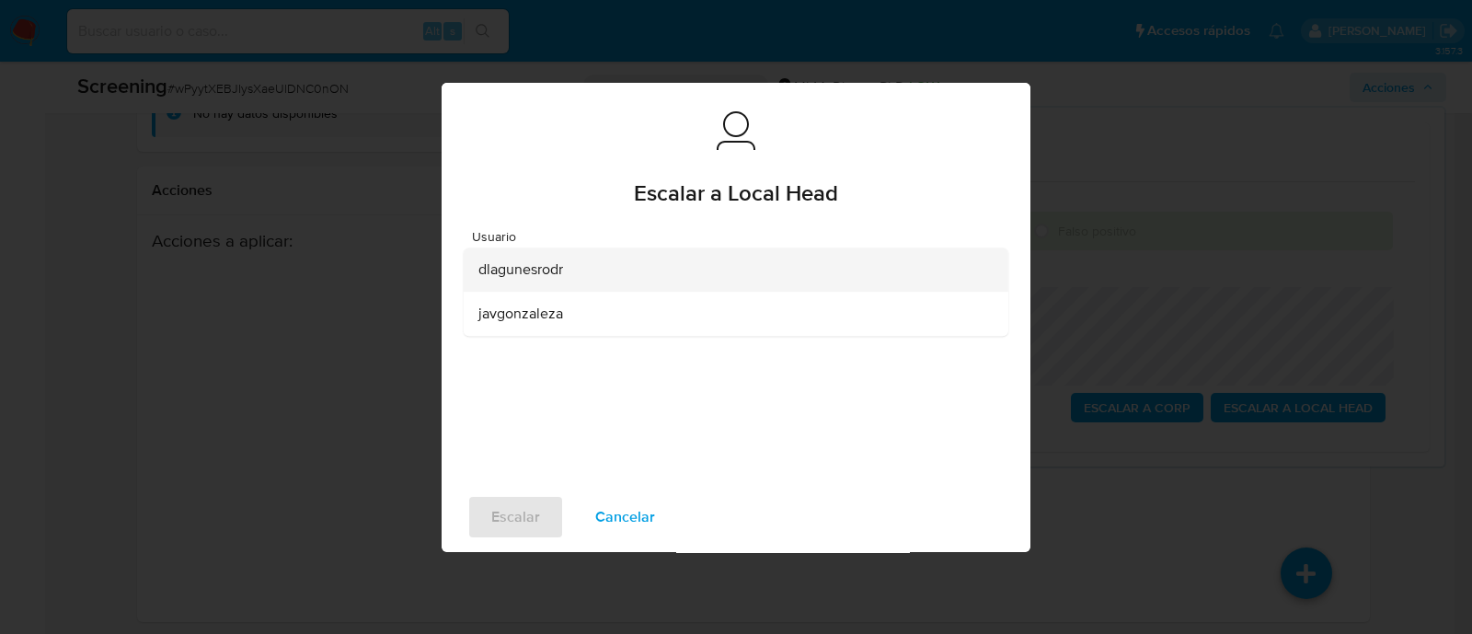
click at [538, 266] on span "dlagunesrodr" at bounding box center [520, 269] width 85 height 18
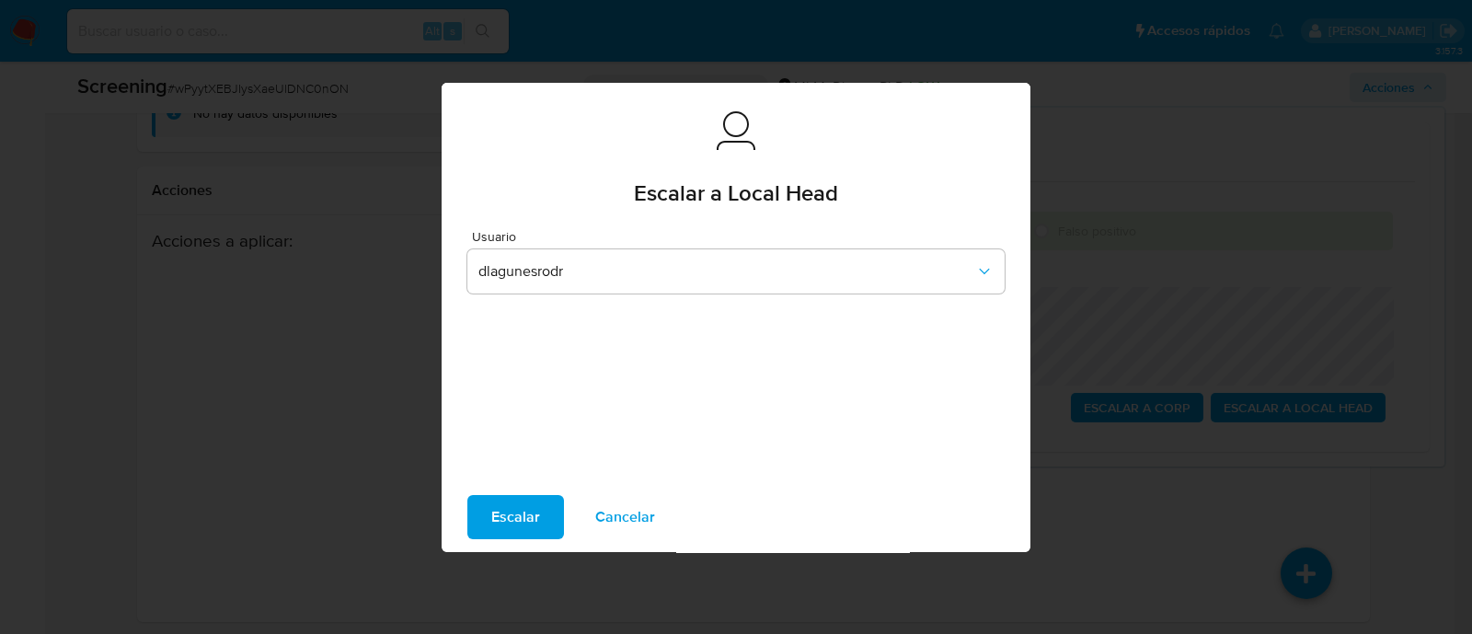
click at [523, 506] on span "Escalar" at bounding box center [515, 517] width 49 height 40
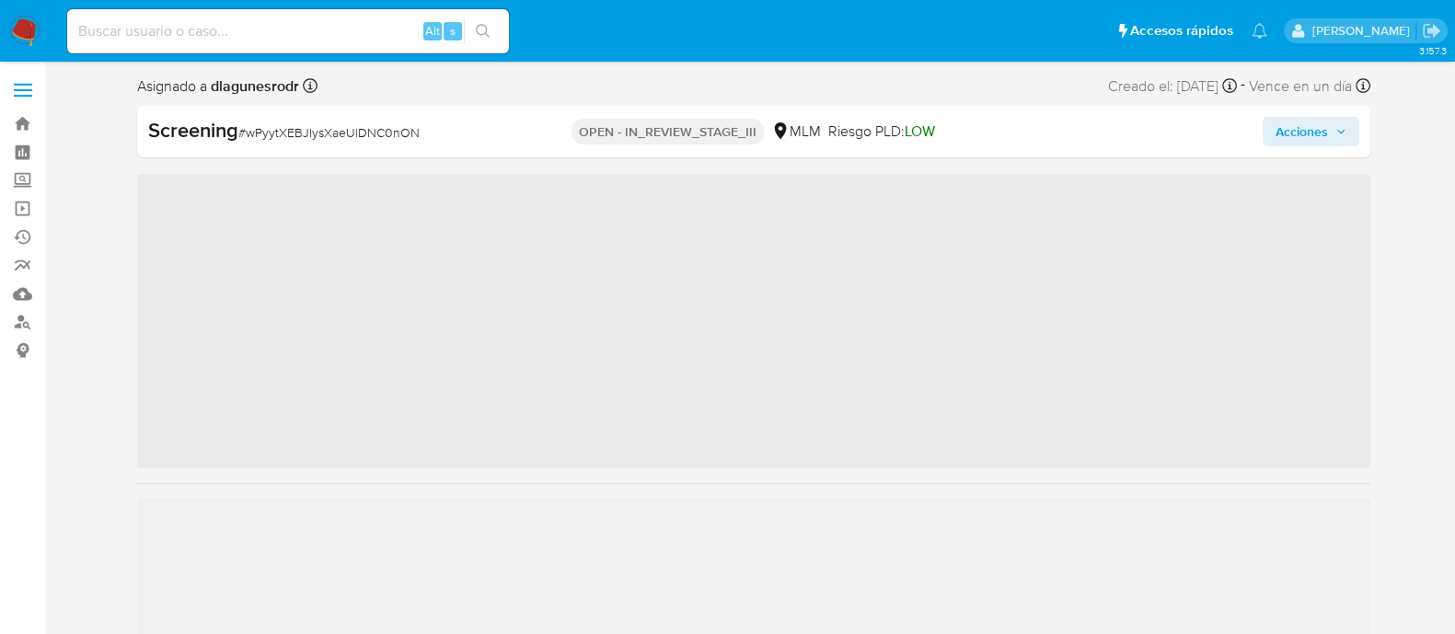
scroll to position [777, 0]
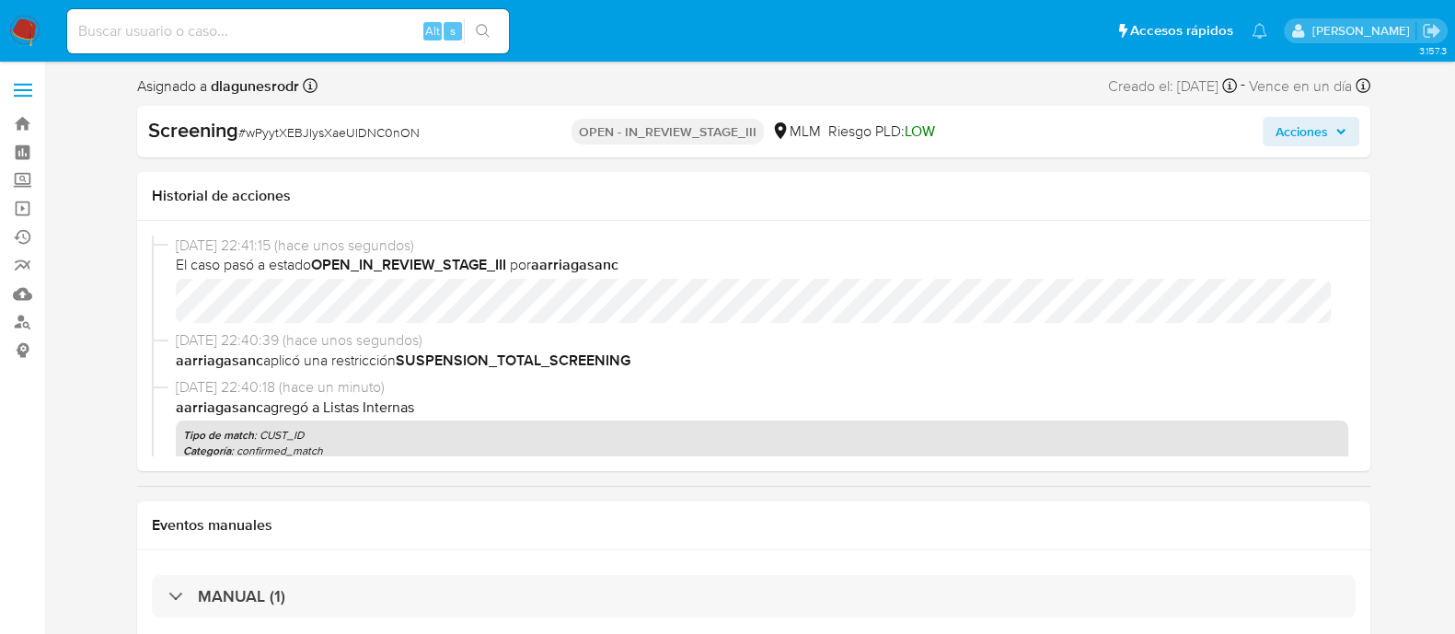
select select "10"
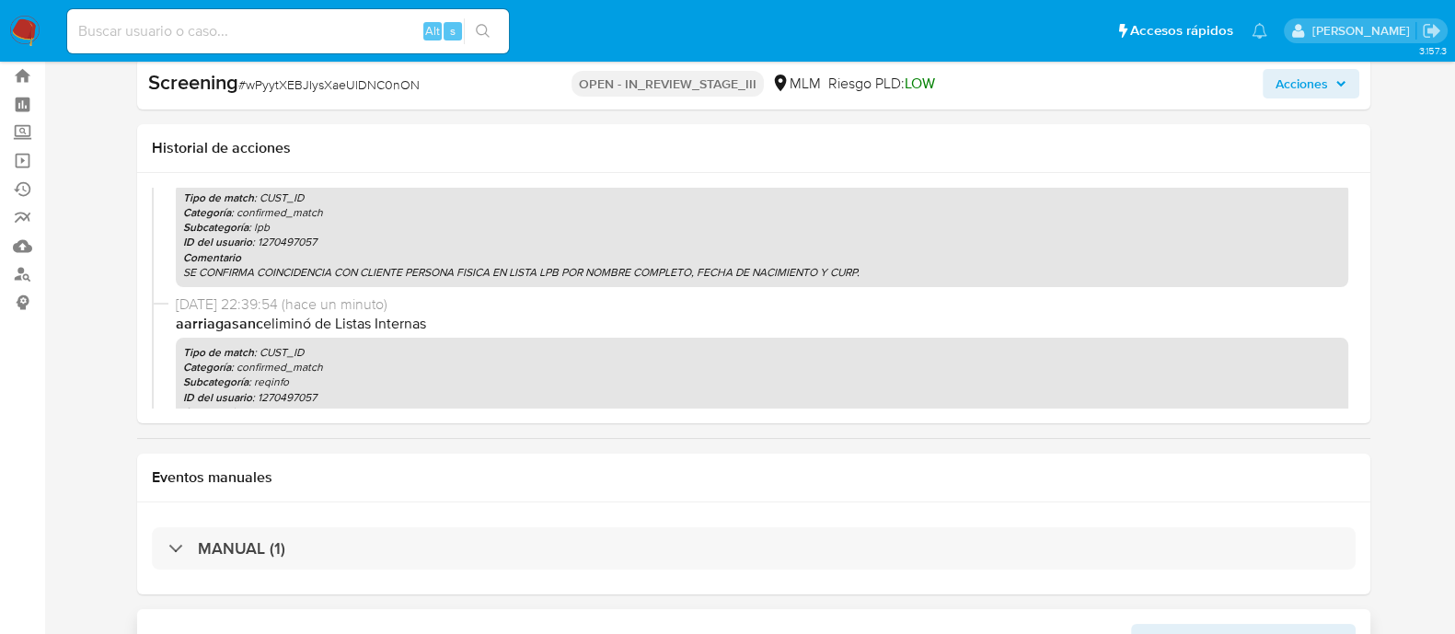
scroll to position [459, 0]
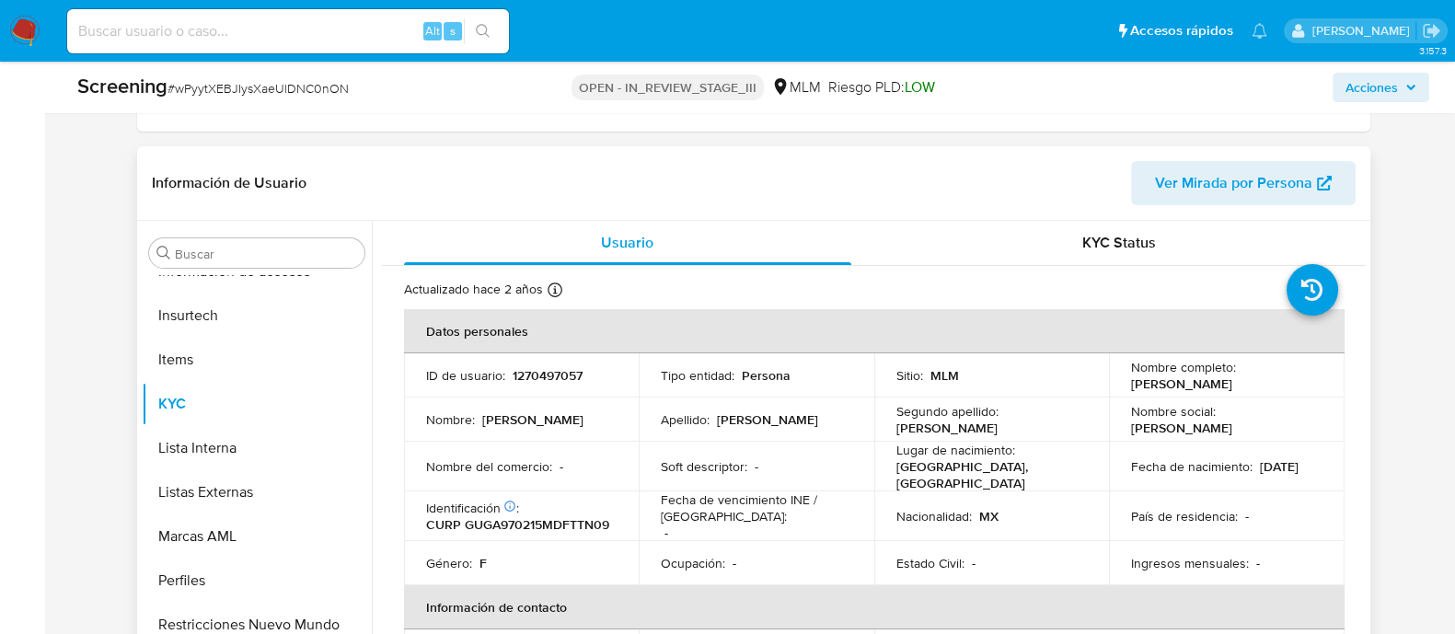
drag, startPoint x: 1127, startPoint y: 382, endPoint x: 1183, endPoint y: 399, distance: 58.8
click at [1183, 392] on p "[PERSON_NAME]" at bounding box center [1181, 383] width 101 height 17
copy p "[PERSON_NAME]"
click at [302, 41] on input at bounding box center [288, 31] width 442 height 24
paste input "1270959971"
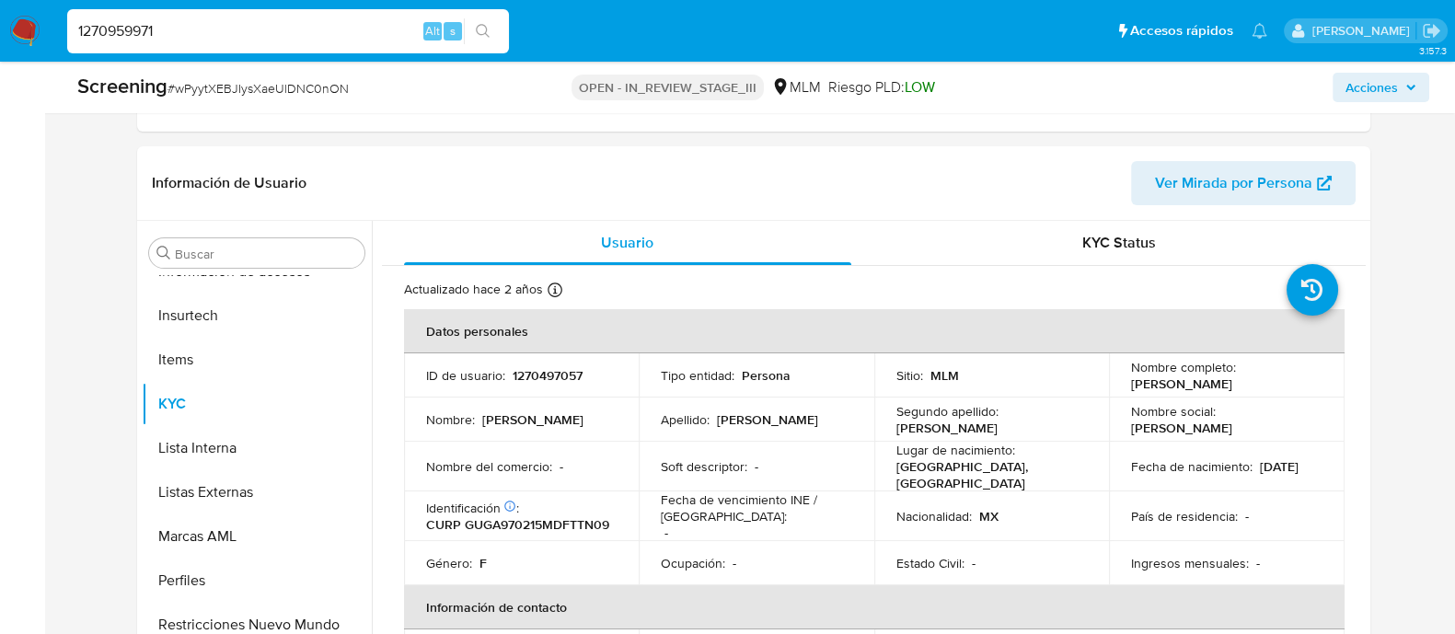
type input "1270959971"
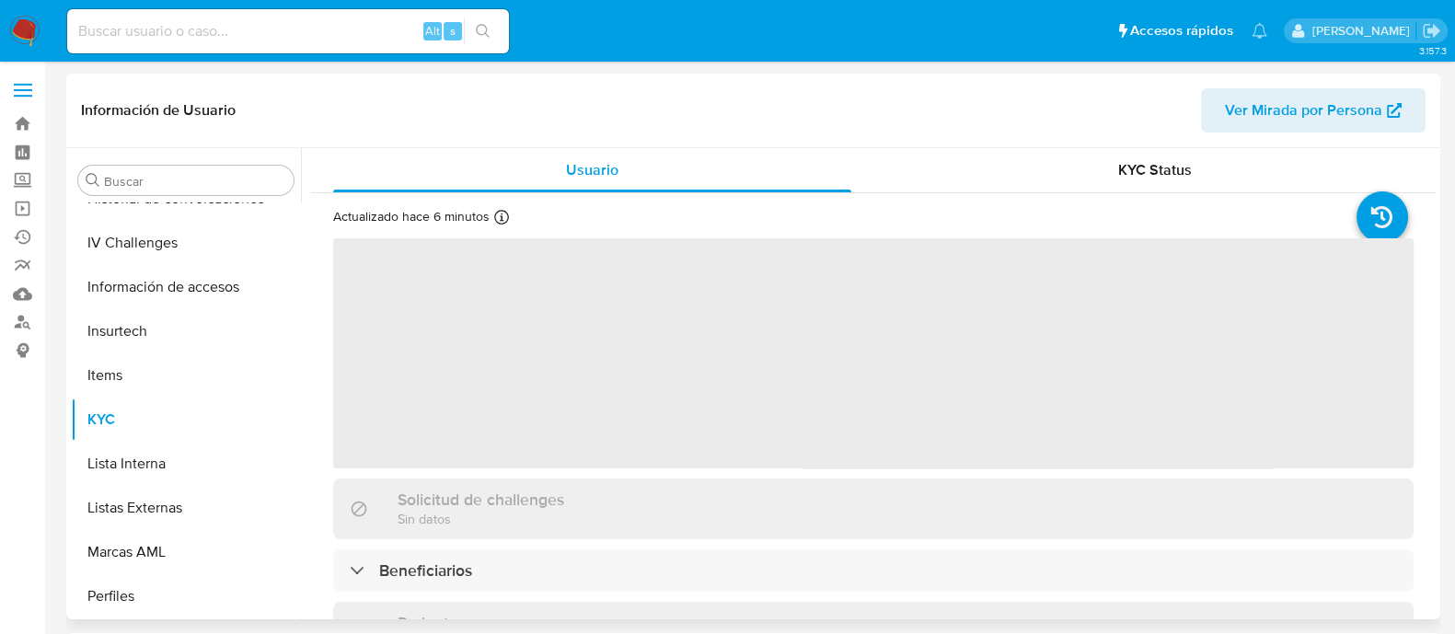
scroll to position [777, 0]
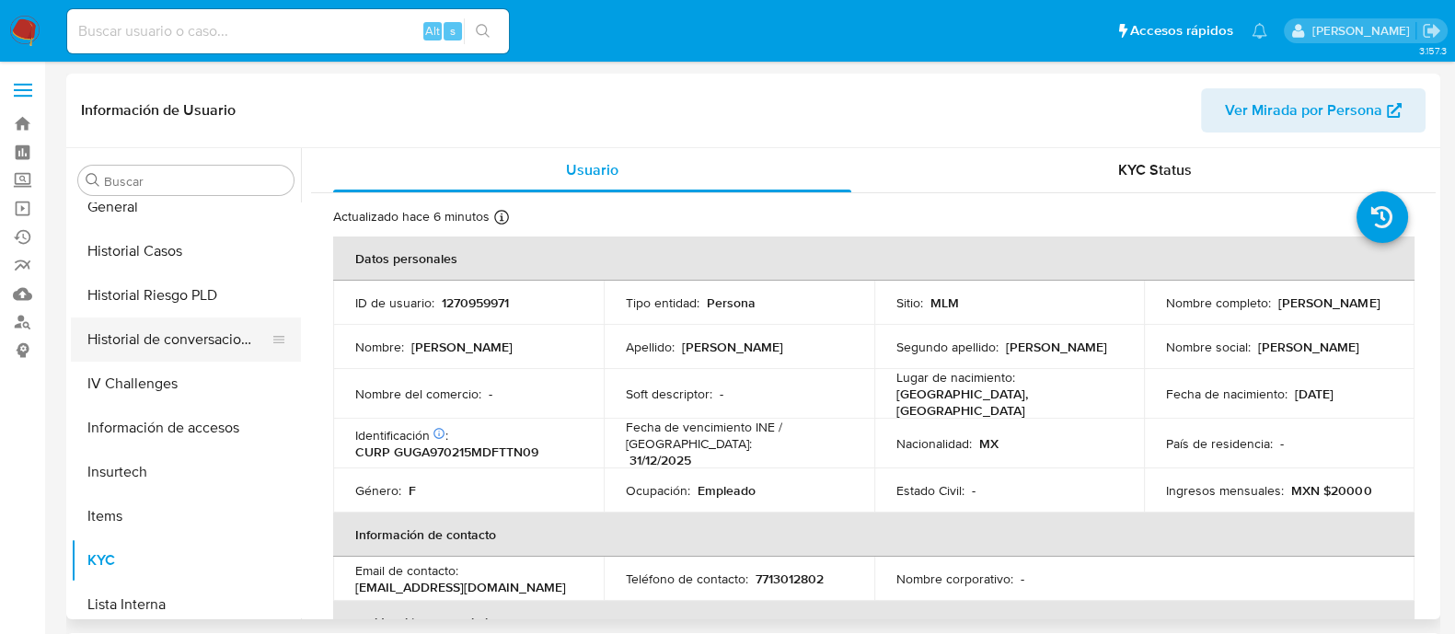
select select "10"
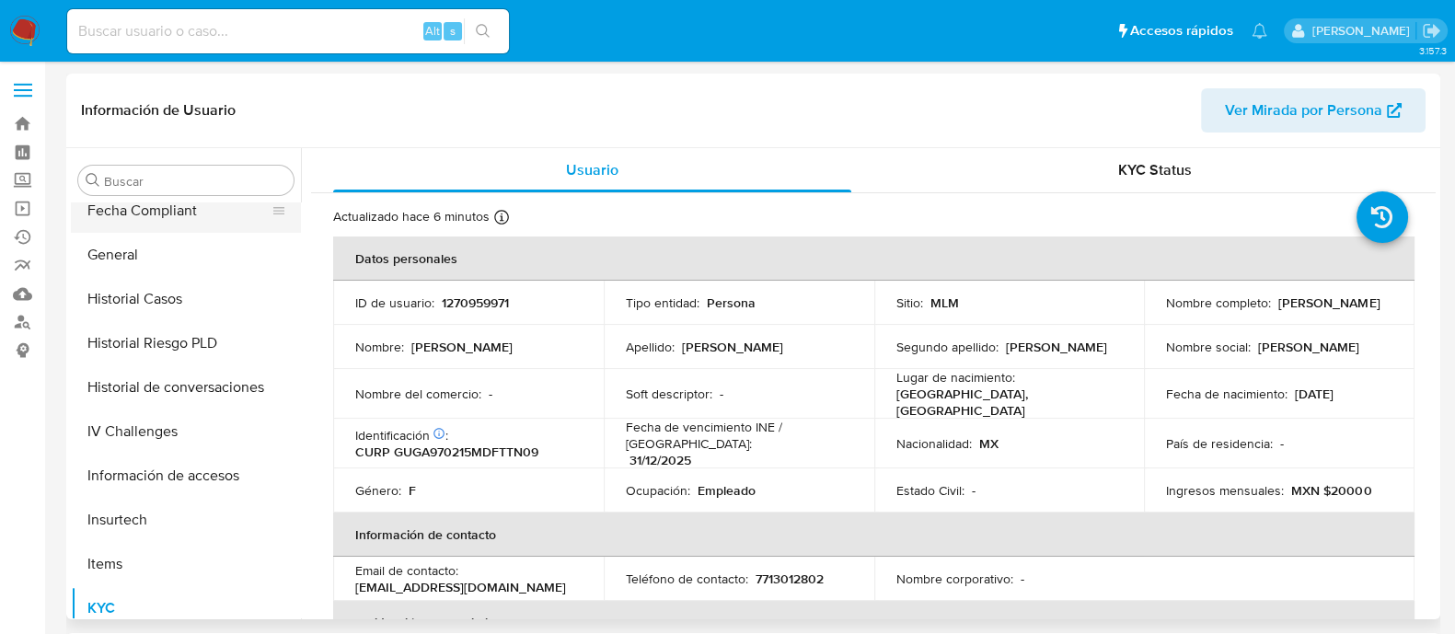
scroll to position [432, 0]
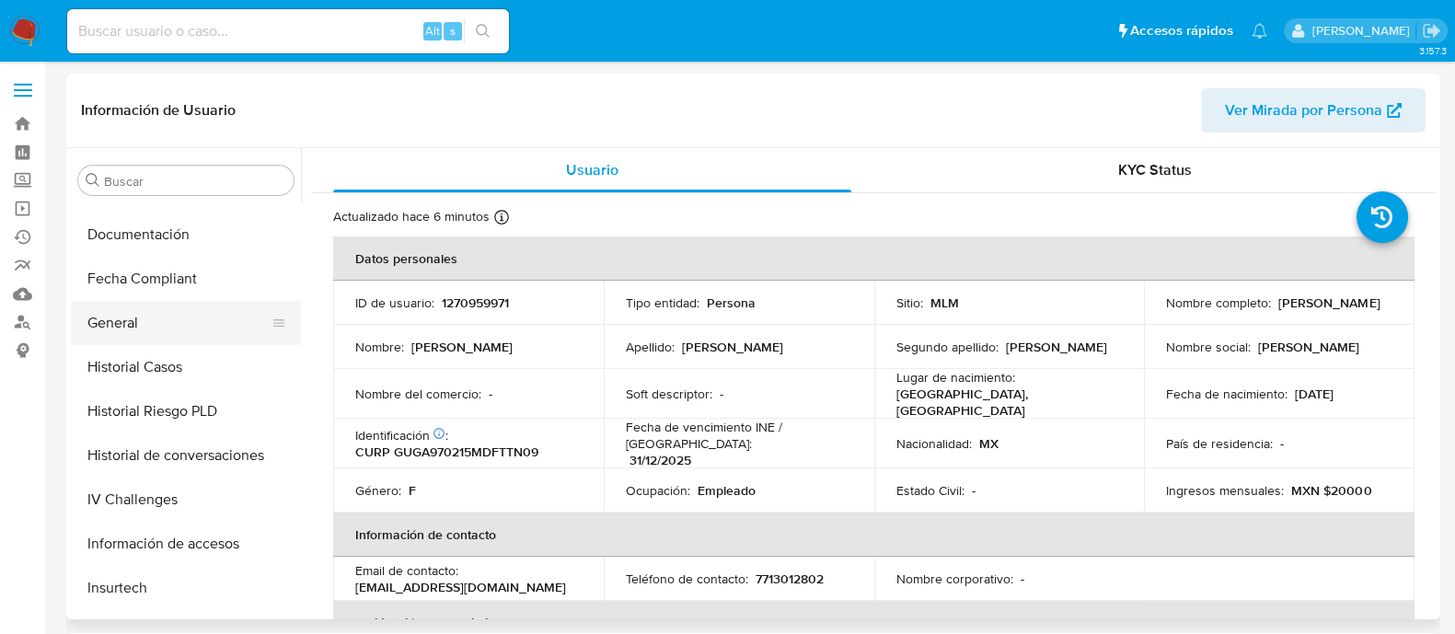
click at [133, 315] on button "General" at bounding box center [178, 323] width 215 height 44
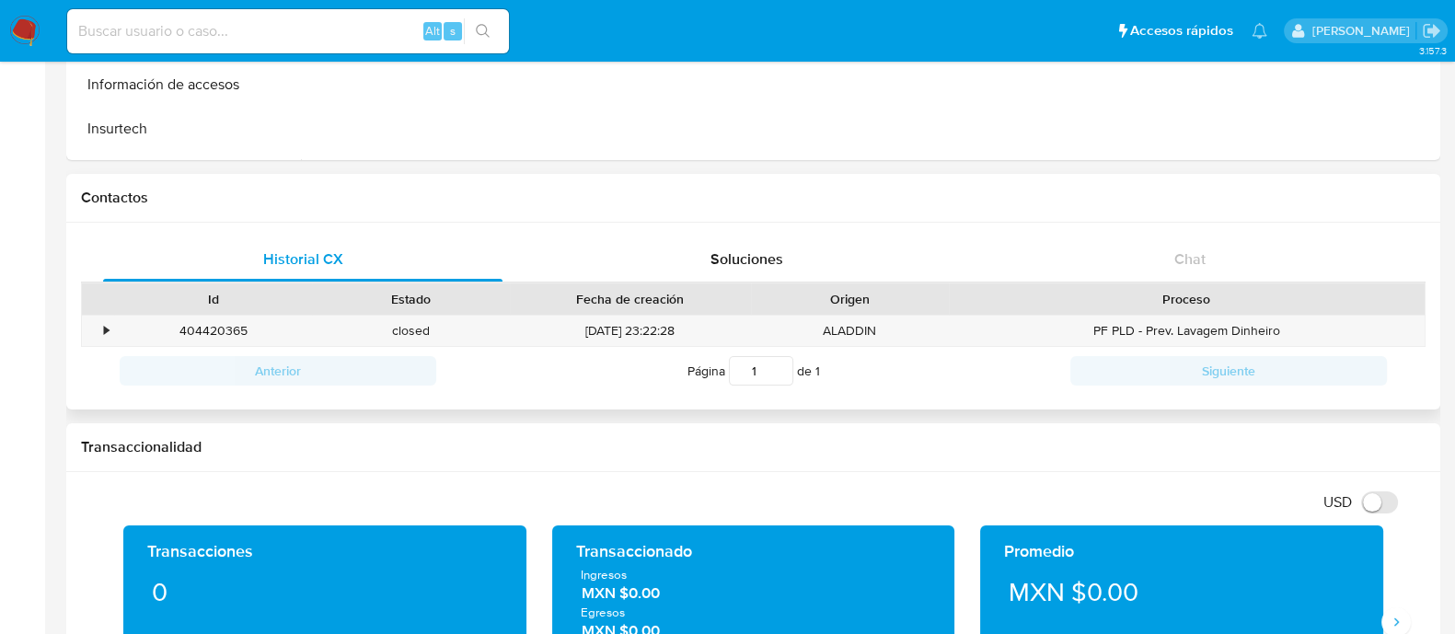
scroll to position [459, 0]
click at [106, 326] on div "•" at bounding box center [106, 330] width 5 height 17
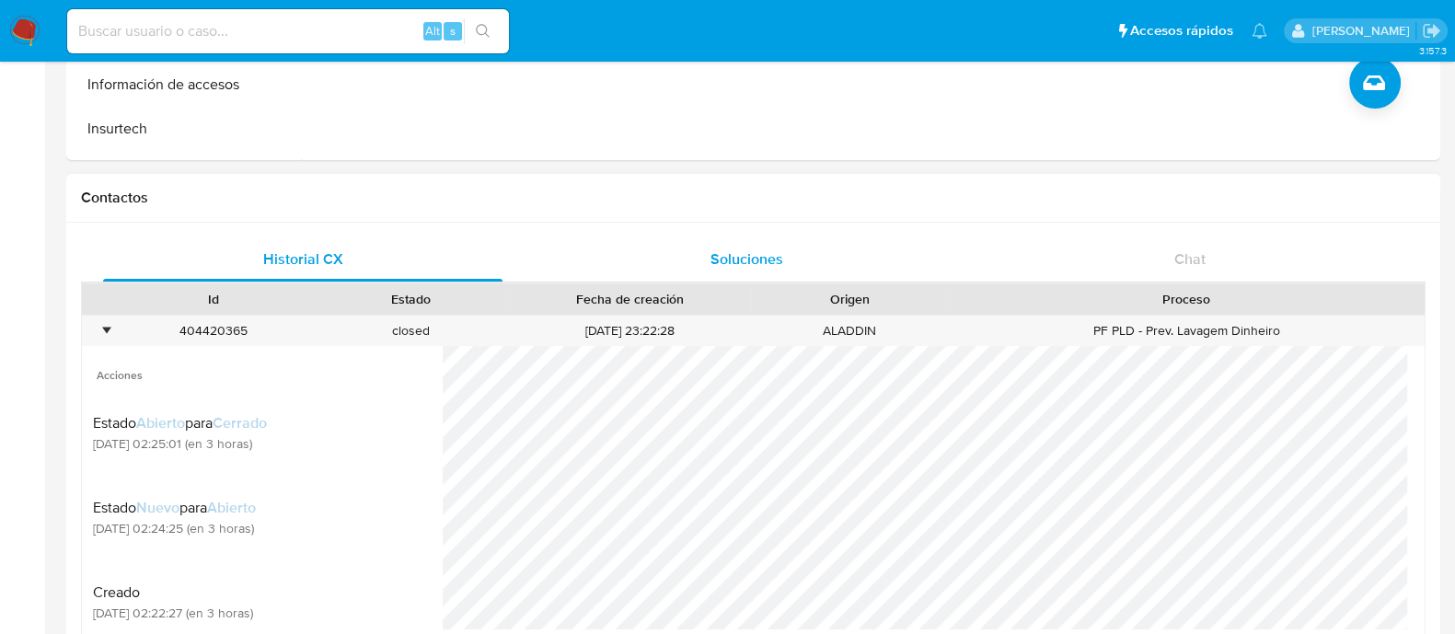
click at [760, 261] on span "Soluciones" at bounding box center [746, 258] width 73 height 21
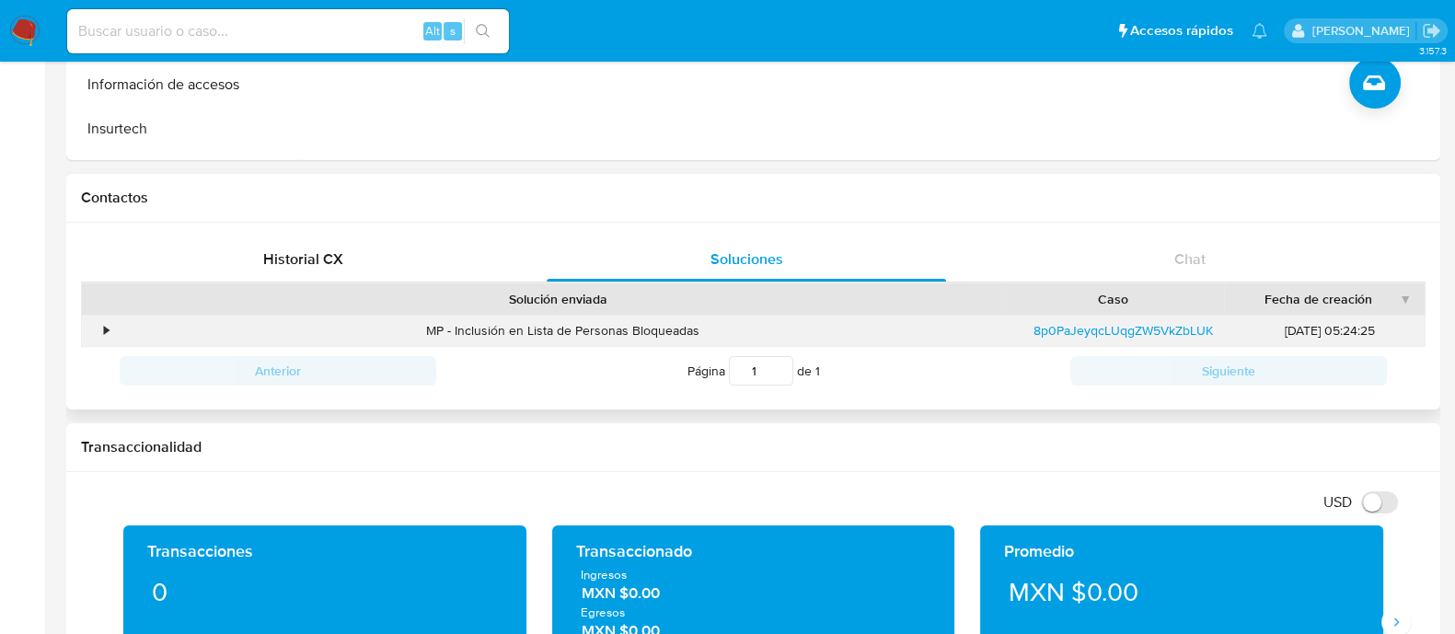
click at [107, 332] on div "•" at bounding box center [106, 330] width 5 height 17
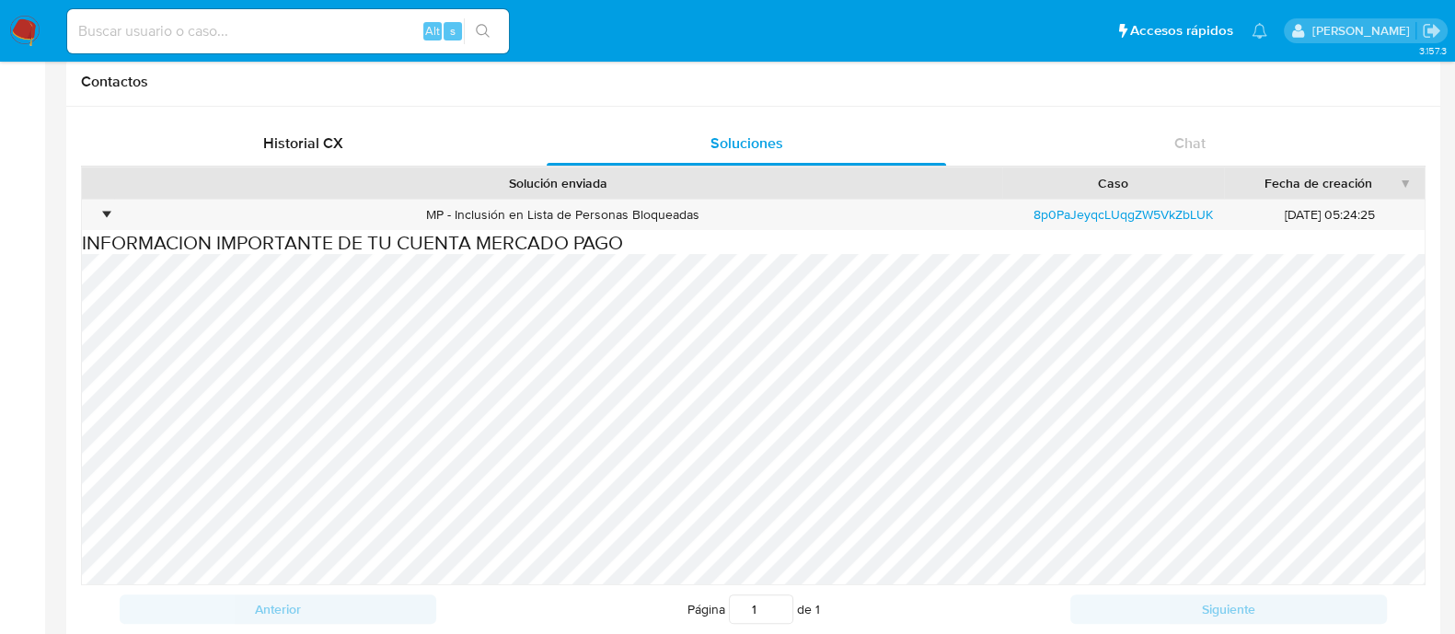
scroll to position [0, 0]
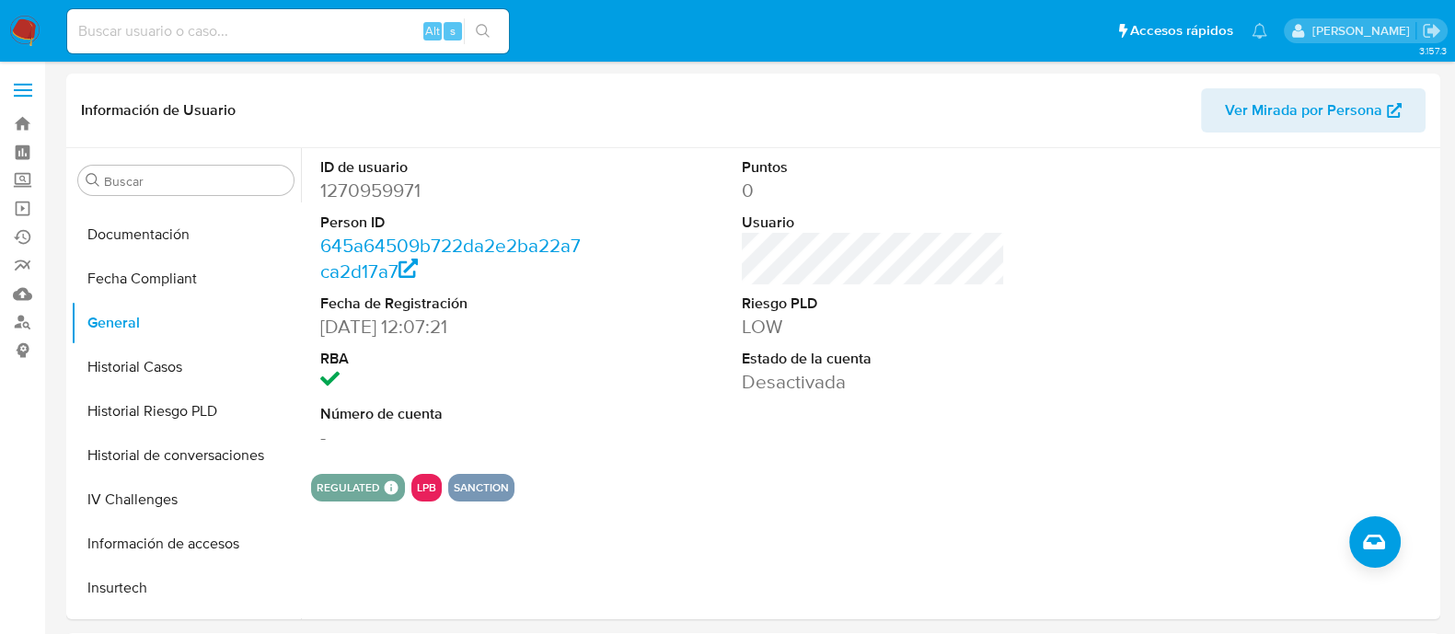
click at [340, 44] on div "Alt s" at bounding box center [288, 31] width 442 height 44
click at [327, 39] on input at bounding box center [288, 31] width 442 height 24
paste input "1270959971"
type input "1270959971"
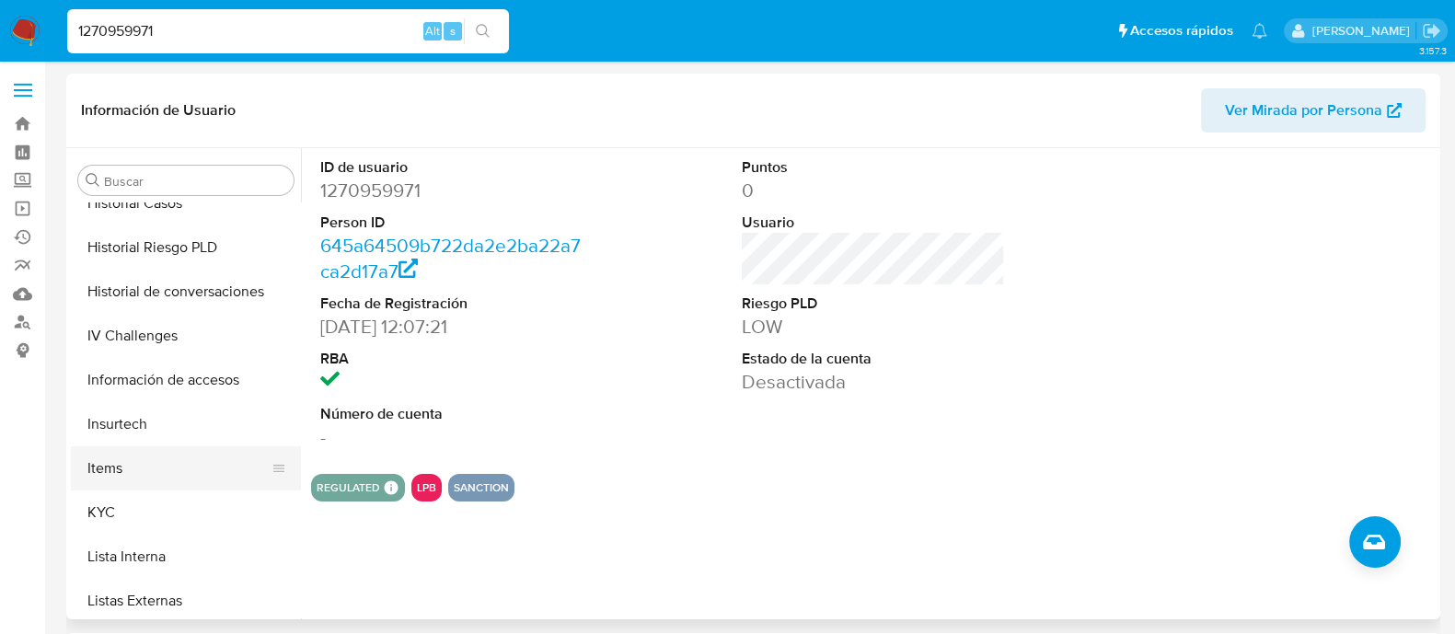
scroll to position [662, 0]
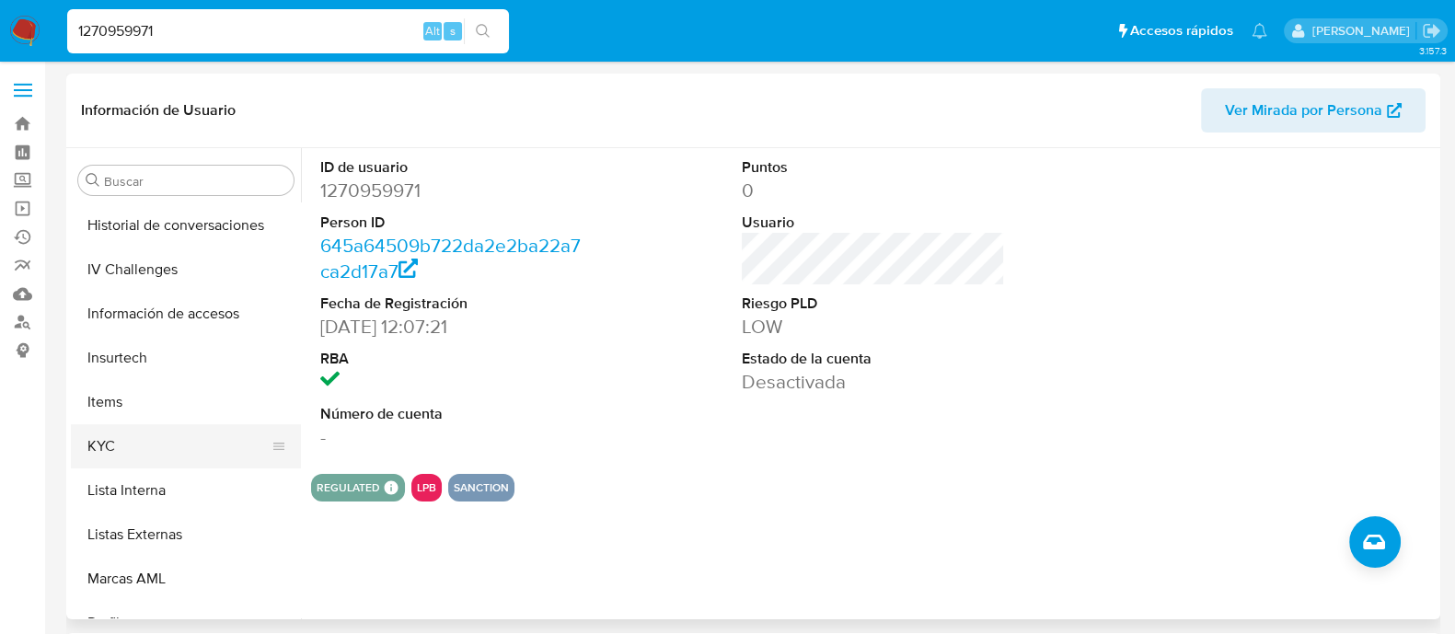
click at [124, 437] on button "KYC" at bounding box center [178, 446] width 215 height 44
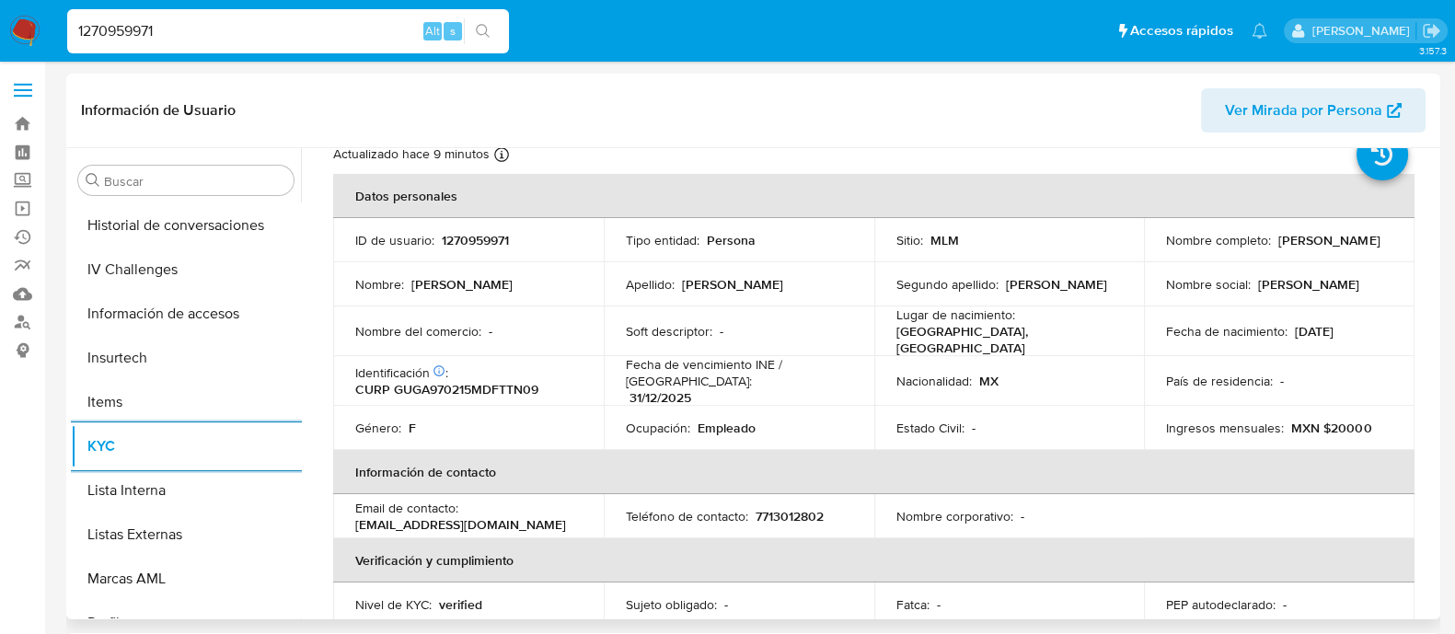
scroll to position [0, 0]
